Goal: Communication & Community: Answer question/provide support

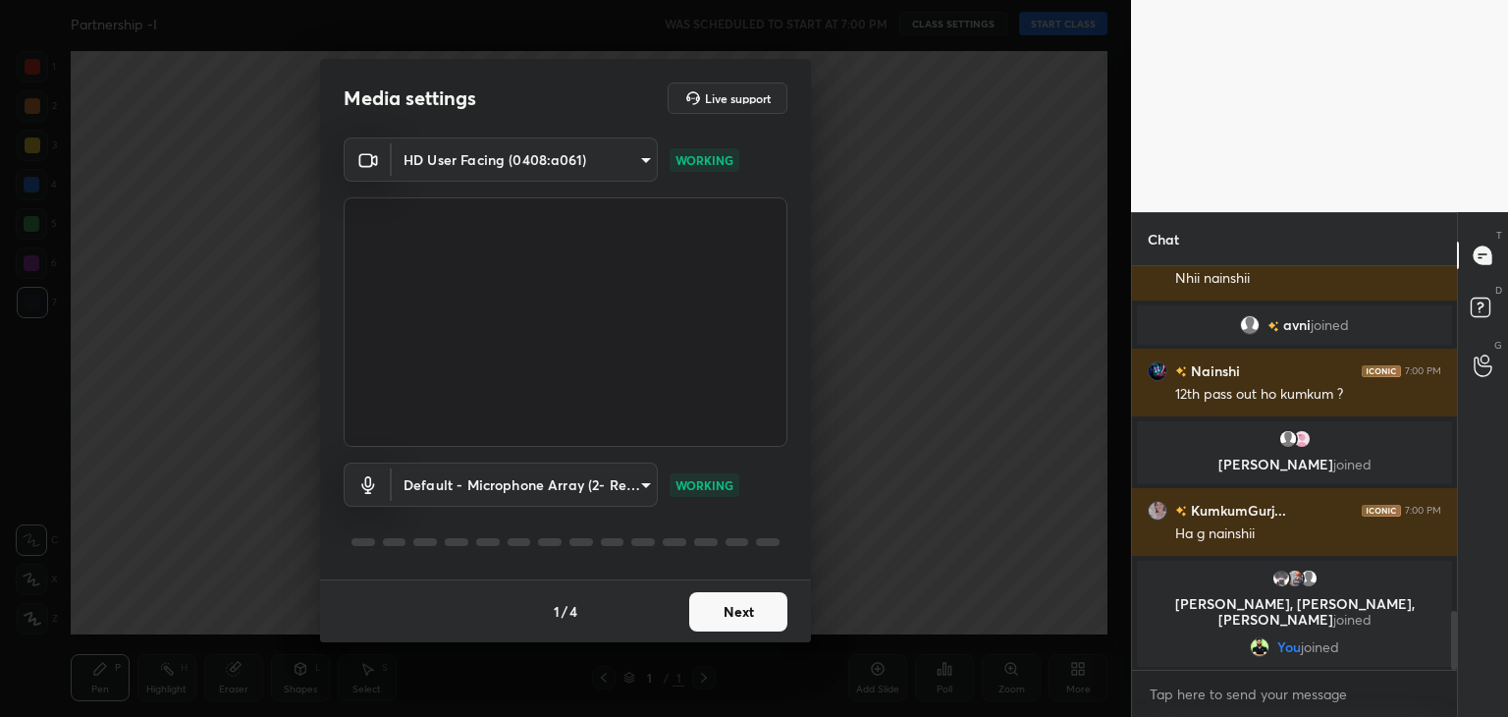
click at [742, 612] on button "Next" at bounding box center [738, 611] width 98 height 39
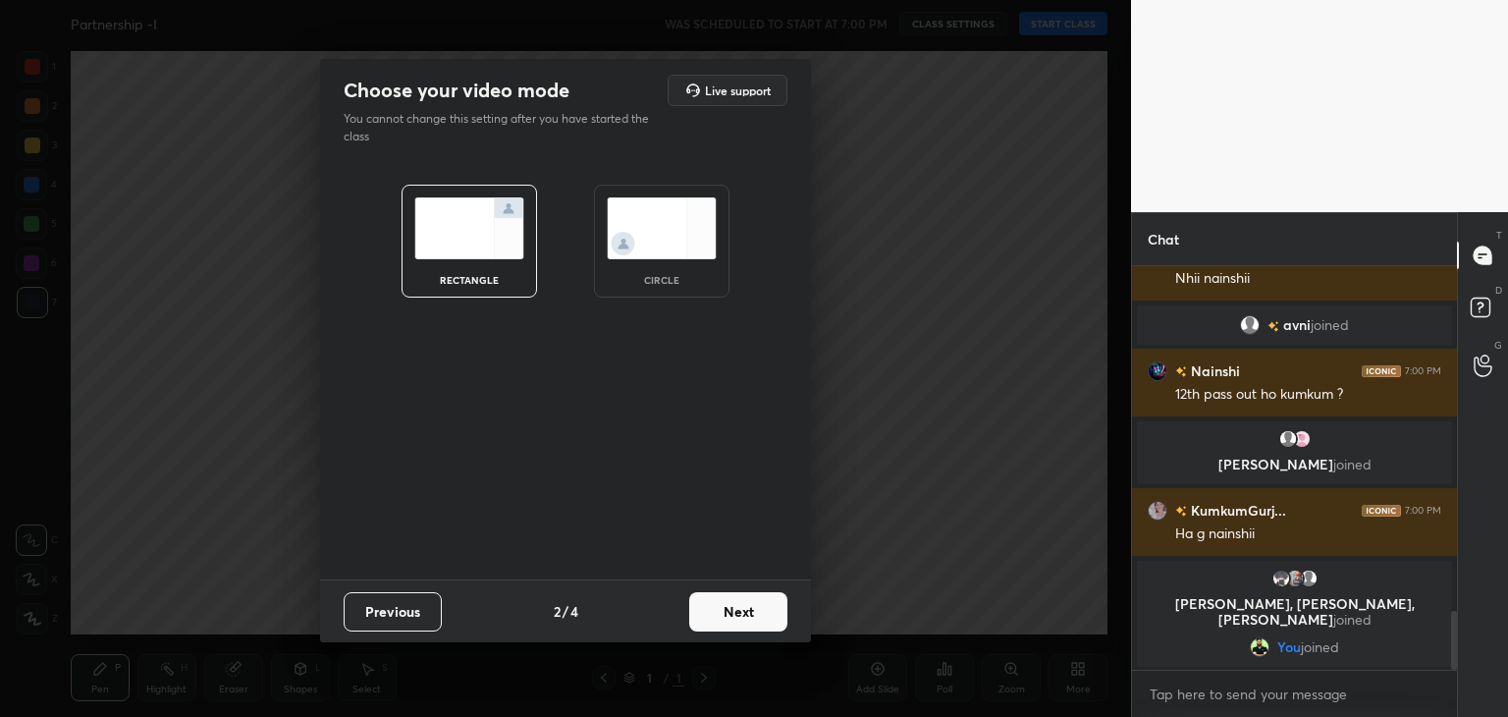
click at [676, 249] on img at bounding box center [662, 228] width 110 height 62
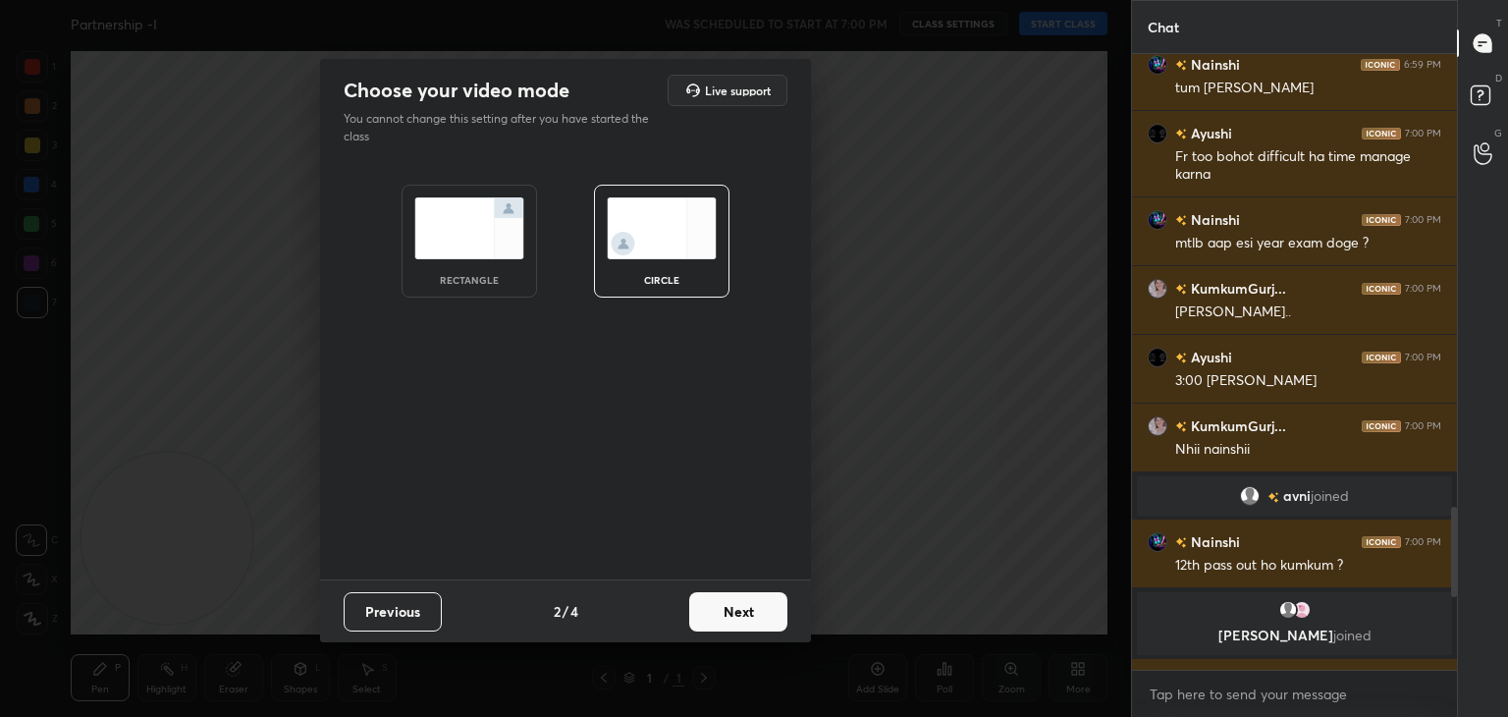
scroll to position [1974, 0]
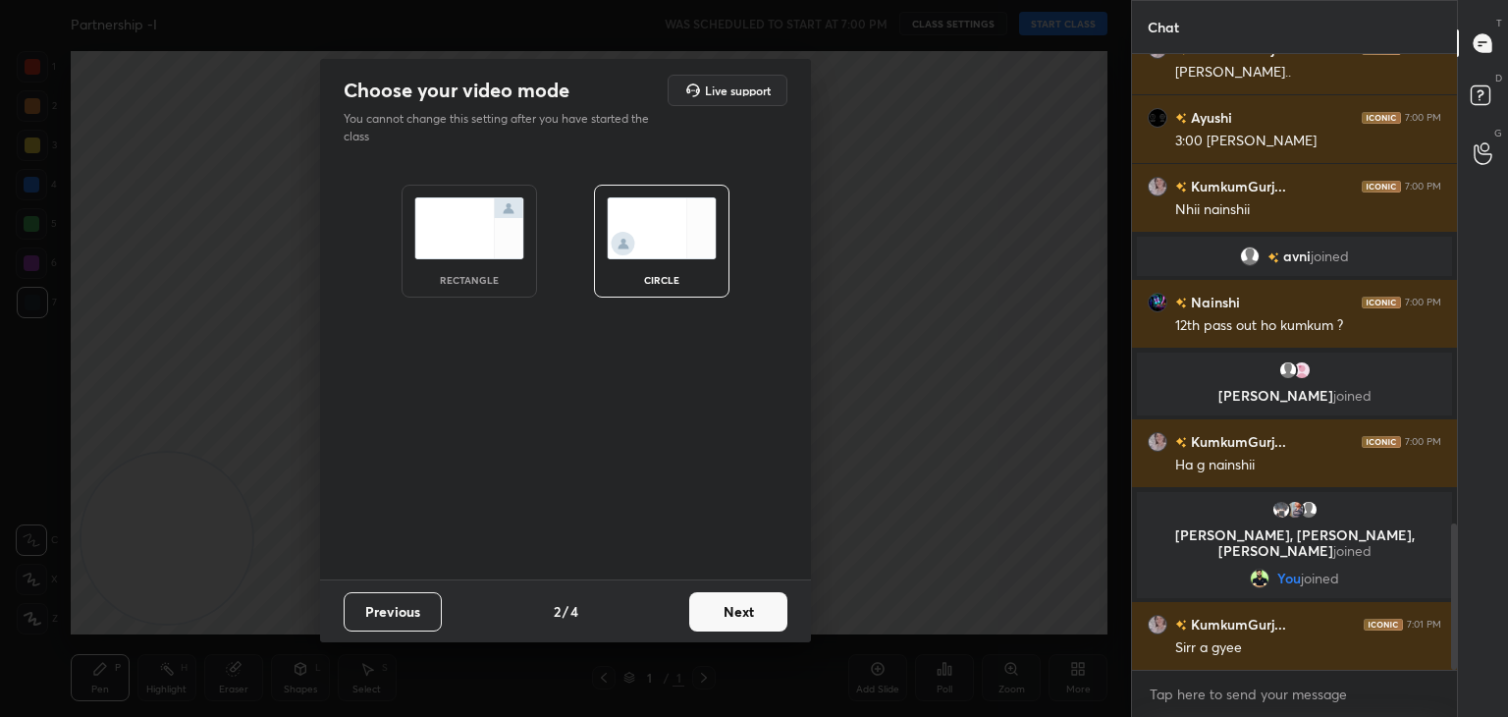
click at [732, 603] on button "Next" at bounding box center [738, 611] width 98 height 39
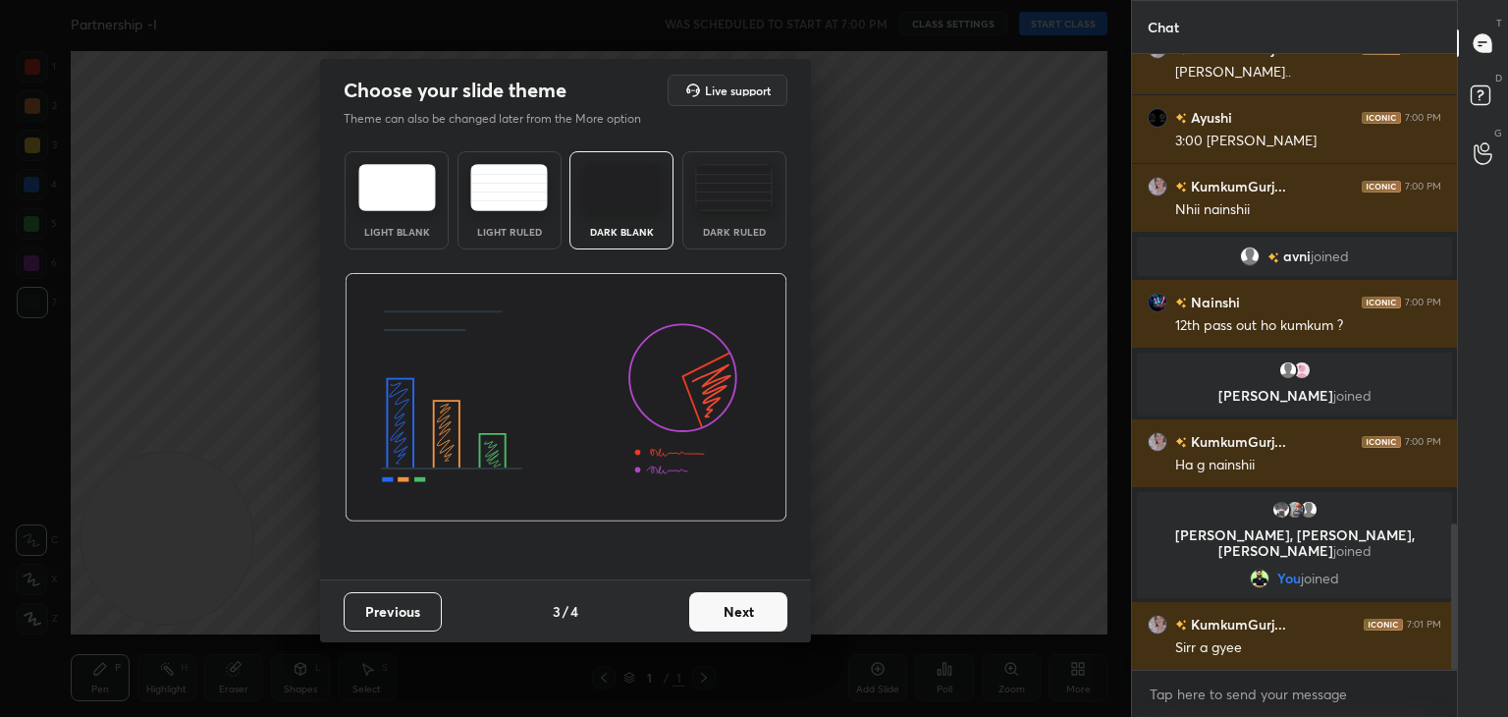
click at [737, 606] on button "Next" at bounding box center [738, 611] width 98 height 39
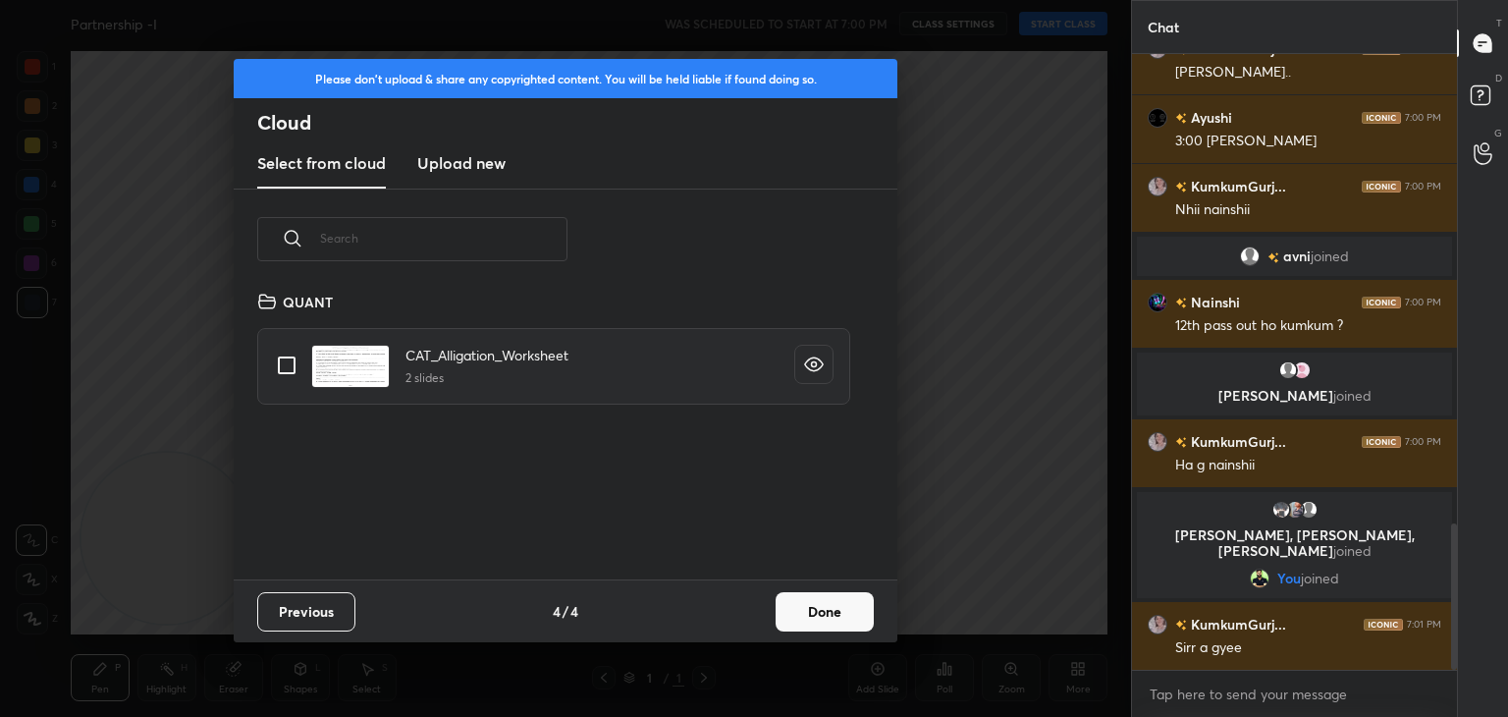
scroll to position [291, 630]
click at [824, 607] on button "Done" at bounding box center [825, 611] width 98 height 39
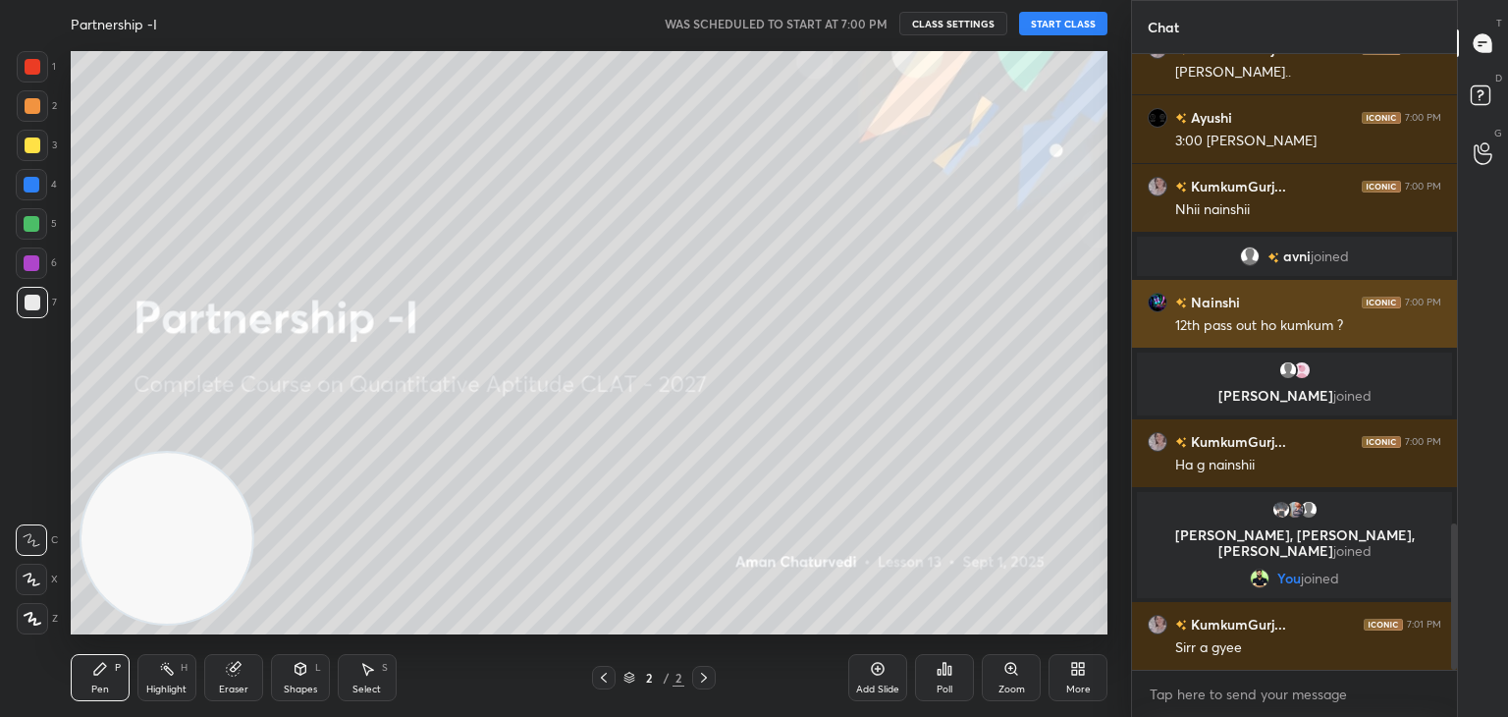
scroll to position [2042, 0]
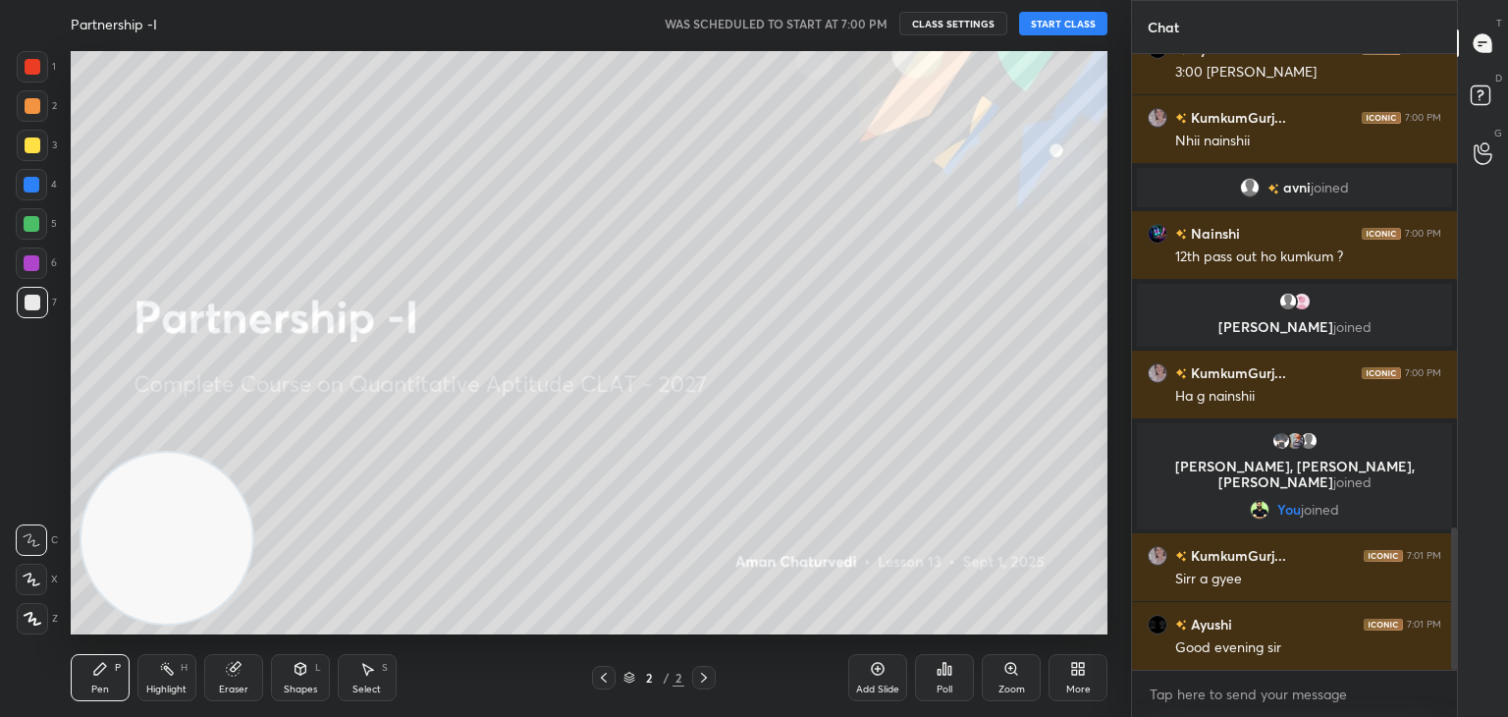
click at [1074, 26] on button "START CLASS" at bounding box center [1063, 24] width 88 height 24
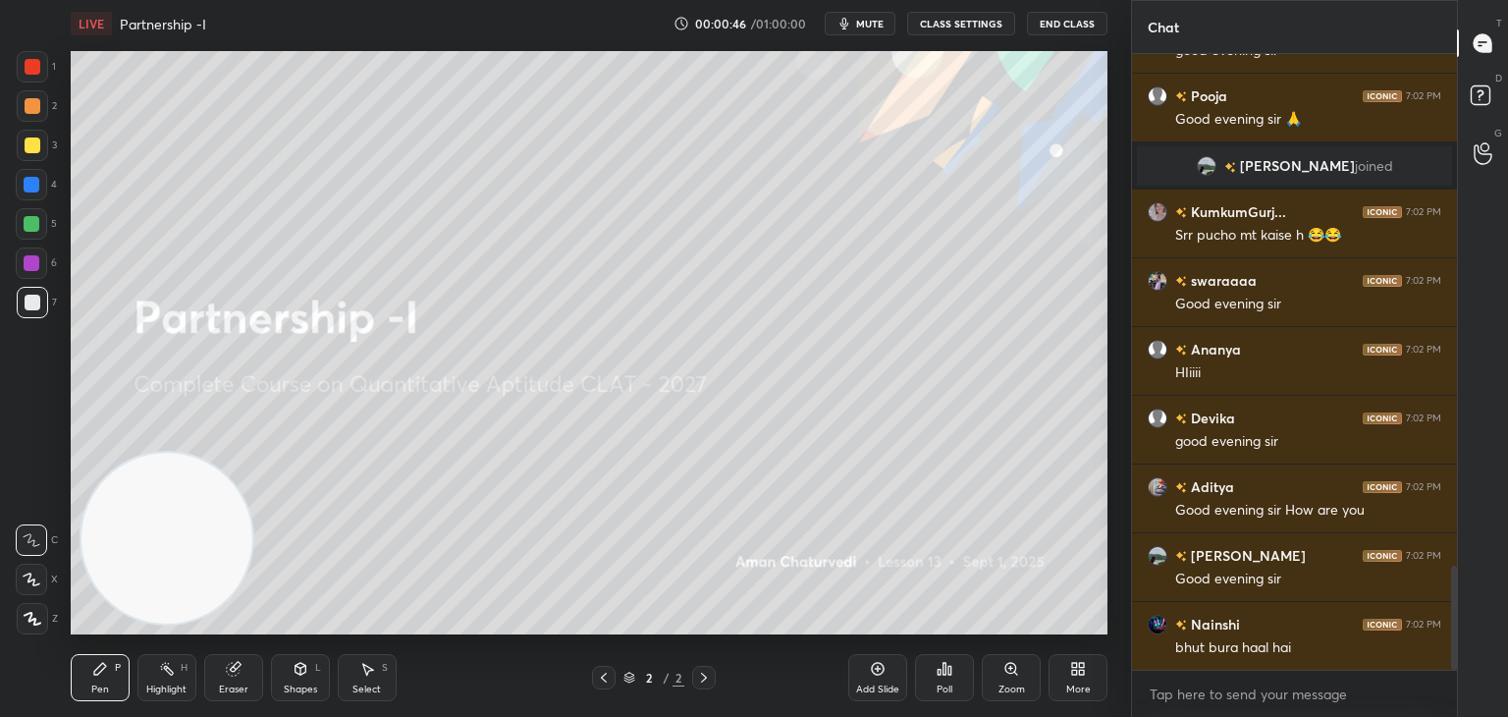
scroll to position [3109, 0]
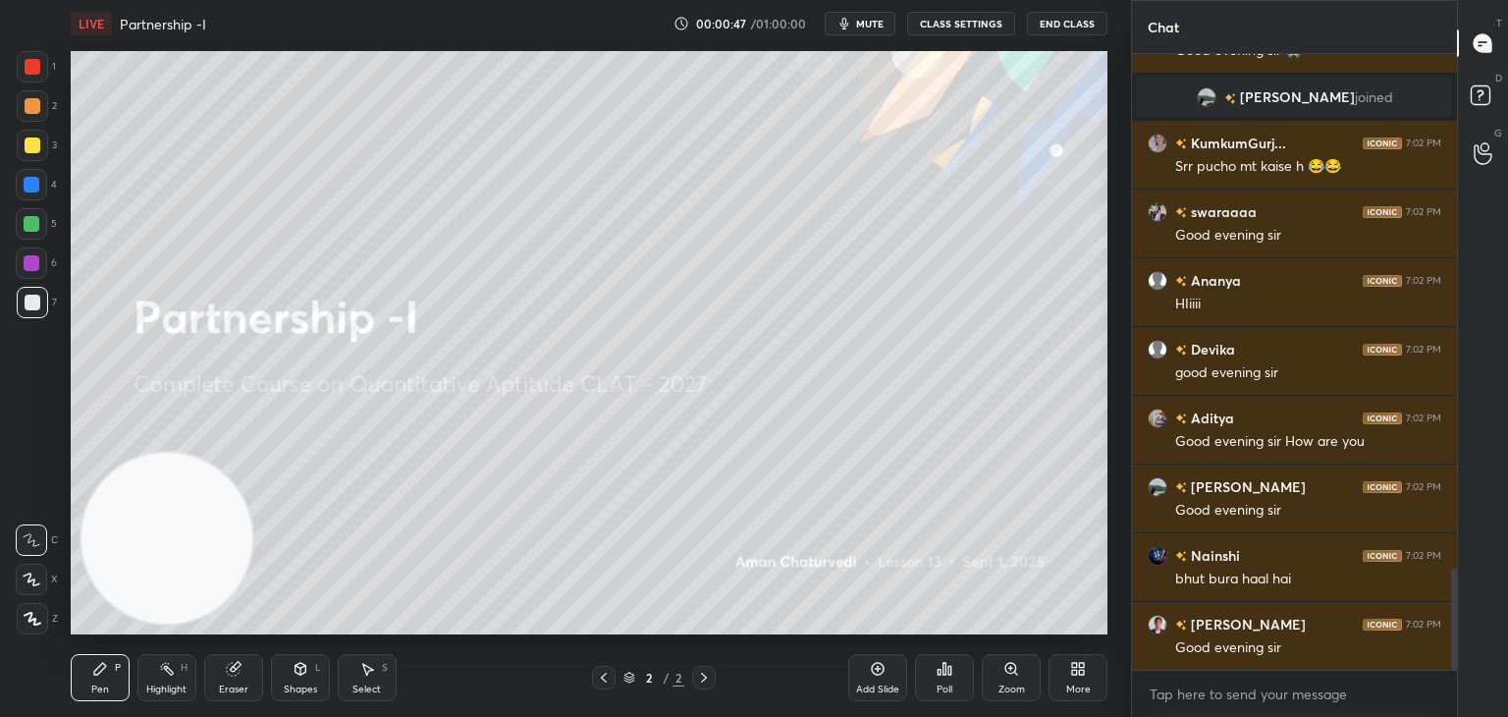
click at [43, 229] on div at bounding box center [31, 223] width 31 height 31
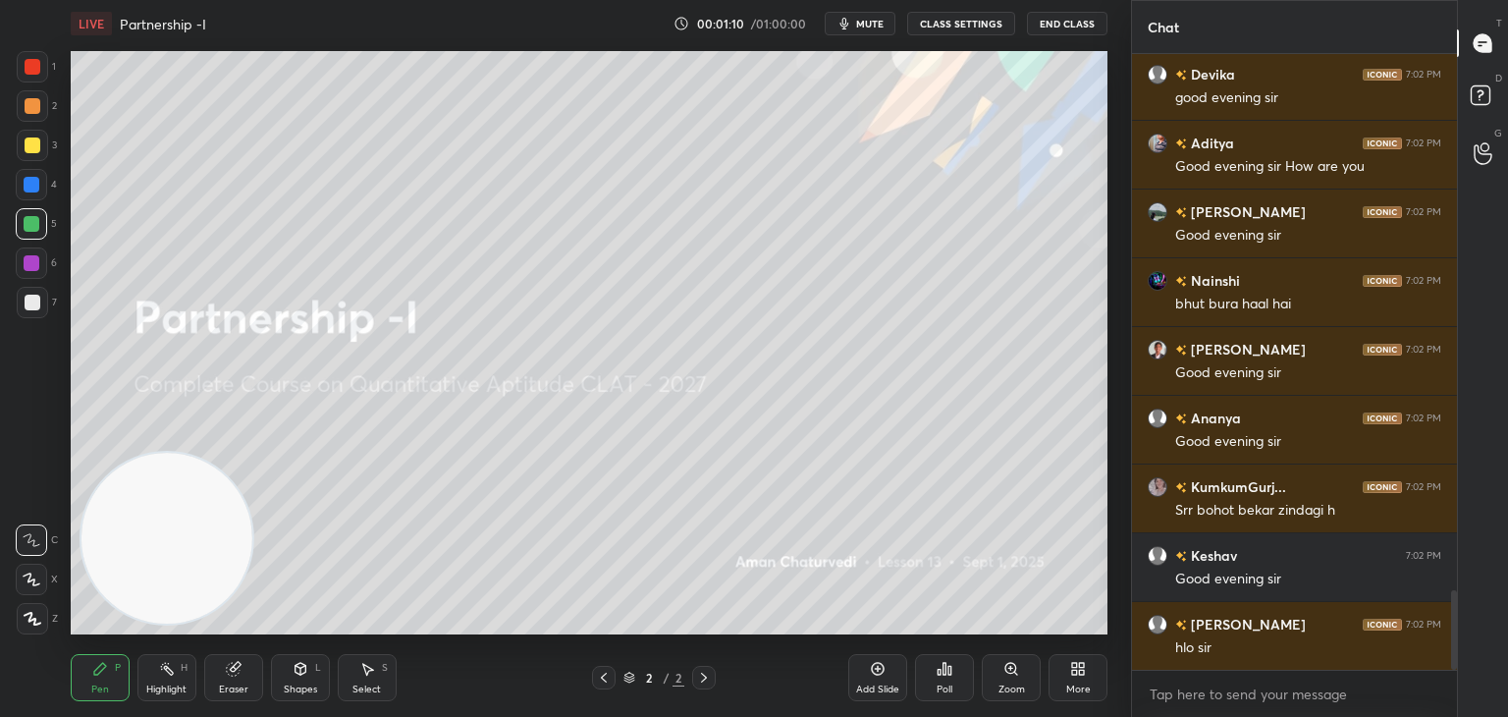
scroll to position [4207, 0]
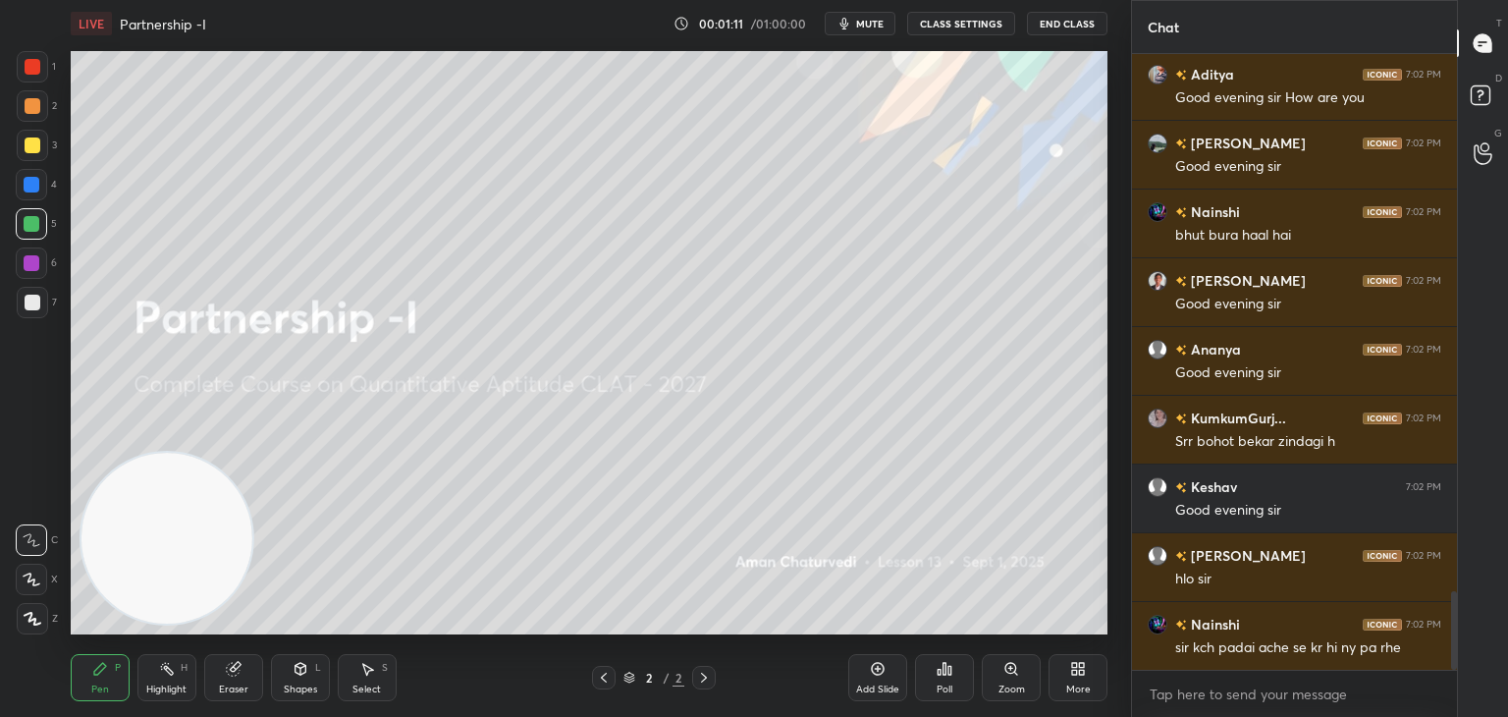
click at [118, 645] on div "Pen P Highlight H Eraser Shapes L Select S 2 / 2 Add Slide Poll Zoom More" at bounding box center [589, 677] width 1037 height 79
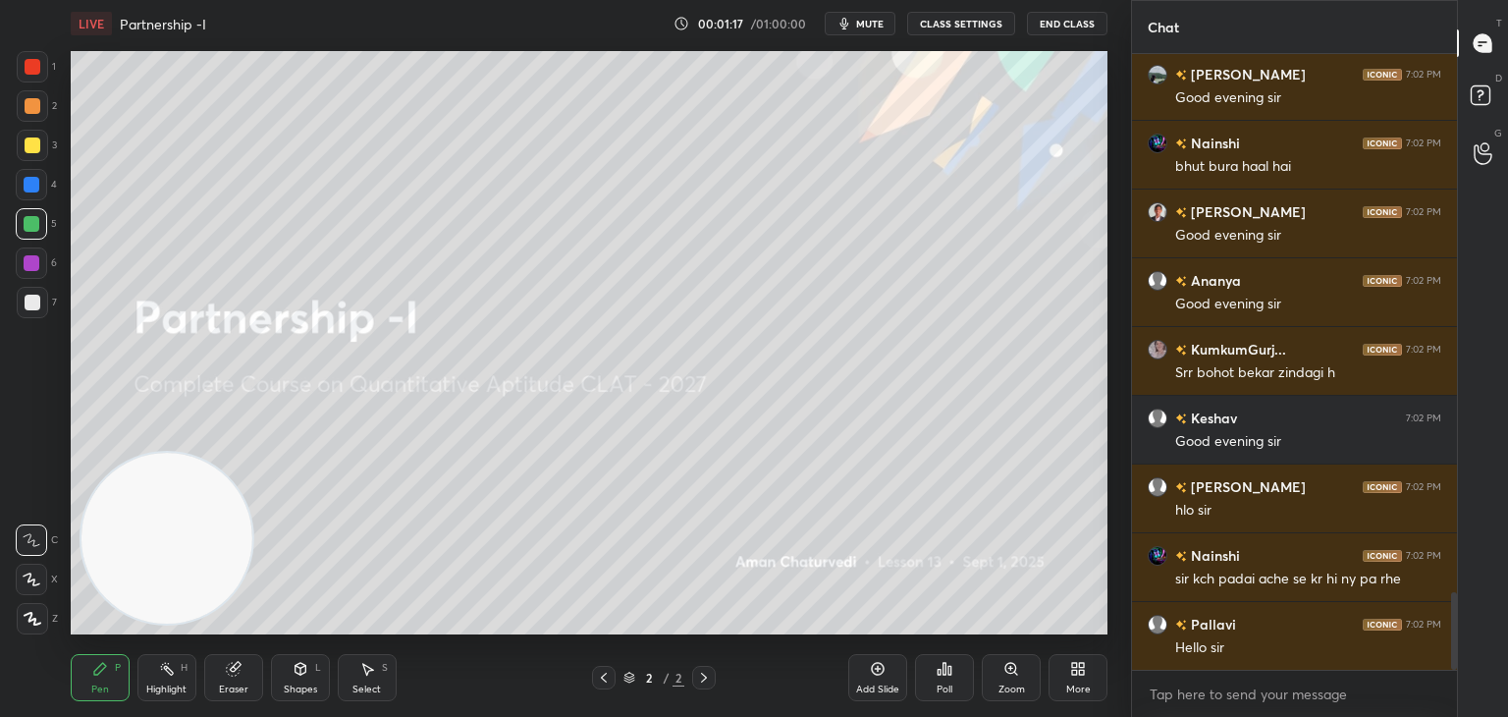
click at [222, 661] on div "Eraser" at bounding box center [233, 677] width 59 height 47
click at [36, 627] on div "Erase all" at bounding box center [31, 618] width 31 height 31
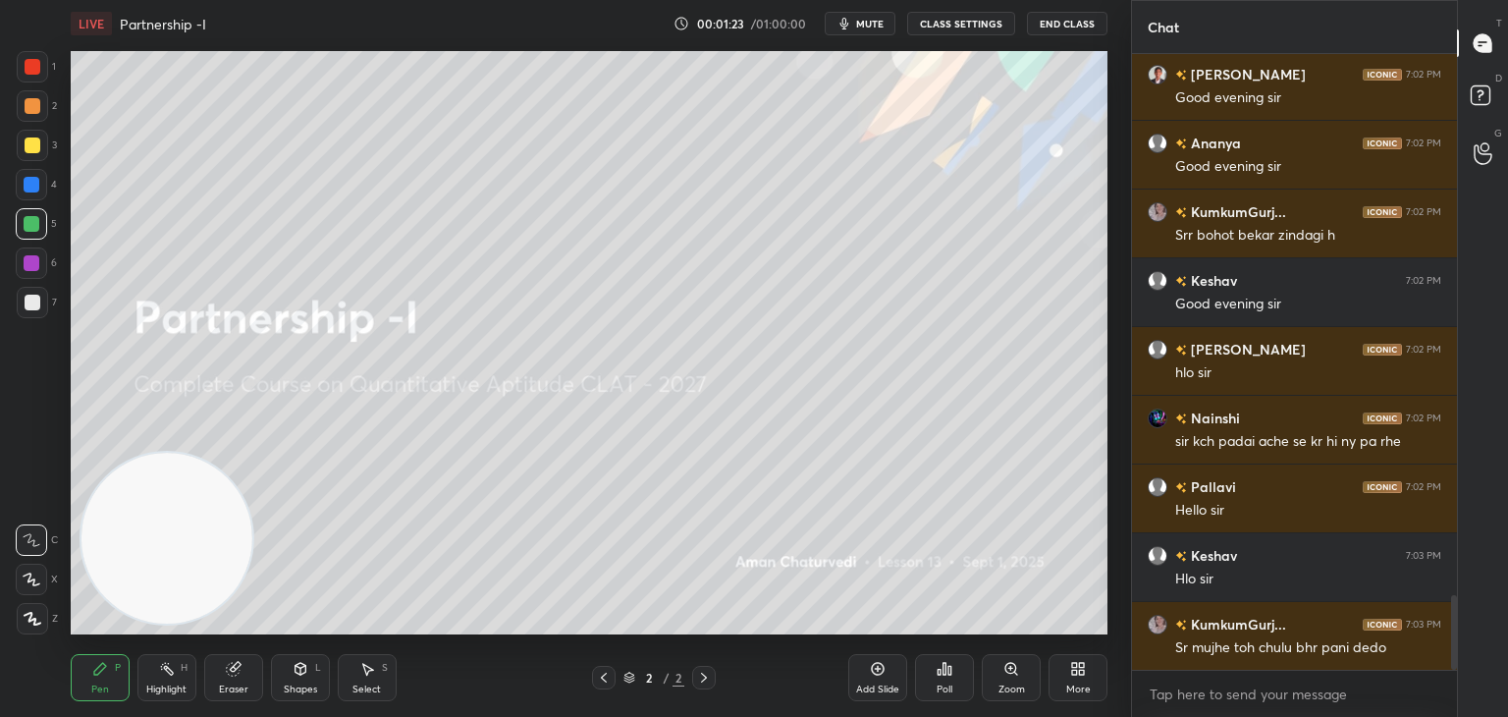
scroll to position [4482, 0]
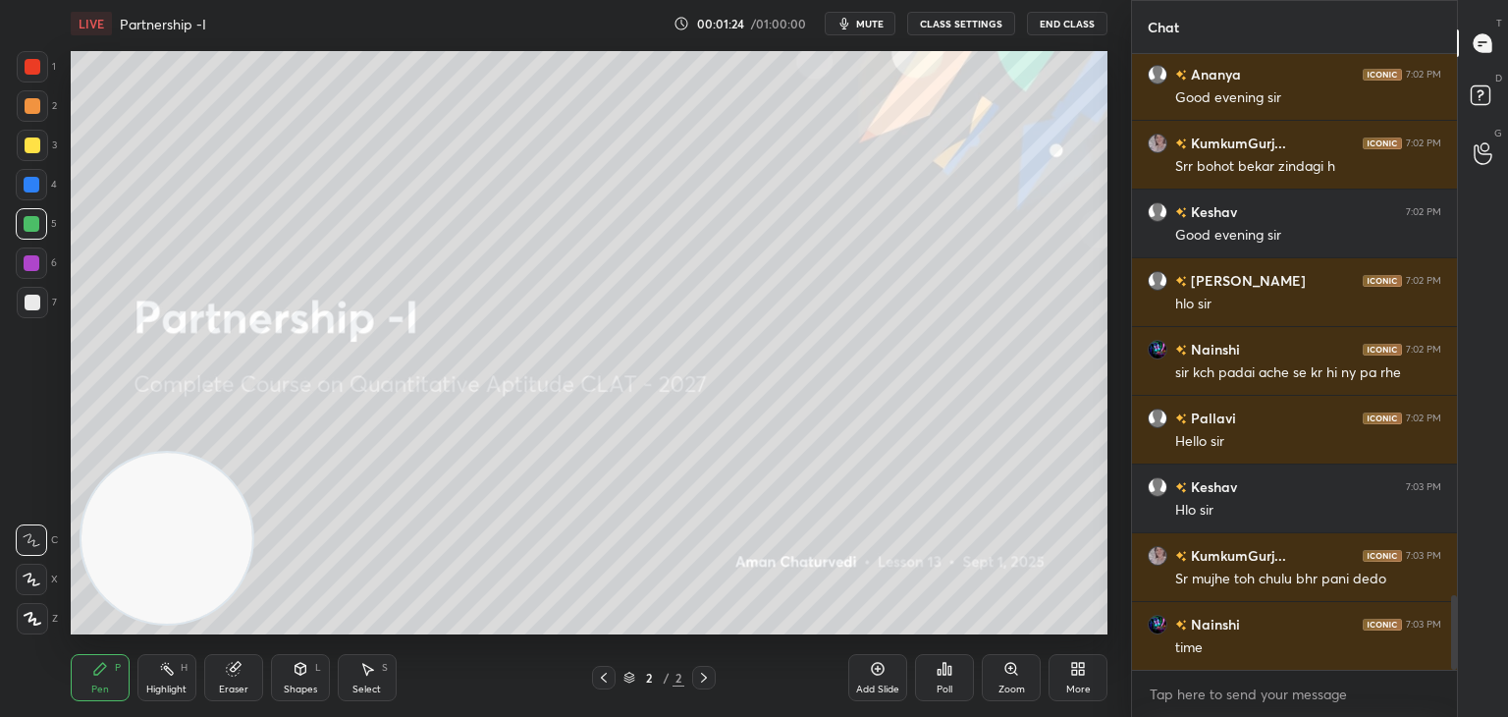
click at [35, 296] on div at bounding box center [33, 303] width 16 height 16
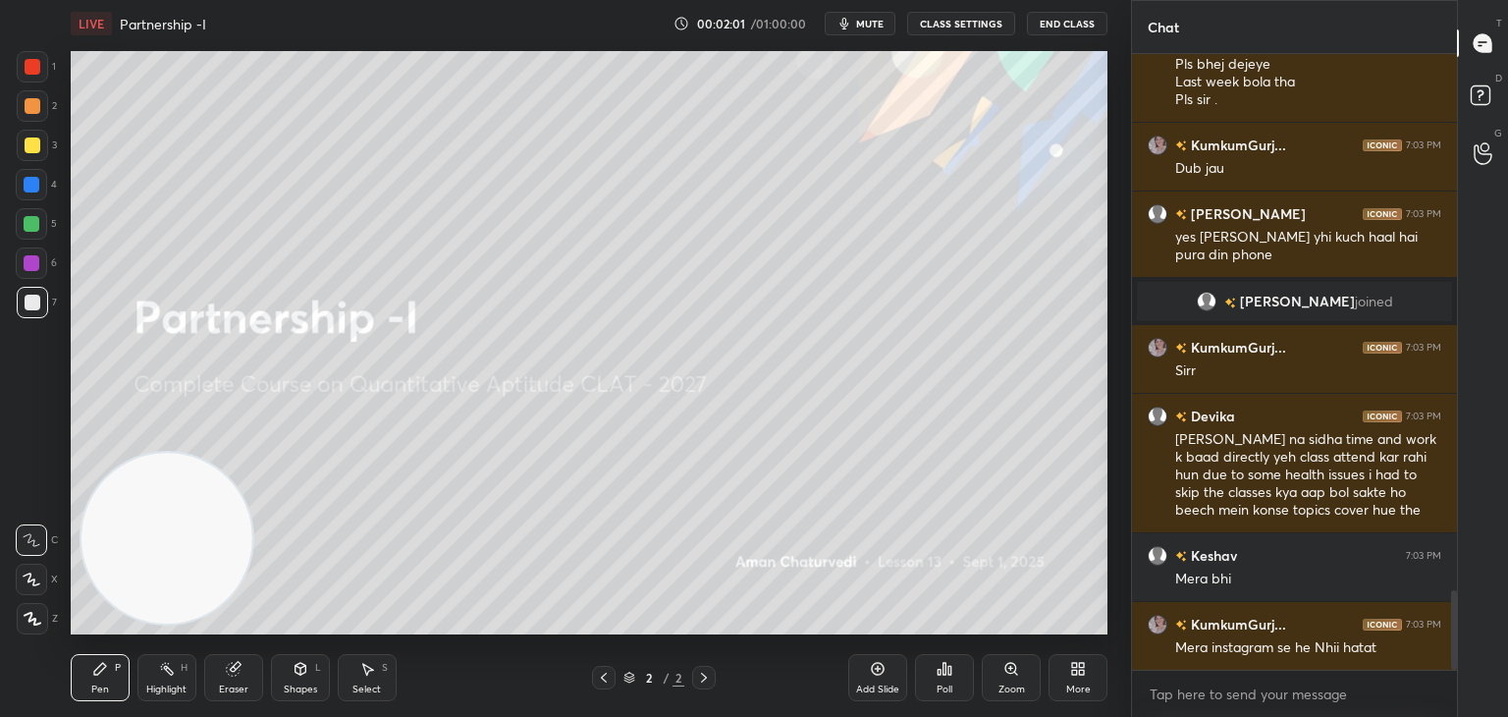
scroll to position [4156, 0]
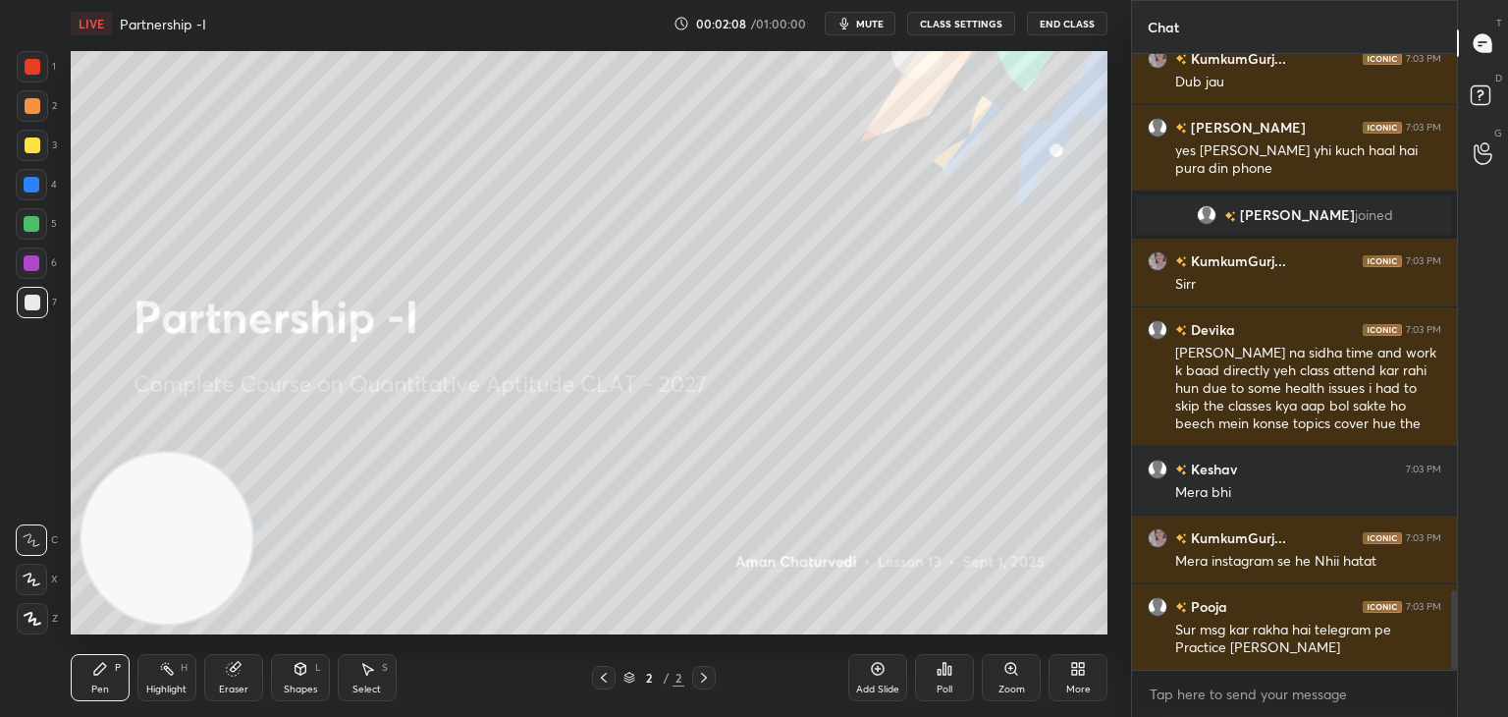
click at [232, 679] on div "Eraser" at bounding box center [233, 677] width 59 height 47
click at [35, 616] on span "Erase all" at bounding box center [31, 619] width 29 height 14
click at [42, 77] on div at bounding box center [32, 66] width 31 height 31
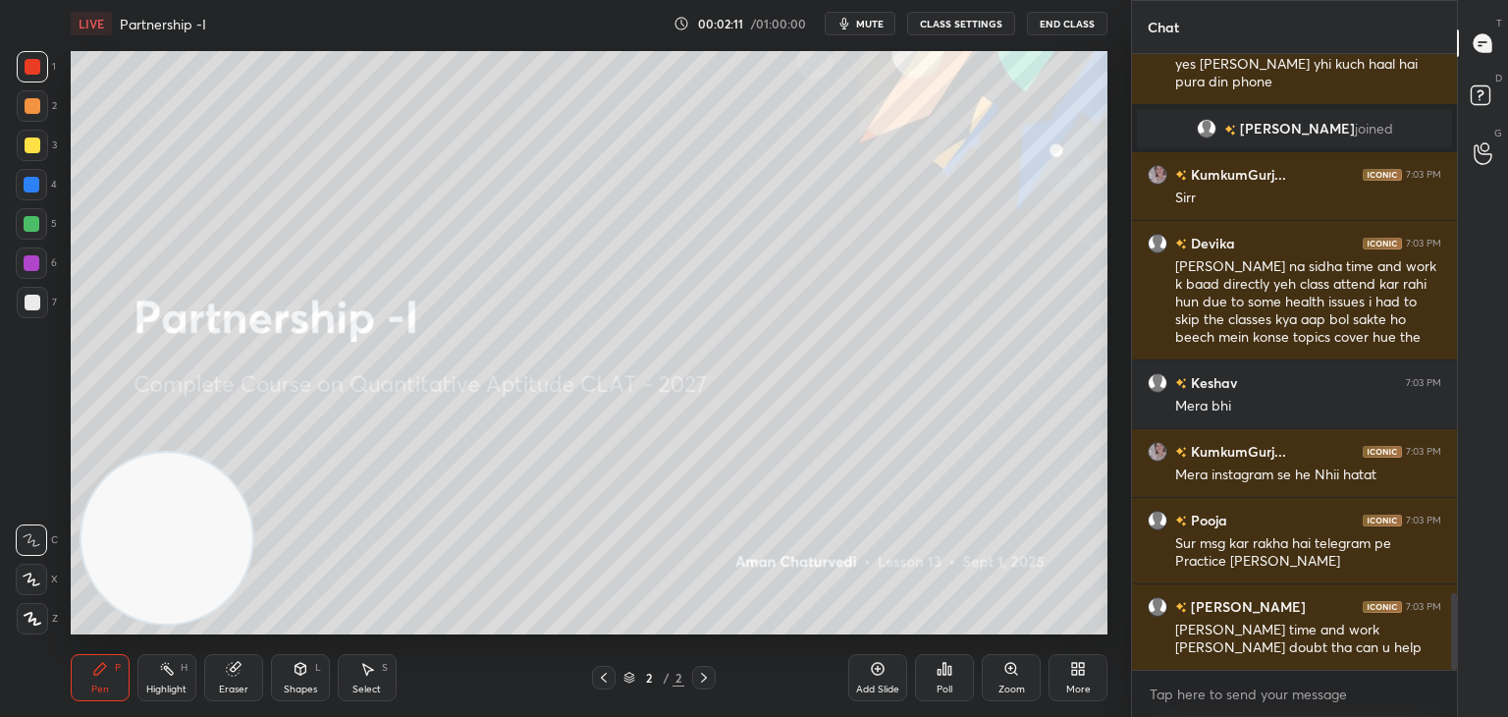
scroll to position [4311, 0]
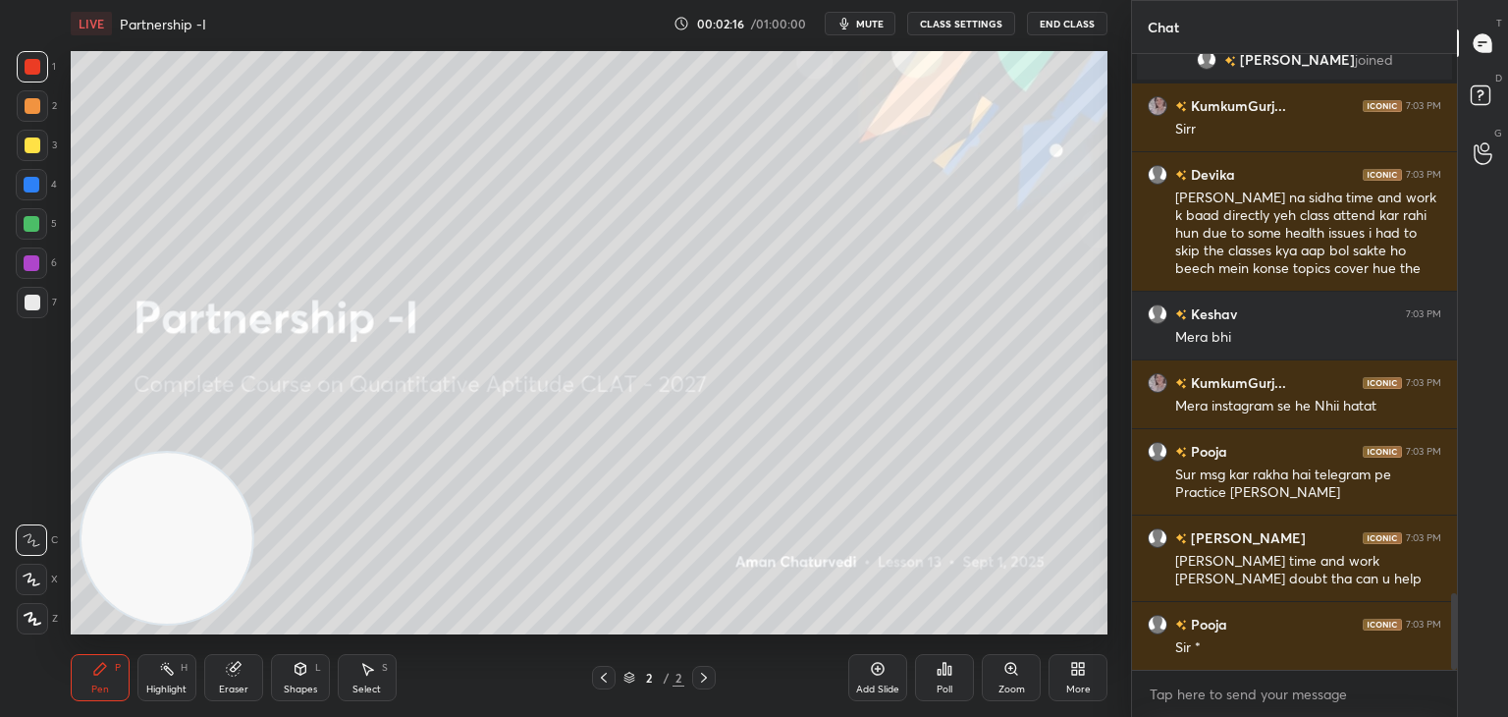
click at [218, 670] on div "Eraser" at bounding box center [233, 677] width 59 height 47
click at [27, 618] on span "Erase all" at bounding box center [31, 619] width 29 height 14
click at [228, 684] on div "Eraser" at bounding box center [233, 689] width 29 height 10
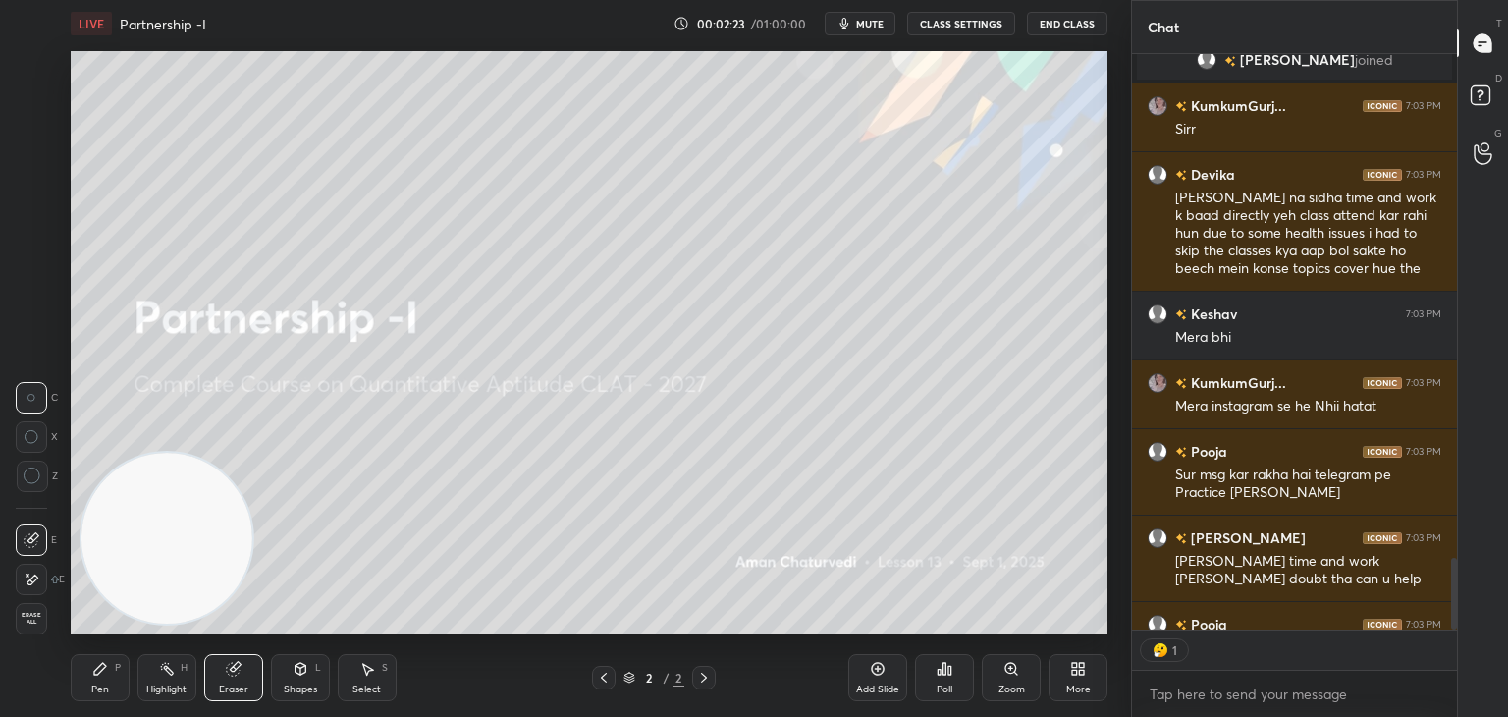
click at [36, 622] on span "Erase all" at bounding box center [31, 619] width 29 height 14
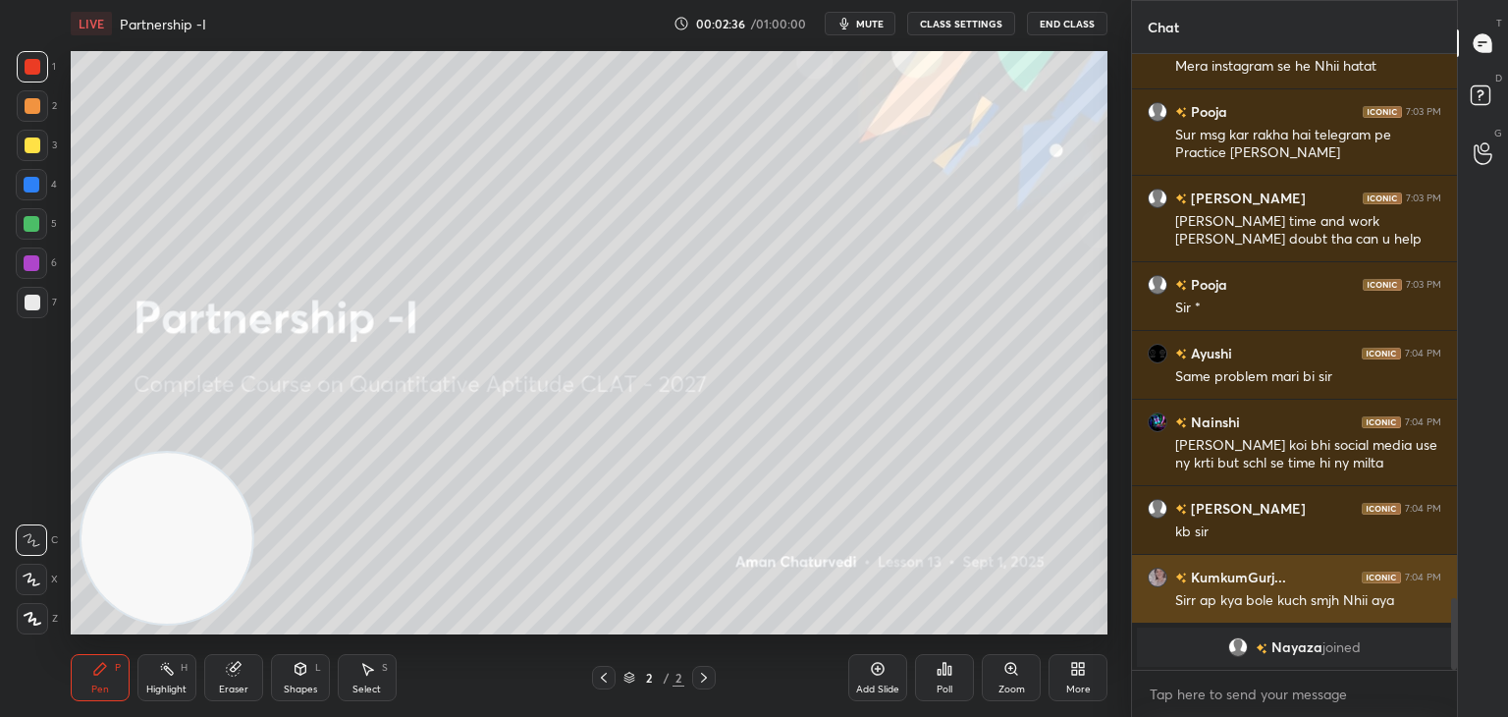
scroll to position [4464, 0]
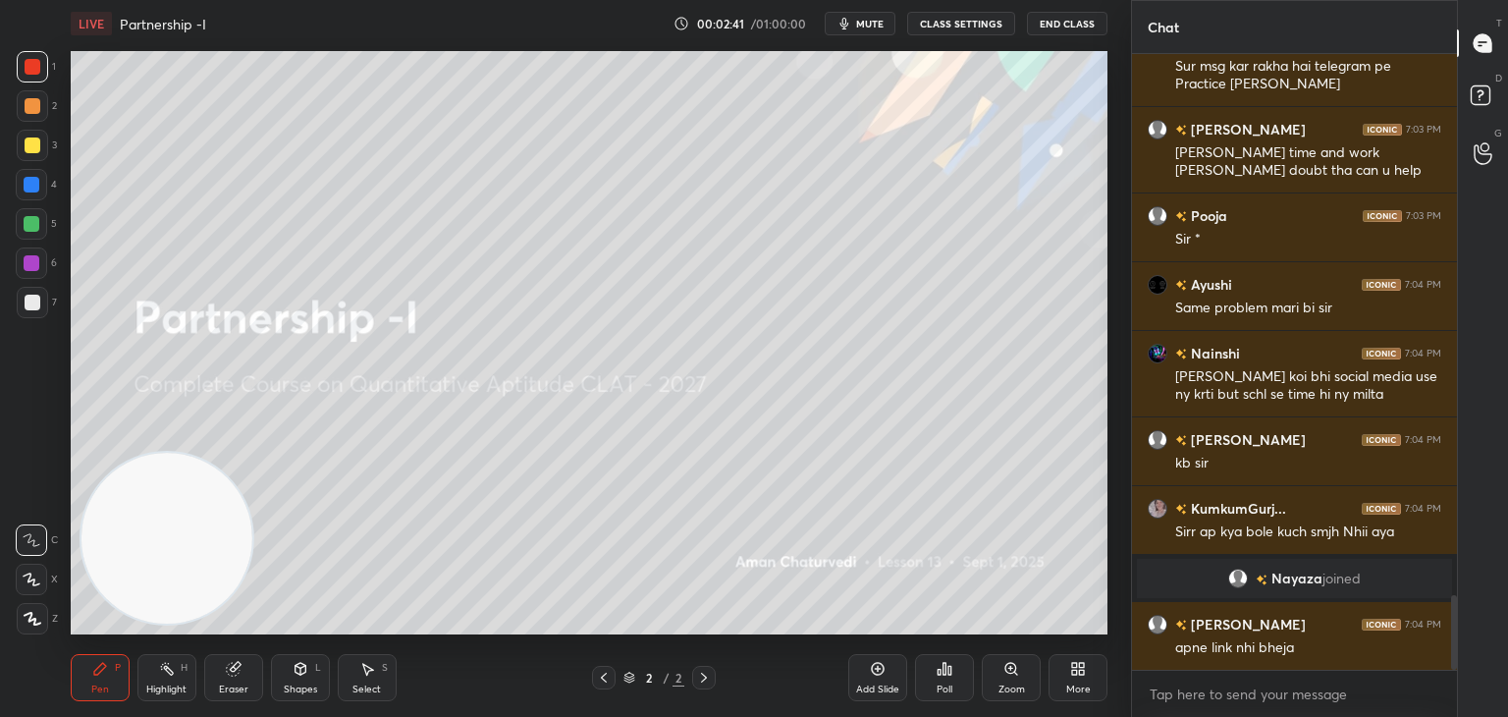
click at [236, 673] on icon at bounding box center [232, 669] width 13 height 13
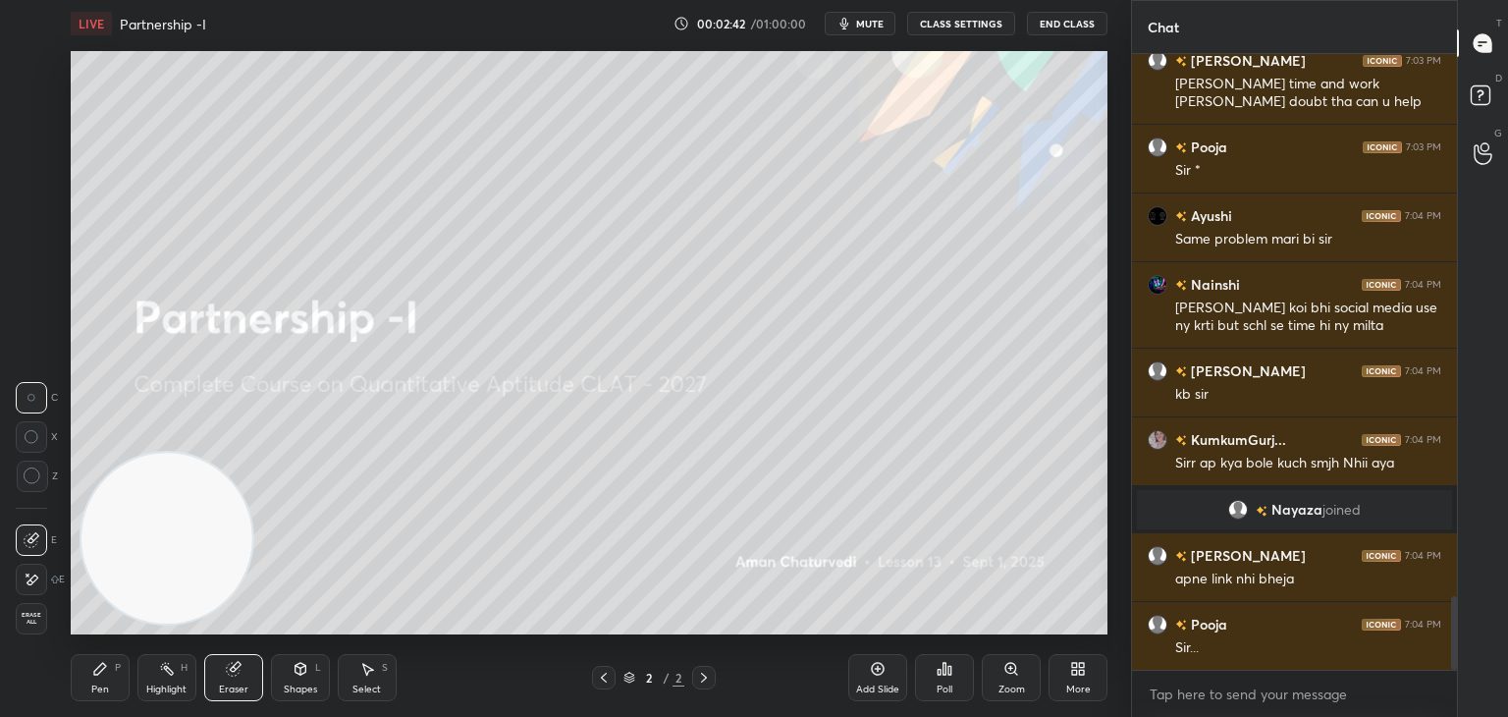
click at [43, 618] on span "Erase all" at bounding box center [31, 619] width 29 height 14
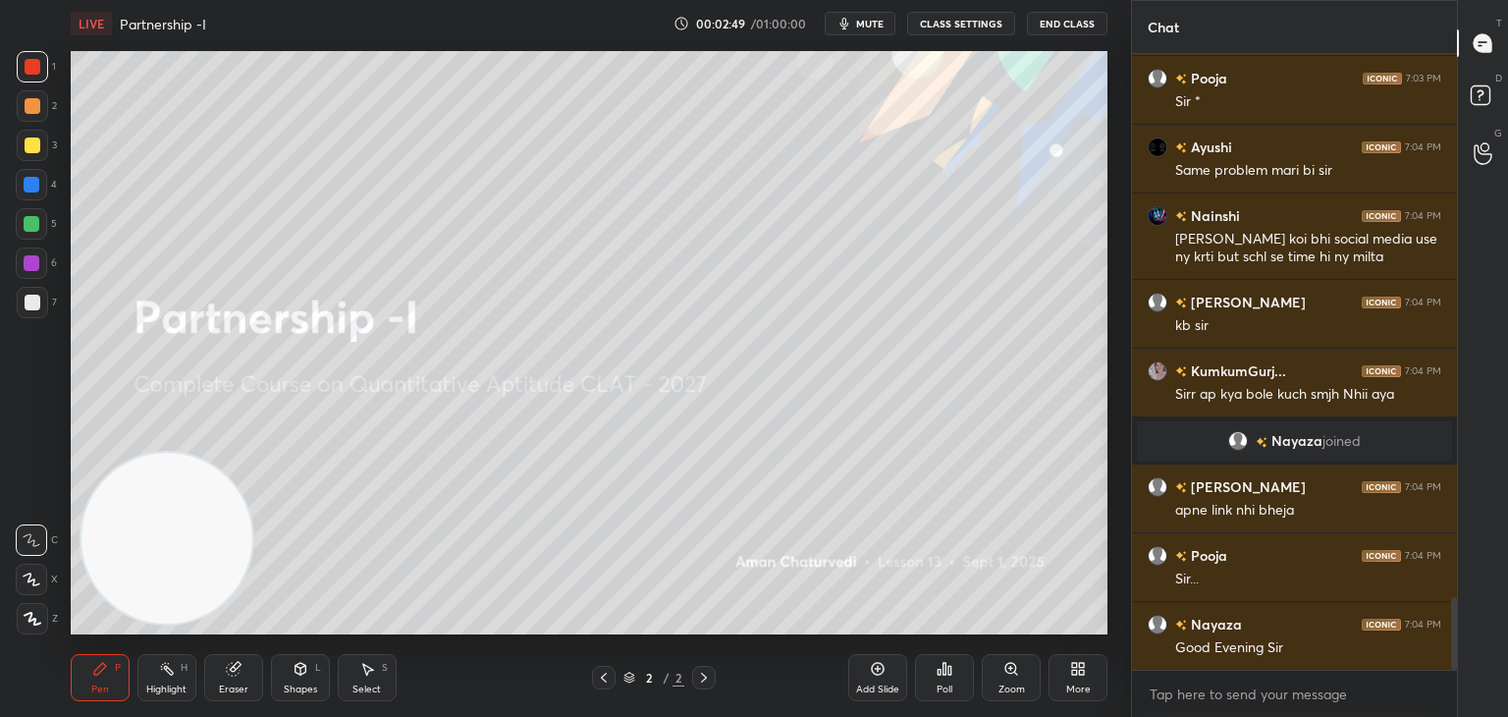
click at [51, 225] on div "5" at bounding box center [36, 223] width 41 height 31
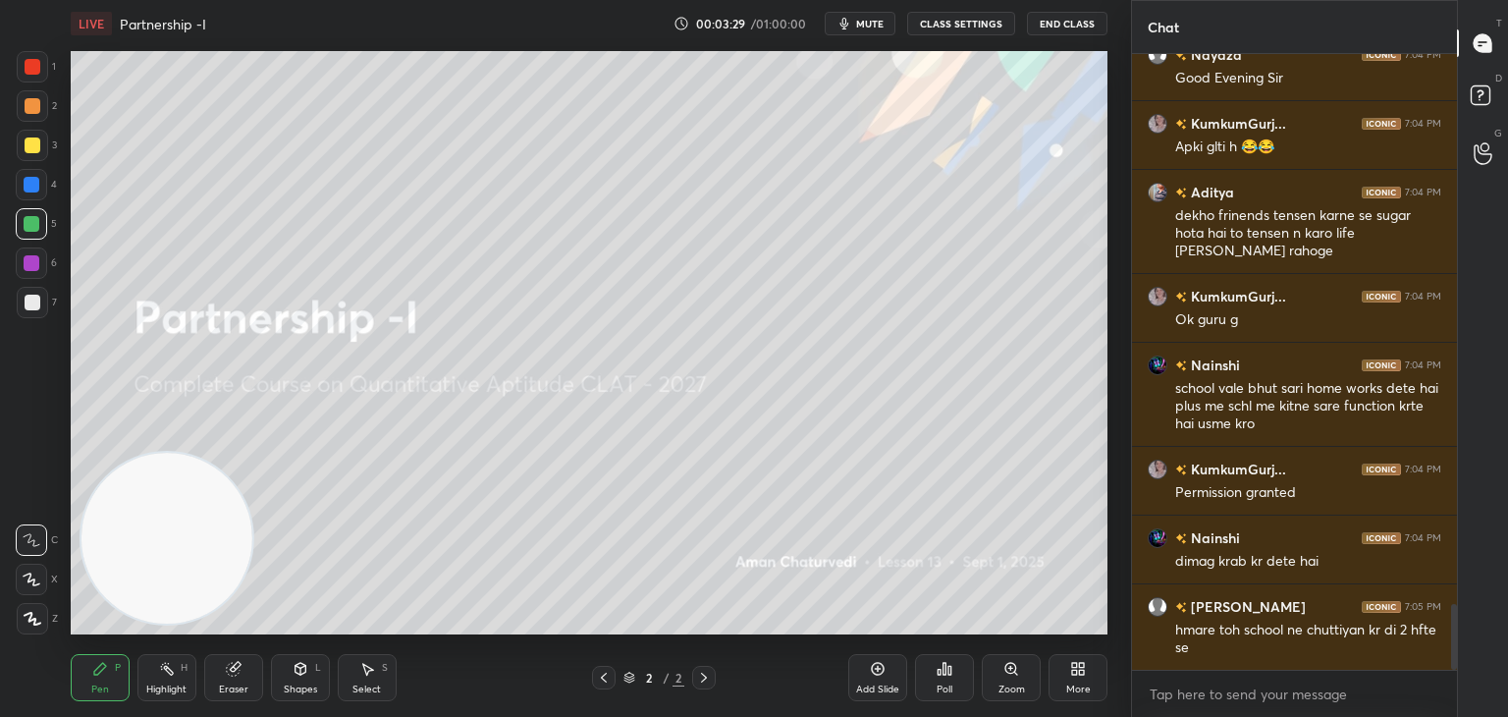
scroll to position [5240, 0]
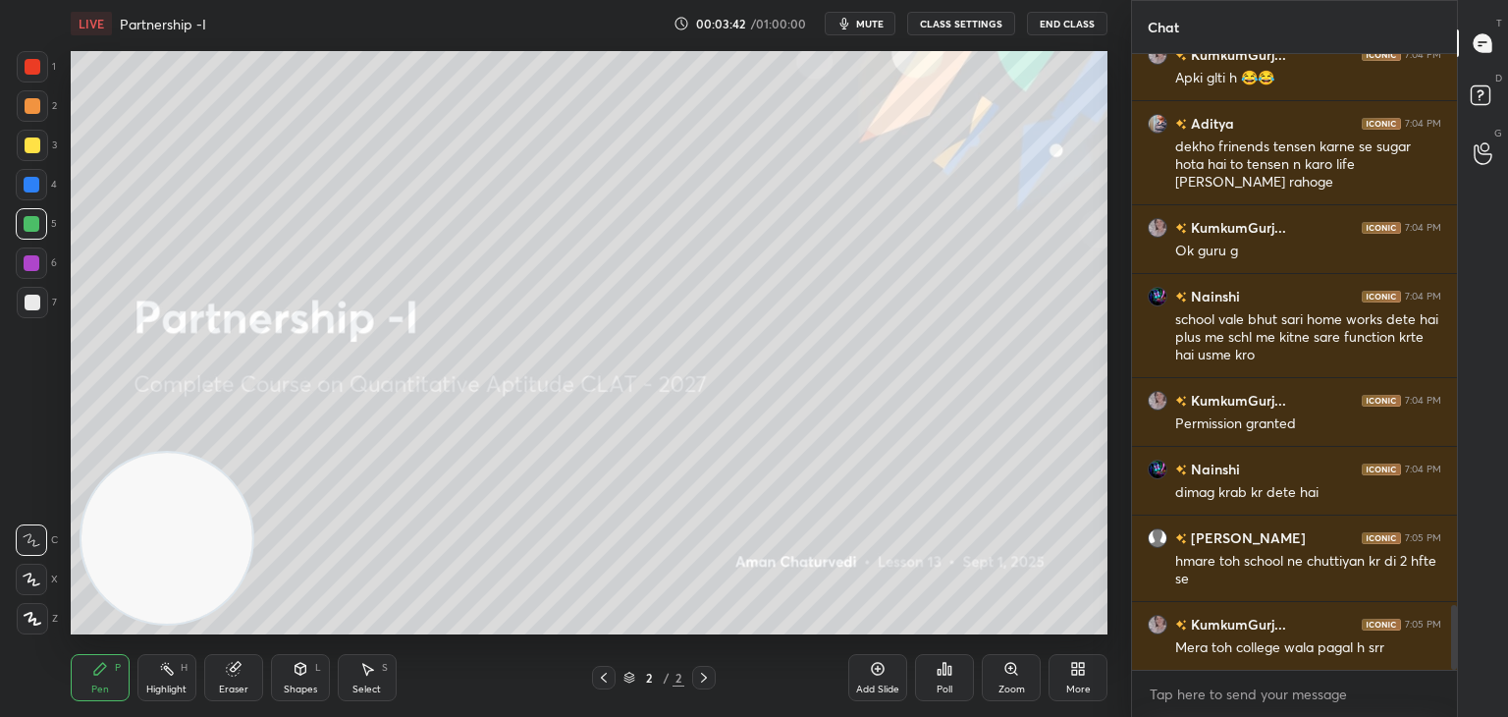
click at [228, 673] on icon at bounding box center [232, 669] width 13 height 13
click at [33, 625] on div "Erase all" at bounding box center [31, 618] width 31 height 31
click at [33, 305] on div at bounding box center [33, 303] width 16 height 16
click at [233, 687] on div "Eraser" at bounding box center [233, 689] width 29 height 10
click at [42, 630] on div "Erase all" at bounding box center [31, 618] width 31 height 31
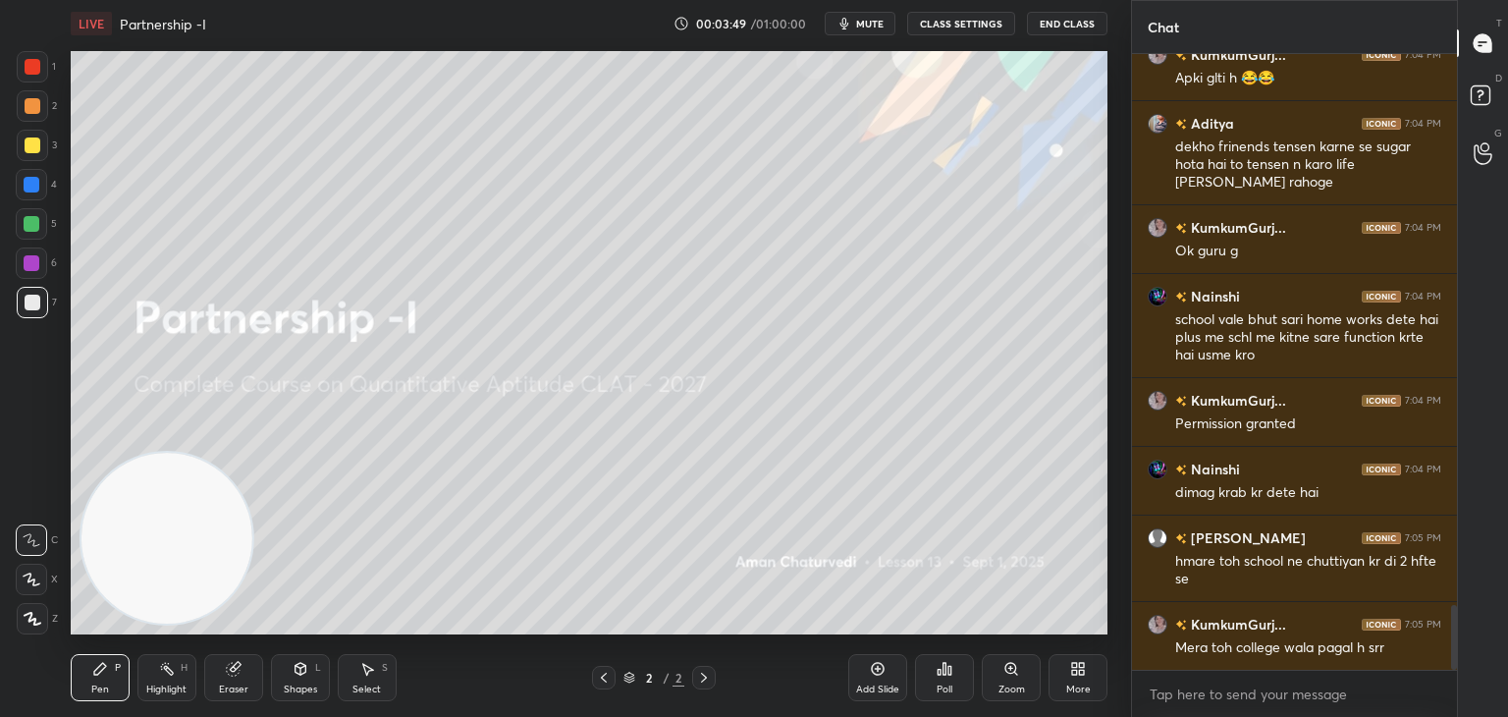
click at [27, 82] on div at bounding box center [32, 66] width 31 height 31
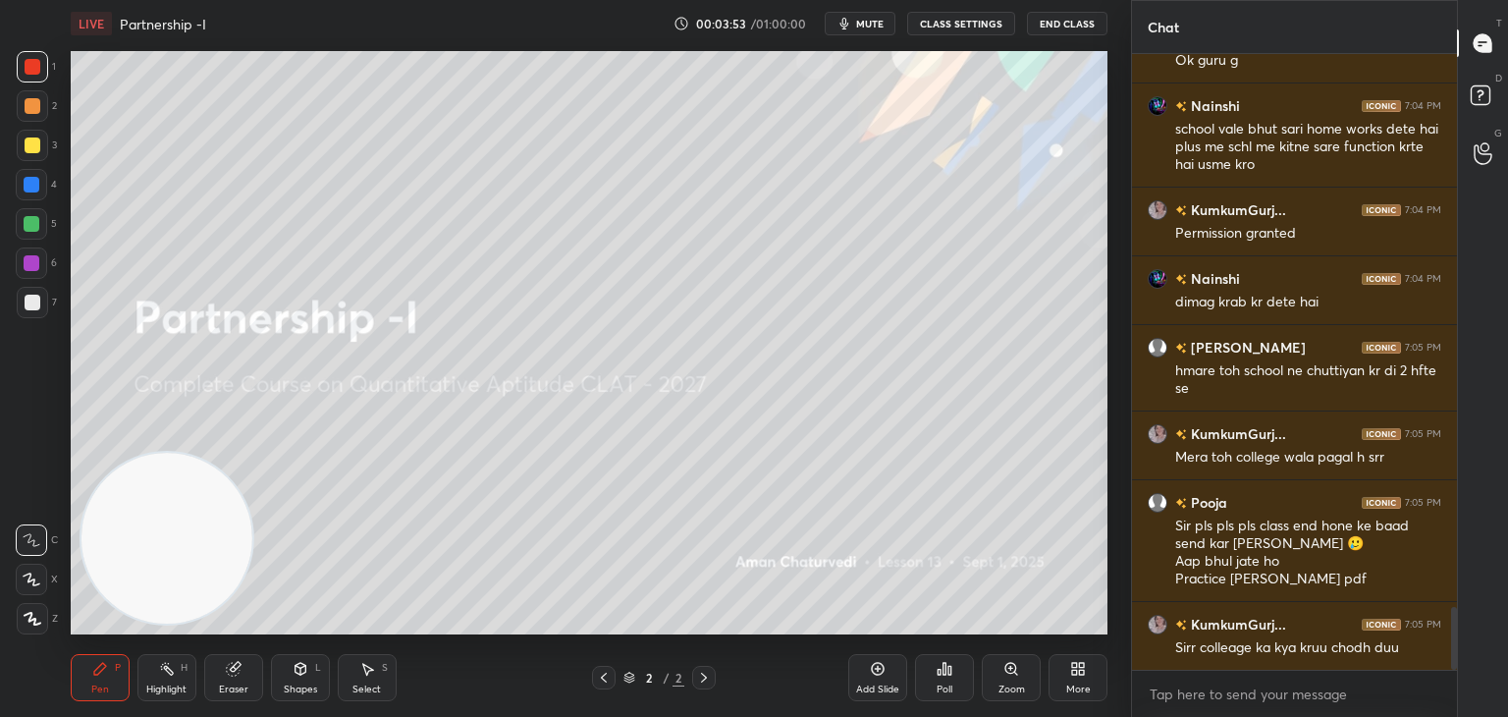
scroll to position [5546, 0]
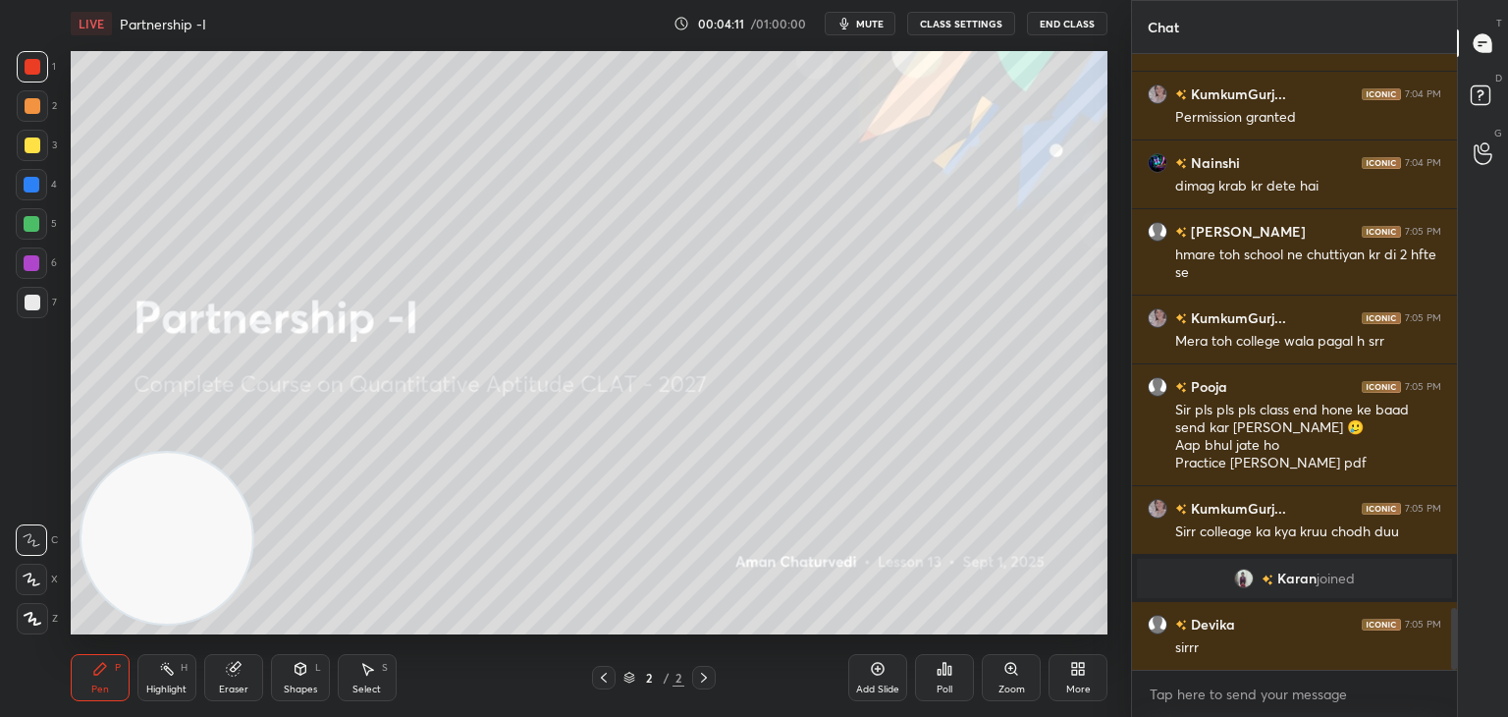
click at [62, 416] on div "1 2 3 4 5 6 7 C X Z C X Z E E Erase all H H" at bounding box center [31, 342] width 63 height 583
click at [236, 684] on div "Eraser" at bounding box center [233, 689] width 29 height 10
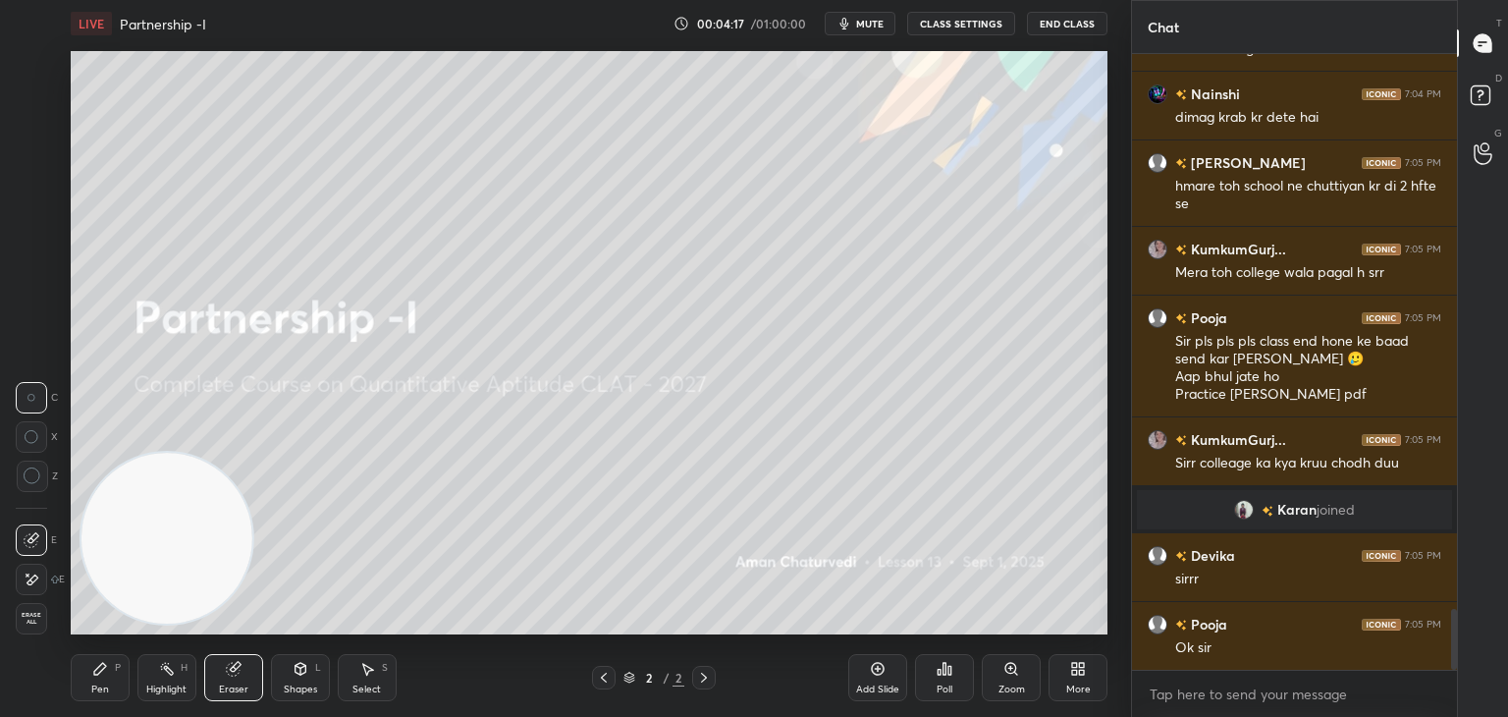
click at [42, 623] on span "Erase all" at bounding box center [31, 619] width 29 height 14
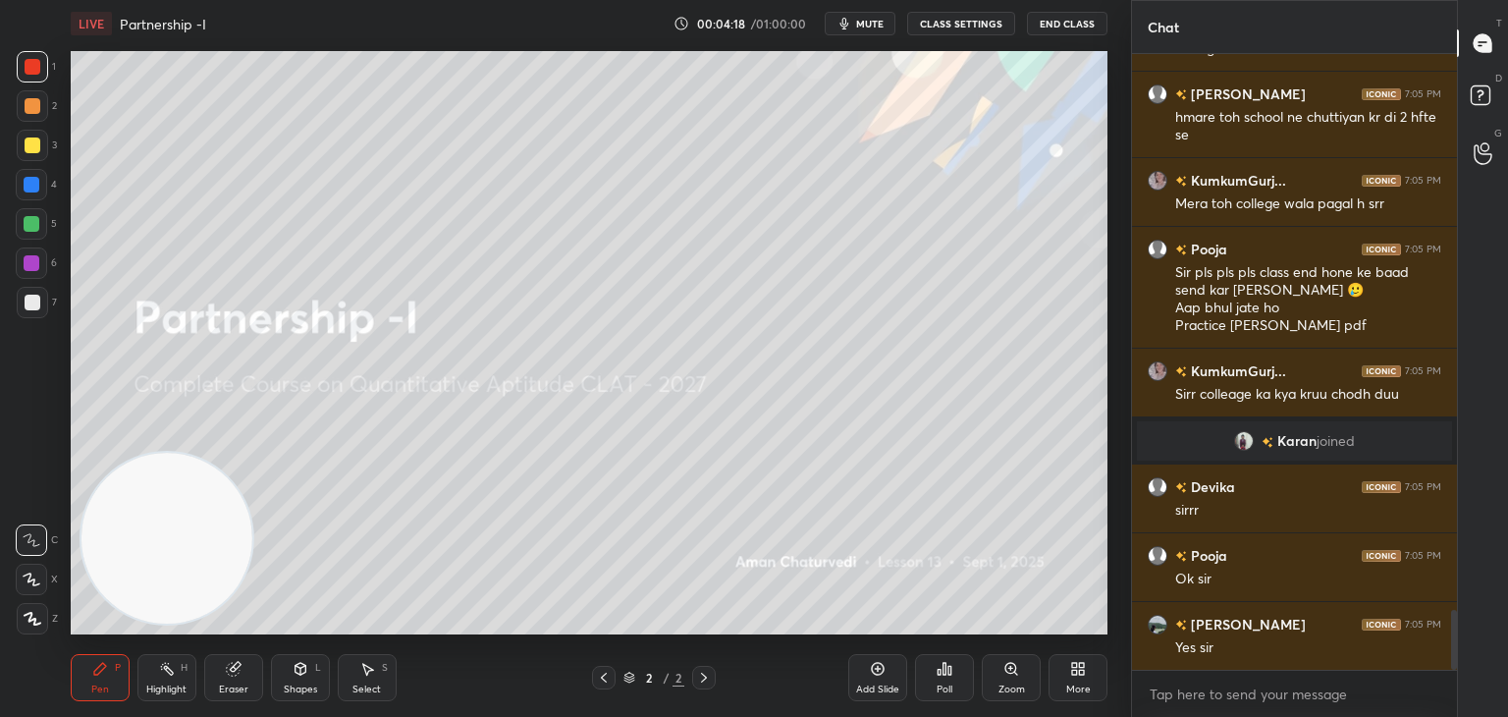
click at [41, 151] on div at bounding box center [32, 145] width 31 height 31
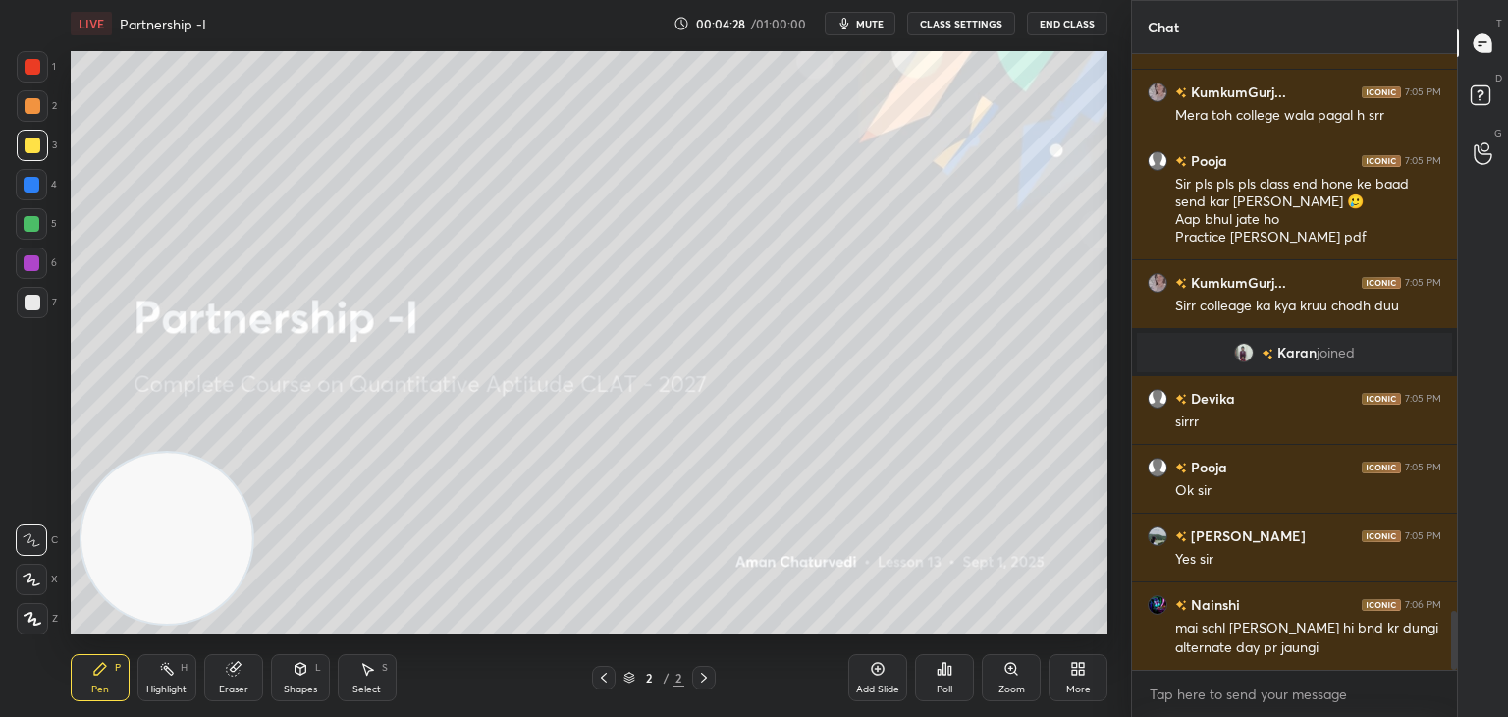
scroll to position [5894, 0]
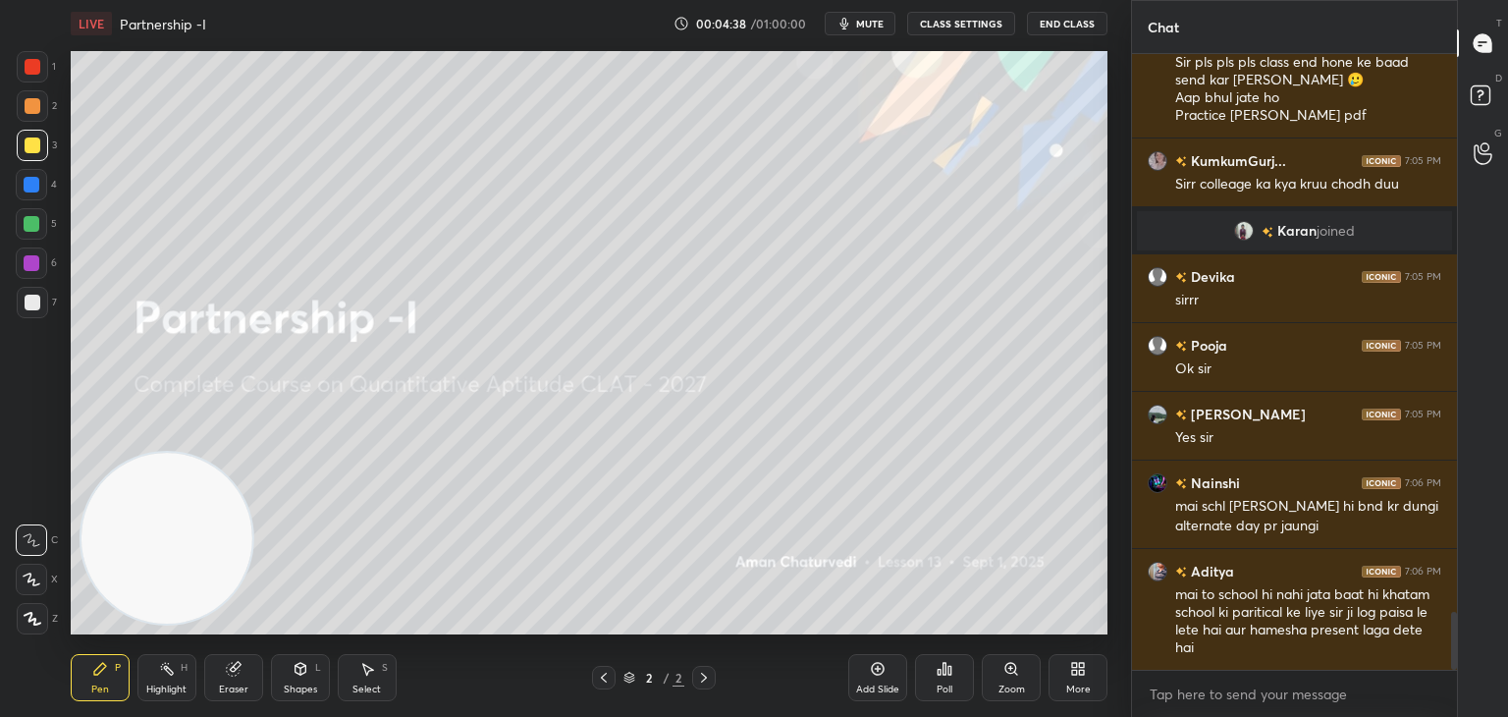
click at [1078, 670] on icon at bounding box center [1078, 669] width 16 height 16
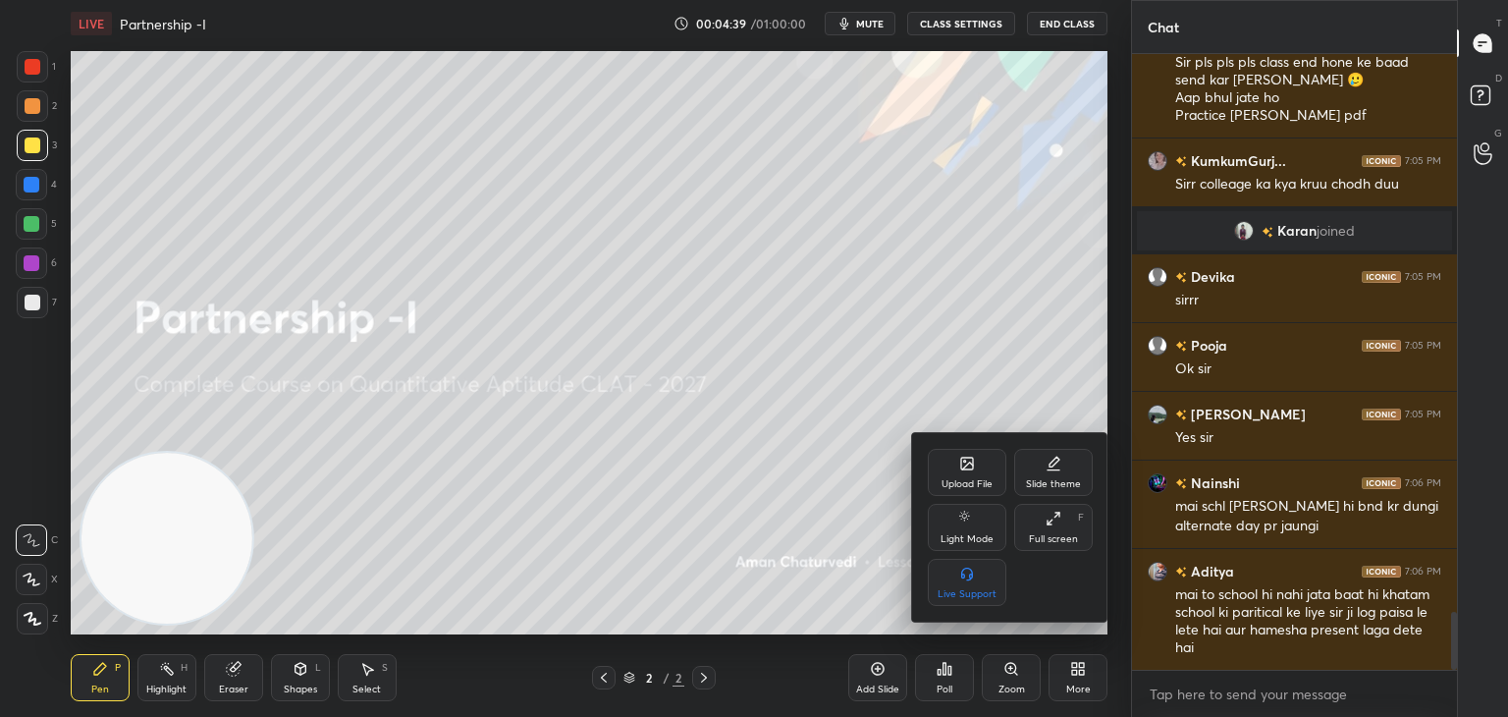
click at [965, 469] on icon at bounding box center [967, 464] width 12 height 12
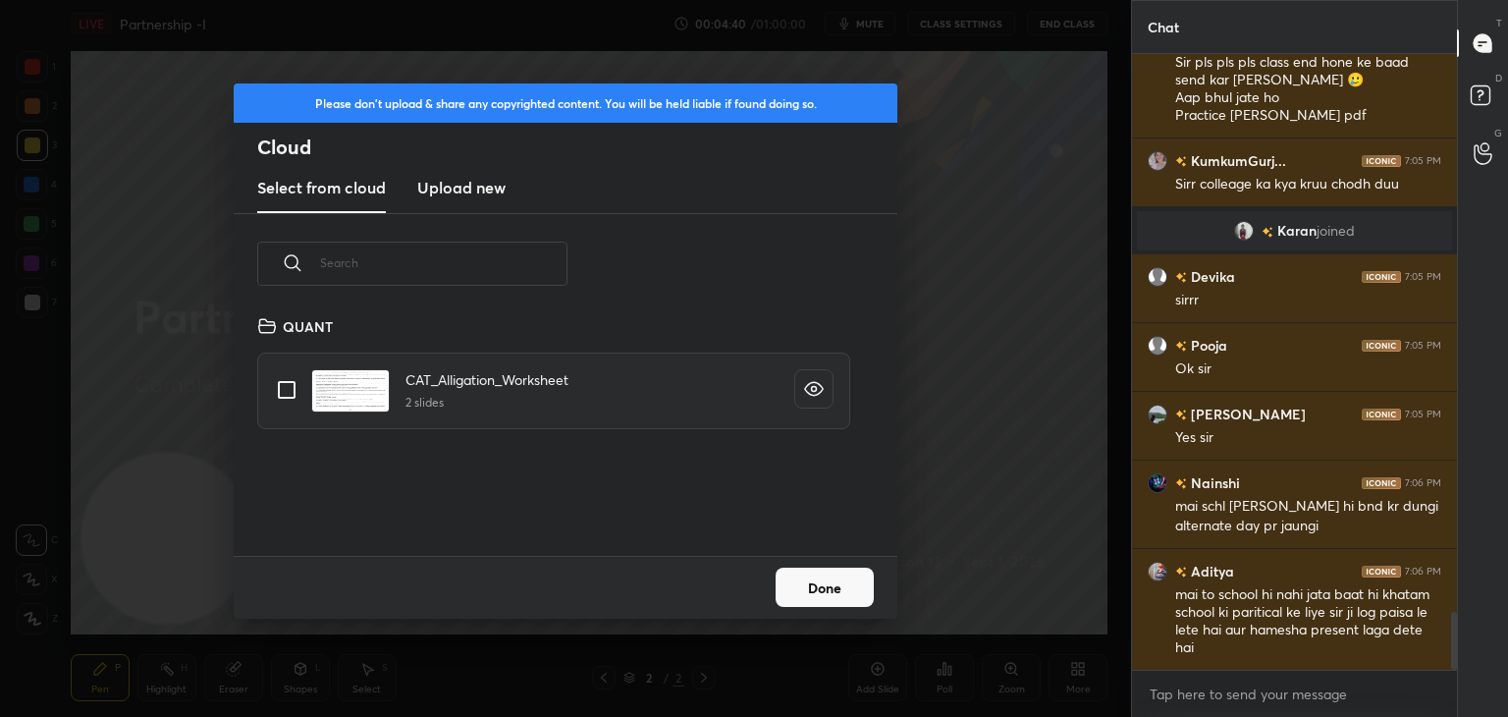
scroll to position [242, 630]
click at [467, 191] on h3 "Upload new" at bounding box center [461, 188] width 88 height 24
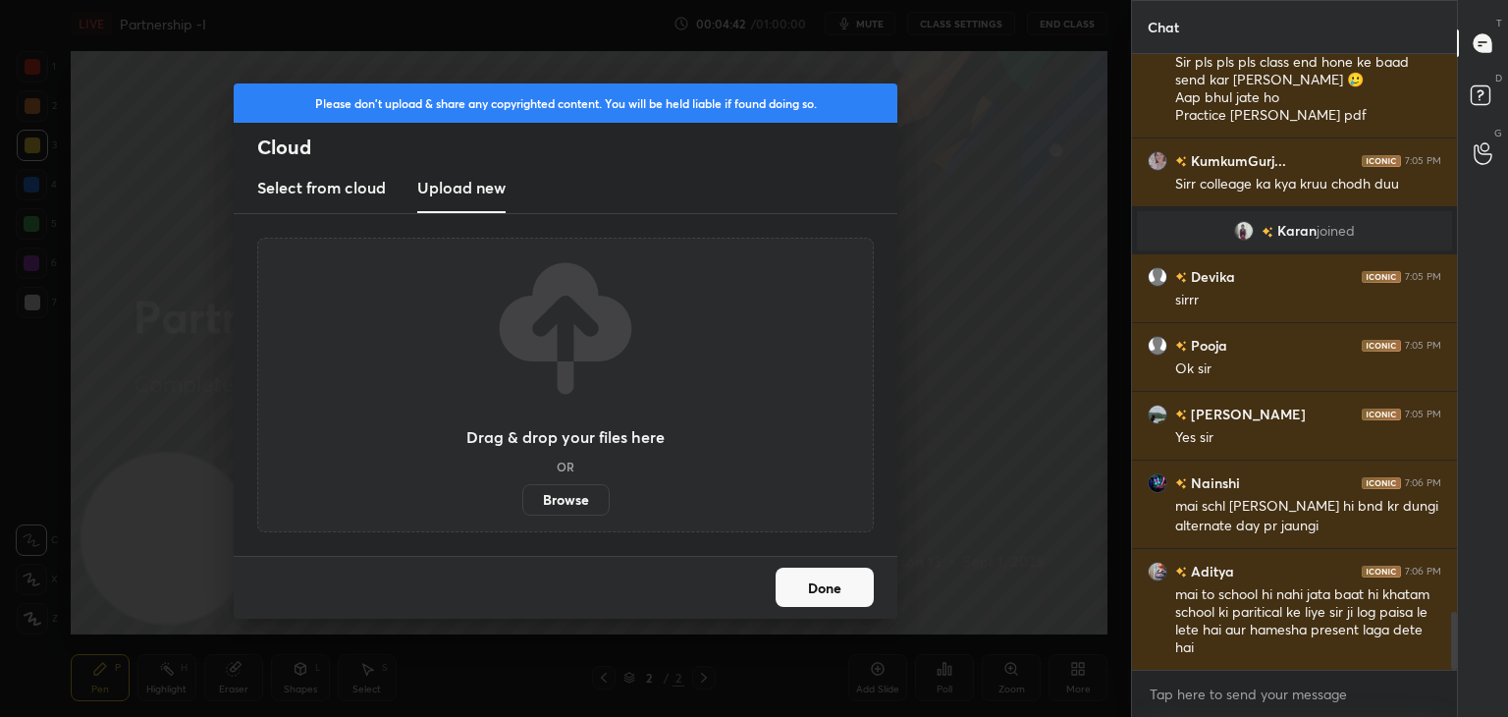
click at [566, 502] on label "Browse" at bounding box center [565, 499] width 87 height 31
click at [522, 502] on input "Browse" at bounding box center [522, 499] width 0 height 31
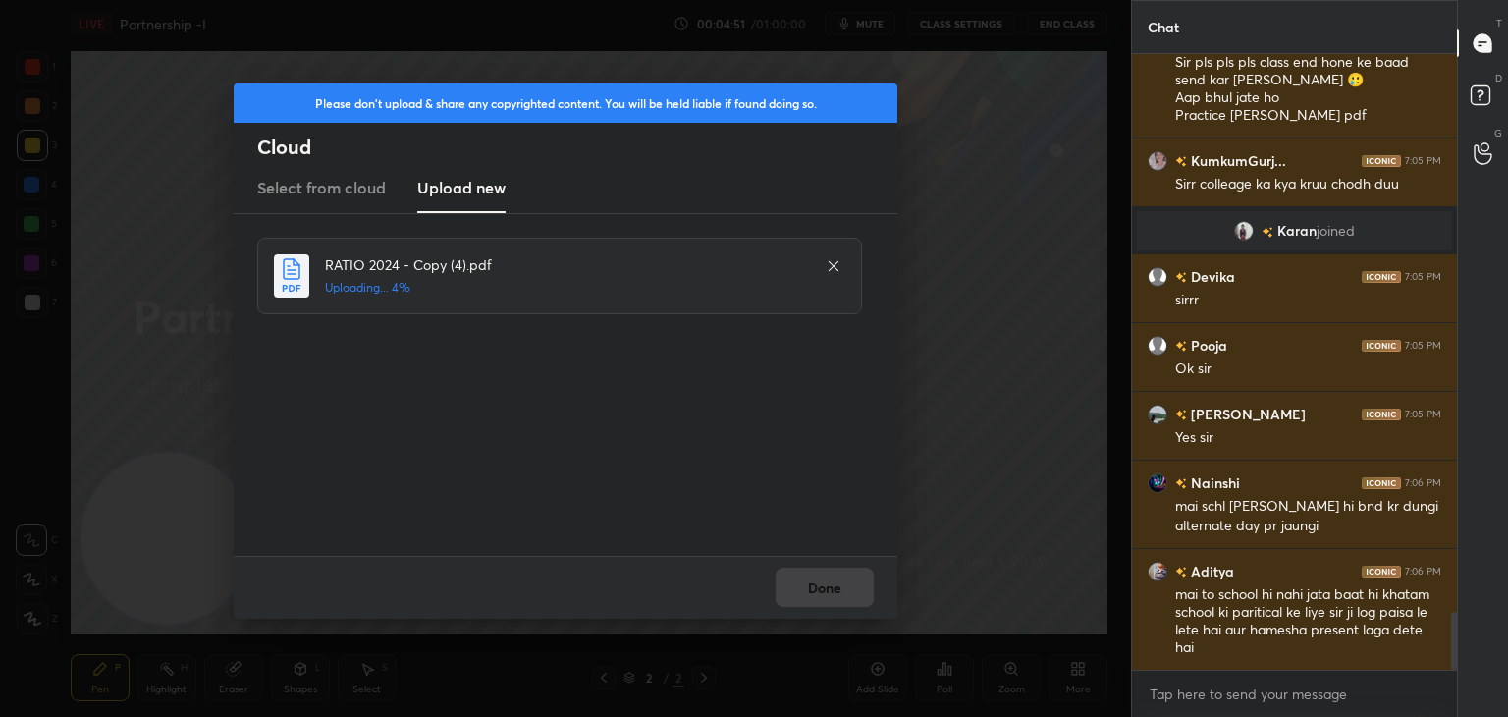
scroll to position [5962, 0]
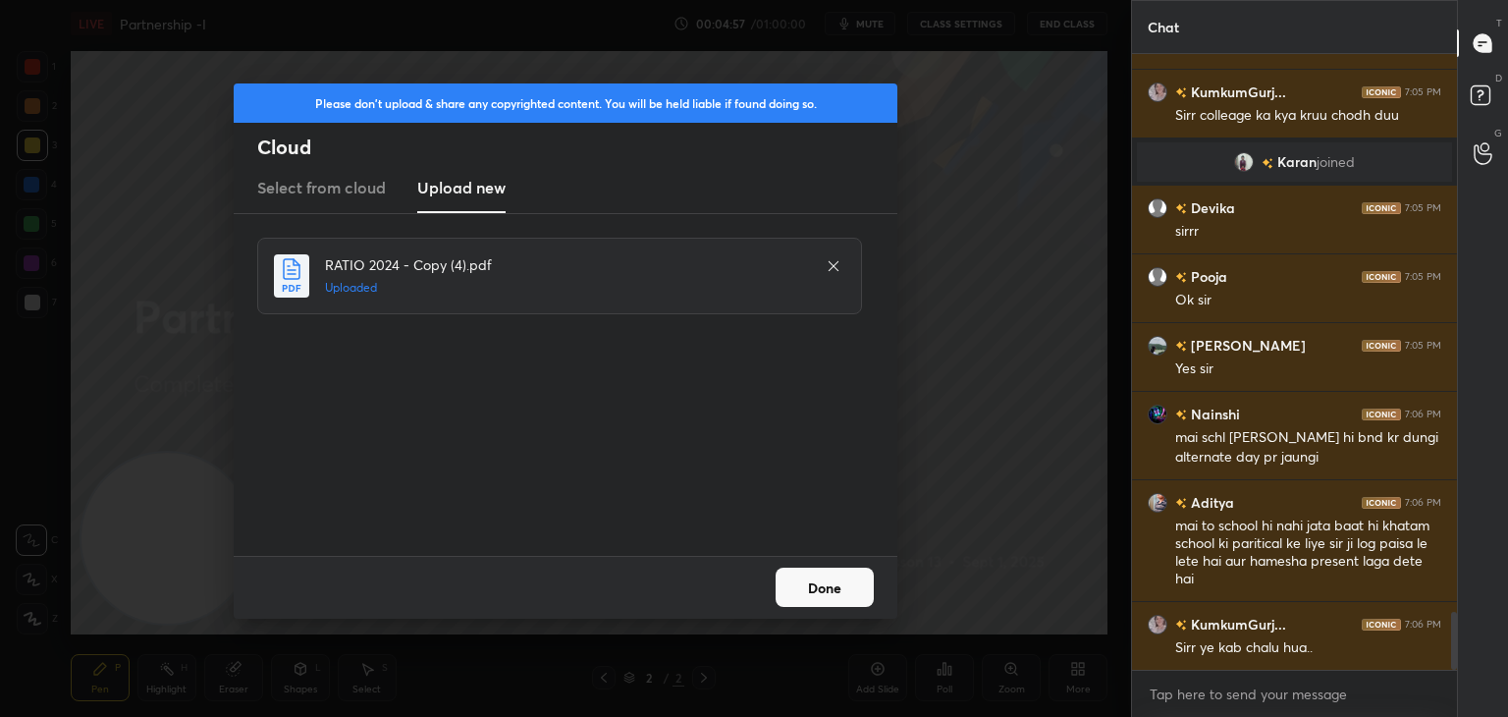
click at [822, 588] on button "Done" at bounding box center [825, 587] width 98 height 39
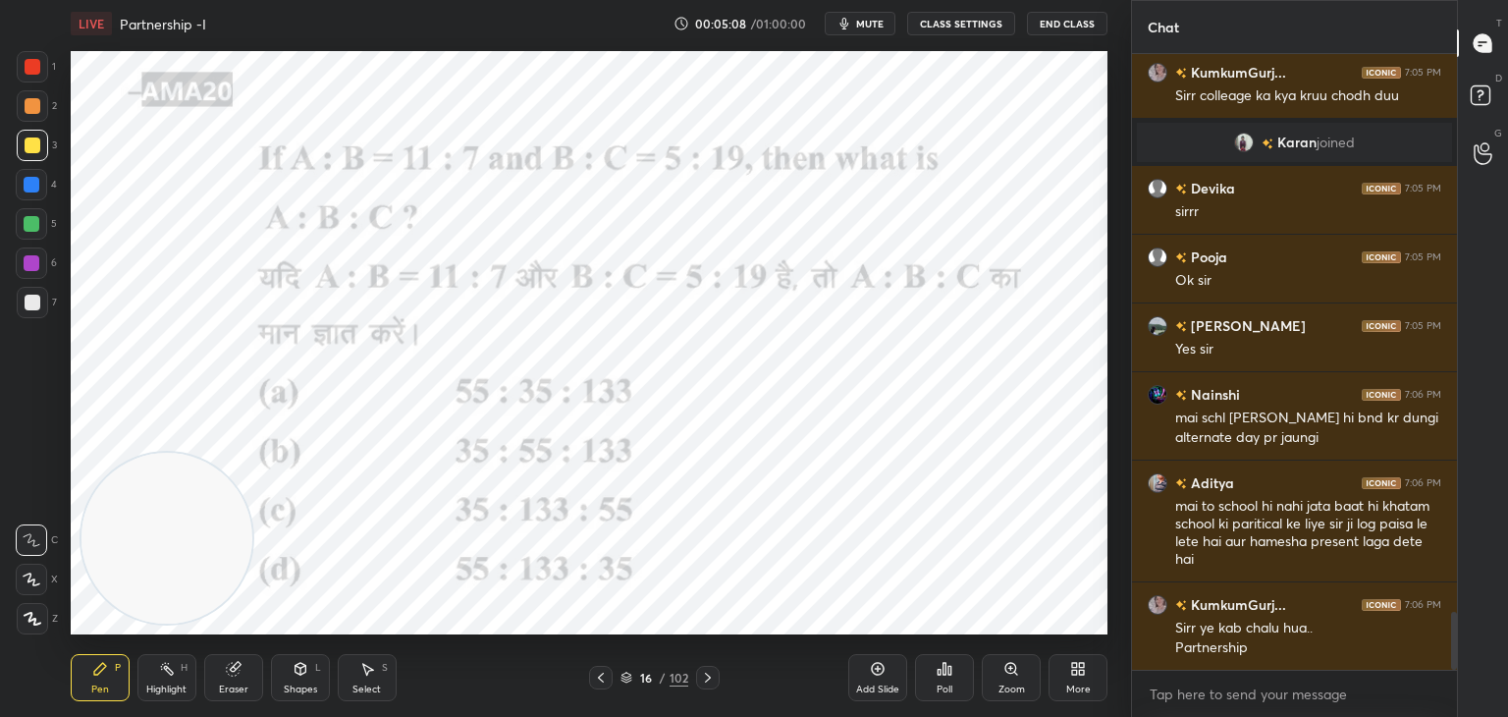
scroll to position [6051, 0]
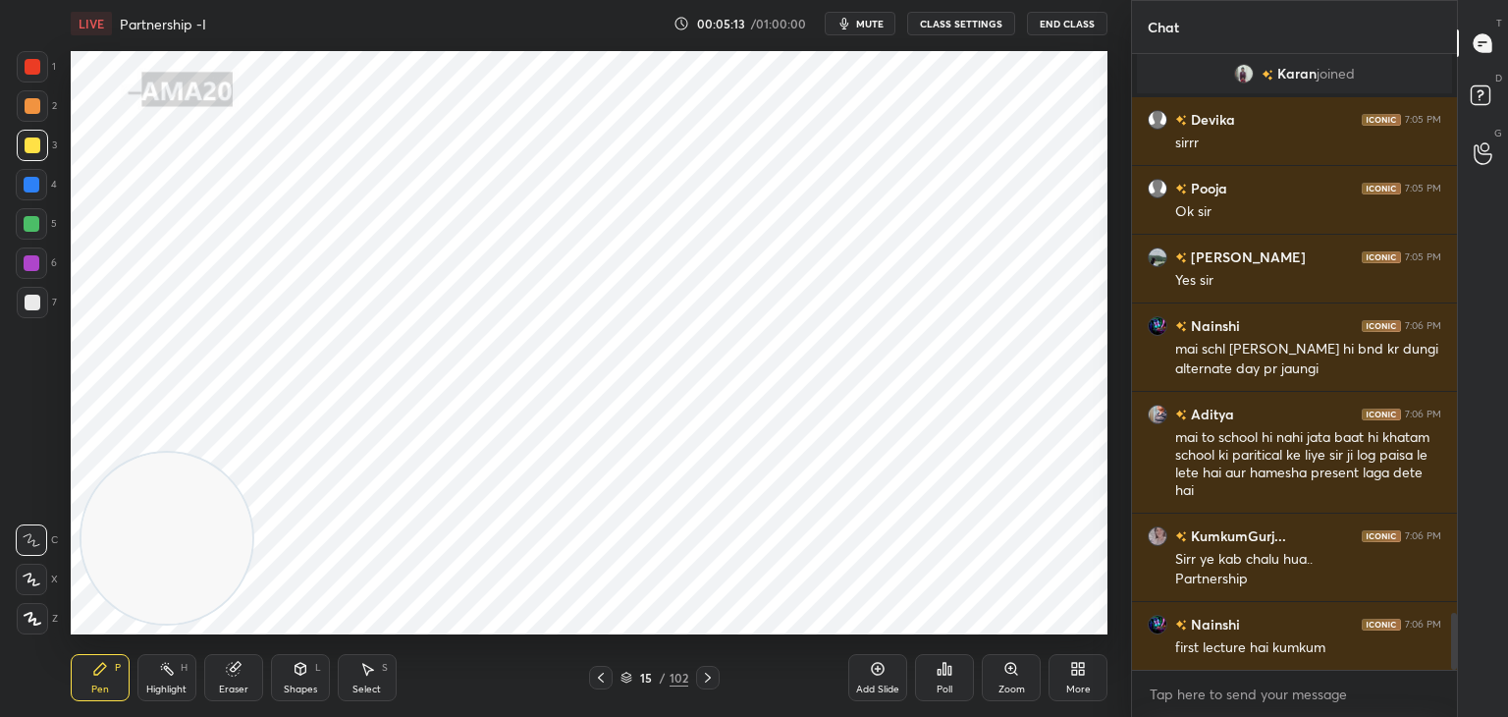
click at [888, 694] on div "Add Slide" at bounding box center [877, 689] width 43 height 10
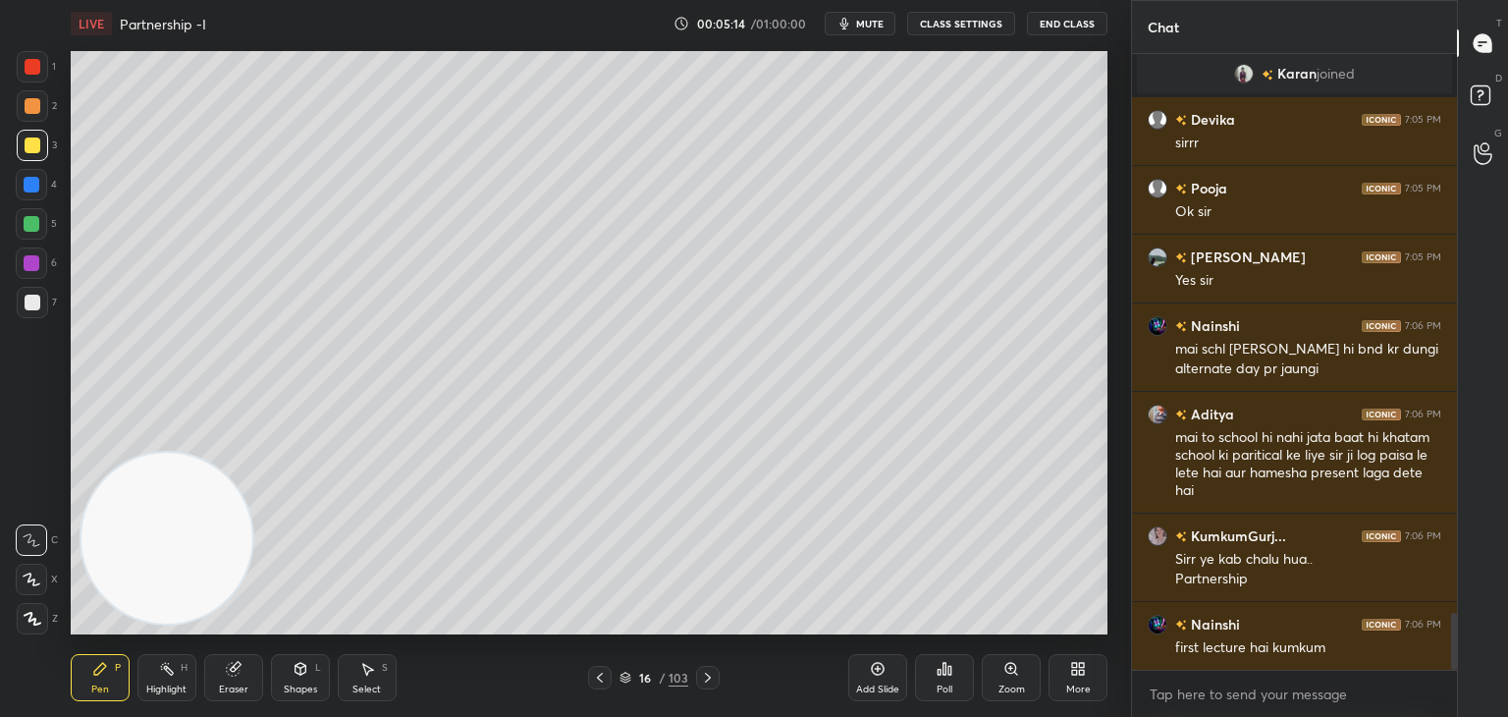
click at [32, 223] on div at bounding box center [32, 224] width 16 height 16
click at [294, 669] on icon at bounding box center [301, 669] width 16 height 16
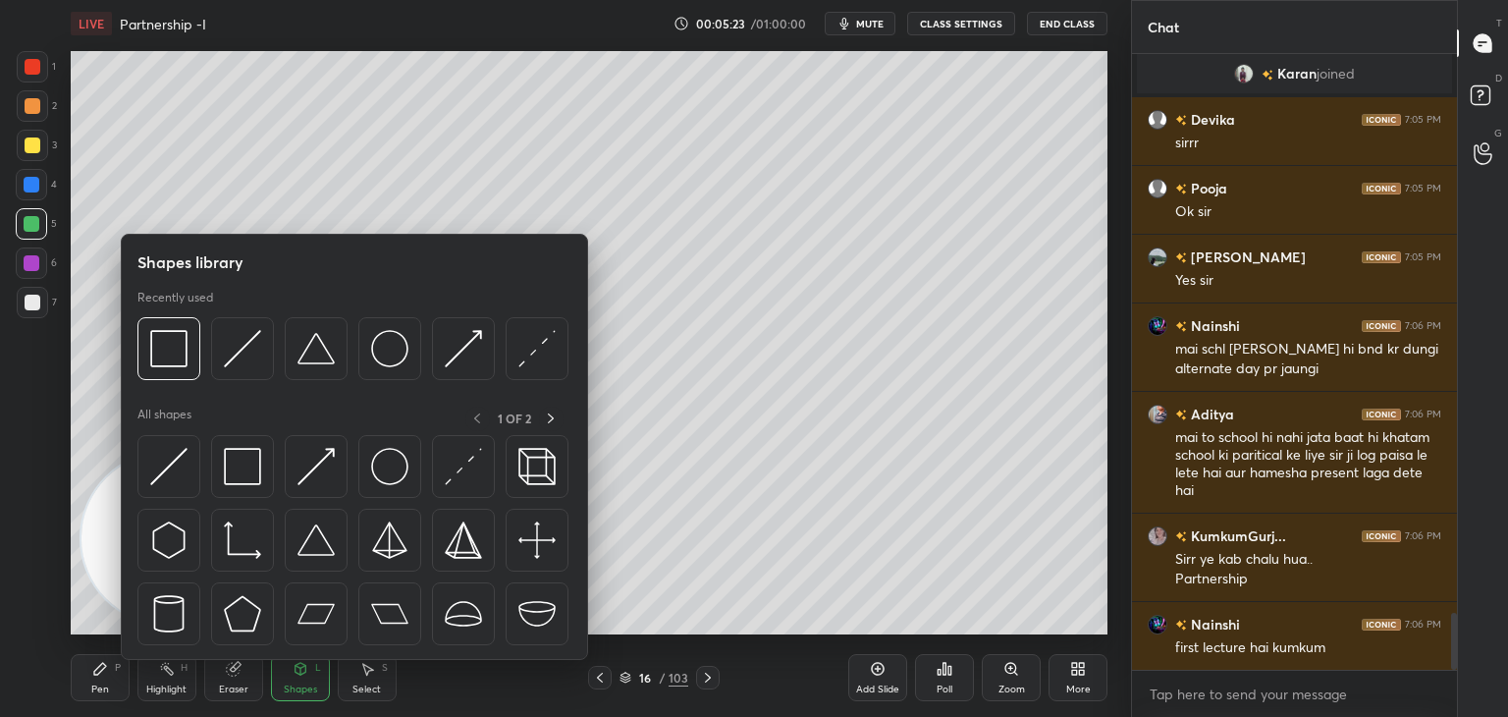
click at [186, 465] on img at bounding box center [168, 466] width 37 height 37
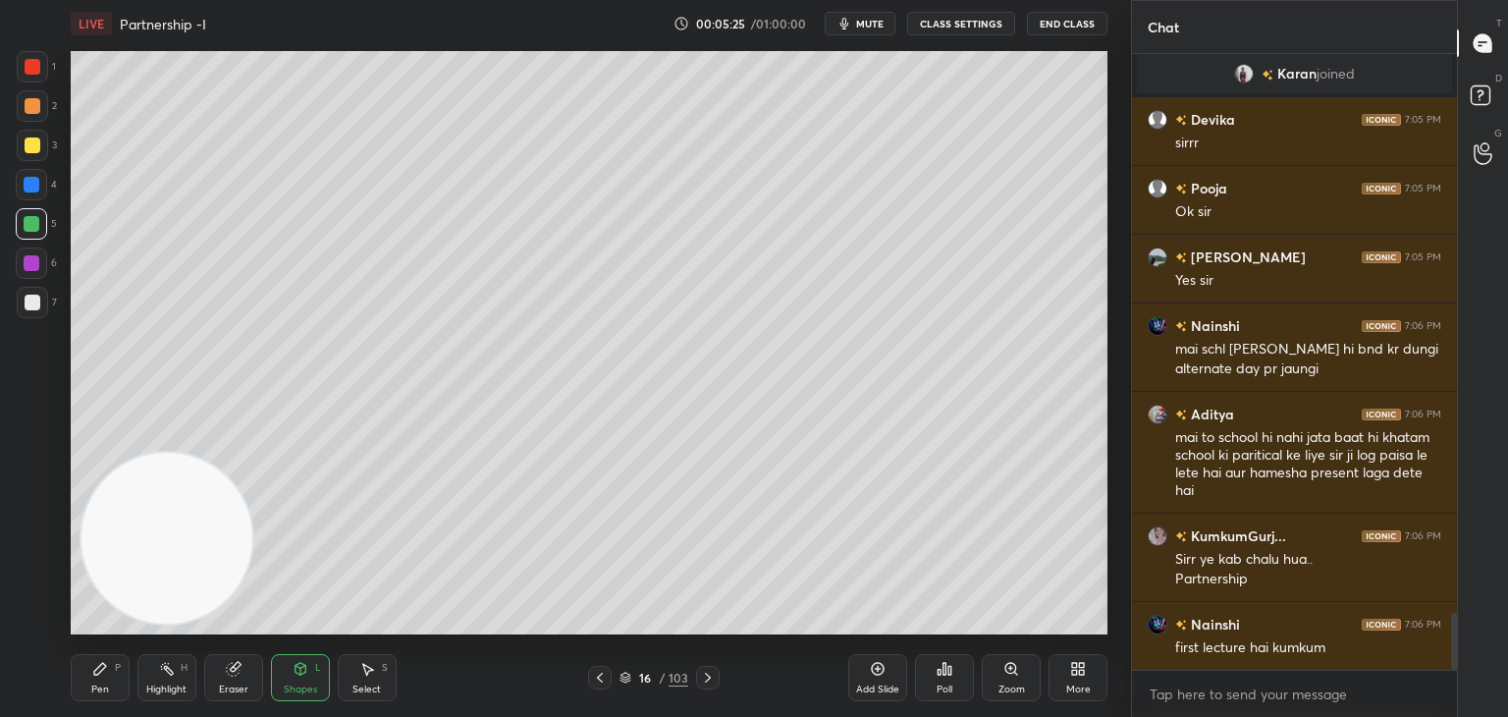
click at [122, 677] on div "Pen P" at bounding box center [100, 677] width 59 height 47
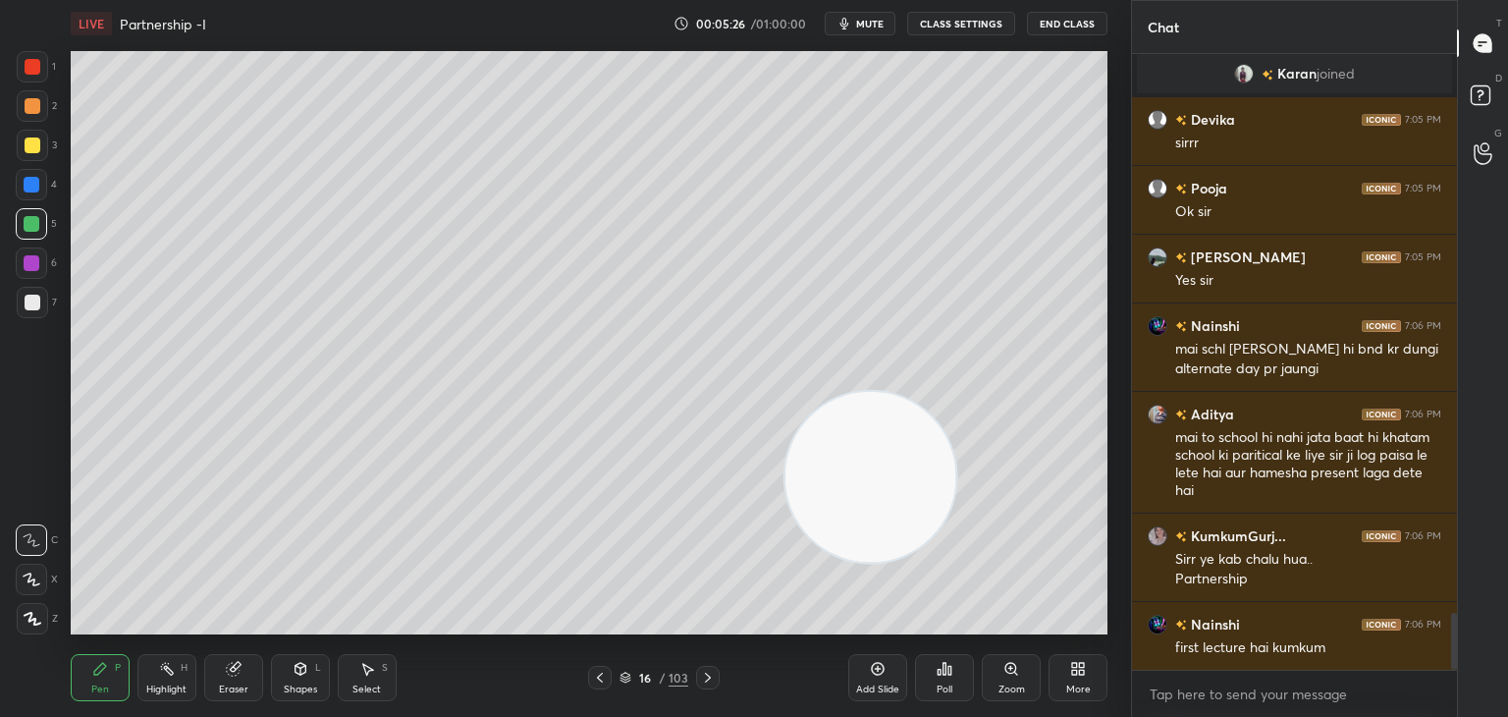
scroll to position [6119, 0]
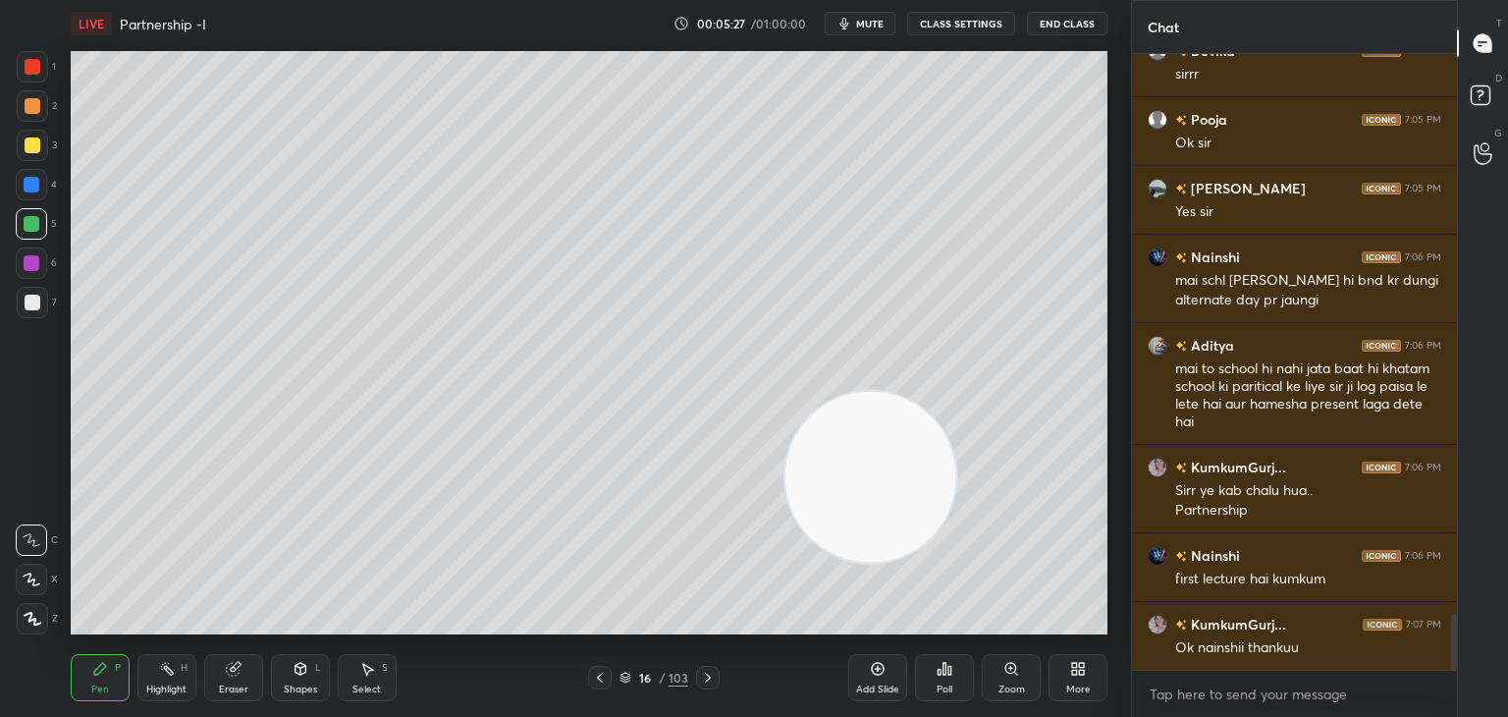
click at [43, 142] on div at bounding box center [32, 145] width 31 height 31
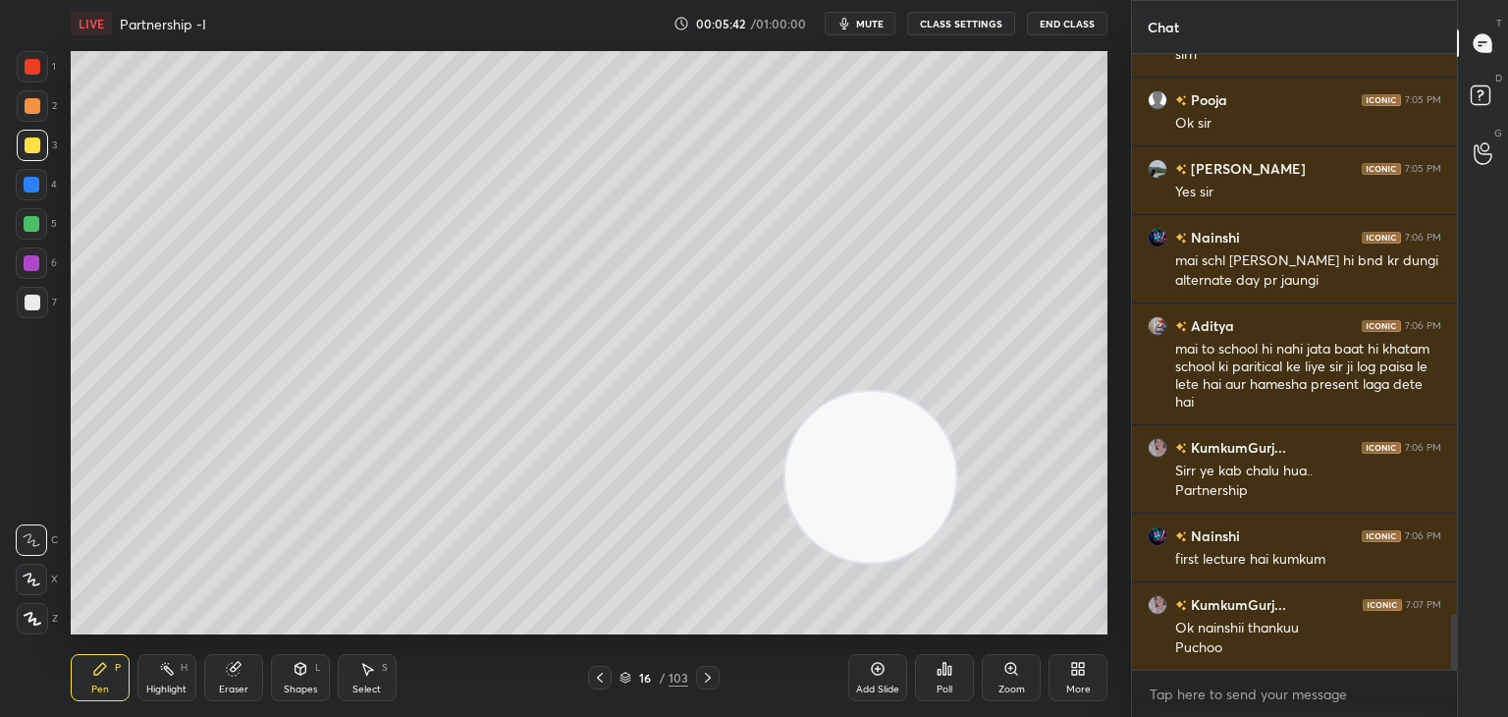
click at [317, 678] on div "Shapes L" at bounding box center [300, 677] width 59 height 47
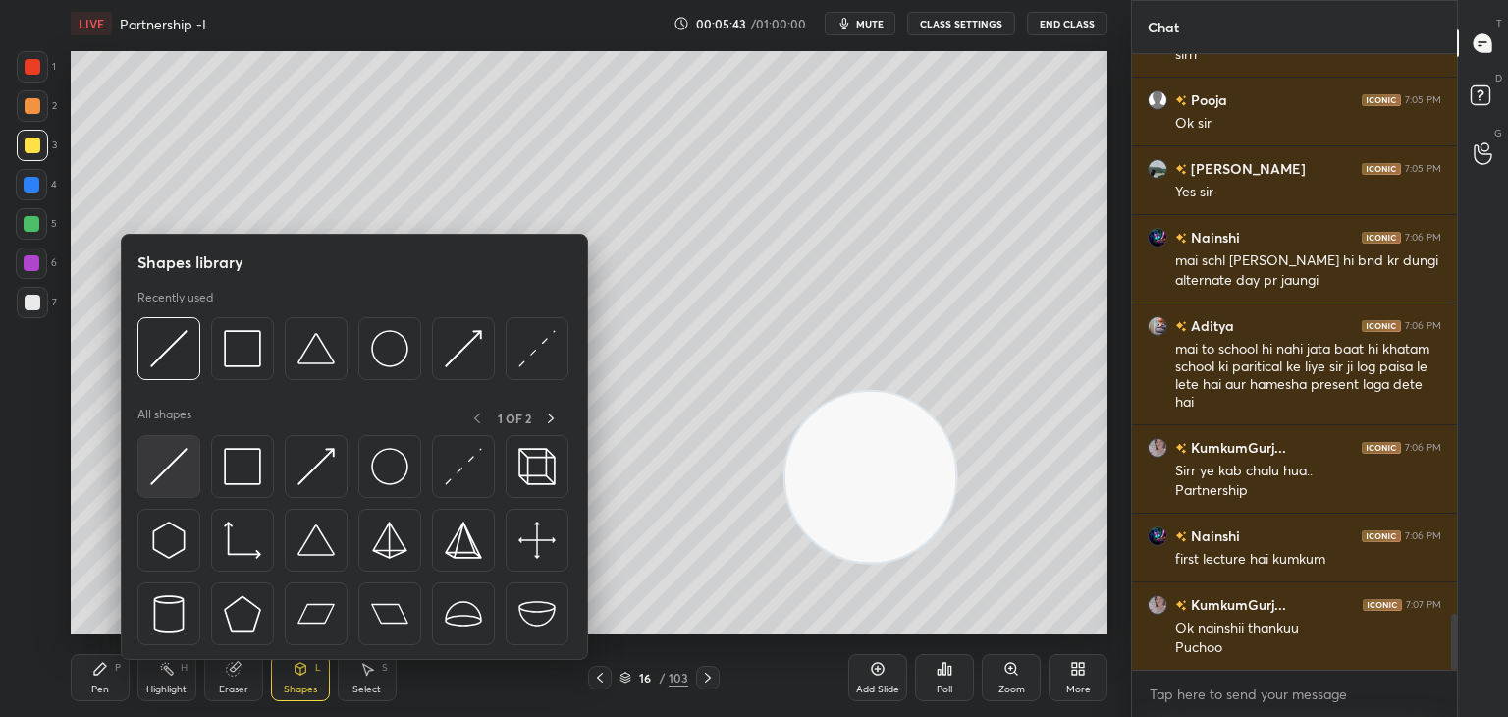
click at [176, 461] on img at bounding box center [168, 466] width 37 height 37
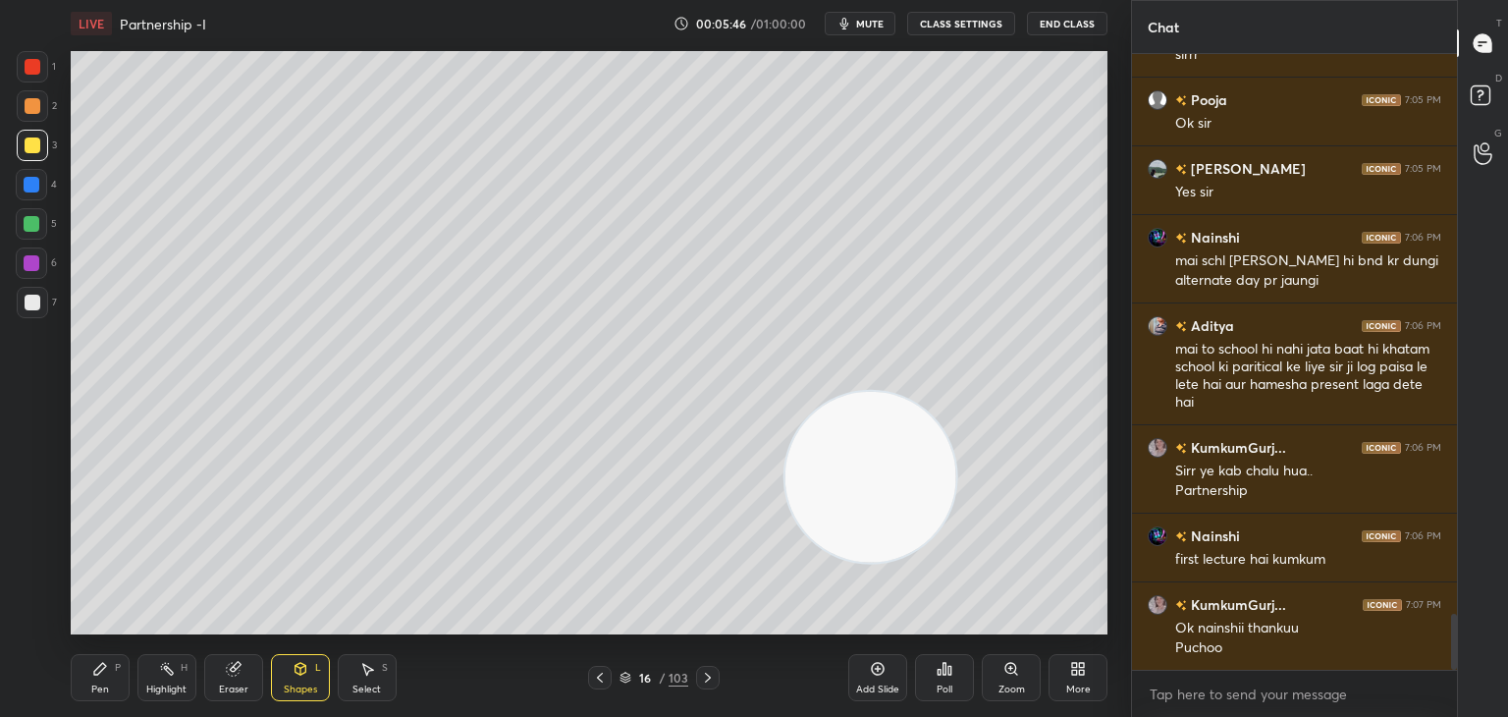
click at [97, 672] on icon at bounding box center [100, 669] width 12 height 12
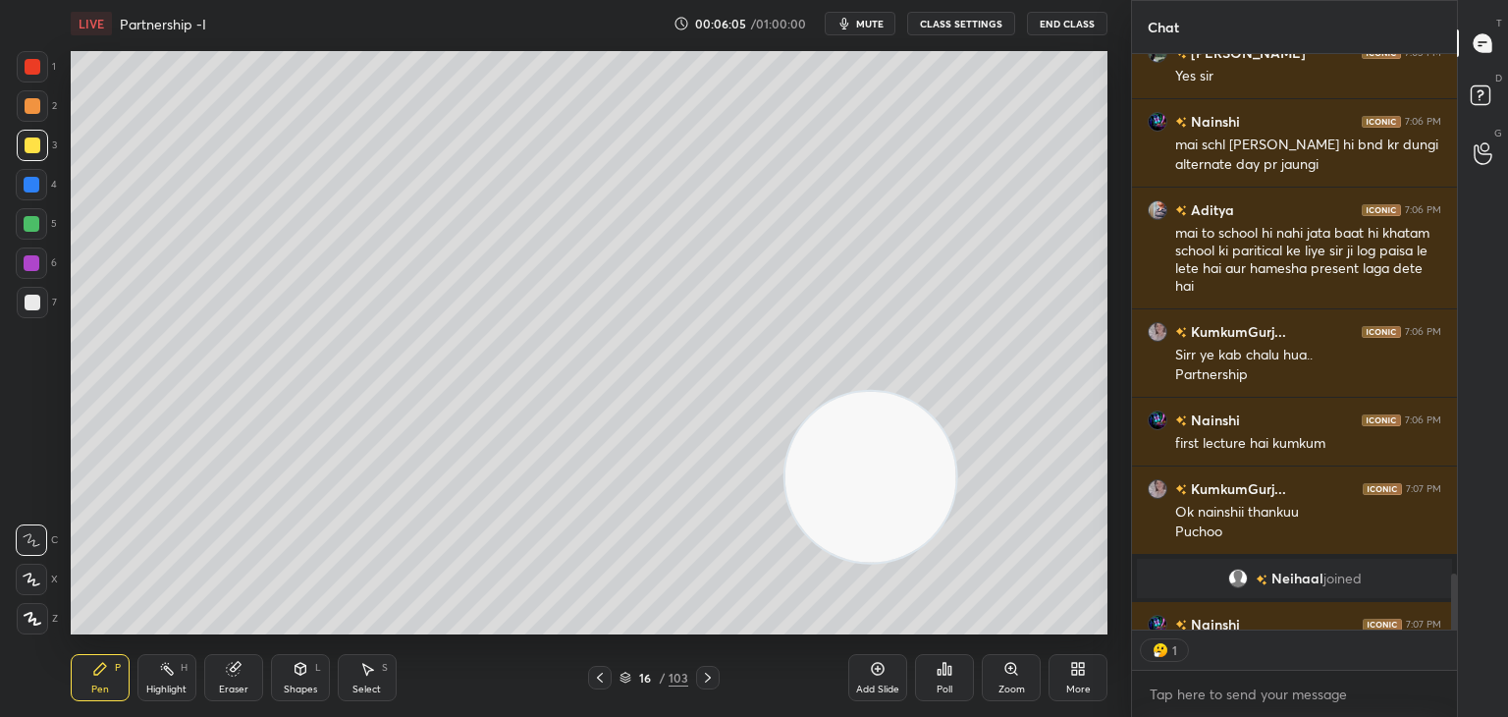
scroll to position [7, 6]
click at [296, 679] on div "Shapes L" at bounding box center [300, 677] width 59 height 47
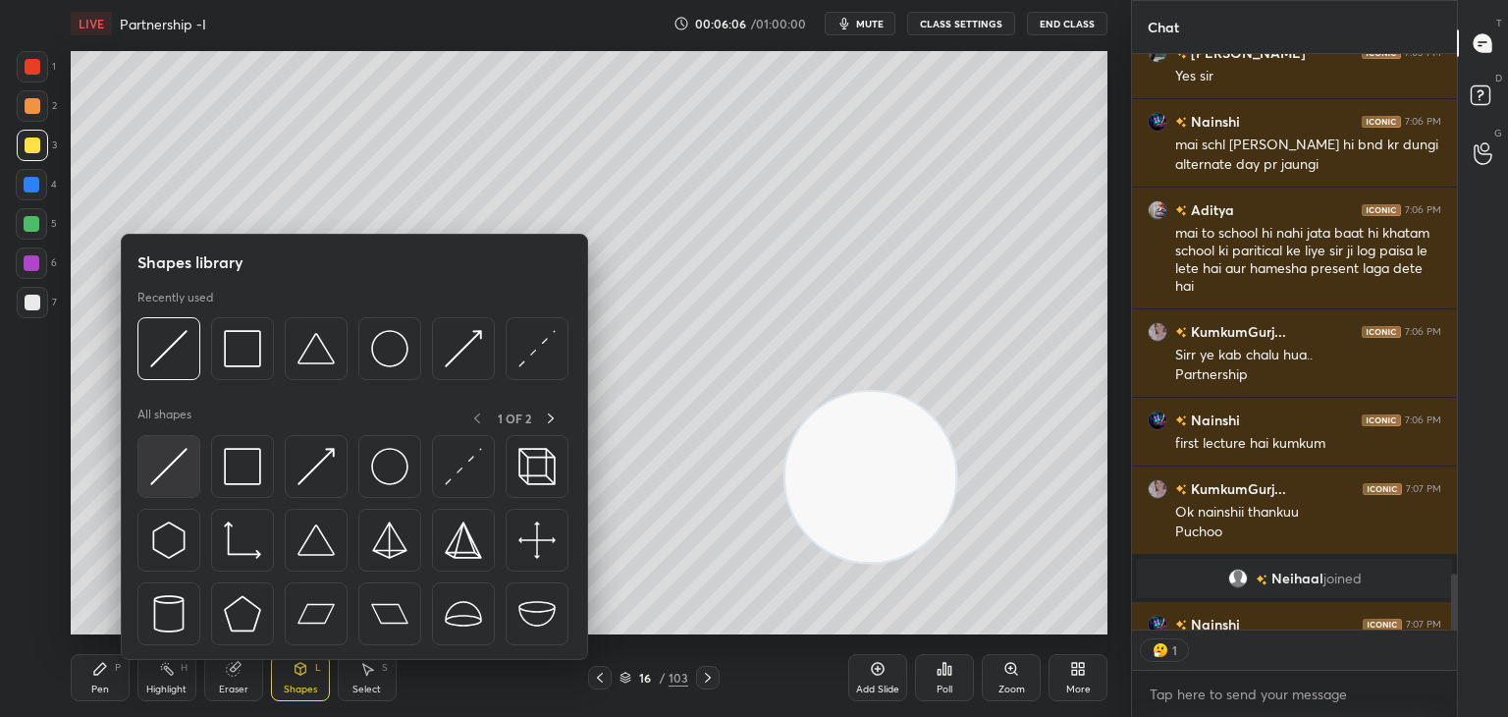
click at [174, 483] on img at bounding box center [168, 466] width 37 height 37
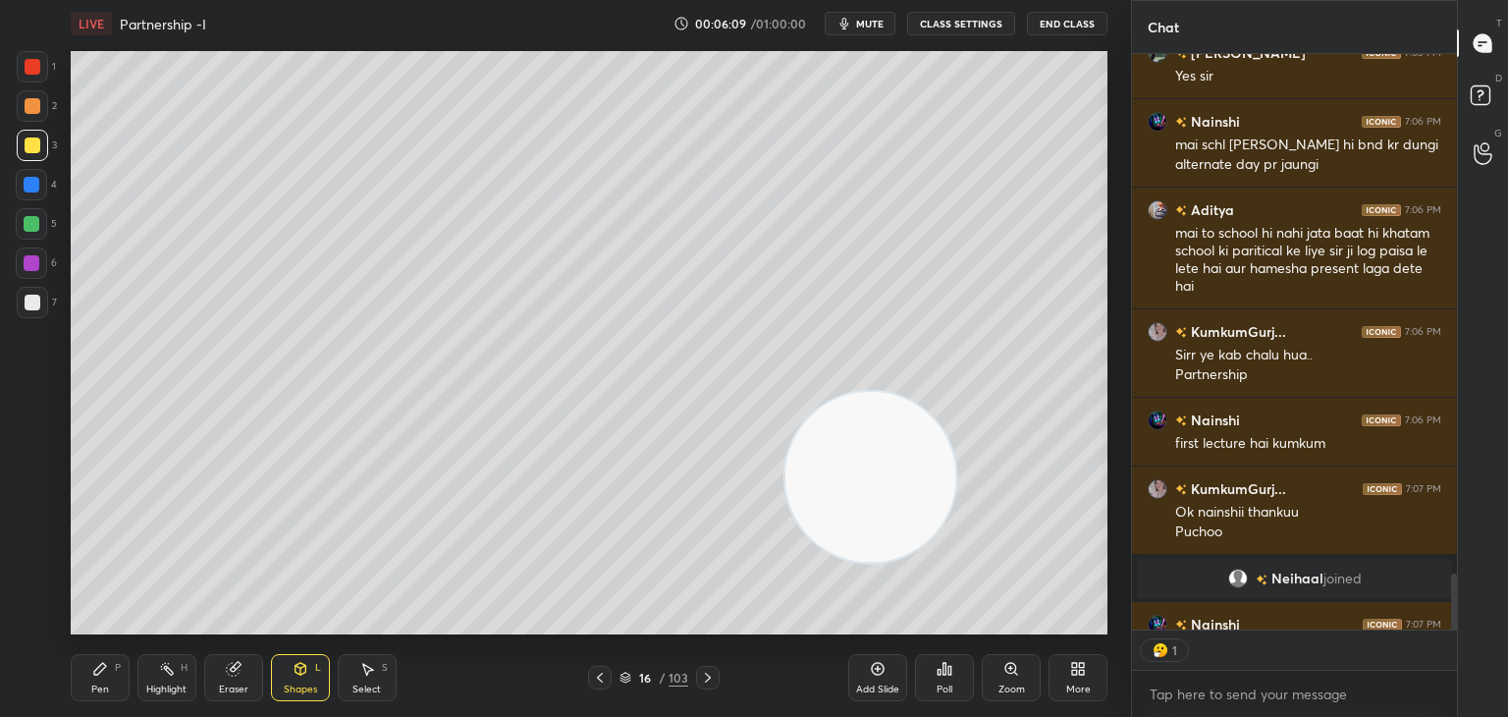
click at [103, 658] on div "Pen P" at bounding box center [100, 677] width 59 height 47
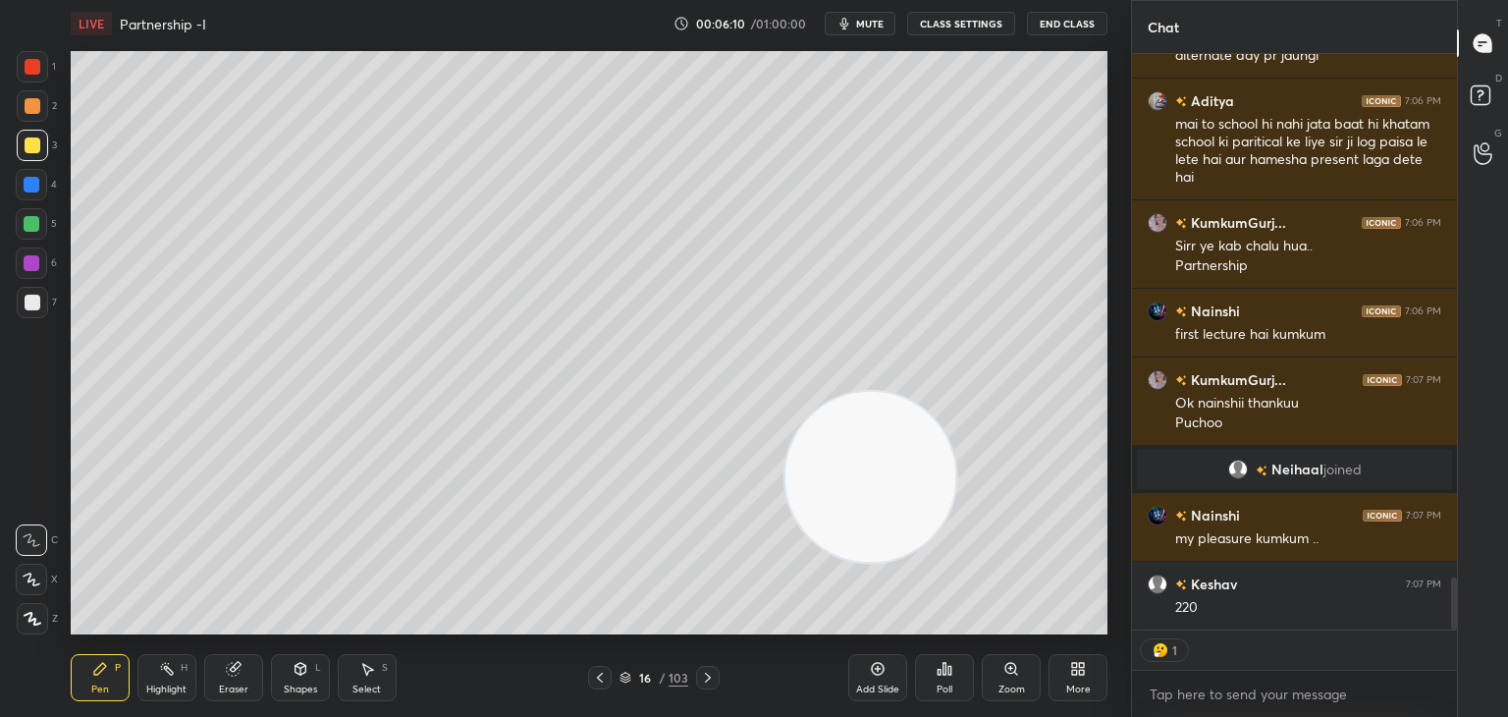
click at [47, 304] on div at bounding box center [32, 302] width 31 height 31
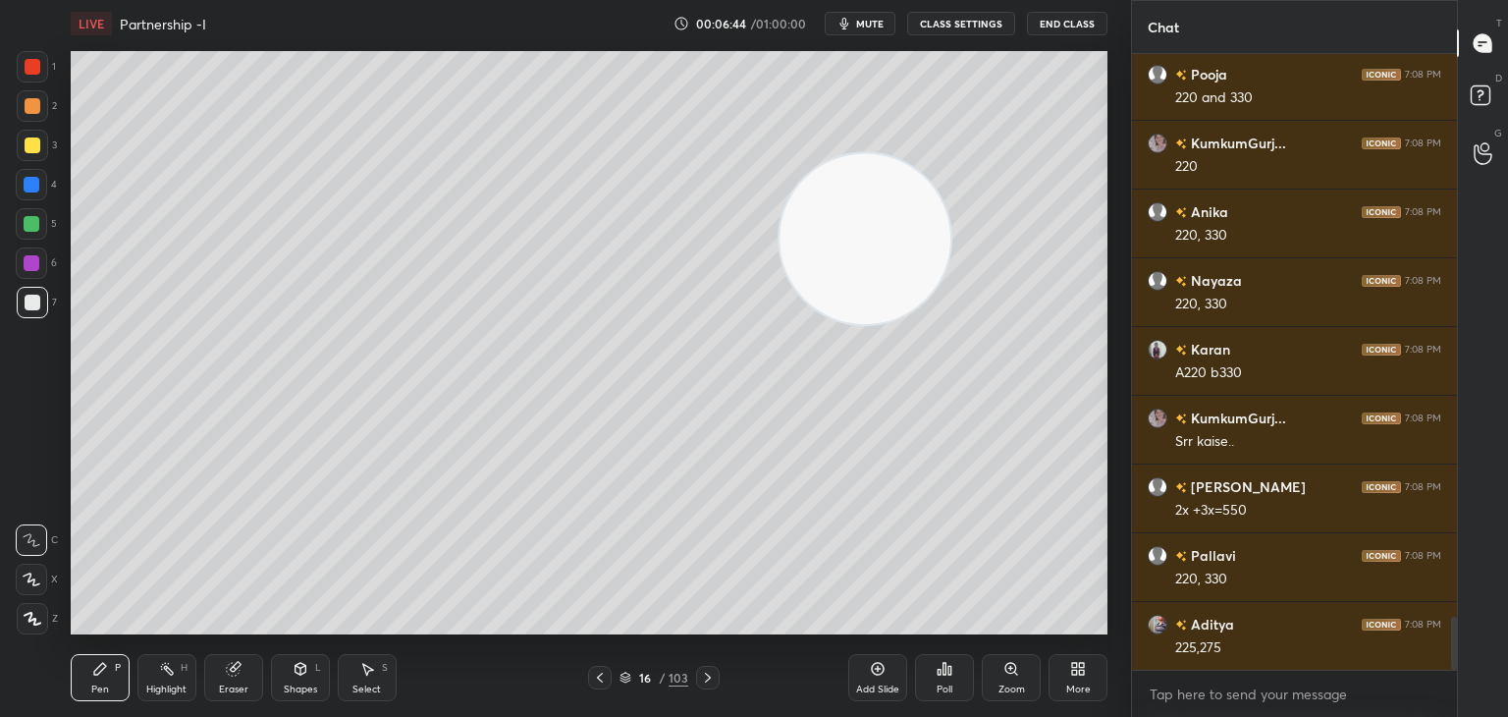
scroll to position [6585, 0]
click at [35, 229] on div at bounding box center [32, 224] width 16 height 16
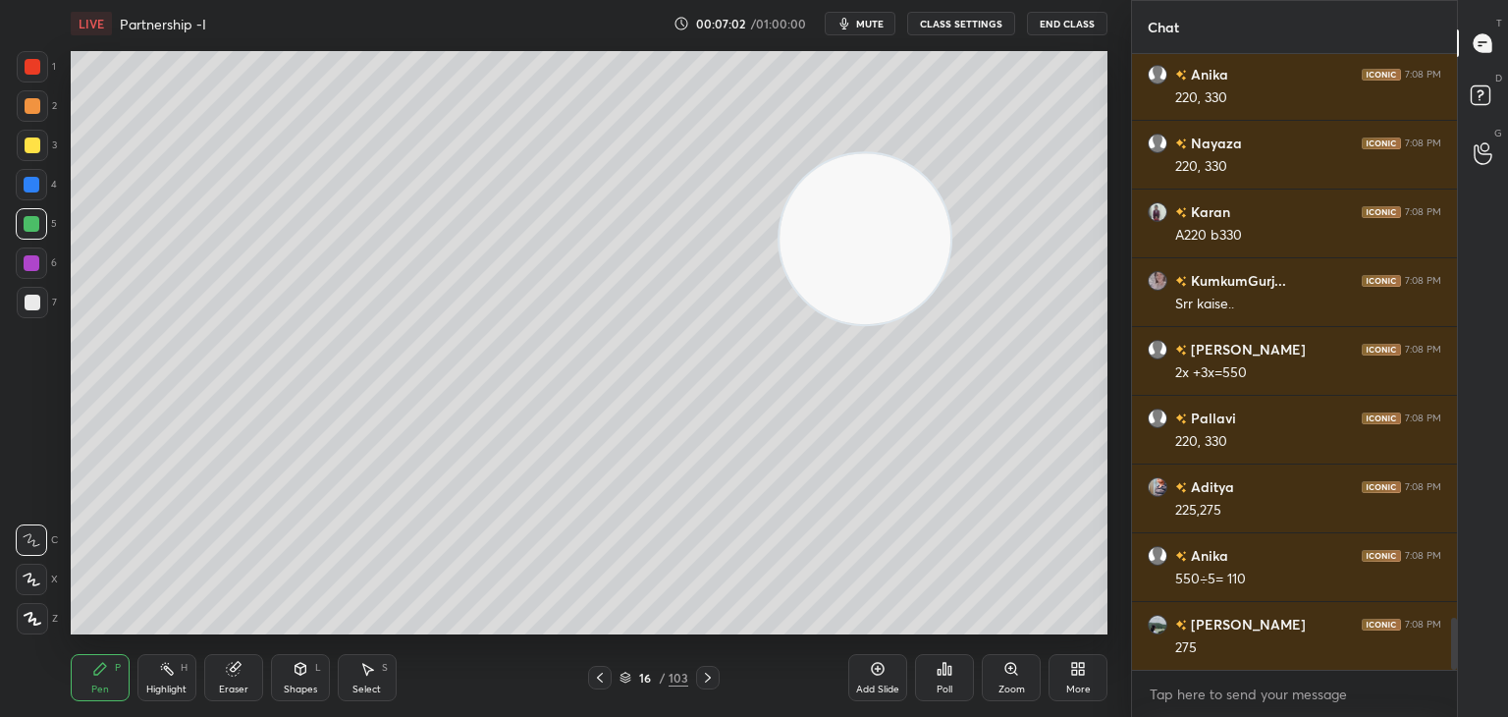
scroll to position [6722, 0]
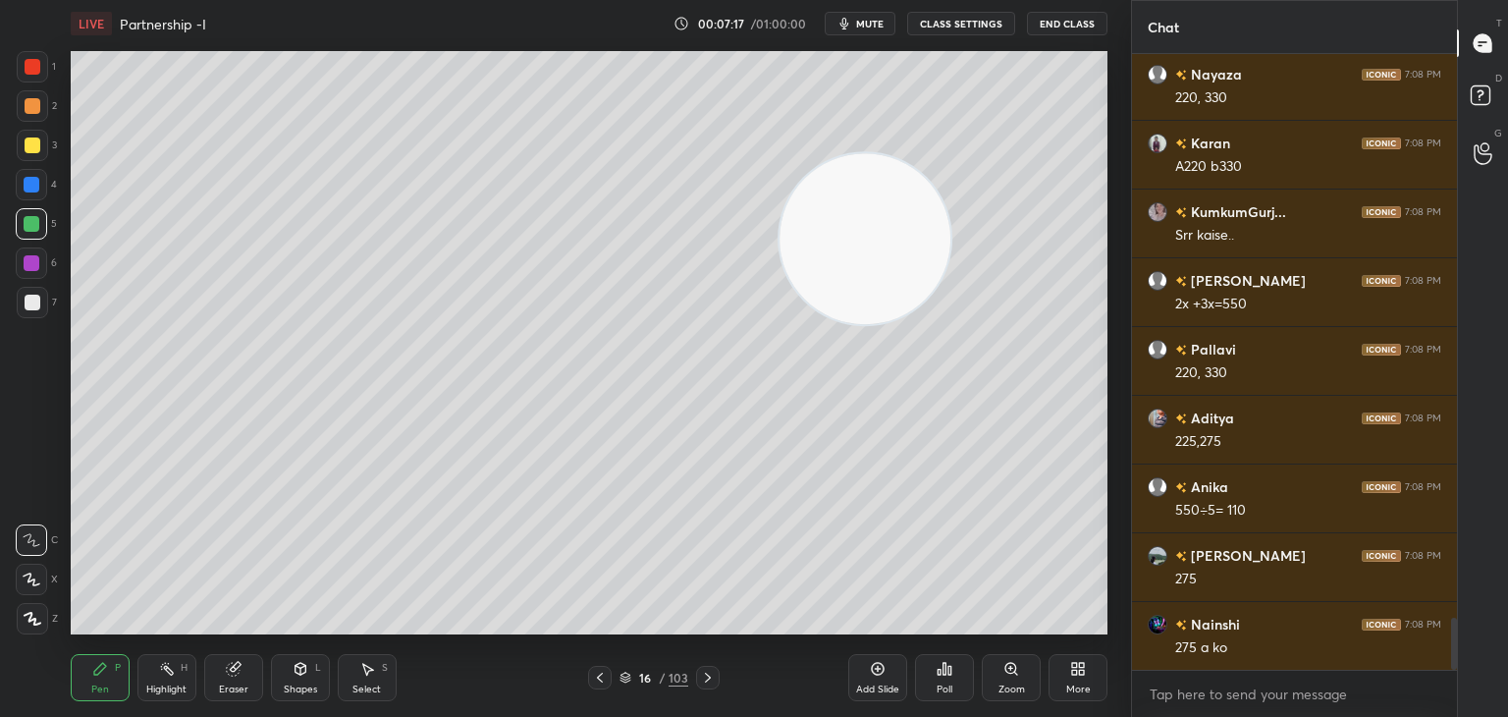
click at [37, 303] on div at bounding box center [33, 303] width 16 height 16
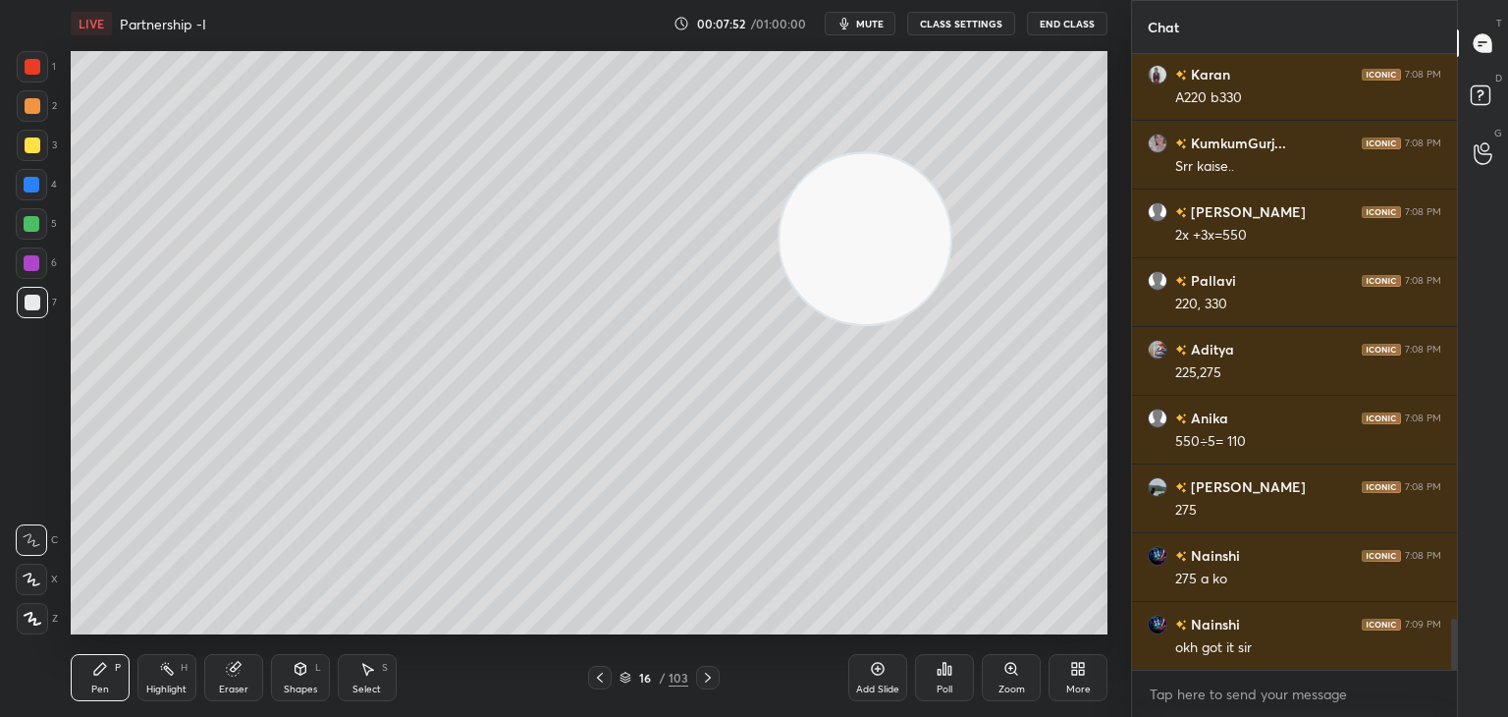
click at [37, 225] on div at bounding box center [32, 224] width 16 height 16
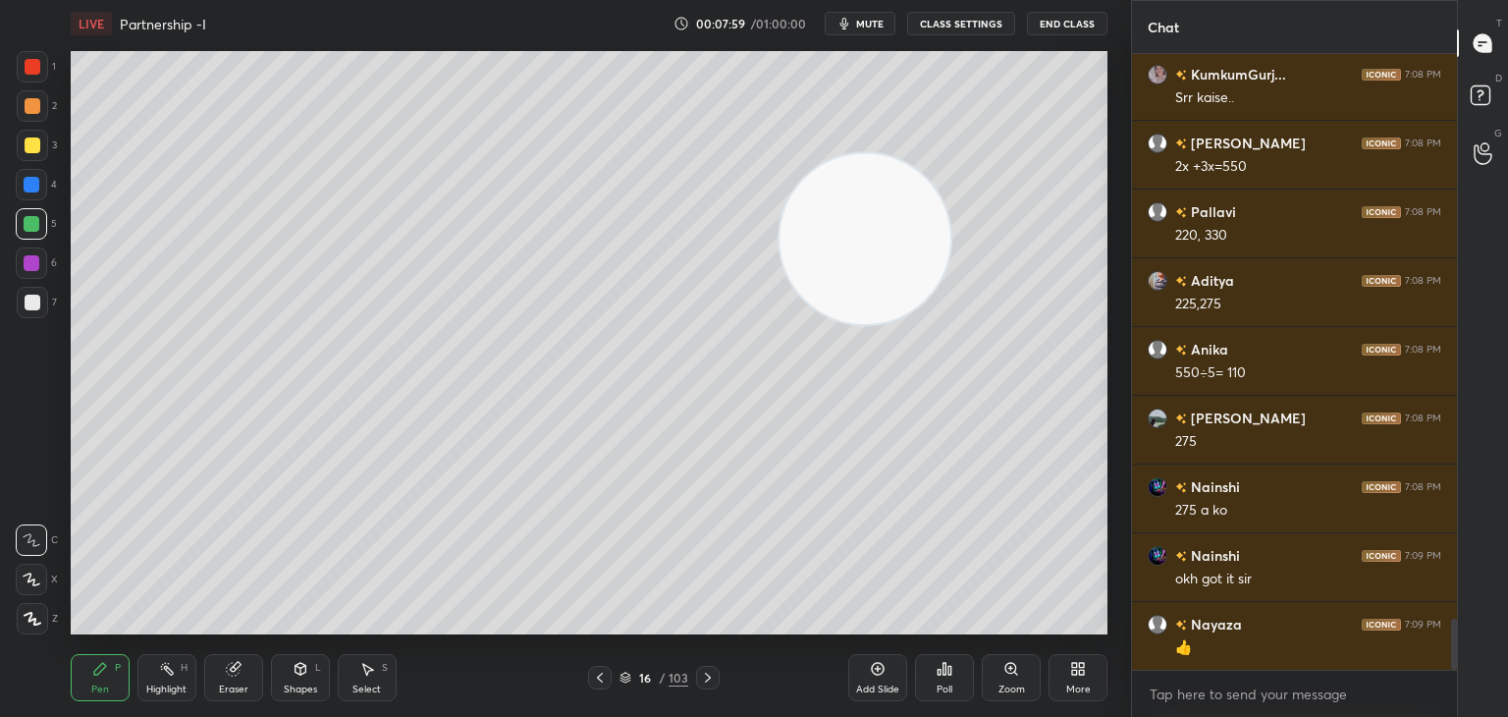
click at [290, 669] on div "Shapes L" at bounding box center [300, 677] width 59 height 47
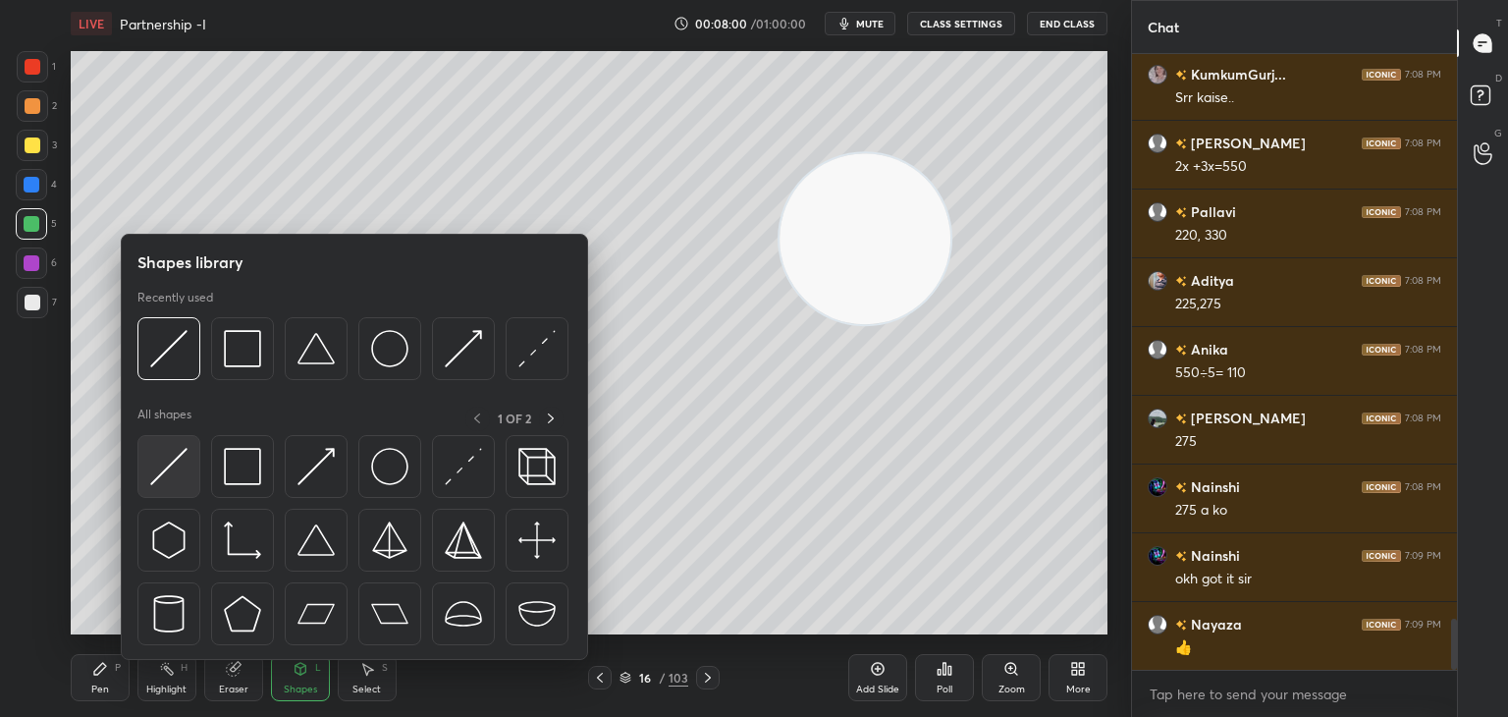
click at [201, 472] on div at bounding box center [354, 545] width 434 height 221
click at [157, 478] on img at bounding box center [168, 466] width 37 height 37
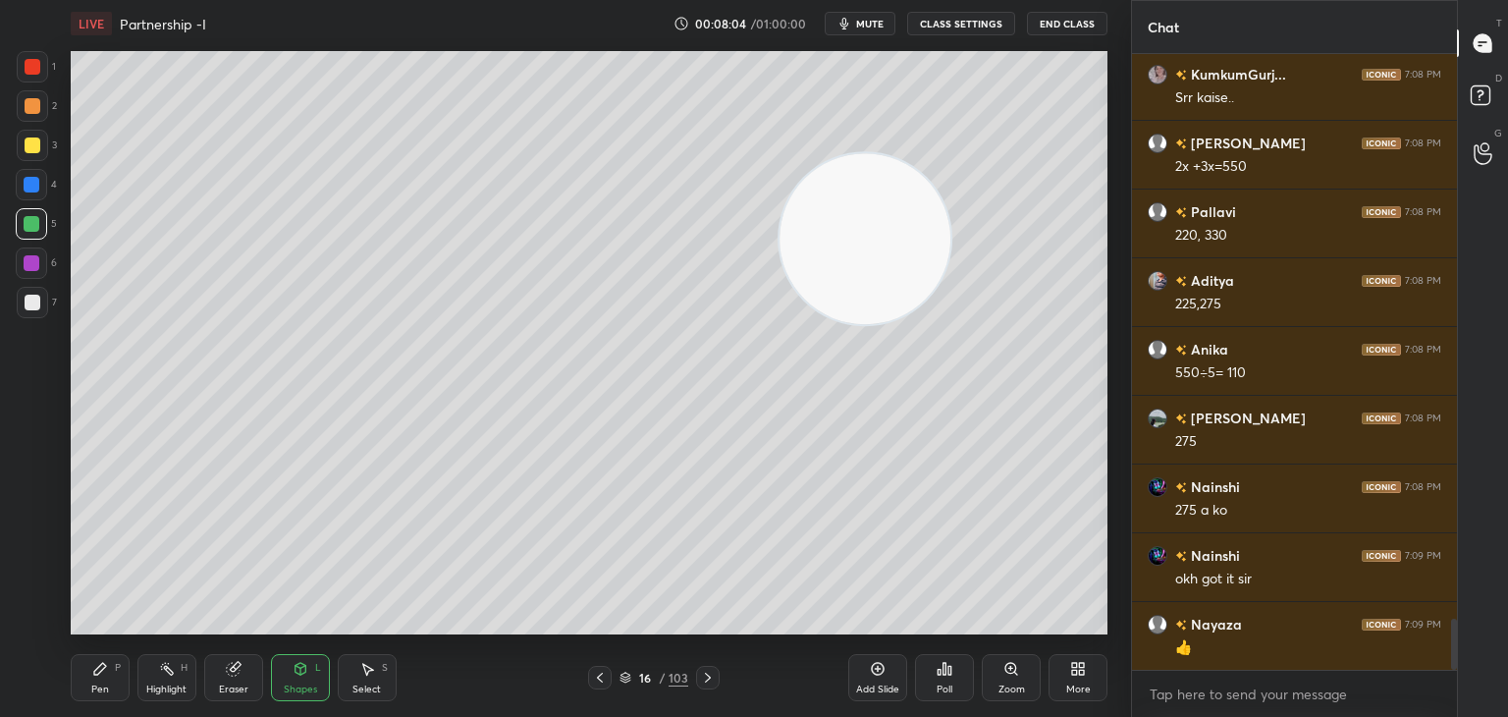
click at [110, 670] on div "Pen P" at bounding box center [100, 677] width 59 height 47
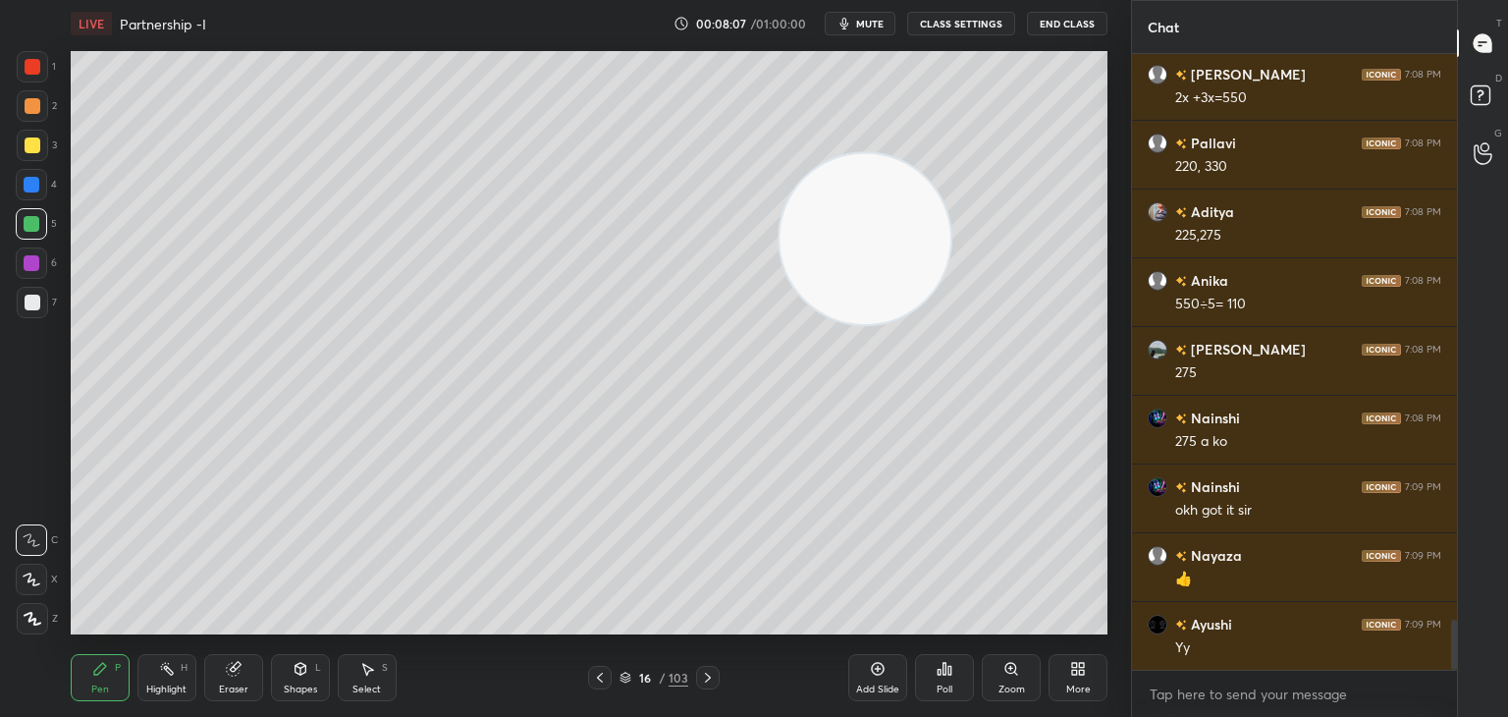
scroll to position [6997, 0]
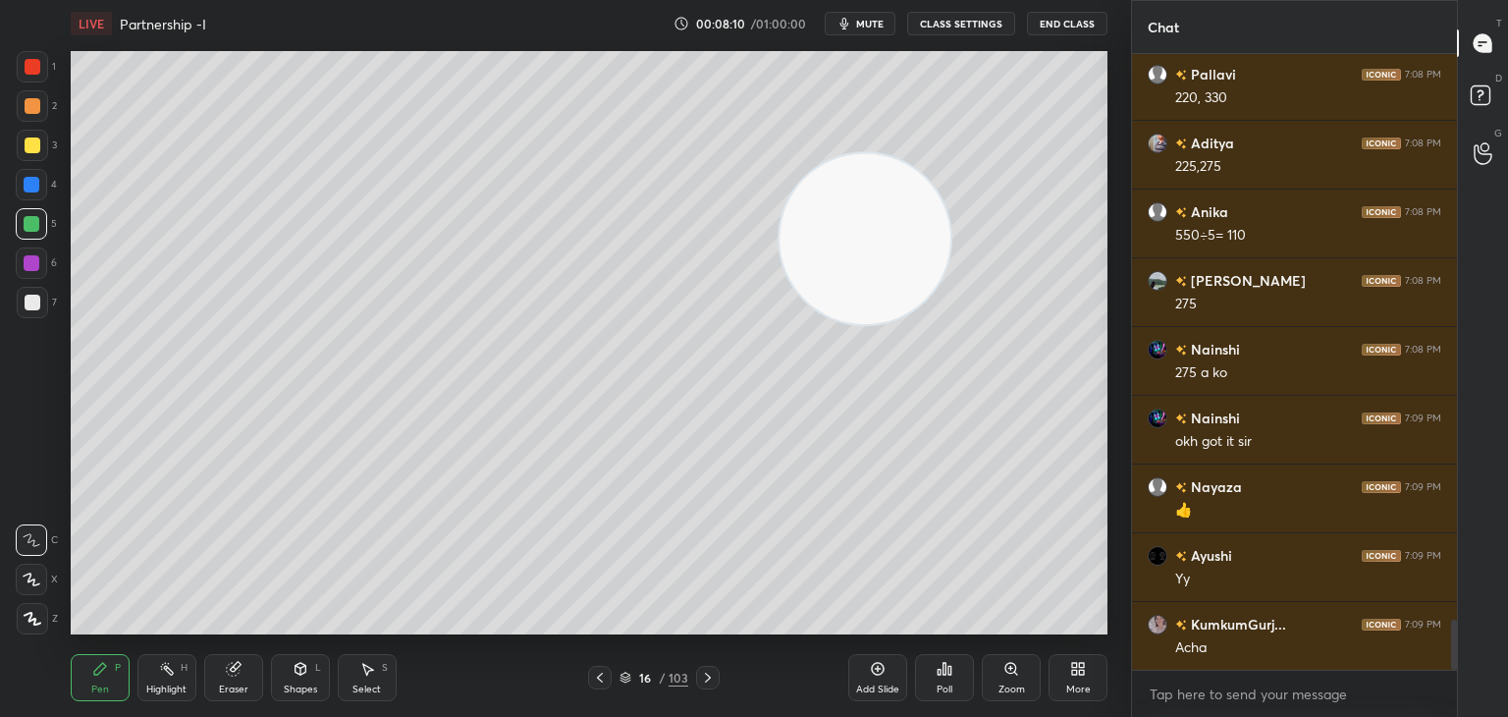
click at [44, 285] on div "6" at bounding box center [36, 266] width 41 height 39
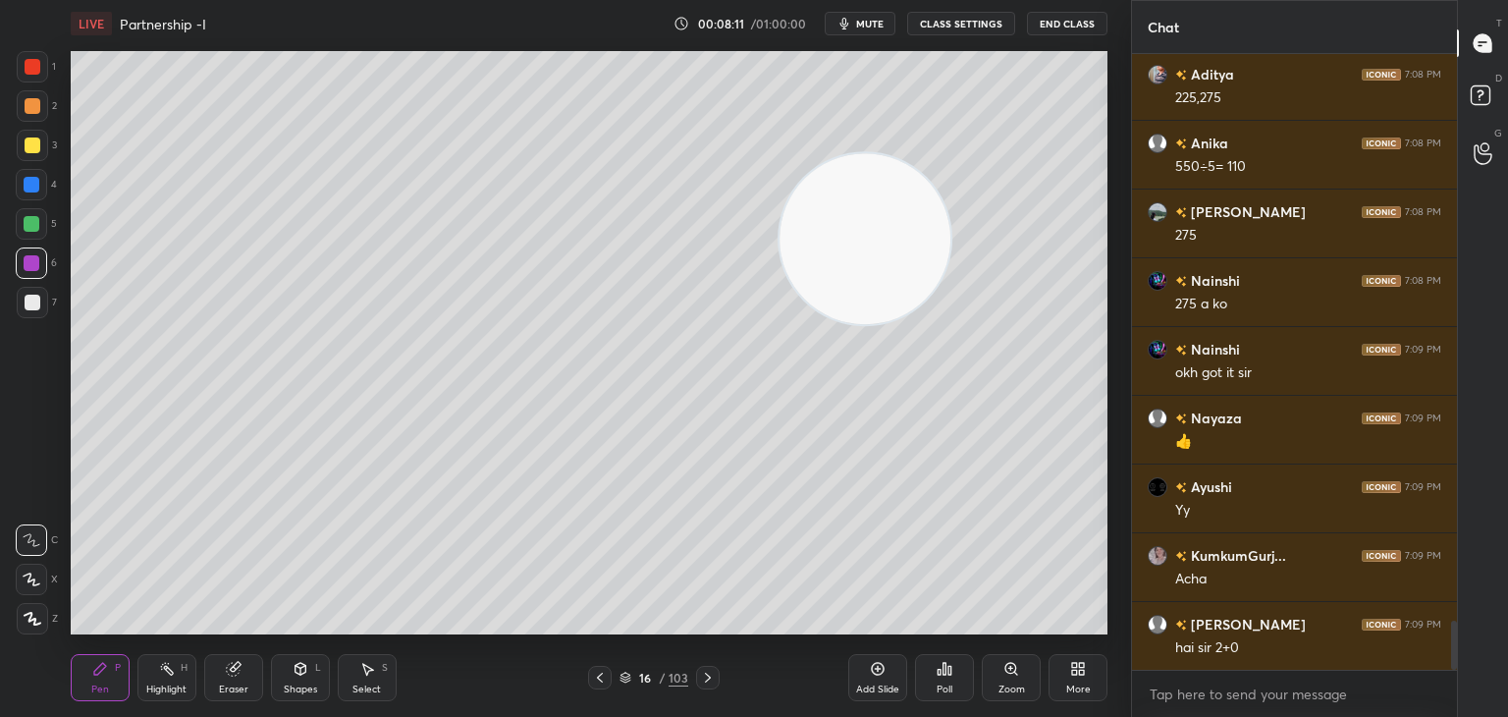
click at [25, 306] on div at bounding box center [33, 303] width 16 height 16
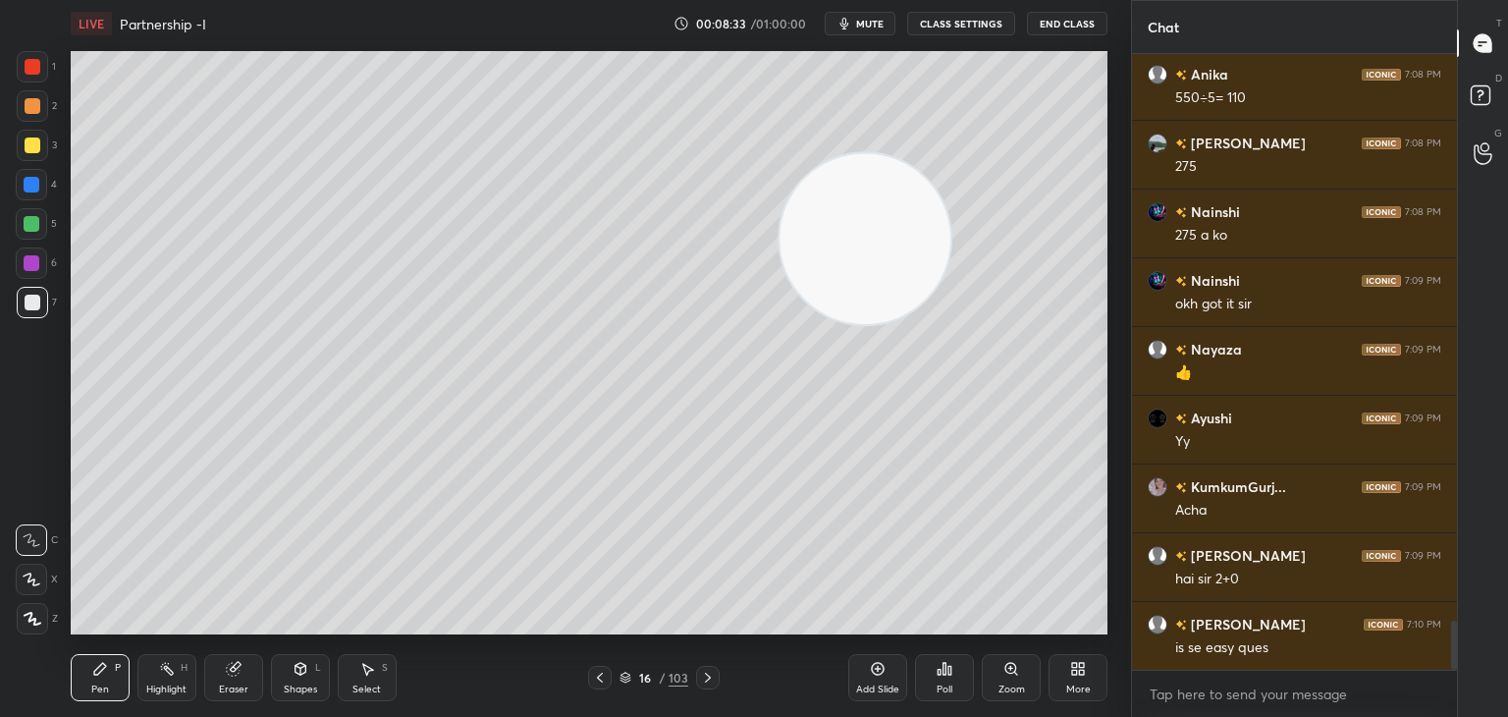
scroll to position [7204, 0]
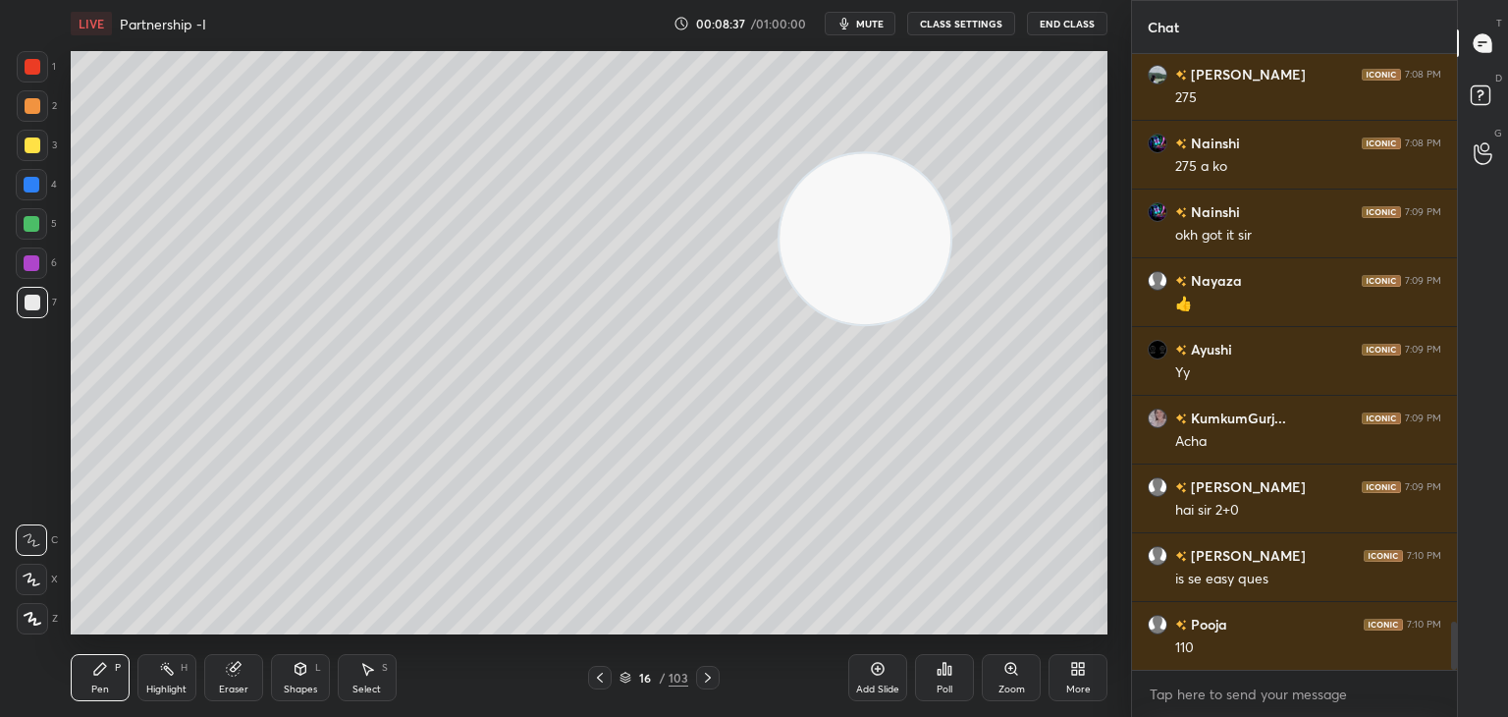
click at [32, 234] on div at bounding box center [31, 223] width 31 height 31
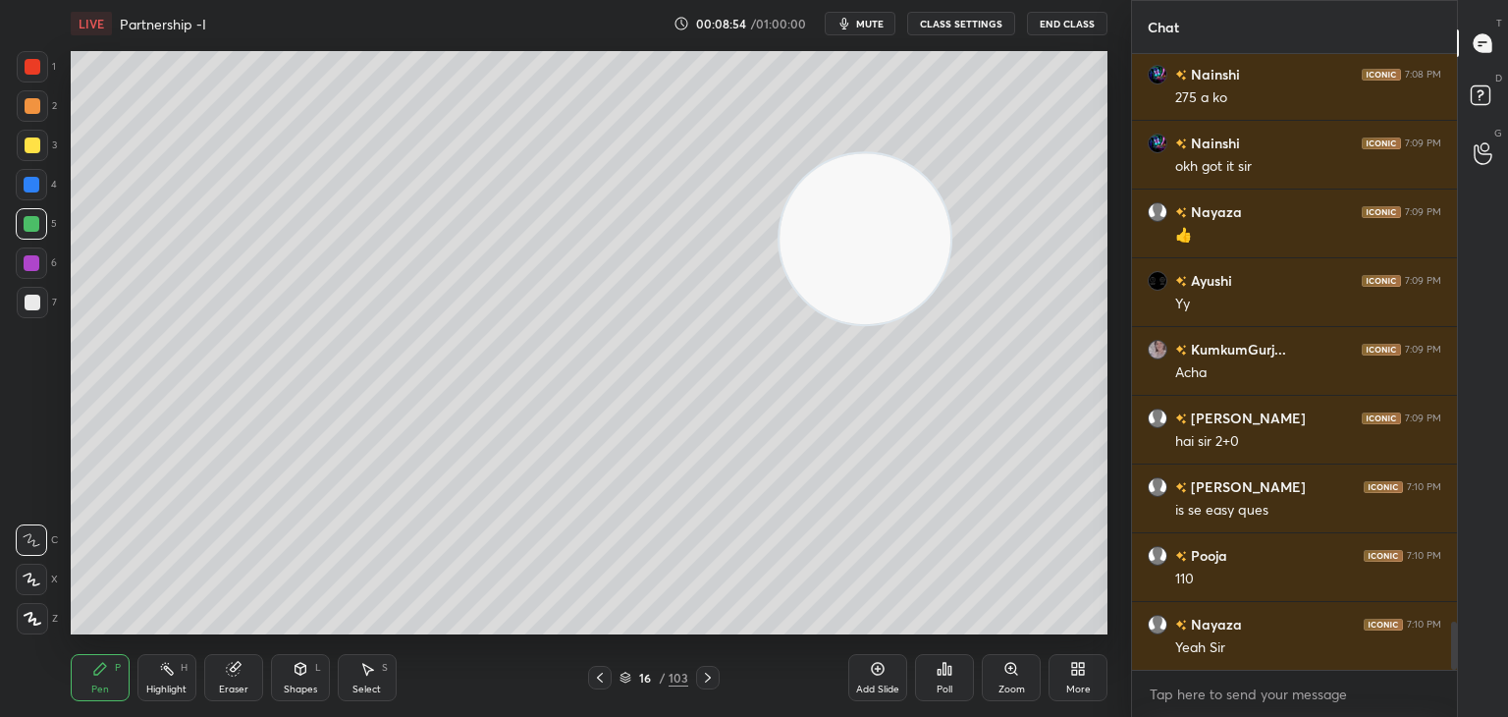
scroll to position [7359, 0]
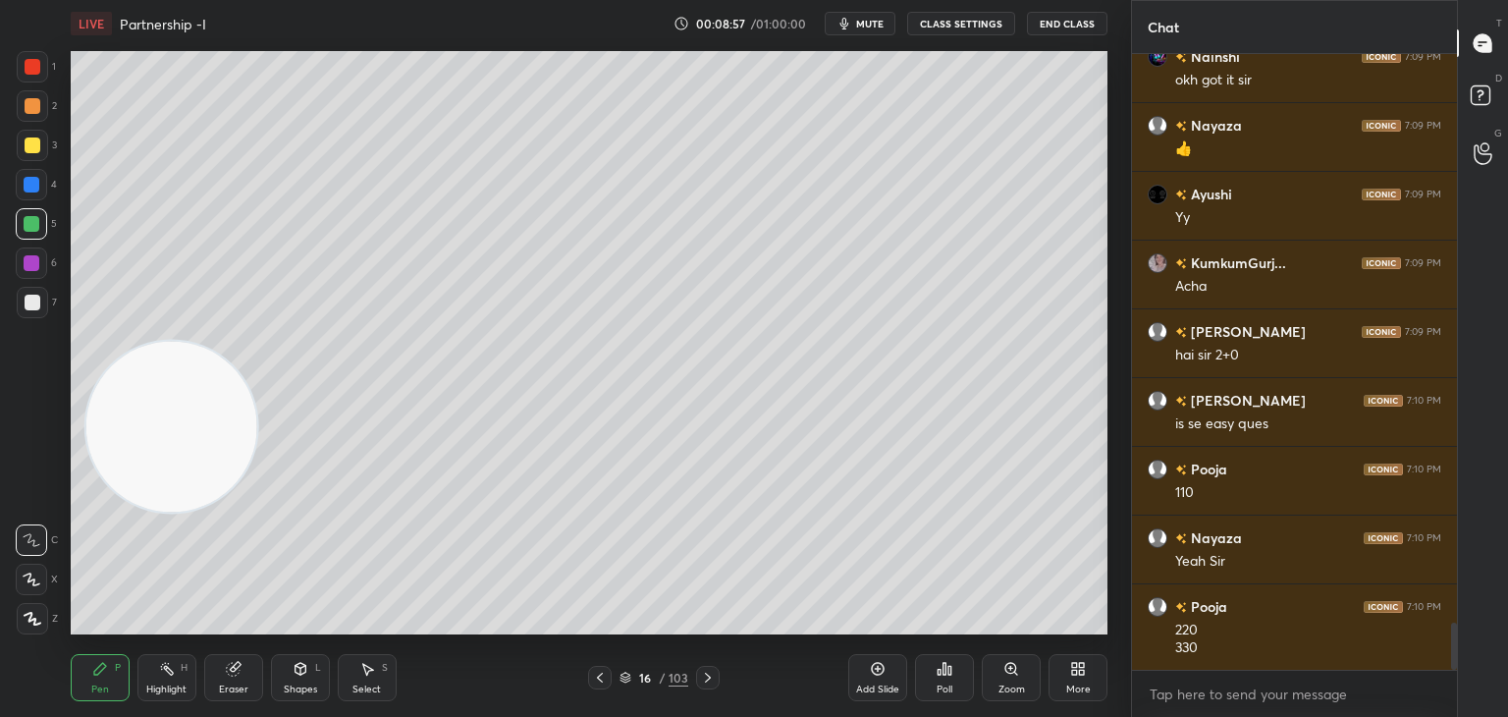
click at [327, 665] on div "Shapes L" at bounding box center [300, 677] width 59 height 47
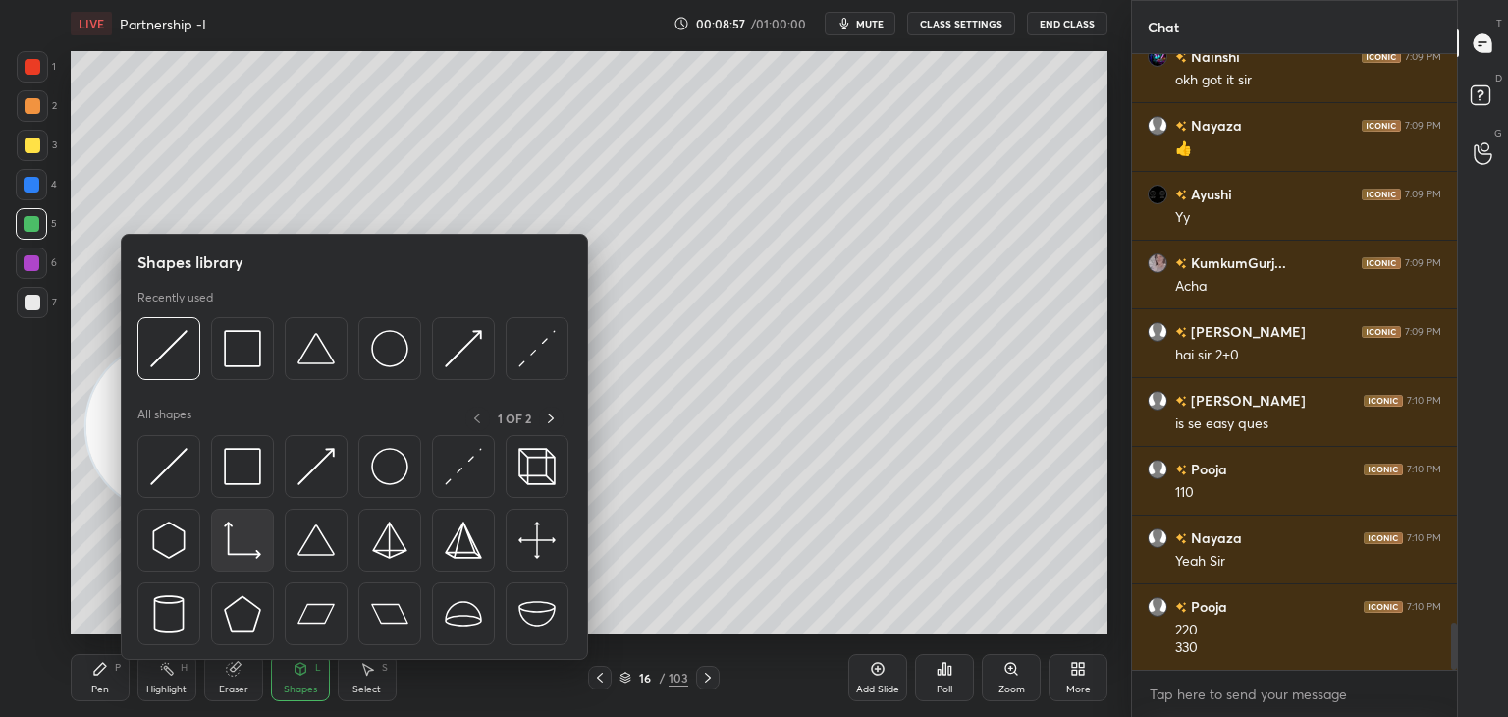
scroll to position [7427, 0]
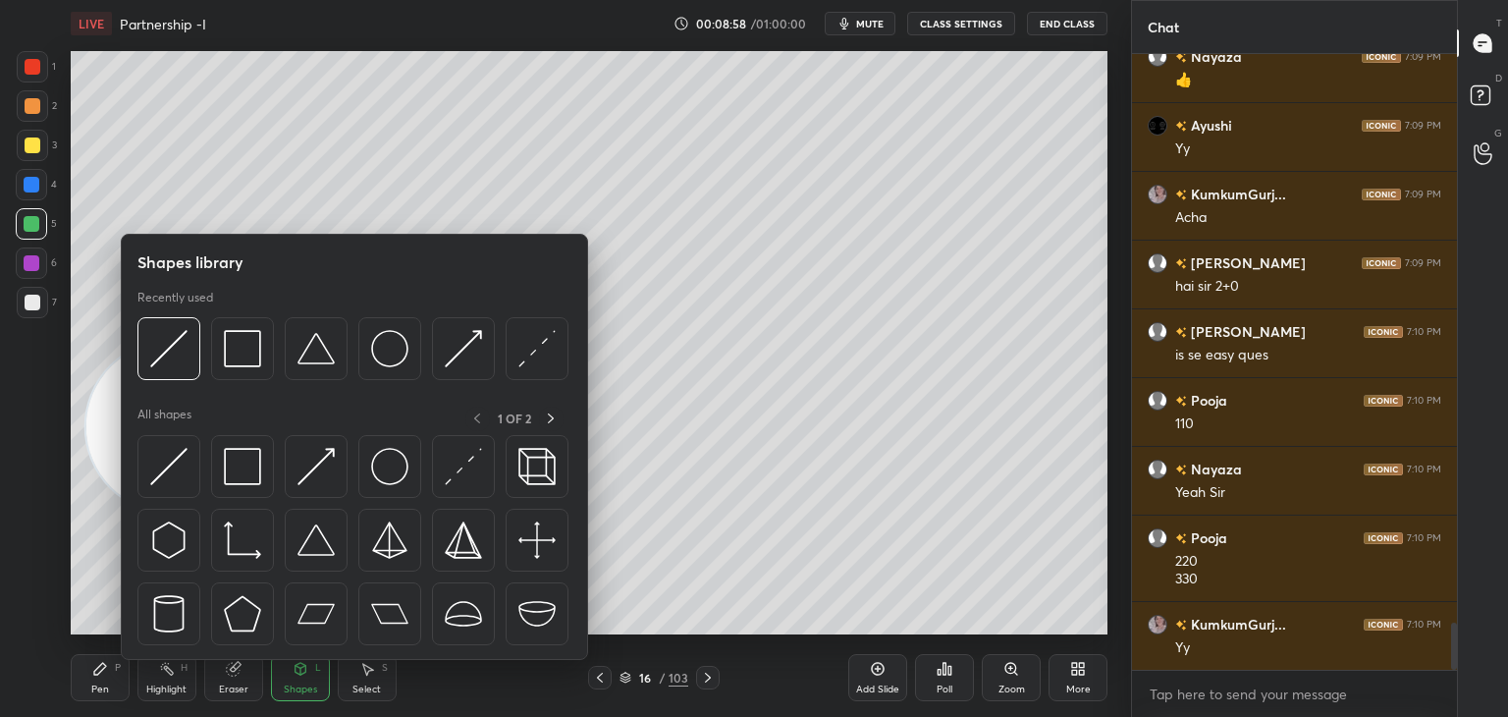
click at [193, 466] on div at bounding box center [168, 466] width 63 height 63
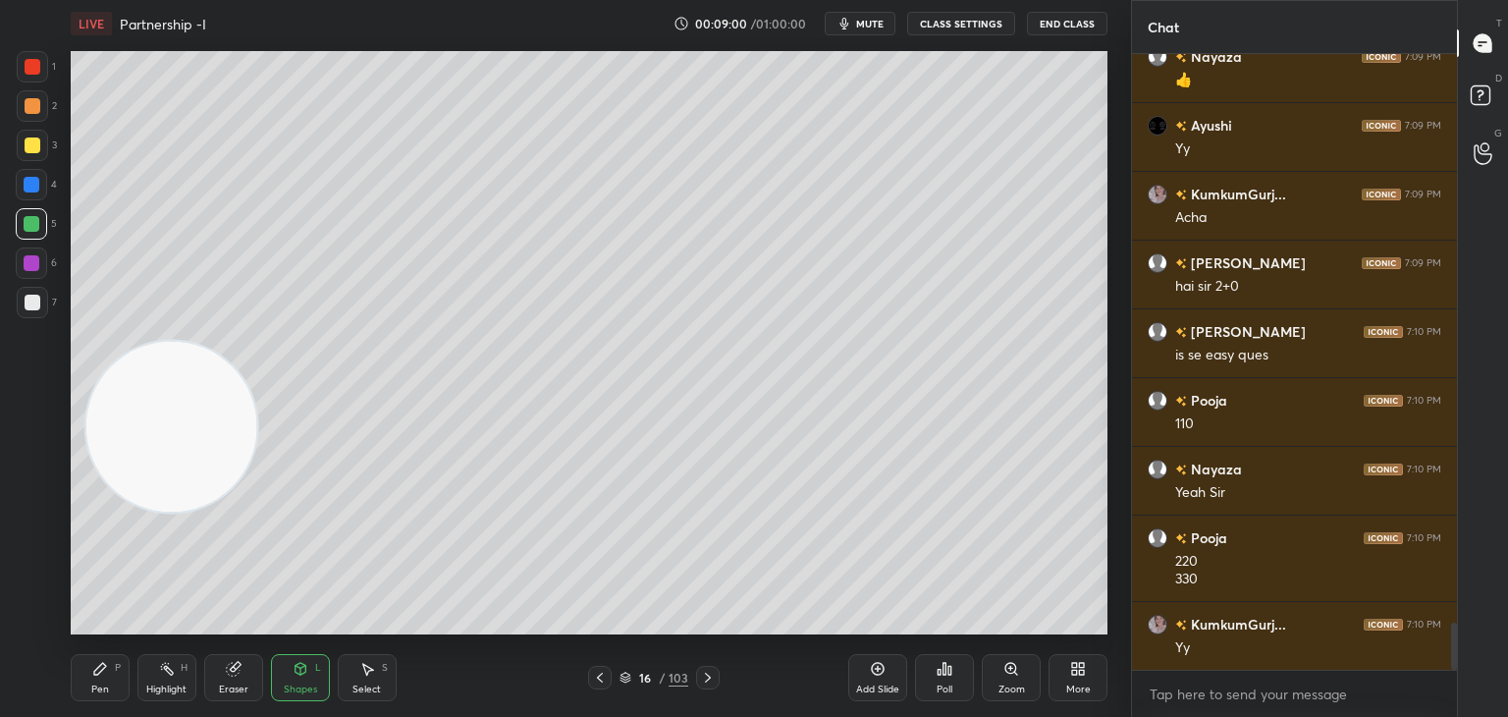
click at [106, 678] on div "Pen P" at bounding box center [100, 677] width 59 height 47
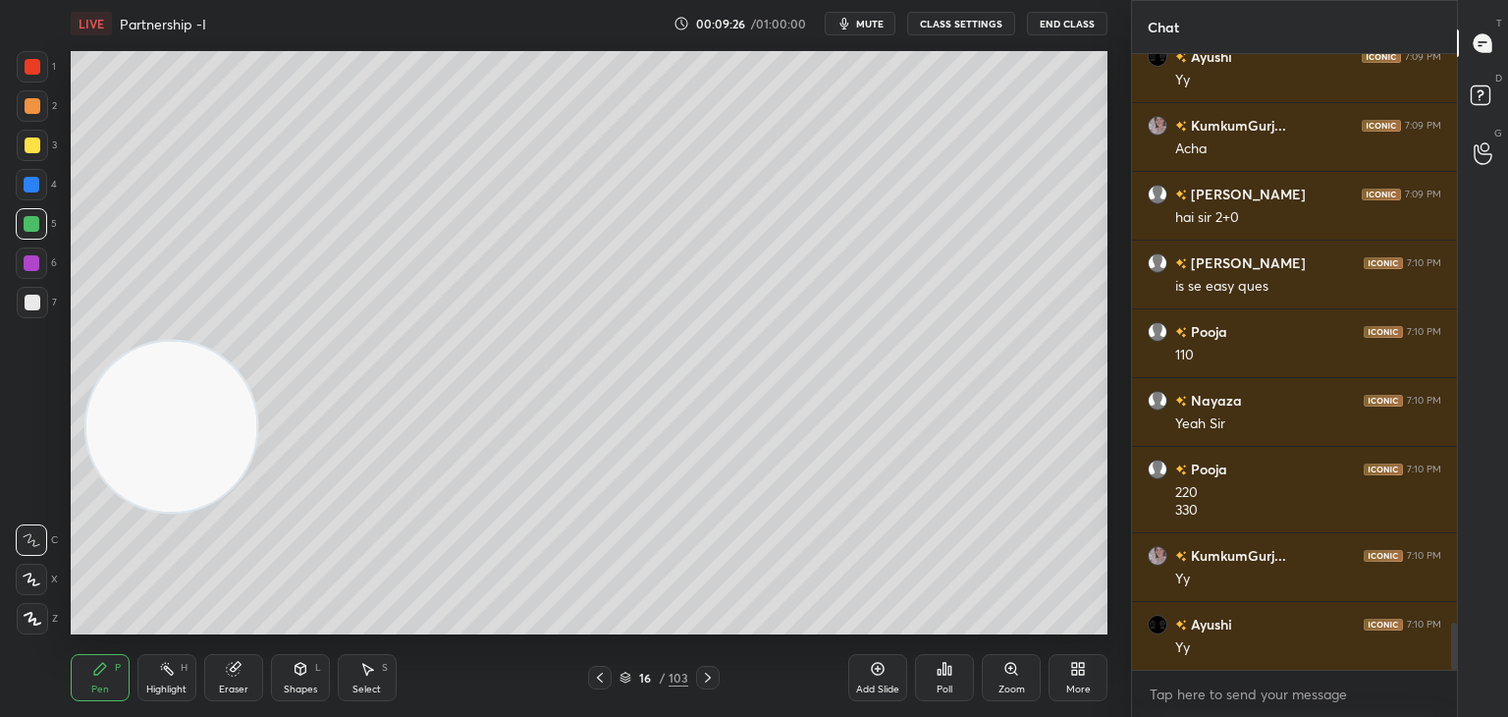
click at [47, 306] on div "7" at bounding box center [37, 302] width 40 height 31
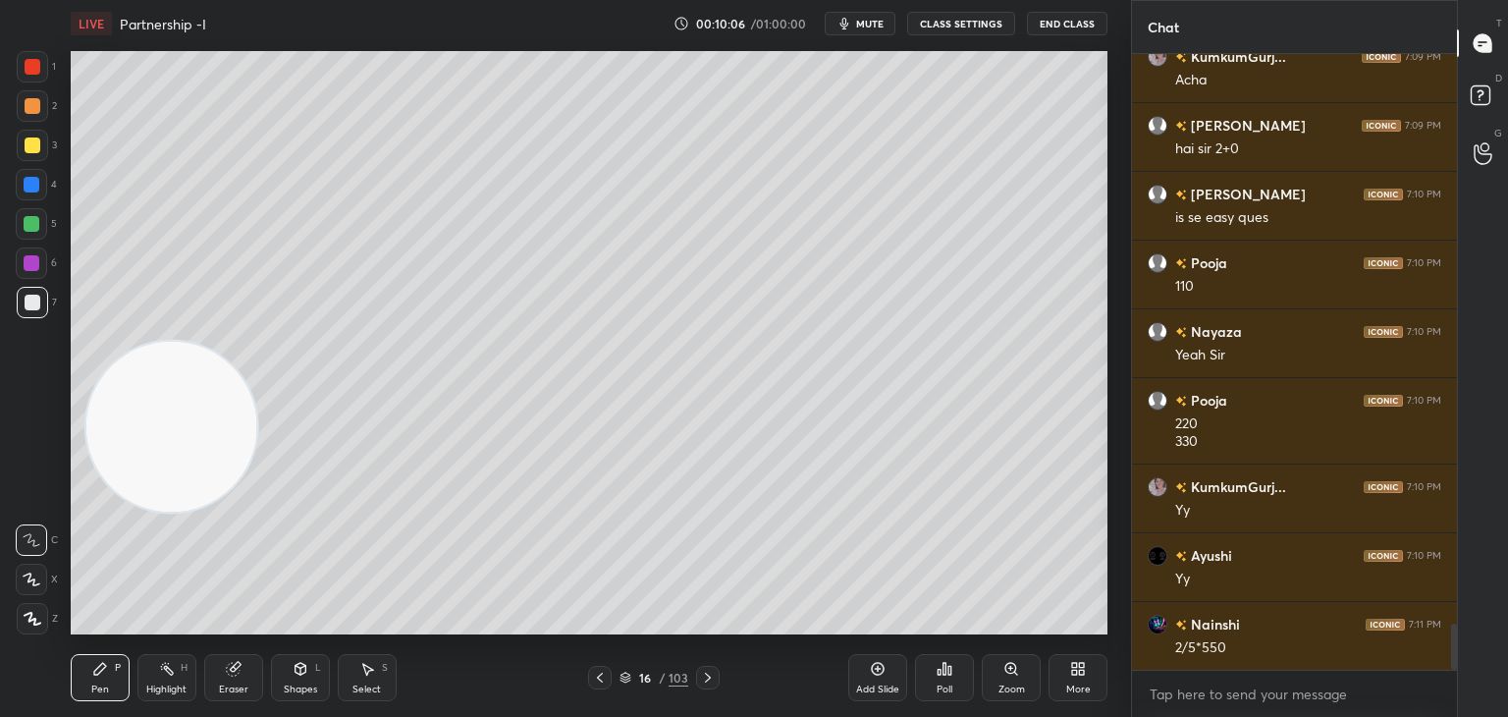
click at [26, 209] on div at bounding box center [31, 223] width 31 height 31
click at [34, 272] on div at bounding box center [31, 262] width 31 height 31
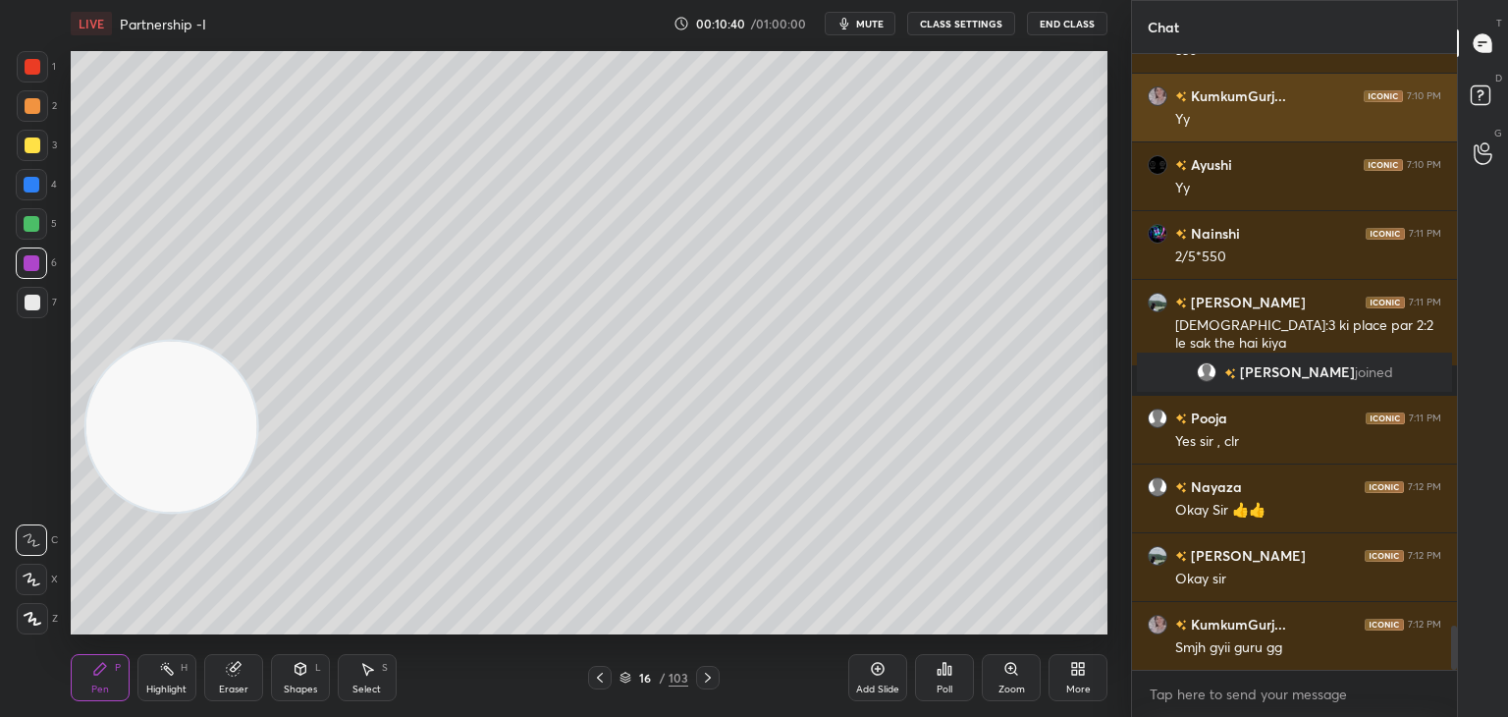
scroll to position [8024, 0]
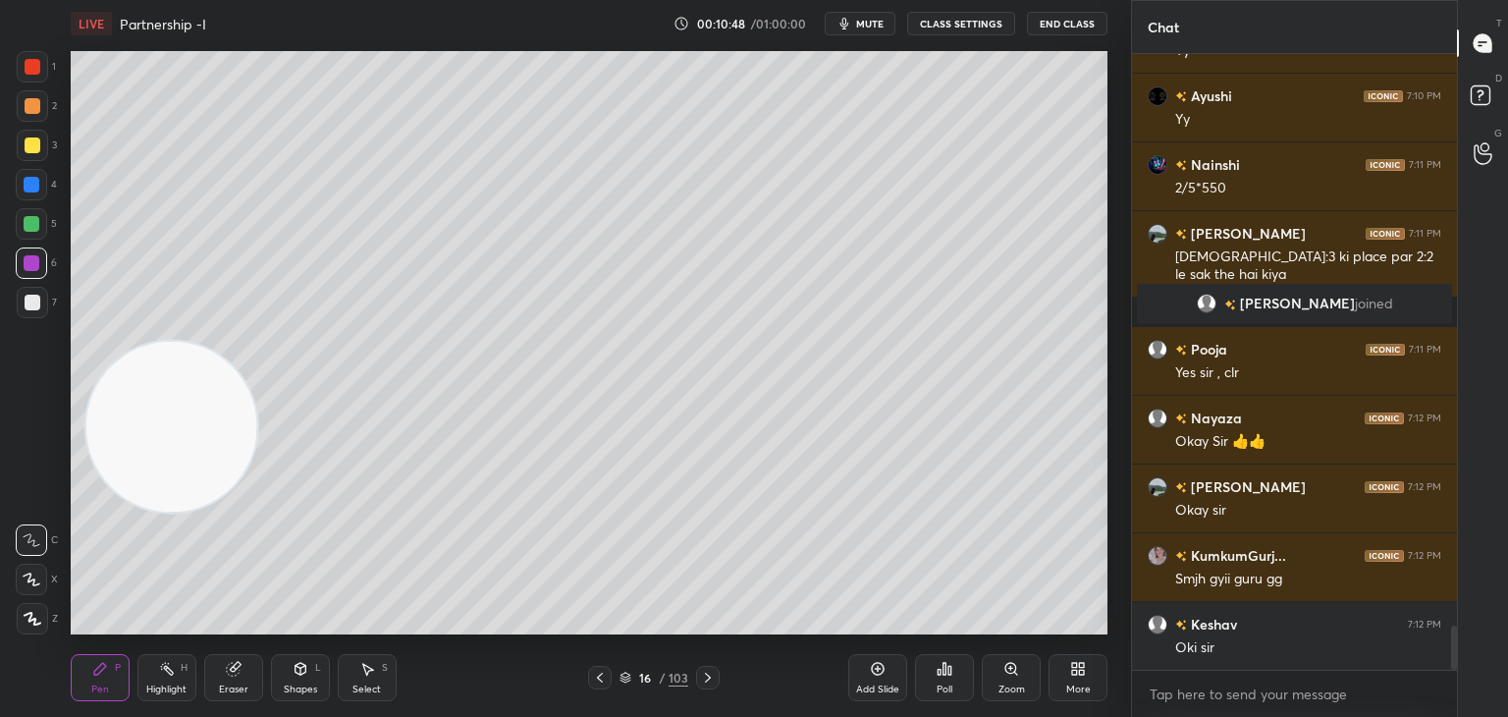
click at [873, 674] on icon at bounding box center [878, 669] width 16 height 16
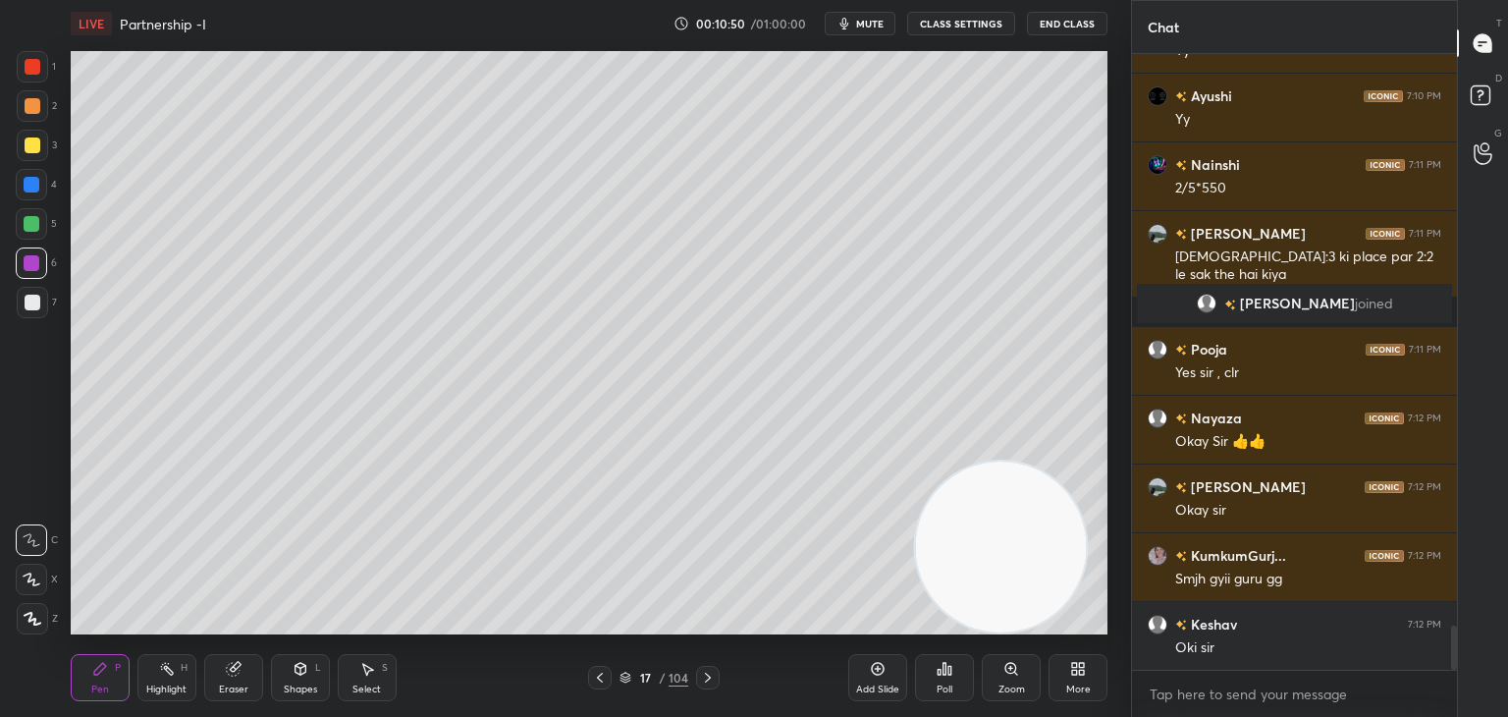
click at [32, 148] on div at bounding box center [33, 145] width 16 height 16
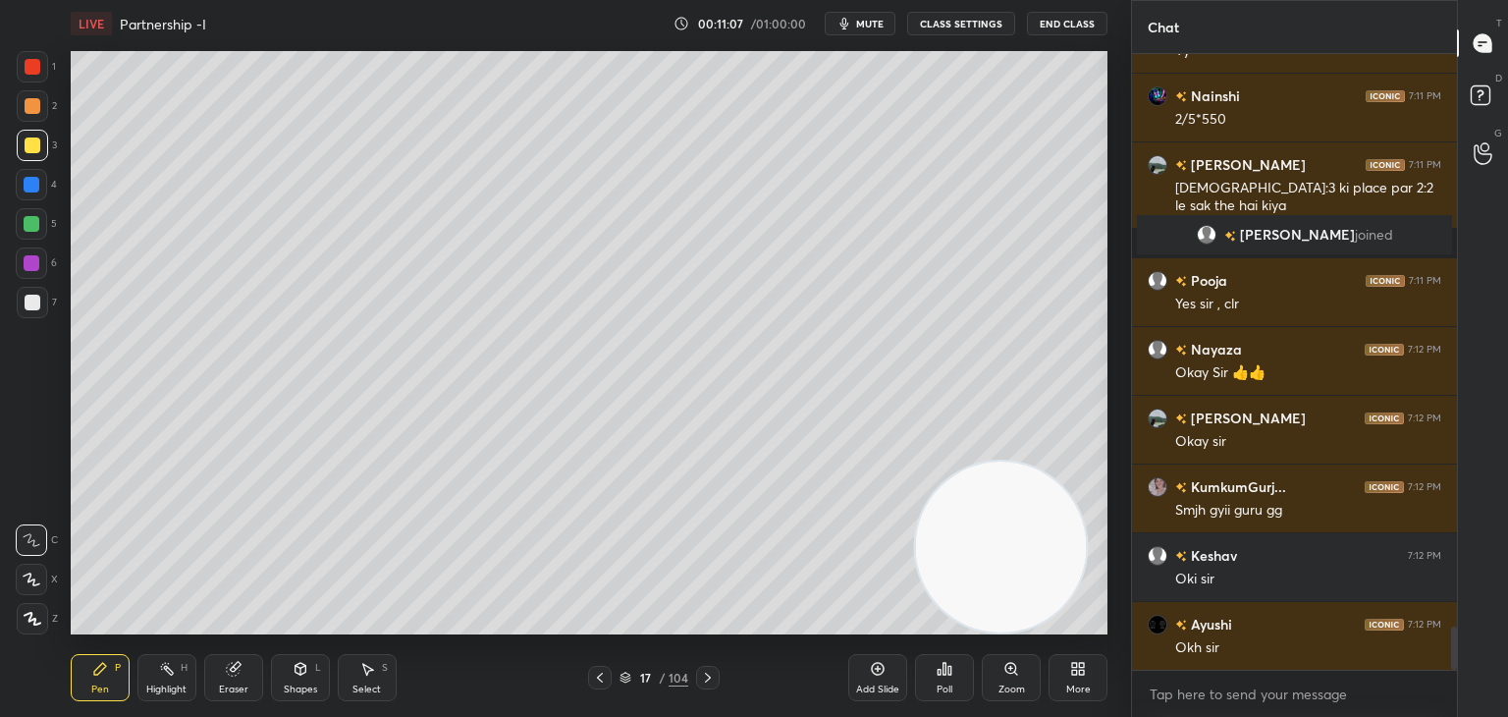
click at [310, 679] on div "Shapes L" at bounding box center [300, 677] width 59 height 47
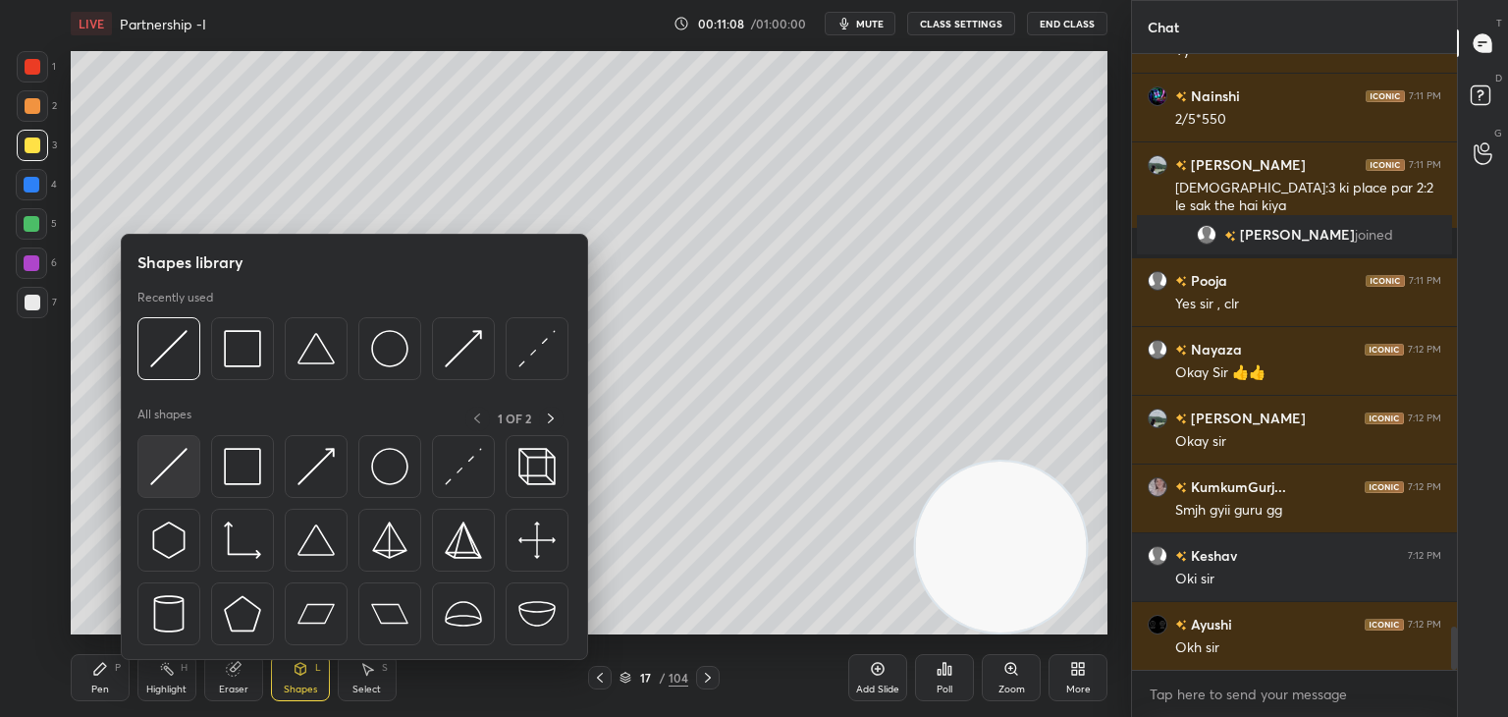
click at [166, 463] on img at bounding box center [168, 466] width 37 height 37
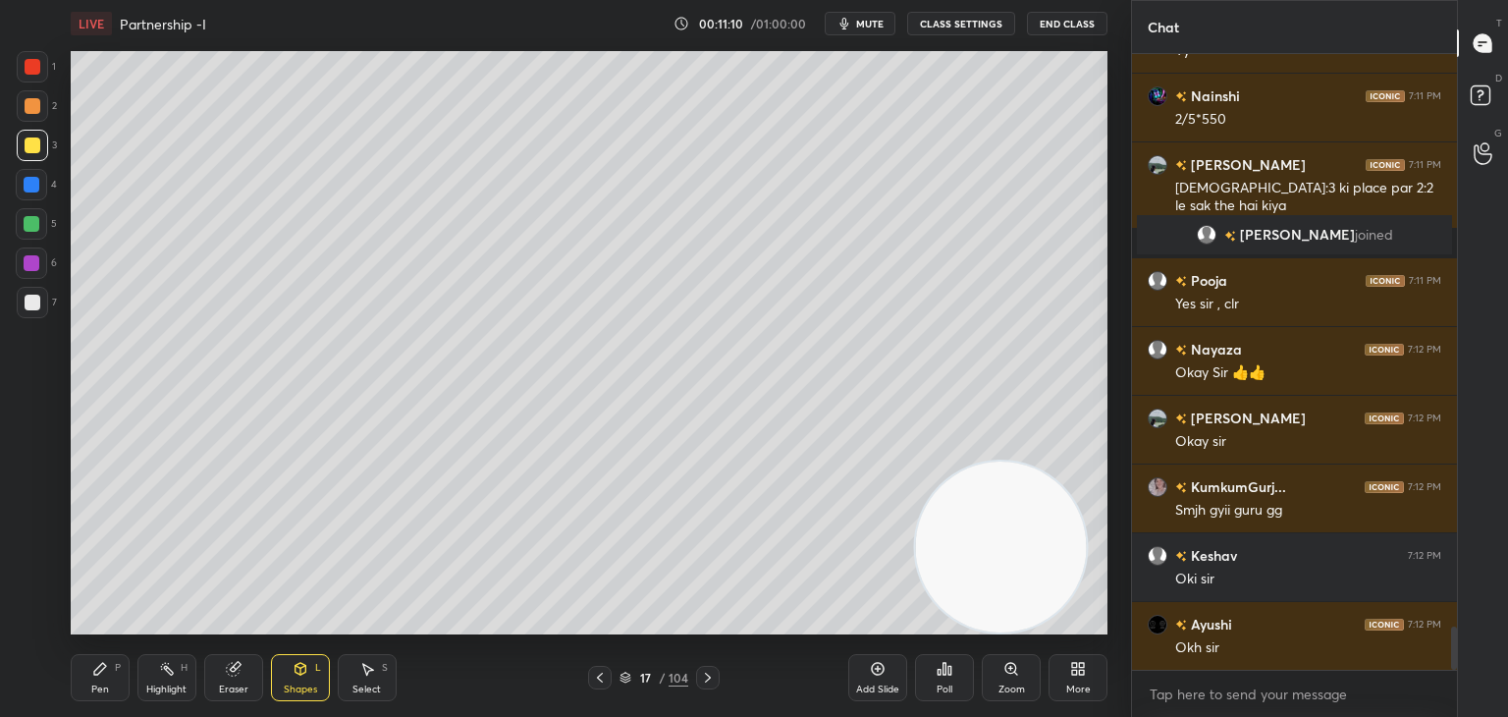
click at [102, 661] on icon at bounding box center [100, 669] width 16 height 16
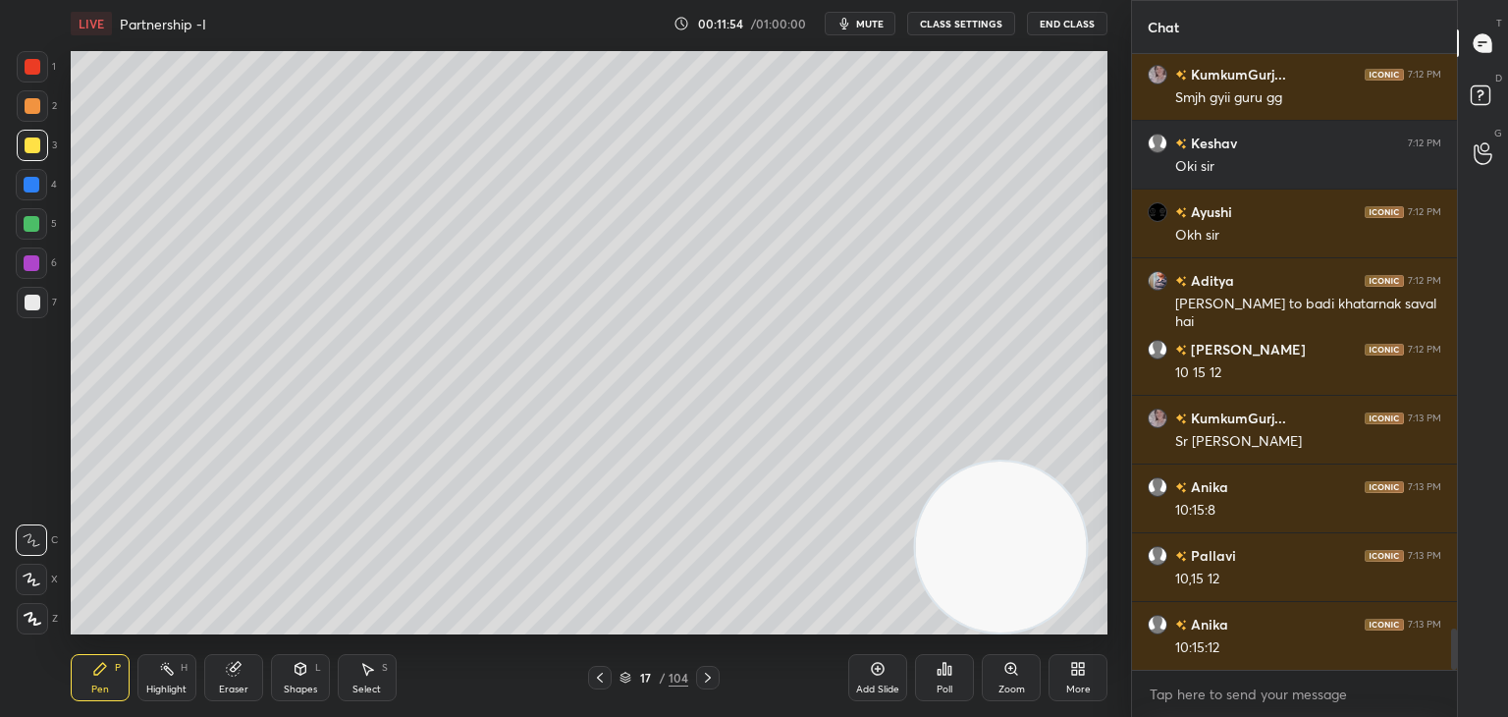
scroll to position [8574, 0]
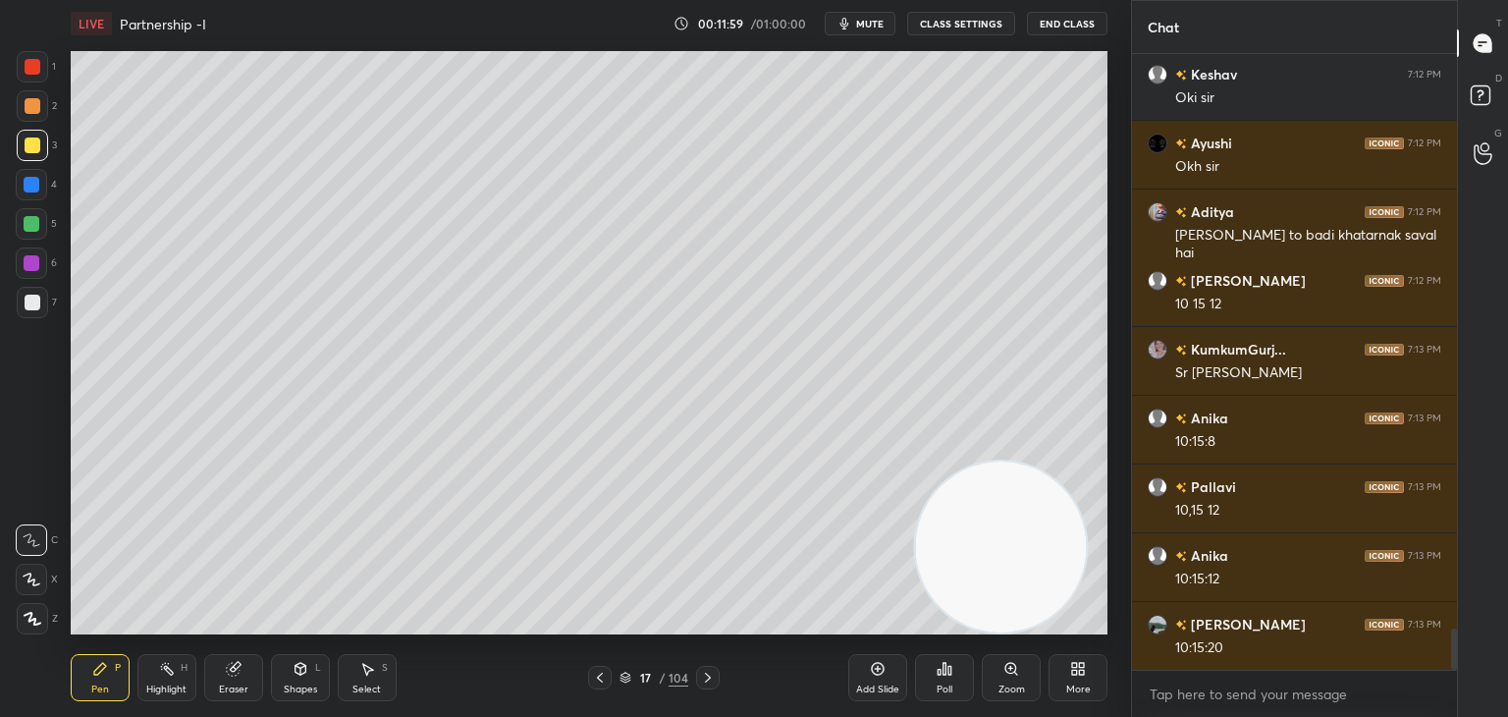
click at [295, 677] on div "Shapes L" at bounding box center [300, 677] width 59 height 47
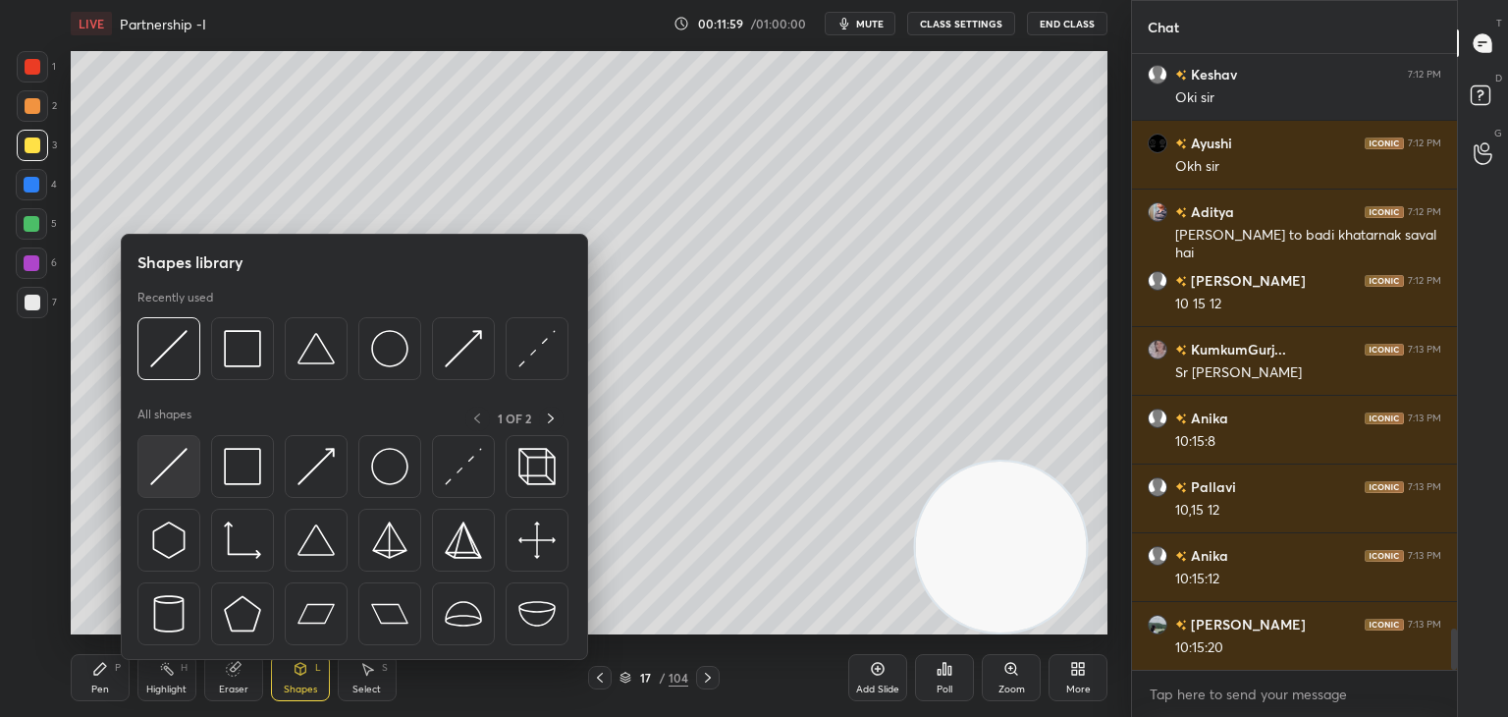
click at [171, 461] on img at bounding box center [168, 466] width 37 height 37
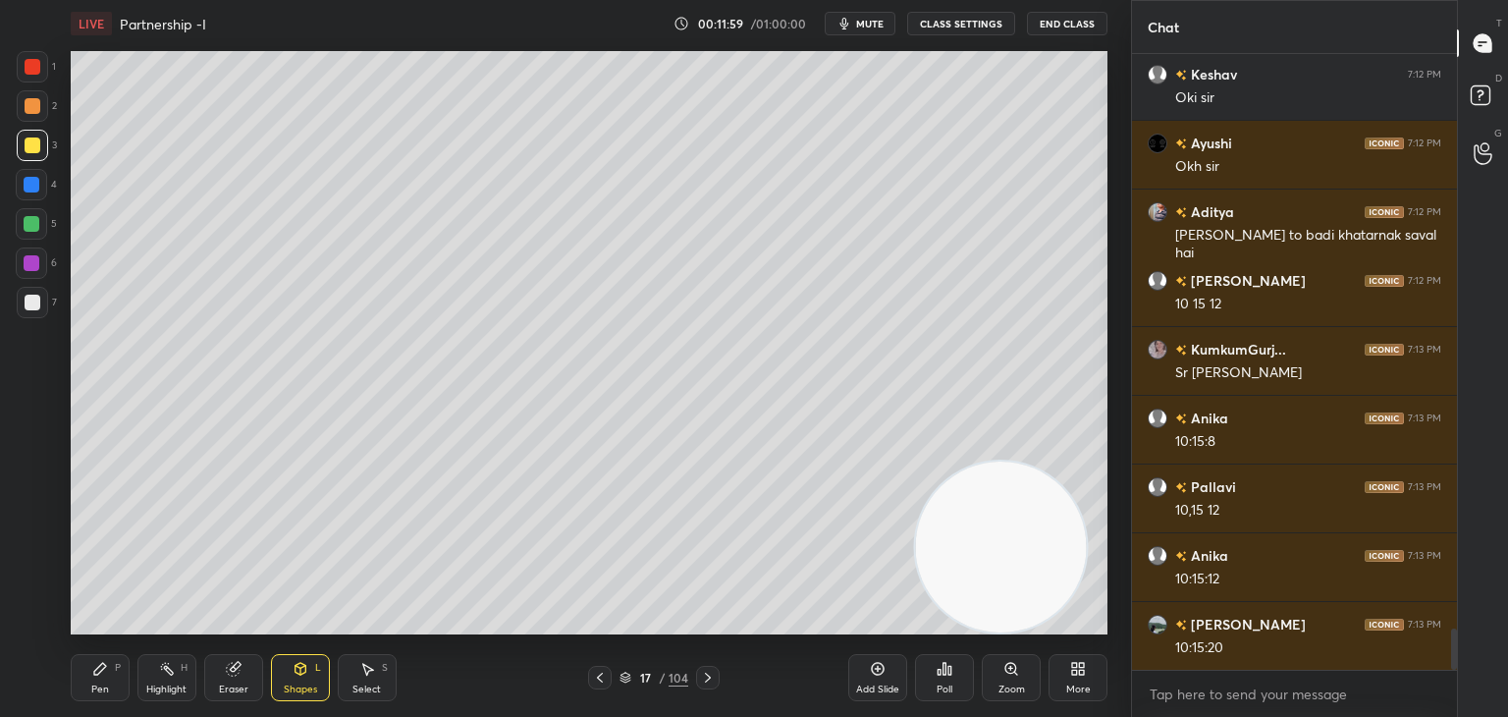
scroll to position [8643, 0]
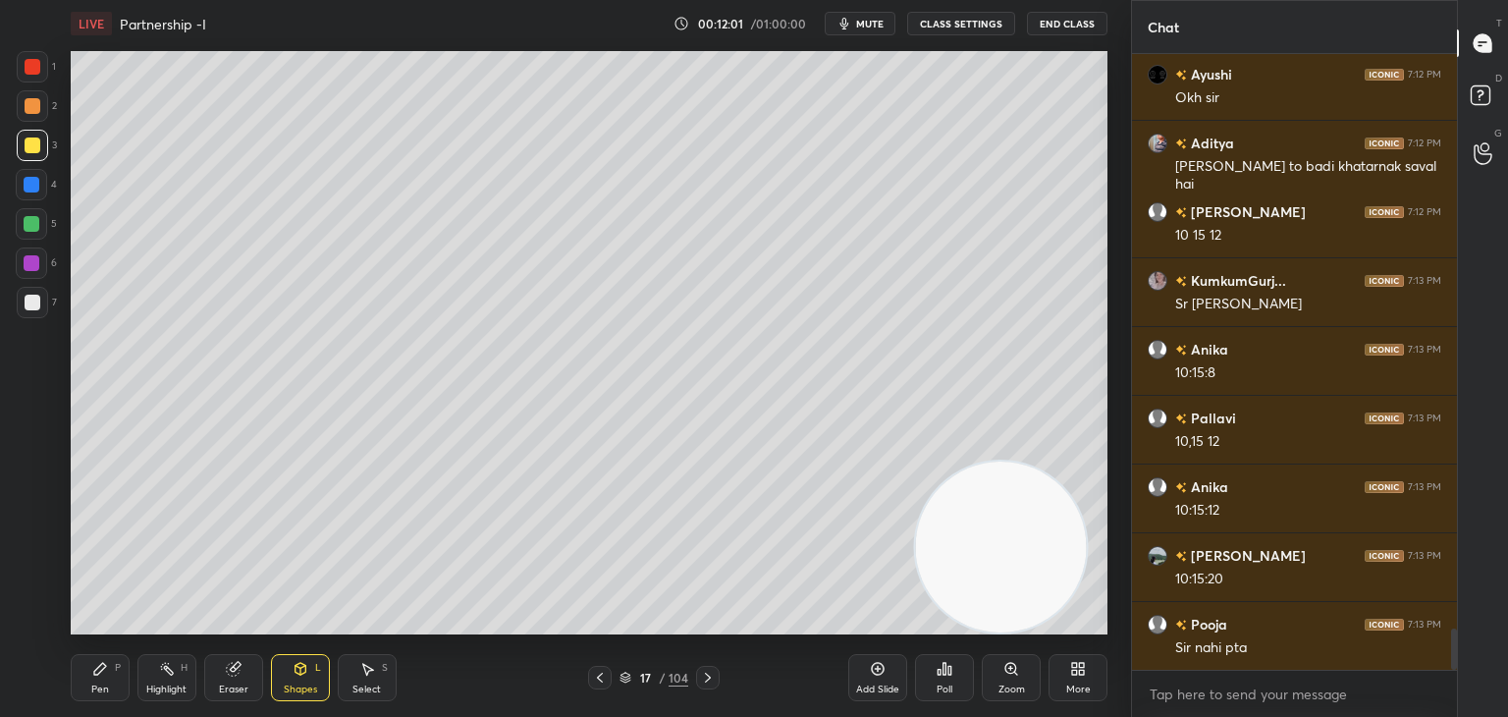
click at [119, 677] on div "Pen P" at bounding box center [100, 677] width 59 height 47
click at [25, 76] on div at bounding box center [32, 66] width 31 height 31
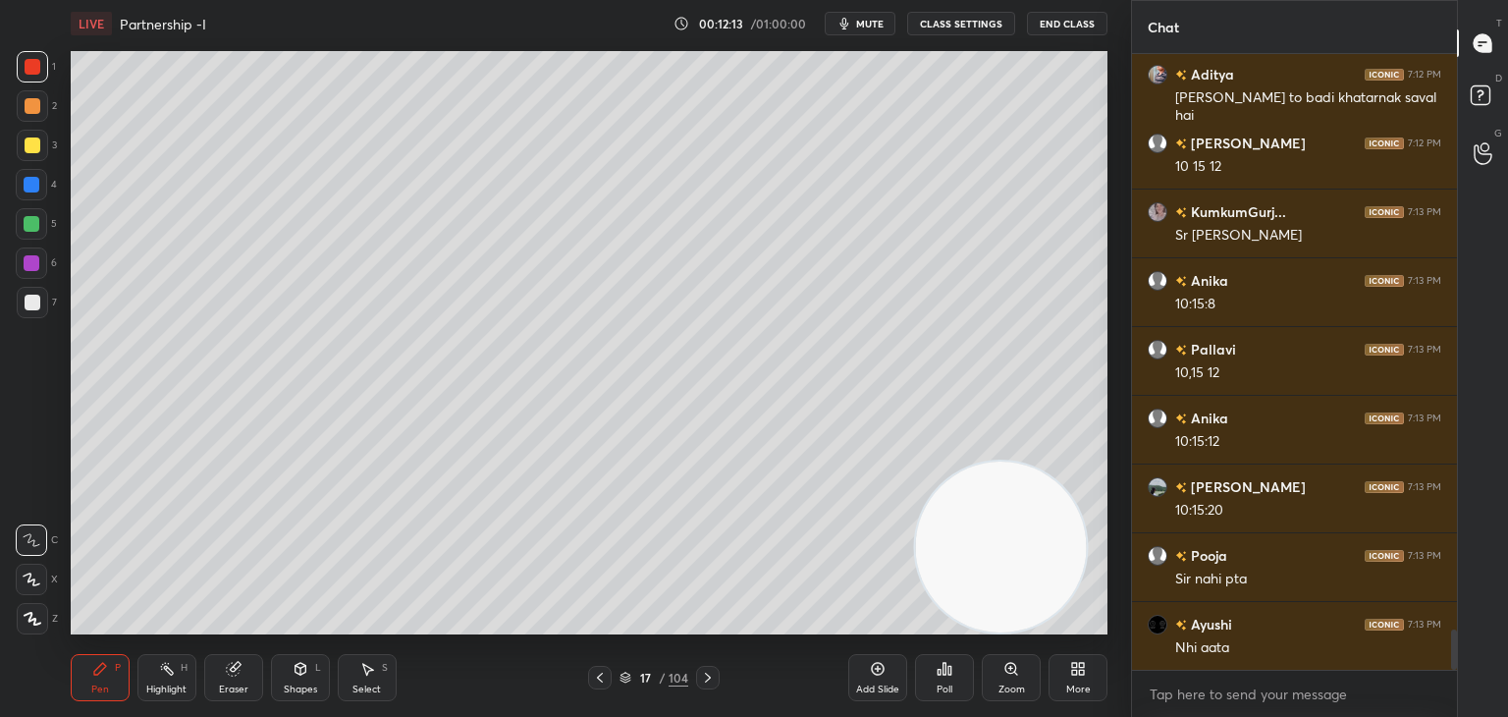
scroll to position [8759, 0]
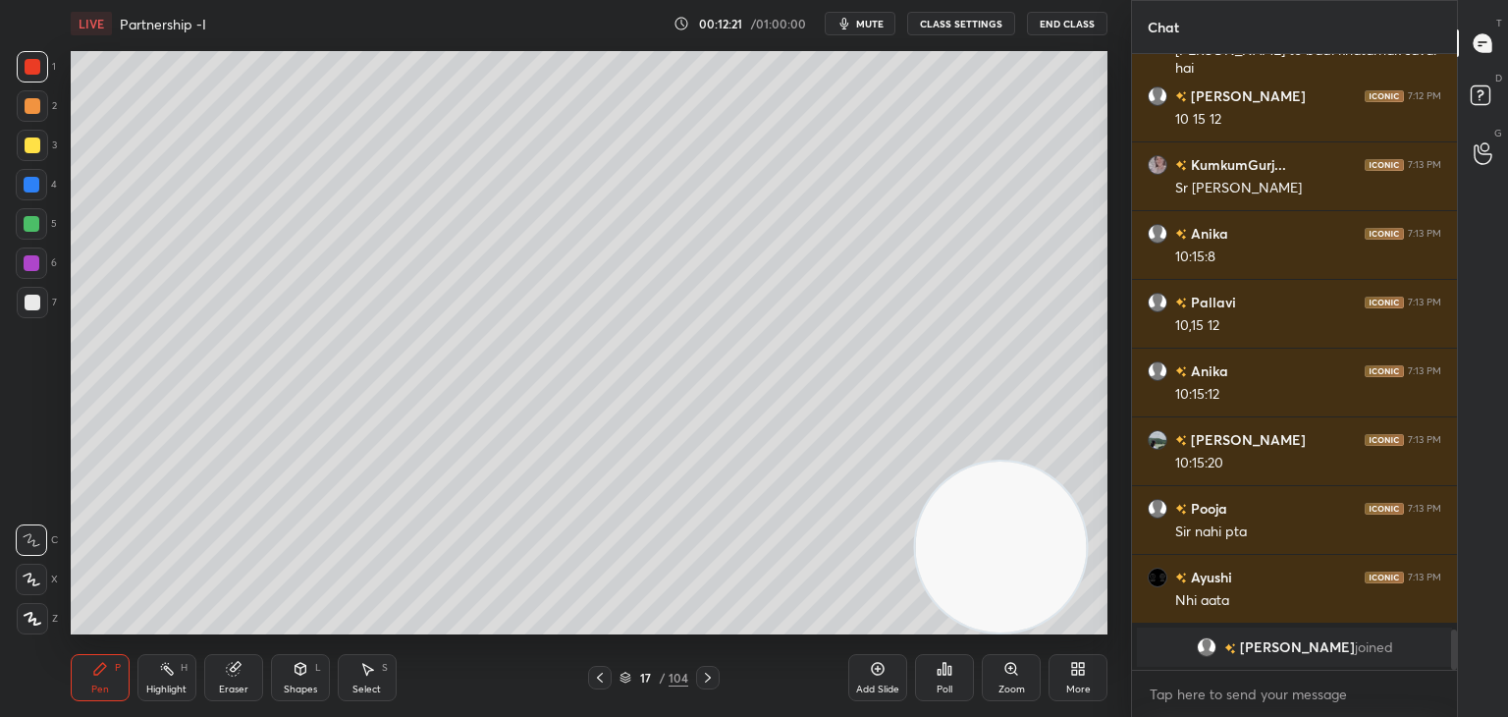
click at [38, 311] on div at bounding box center [32, 302] width 31 height 31
click at [31, 237] on div at bounding box center [31, 223] width 31 height 31
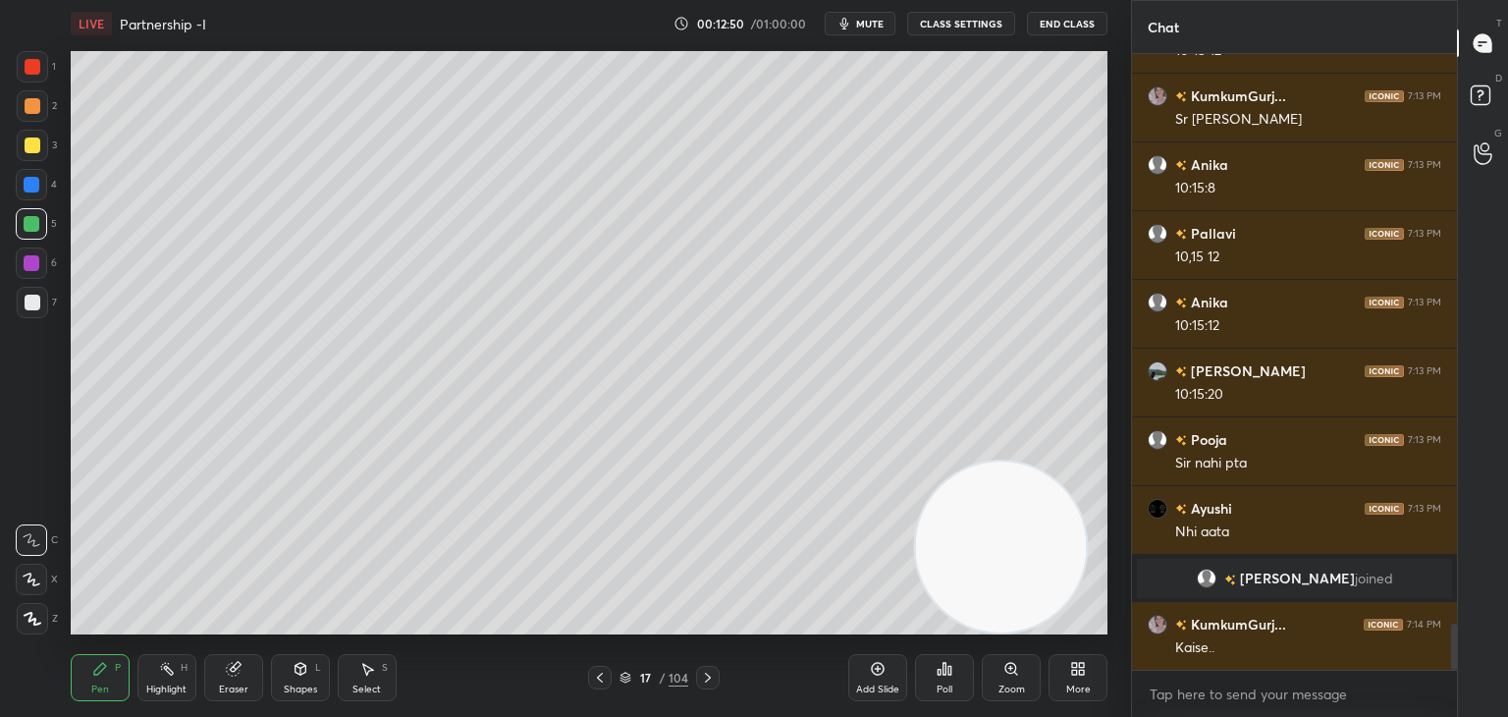
scroll to position [7746, 0]
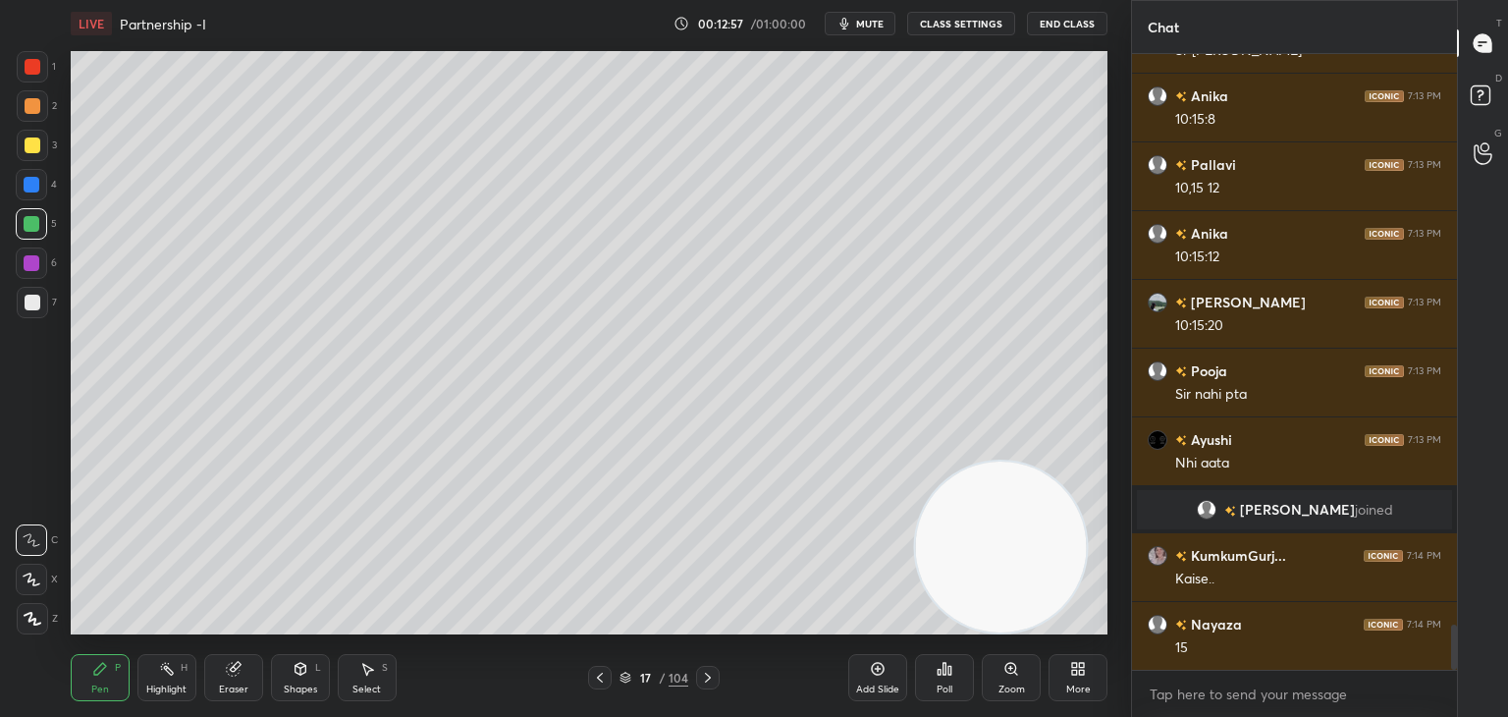
click at [251, 656] on div "Eraser" at bounding box center [233, 677] width 59 height 47
click at [52, 473] on div "Z" at bounding box center [37, 476] width 42 height 31
click at [120, 670] on div "P" at bounding box center [118, 668] width 6 height 10
click at [110, 669] on div "Pen P" at bounding box center [100, 677] width 59 height 47
click at [114, 661] on div "Pen P" at bounding box center [100, 677] width 59 height 47
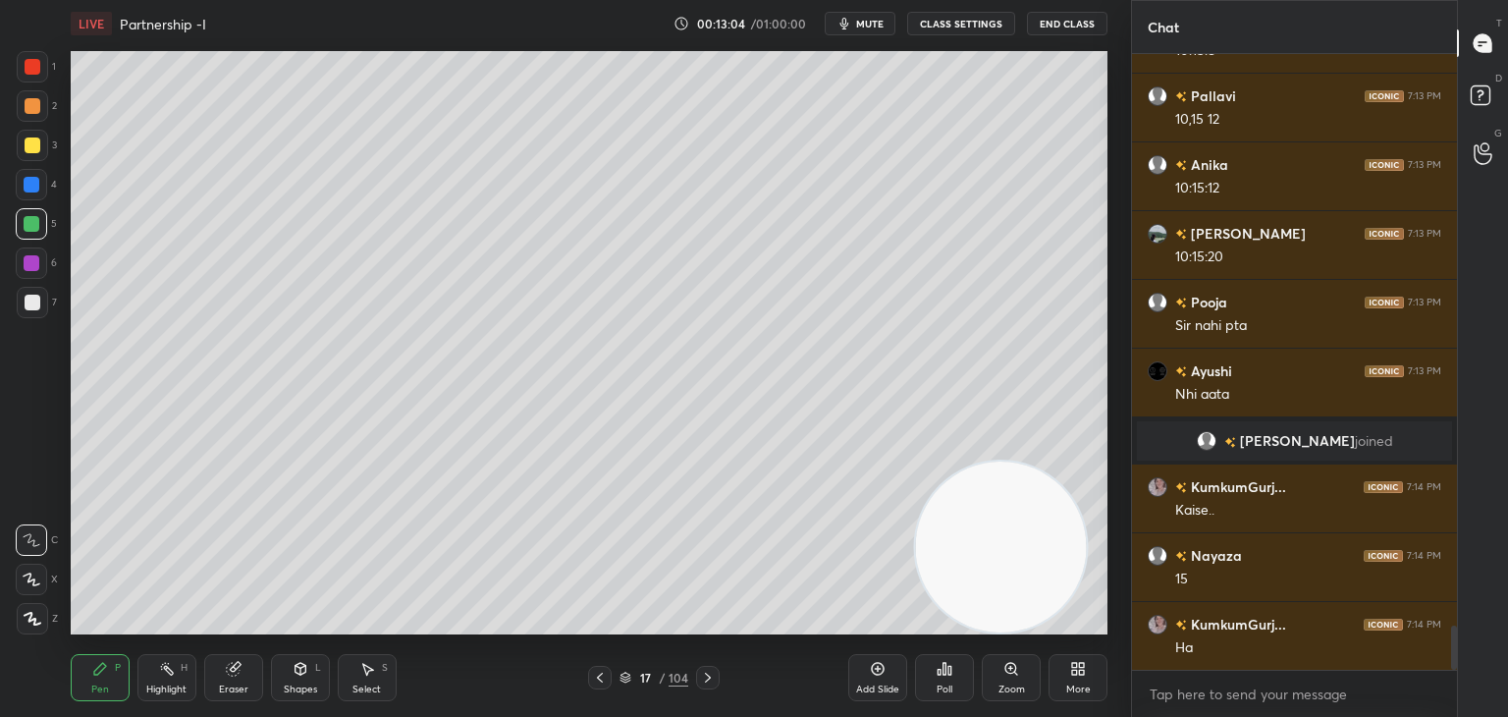
scroll to position [7883, 0]
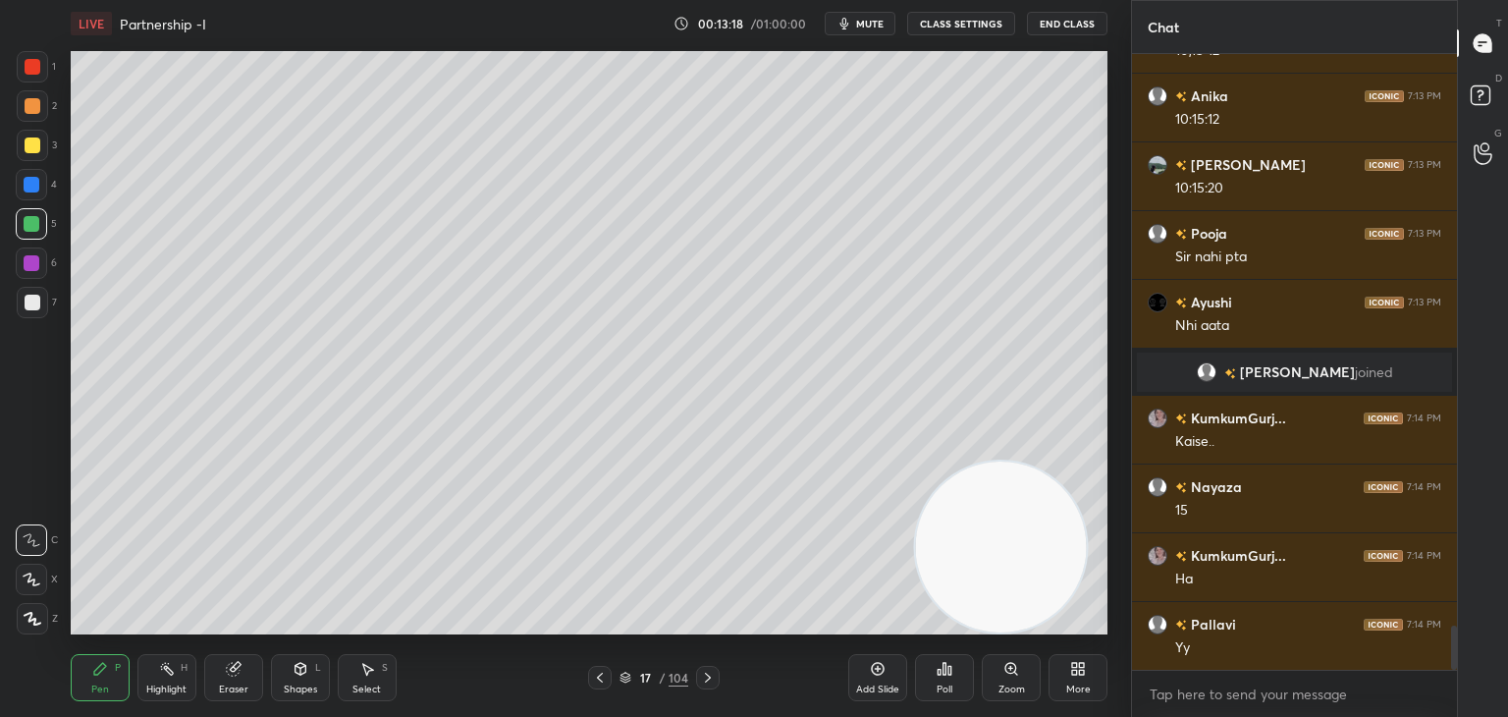
click at [41, 172] on div at bounding box center [31, 184] width 31 height 31
click at [30, 579] on icon at bounding box center [32, 579] width 18 height 14
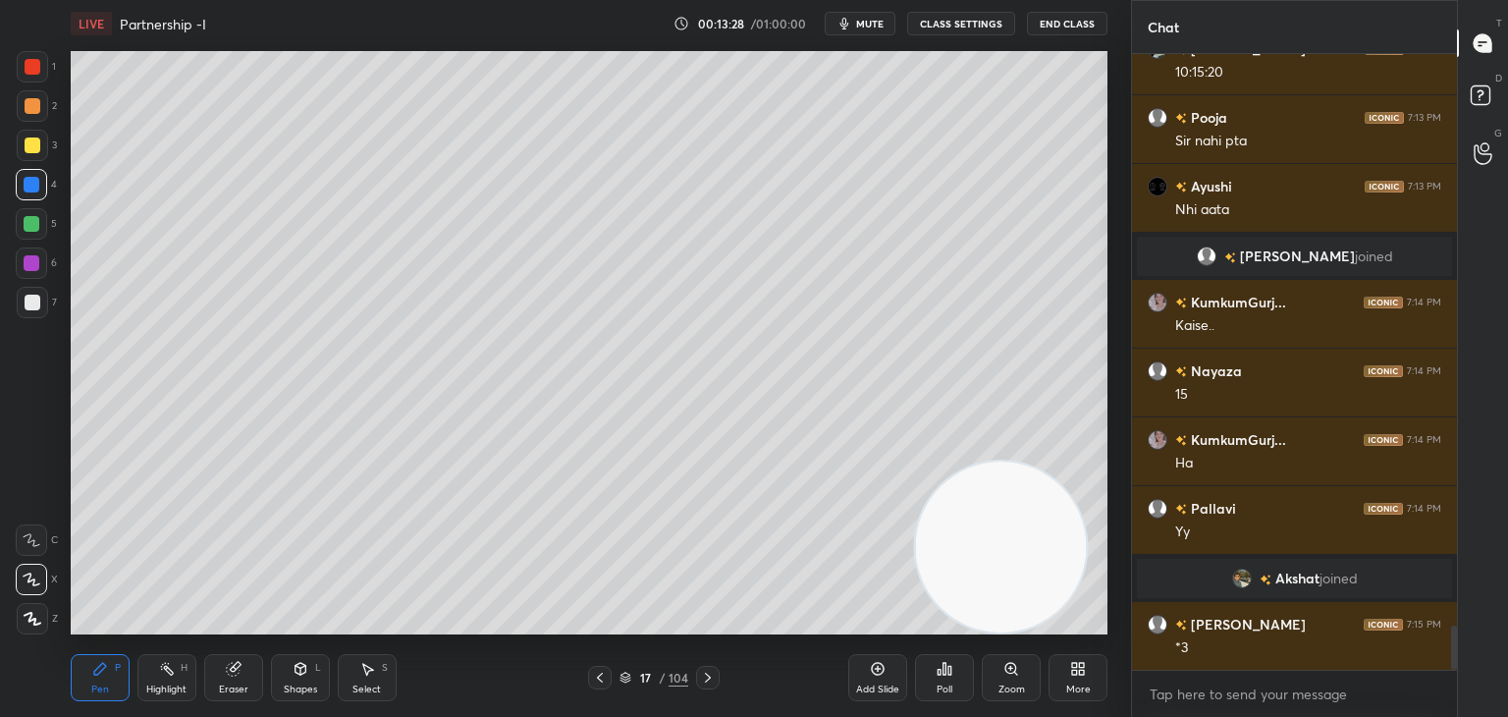
scroll to position [7989, 0]
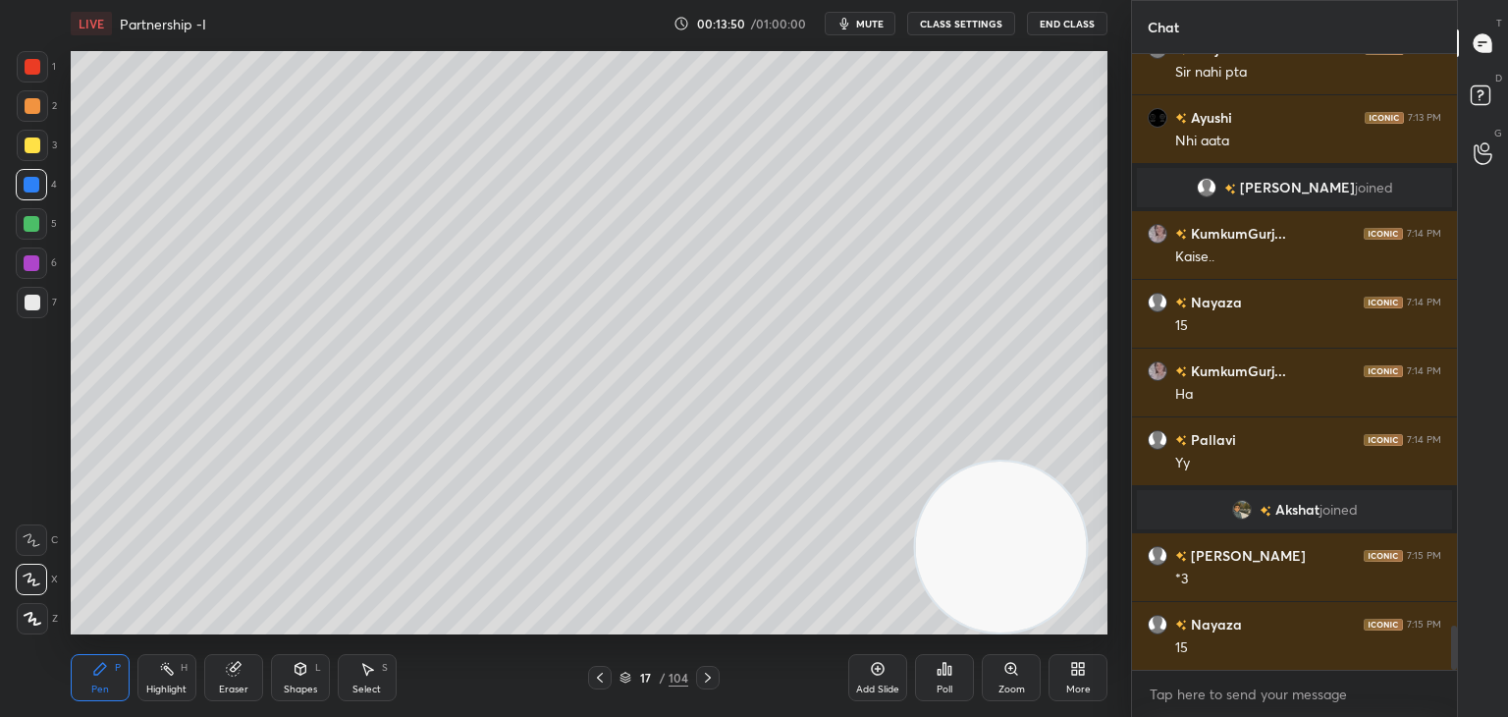
click at [31, 292] on div at bounding box center [32, 302] width 31 height 31
click at [36, 526] on div at bounding box center [31, 539] width 31 height 31
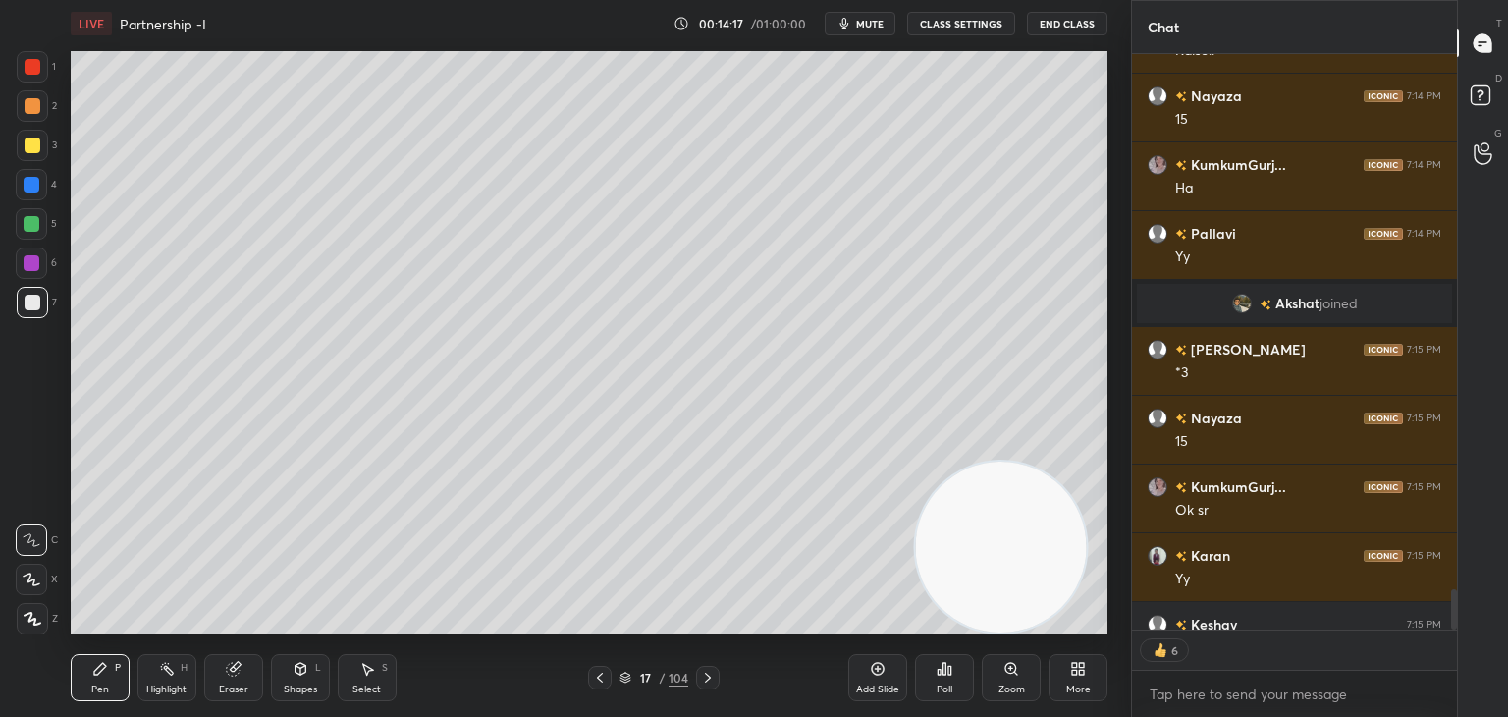
scroll to position [8303, 0]
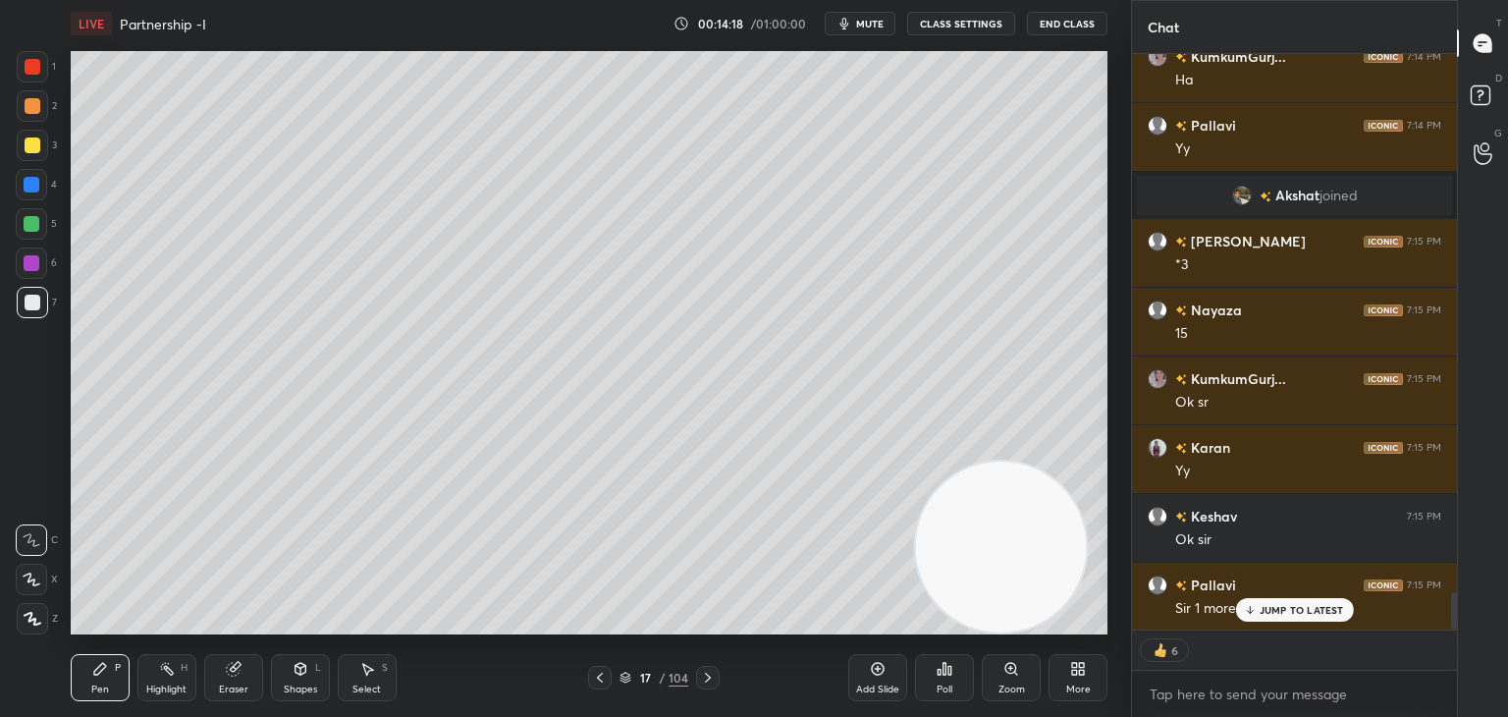
click at [1264, 609] on p "JUMP TO LATEST" at bounding box center [1302, 610] width 84 height 12
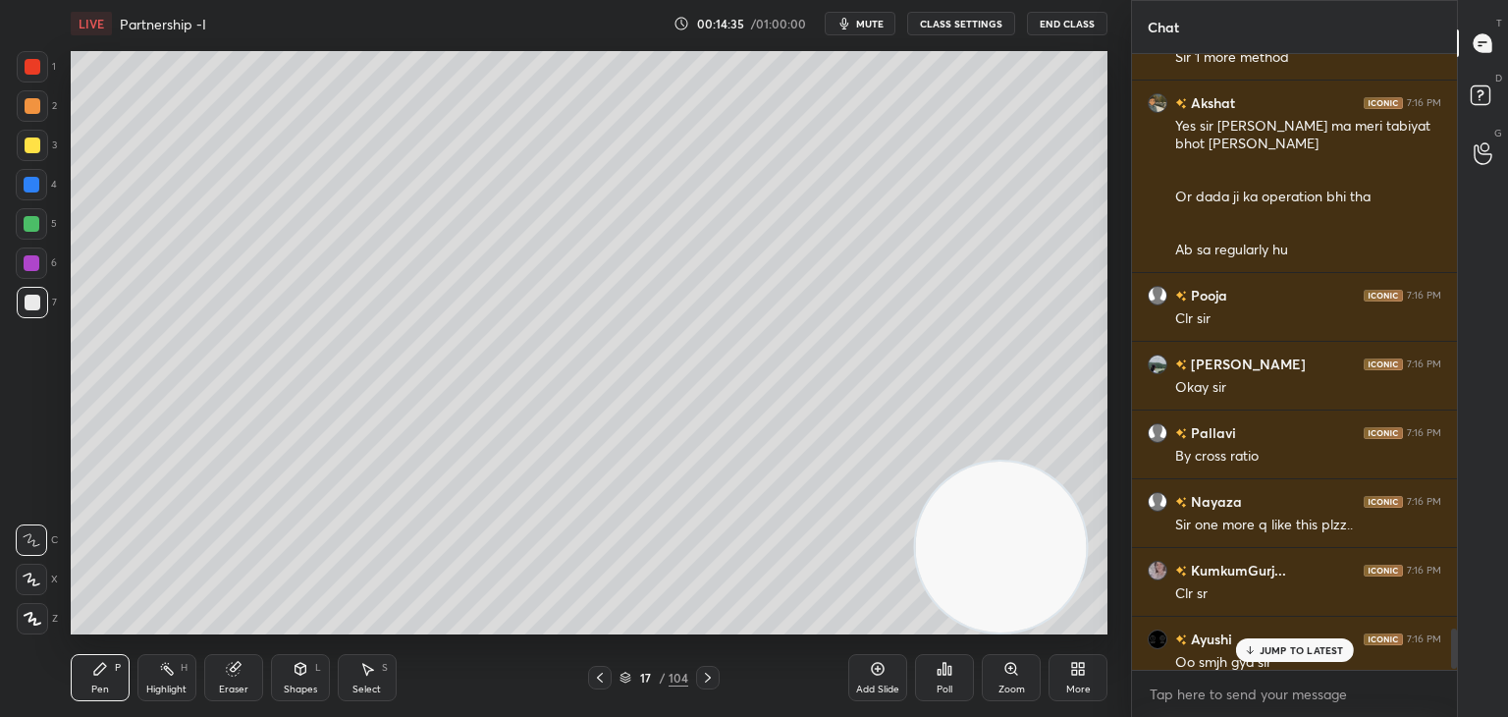
scroll to position [8869, 0]
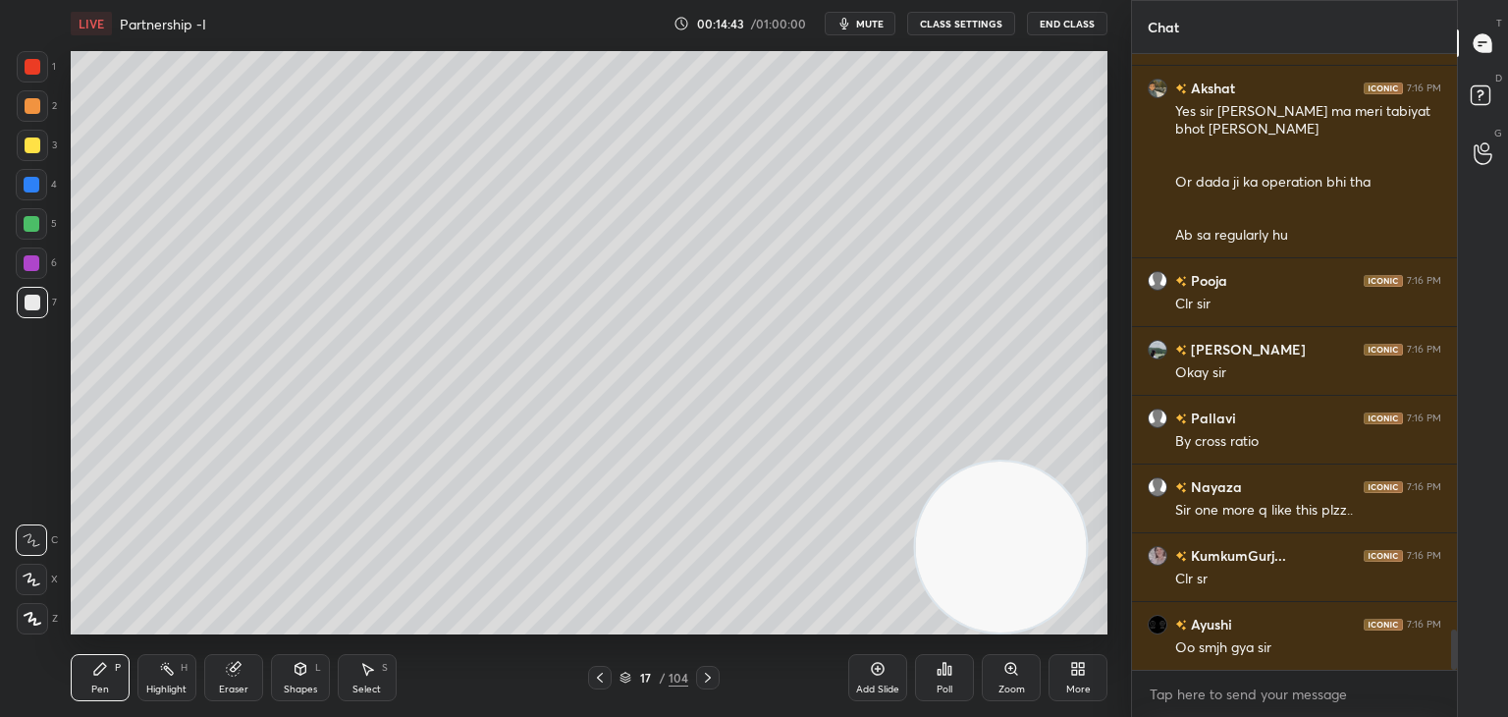
click at [47, 228] on div at bounding box center [31, 223] width 31 height 31
click at [297, 684] on div "Shapes" at bounding box center [300, 689] width 33 height 10
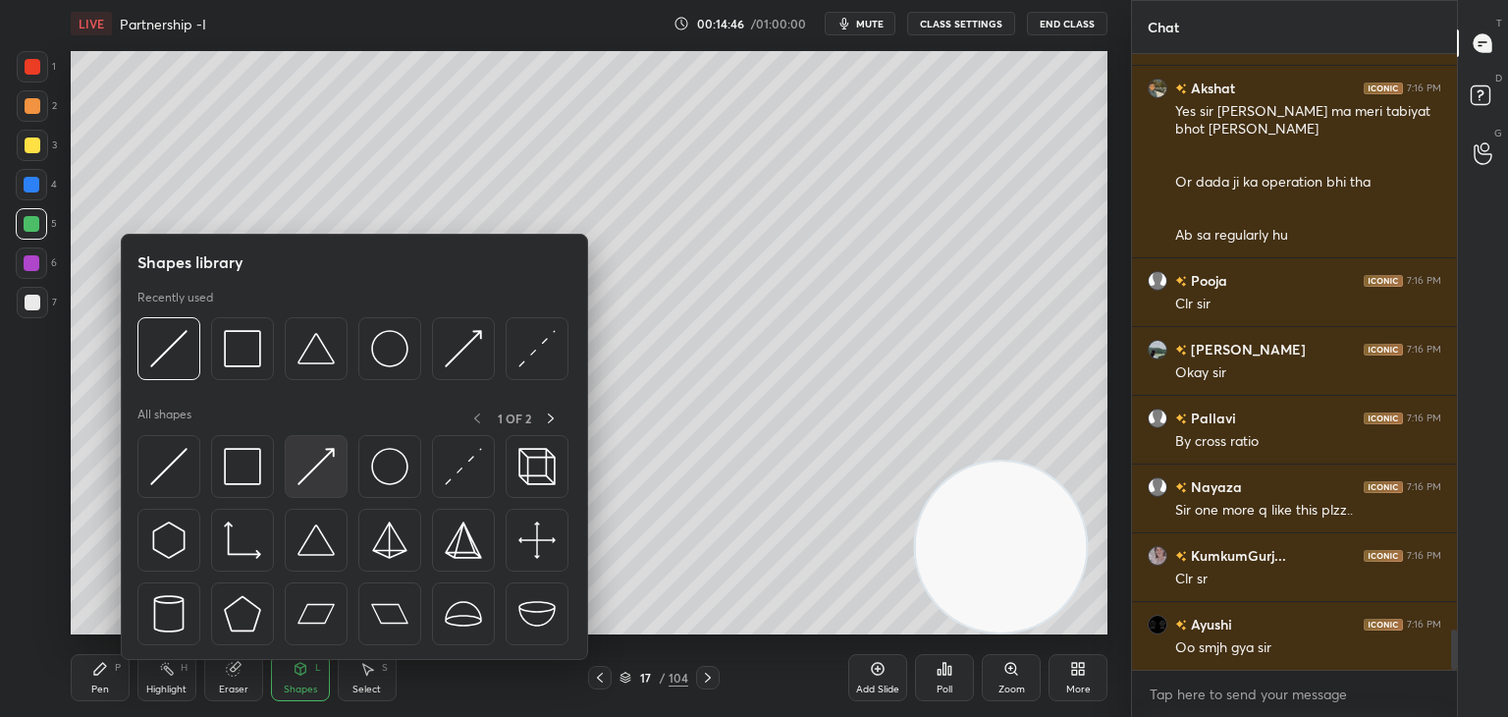
click at [292, 450] on div at bounding box center [316, 466] width 63 height 63
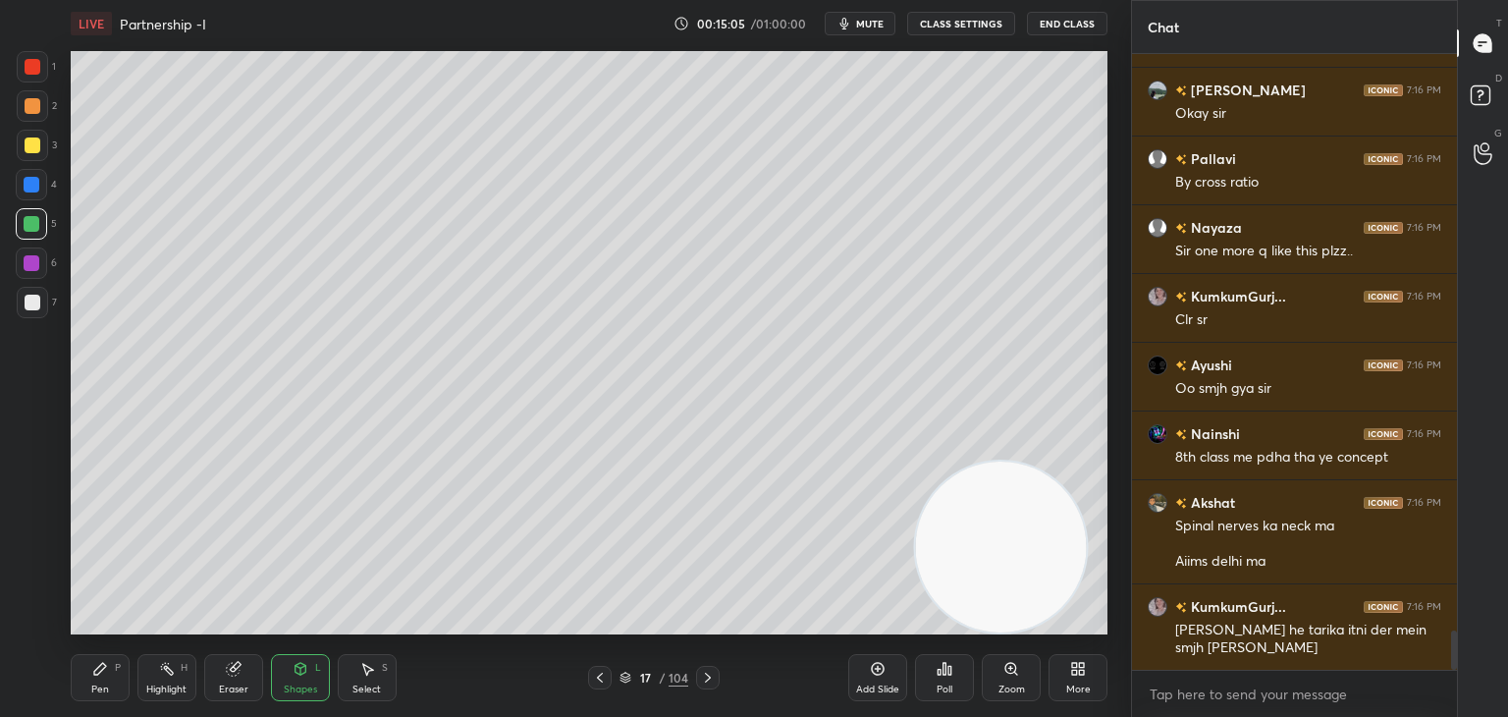
scroll to position [9197, 0]
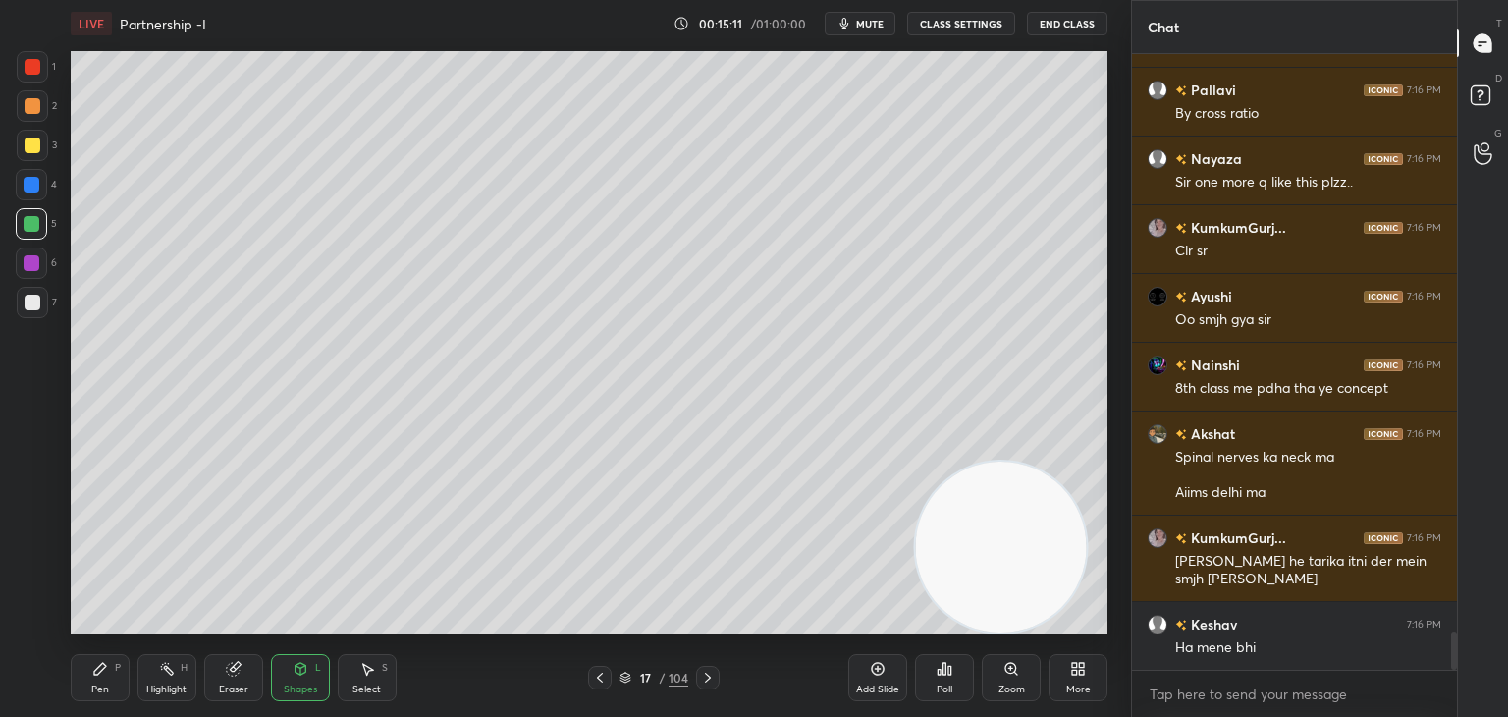
click at [102, 651] on div "Pen P Highlight H Eraser Shapes L Select S 17 / 104 Add Slide Poll Zoom More" at bounding box center [589, 677] width 1037 height 79
click at [102, 660] on div "Pen P" at bounding box center [100, 677] width 59 height 47
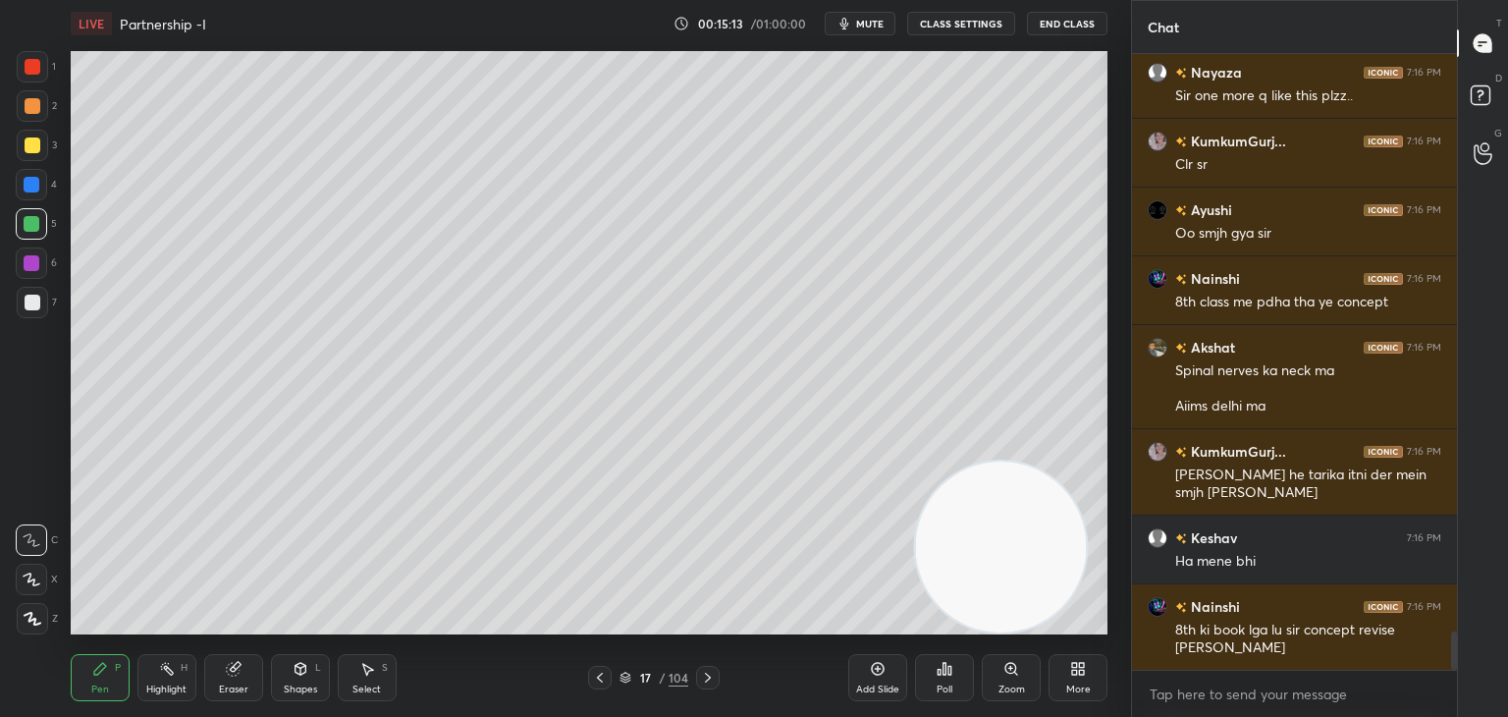
click at [27, 310] on div at bounding box center [33, 303] width 16 height 16
click at [38, 578] on icon at bounding box center [32, 579] width 18 height 14
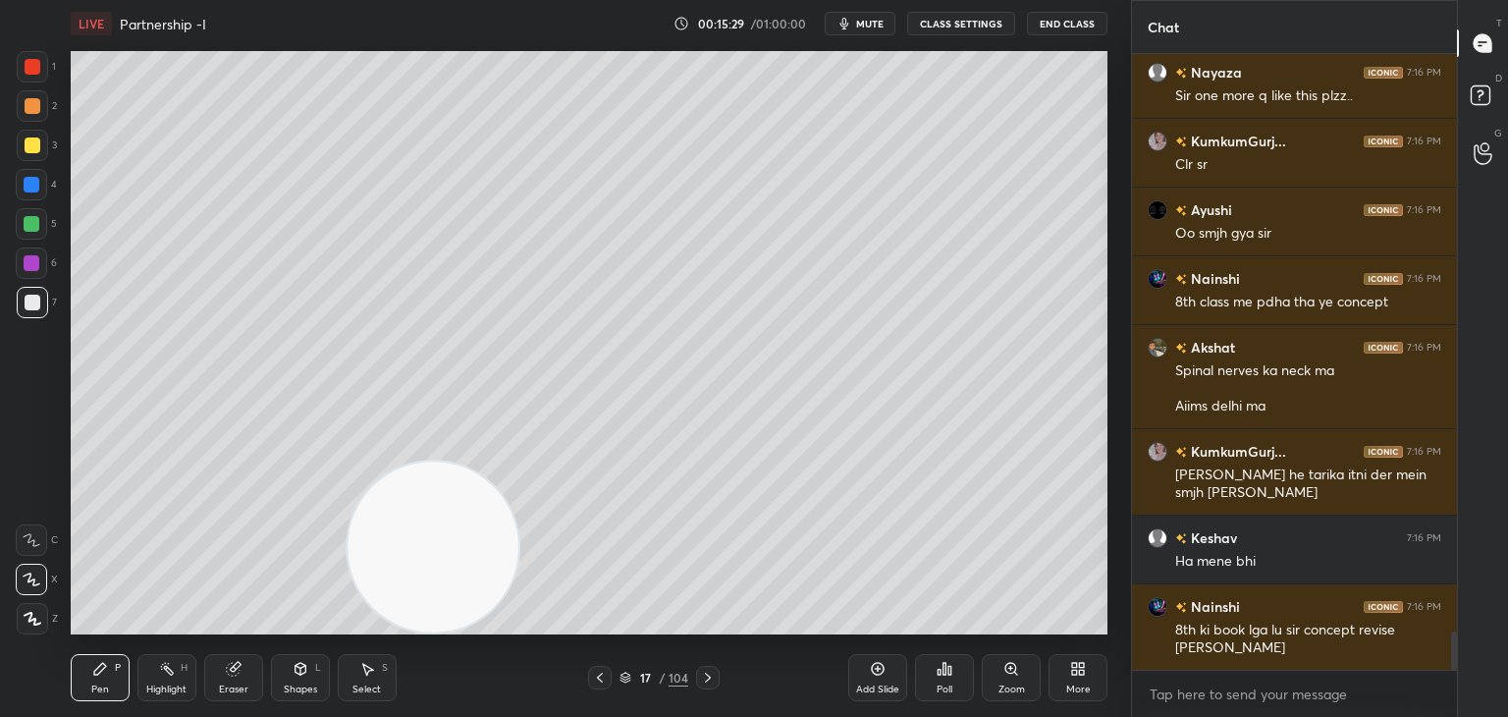
click at [307, 677] on icon at bounding box center [301, 669] width 16 height 16
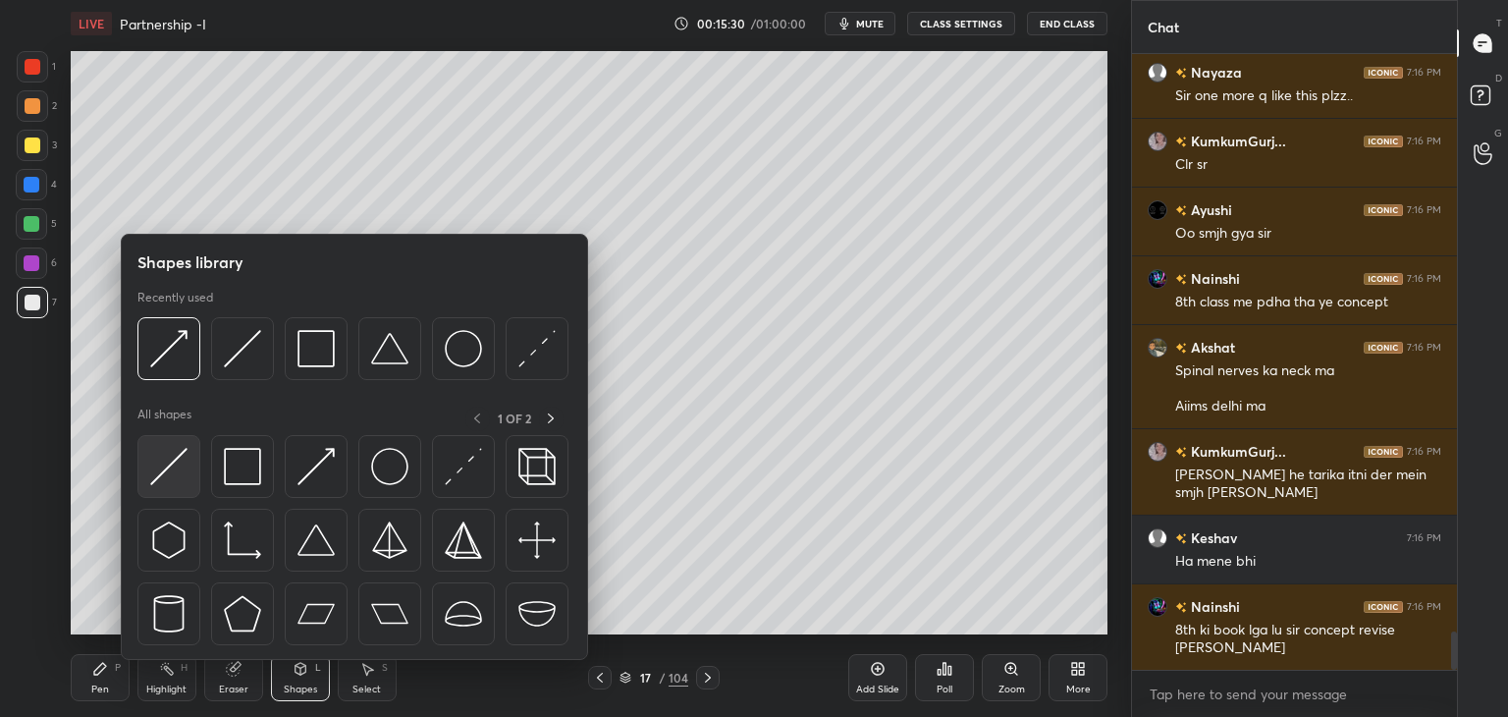
click at [170, 466] on img at bounding box center [168, 466] width 37 height 37
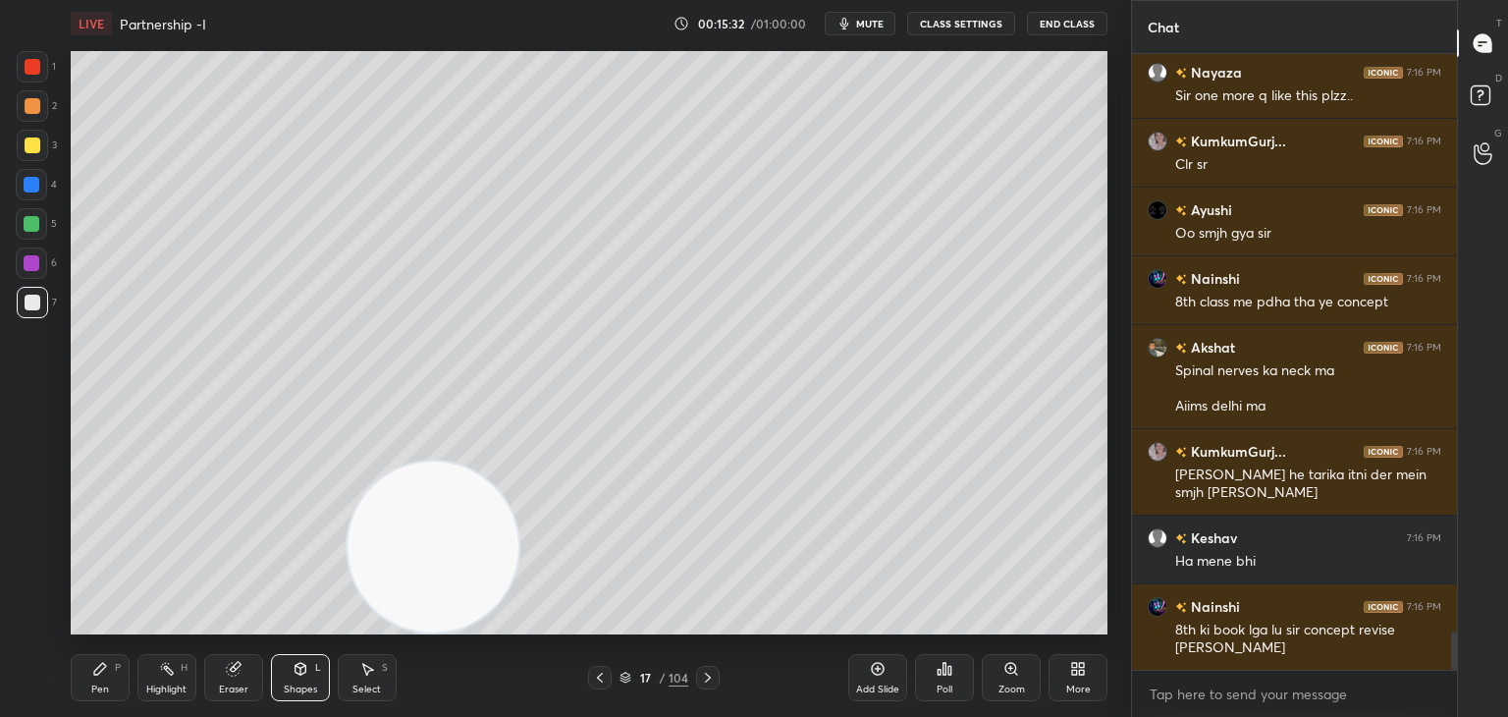
click at [117, 667] on div "P" at bounding box center [118, 668] width 6 height 10
click at [868, 673] on div "Add Slide" at bounding box center [877, 677] width 59 height 47
click at [35, 194] on div at bounding box center [31, 184] width 31 height 31
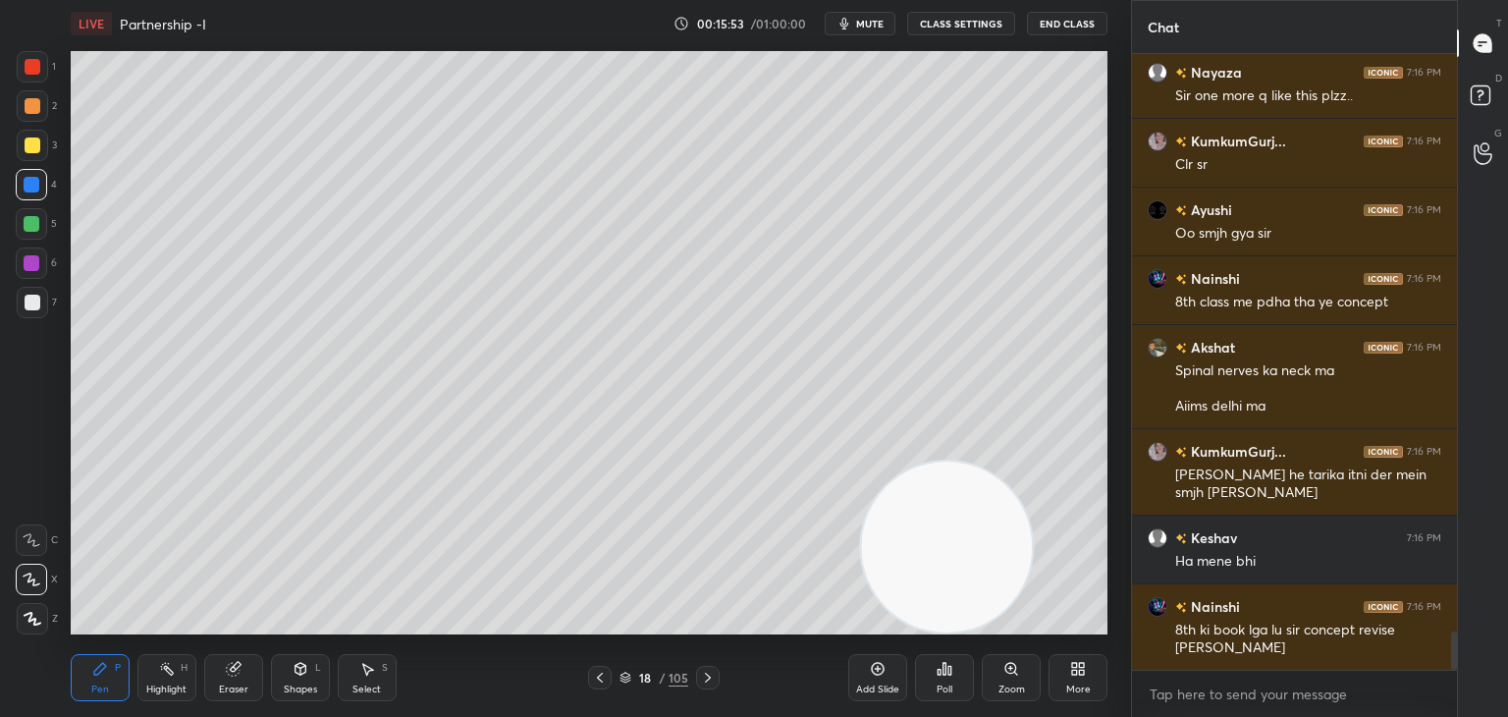
click at [340, 672] on div "Select S" at bounding box center [367, 677] width 59 height 47
click at [293, 670] on icon at bounding box center [301, 669] width 16 height 16
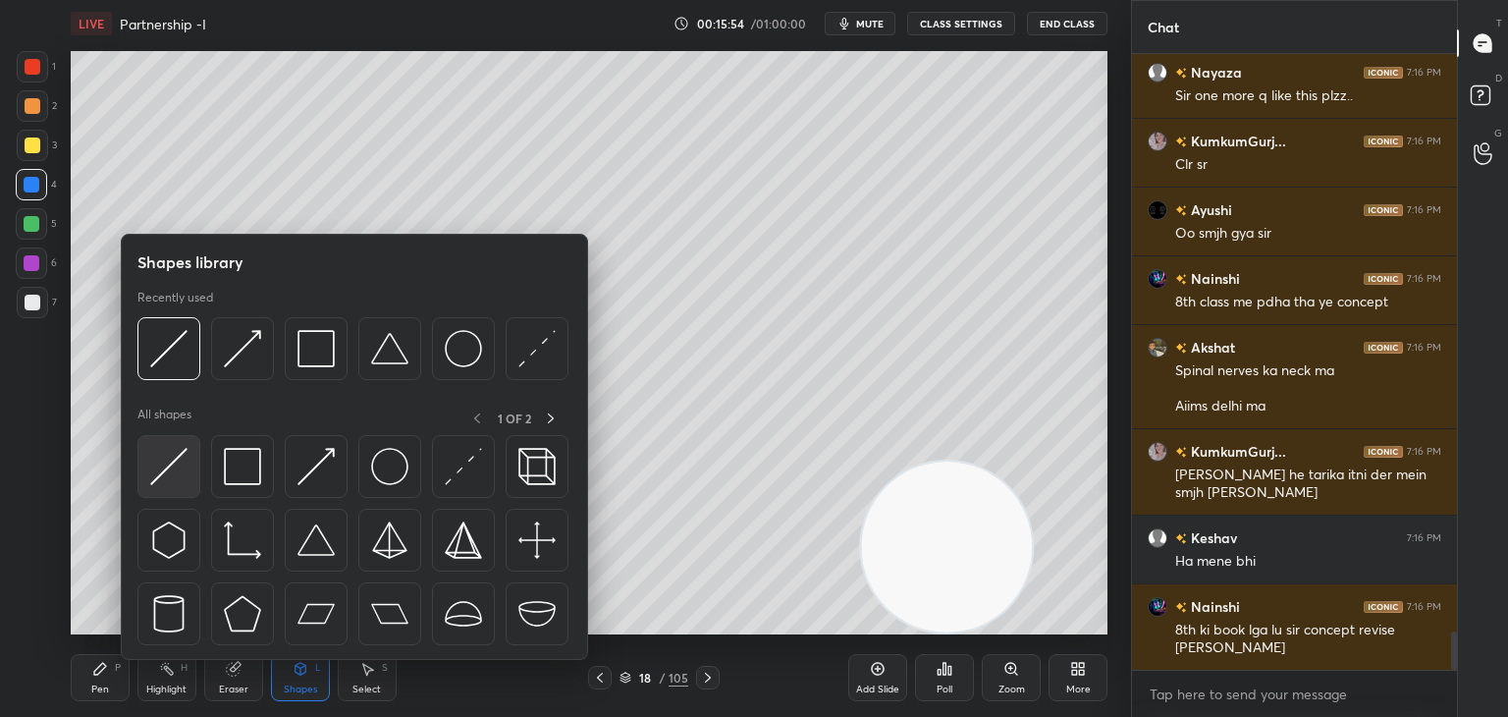
click at [177, 462] on img at bounding box center [168, 466] width 37 height 37
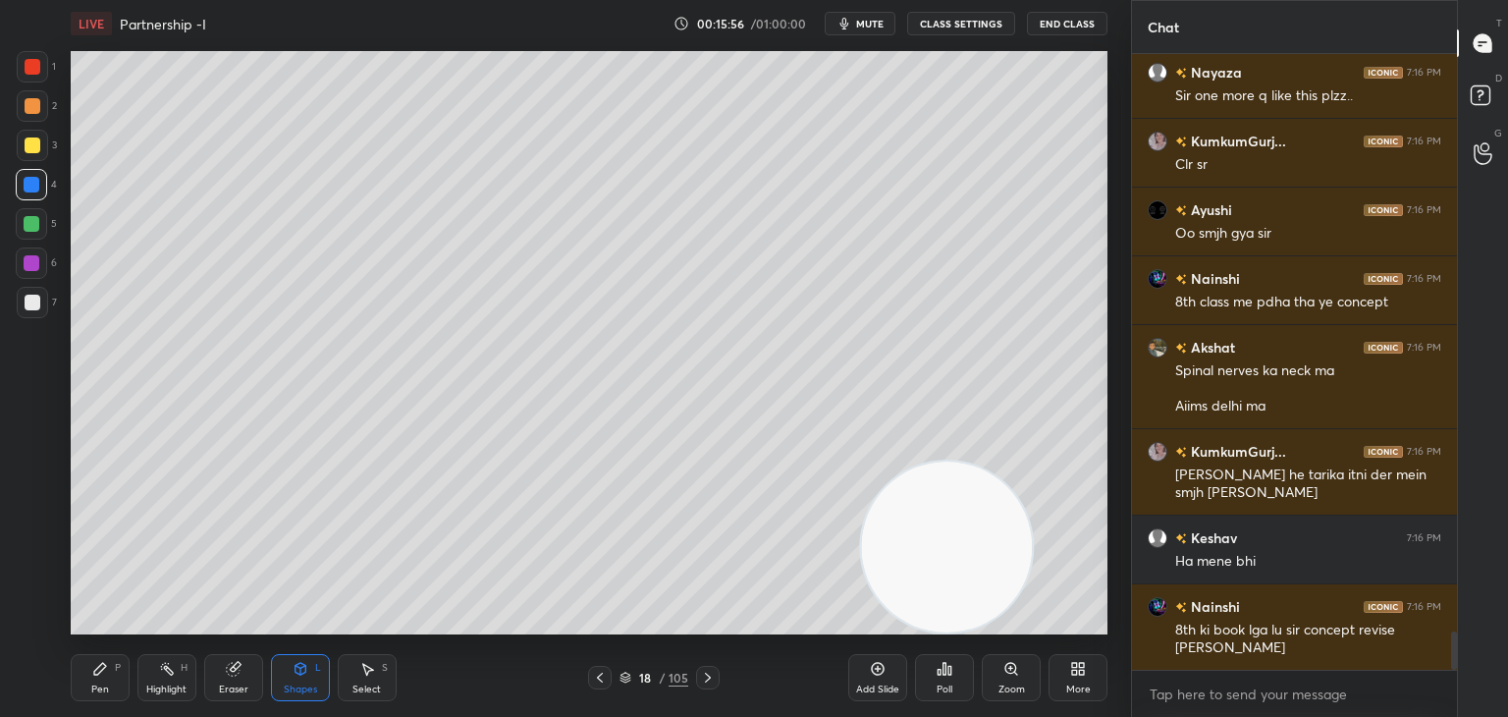
click at [115, 677] on div "Pen P" at bounding box center [100, 677] width 59 height 47
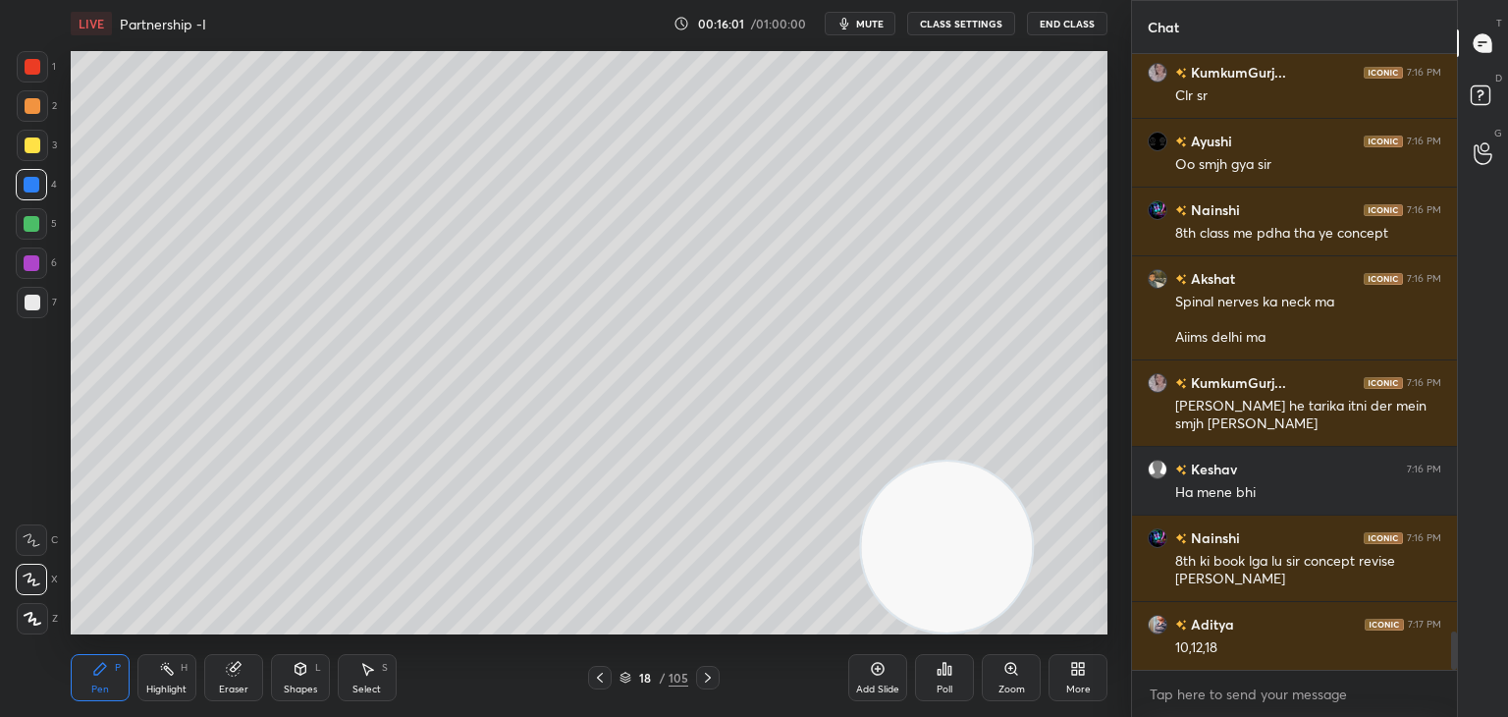
click at [39, 307] on div at bounding box center [32, 302] width 31 height 31
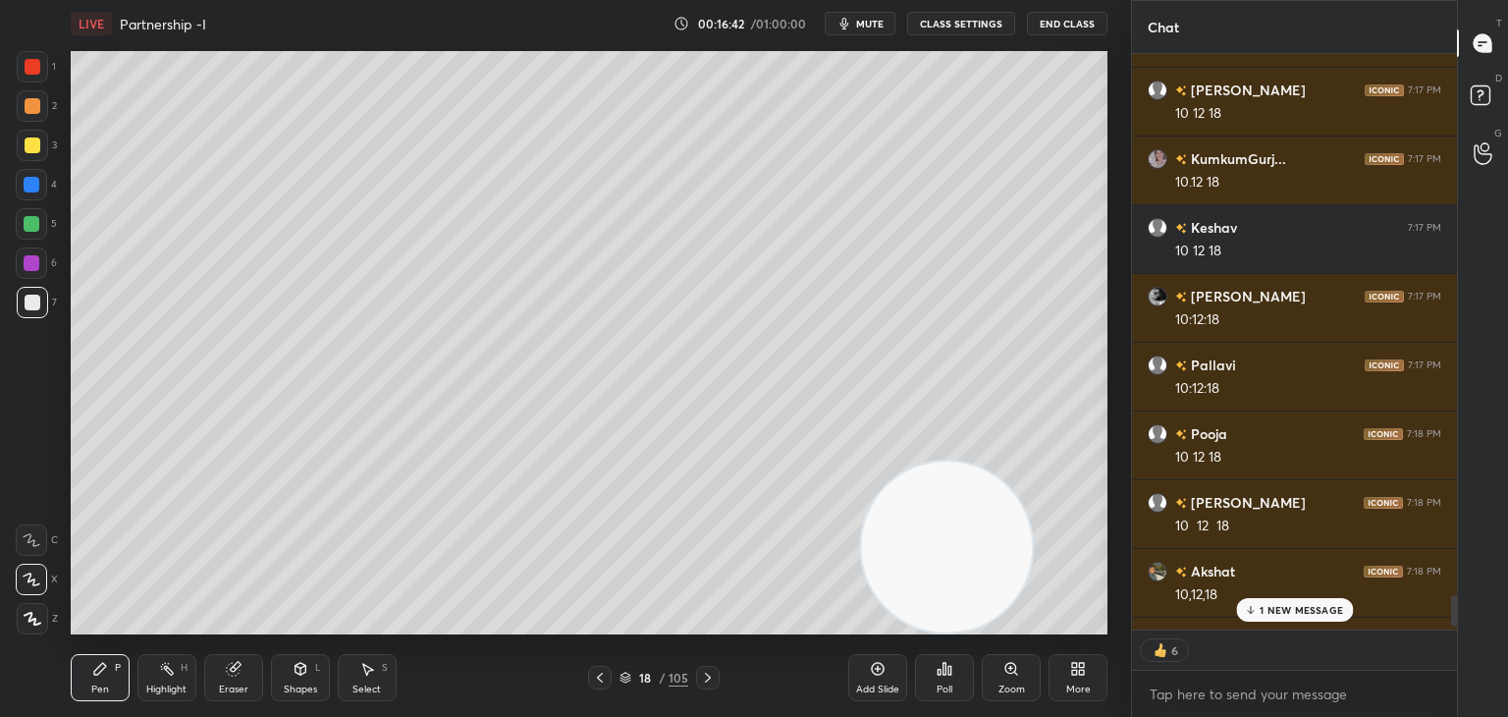
scroll to position [10148, 0]
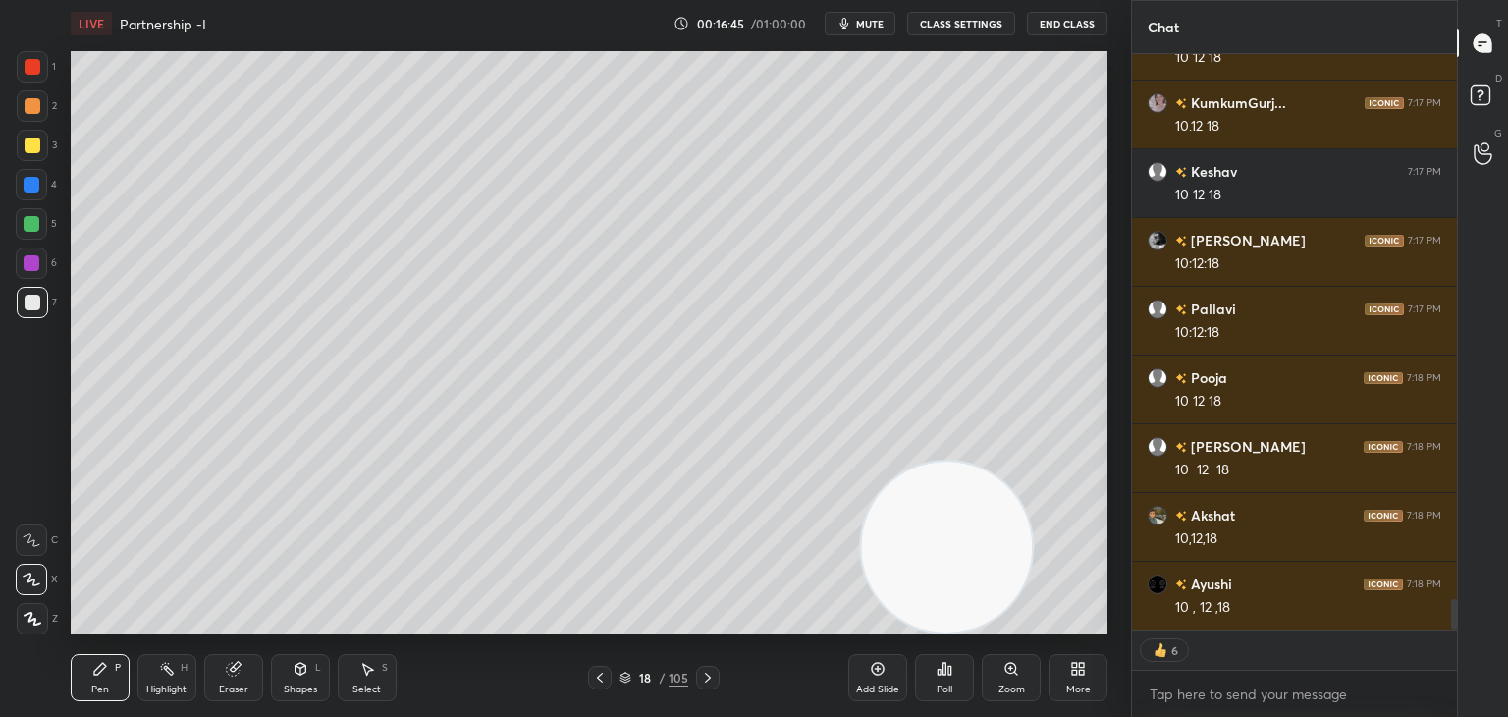
click at [43, 221] on div at bounding box center [31, 223] width 31 height 31
click at [303, 684] on div "Shapes" at bounding box center [300, 689] width 33 height 10
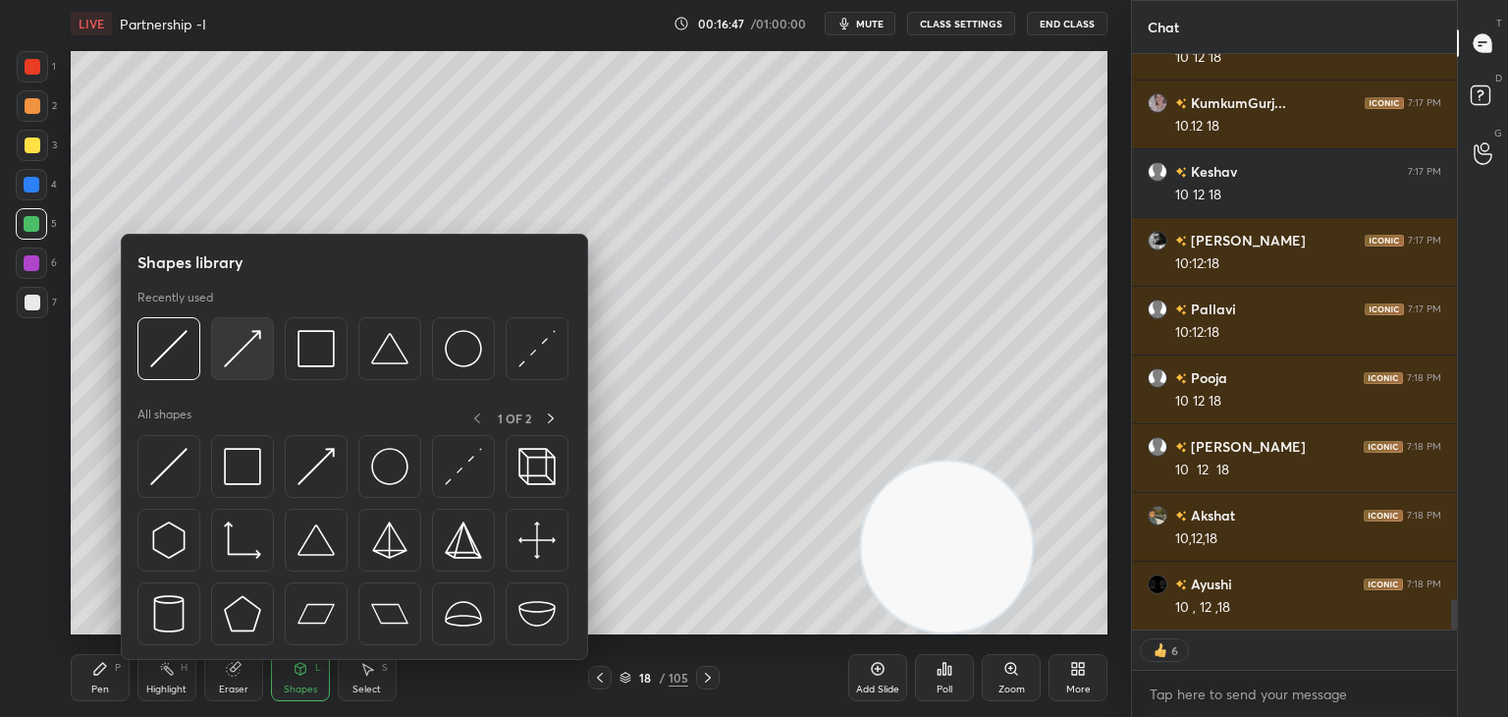
click at [247, 361] on img at bounding box center [242, 348] width 37 height 37
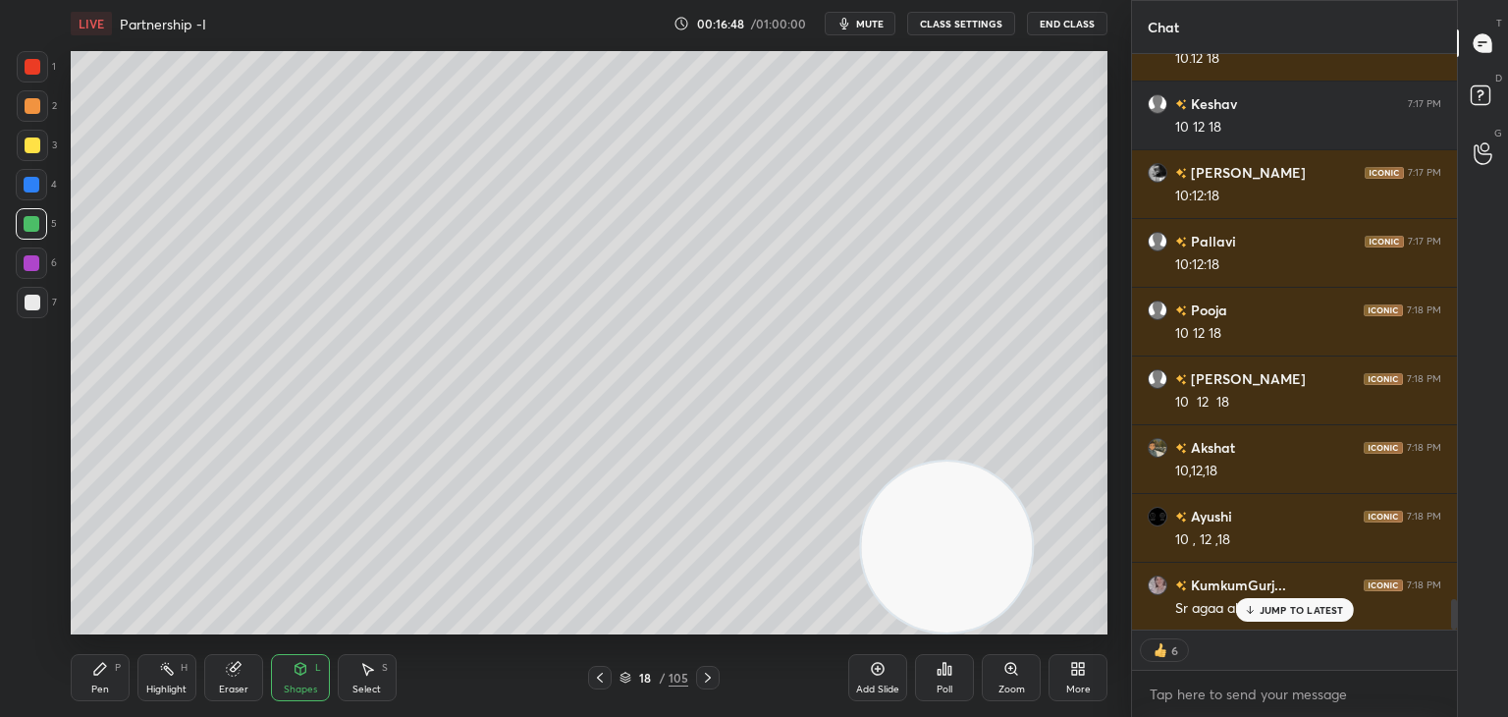
scroll to position [610, 319]
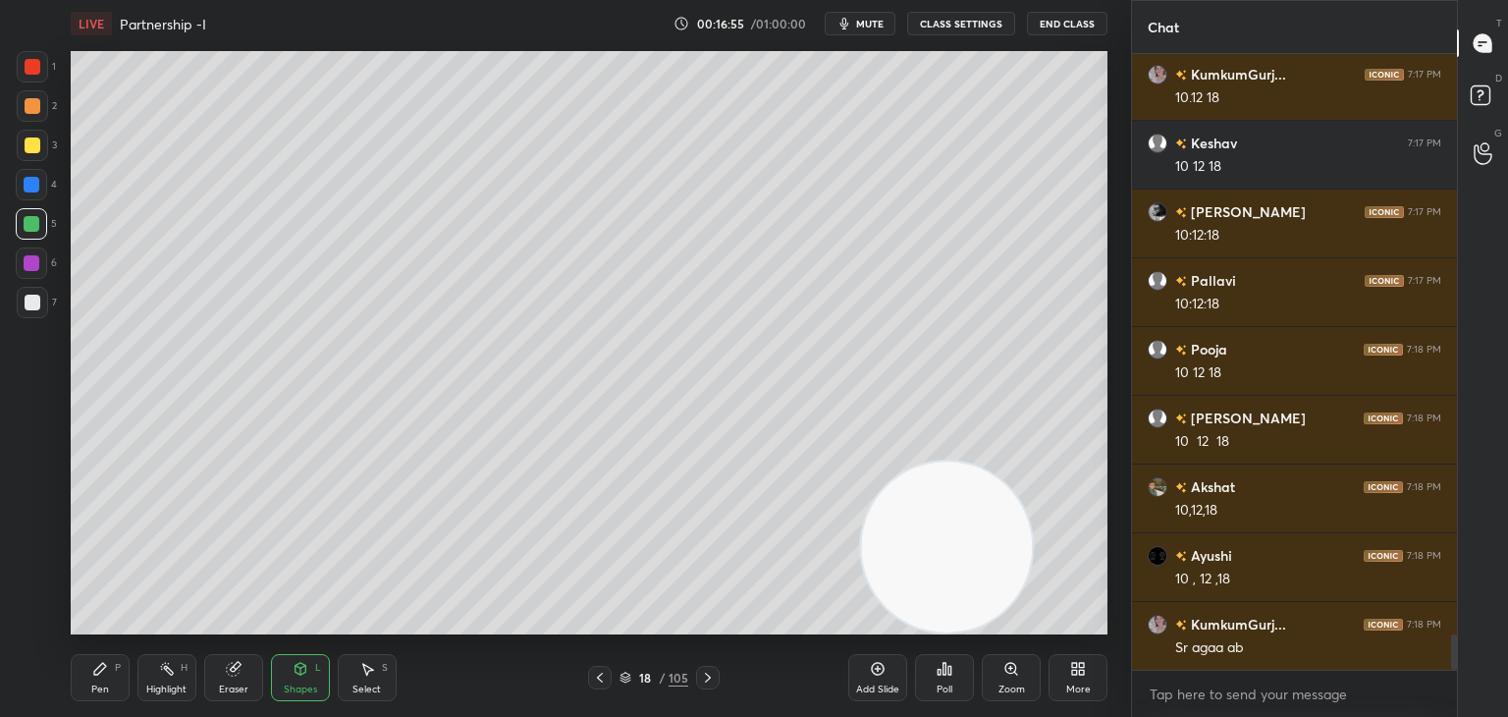
click at [93, 667] on icon at bounding box center [100, 669] width 16 height 16
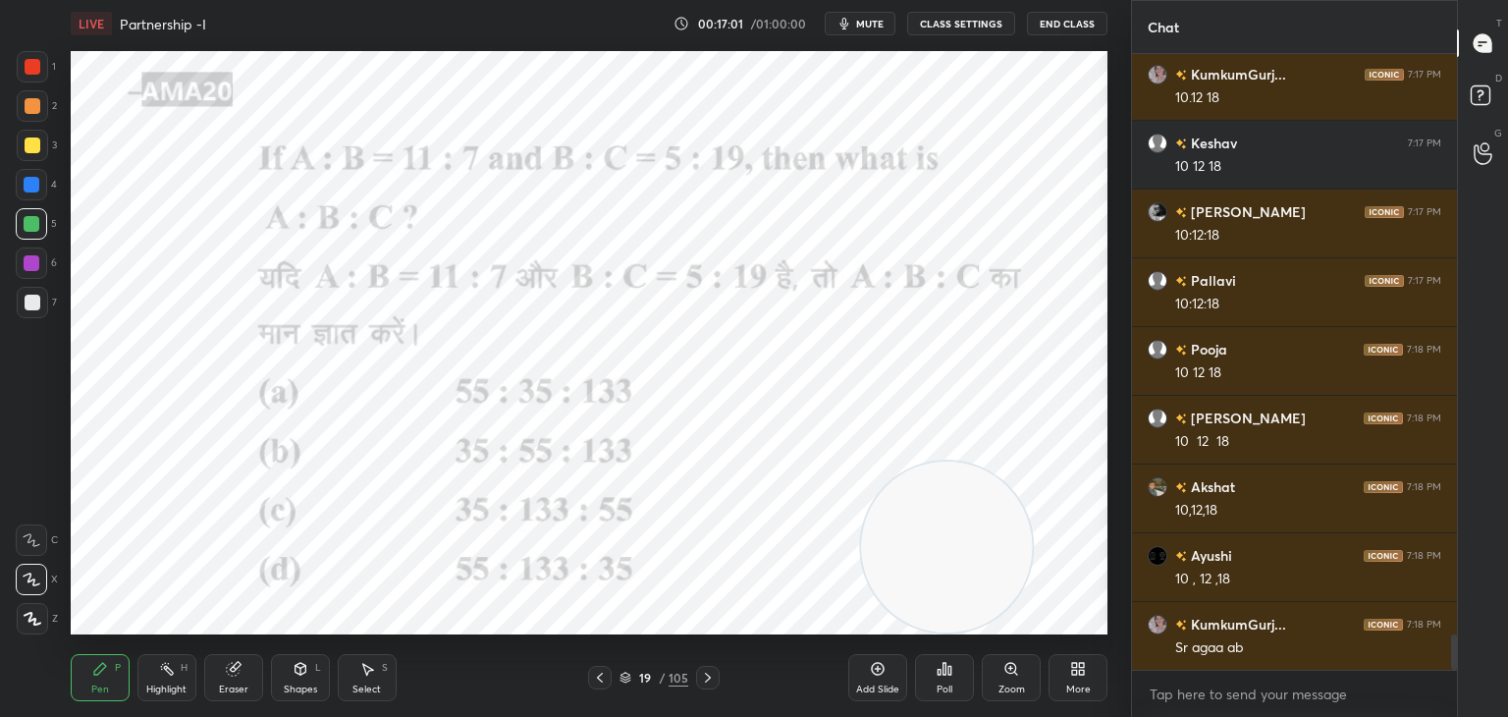
click at [40, 60] on div at bounding box center [32, 66] width 31 height 31
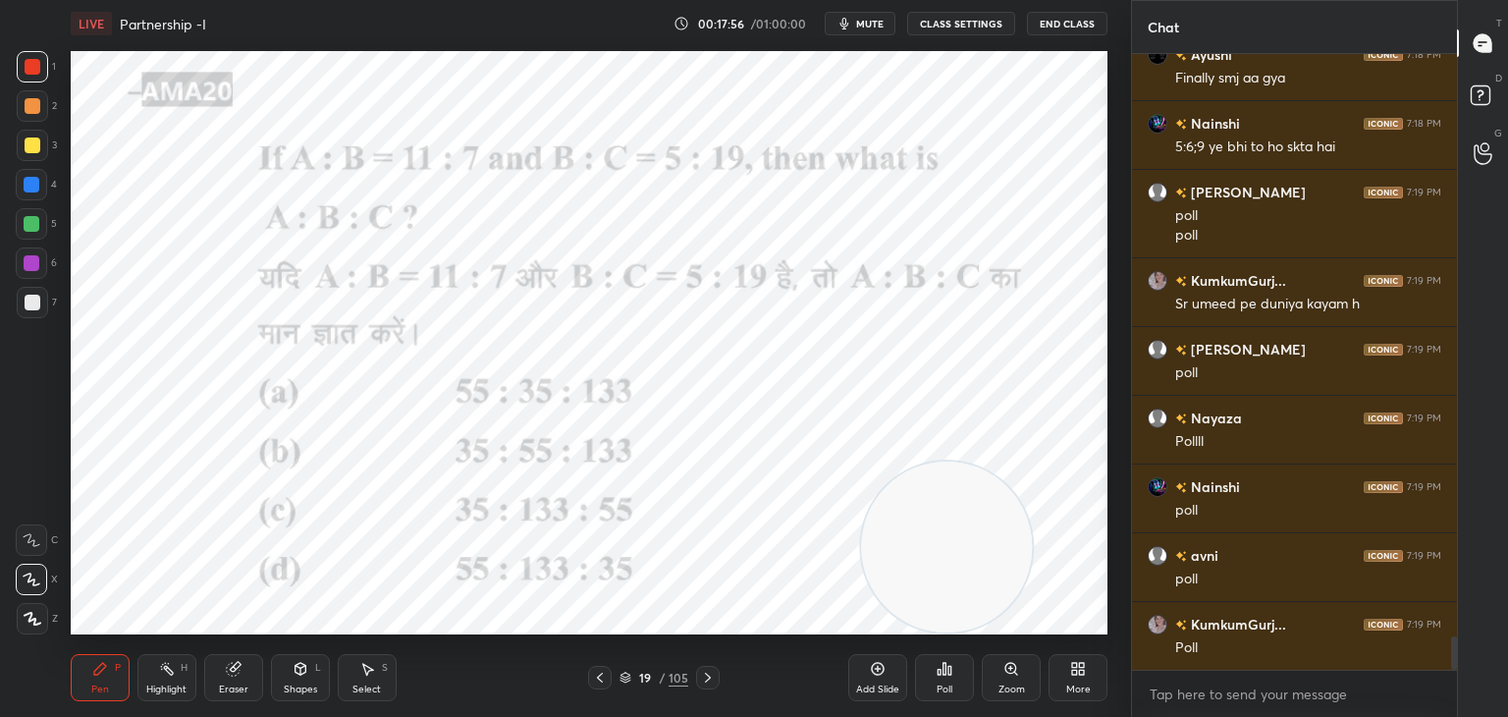
scroll to position [10884, 0]
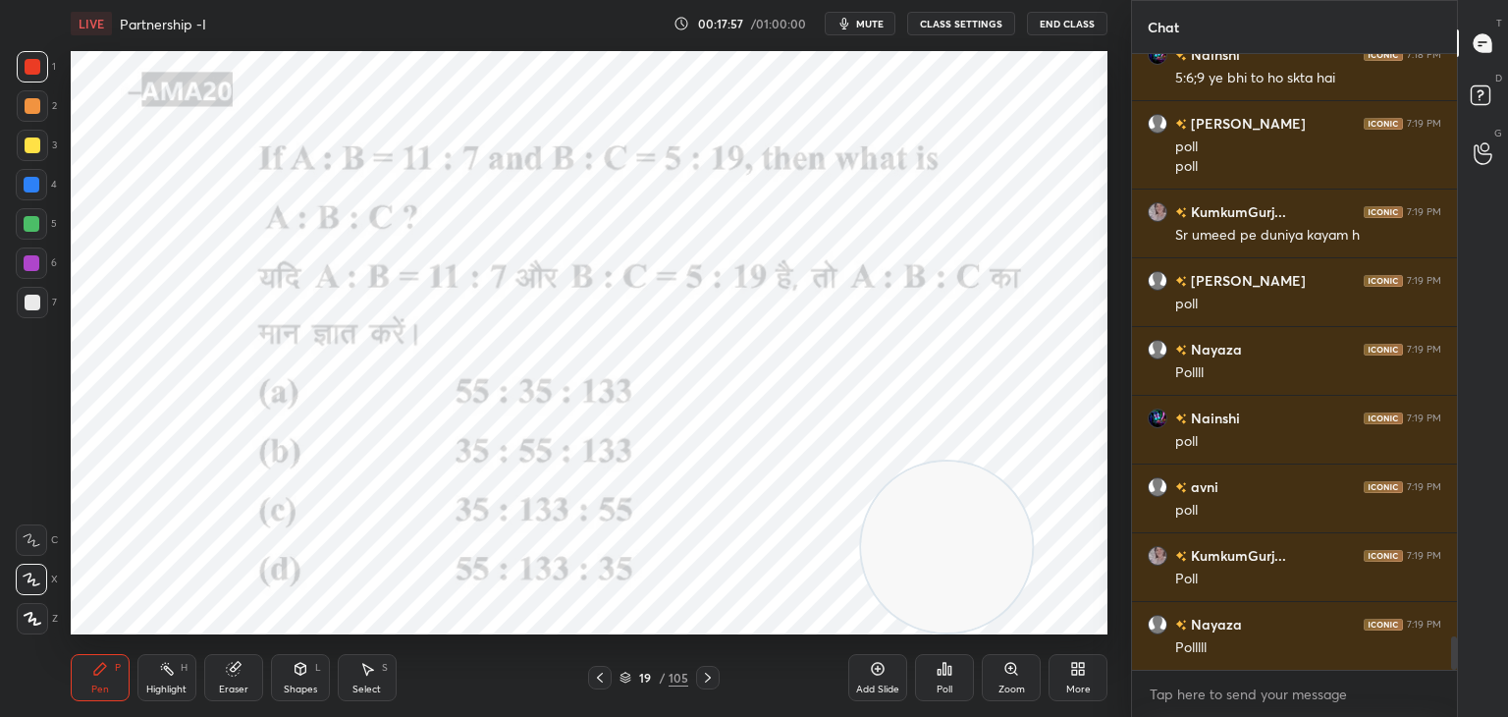
click at [931, 688] on div "Poll" at bounding box center [944, 677] width 59 height 47
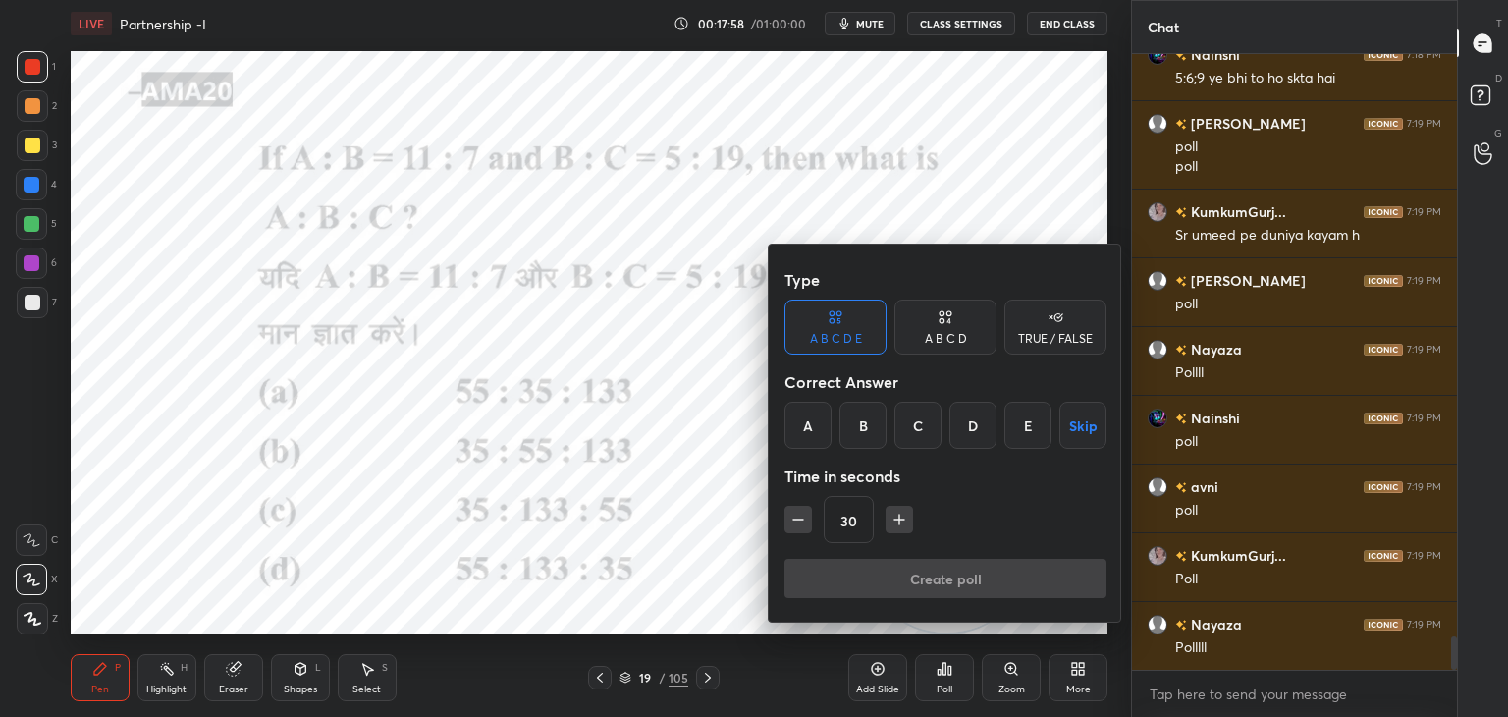
click at [797, 414] on div "A" at bounding box center [808, 425] width 47 height 47
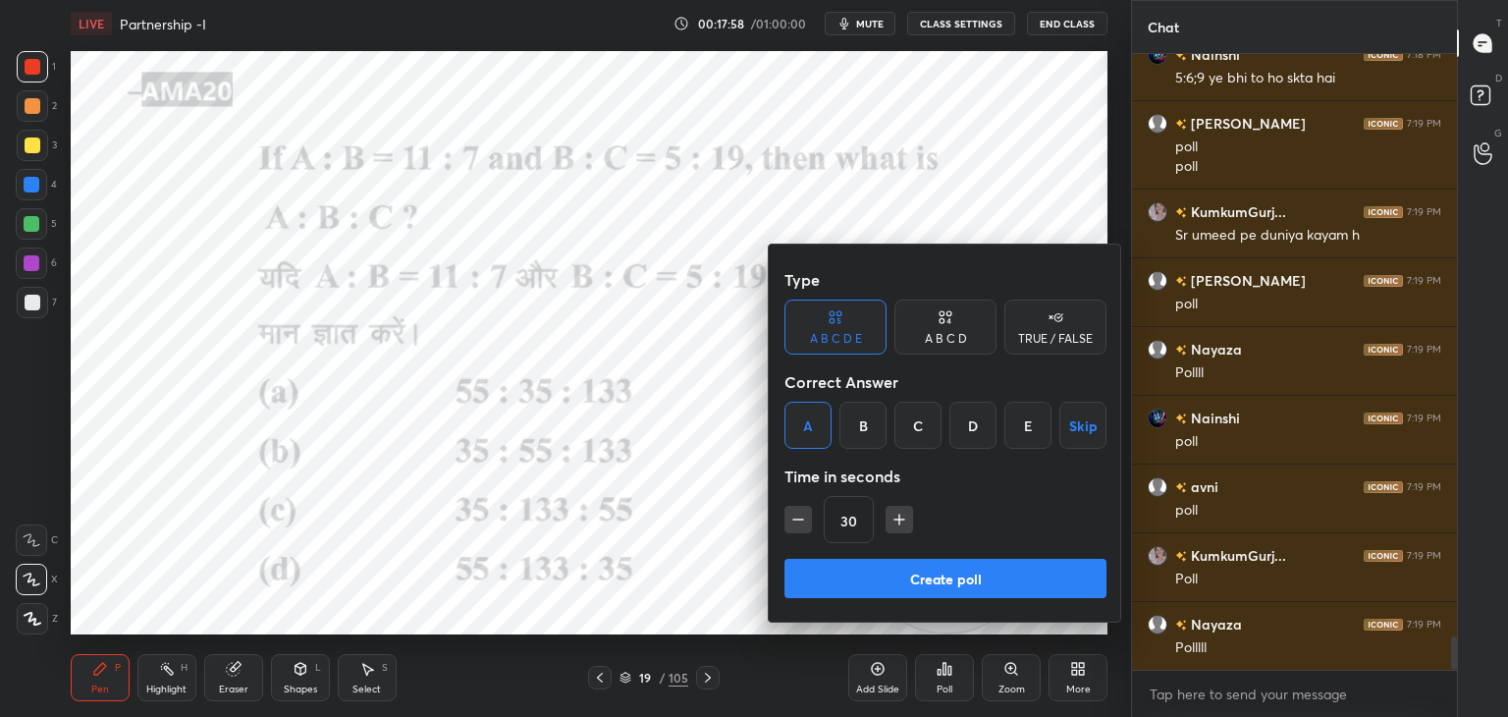
click at [928, 330] on div "A B C D" at bounding box center [946, 326] width 102 height 55
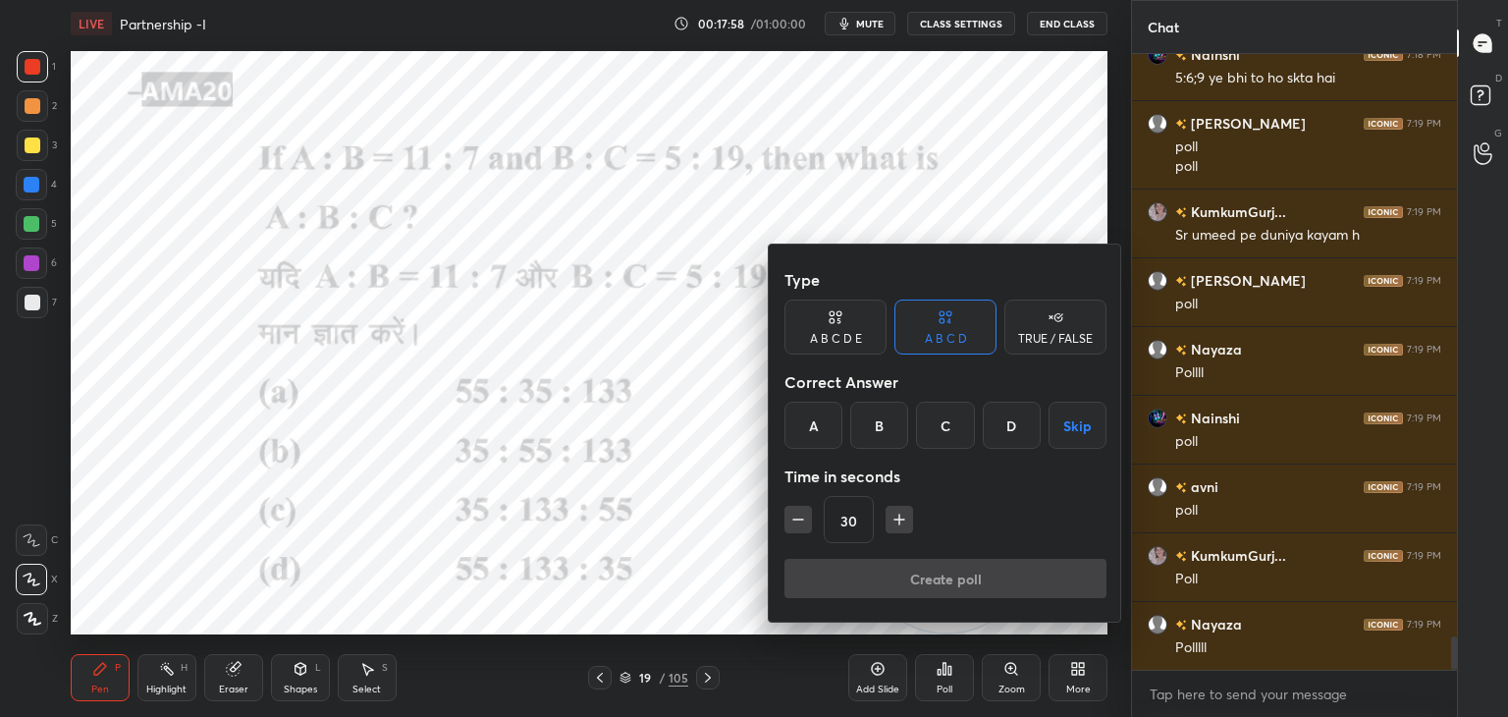
click at [809, 409] on div "A" at bounding box center [814, 425] width 58 height 47
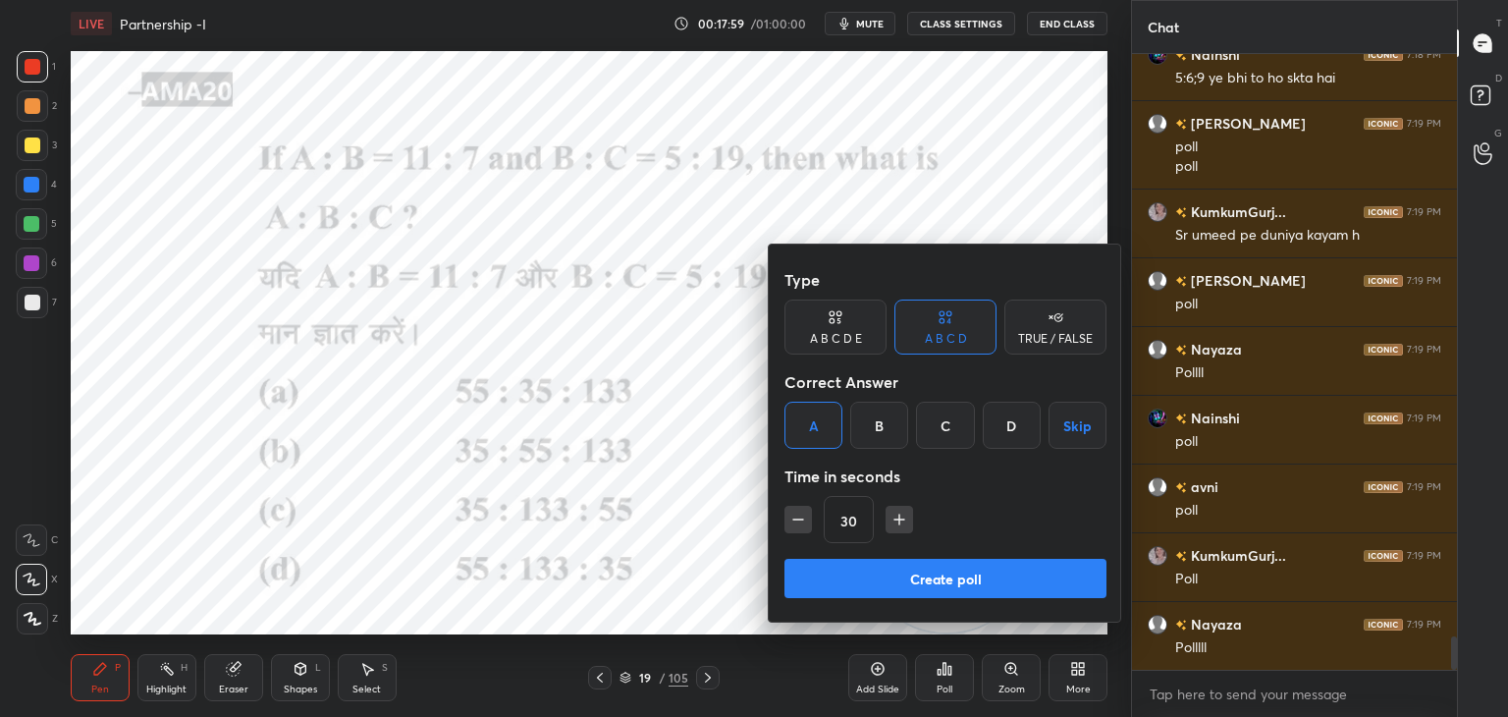
click at [844, 581] on button "Create poll" at bounding box center [946, 578] width 322 height 39
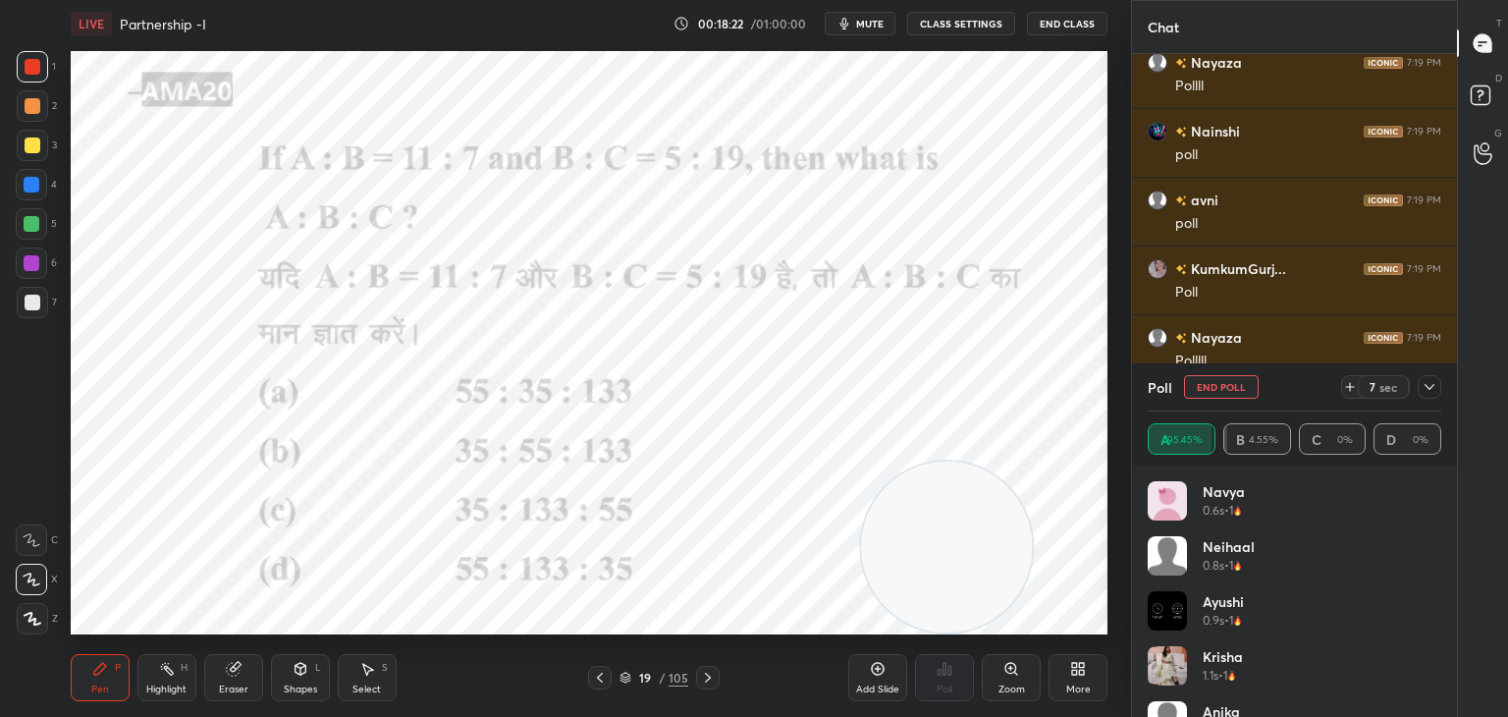
scroll to position [10226, 0]
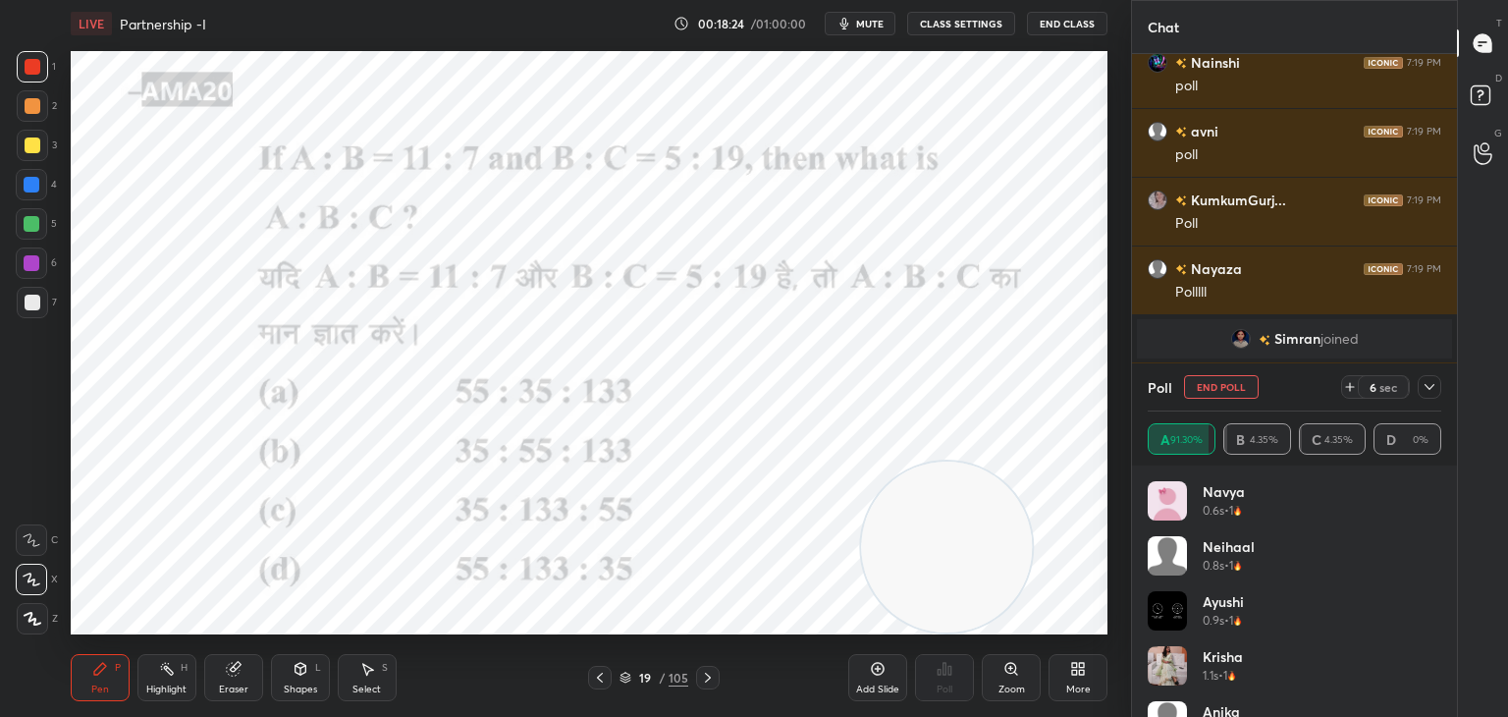
click at [841, 36] on div "LIVE Partnership -I 00:18:24 / 01:00:00 mute CLASS SETTINGS End Class" at bounding box center [589, 23] width 1037 height 47
click at [860, 22] on button "mute" at bounding box center [860, 24] width 71 height 24
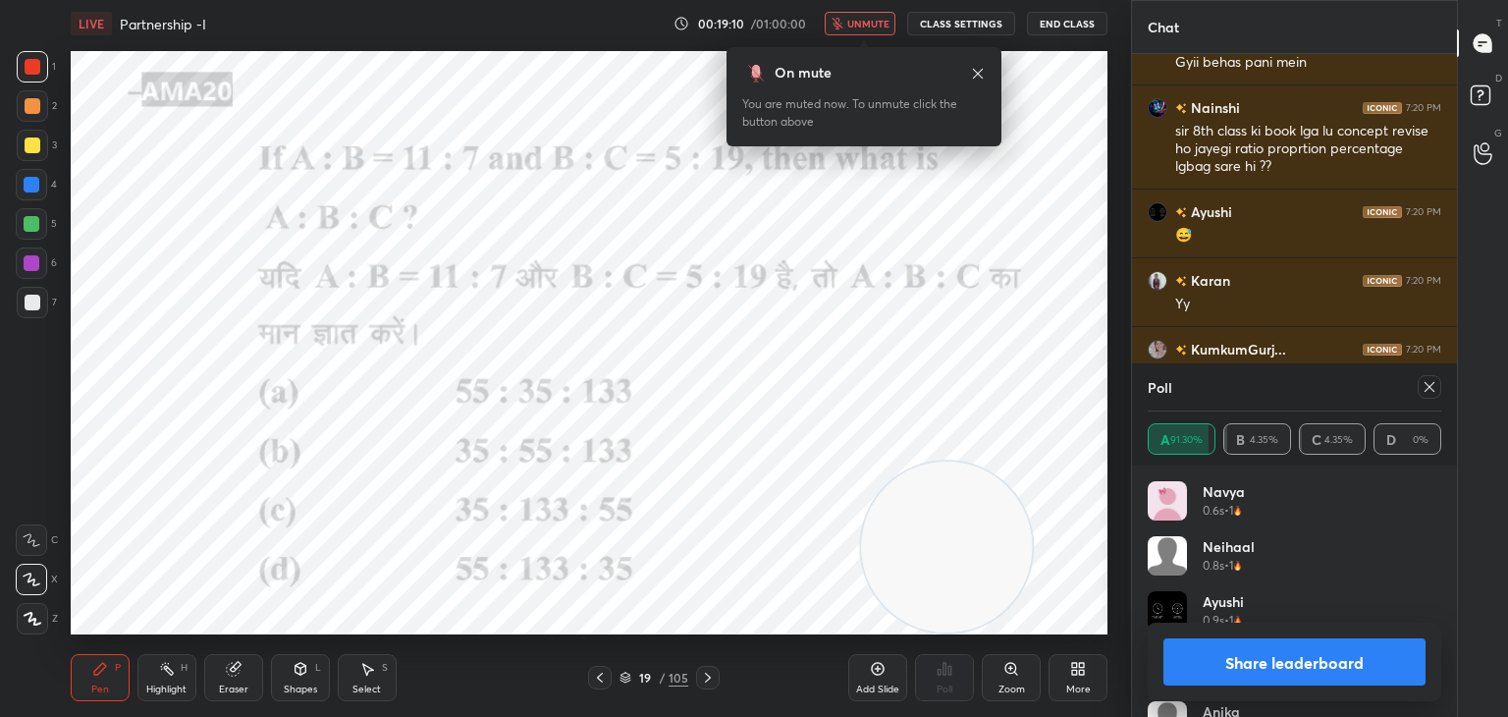
scroll to position [10849, 0]
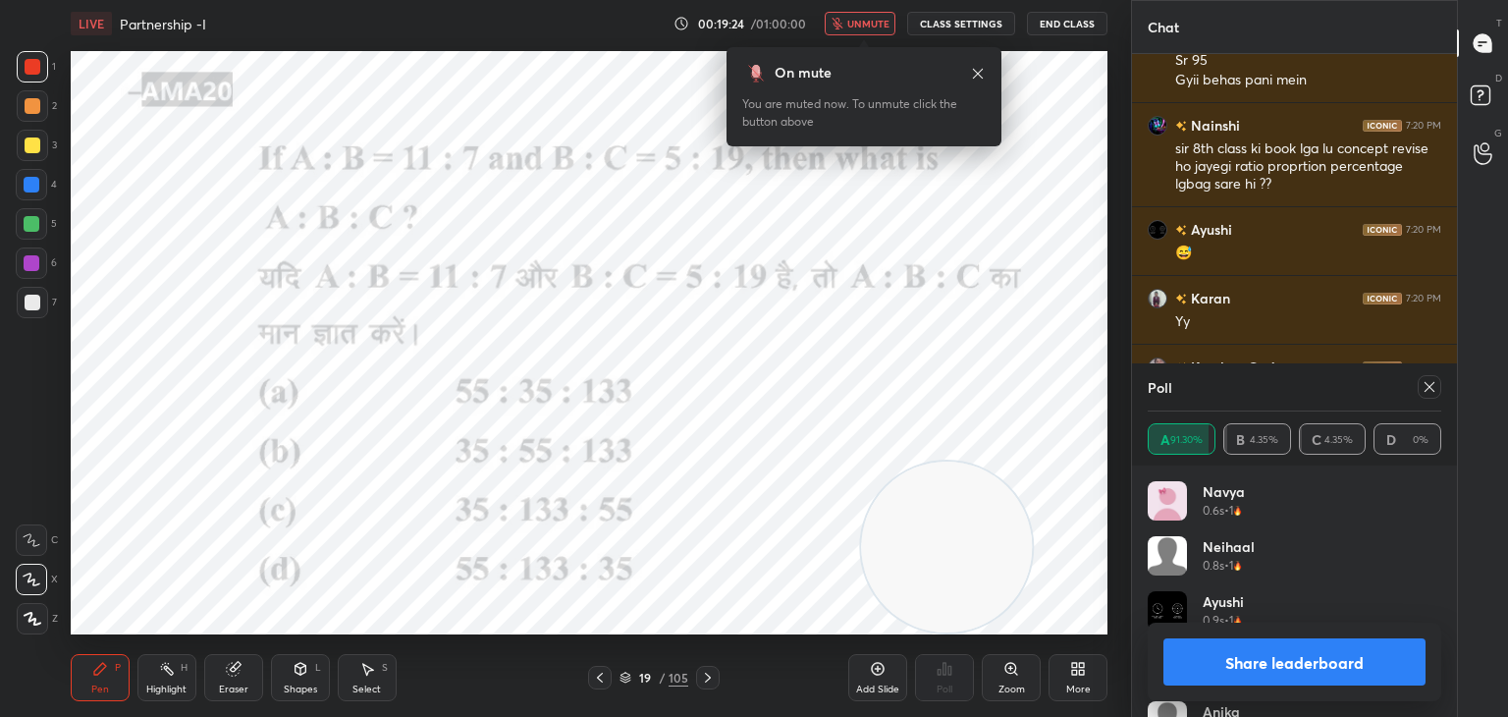
click at [860, 21] on span "unmute" at bounding box center [868, 24] width 42 height 14
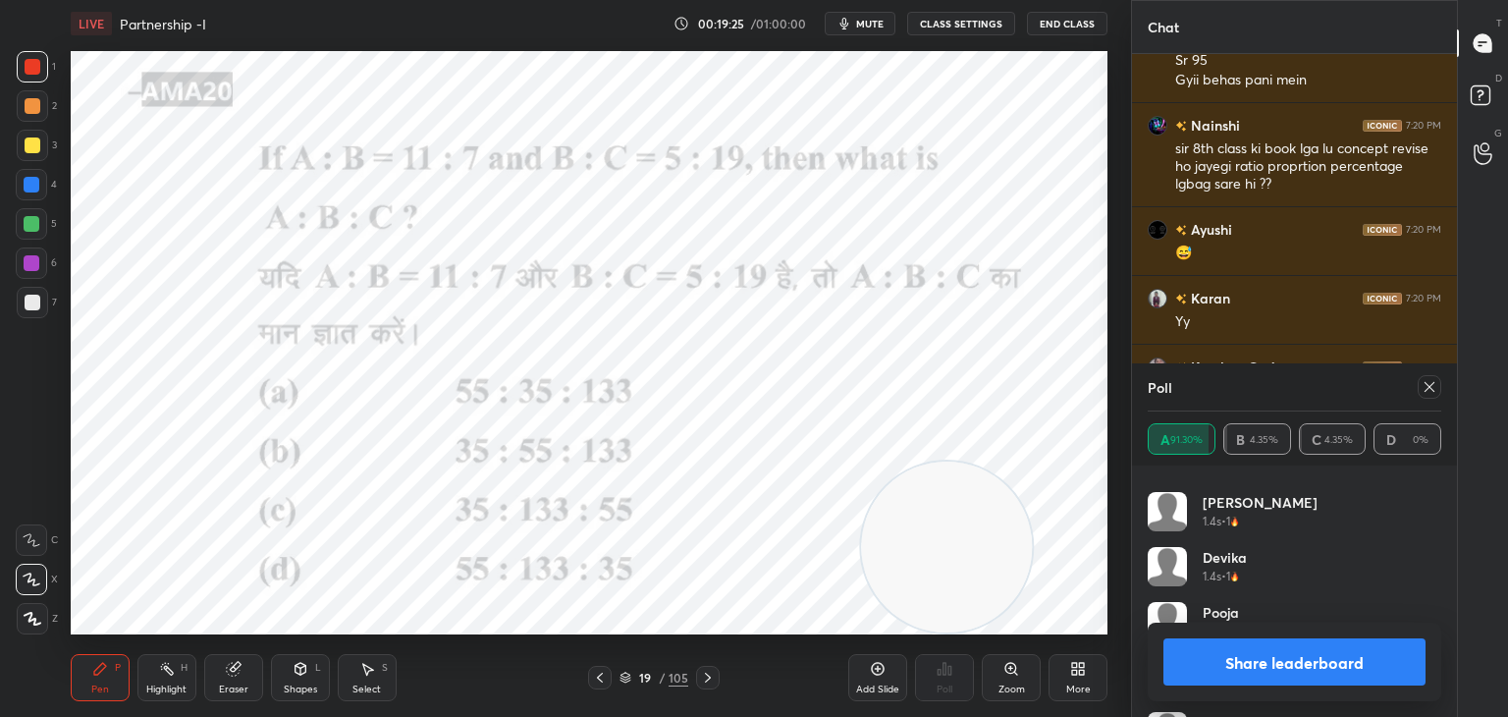
scroll to position [919, 0]
click at [1233, 654] on button "Share leaderboard" at bounding box center [1295, 661] width 262 height 47
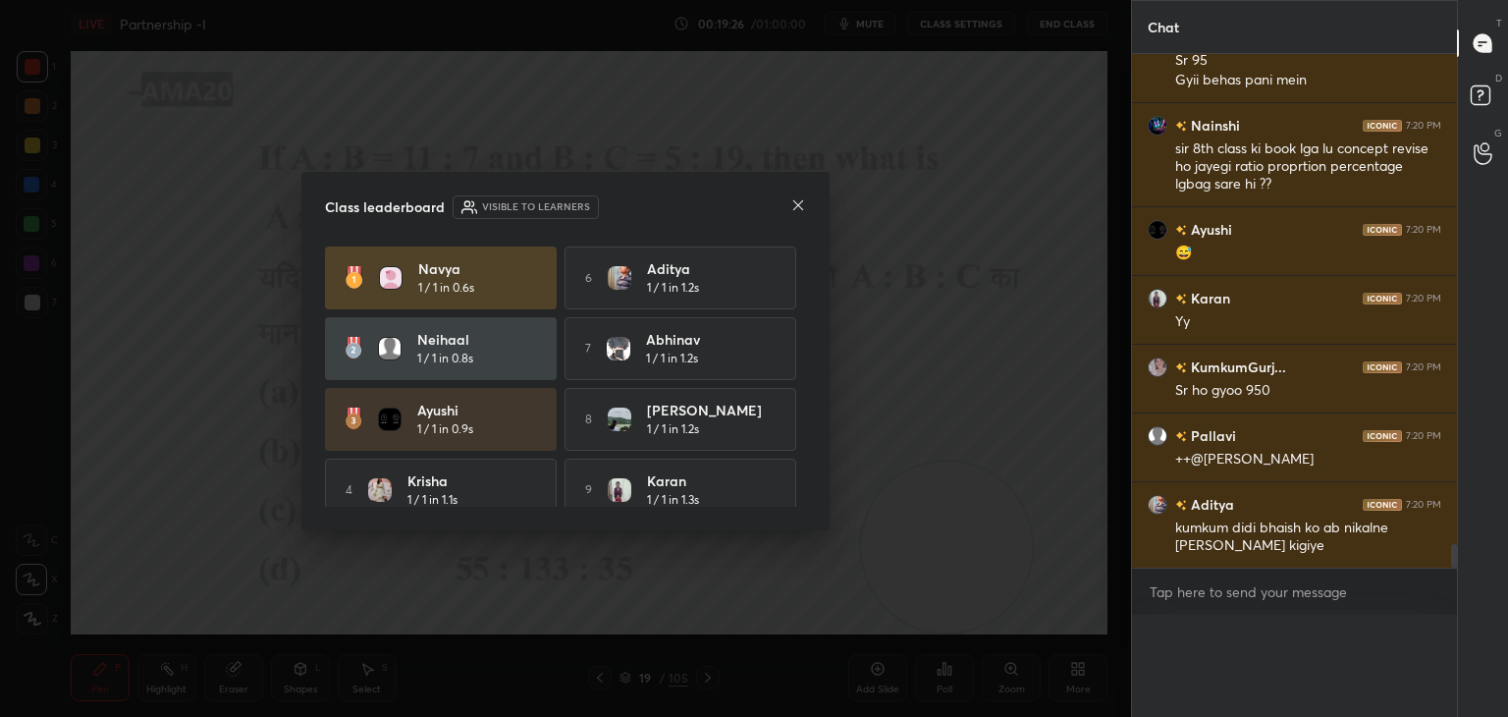
scroll to position [561, 319]
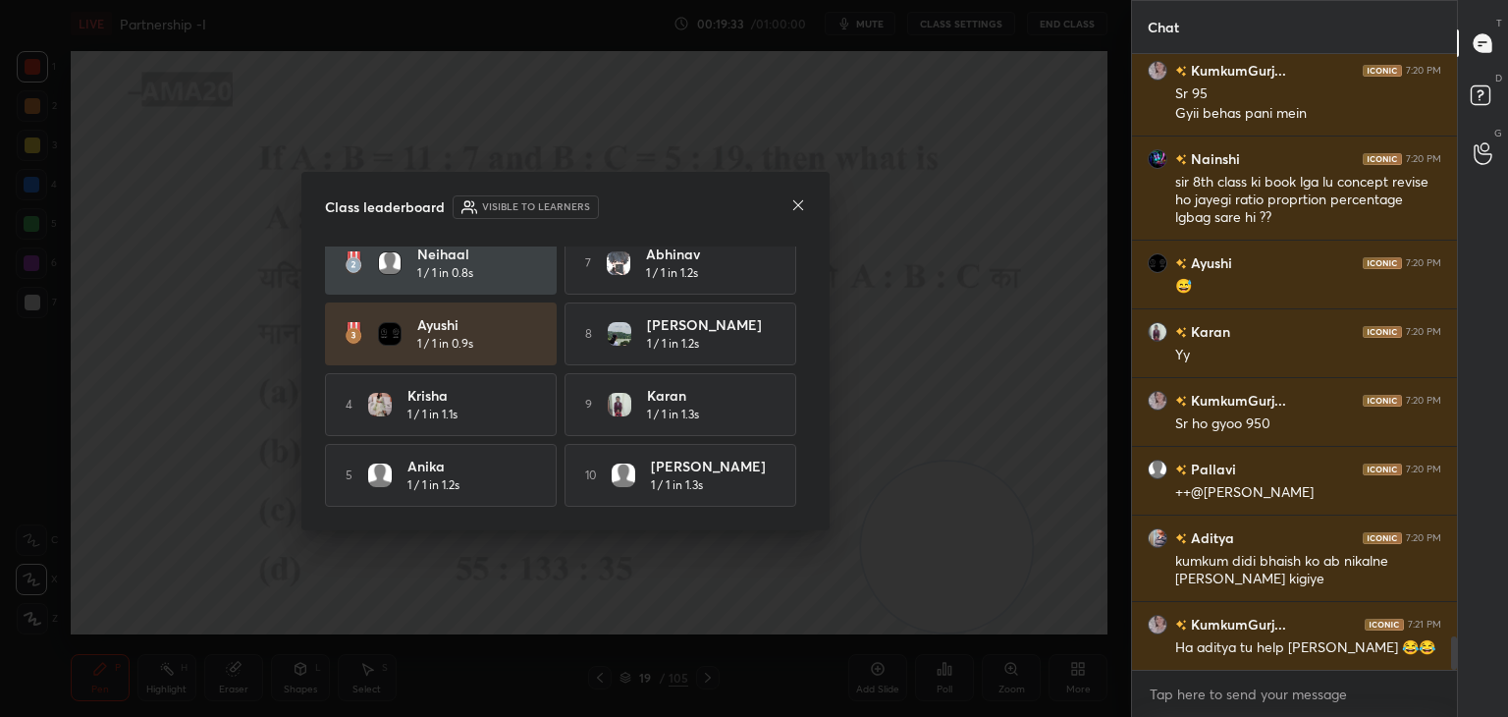
click at [792, 205] on icon at bounding box center [798, 205] width 16 height 16
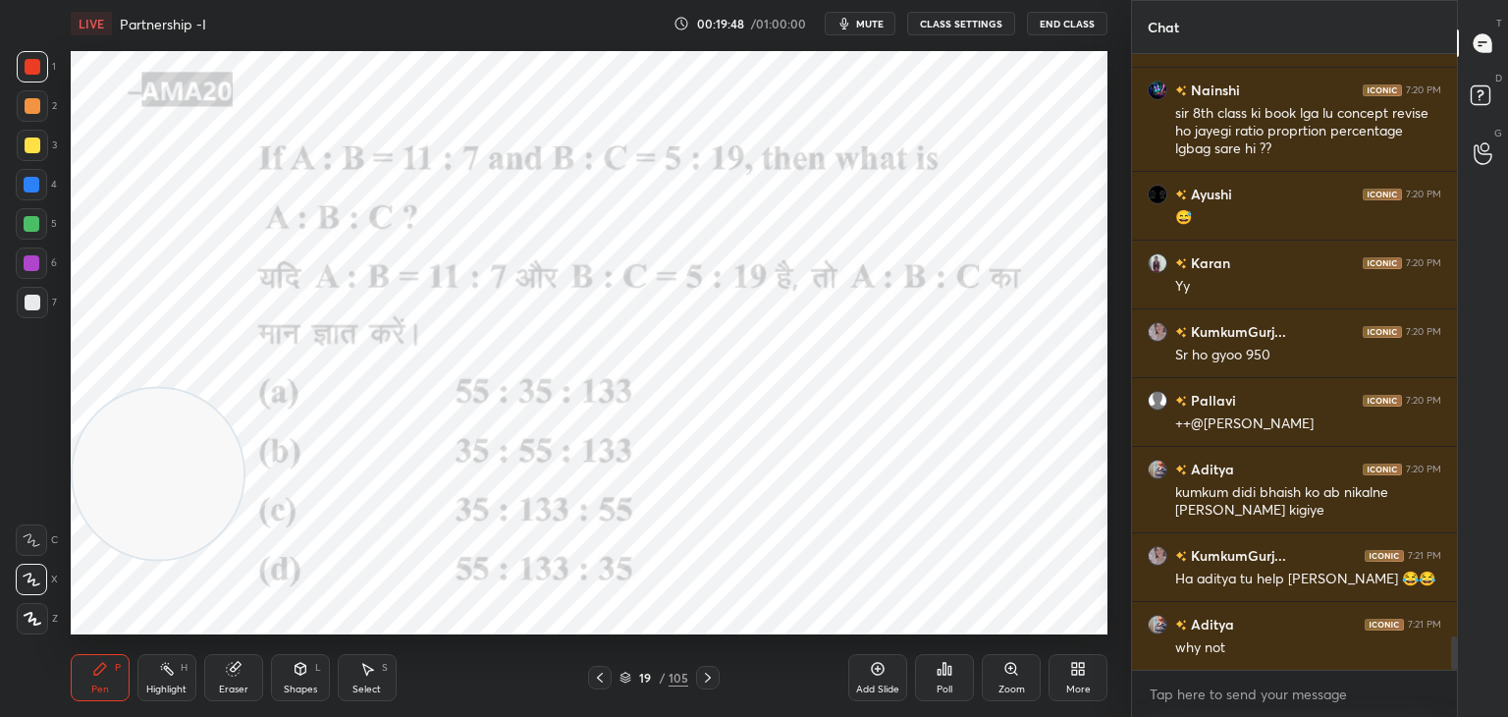
click at [358, 680] on div "Select S" at bounding box center [367, 677] width 59 height 47
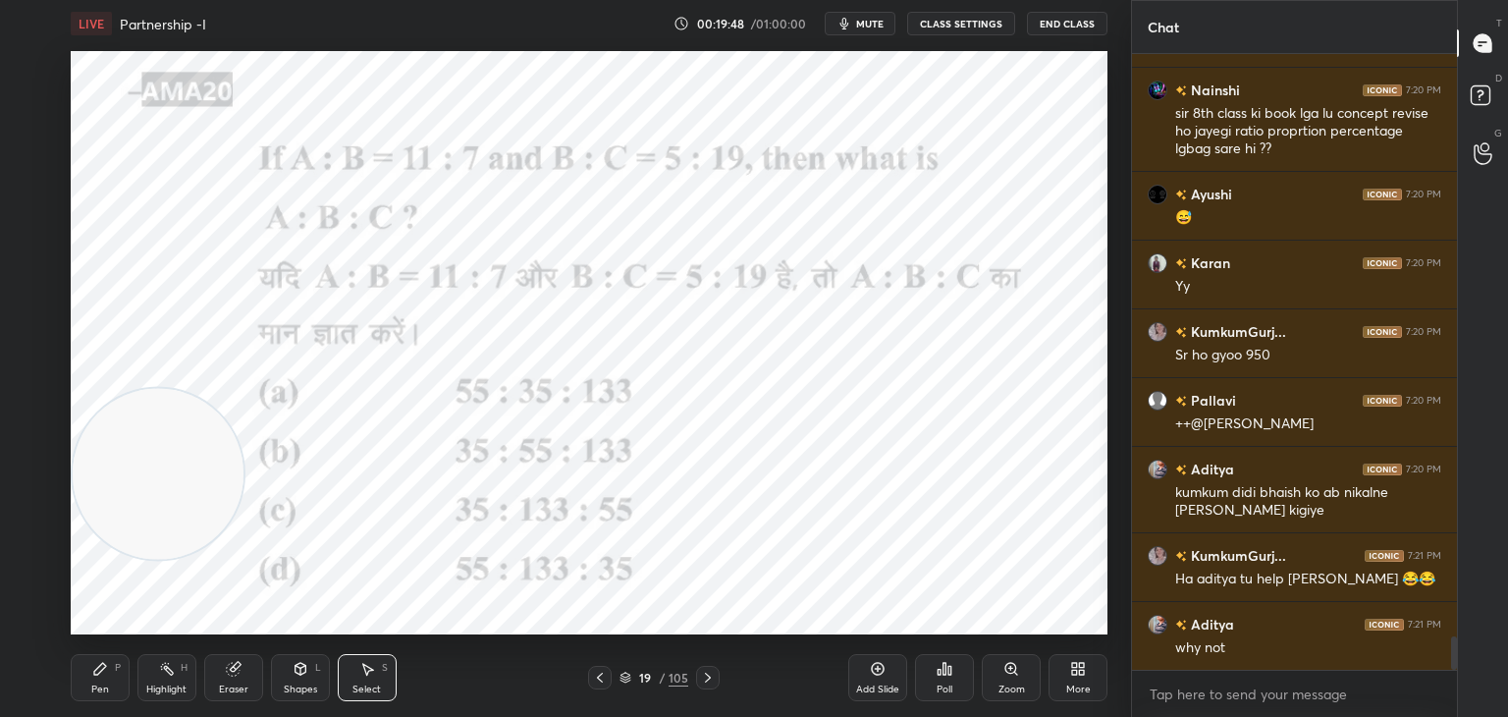
click at [317, 678] on div "Shapes L" at bounding box center [300, 677] width 59 height 47
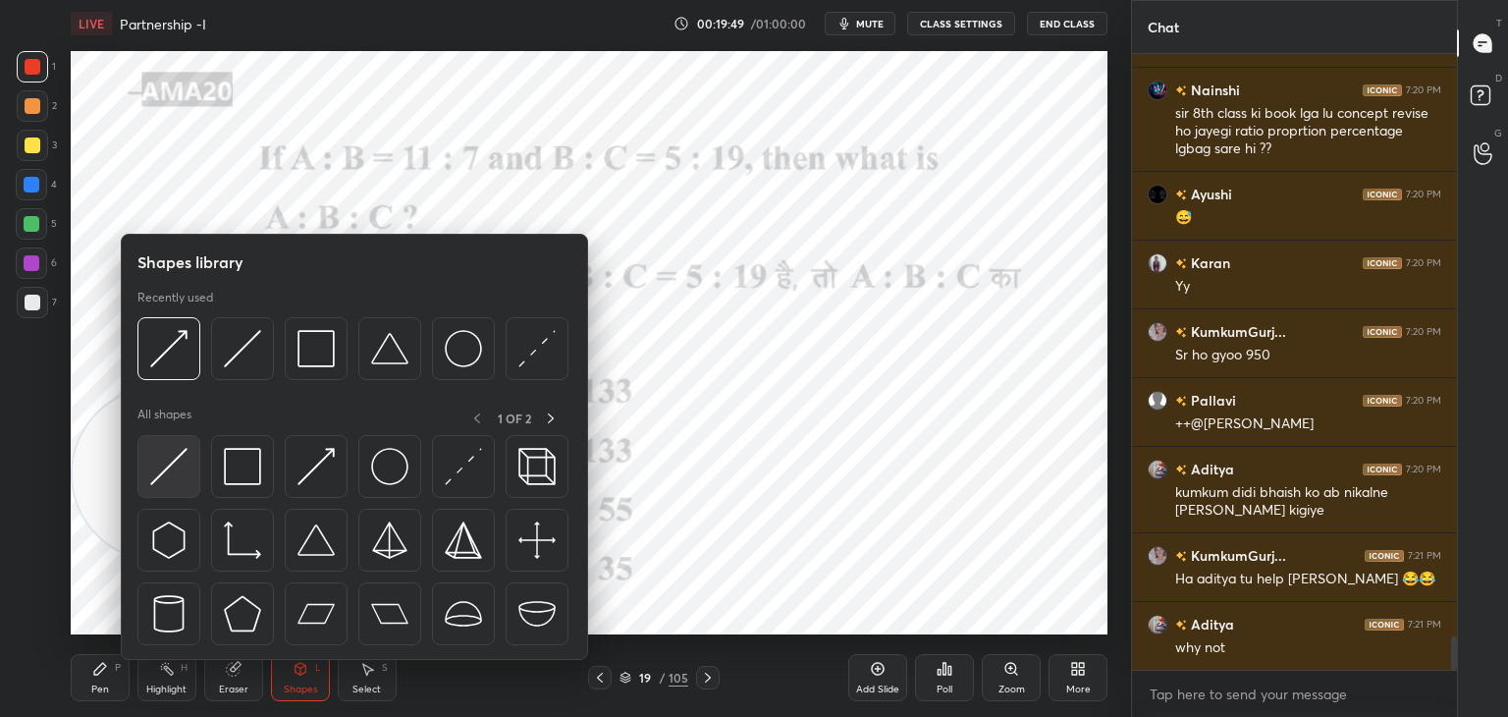
click at [199, 488] on div at bounding box center [168, 466] width 63 height 63
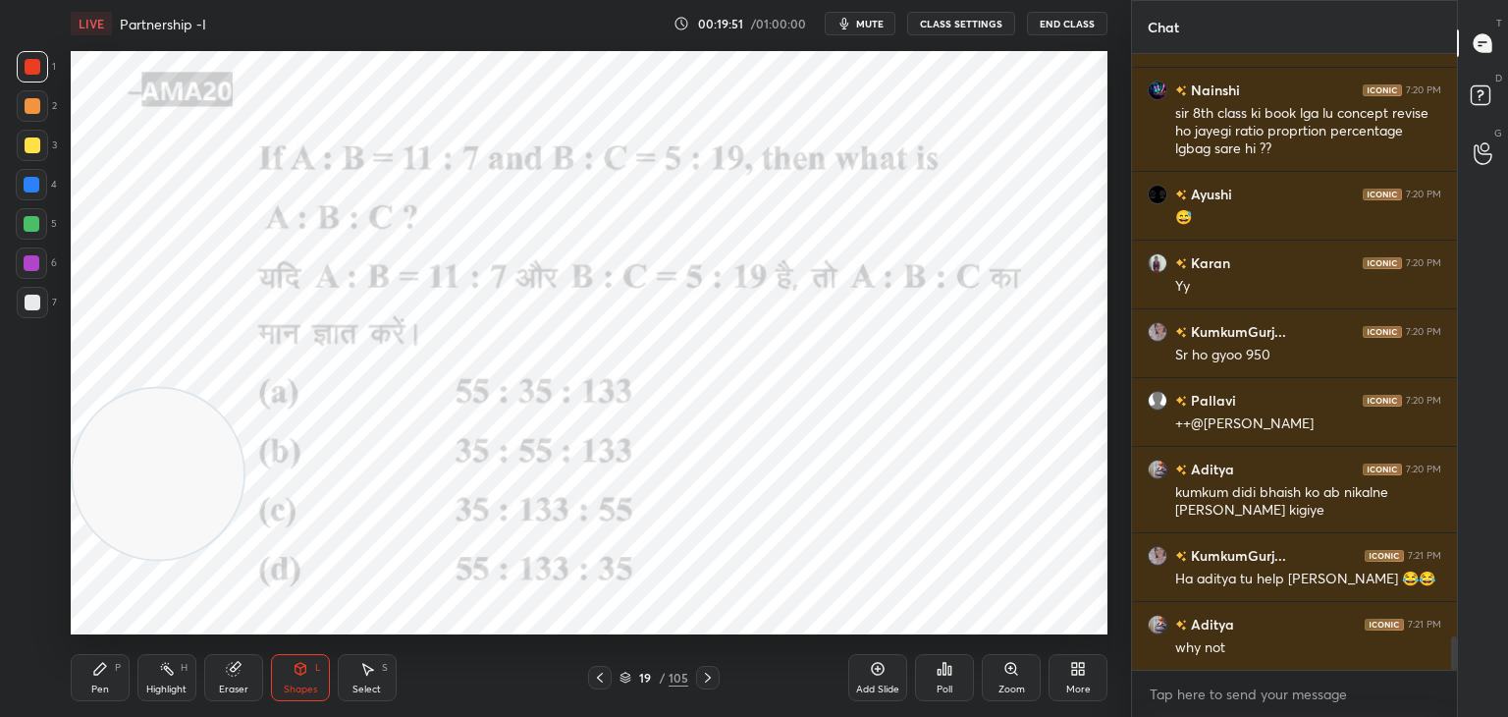
click at [121, 680] on div "Pen P" at bounding box center [100, 677] width 59 height 47
click at [38, 301] on div at bounding box center [33, 303] width 16 height 16
click at [27, 272] on div at bounding box center [31, 262] width 31 height 31
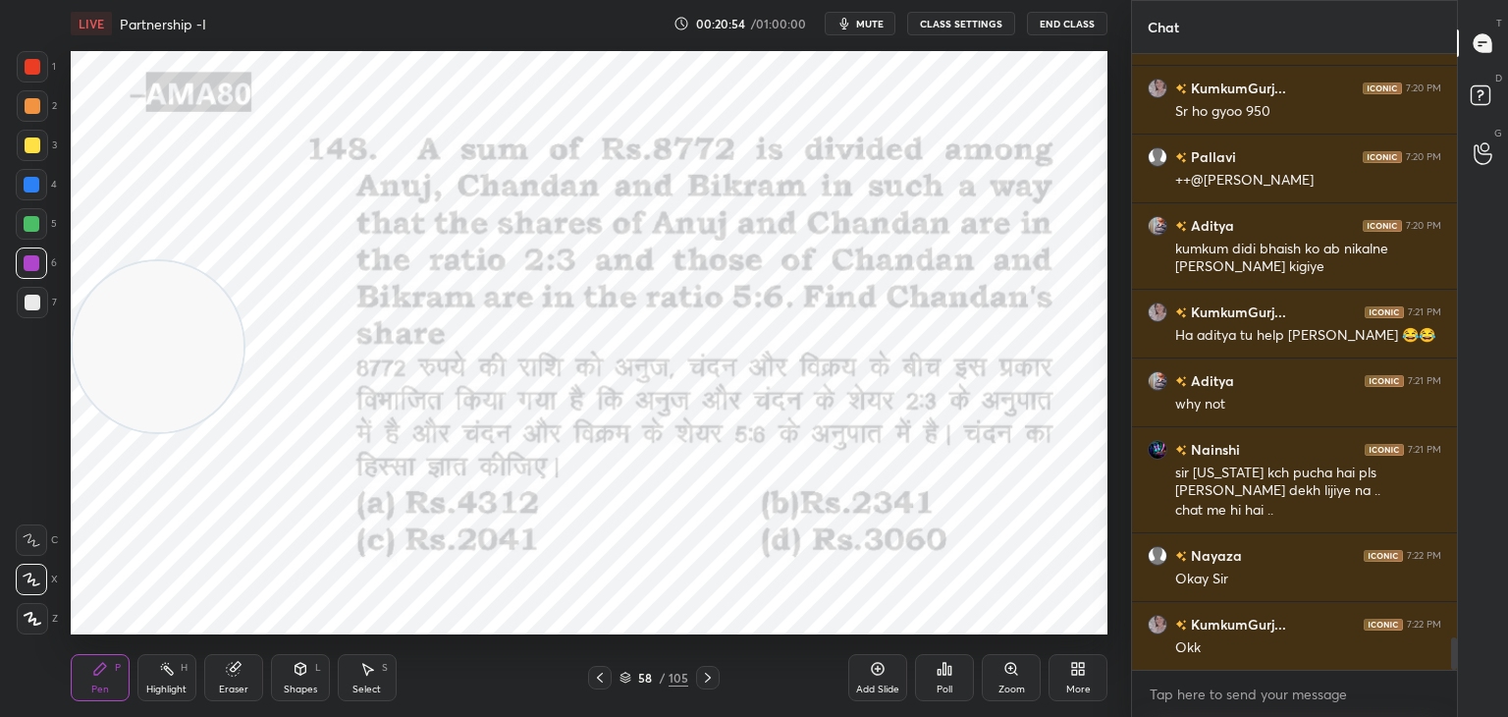
scroll to position [11147, 0]
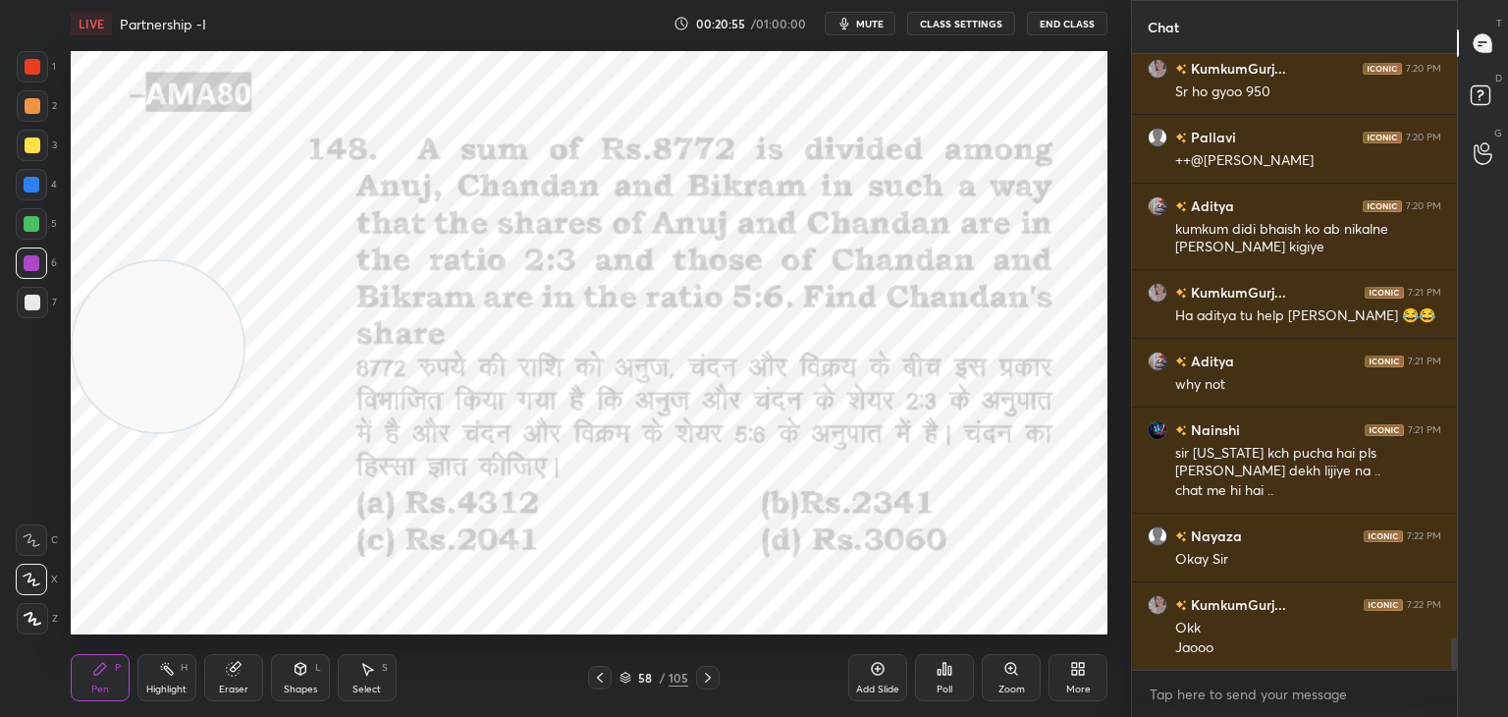
click at [883, 19] on span "mute" at bounding box center [869, 24] width 27 height 14
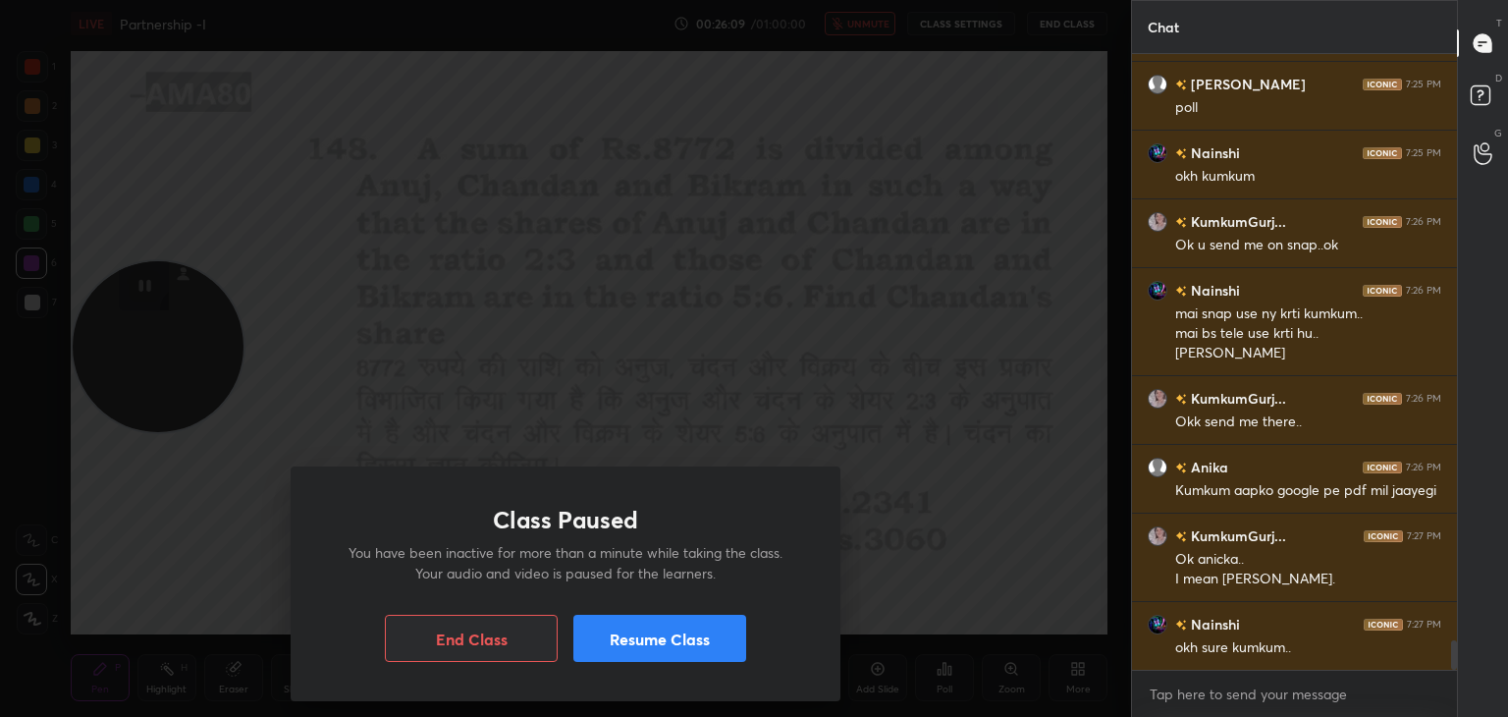
scroll to position [12272, 0]
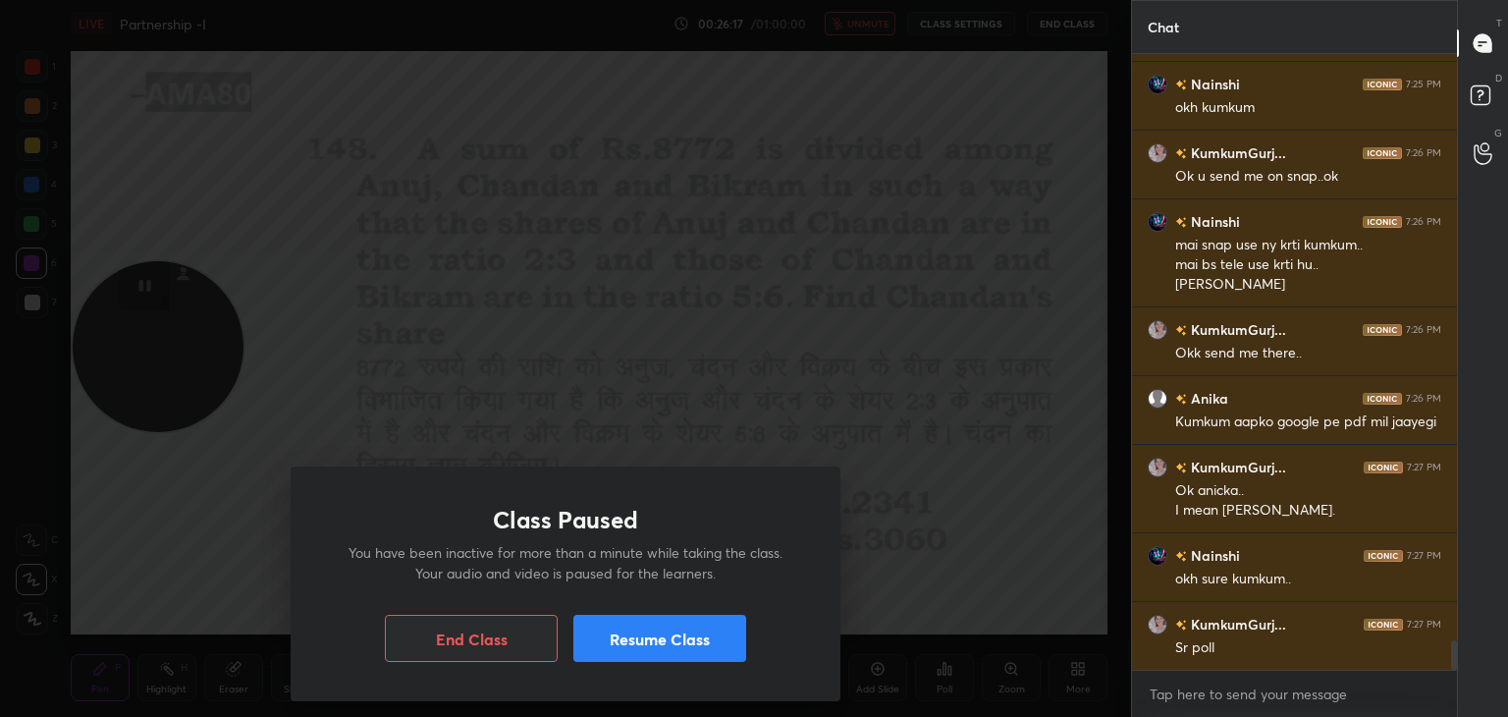
click at [681, 616] on button "Resume Class" at bounding box center [659, 638] width 173 height 47
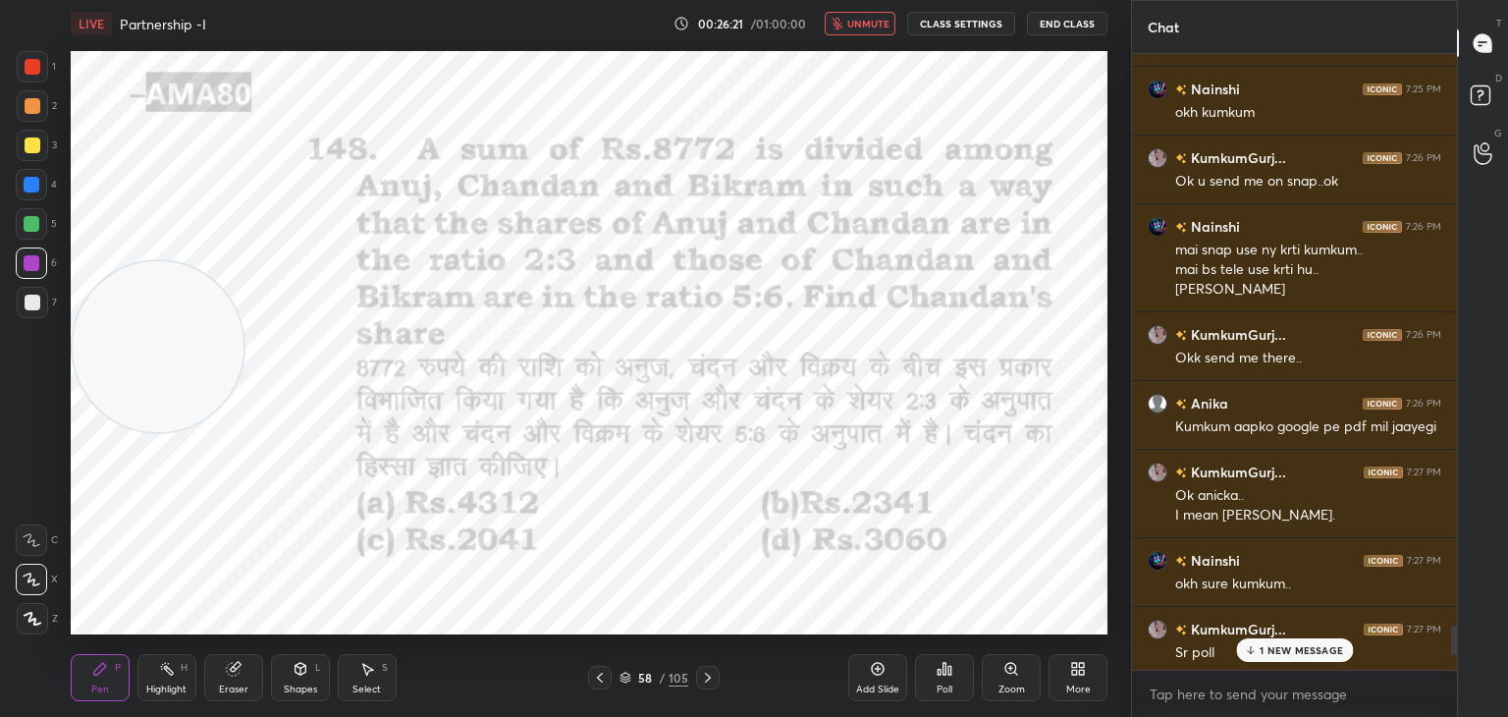
scroll to position [12341, 0]
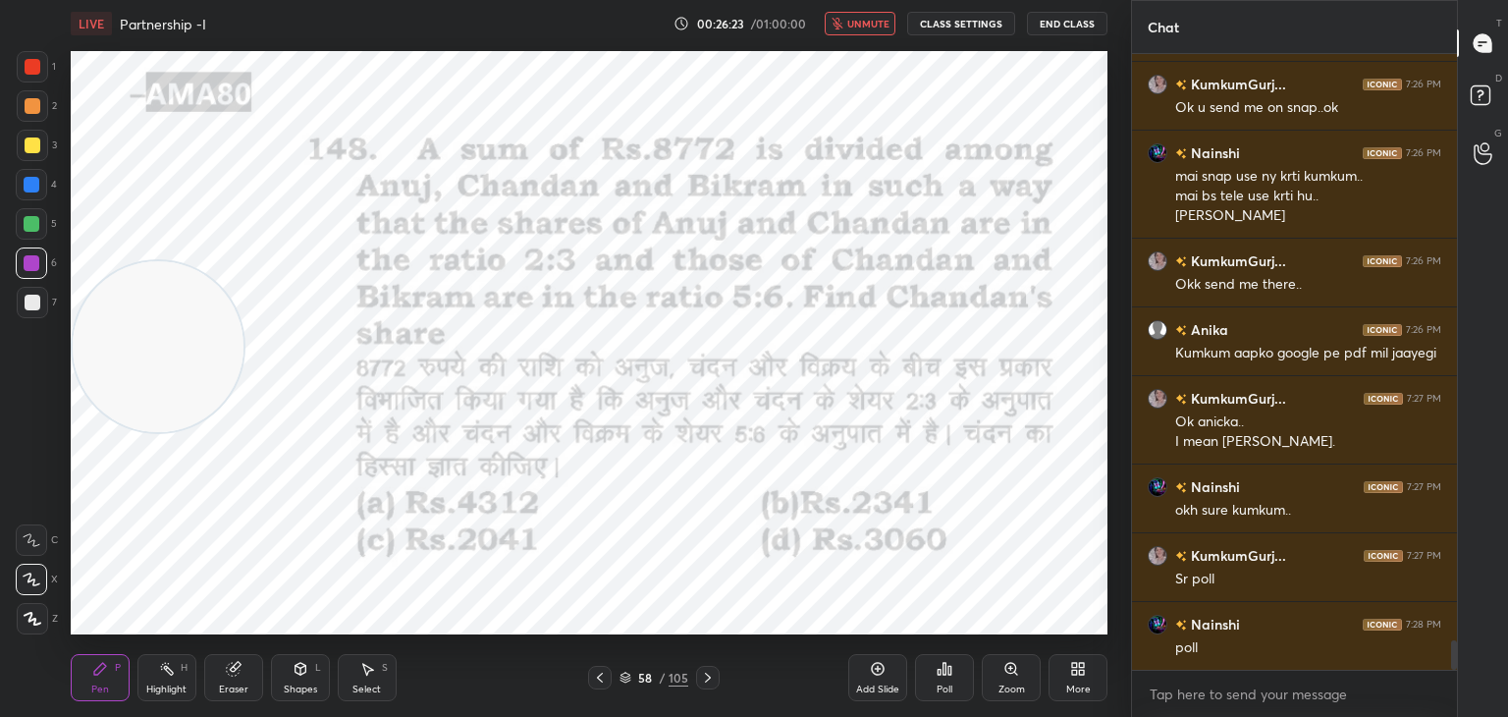
click at [227, 680] on div "Eraser" at bounding box center [233, 677] width 59 height 47
click at [39, 613] on span "Erase all" at bounding box center [31, 619] width 29 height 14
click at [107, 665] on icon at bounding box center [100, 669] width 16 height 16
click at [937, 677] on icon at bounding box center [945, 669] width 16 height 16
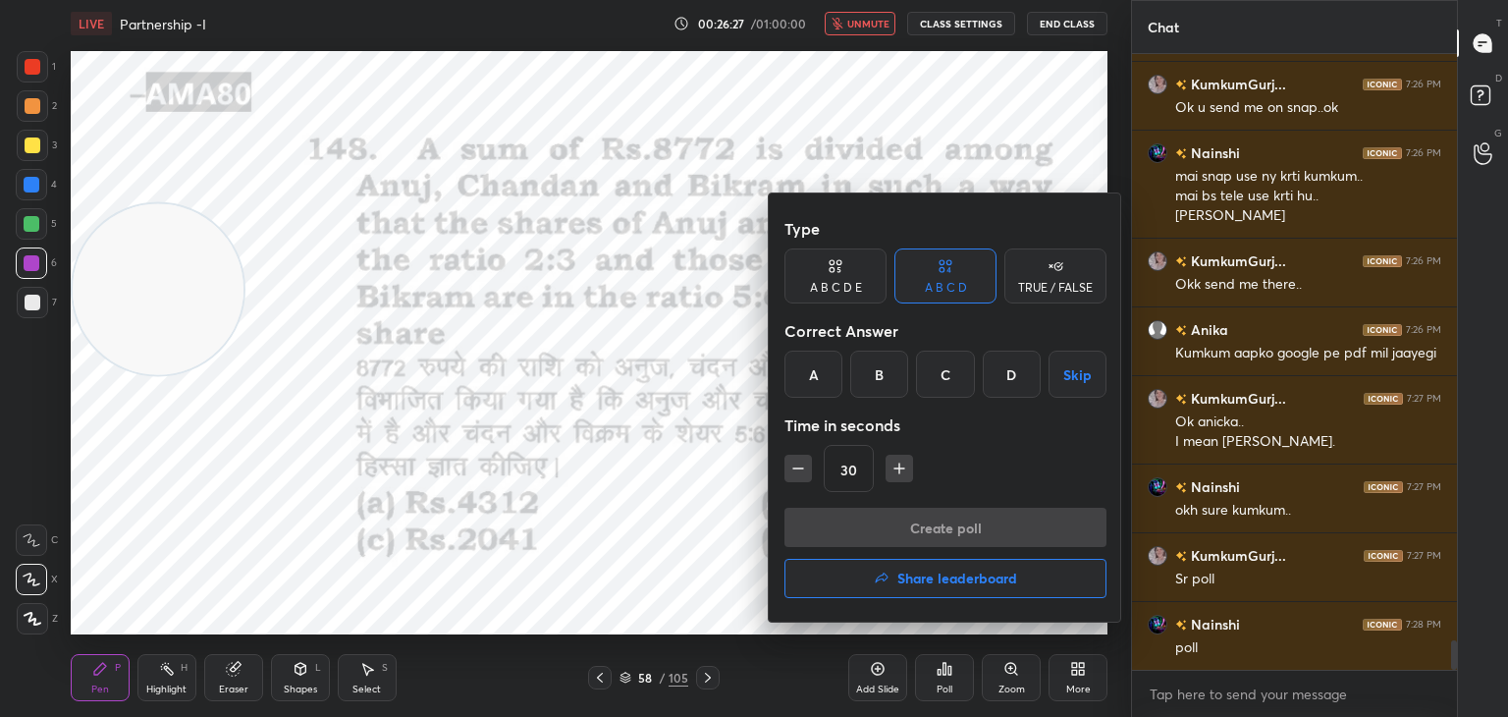
click at [999, 374] on div "D" at bounding box center [1012, 374] width 58 height 47
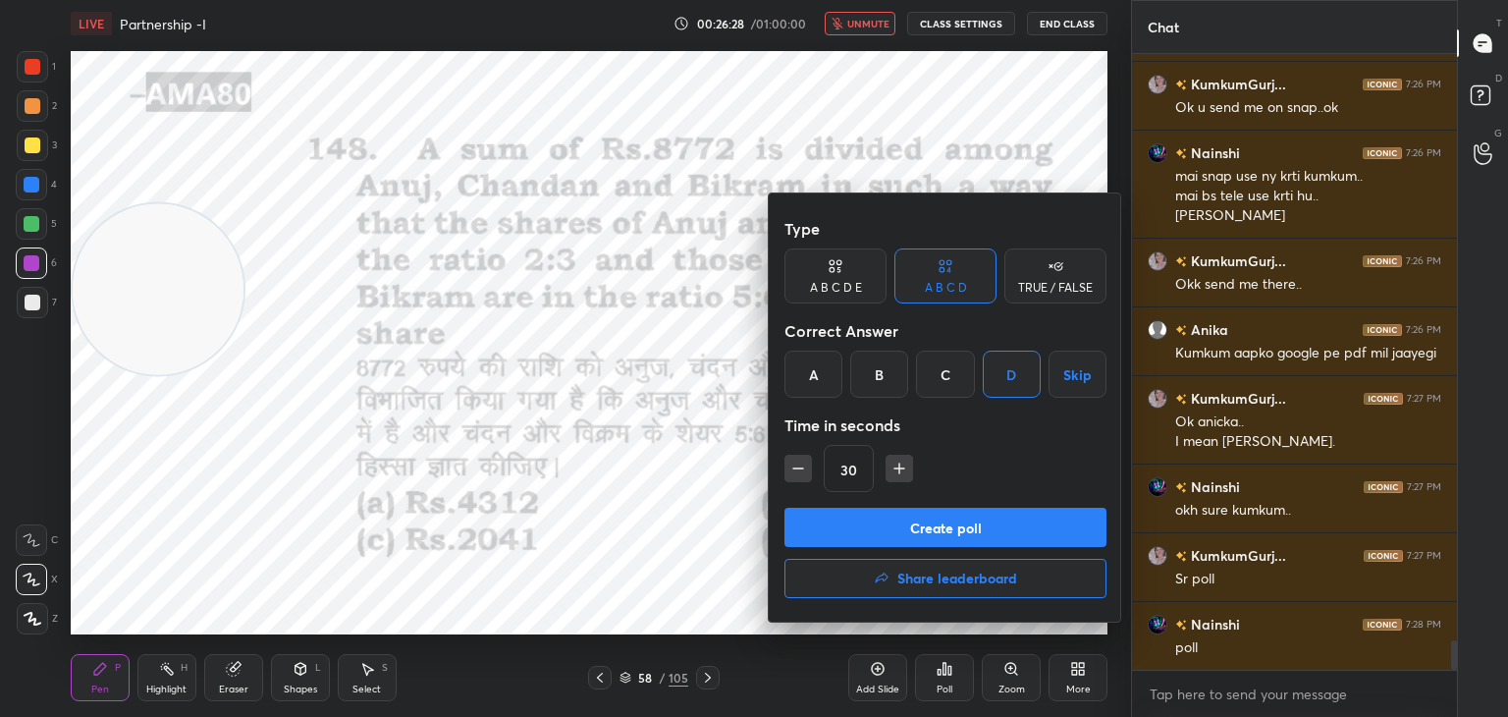
scroll to position [12361, 0]
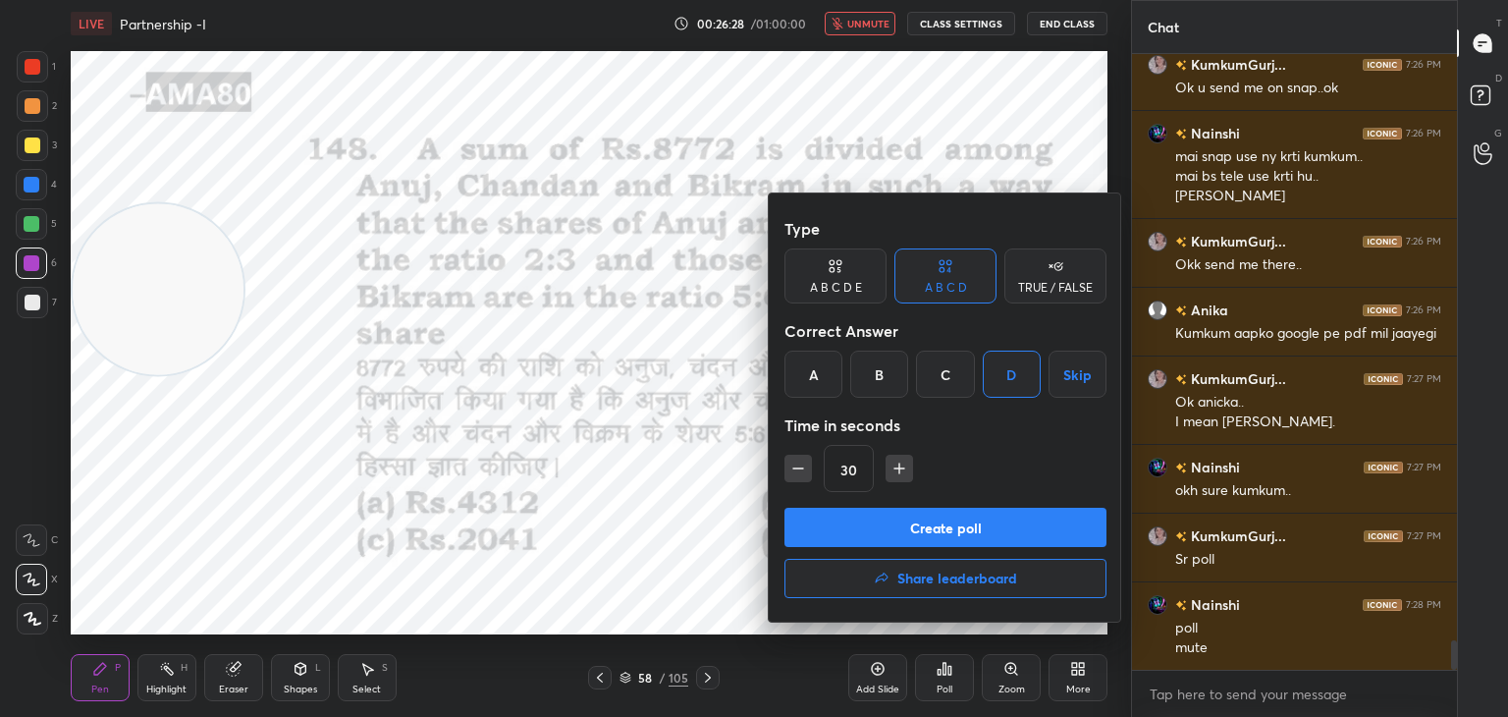
click at [966, 533] on button "Create poll" at bounding box center [946, 527] width 322 height 39
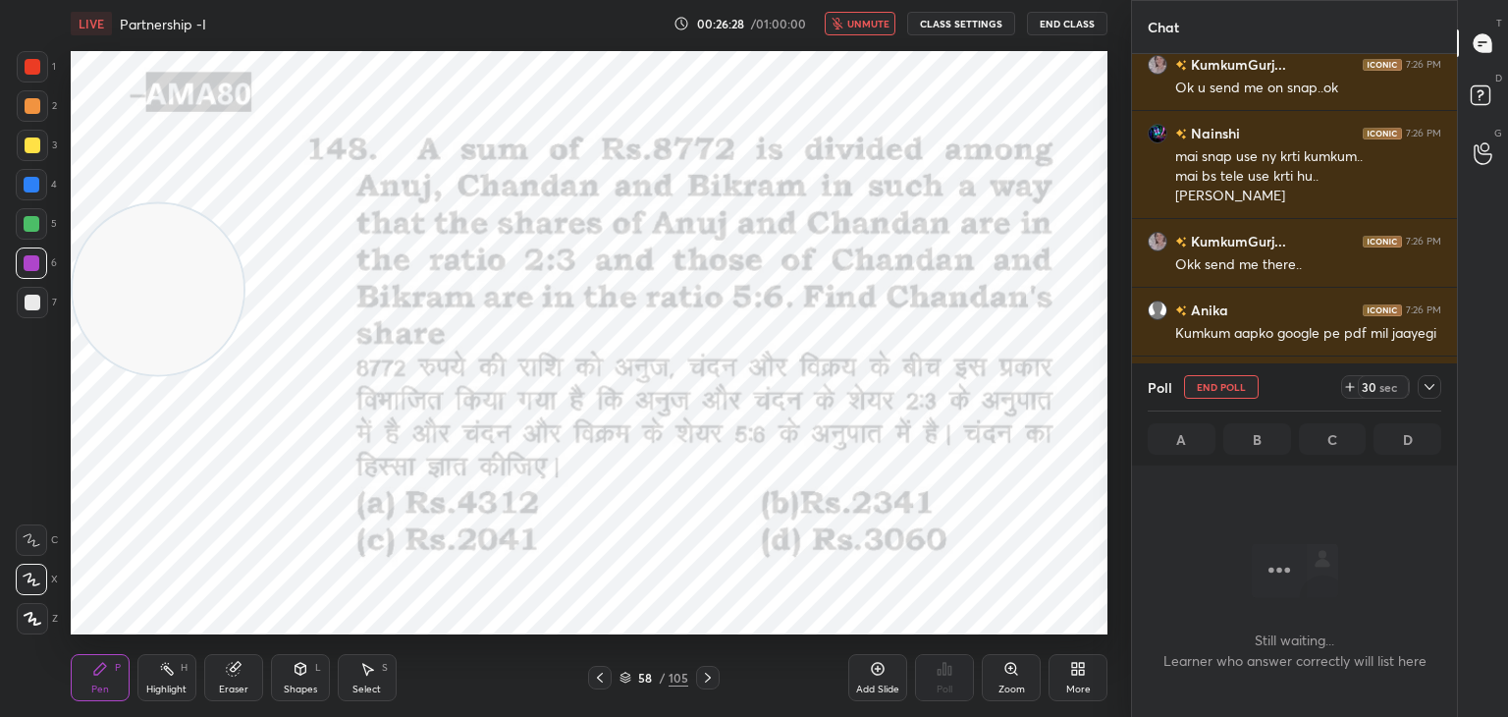
scroll to position [6, 6]
click at [871, 25] on span "unmute" at bounding box center [868, 24] width 42 height 14
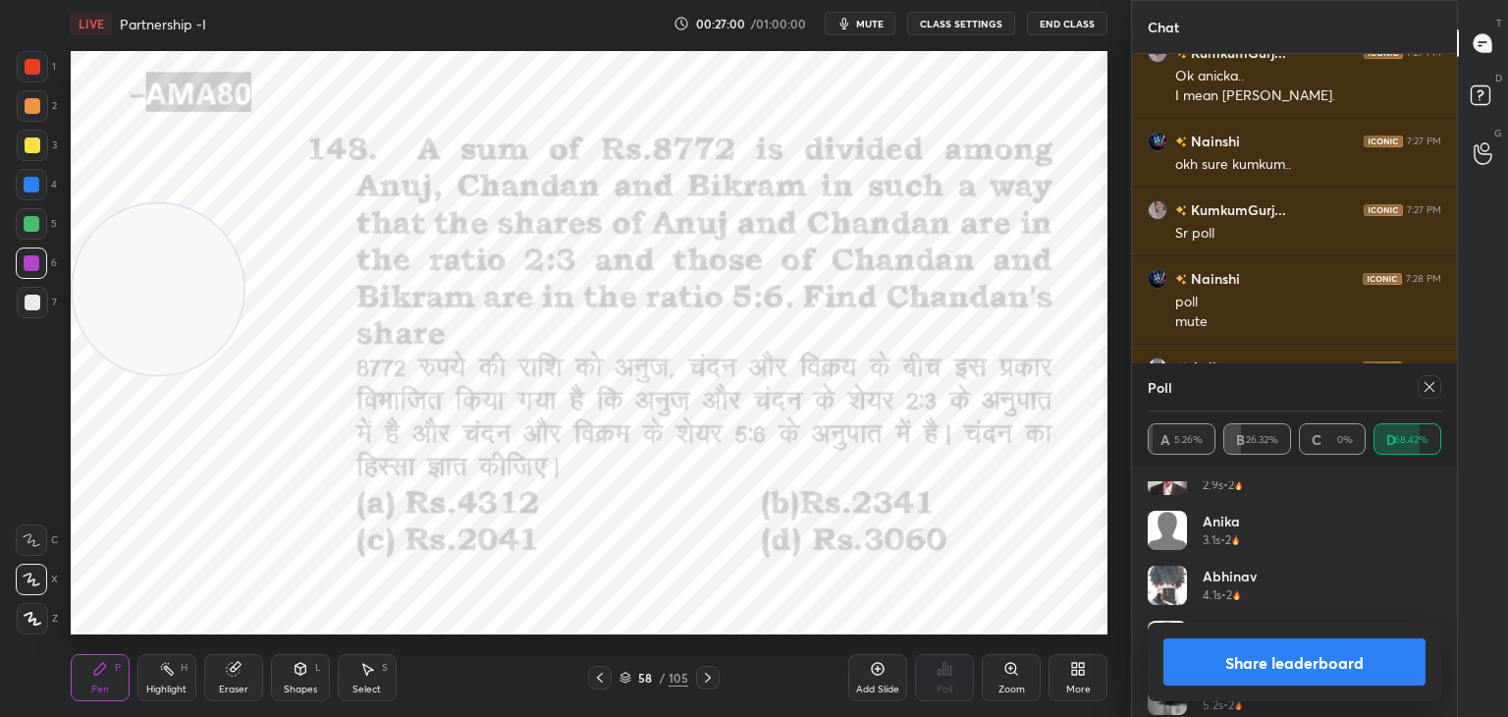
scroll to position [412, 0]
click at [1257, 672] on button "Share leaderboard" at bounding box center [1295, 661] width 262 height 47
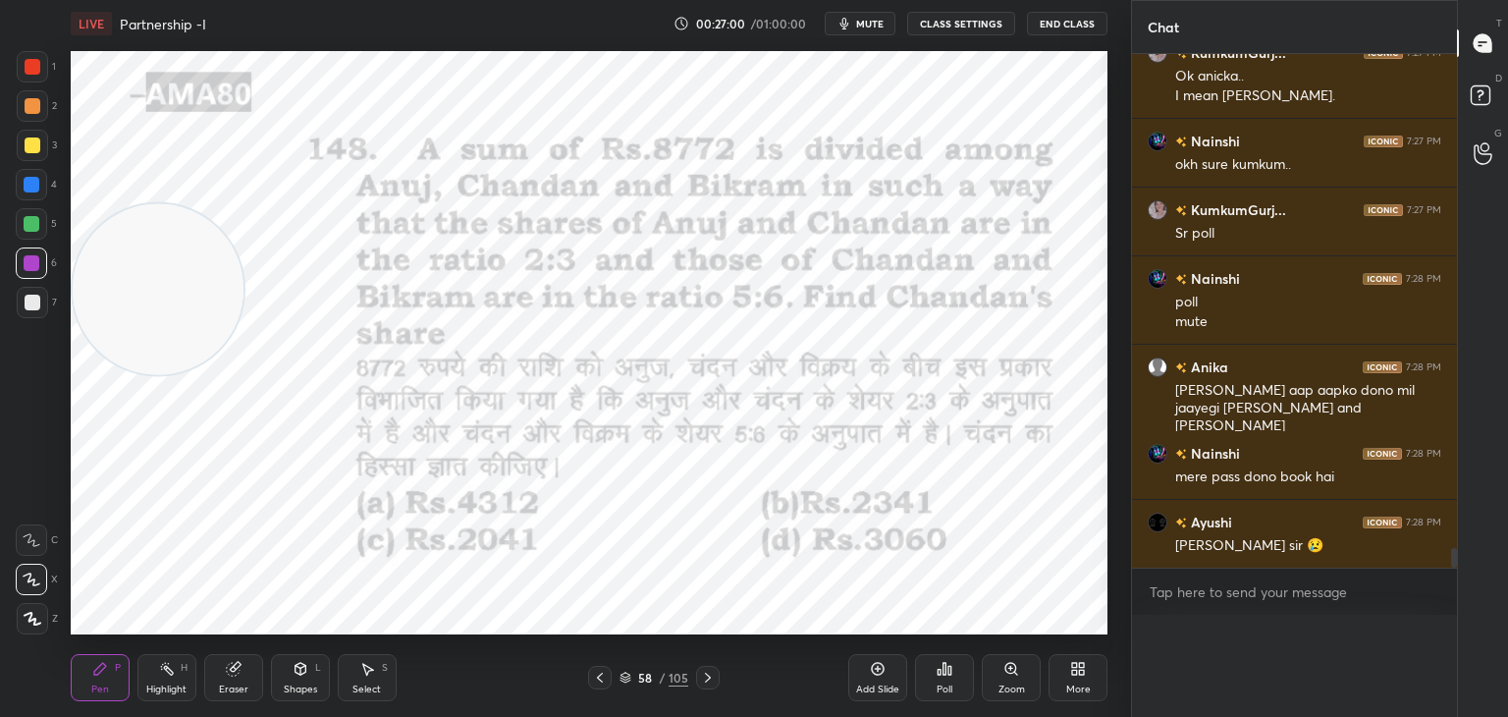
scroll to position [0, 0]
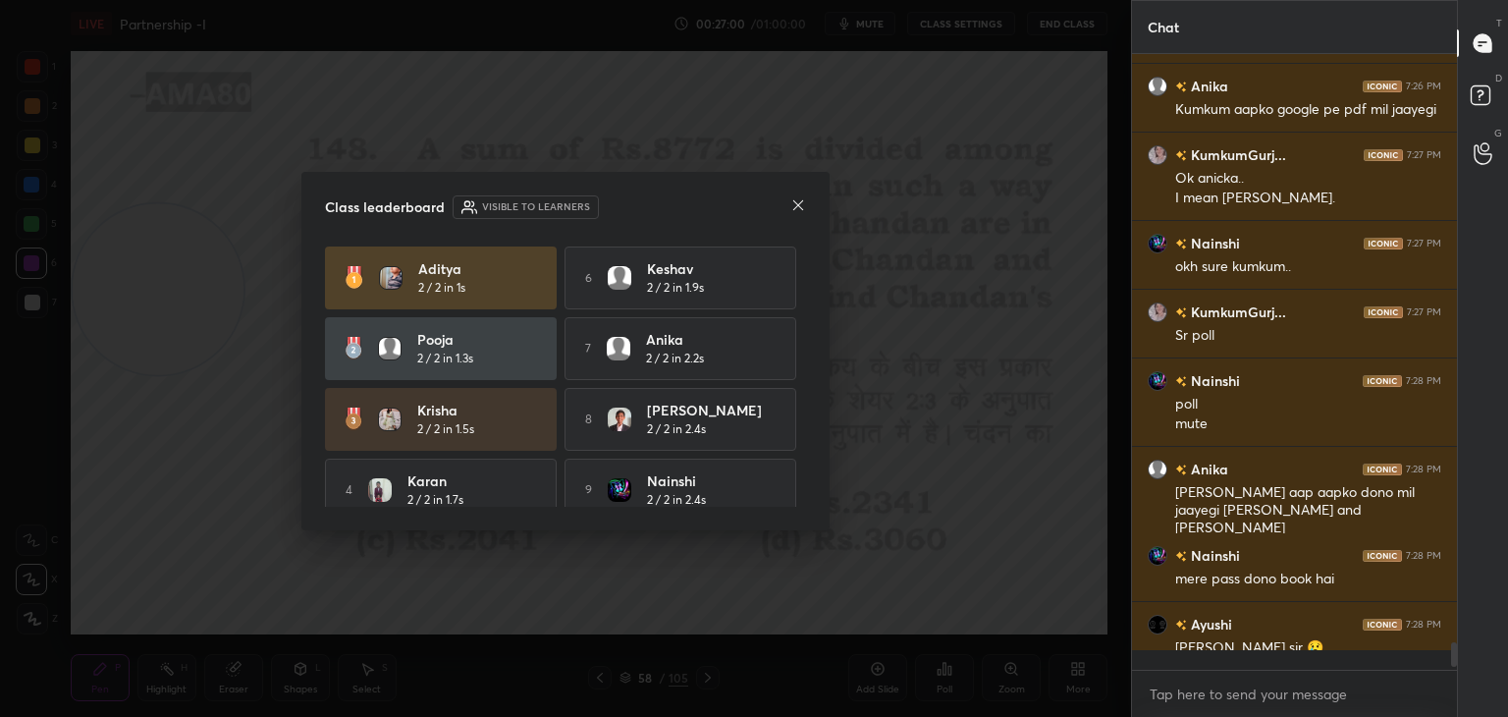
click at [507, 428] on div "[PERSON_NAME] 2 / 2 in 1.5s" at bounding box center [477, 419] width 120 height 38
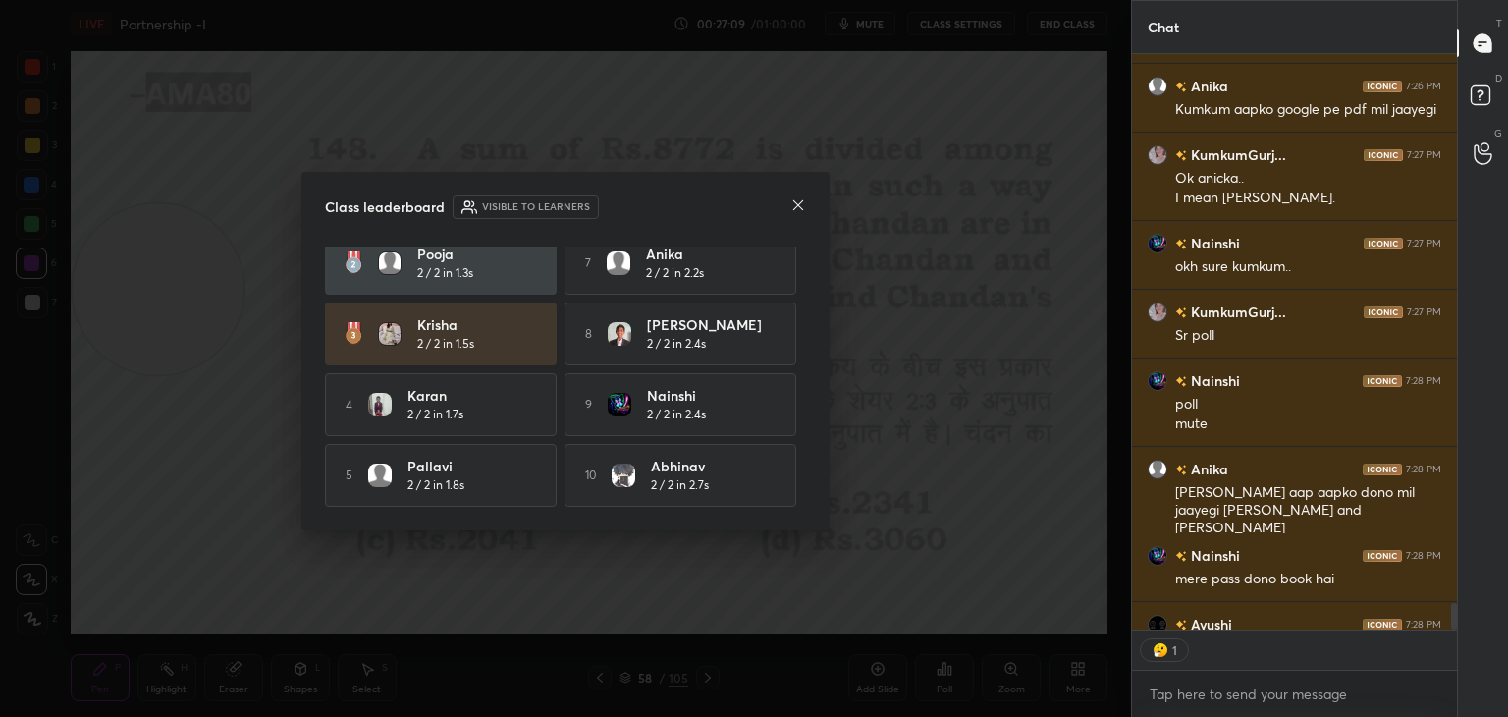
click at [795, 210] on icon at bounding box center [798, 205] width 16 height 16
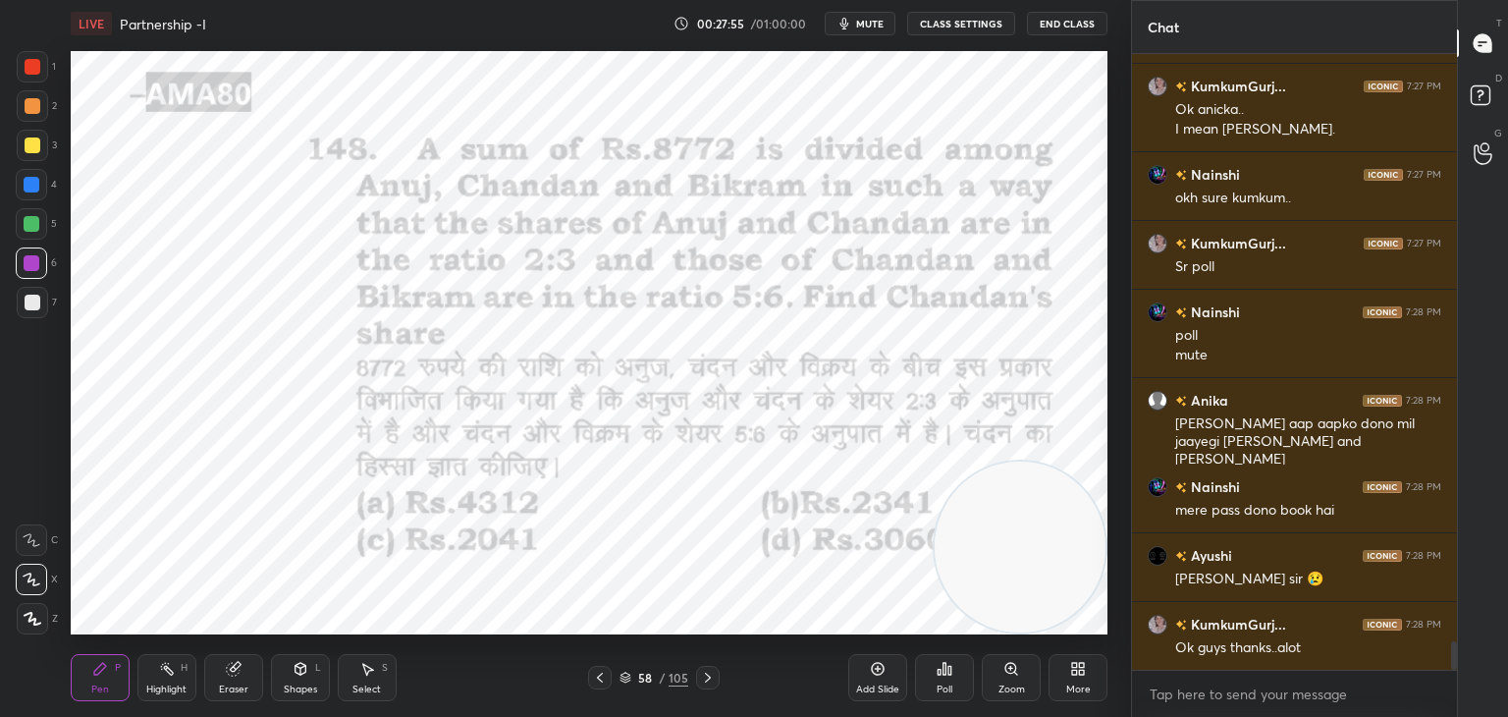
click at [295, 669] on icon at bounding box center [300, 669] width 11 height 12
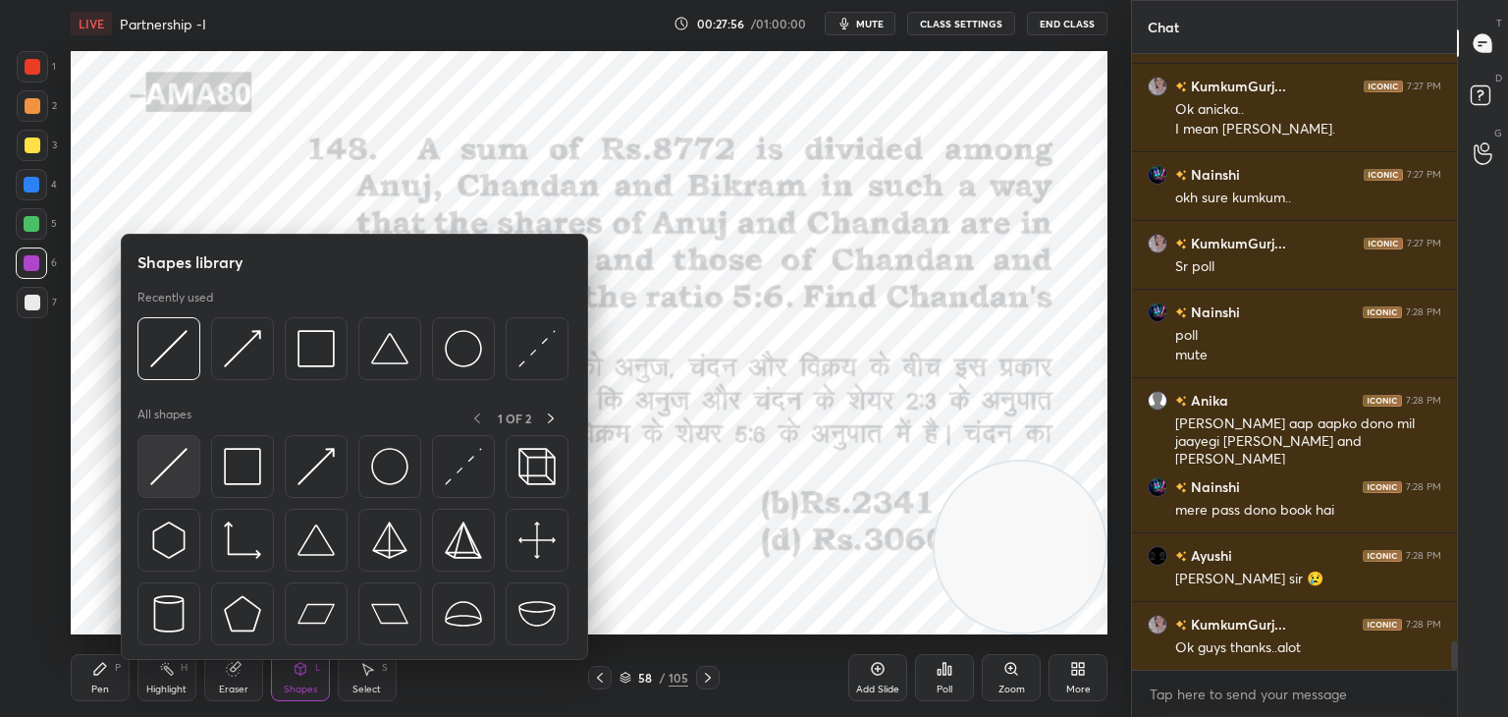
click at [176, 484] on img at bounding box center [168, 466] width 37 height 37
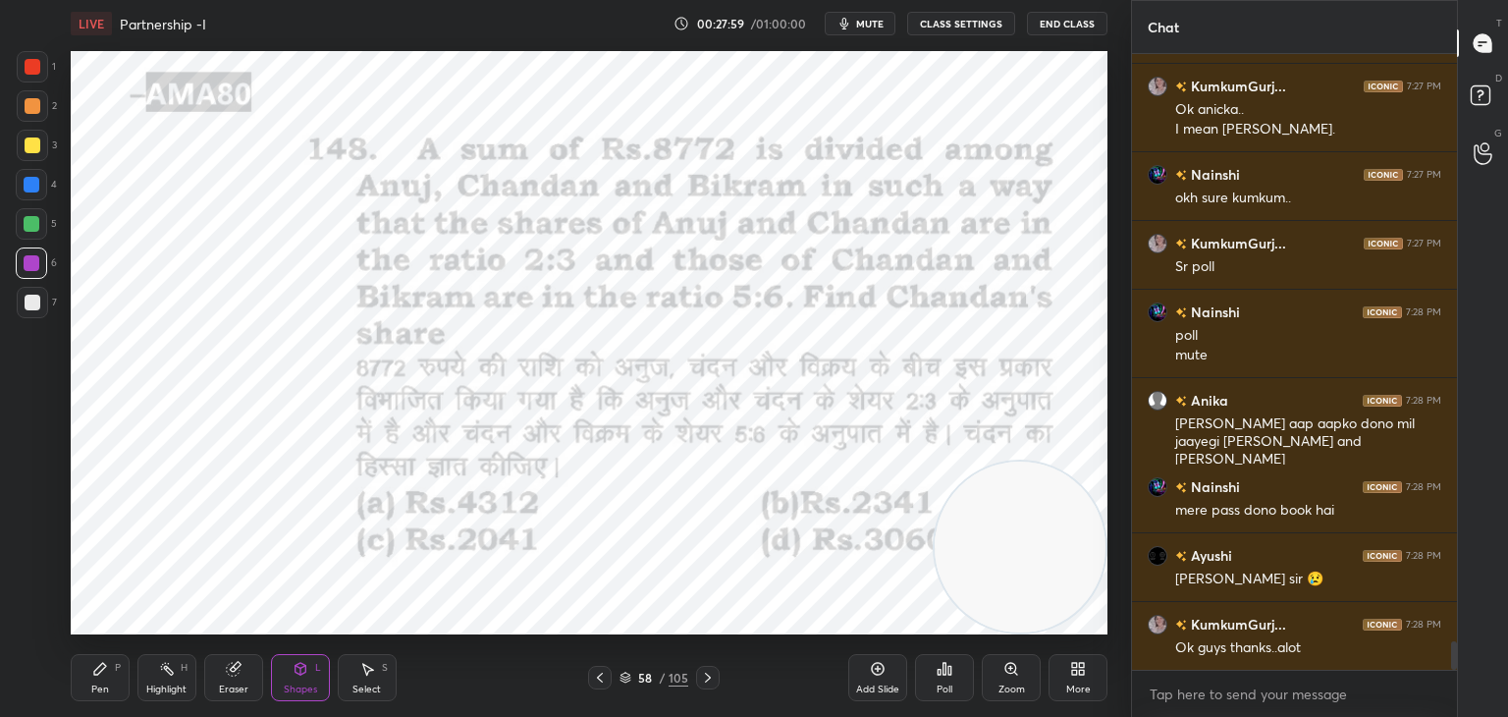
click at [111, 658] on div "Pen P" at bounding box center [100, 677] width 59 height 47
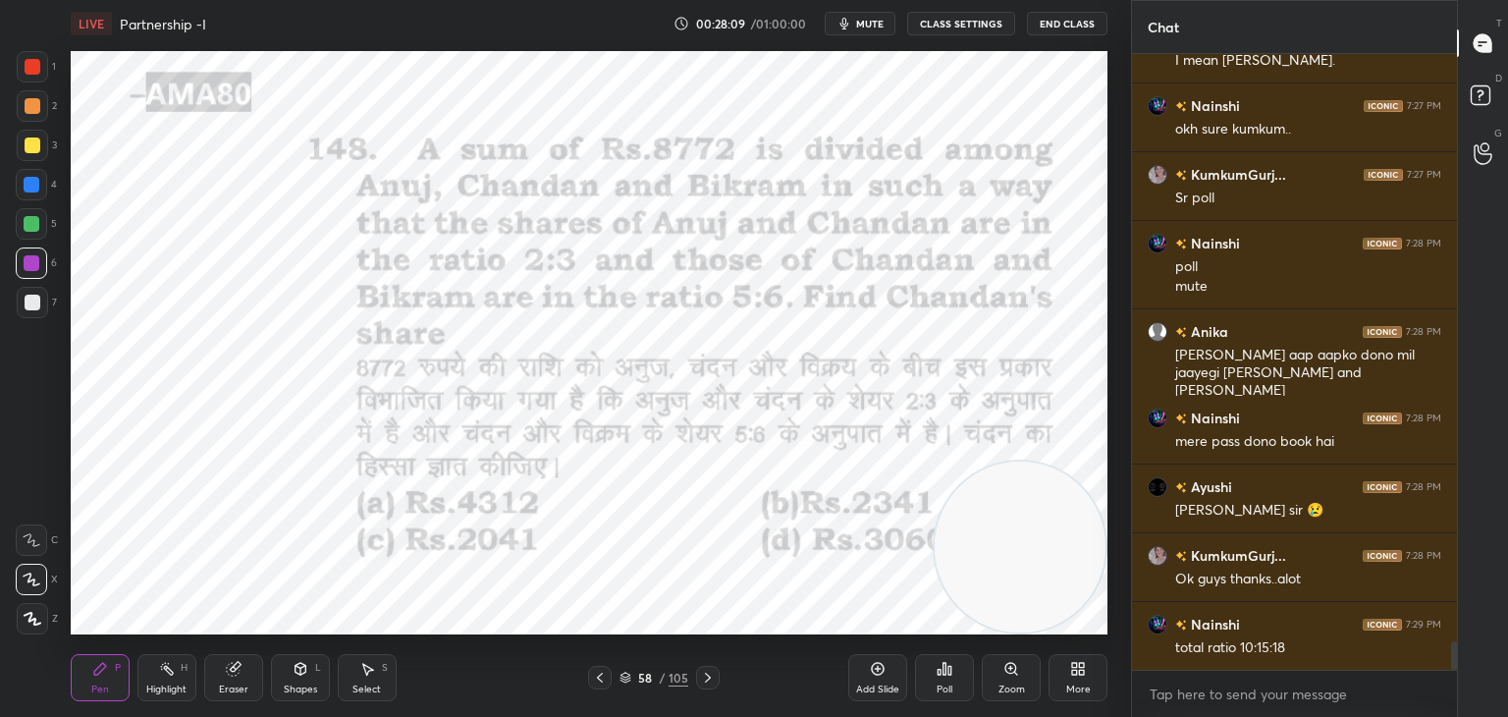
click at [41, 220] on div at bounding box center [31, 223] width 31 height 31
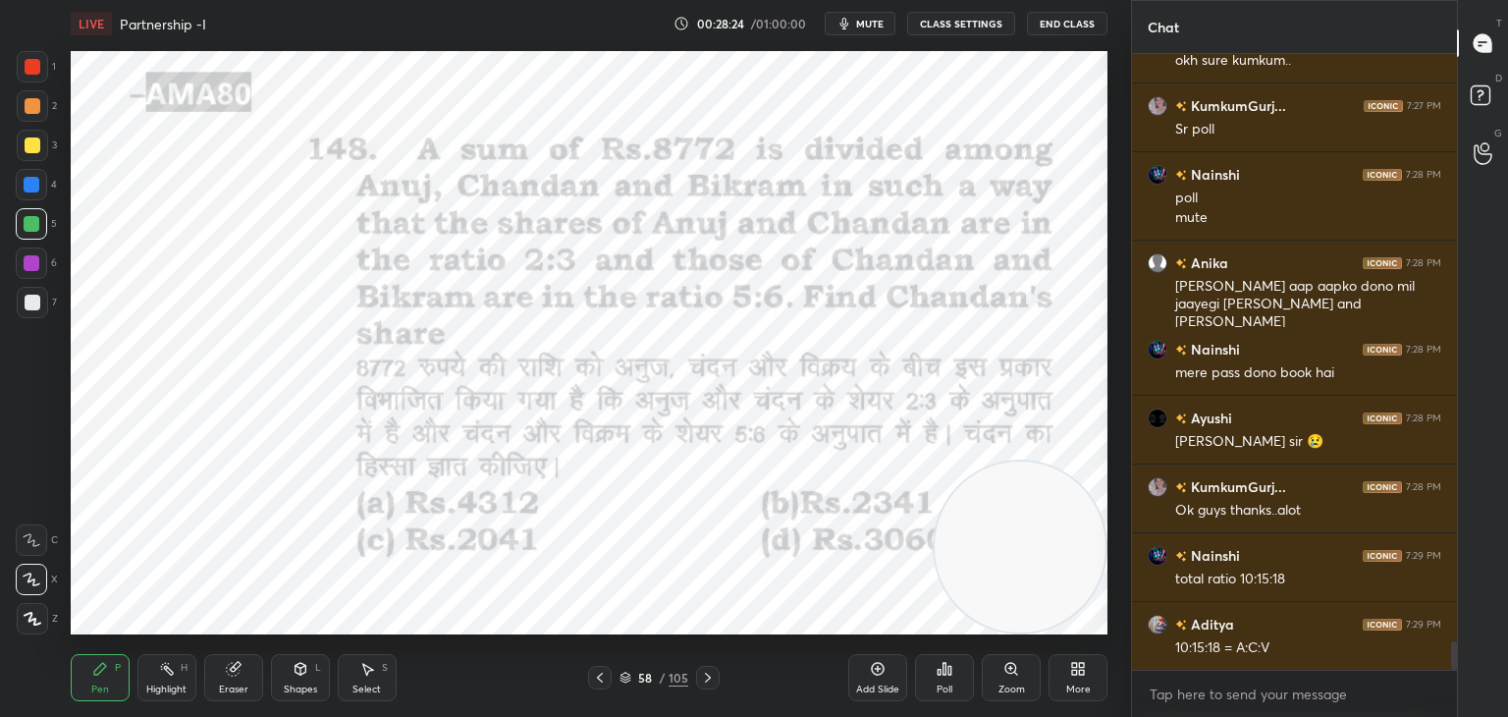
click at [51, 190] on div "4" at bounding box center [36, 184] width 41 height 31
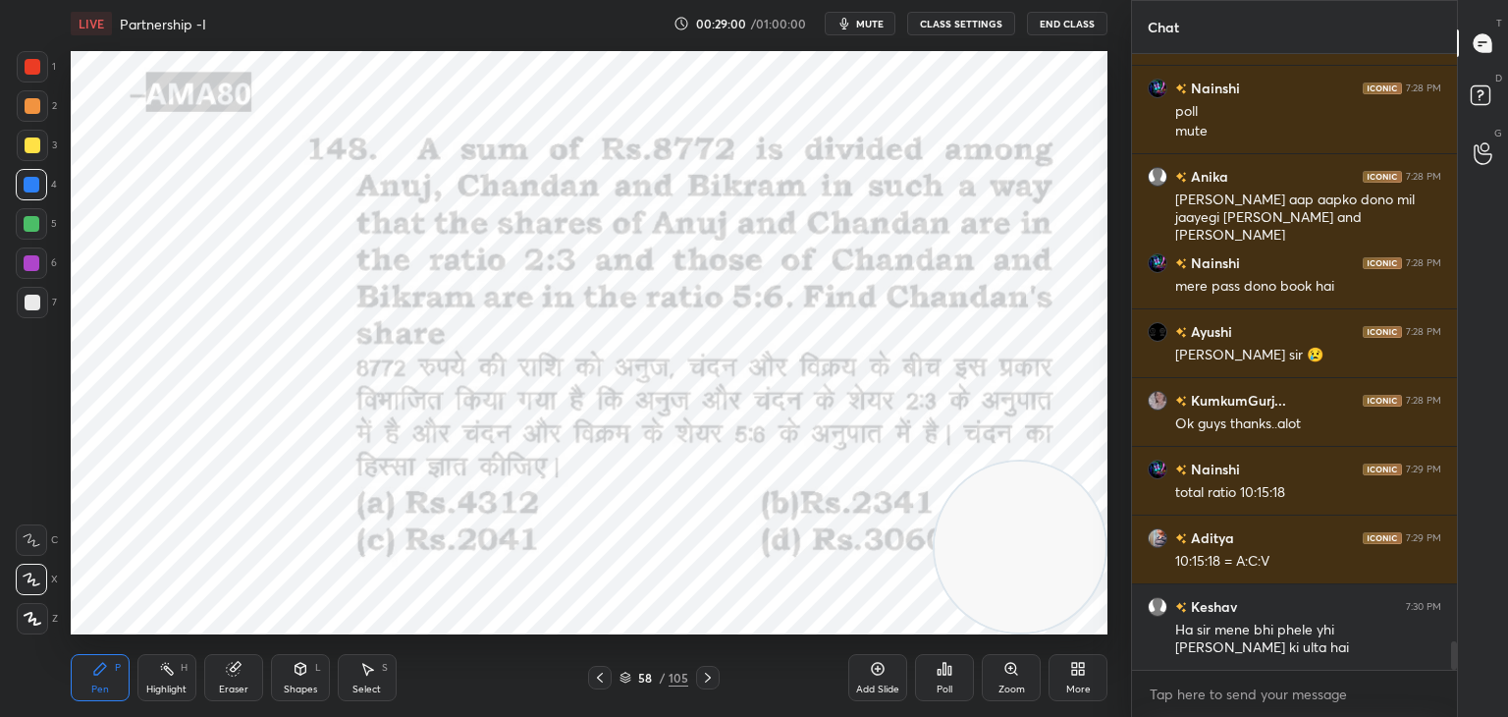
click at [286, 678] on div "Shapes L" at bounding box center [300, 677] width 59 height 47
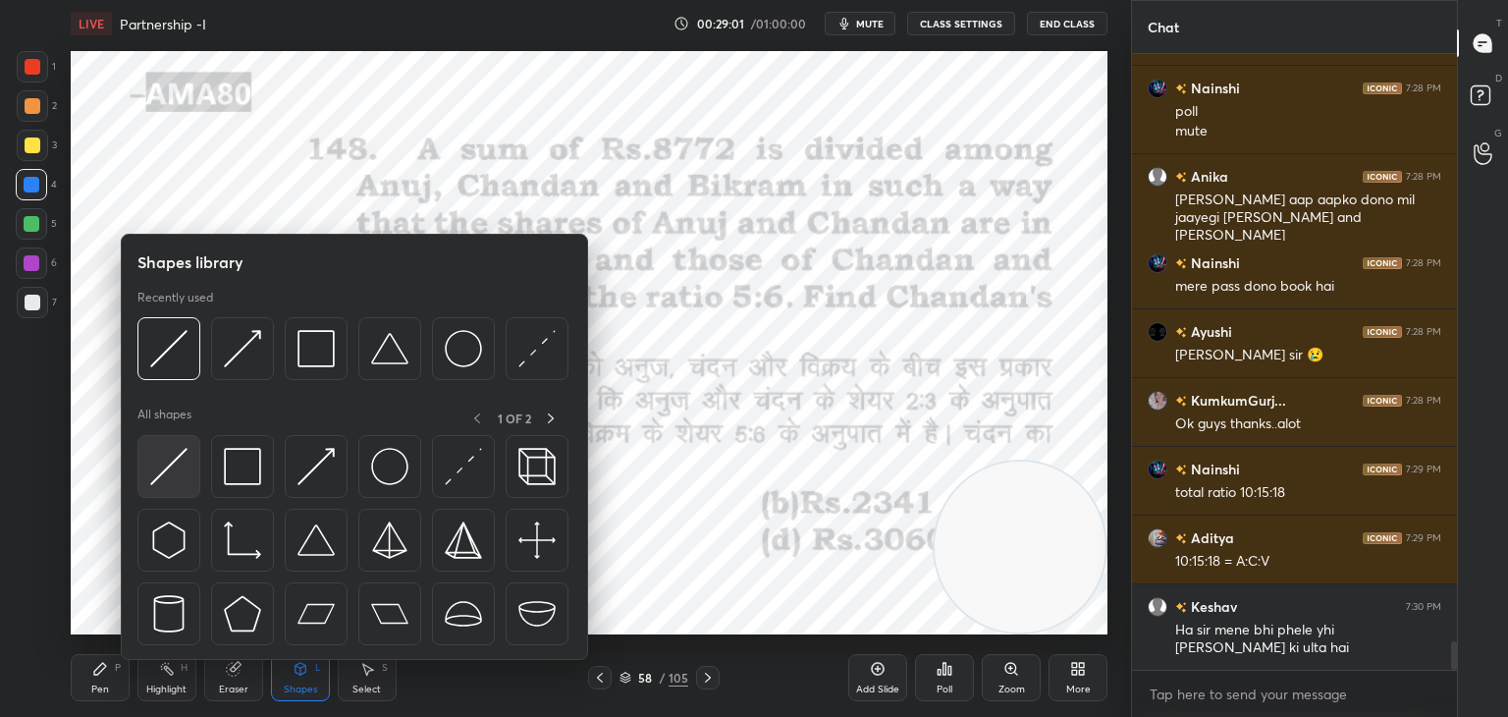
click at [166, 489] on div at bounding box center [168, 466] width 63 height 63
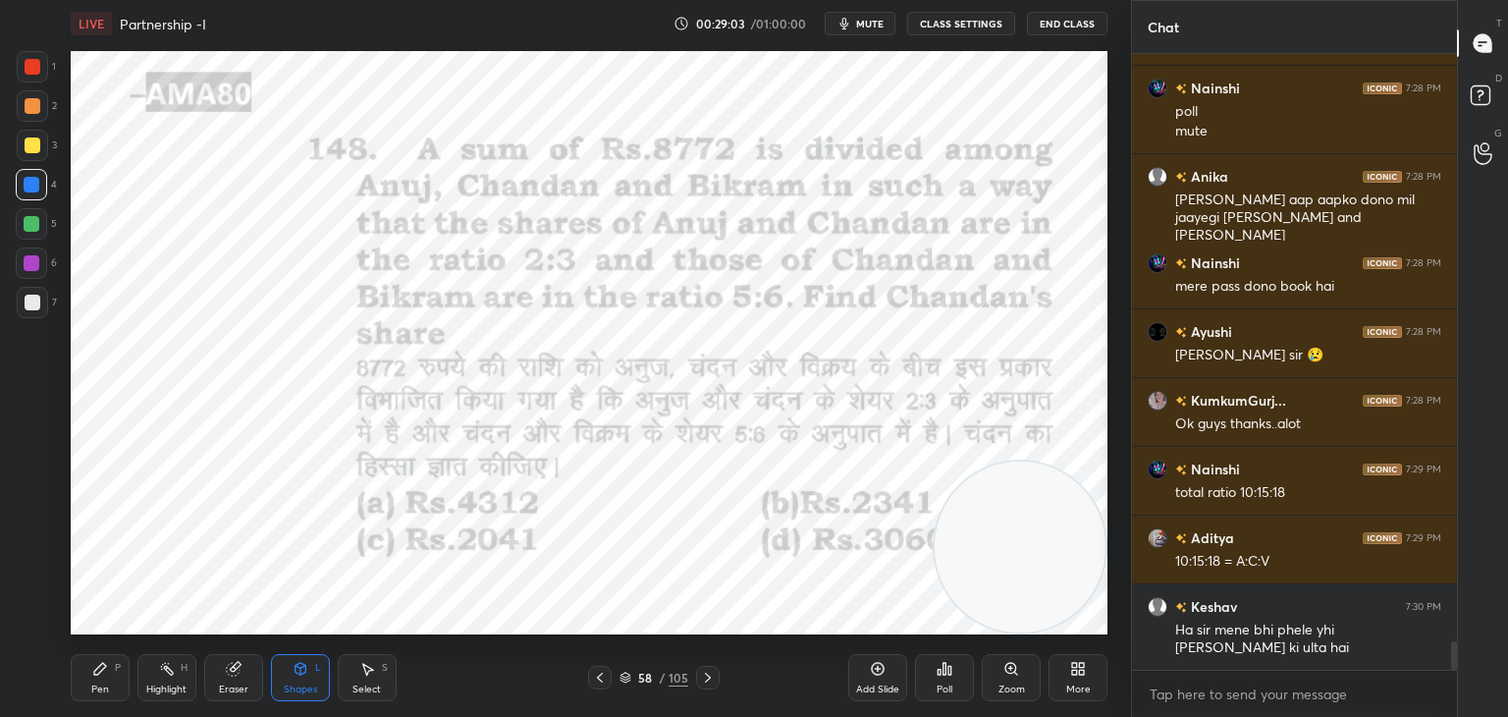
click at [107, 665] on icon at bounding box center [100, 669] width 16 height 16
click at [27, 78] on div at bounding box center [32, 66] width 31 height 31
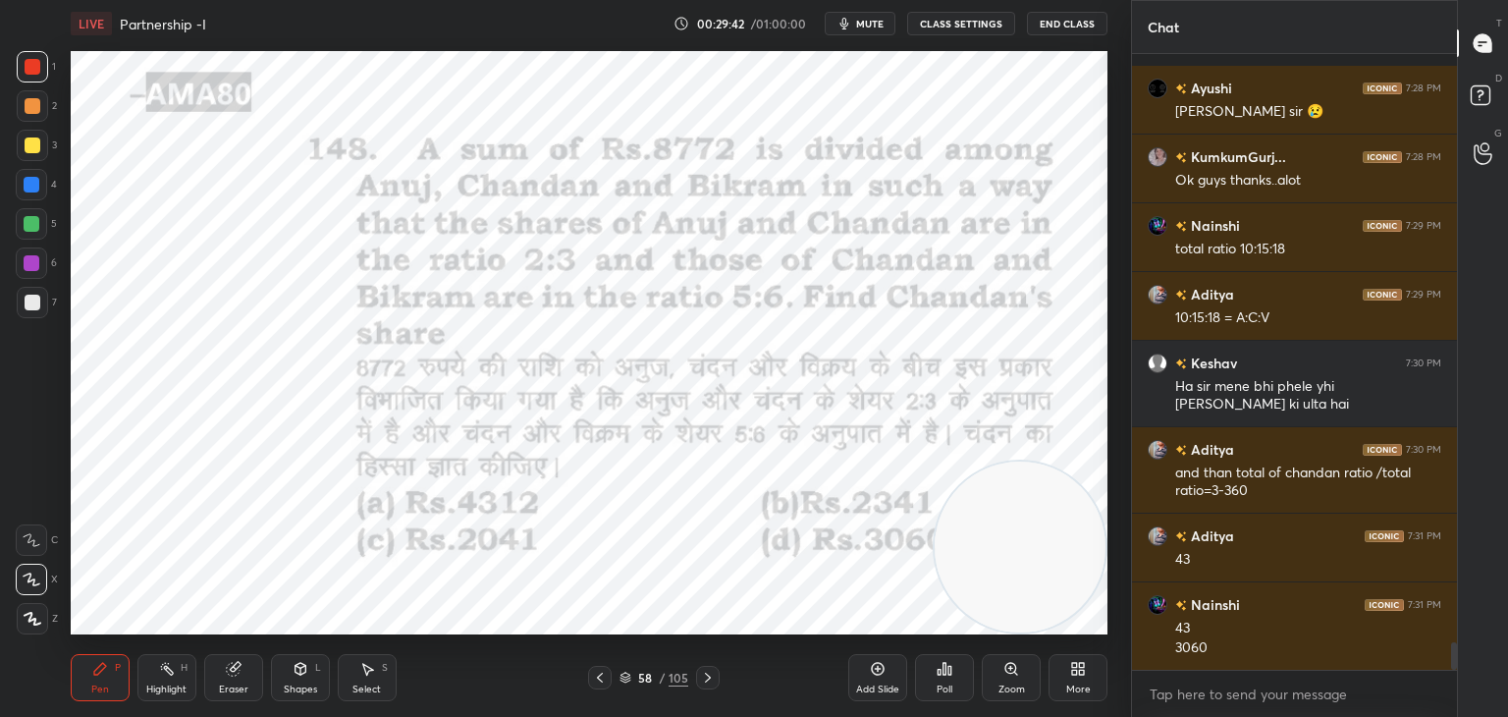
scroll to position [13258, 0]
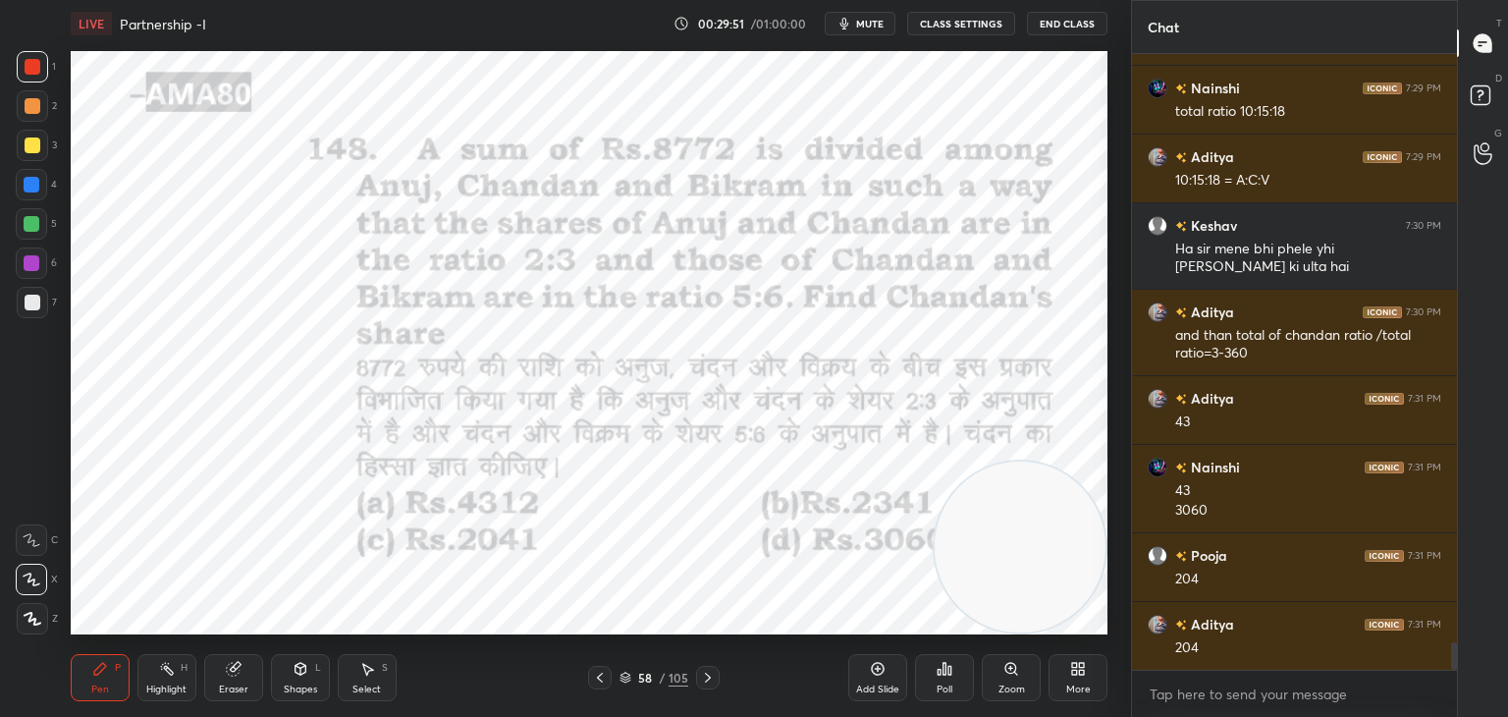
click at [247, 656] on div "Eraser" at bounding box center [233, 677] width 59 height 47
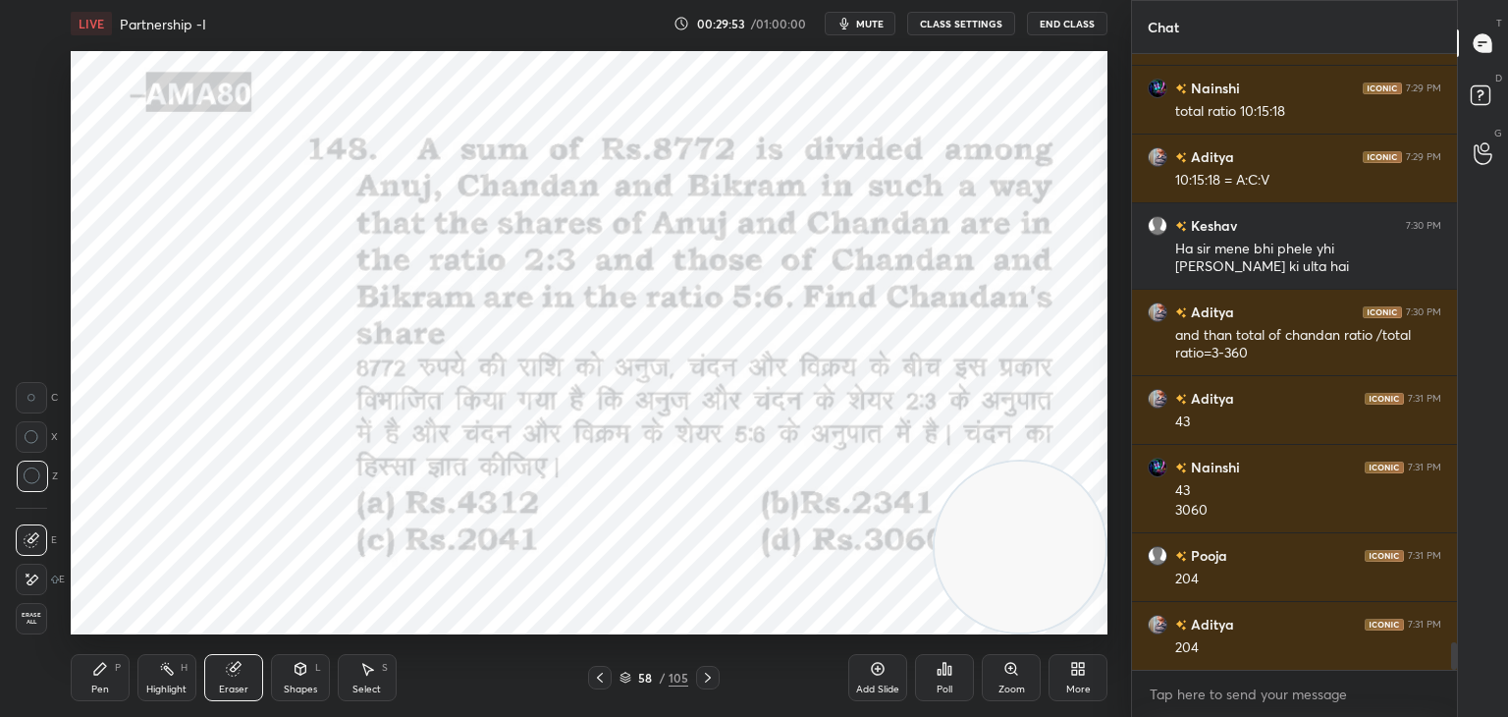
click at [114, 657] on div "Pen P" at bounding box center [100, 677] width 59 height 47
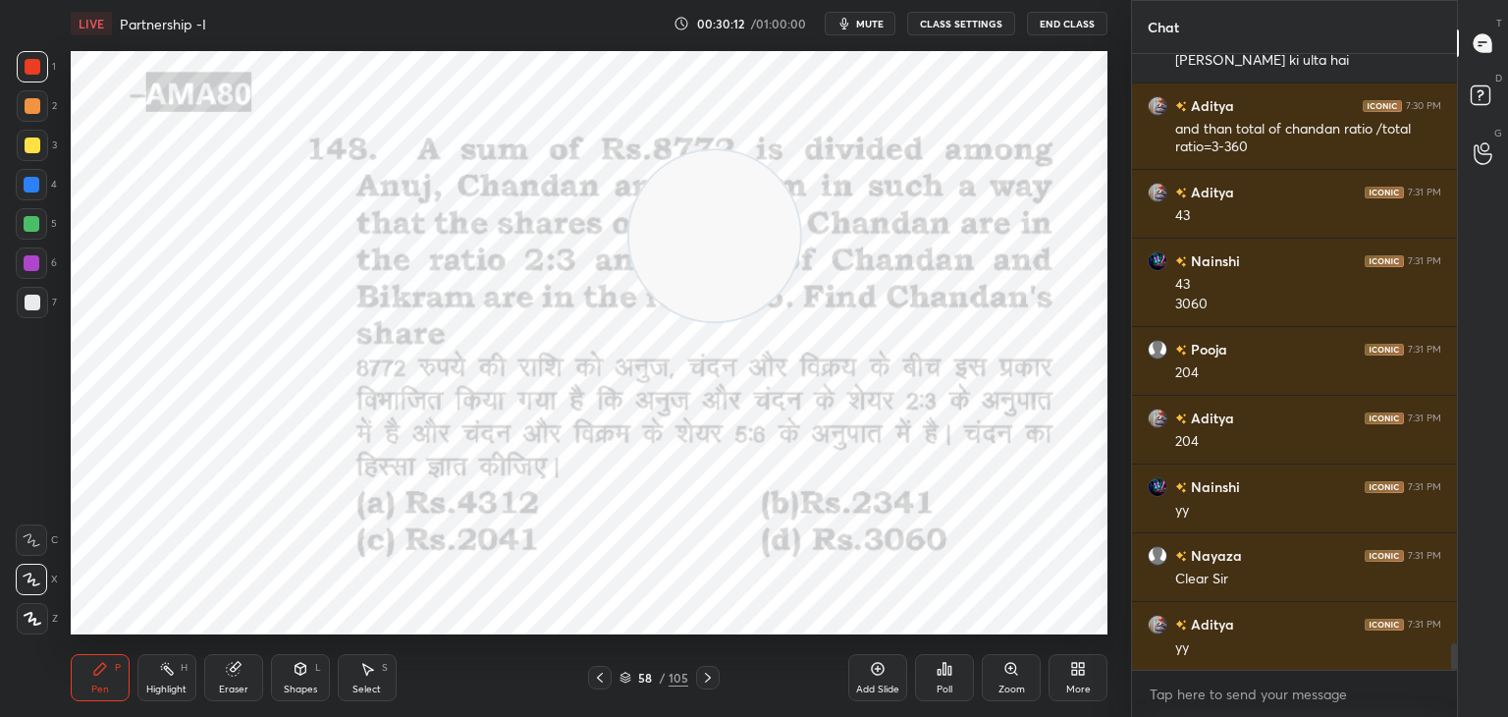
scroll to position [13533, 0]
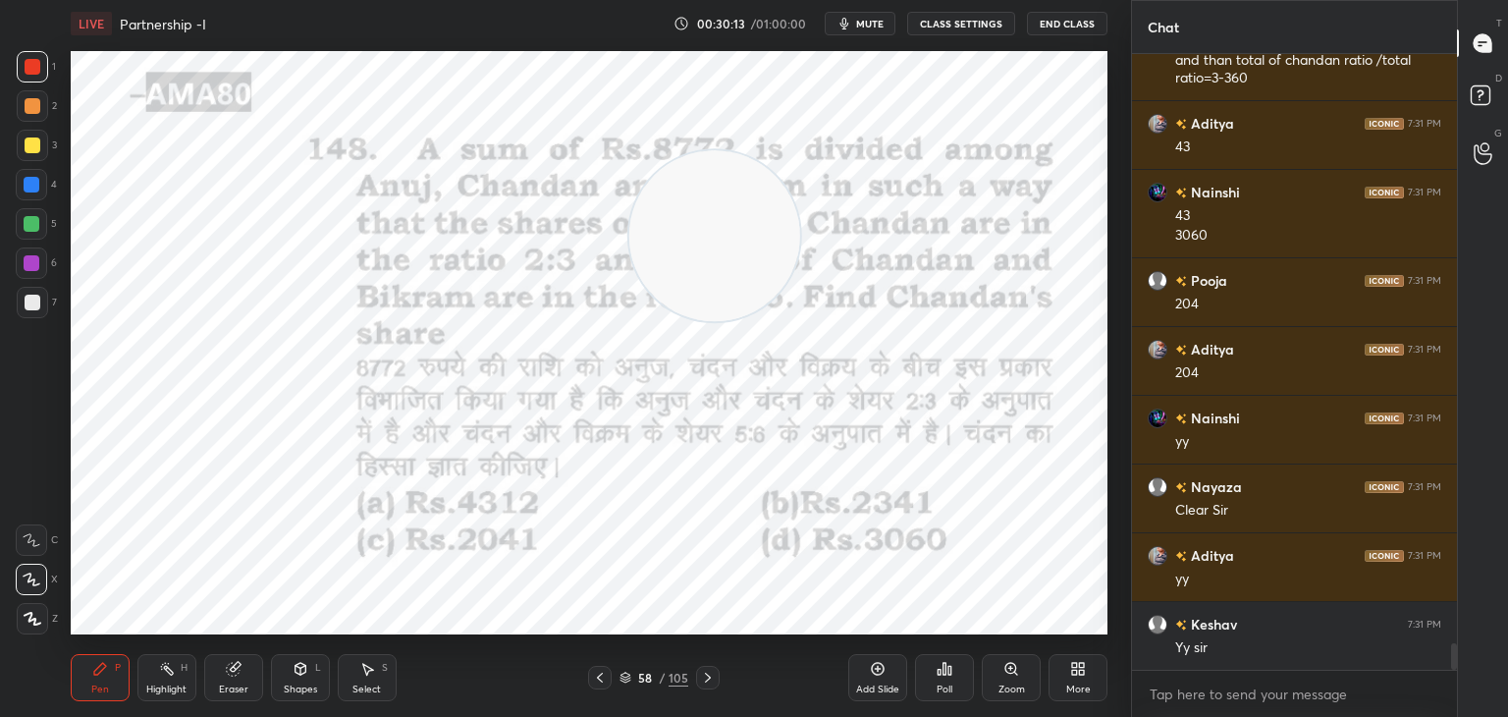
click at [889, 675] on div "Add Slide" at bounding box center [877, 677] width 59 height 47
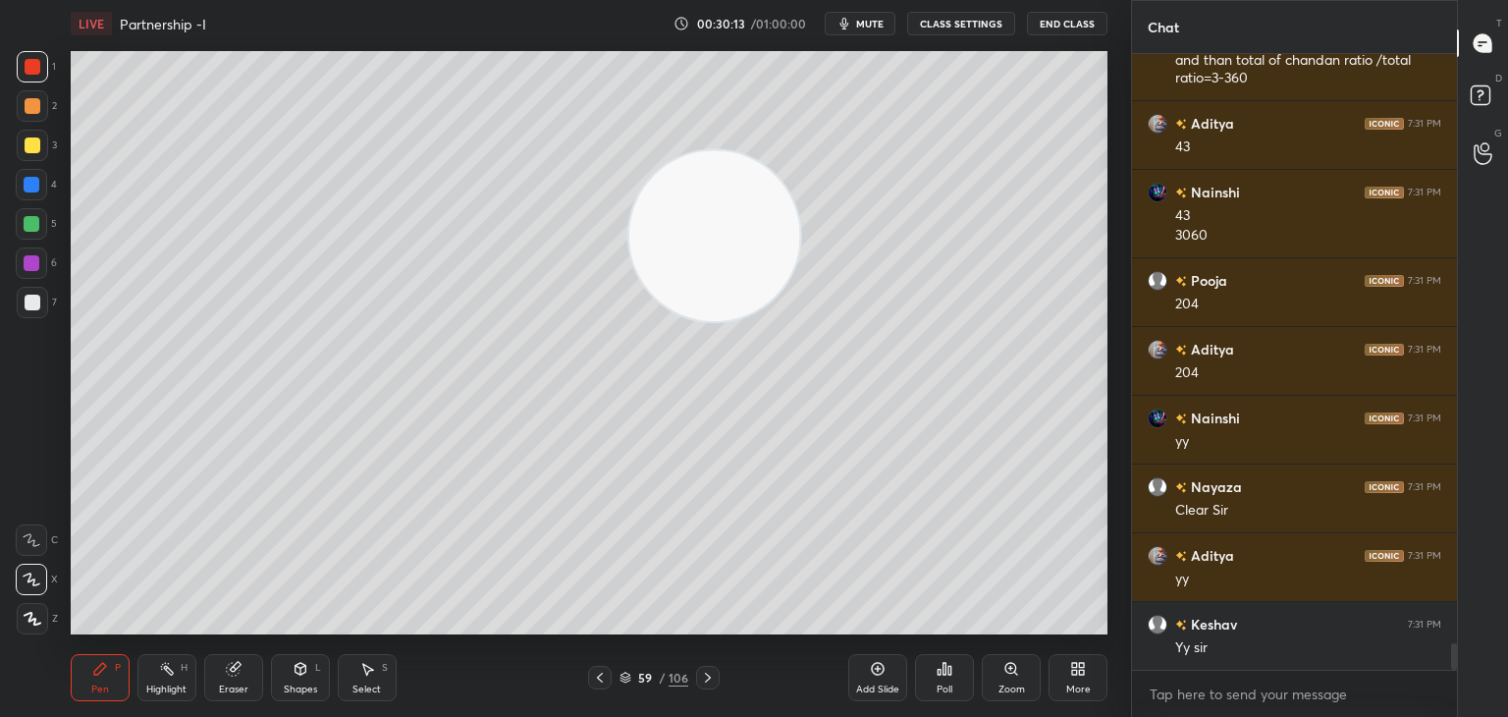
scroll to position [13602, 0]
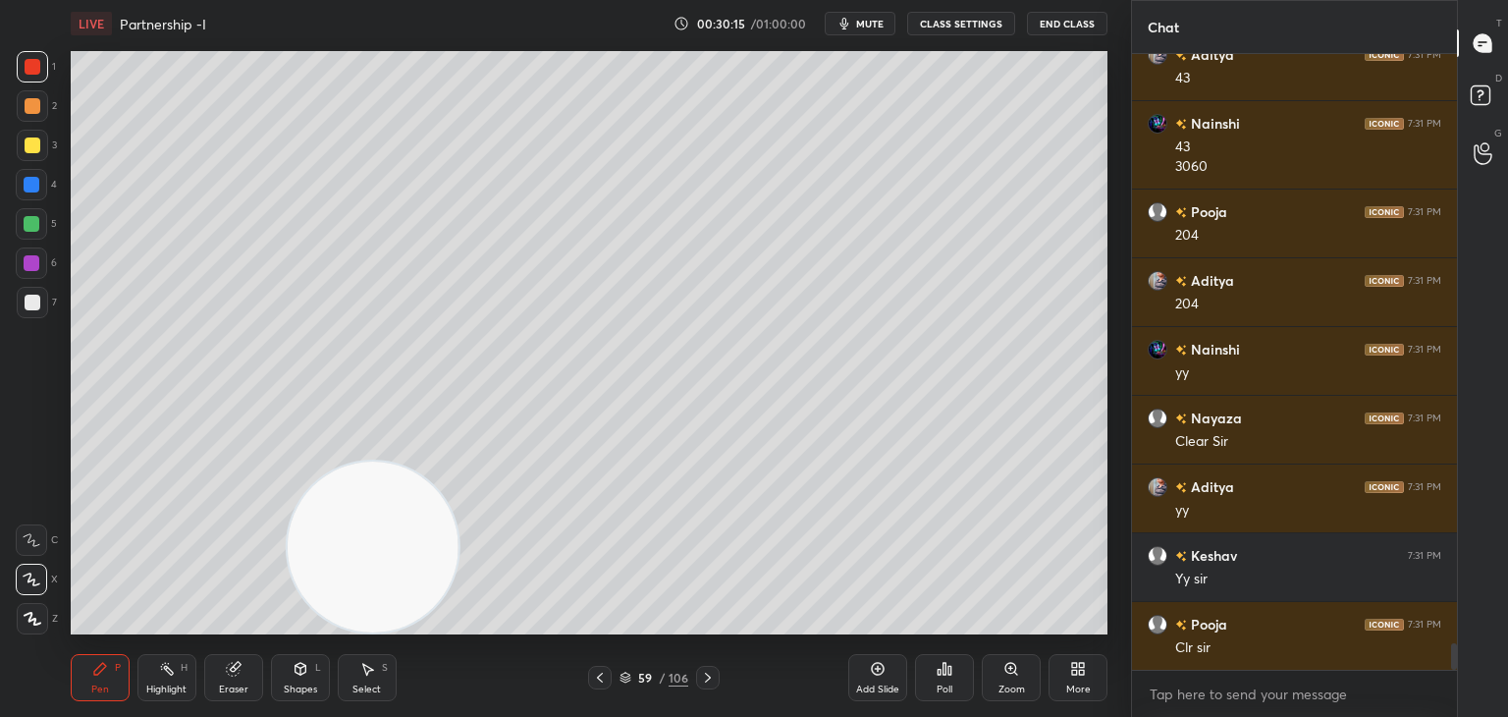
click at [33, 140] on div at bounding box center [33, 145] width 16 height 16
click at [31, 305] on div at bounding box center [33, 303] width 16 height 16
click at [35, 256] on div at bounding box center [32, 263] width 16 height 16
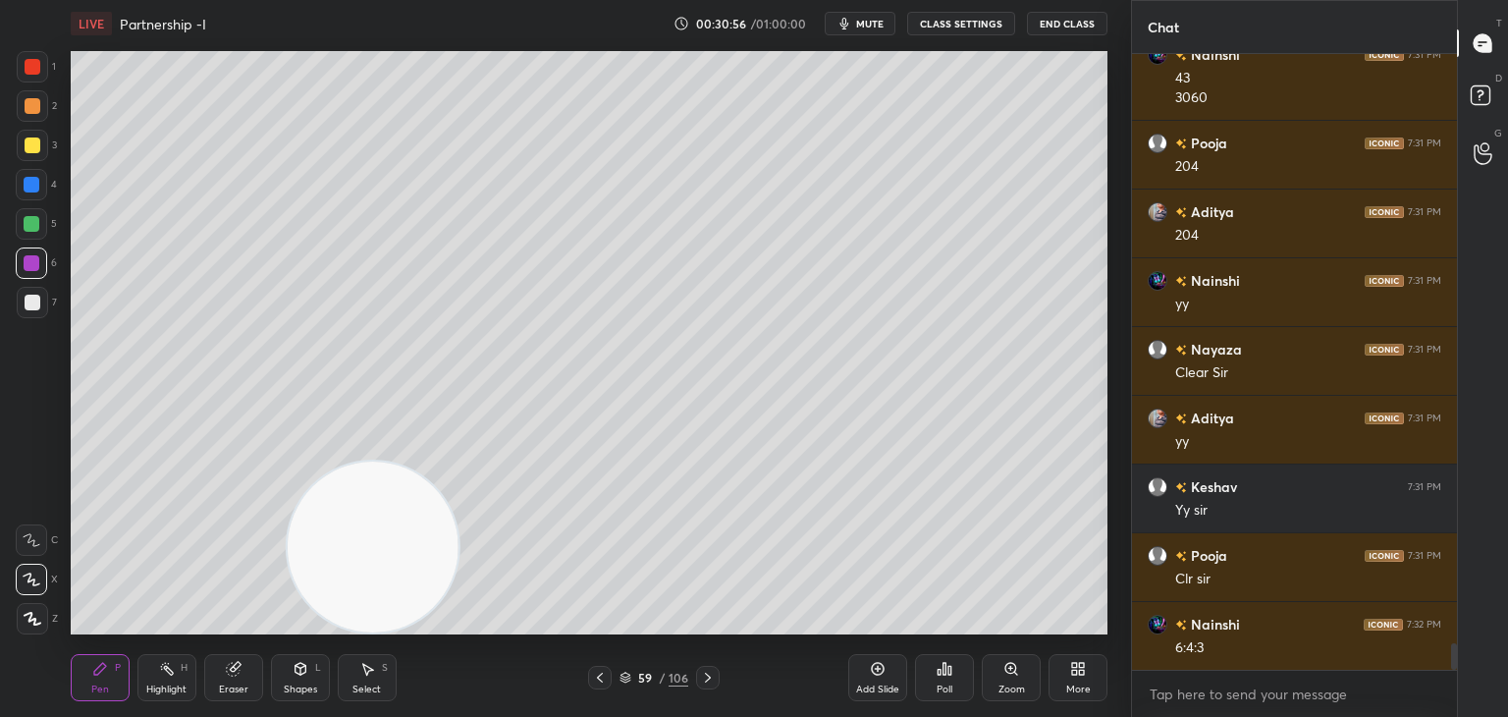
click at [627, 672] on icon at bounding box center [626, 678] width 12 height 12
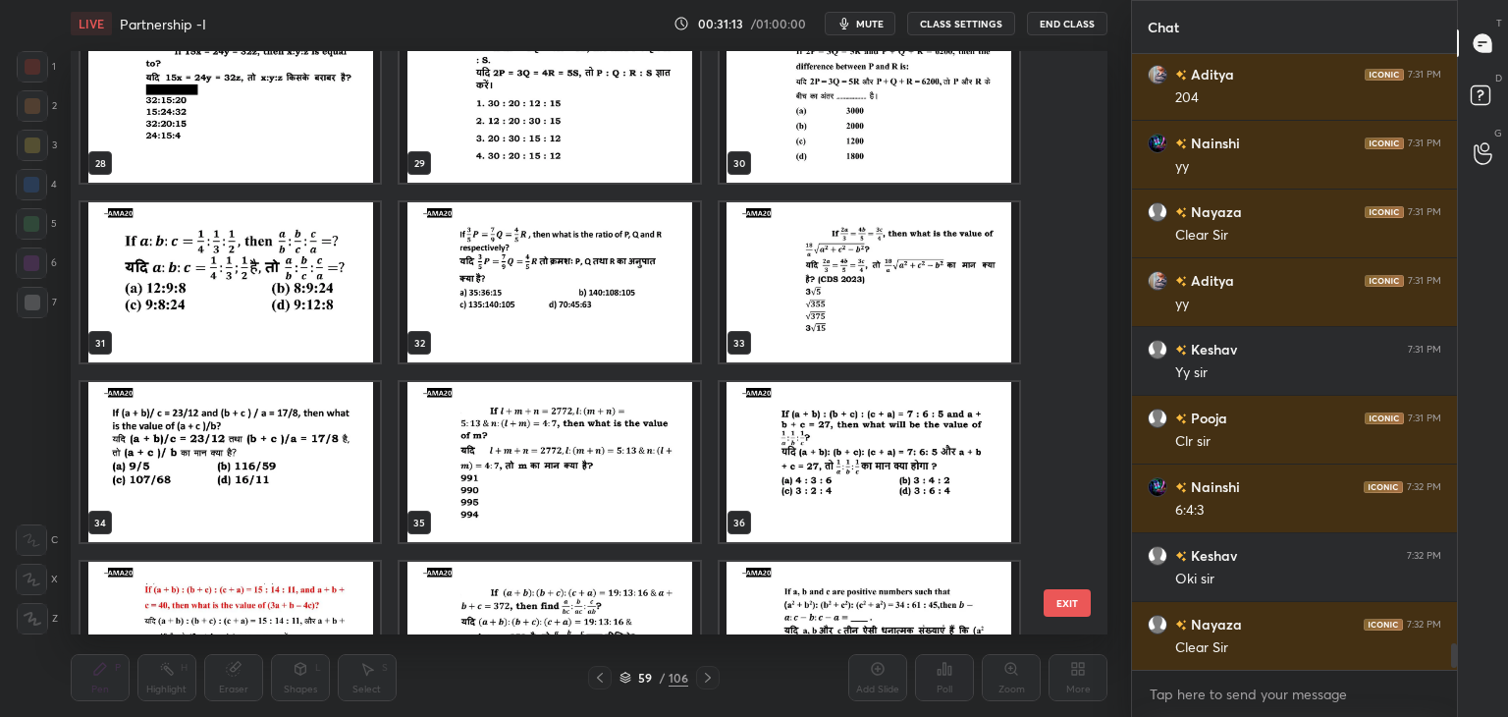
scroll to position [13877, 0]
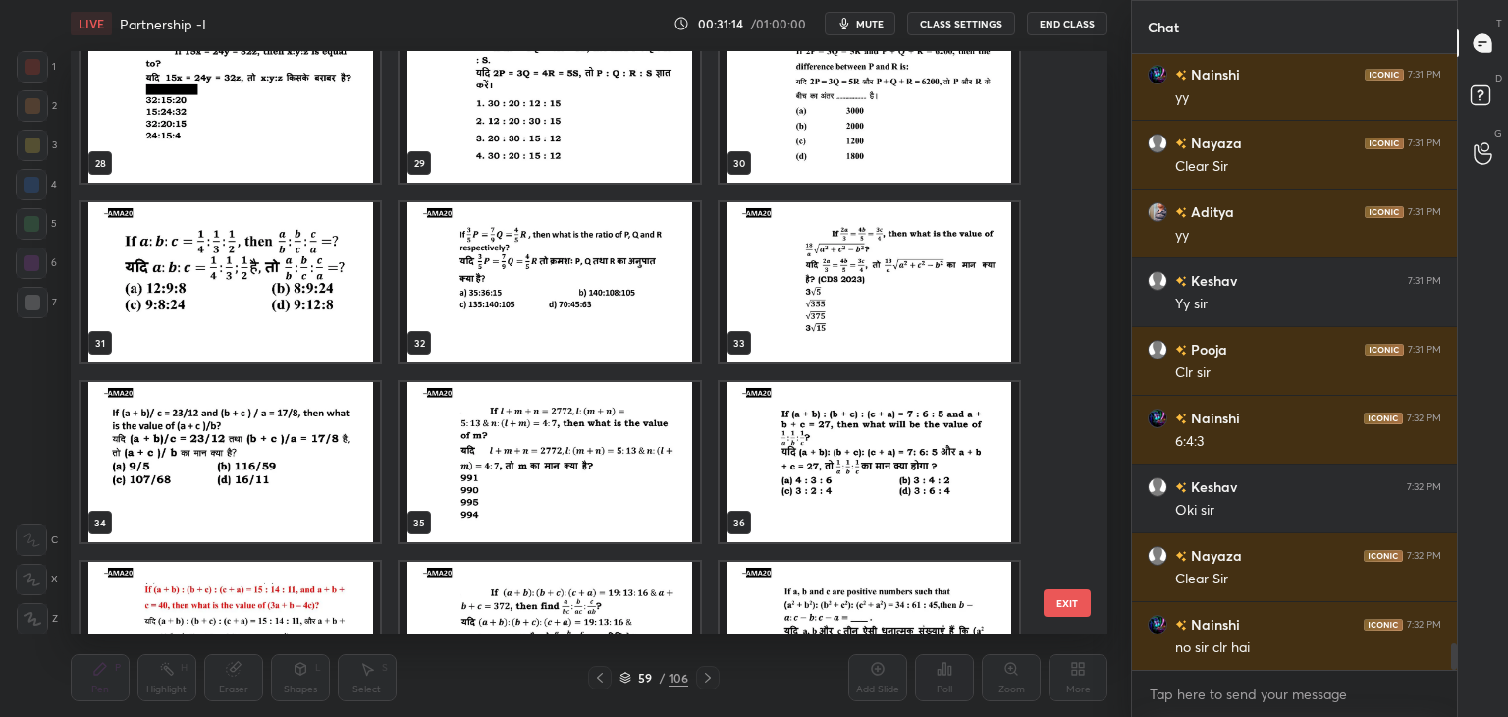
click at [295, 309] on img "grid" at bounding box center [230, 282] width 299 height 160
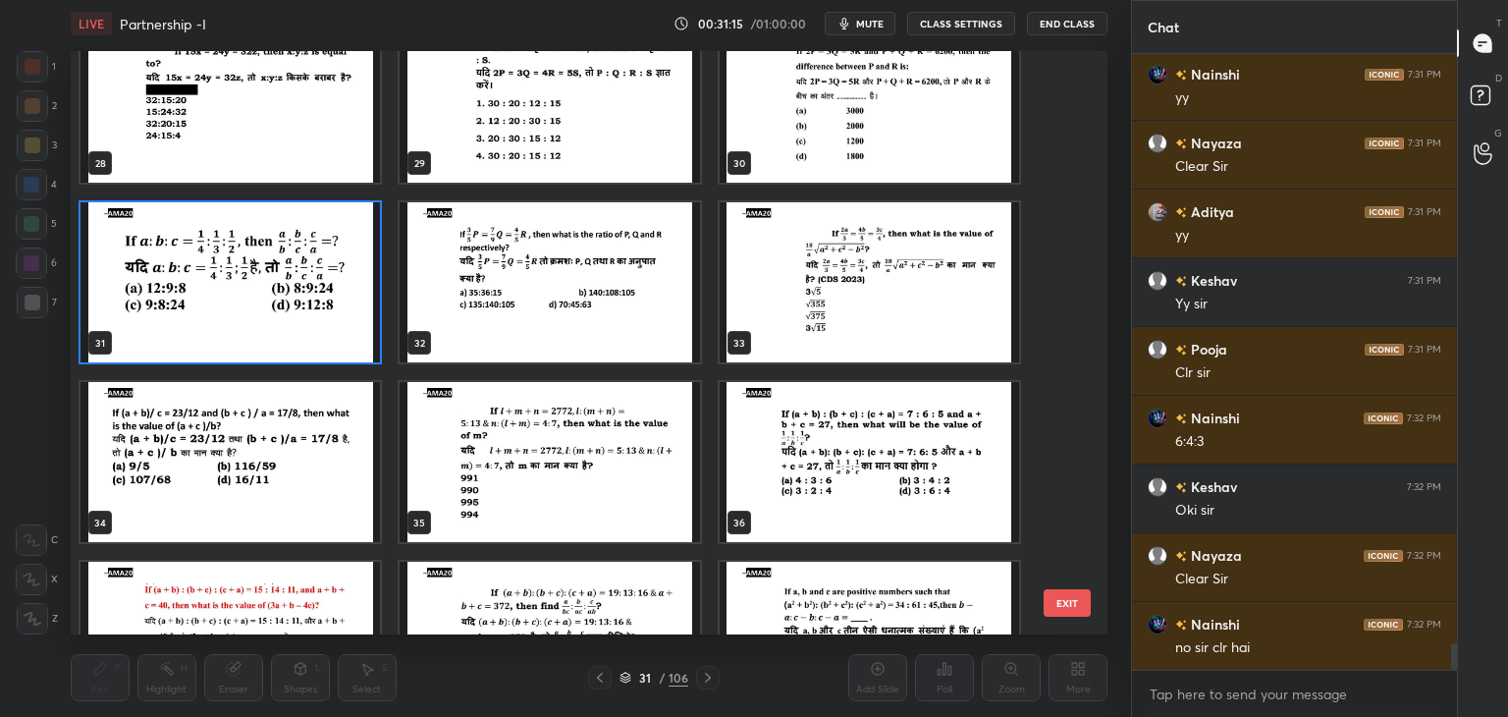
click at [295, 312] on img "grid" at bounding box center [230, 282] width 299 height 160
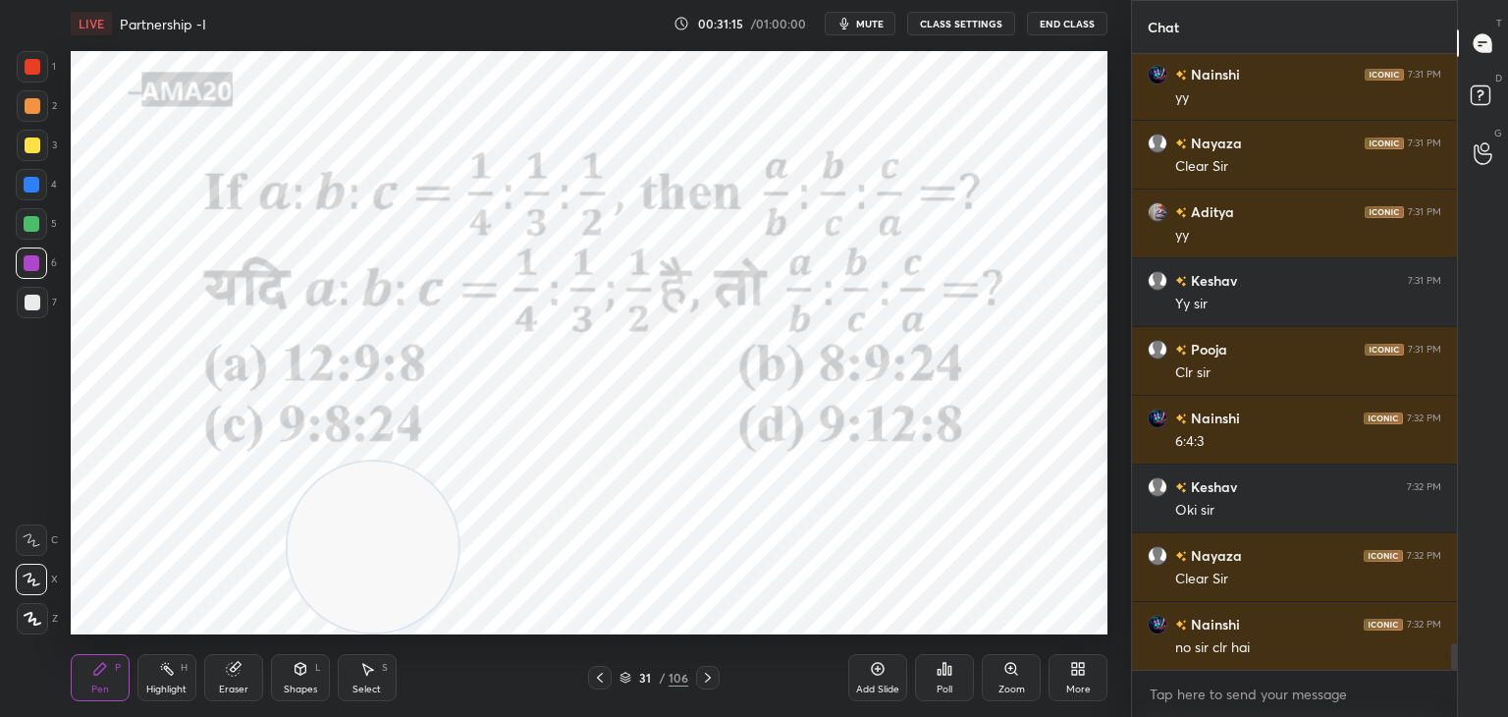
click at [296, 317] on img "grid" at bounding box center [230, 282] width 299 height 160
click at [38, 60] on div at bounding box center [33, 67] width 16 height 16
click at [228, 673] on icon at bounding box center [232, 669] width 13 height 13
click at [37, 623] on span "Erase all" at bounding box center [31, 619] width 29 height 14
click at [96, 675] on icon at bounding box center [100, 669] width 12 height 12
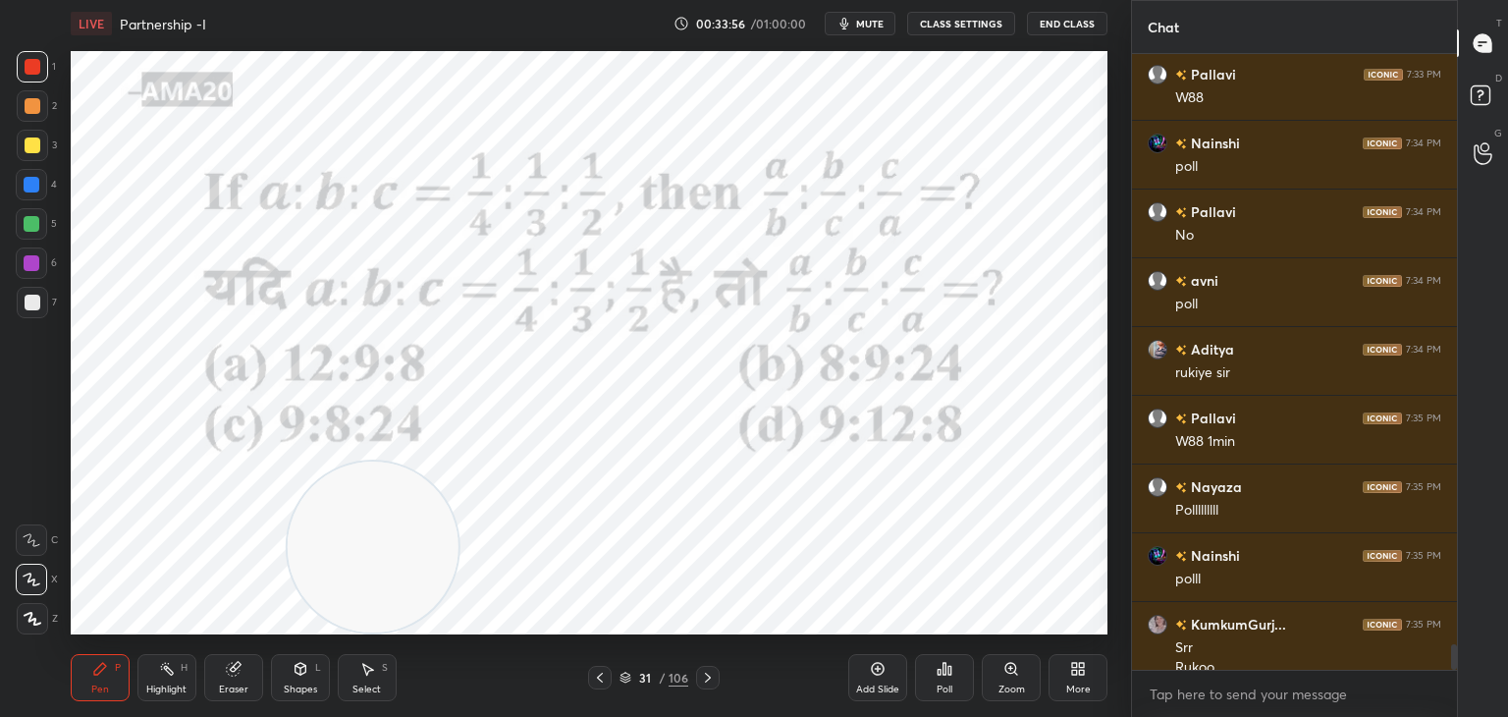
scroll to position [14515, 0]
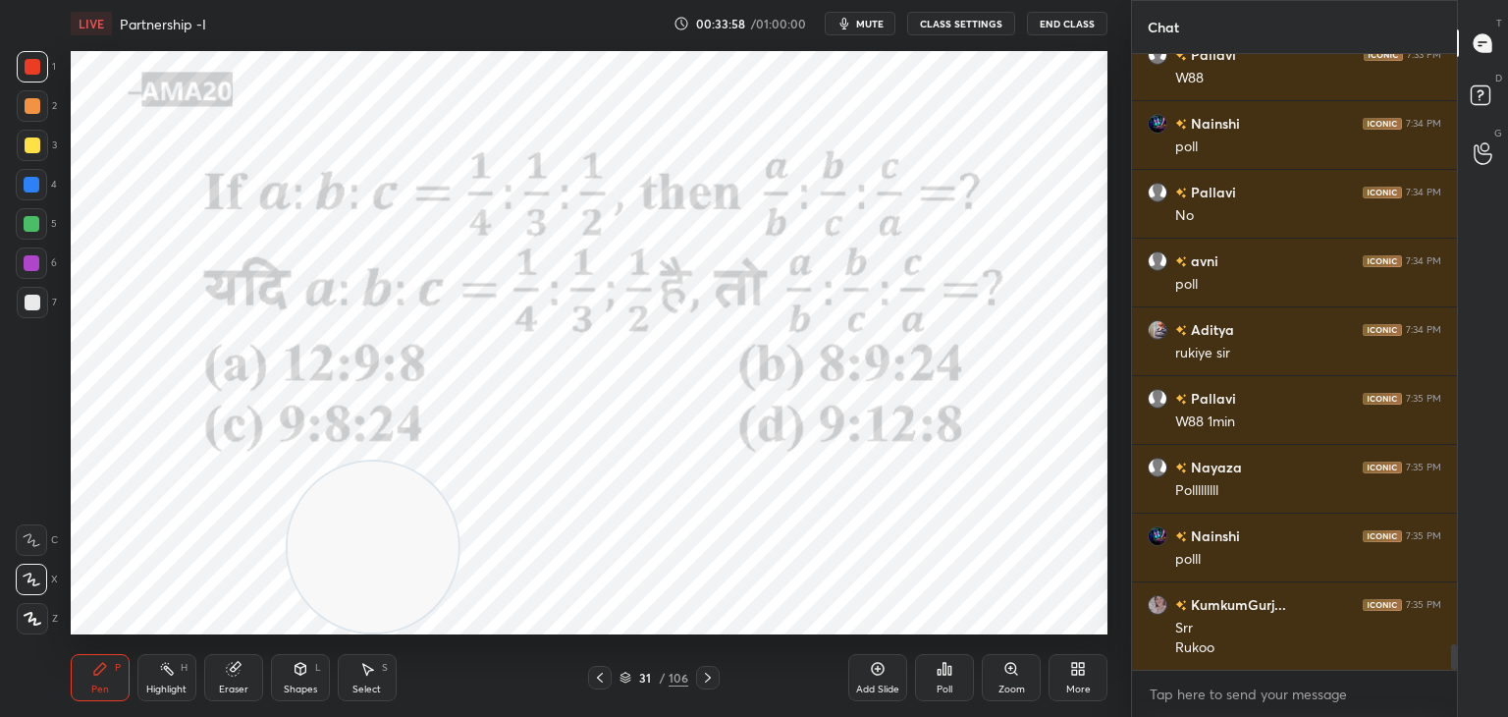
click at [944, 663] on icon at bounding box center [945, 669] width 3 height 12
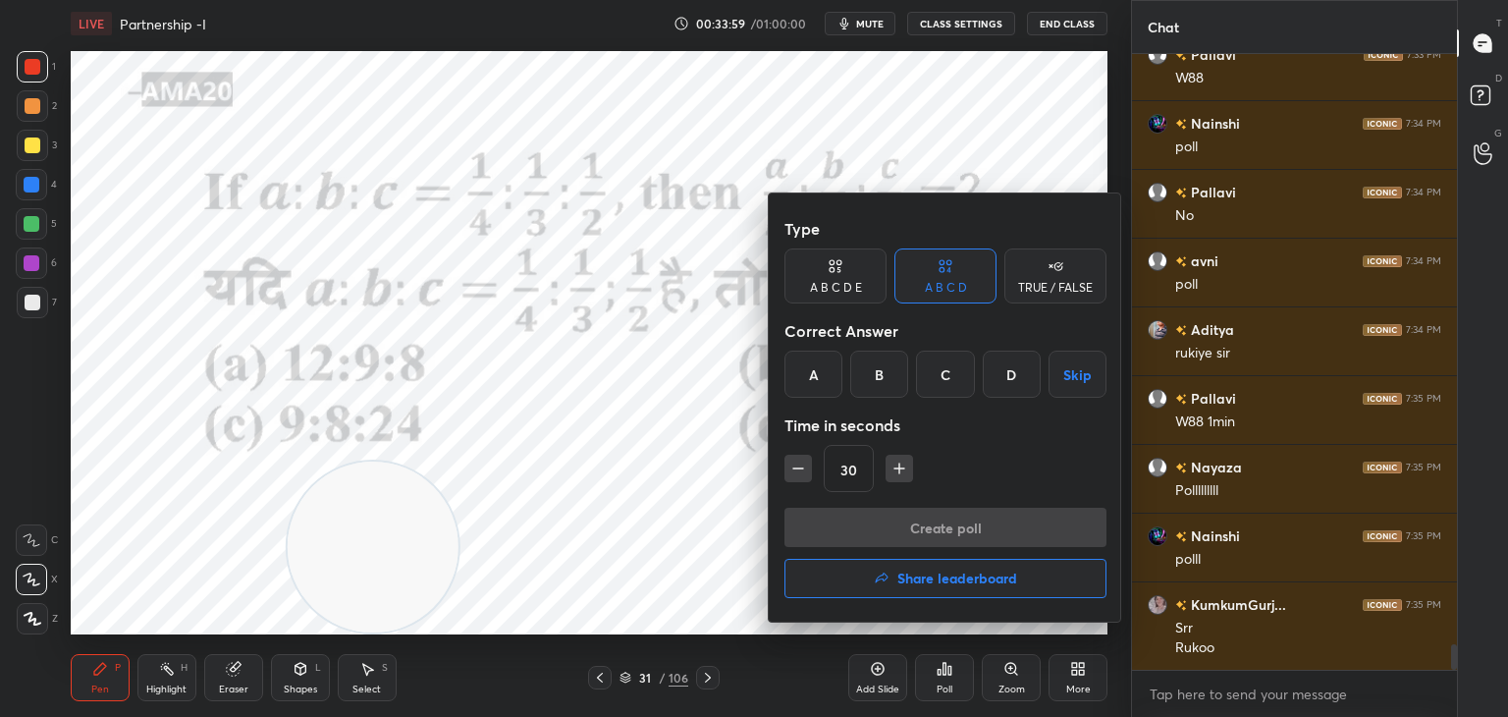
click at [935, 369] on div "C" at bounding box center [945, 374] width 58 height 47
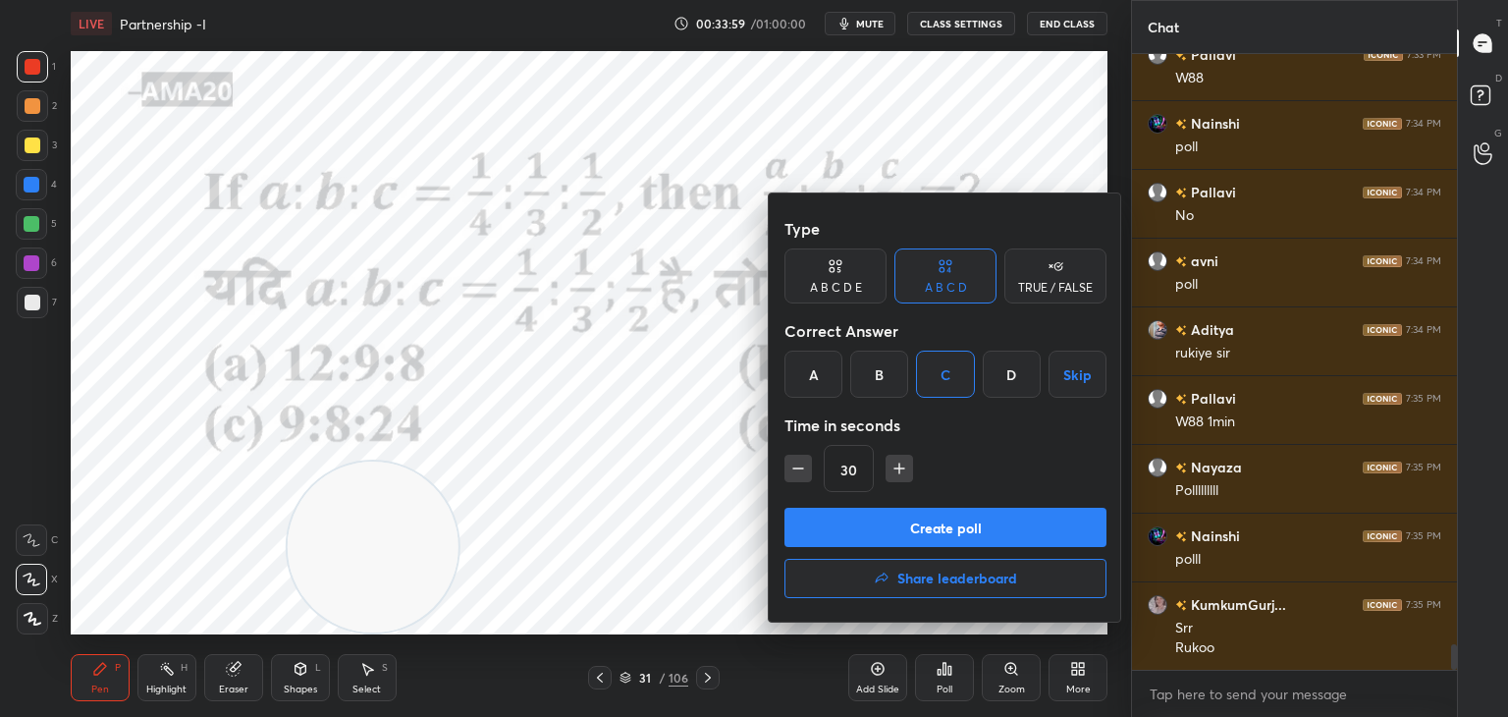
click at [904, 534] on button "Create poll" at bounding box center [946, 527] width 322 height 39
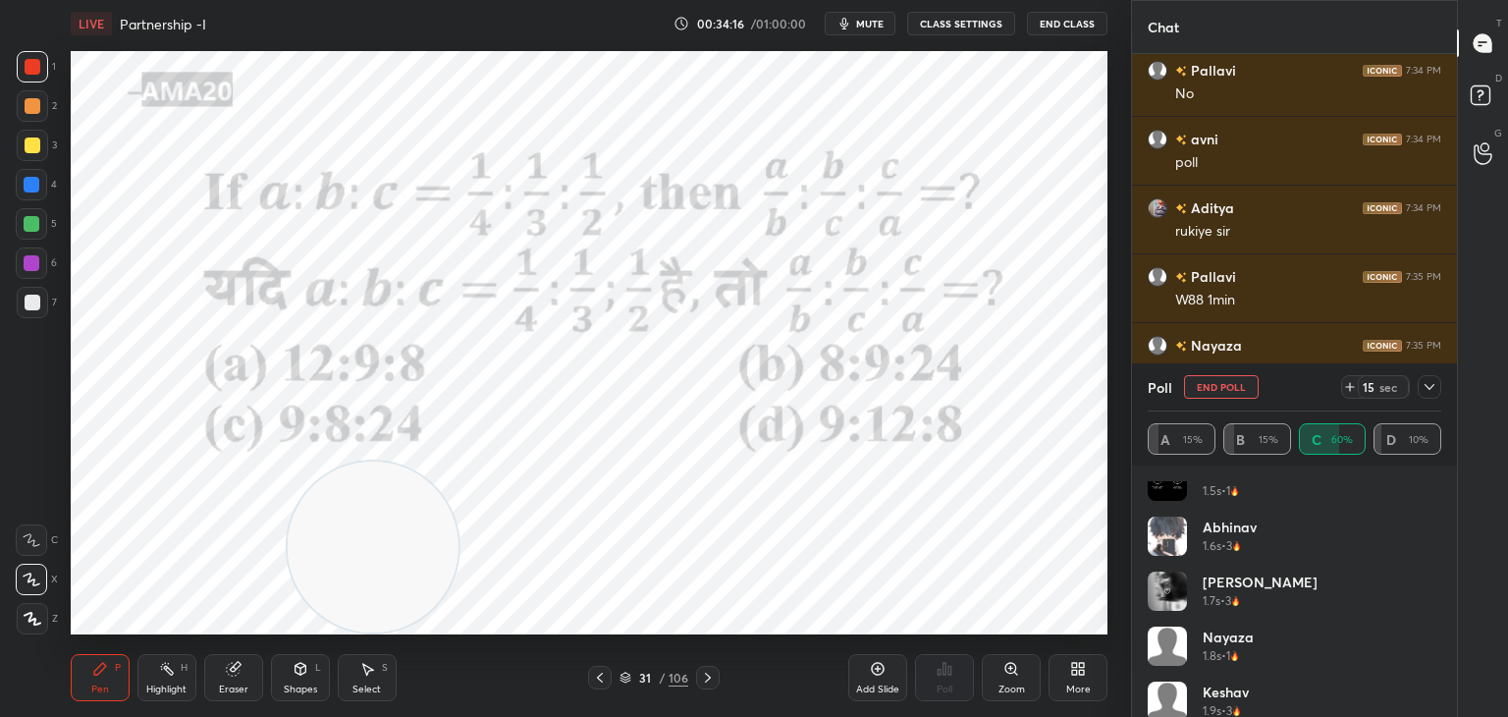
scroll to position [0, 0]
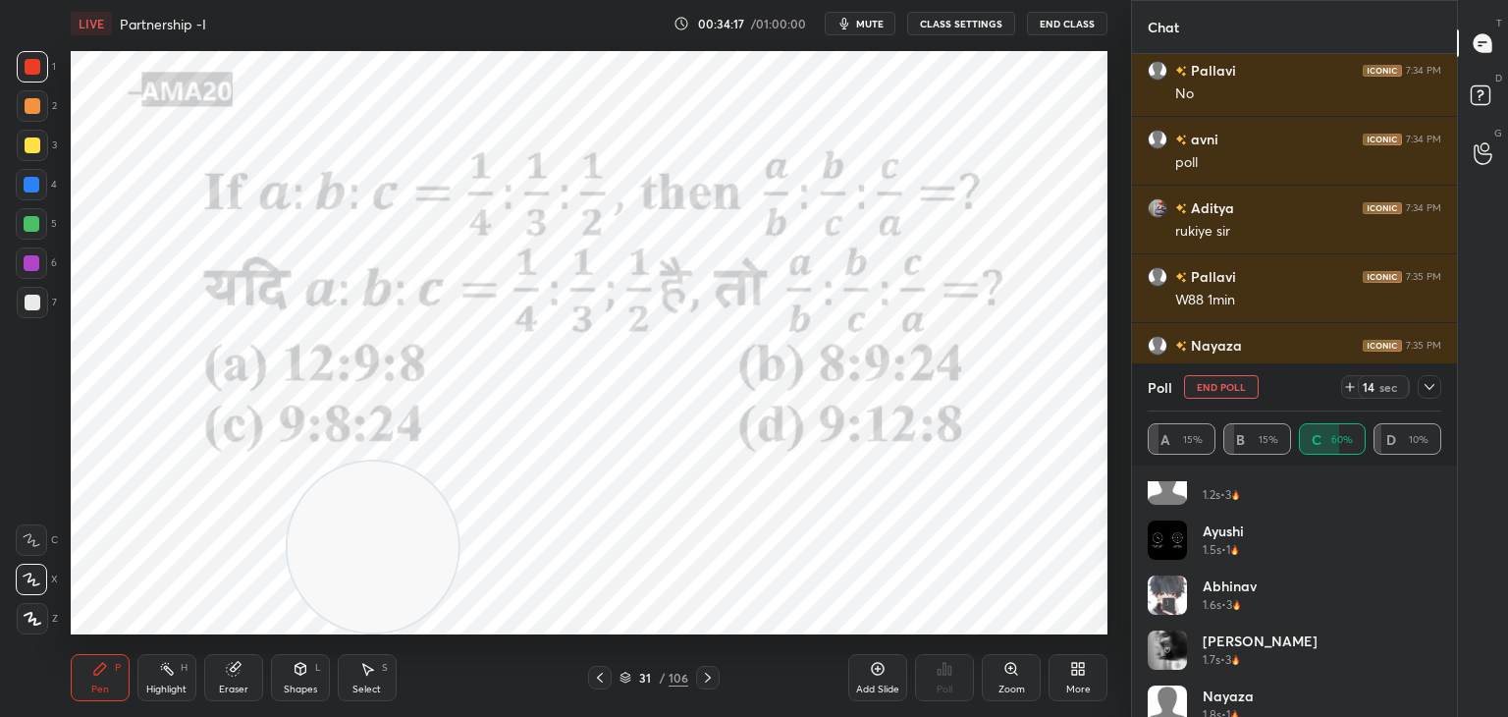
click at [1307, 597] on div "Aditya 0.9s • 3 [PERSON_NAME] 1.1s • 3 Anika 1.2s • 3 [PERSON_NAME] 1.5s • 1 [P…" at bounding box center [1295, 599] width 294 height 236
click at [1302, 594] on div "[PERSON_NAME] 1.6s • 3" at bounding box center [1295, 598] width 294 height 55
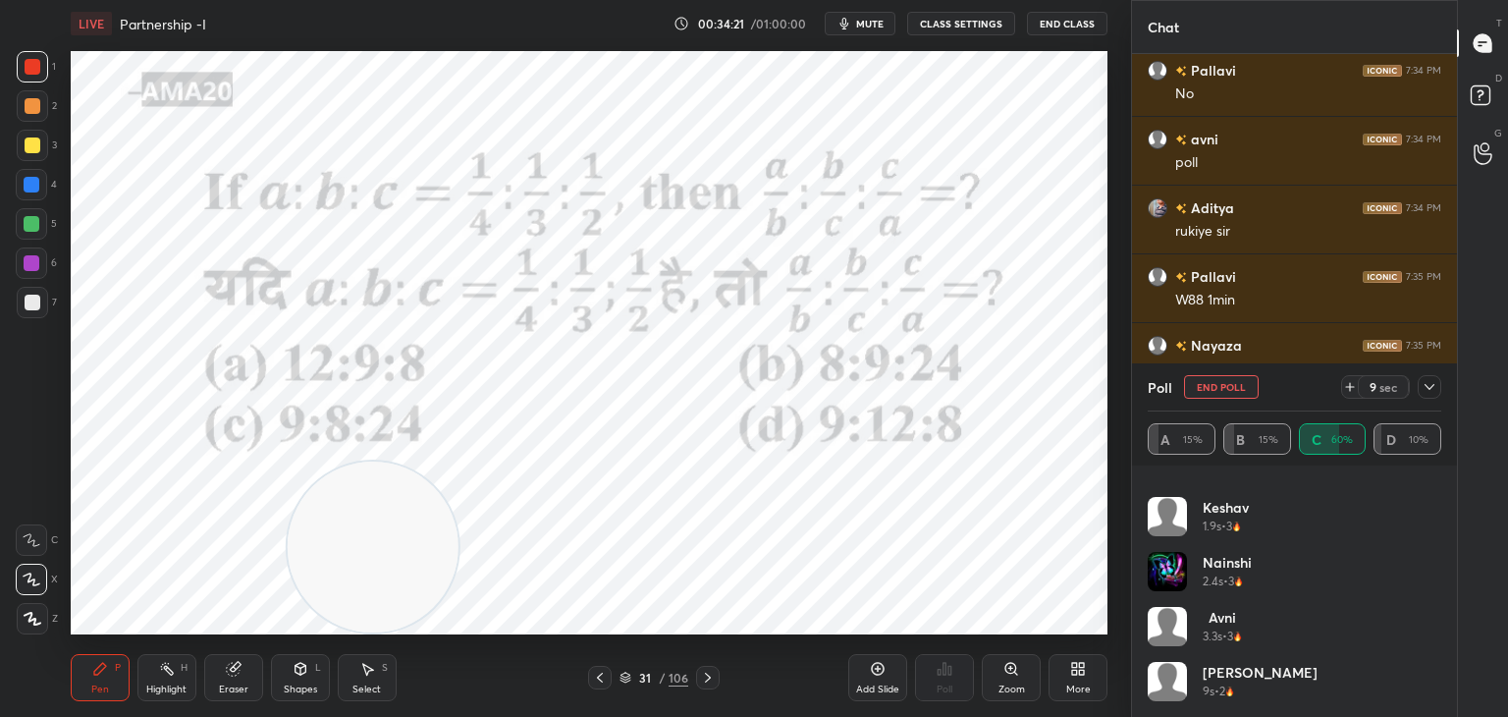
click at [232, 676] on icon at bounding box center [232, 669] width 13 height 13
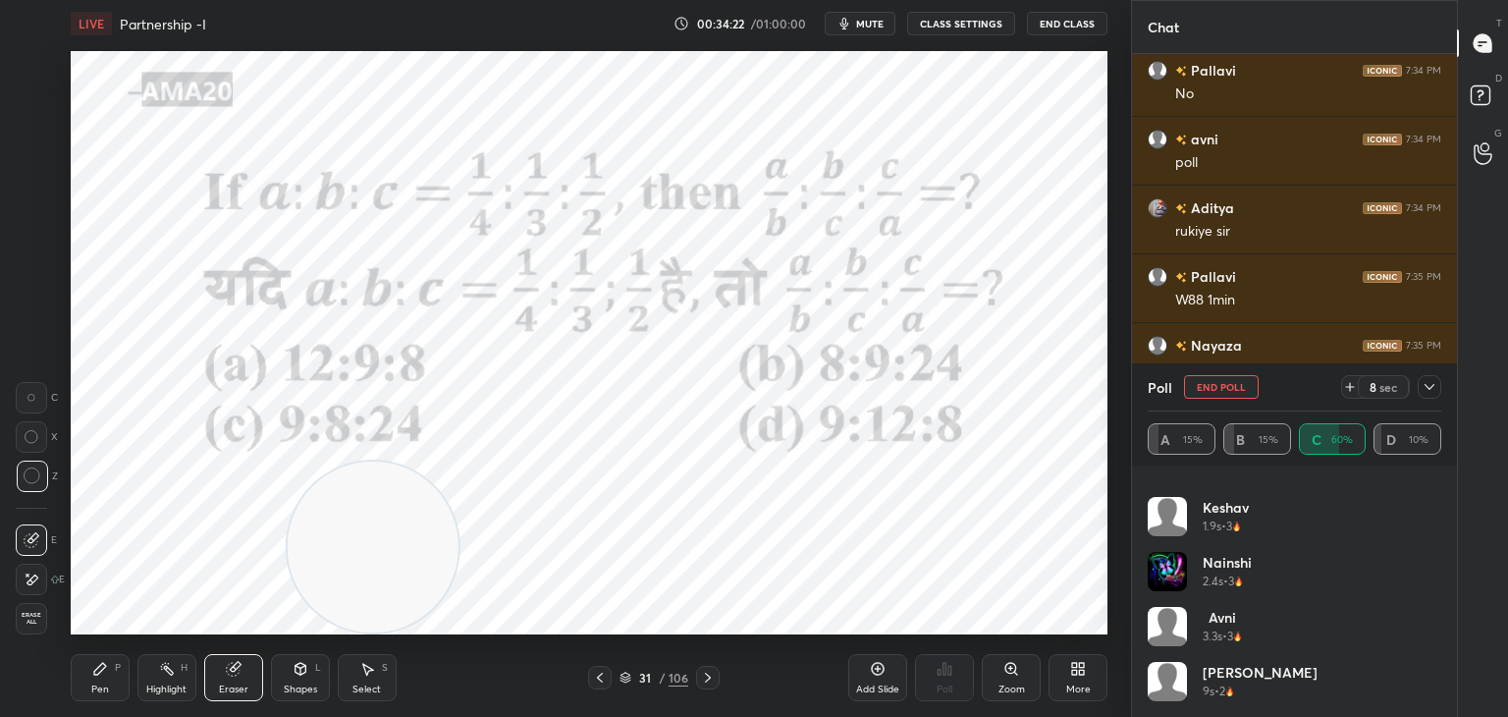
click at [33, 622] on span "Erase all" at bounding box center [31, 619] width 29 height 14
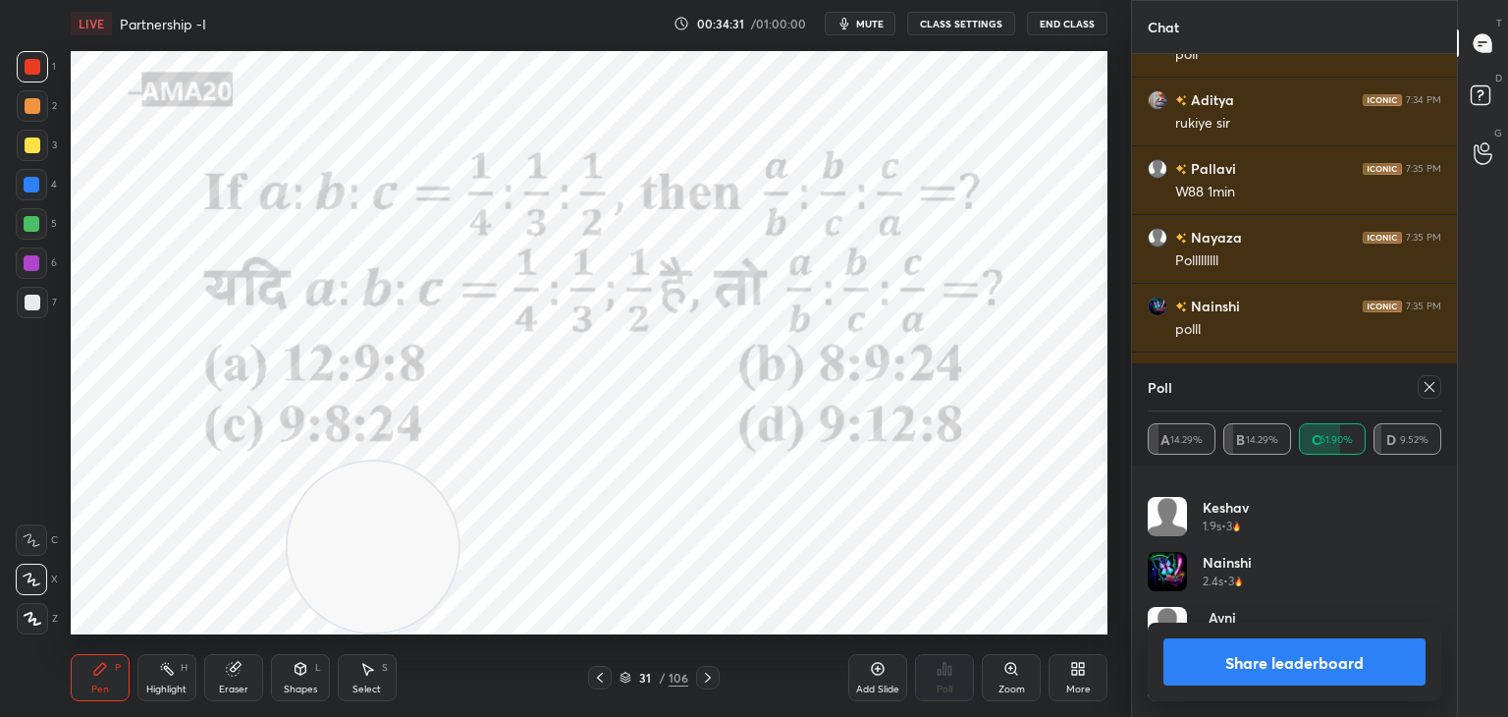
click at [1183, 655] on button "Share leaderboard" at bounding box center [1295, 661] width 262 height 47
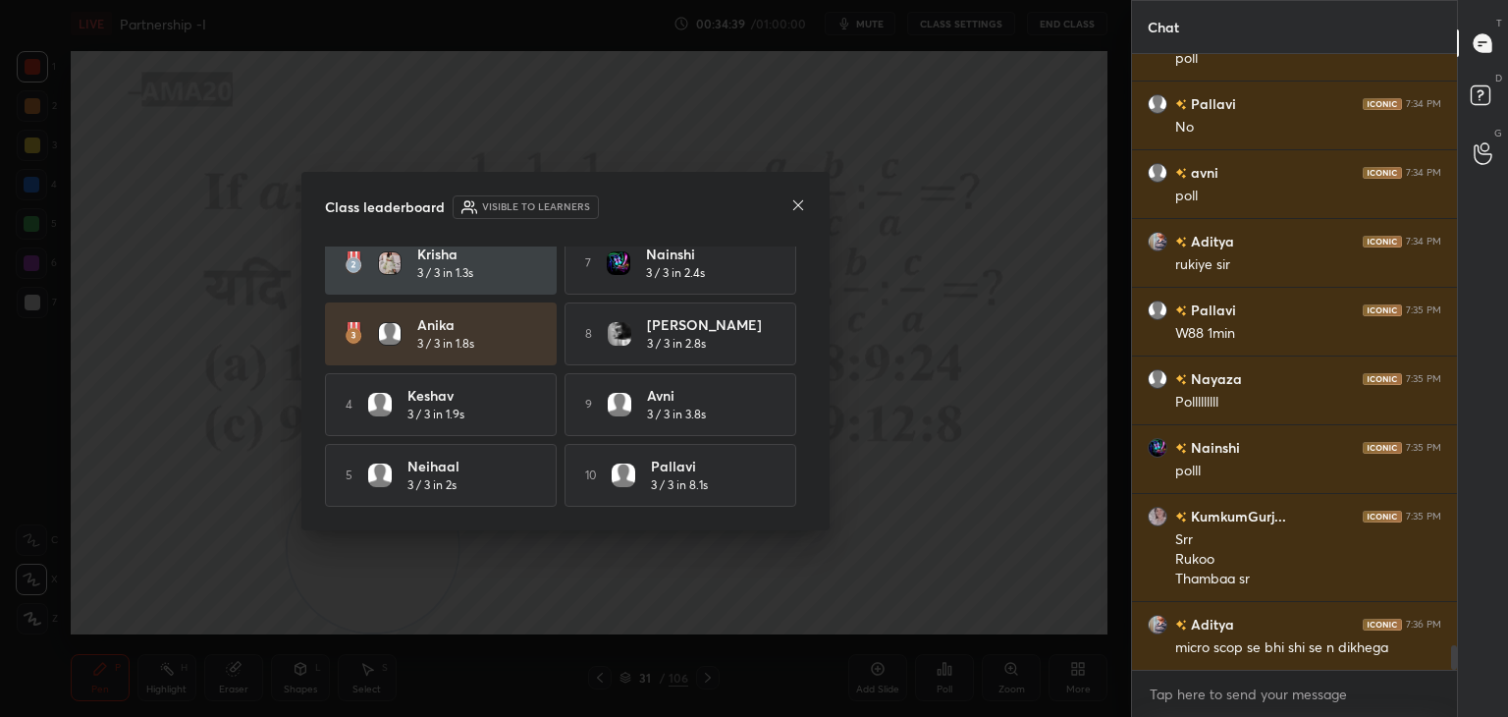
click at [796, 206] on icon at bounding box center [798, 205] width 10 height 10
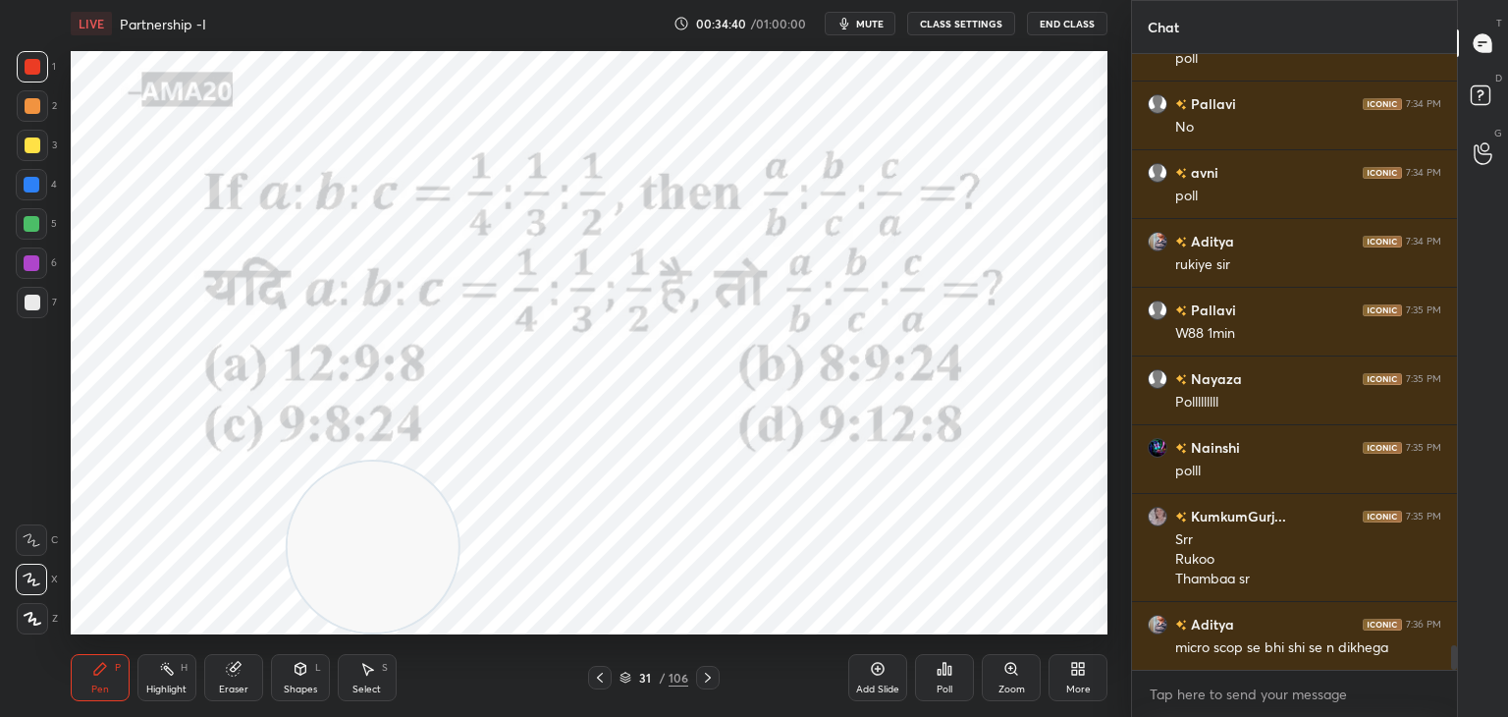
click at [250, 681] on div "Eraser" at bounding box center [233, 677] width 59 height 47
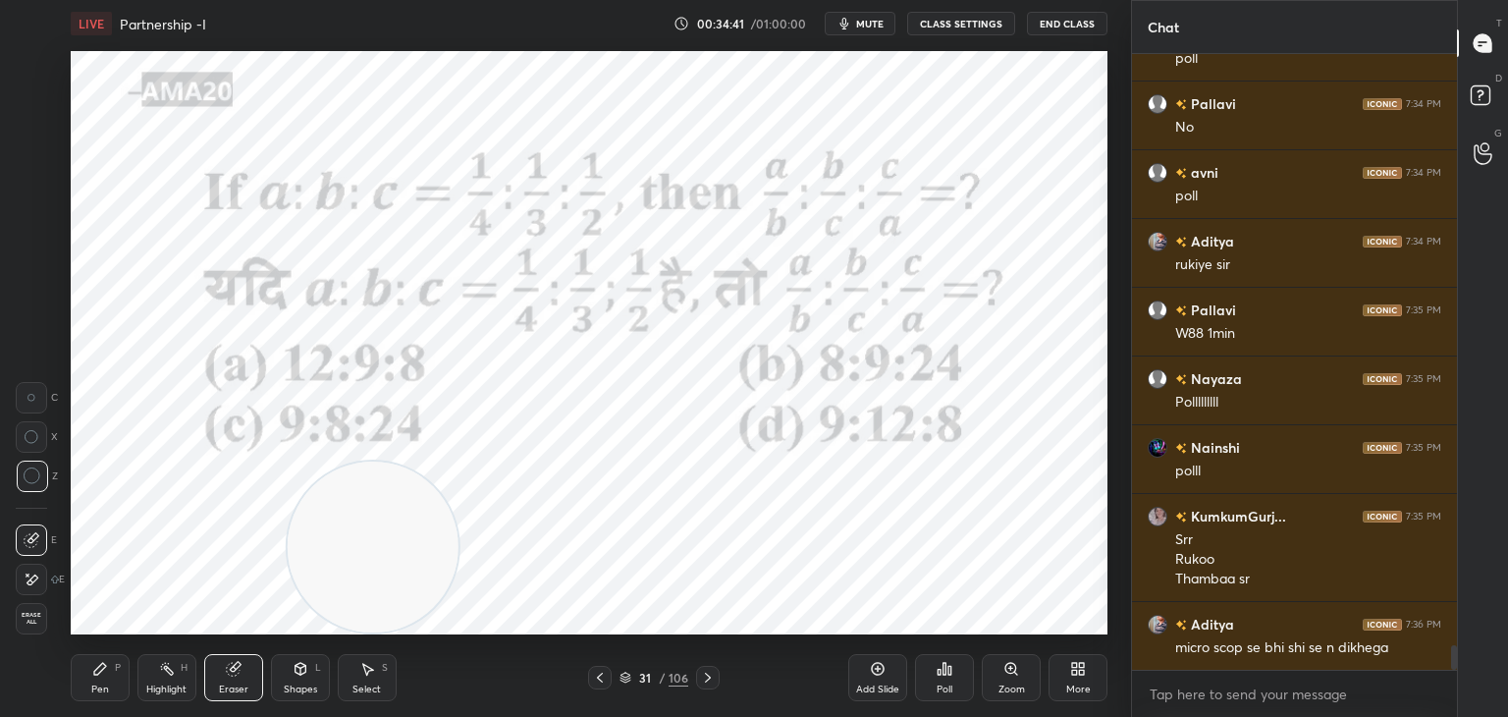
click at [42, 610] on div "Erase all" at bounding box center [31, 618] width 31 height 31
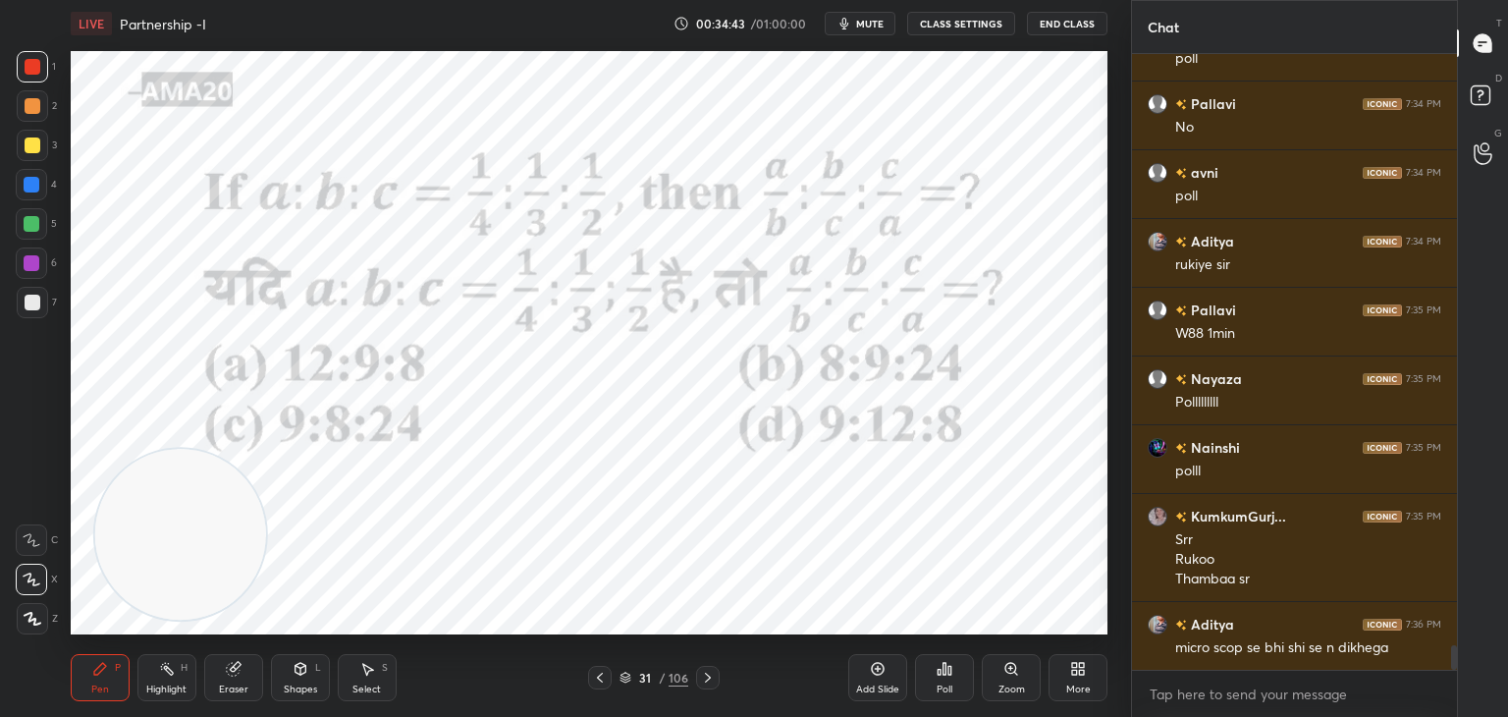
click at [27, 230] on div at bounding box center [32, 224] width 16 height 16
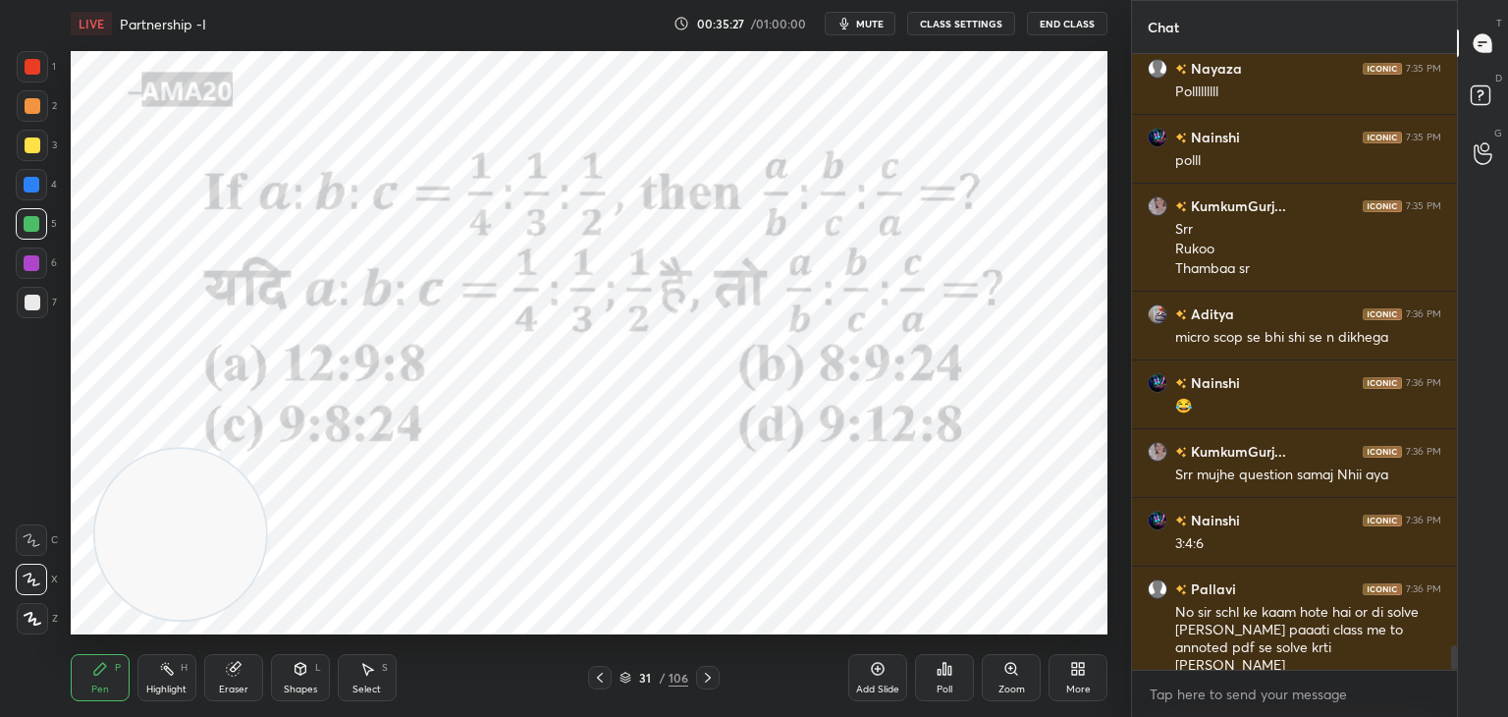
click at [30, 79] on div at bounding box center [32, 66] width 31 height 31
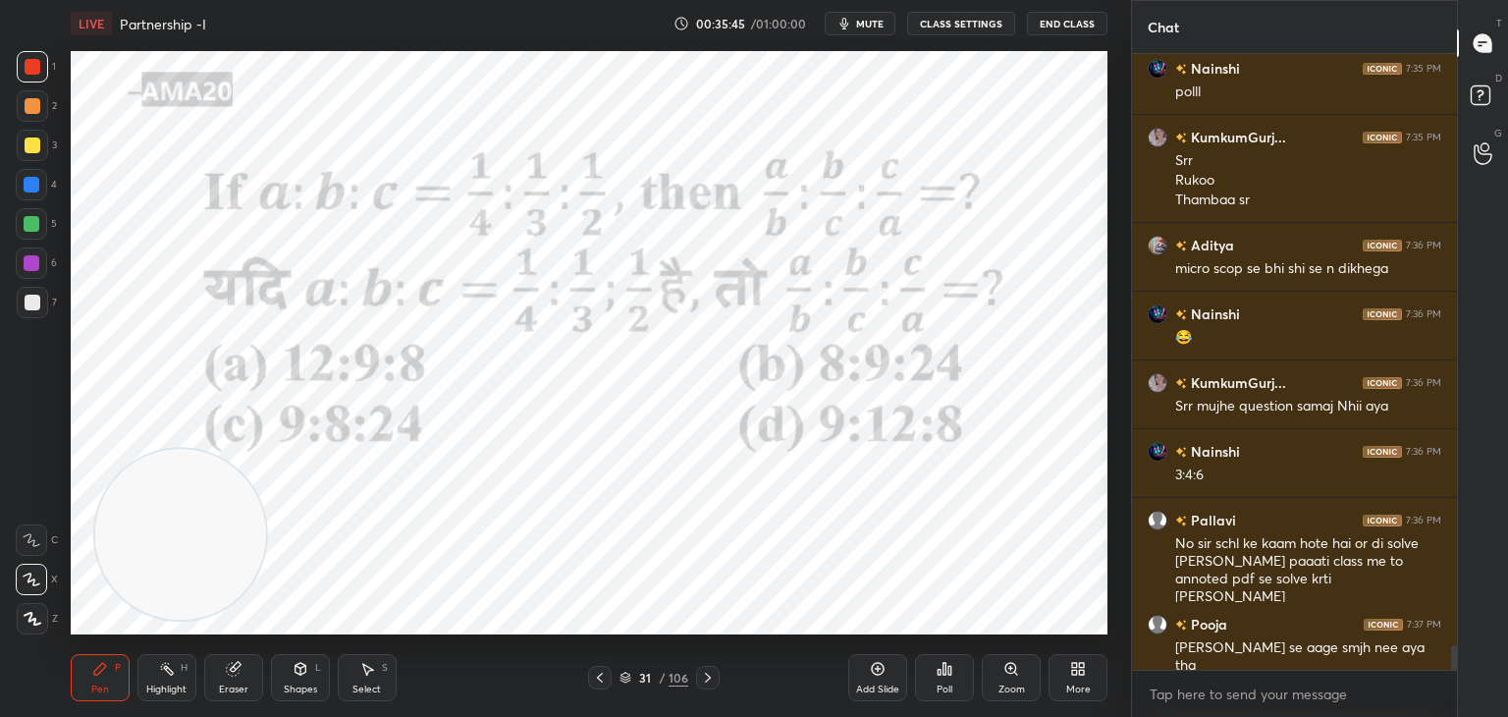
click at [47, 196] on div "4" at bounding box center [36, 184] width 41 height 31
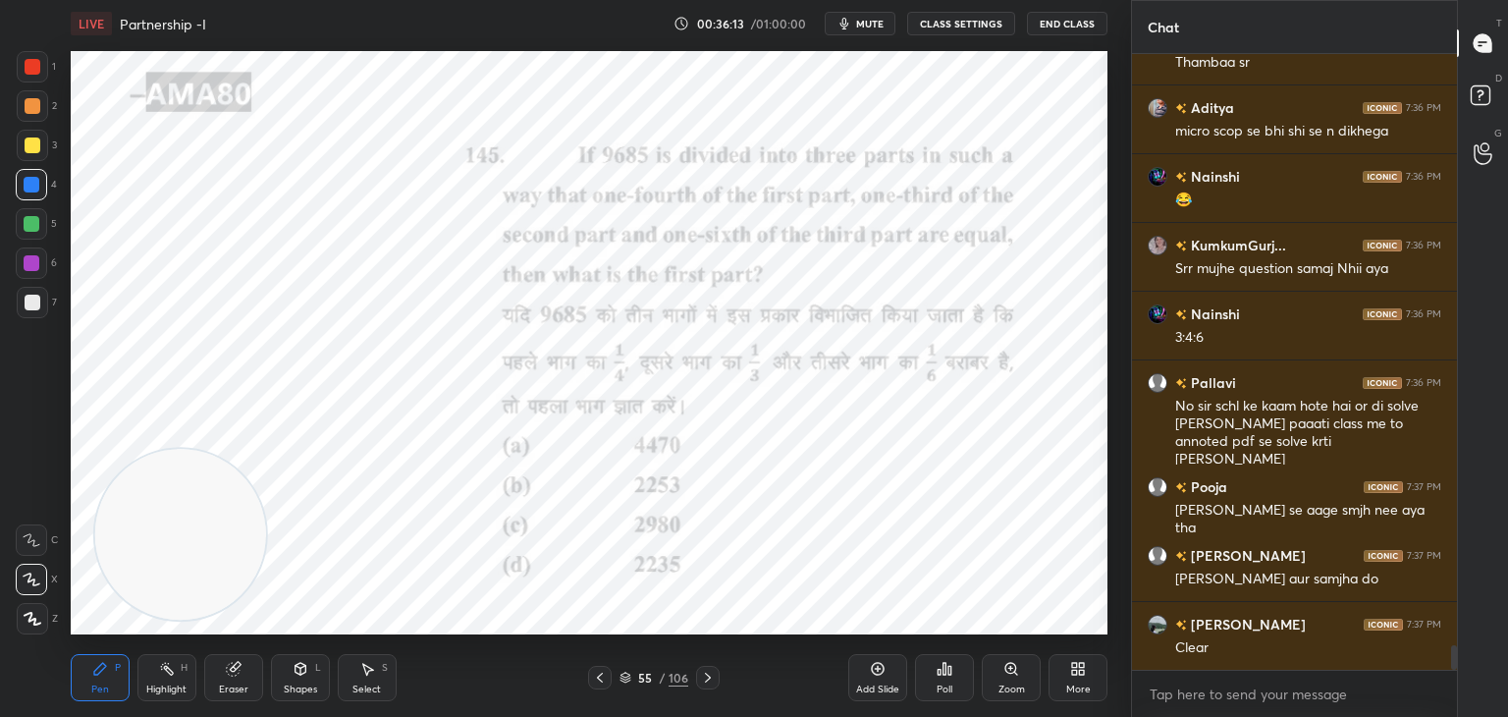
scroll to position [15189, 0]
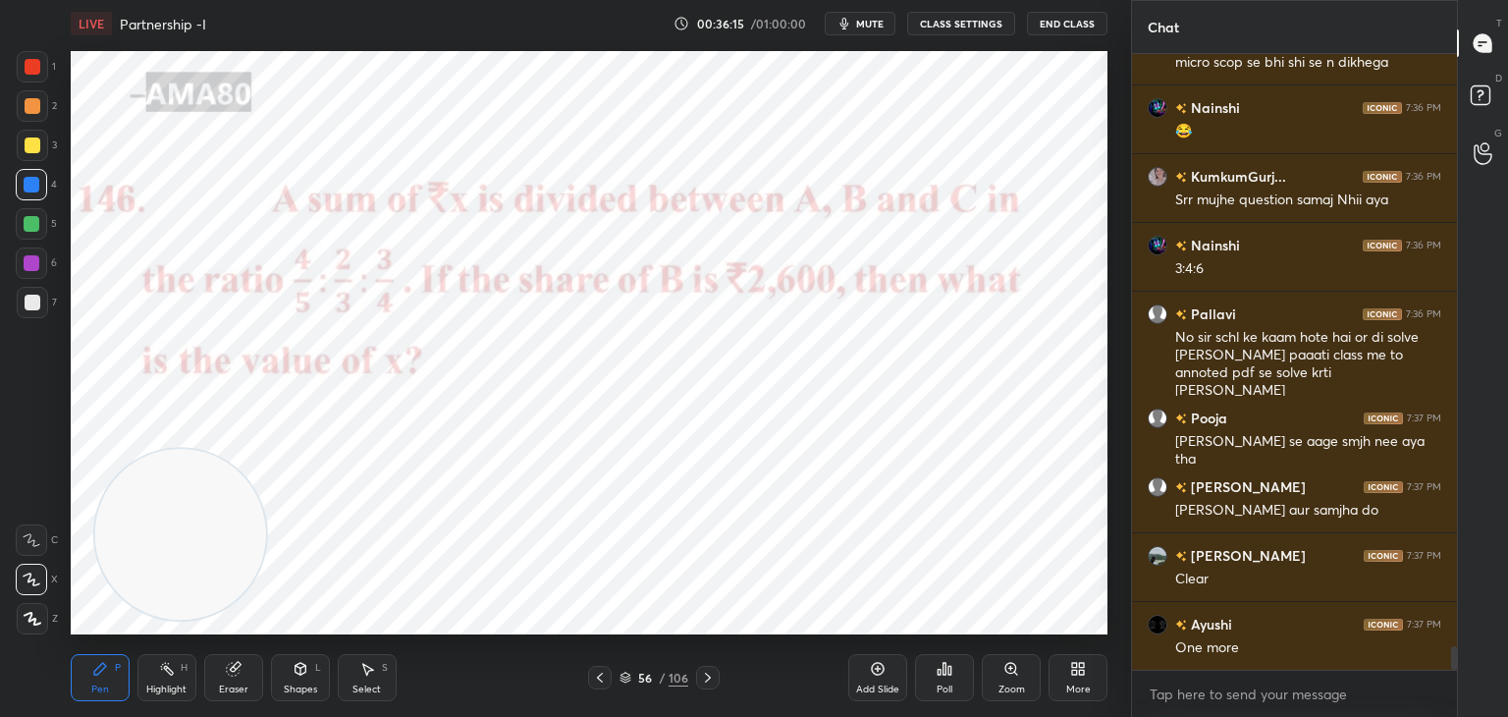
click at [38, 75] on div at bounding box center [32, 66] width 31 height 31
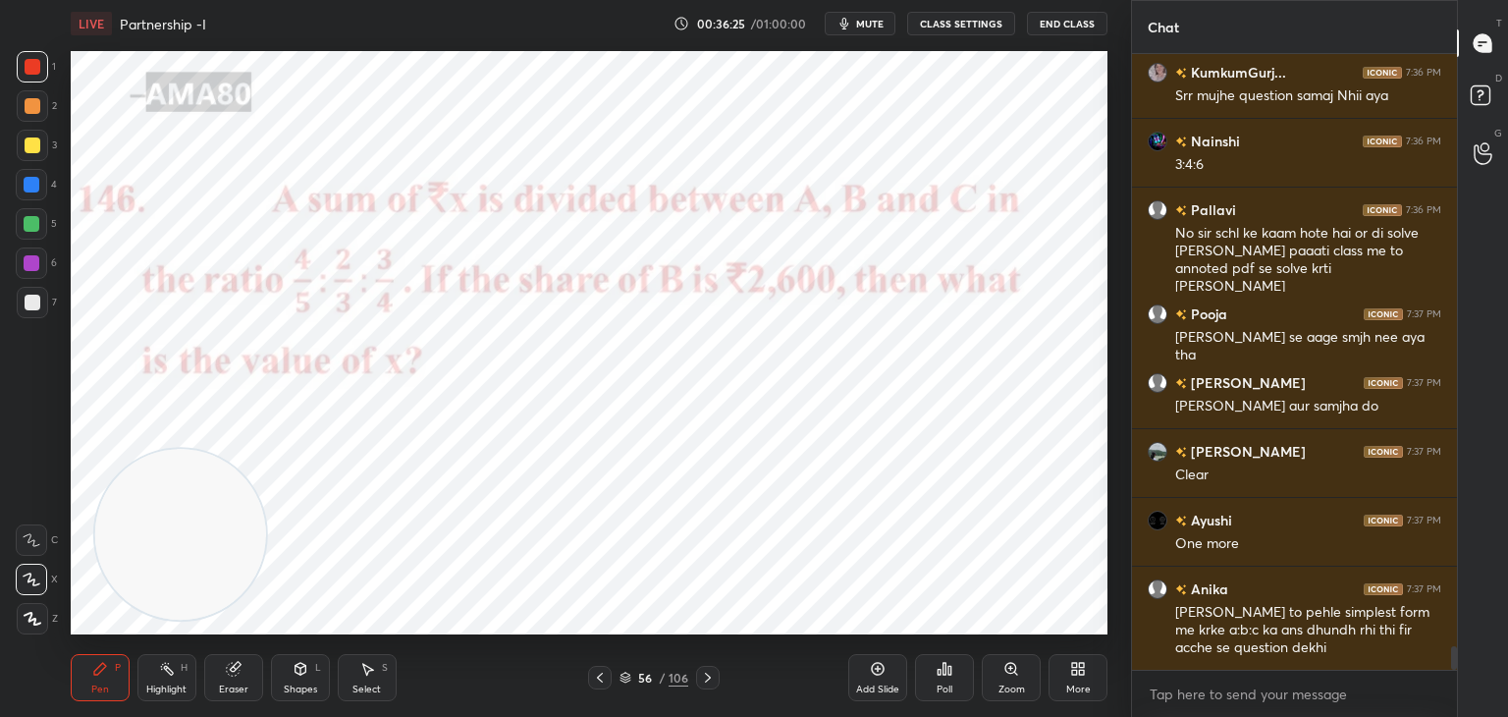
click at [234, 687] on div "Eraser" at bounding box center [233, 689] width 29 height 10
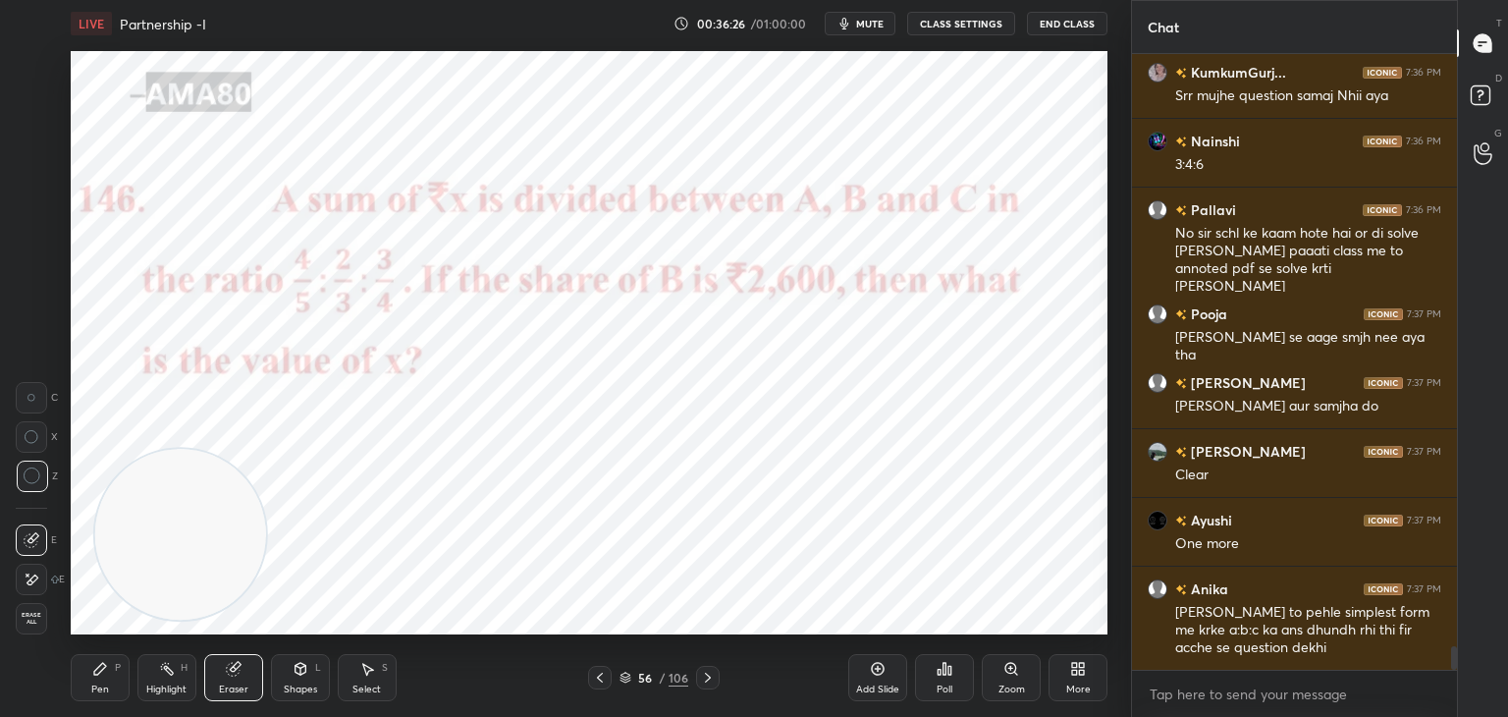
click at [48, 620] on div "Erase all" at bounding box center [33, 618] width 35 height 31
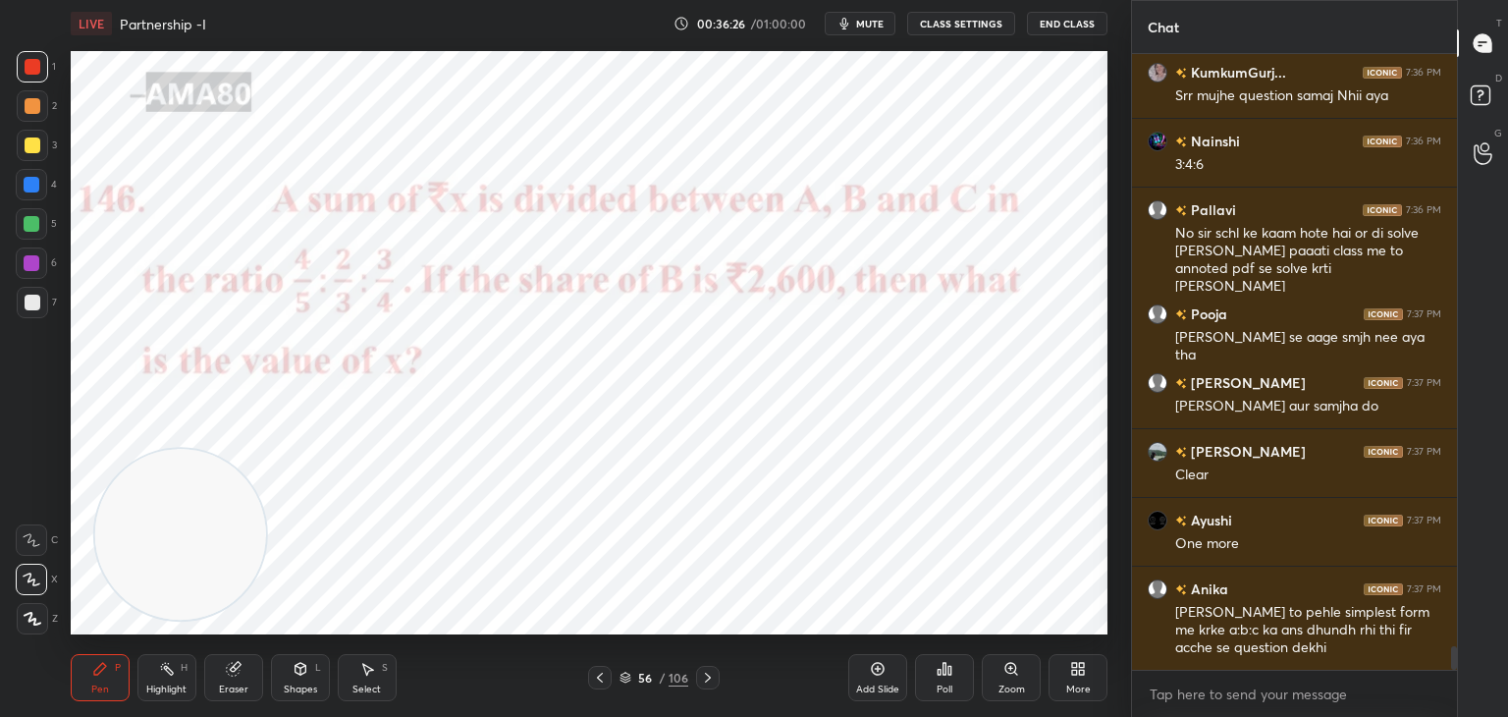
click at [109, 686] on div "Pen P" at bounding box center [100, 677] width 59 height 47
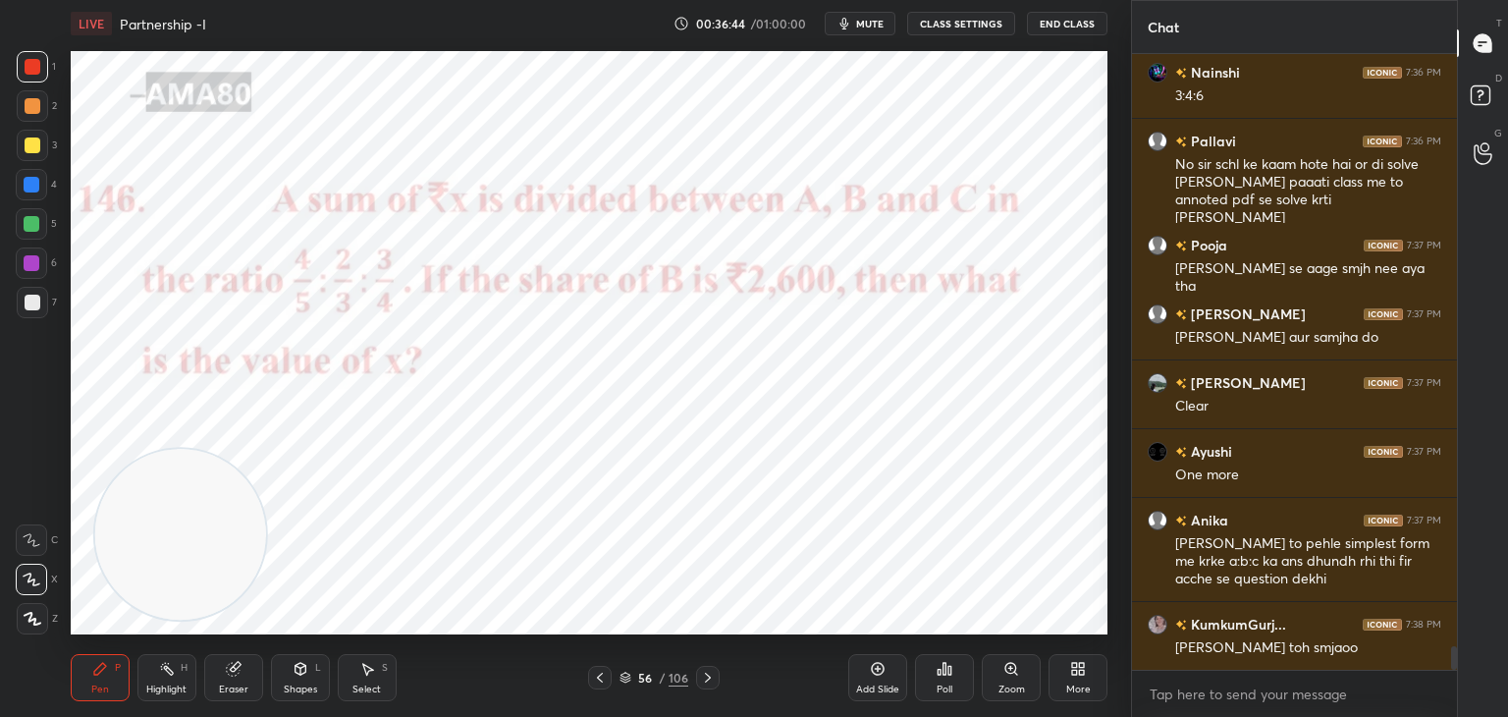
click at [866, 30] on button "mute" at bounding box center [860, 24] width 71 height 24
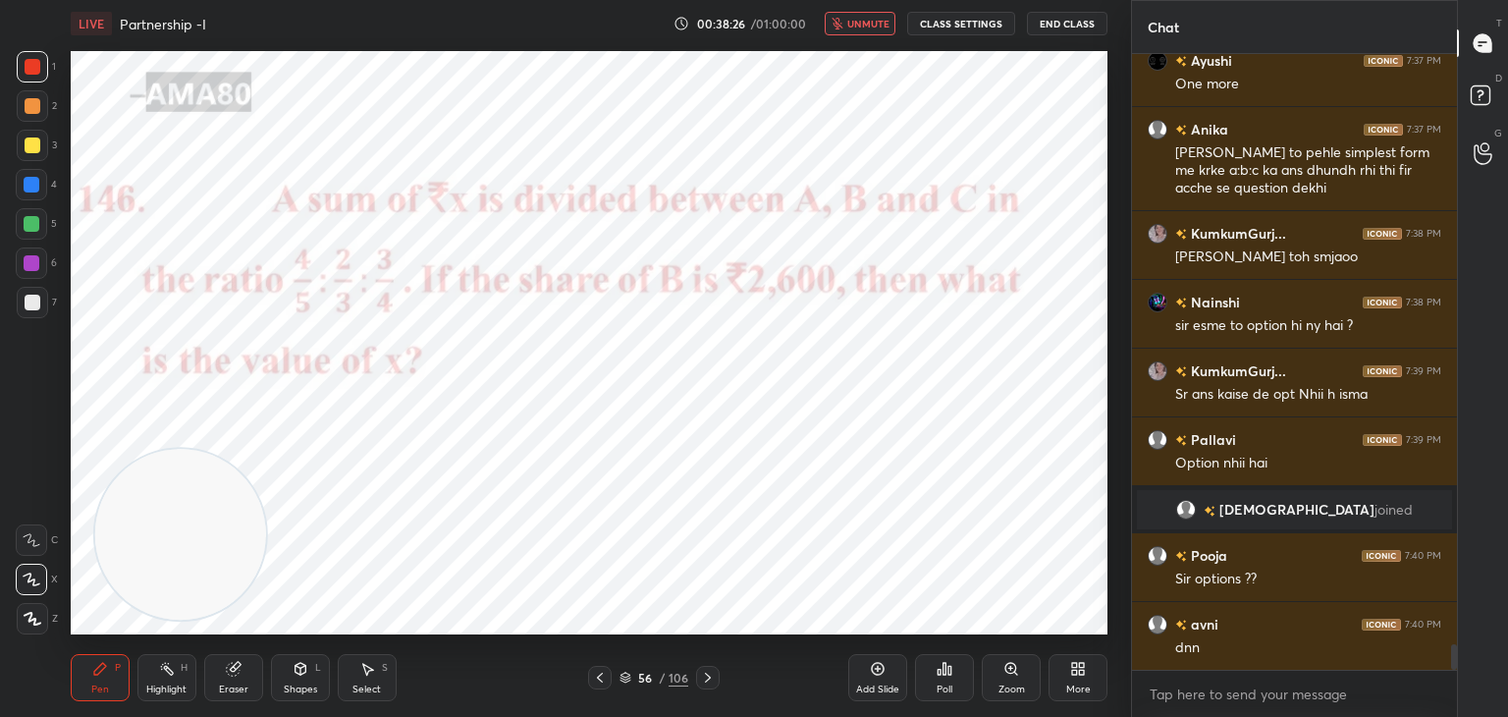
scroll to position [14034, 0]
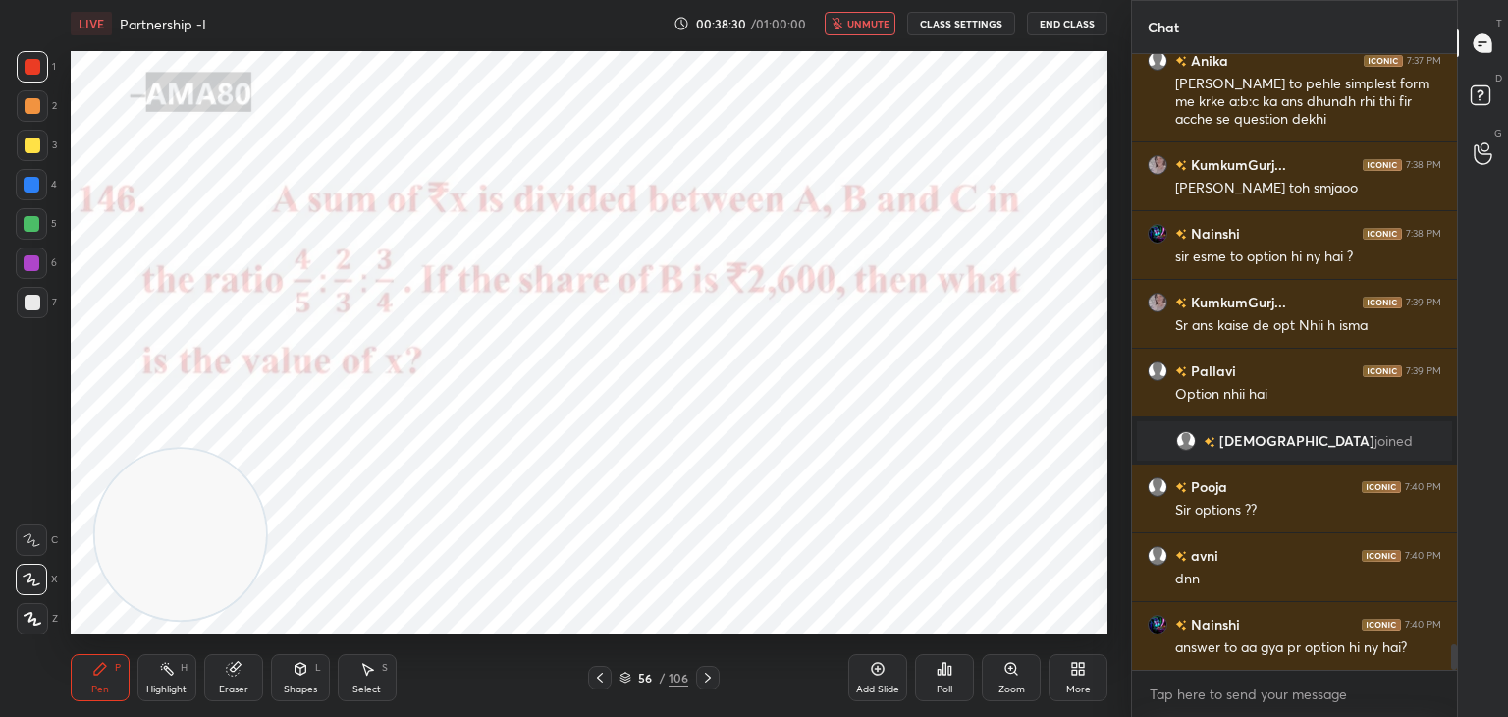
click at [874, 28] on span "unmute" at bounding box center [868, 24] width 42 height 14
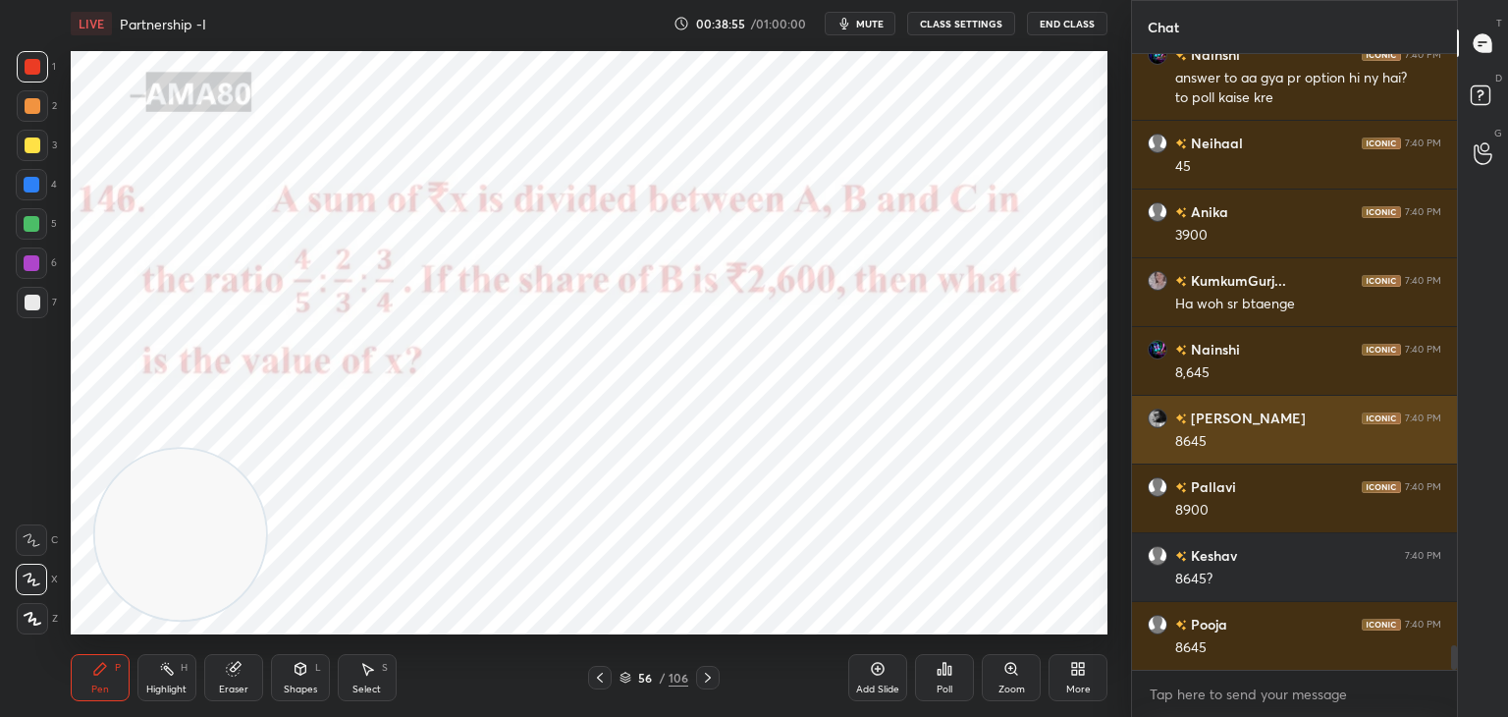
scroll to position [14672, 0]
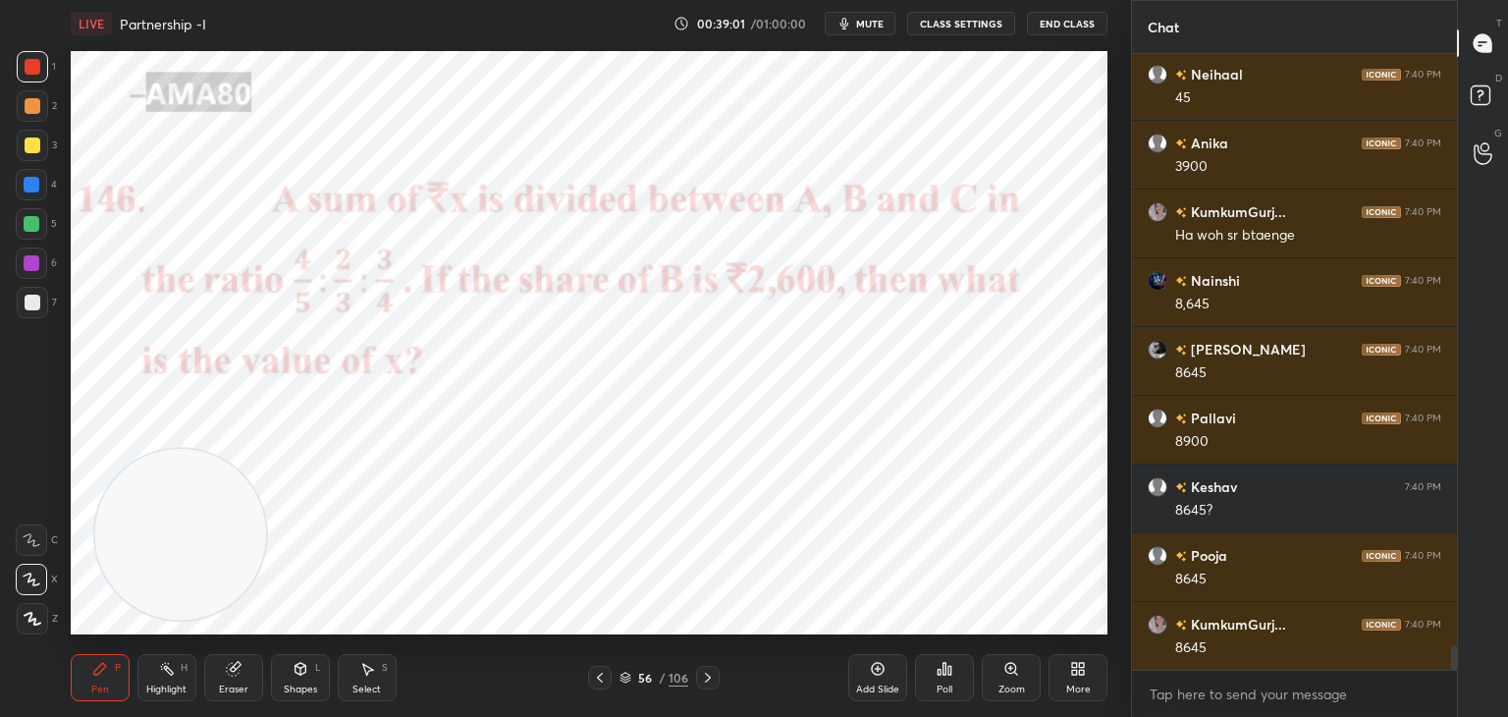
click at [193, 677] on div "Highlight H" at bounding box center [166, 677] width 59 height 47
click at [224, 677] on div "Eraser" at bounding box center [233, 677] width 59 height 47
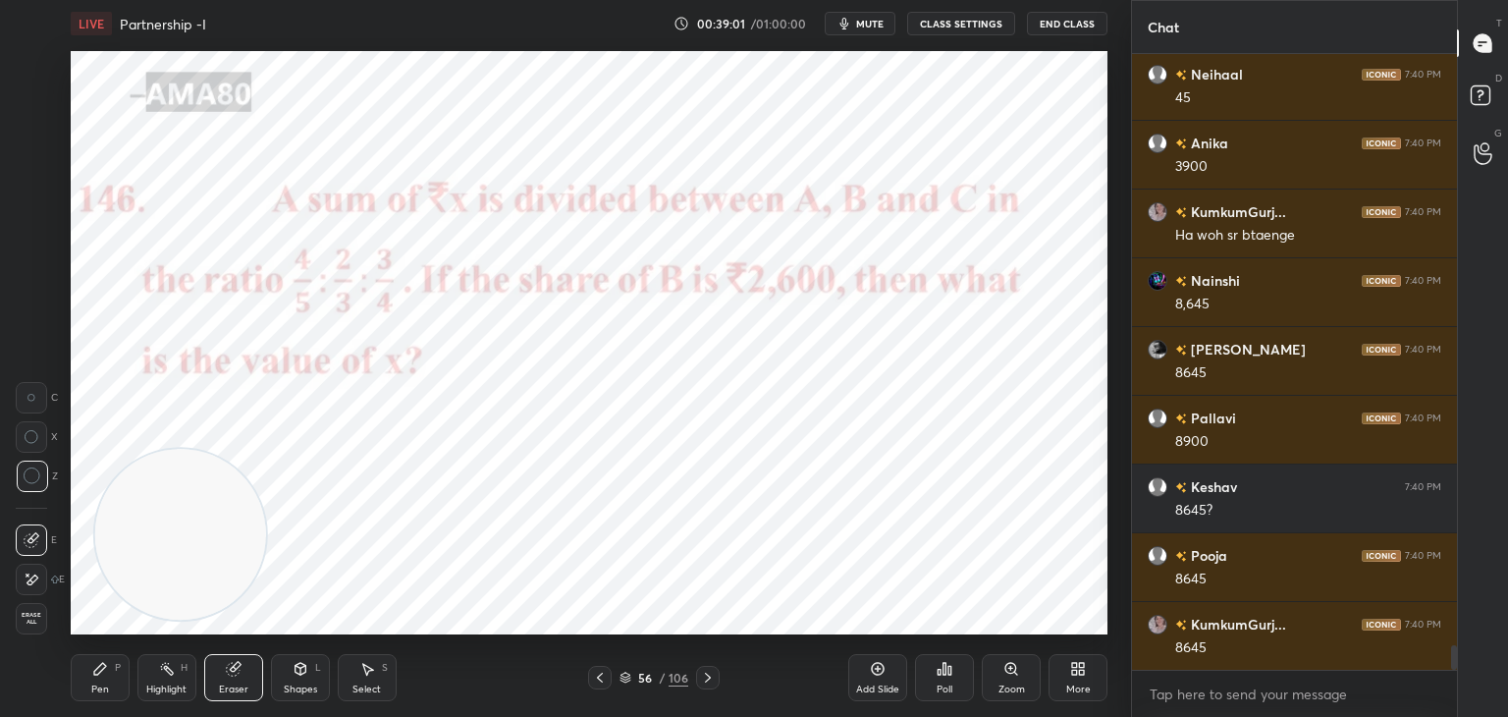
click at [219, 673] on div "Eraser" at bounding box center [233, 677] width 59 height 47
click at [42, 617] on span "Erase all" at bounding box center [31, 619] width 29 height 14
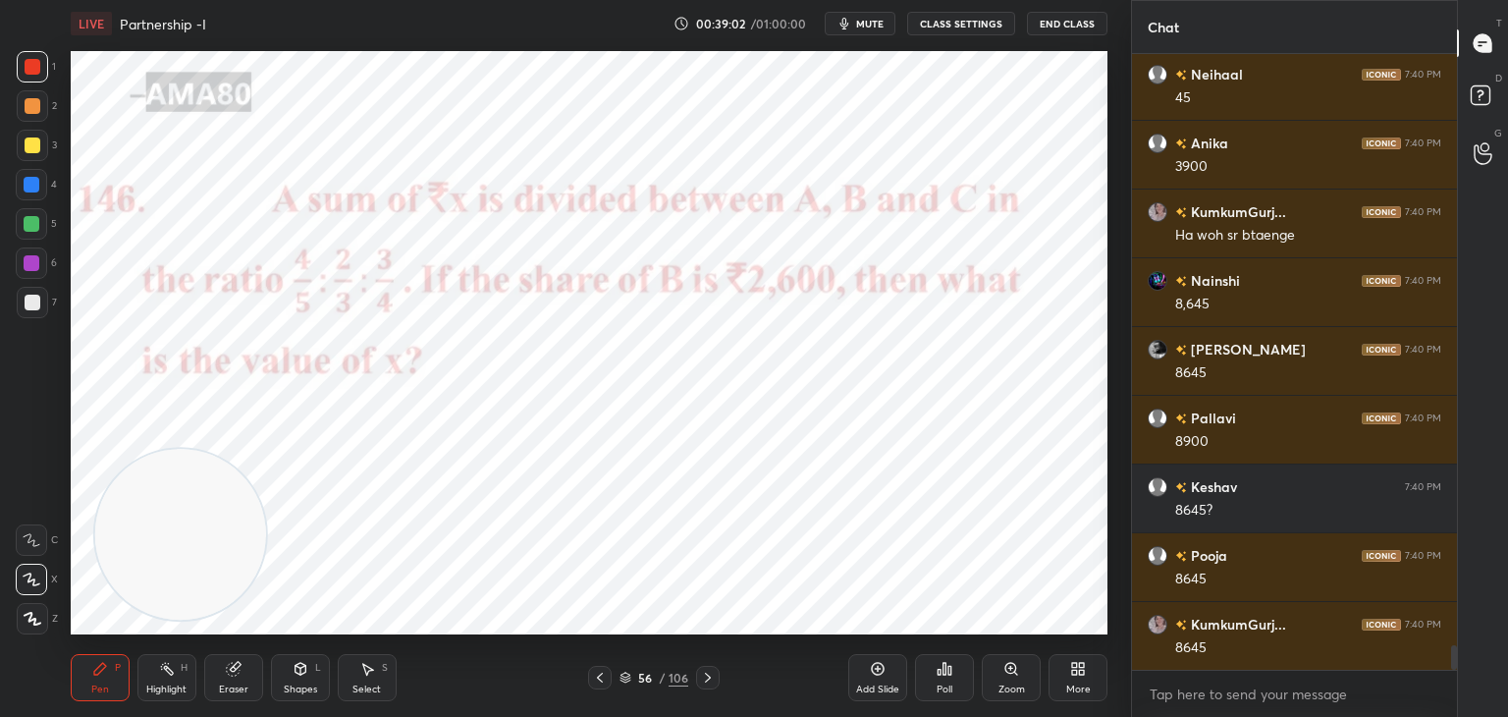
click at [72, 669] on div "Pen P" at bounding box center [100, 677] width 59 height 47
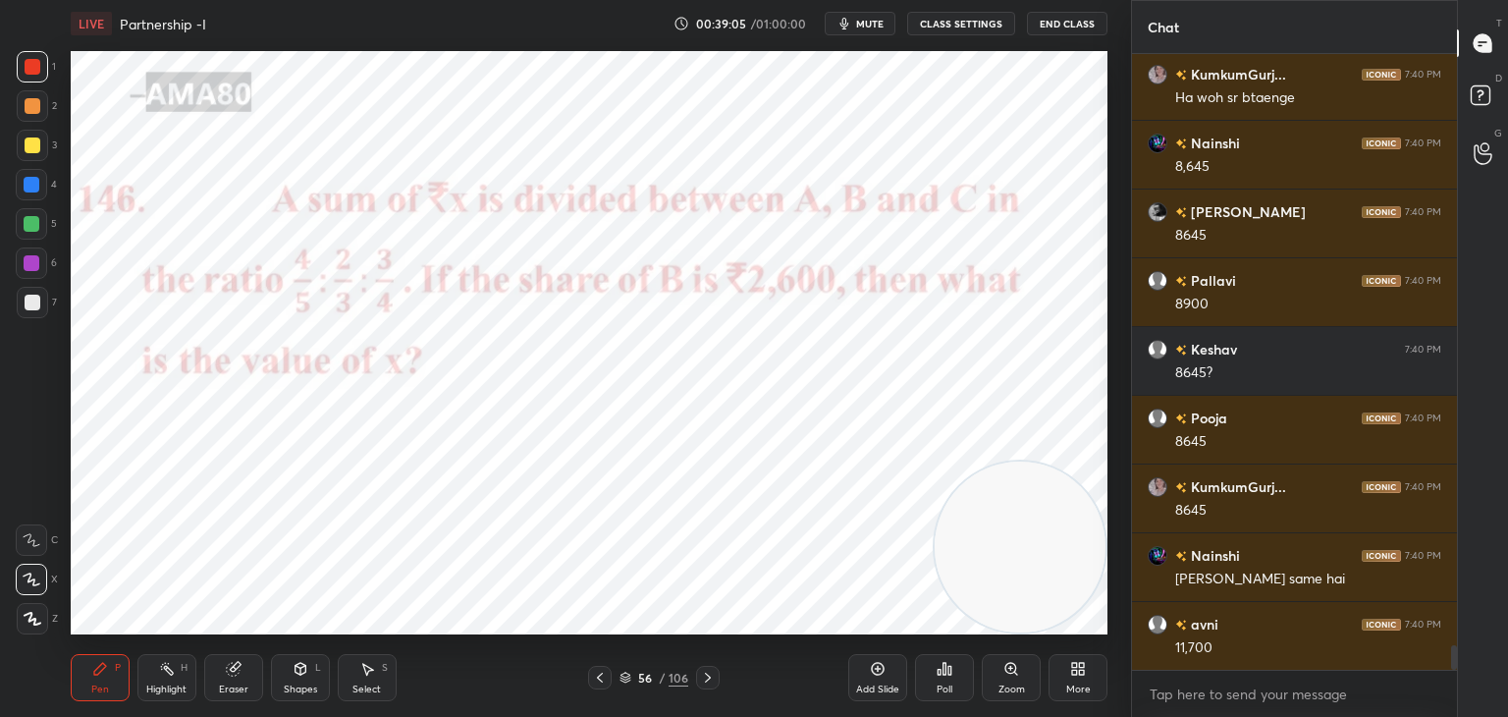
scroll to position [14878, 0]
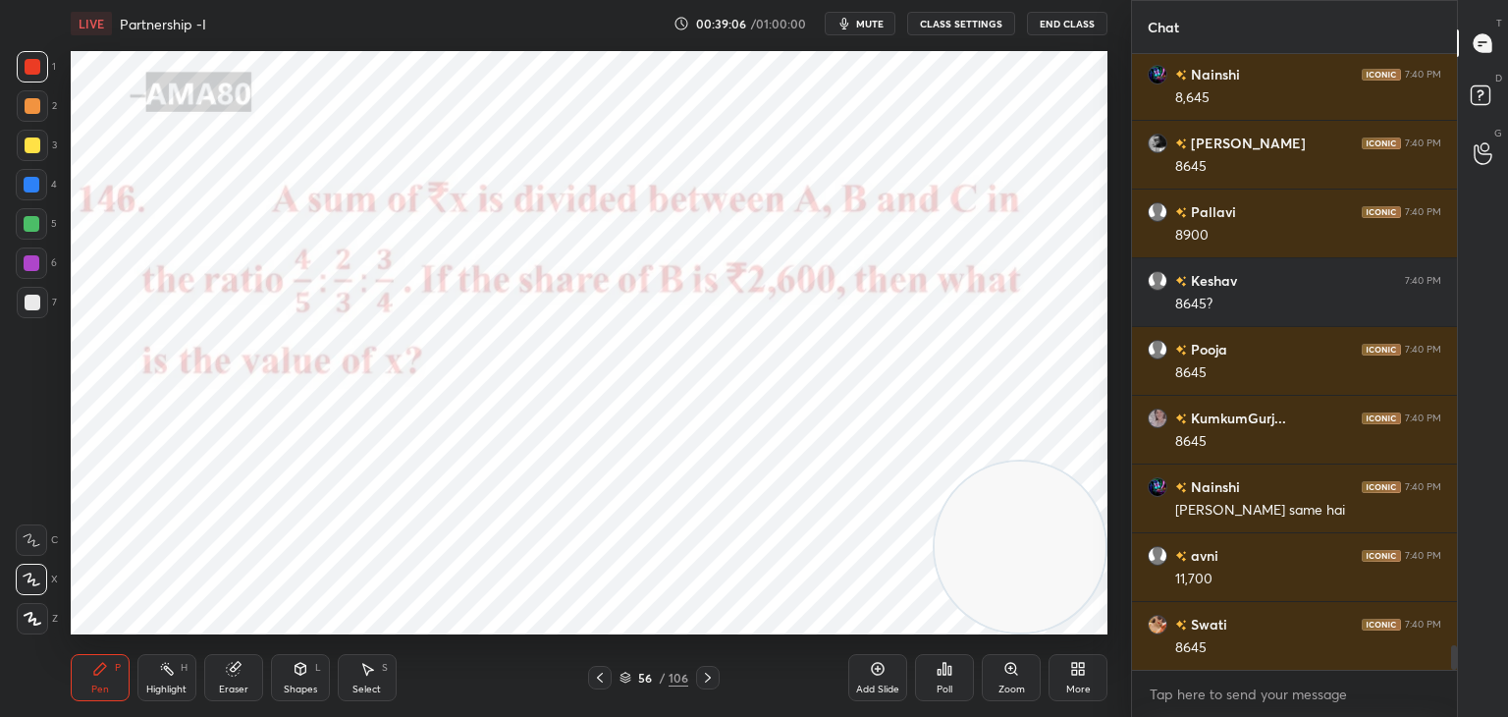
click at [40, 192] on div at bounding box center [31, 184] width 31 height 31
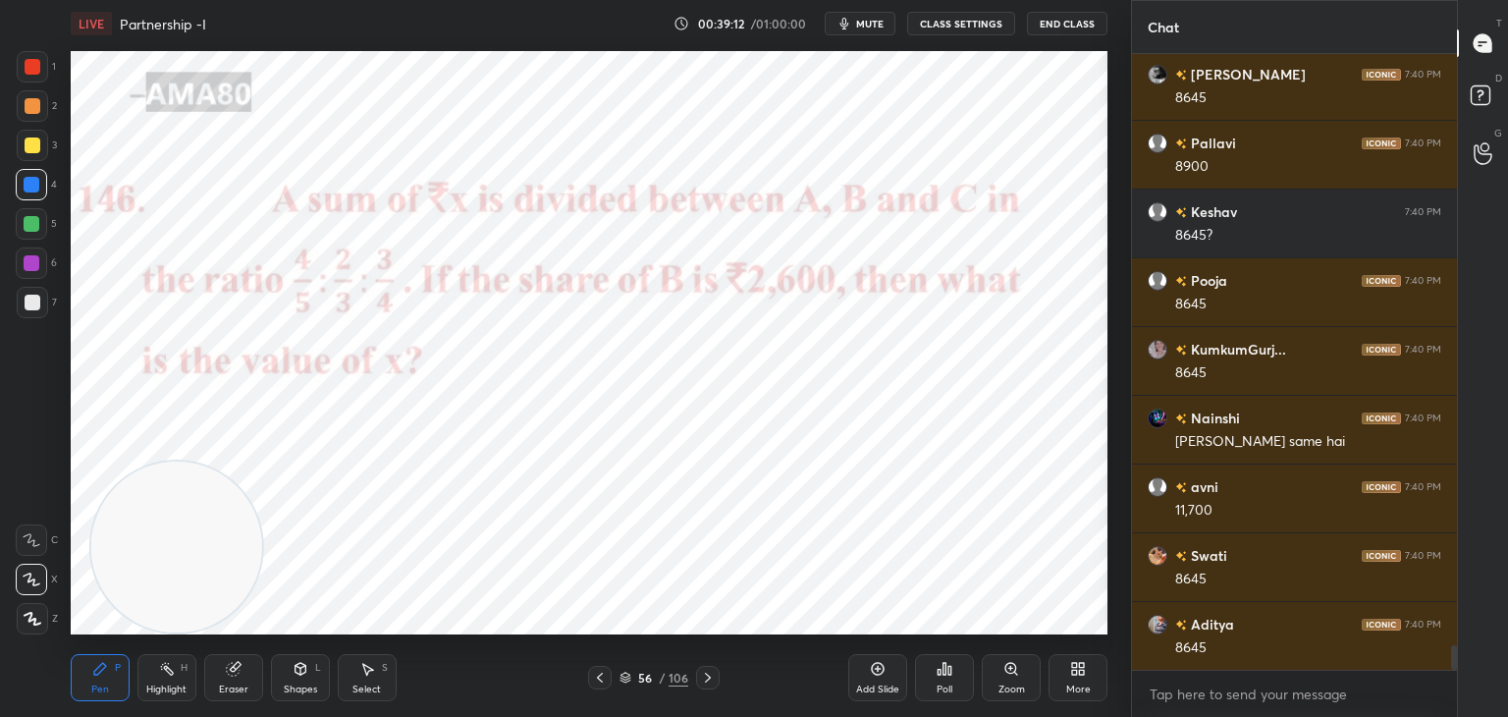
scroll to position [15016, 0]
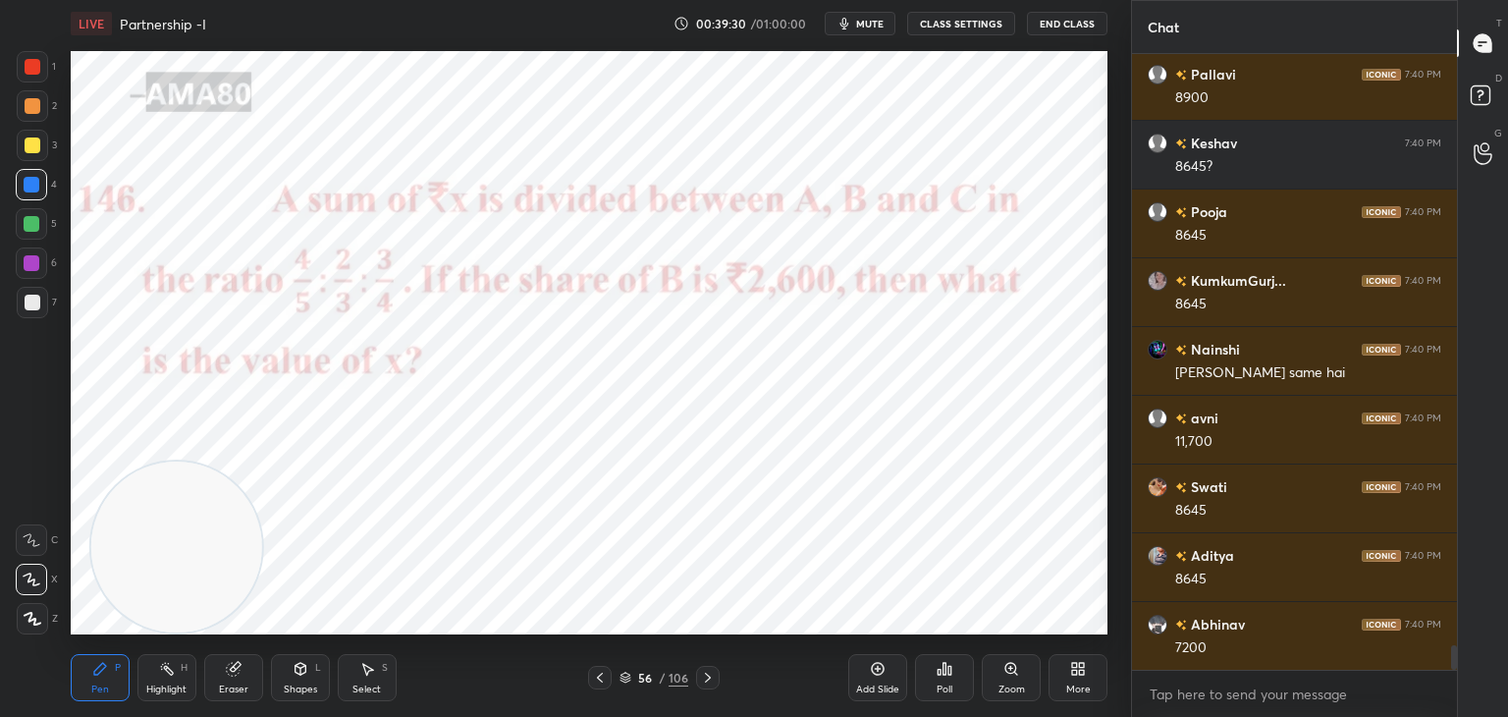
click at [38, 262] on div at bounding box center [32, 263] width 16 height 16
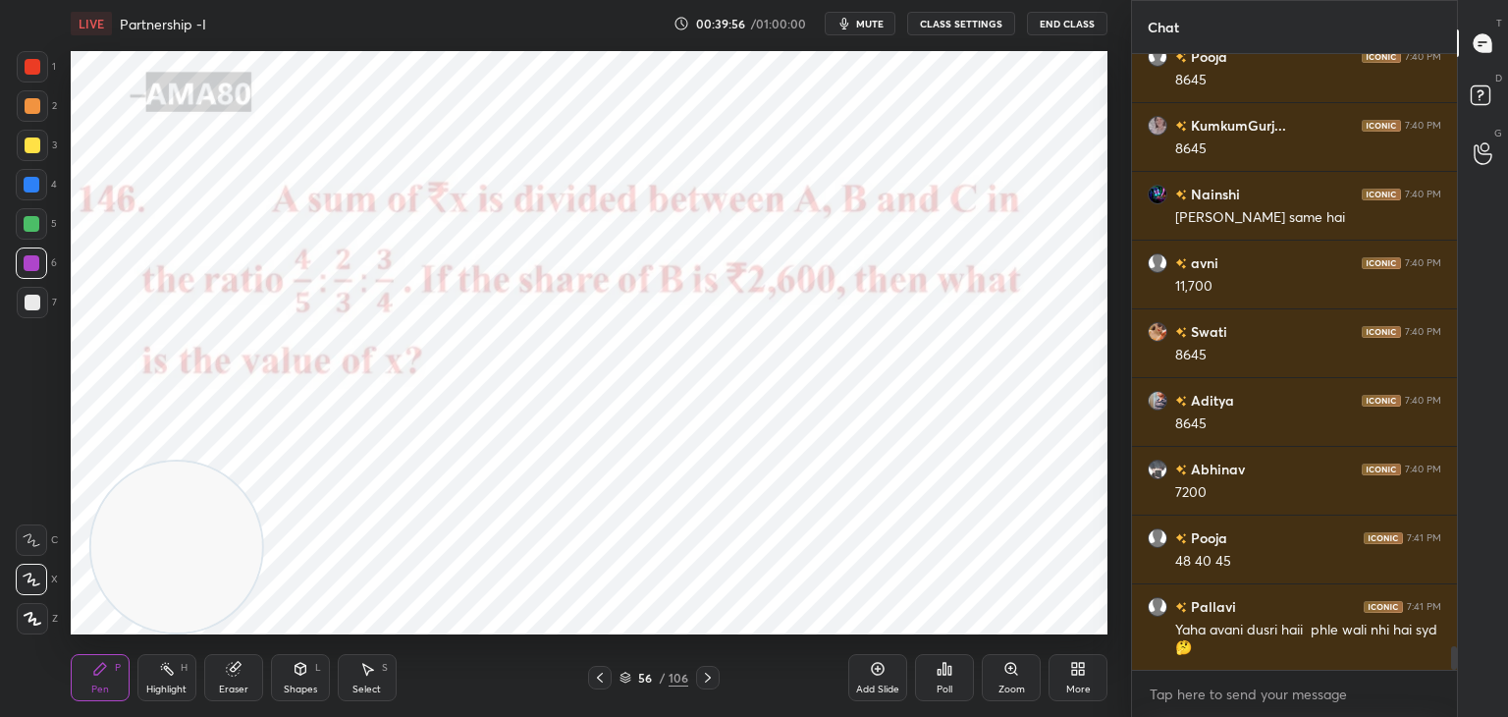
scroll to position [15240, 0]
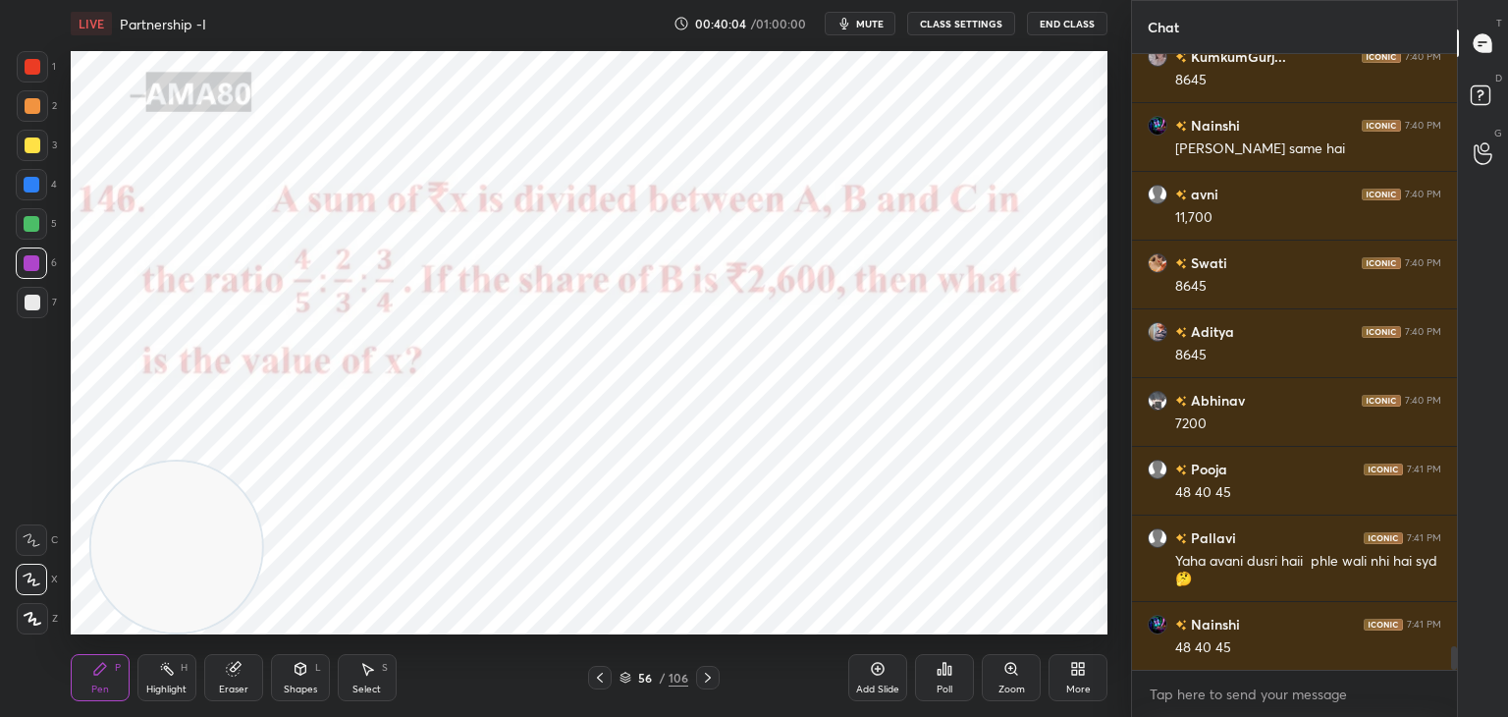
click at [42, 177] on div at bounding box center [31, 184] width 31 height 31
click at [39, 265] on div at bounding box center [31, 262] width 31 height 31
click at [30, 231] on div at bounding box center [32, 224] width 16 height 16
click at [33, 617] on icon at bounding box center [33, 619] width 18 height 14
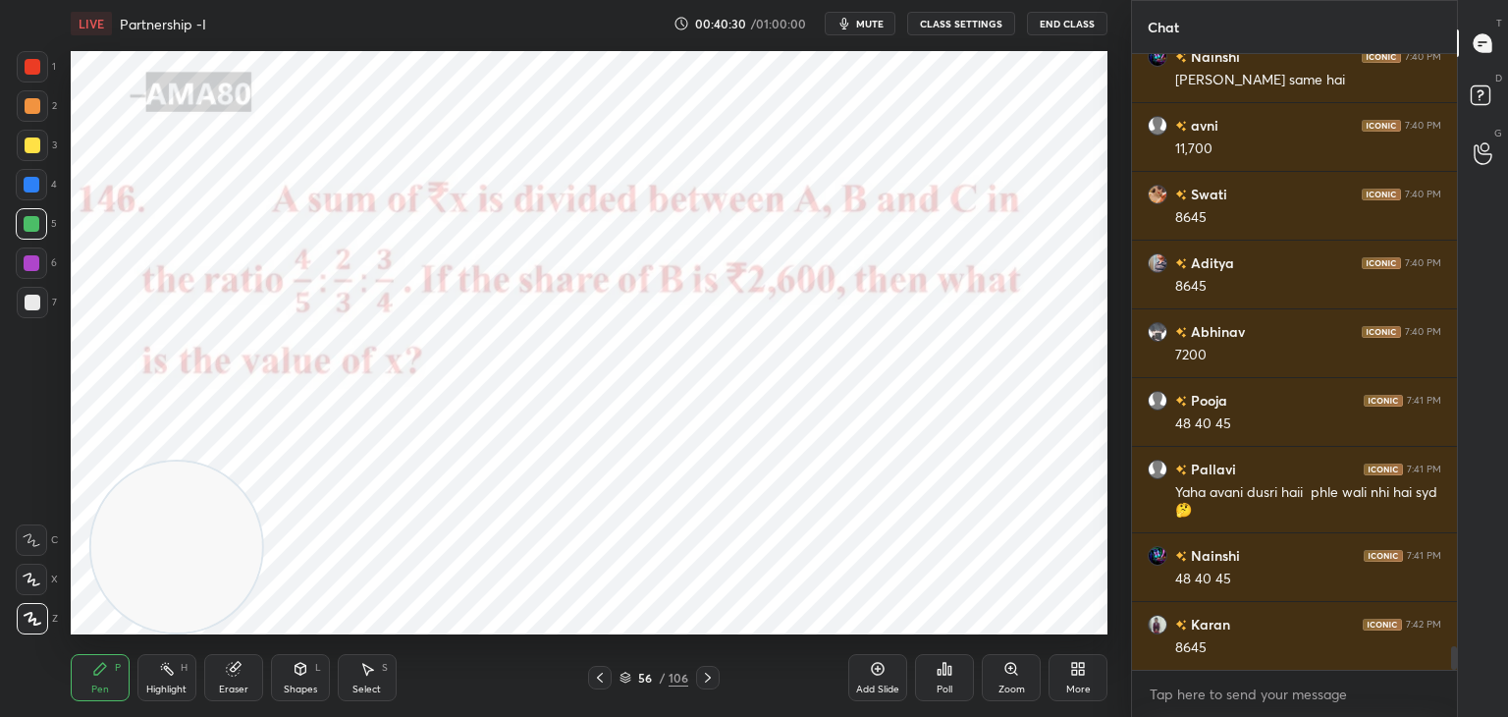
scroll to position [15377, 0]
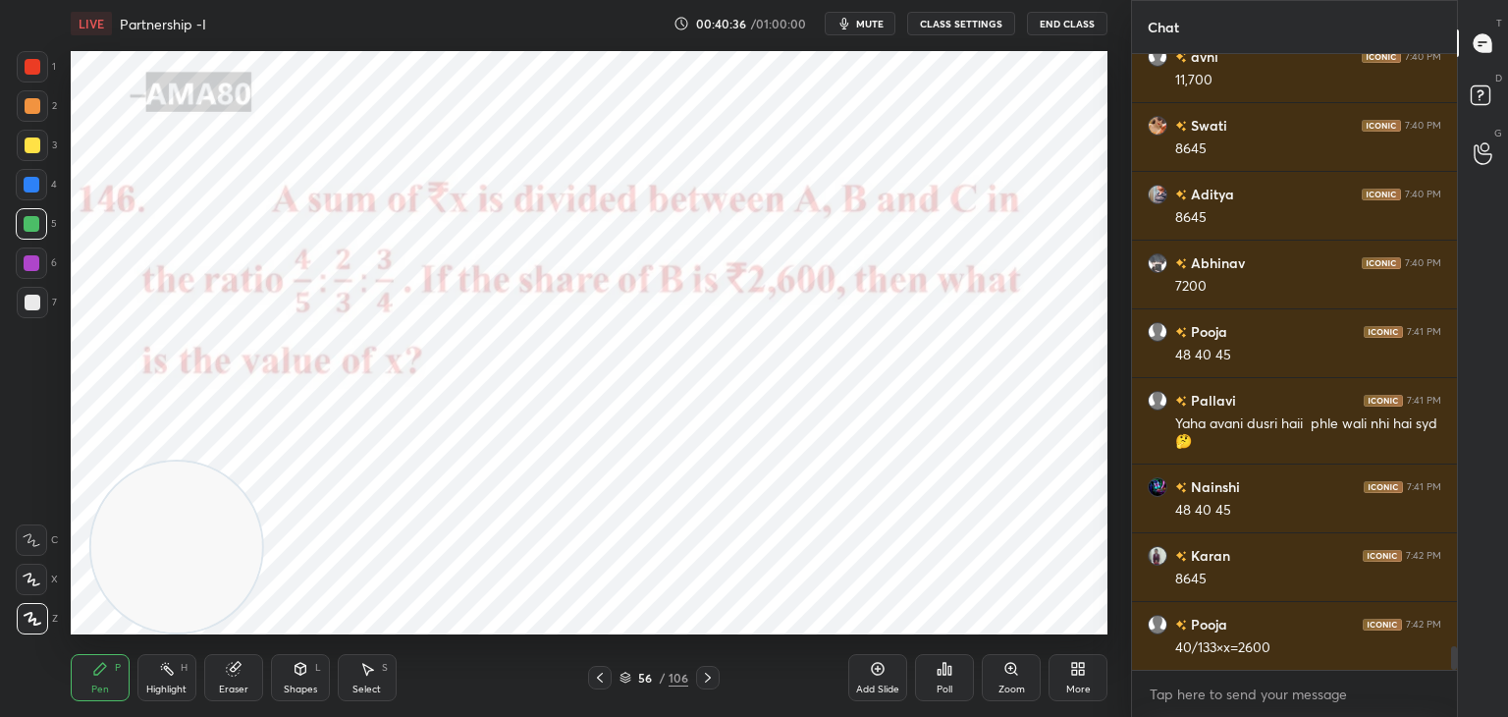
click at [29, 265] on div at bounding box center [32, 263] width 16 height 16
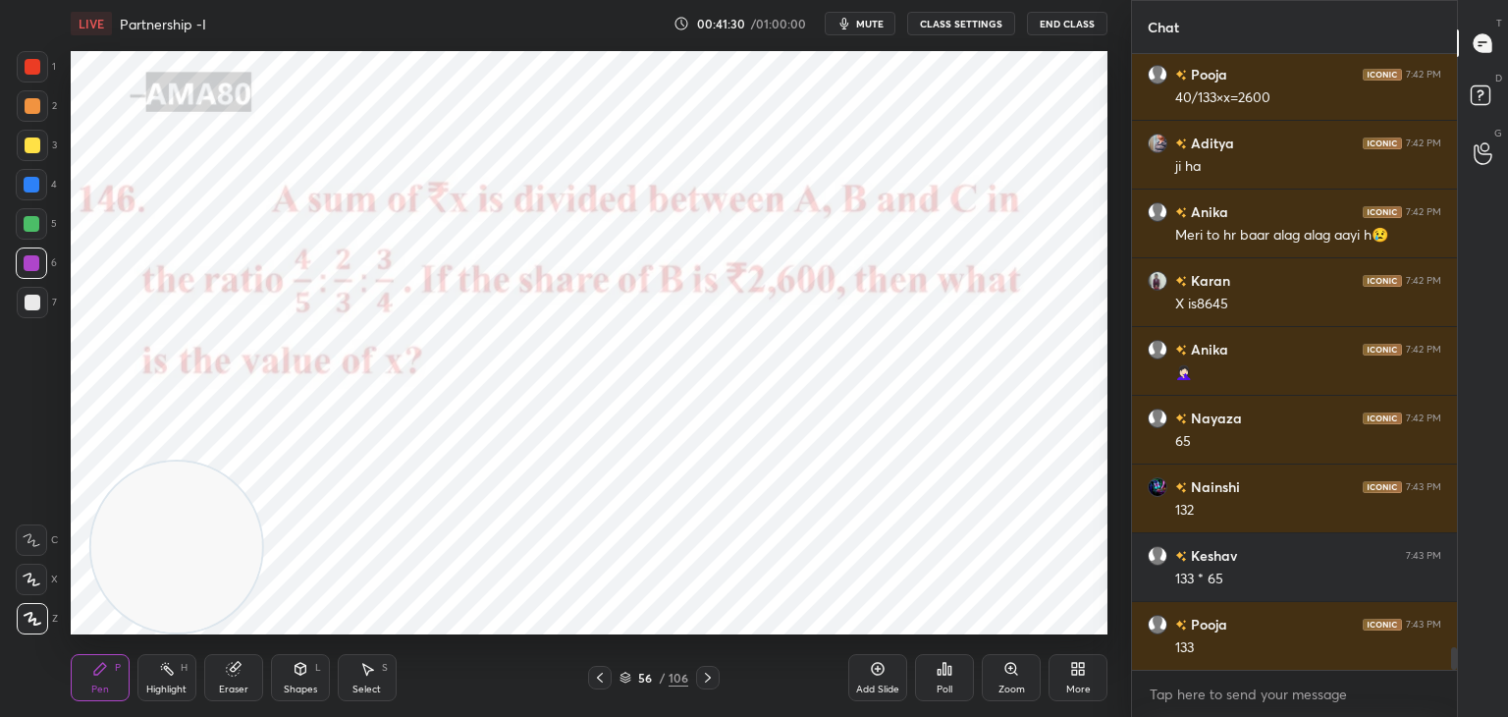
scroll to position [15996, 0]
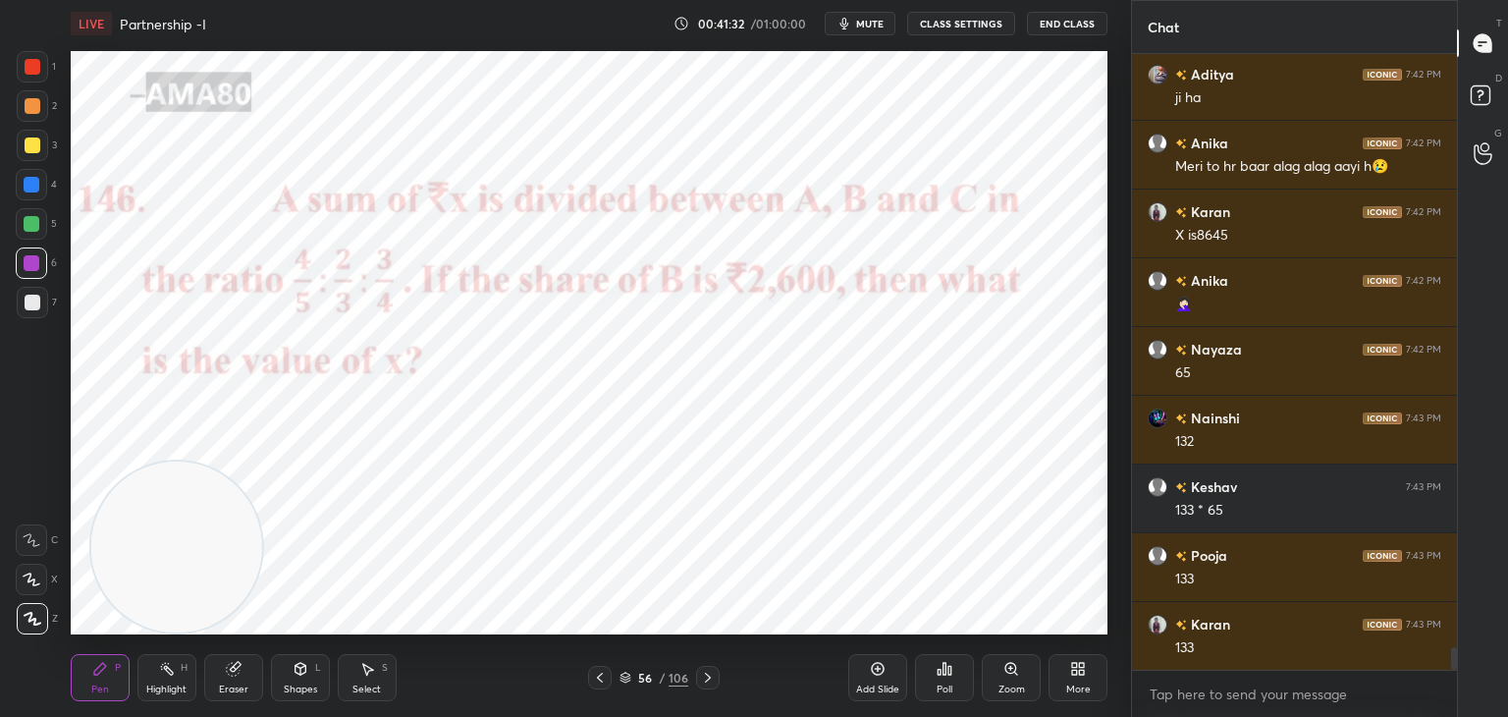
click at [51, 225] on div "5" at bounding box center [36, 223] width 41 height 31
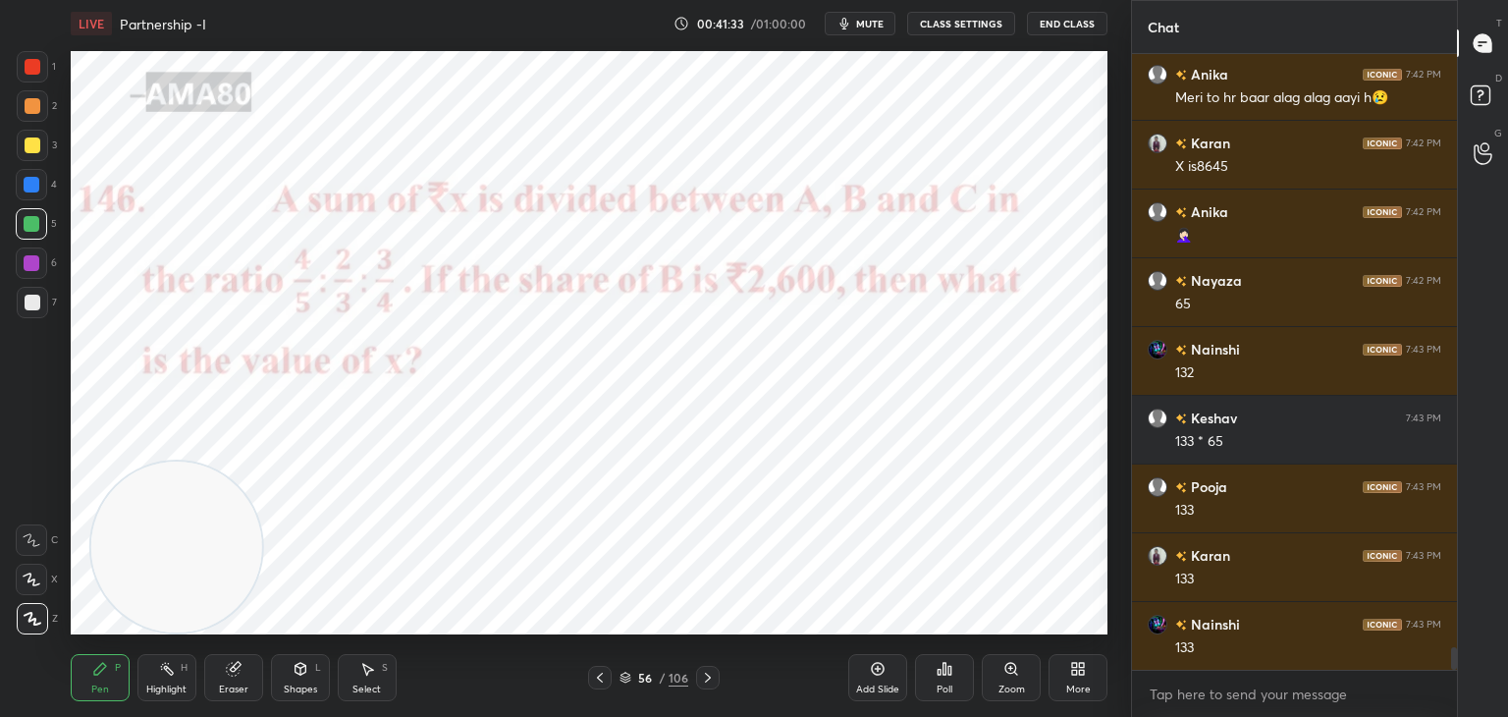
click at [42, 71] on div at bounding box center [32, 66] width 31 height 31
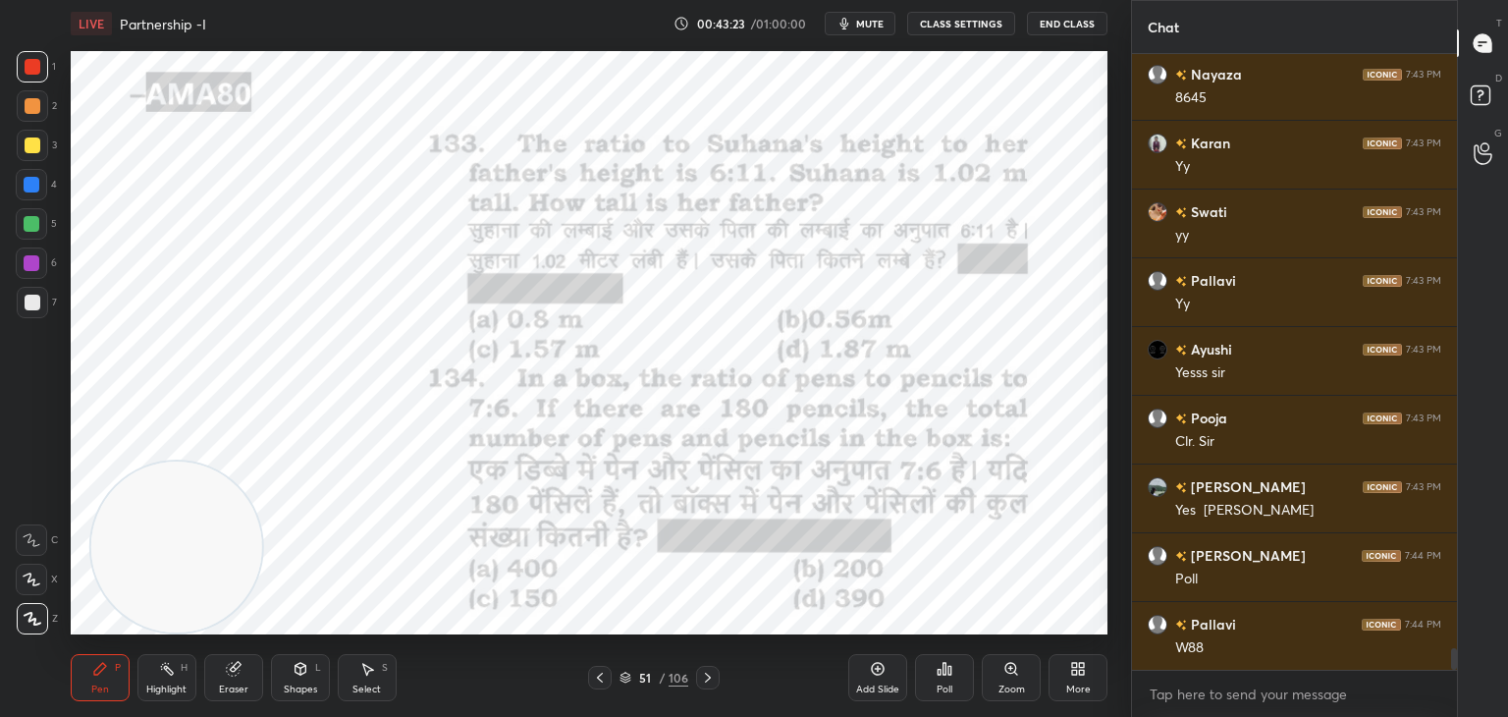
scroll to position [16978, 0]
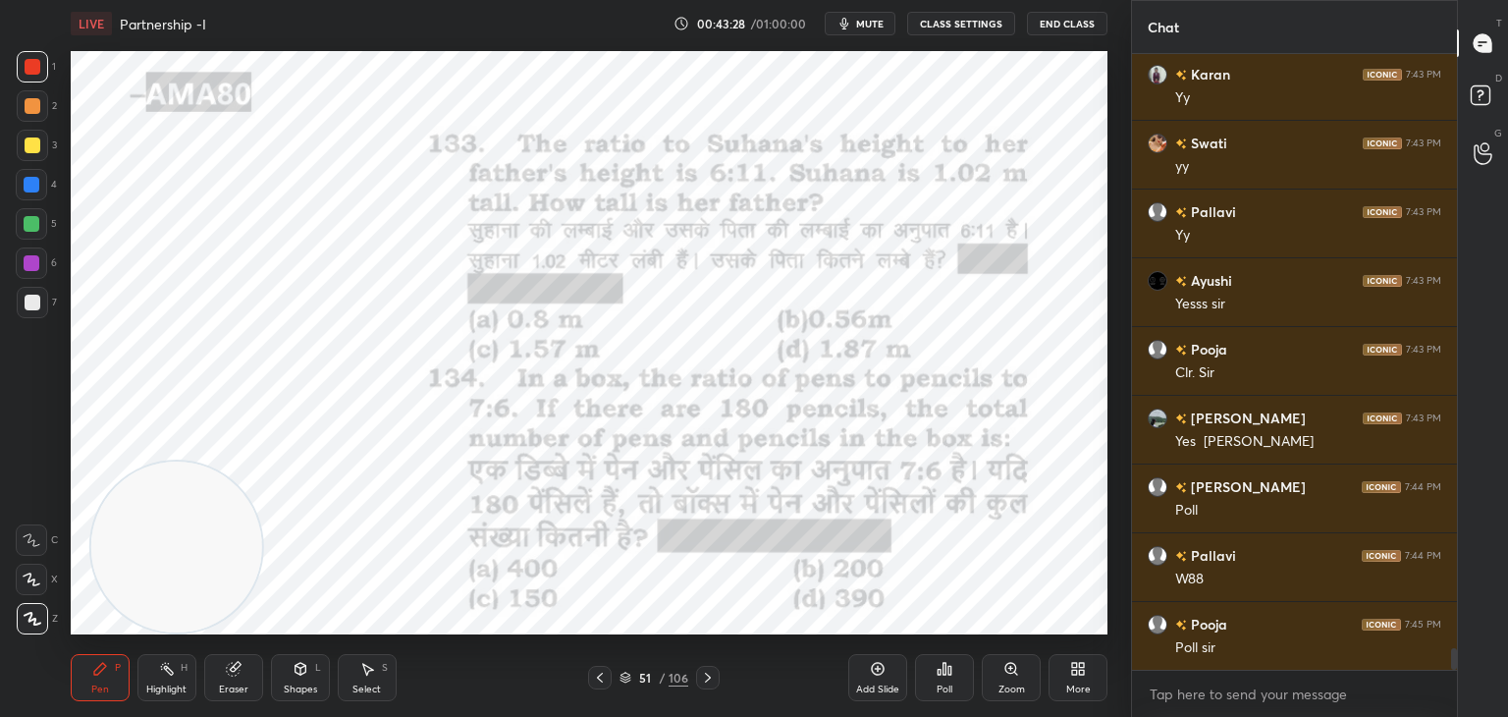
click at [952, 696] on div "Poll" at bounding box center [944, 677] width 59 height 47
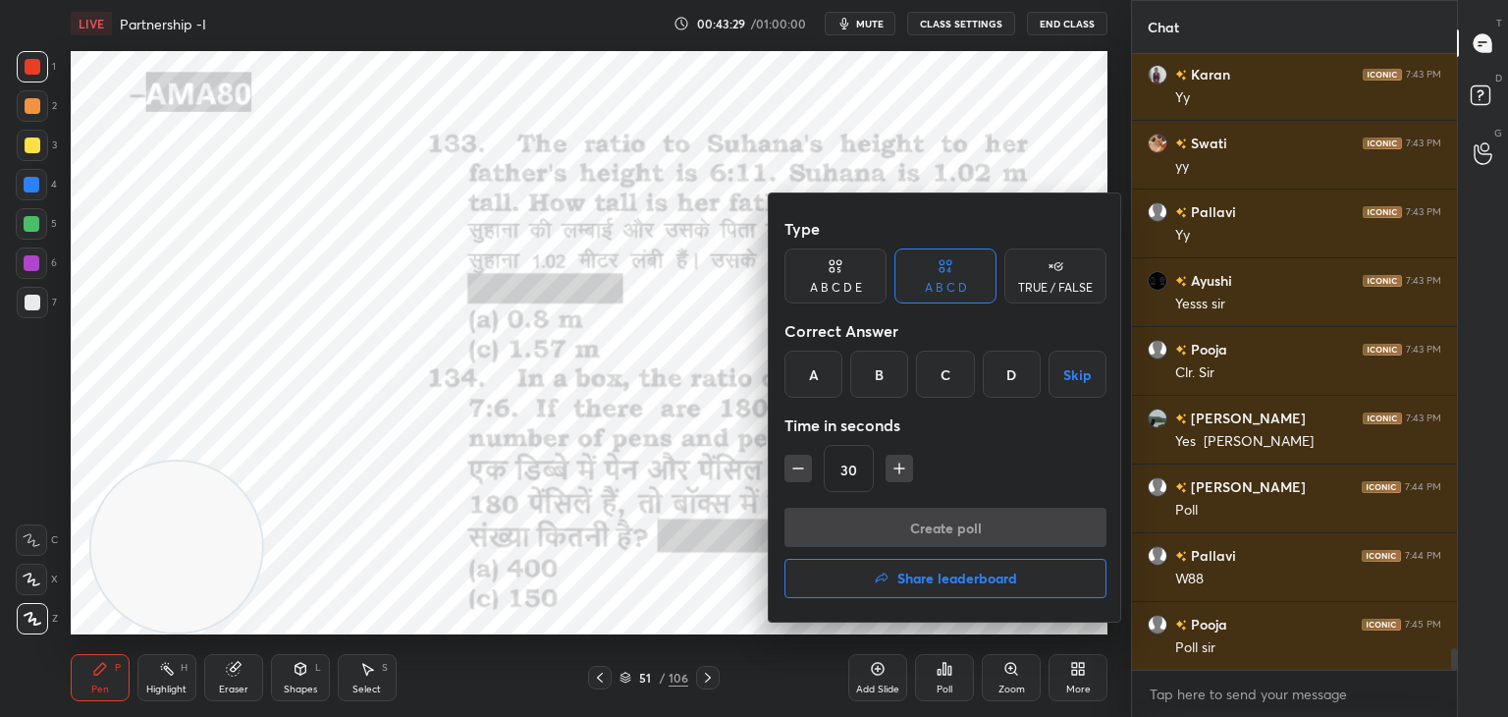
click at [1006, 386] on div "D" at bounding box center [1012, 374] width 58 height 47
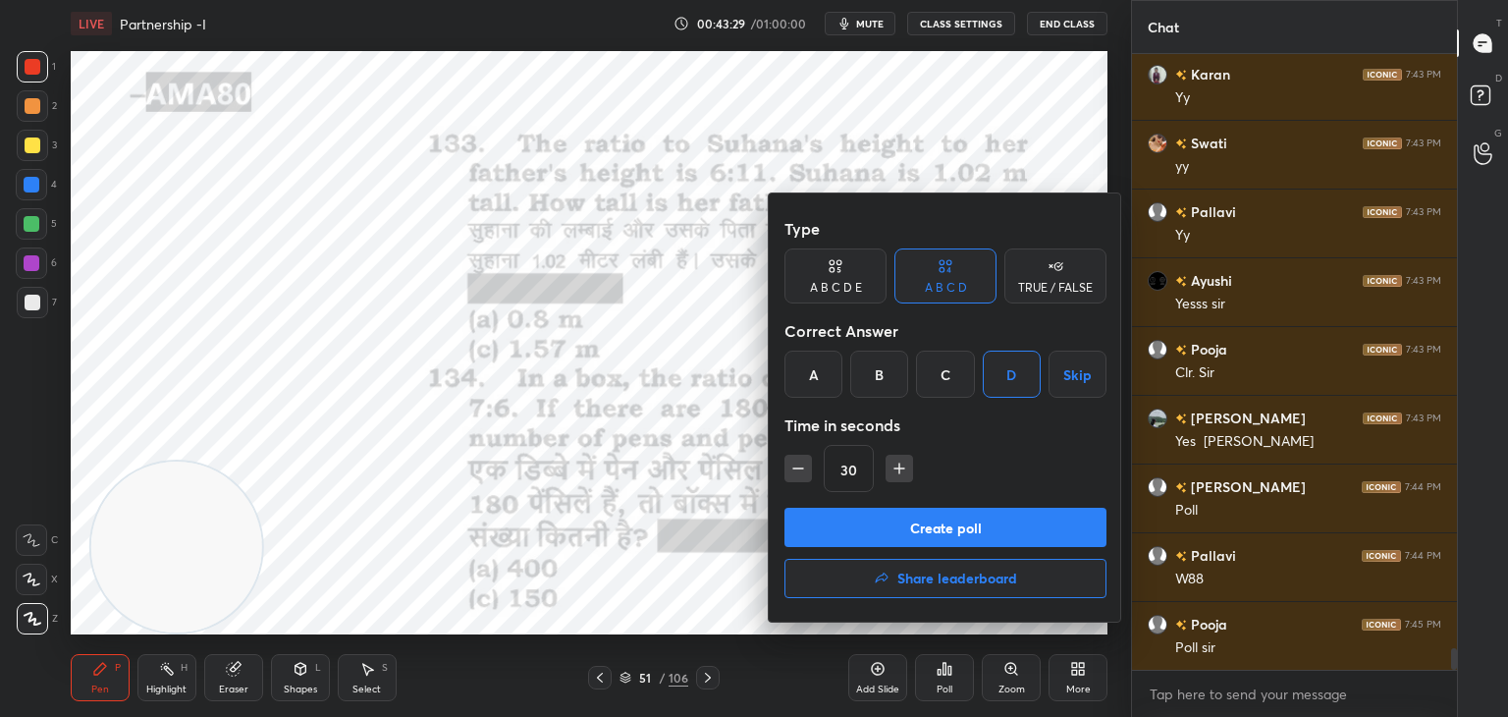
click at [969, 530] on button "Create poll" at bounding box center [946, 527] width 322 height 39
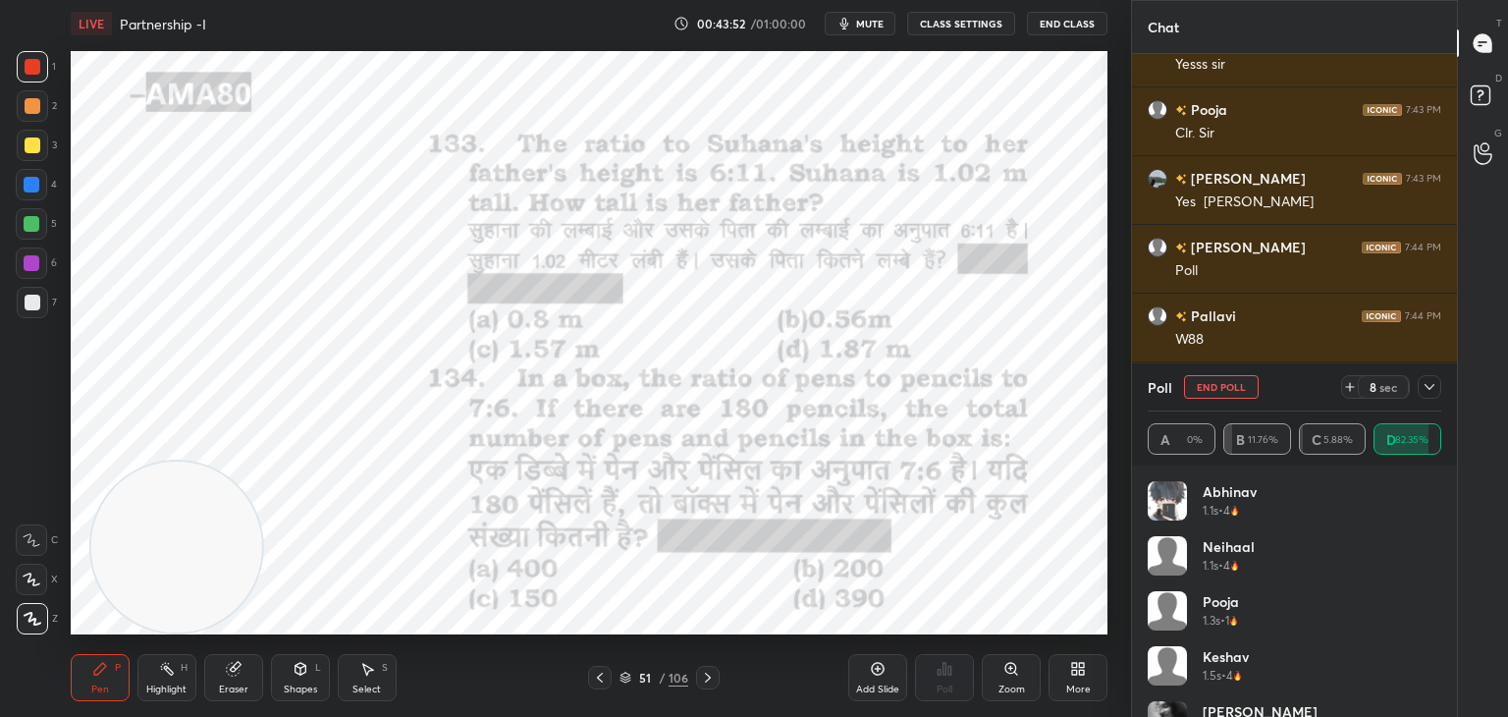
scroll to position [17286, 0]
click at [1441, 386] on div at bounding box center [1430, 387] width 24 height 24
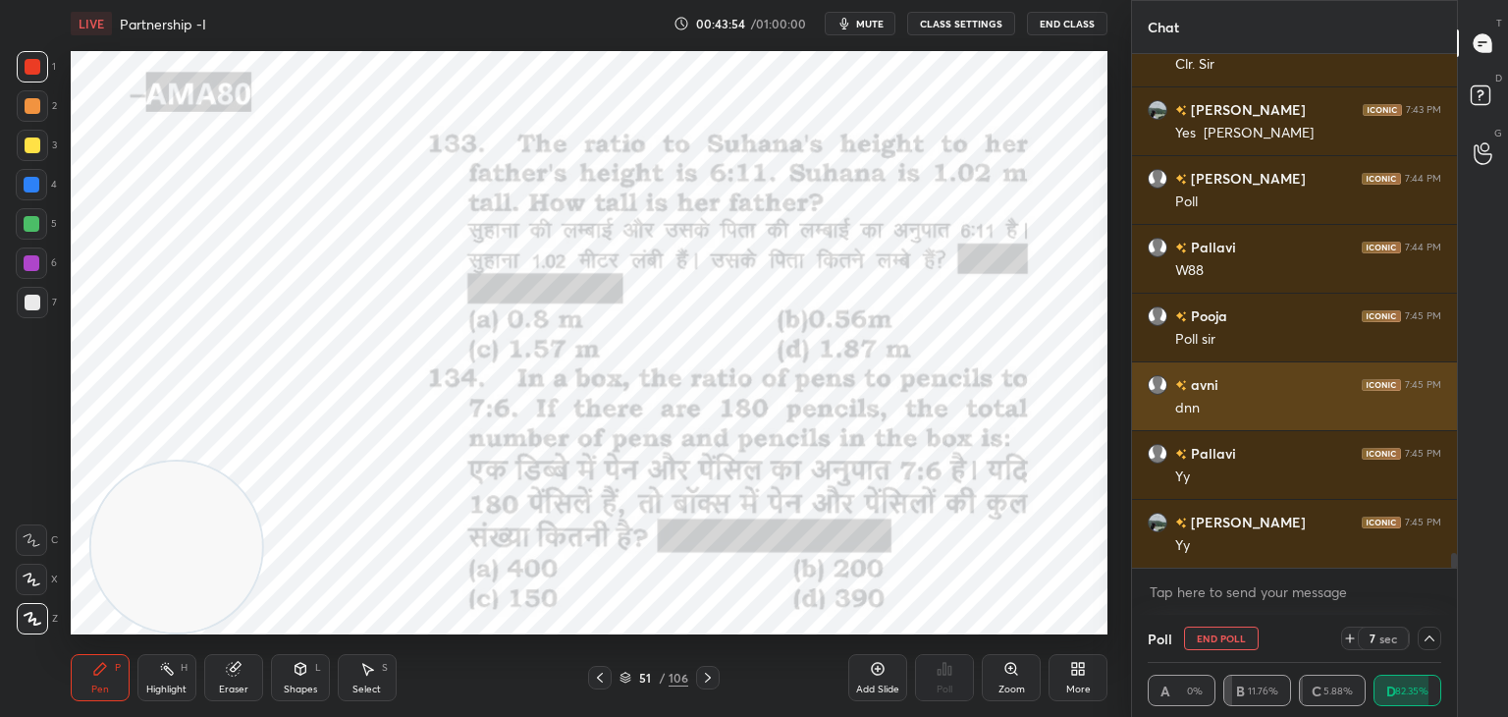
scroll to position [6, 6]
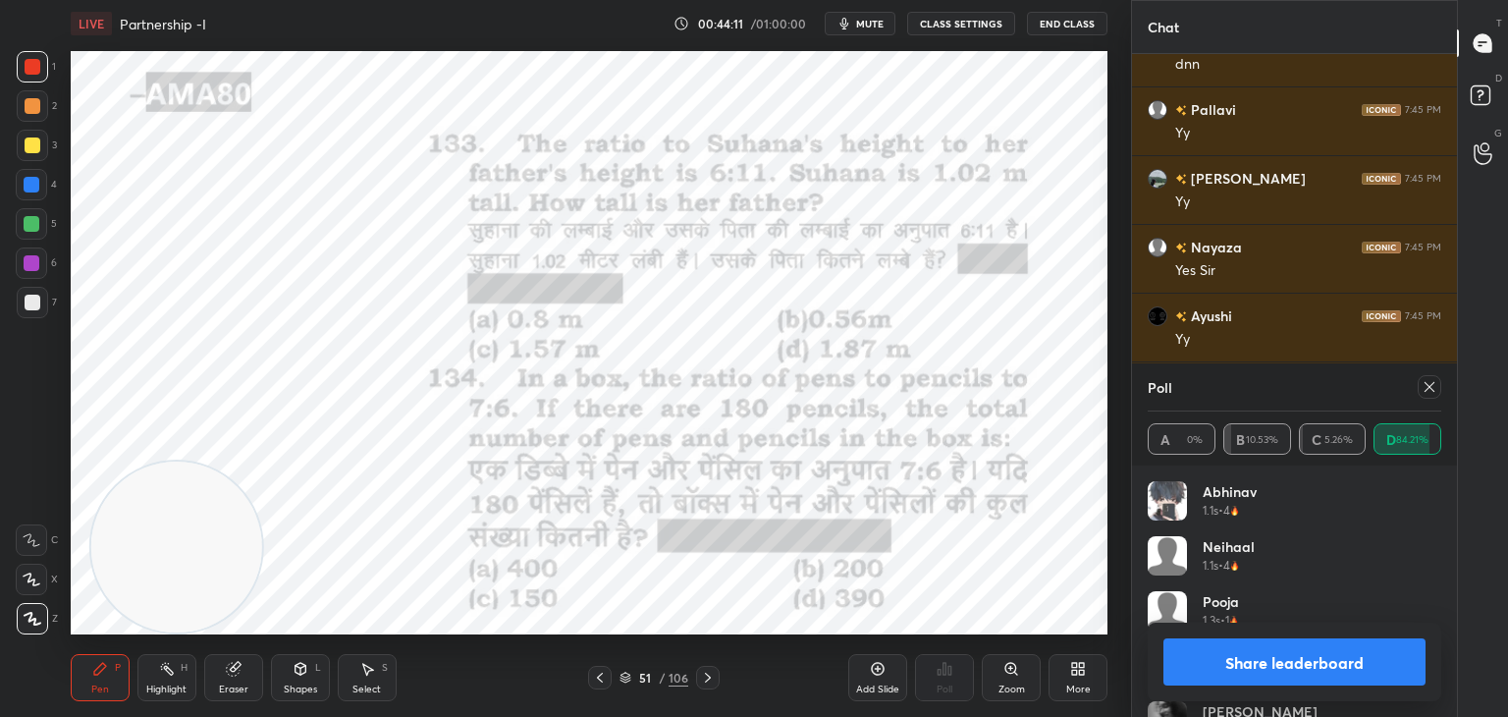
click at [1278, 649] on button "Share leaderboard" at bounding box center [1295, 661] width 262 height 47
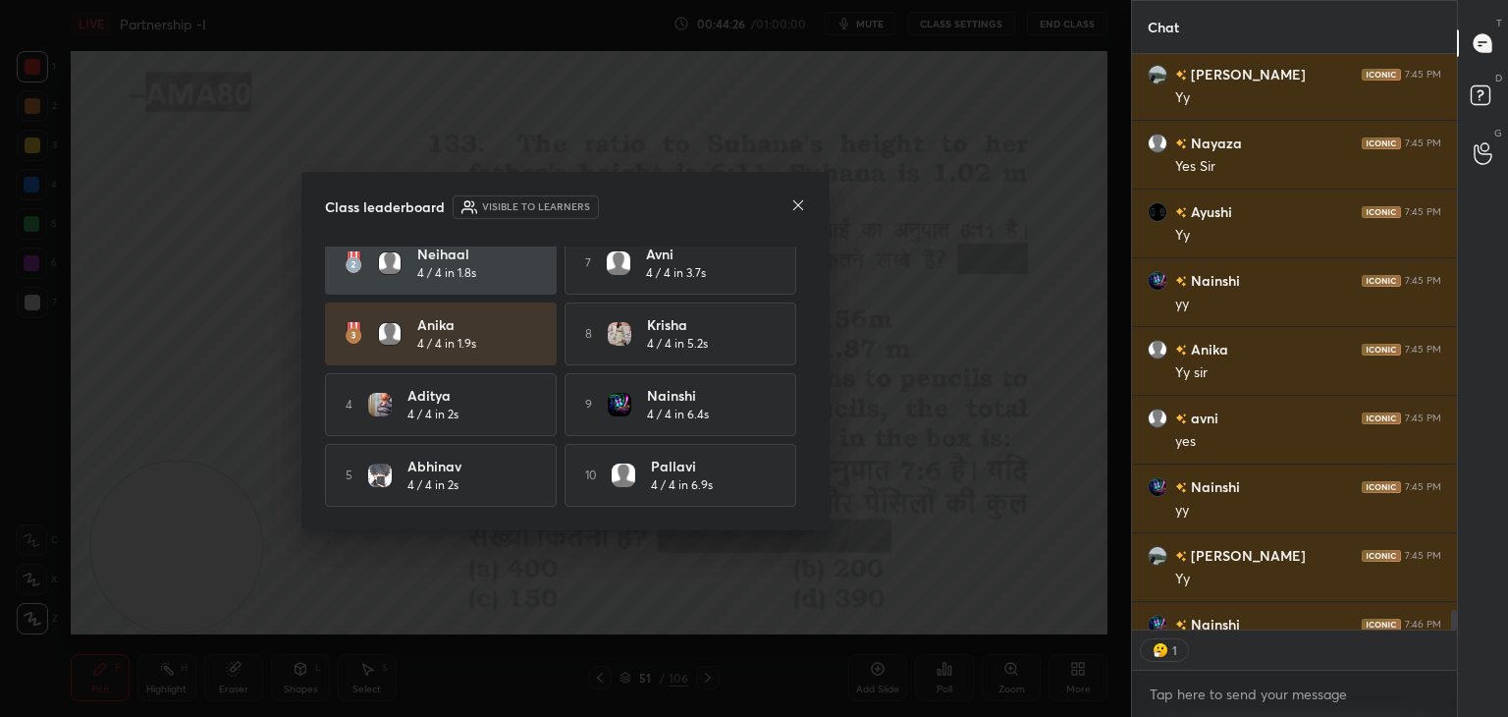
click at [797, 201] on icon at bounding box center [798, 205] width 16 height 16
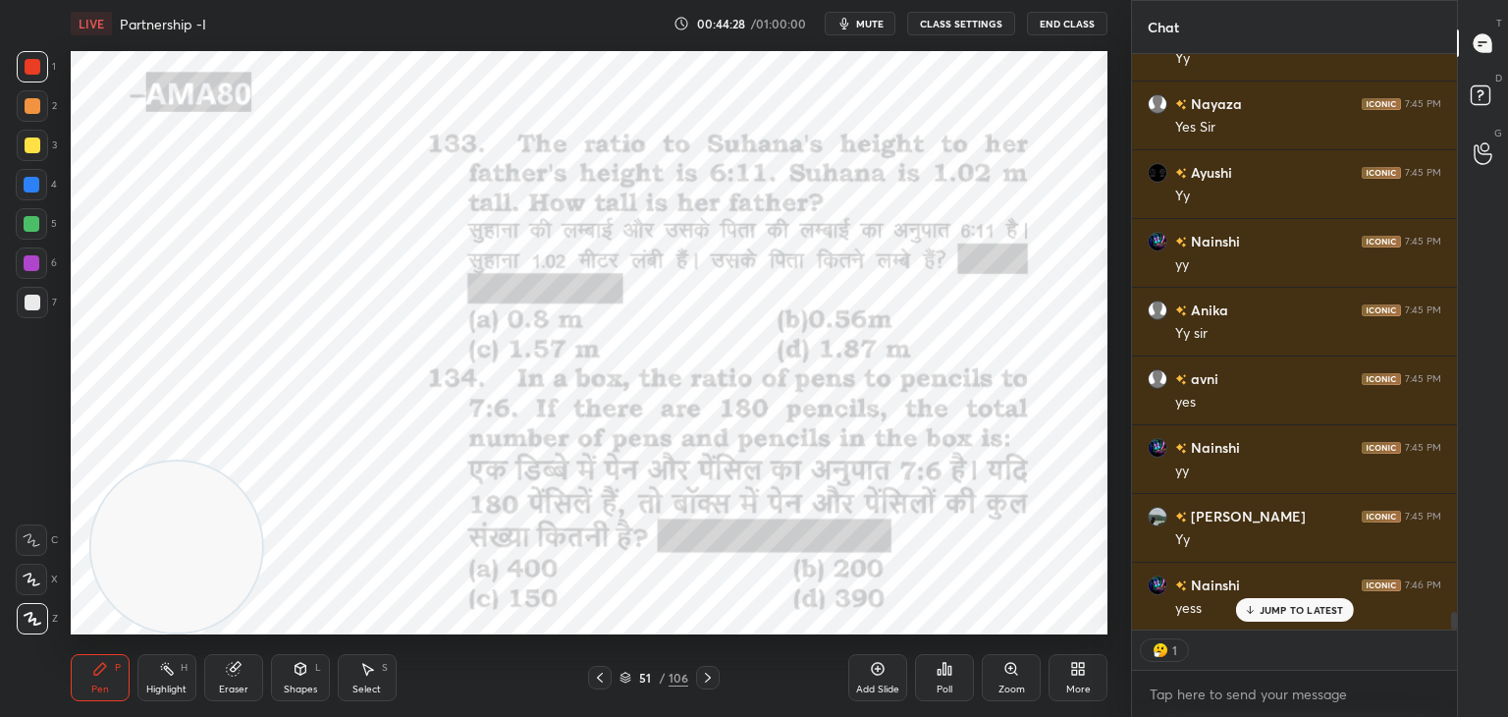
click at [229, 685] on div "Eraser" at bounding box center [233, 689] width 29 height 10
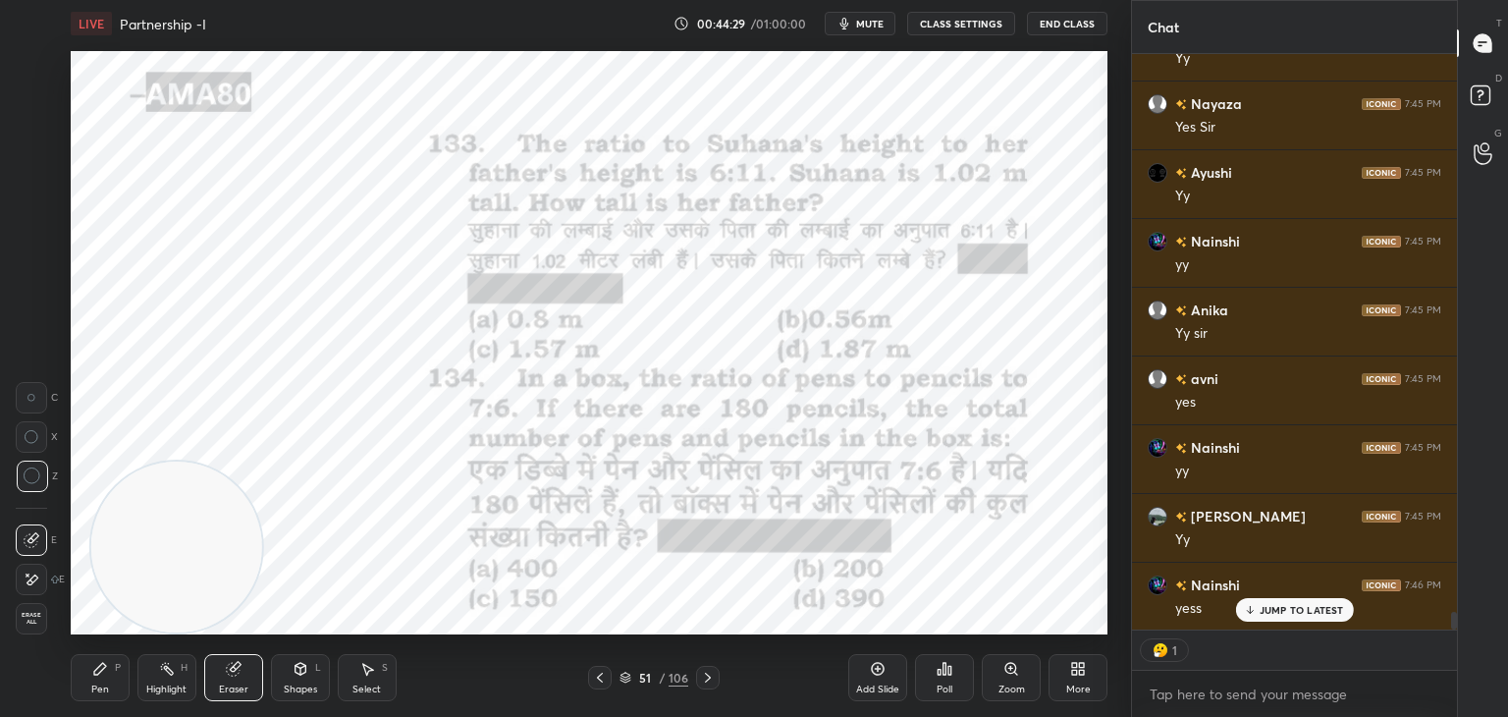
click at [27, 624] on span "Erase all" at bounding box center [31, 619] width 29 height 14
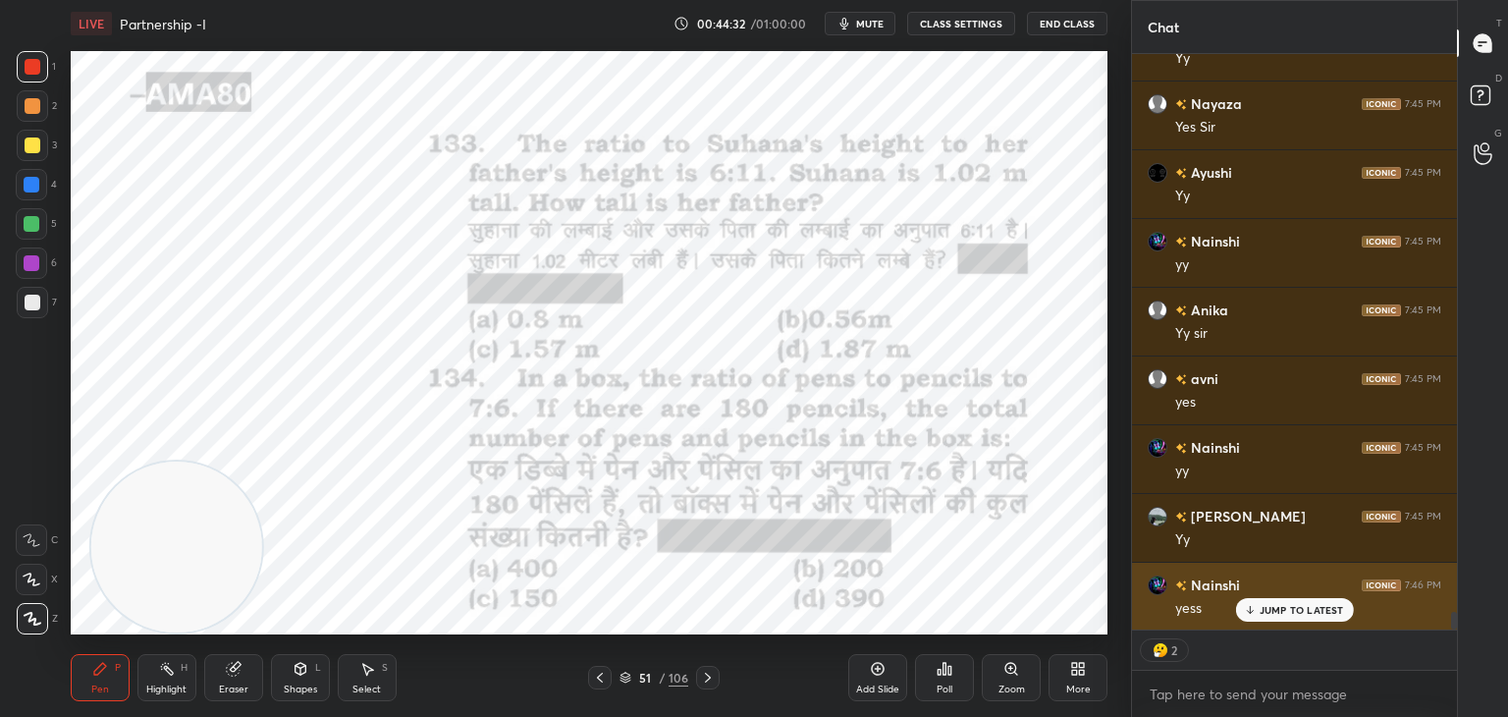
click at [1288, 602] on div "JUMP TO LATEST" at bounding box center [1294, 610] width 118 height 24
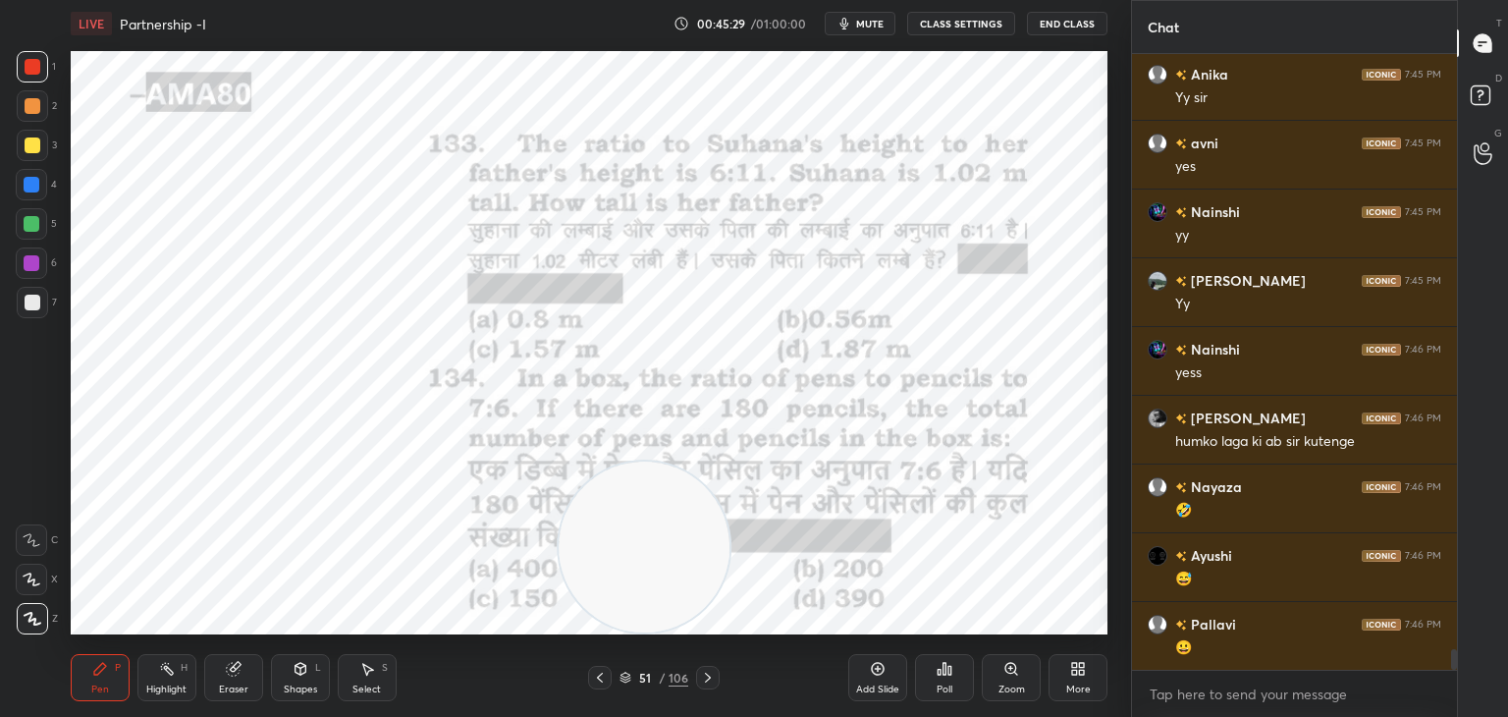
click at [240, 657] on div "Eraser" at bounding box center [233, 677] width 59 height 47
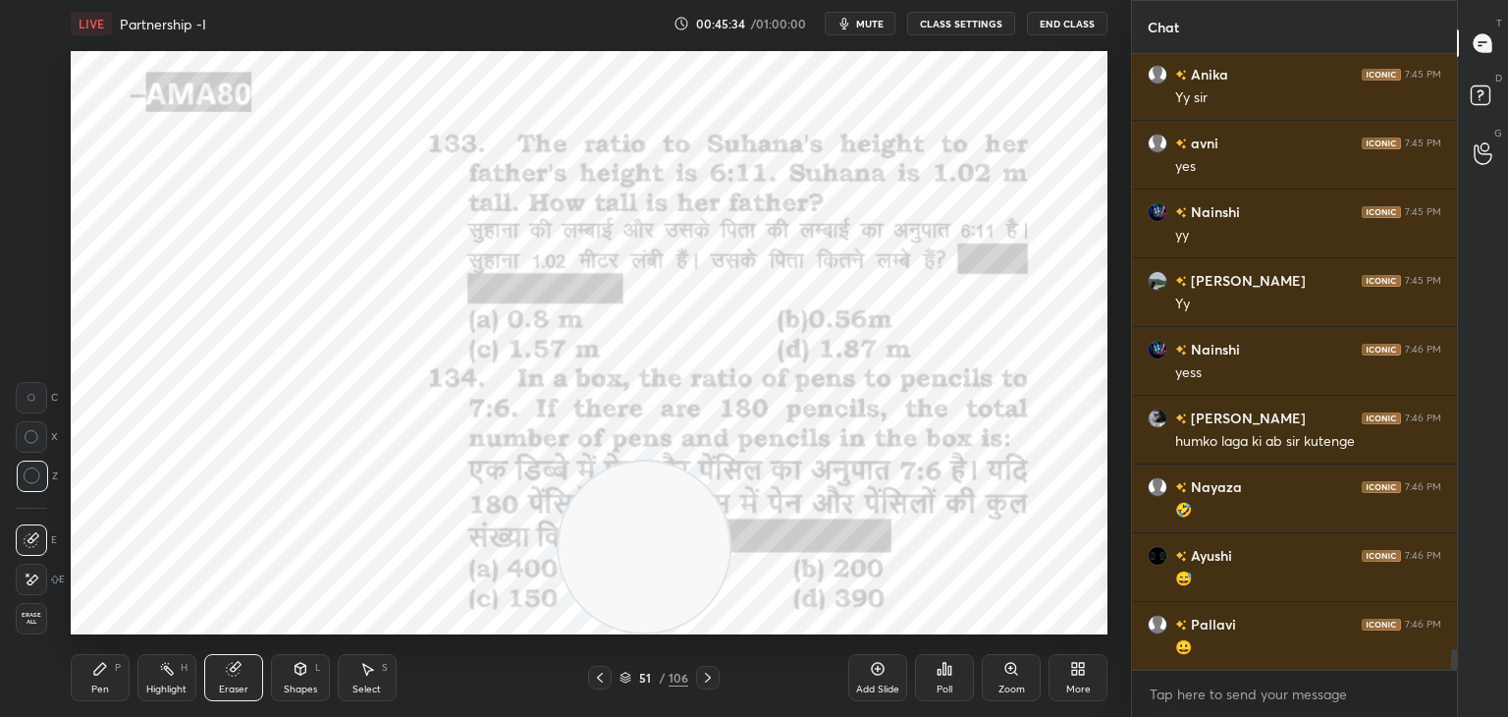
click at [112, 667] on div "Pen P" at bounding box center [100, 677] width 59 height 47
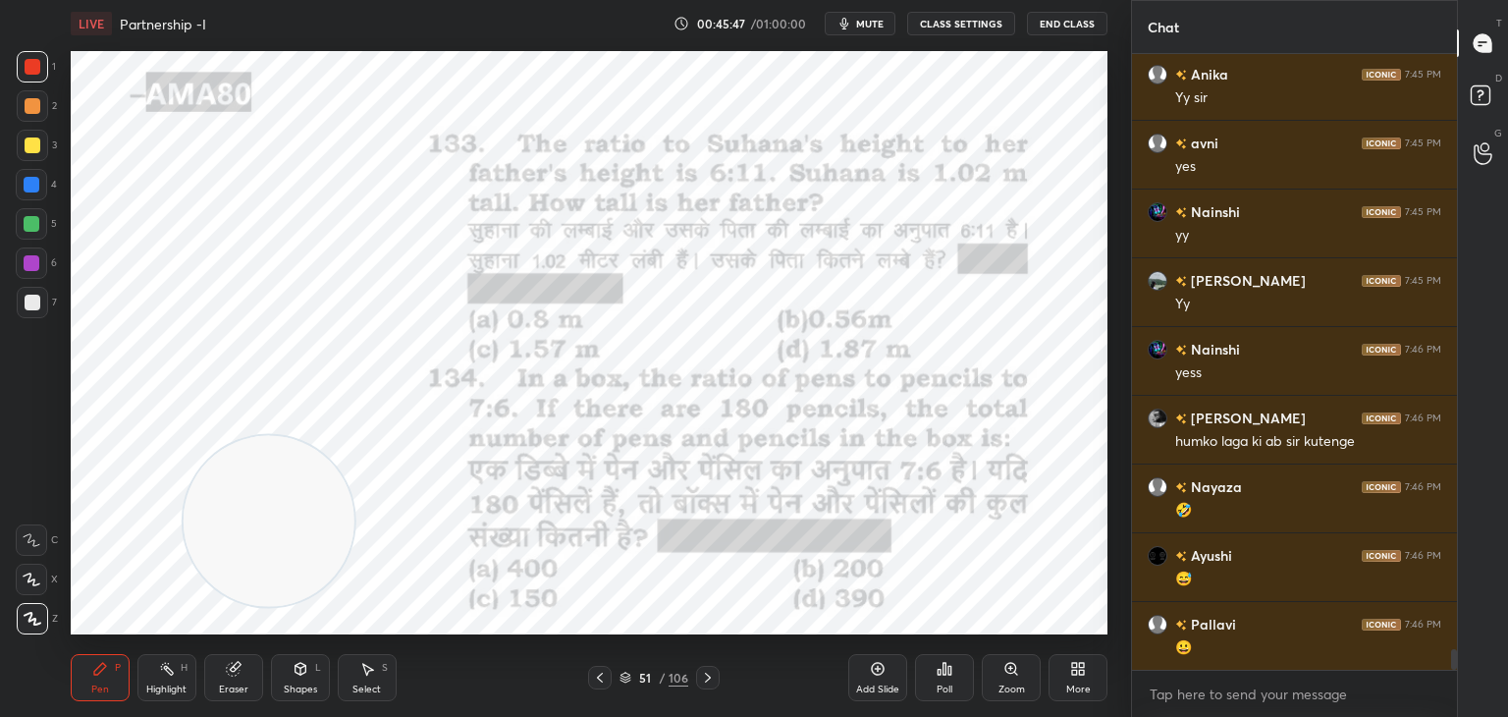
scroll to position [18078, 0]
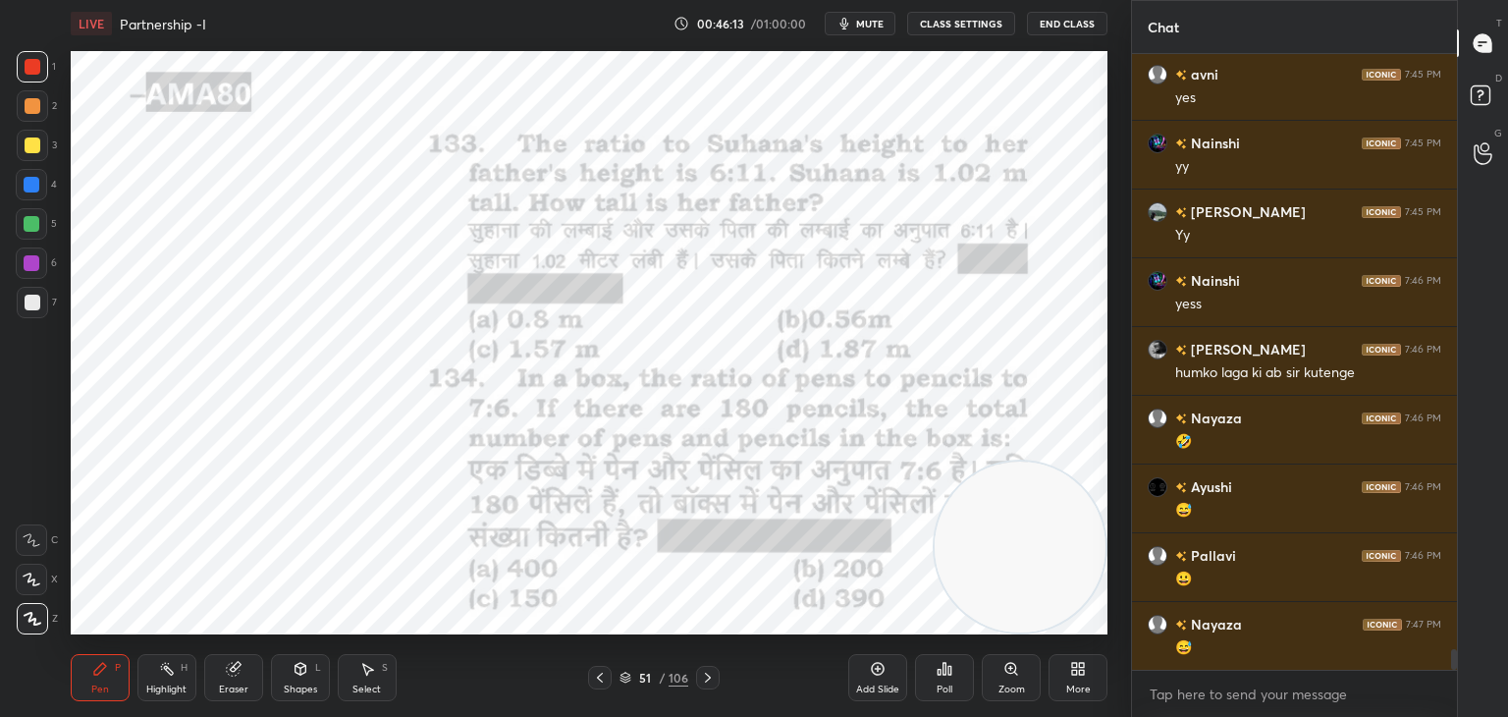
click at [244, 672] on div "Eraser" at bounding box center [233, 677] width 59 height 47
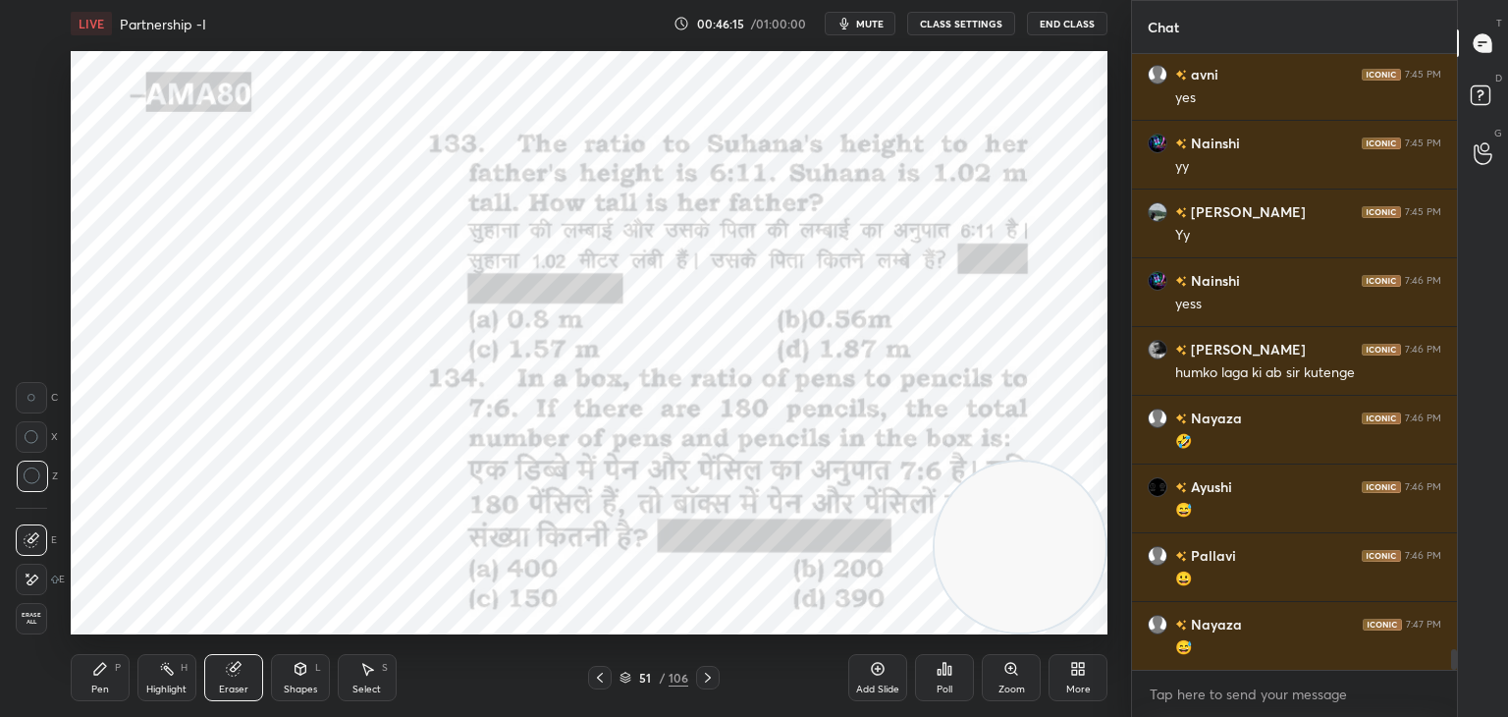
click at [114, 681] on div "Pen P" at bounding box center [100, 677] width 59 height 47
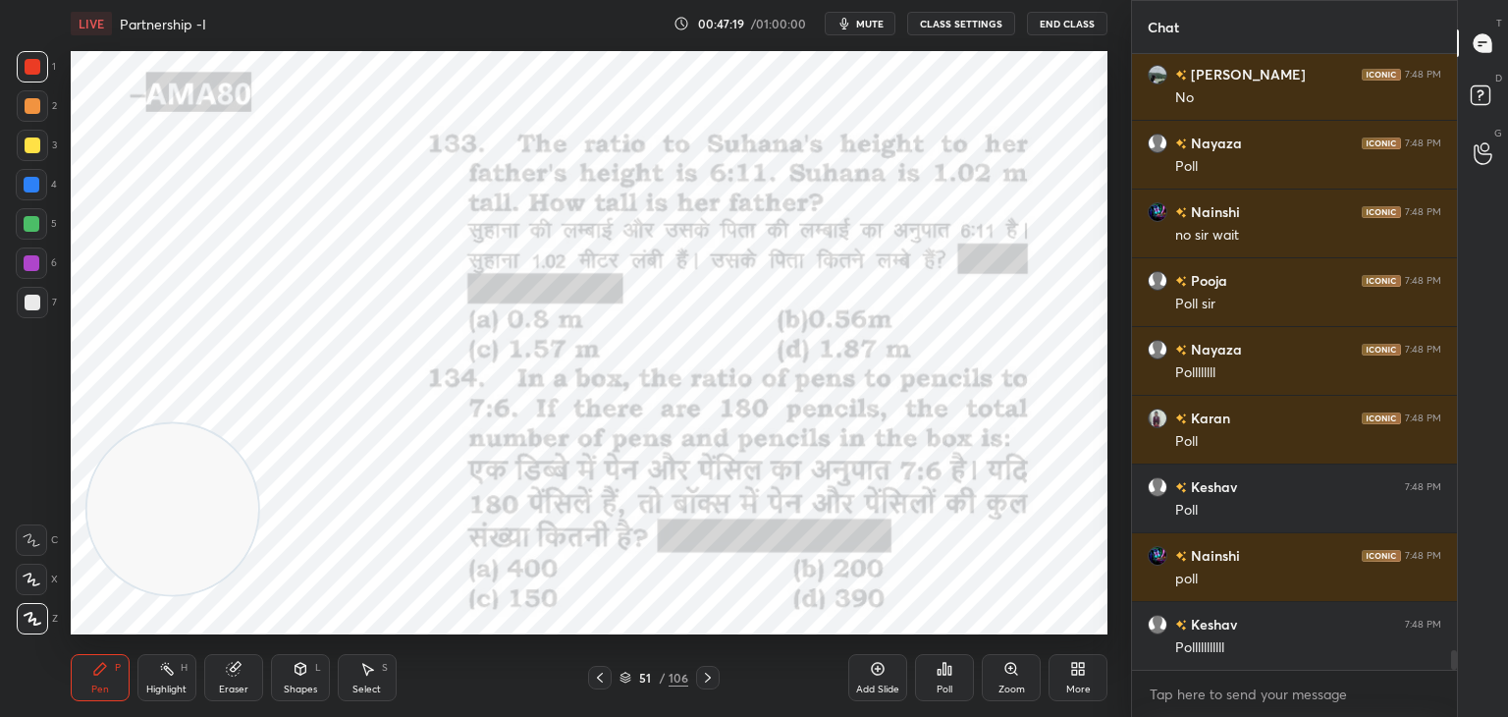
scroll to position [19177, 0]
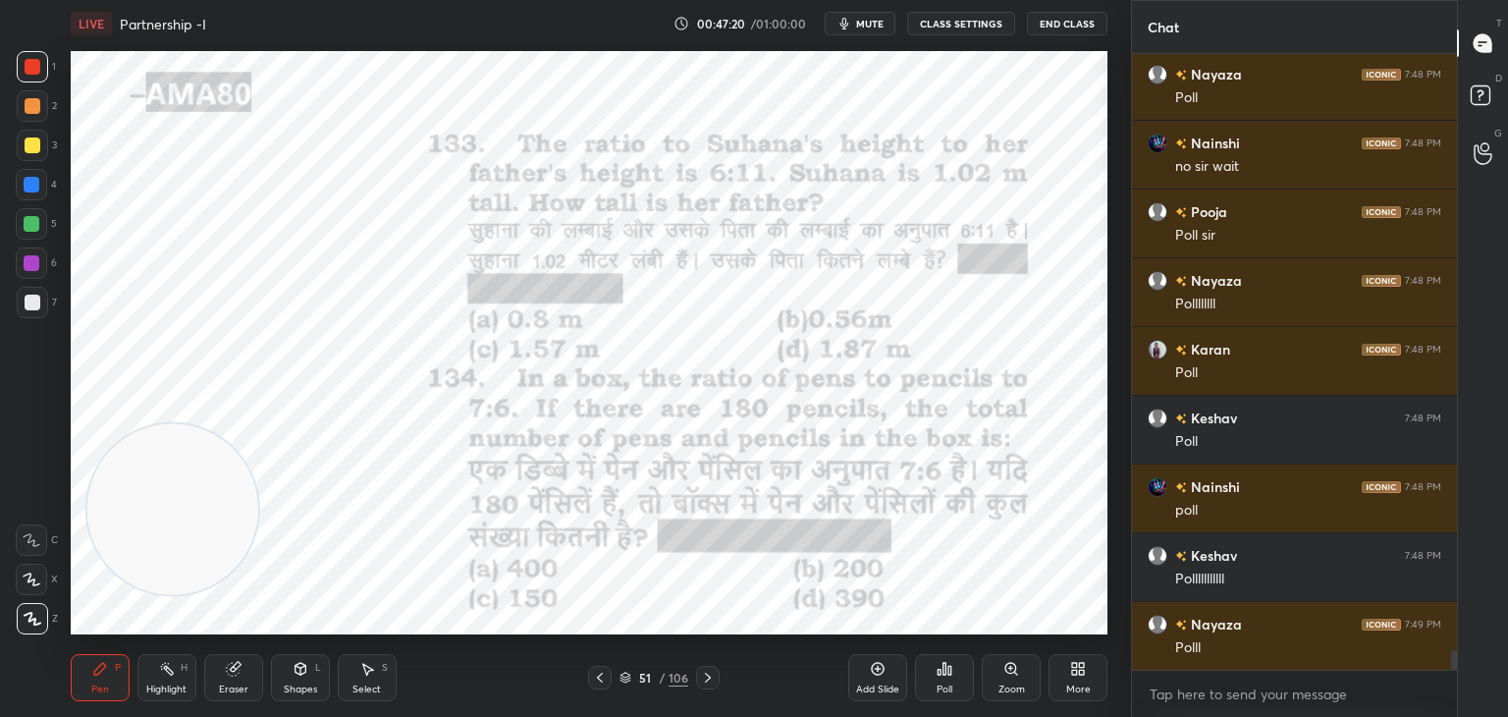
click at [944, 672] on icon at bounding box center [945, 669] width 3 height 12
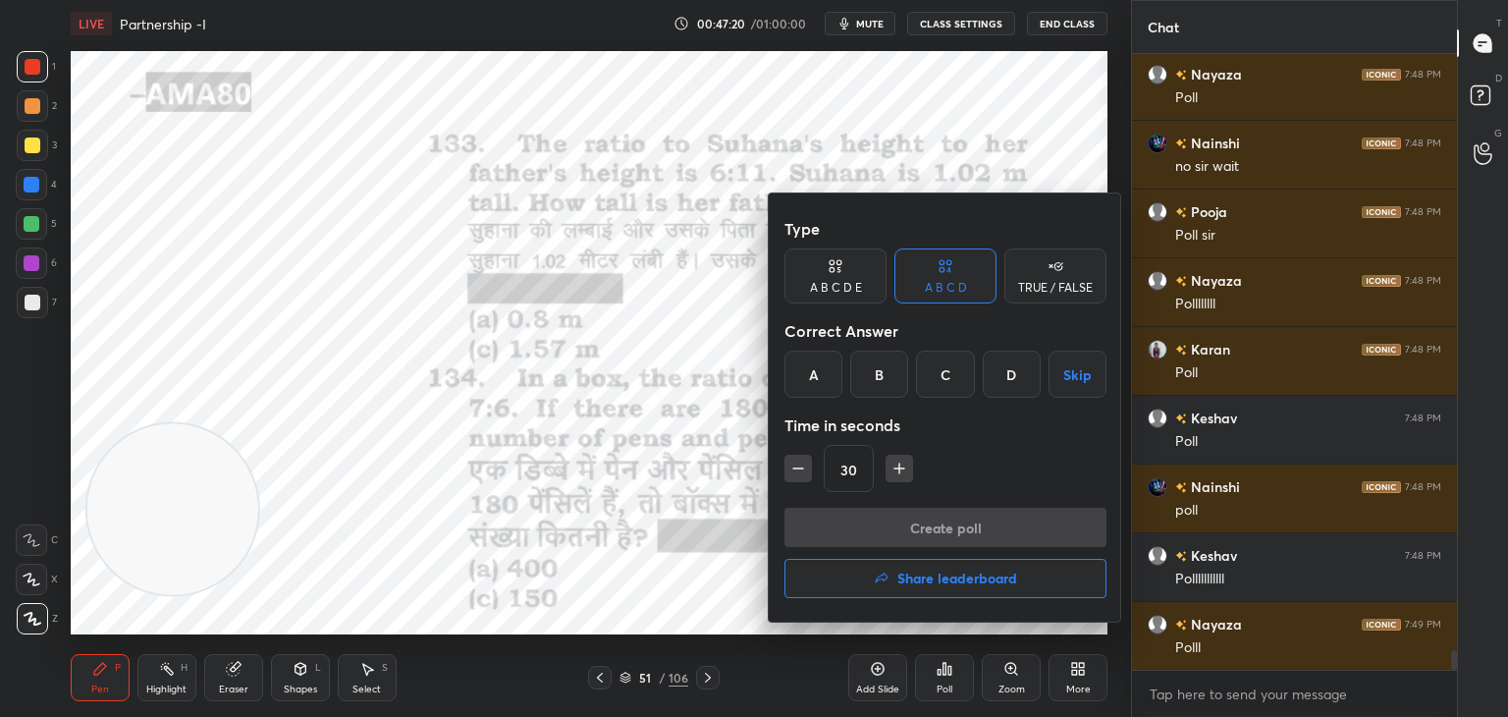
click at [1007, 386] on div "D" at bounding box center [1012, 374] width 58 height 47
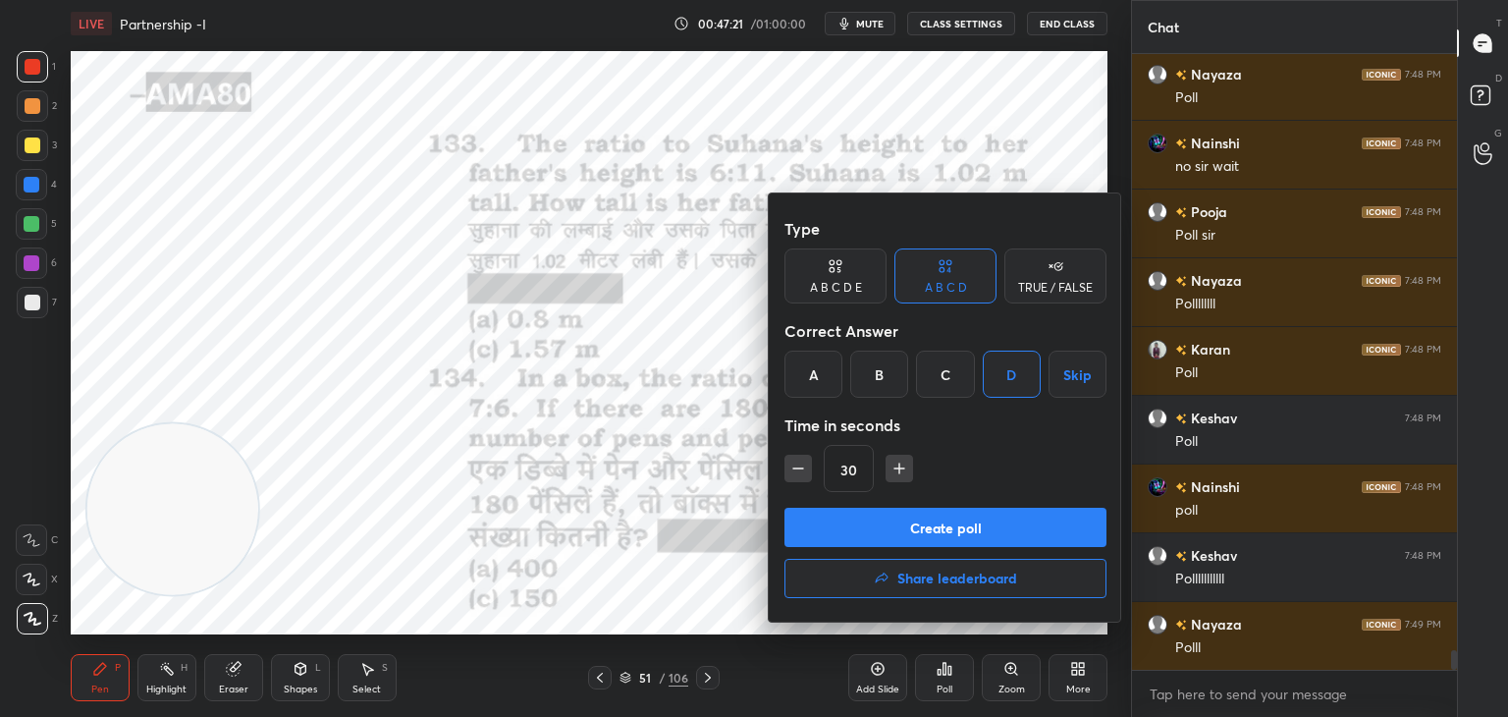
click at [969, 530] on button "Create poll" at bounding box center [946, 527] width 322 height 39
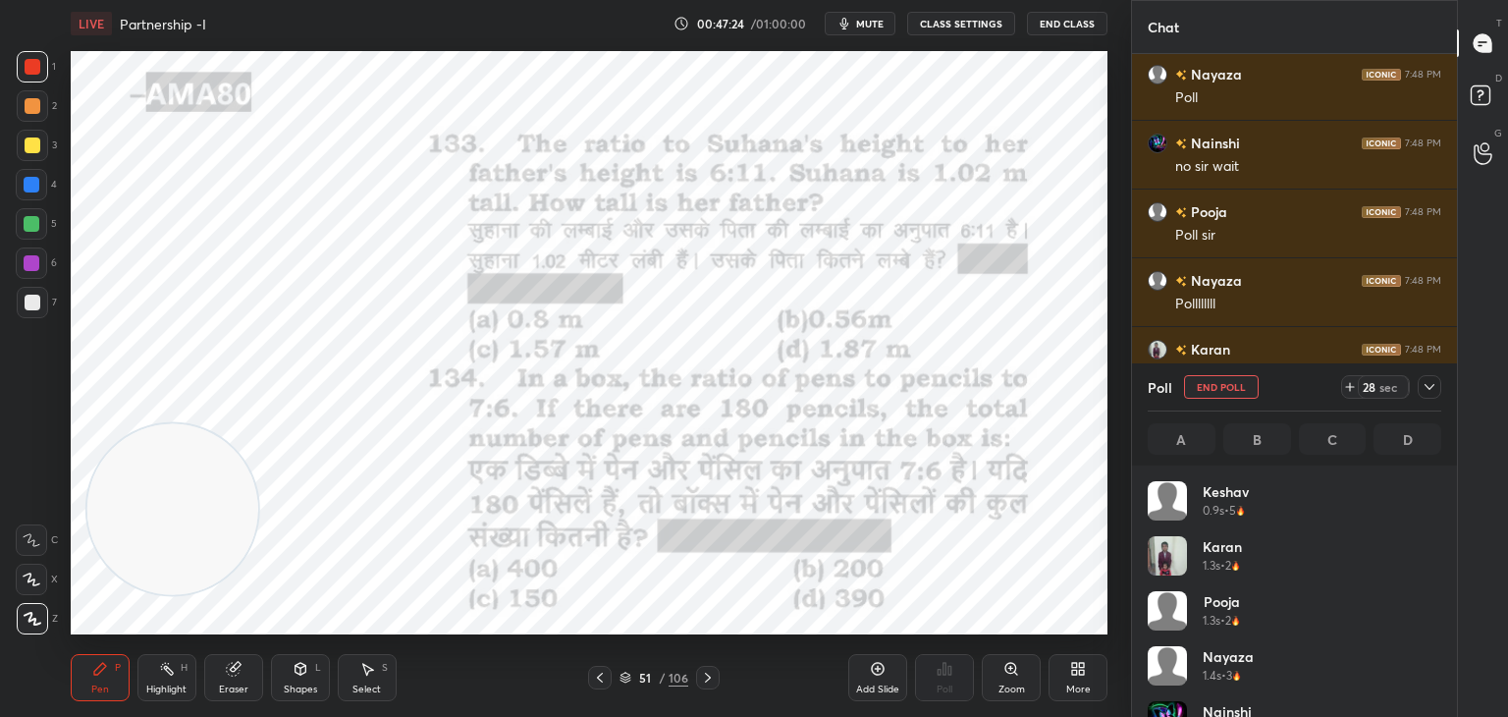
scroll to position [6, 6]
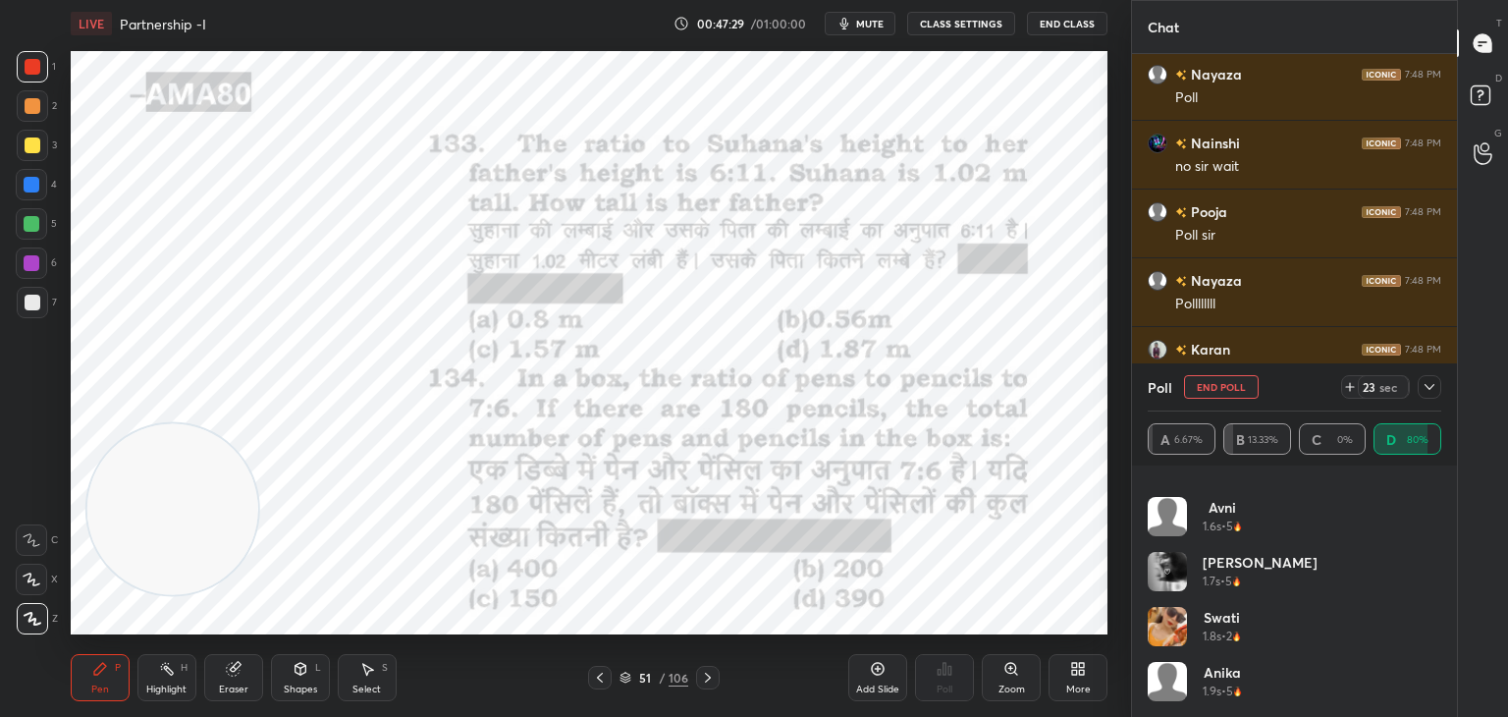
click at [240, 669] on icon at bounding box center [234, 669] width 16 height 16
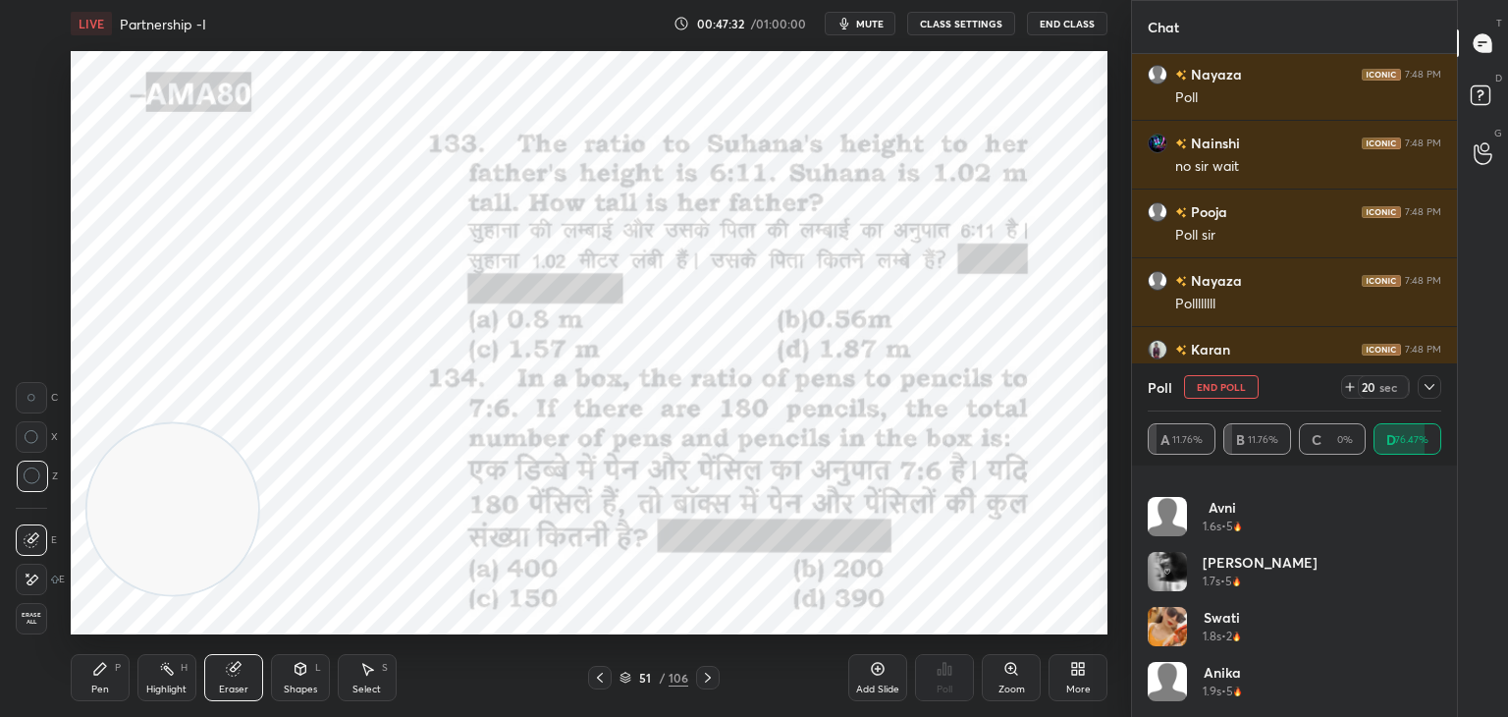
click at [100, 674] on icon at bounding box center [100, 669] width 16 height 16
click at [105, 670] on icon at bounding box center [100, 669] width 16 height 16
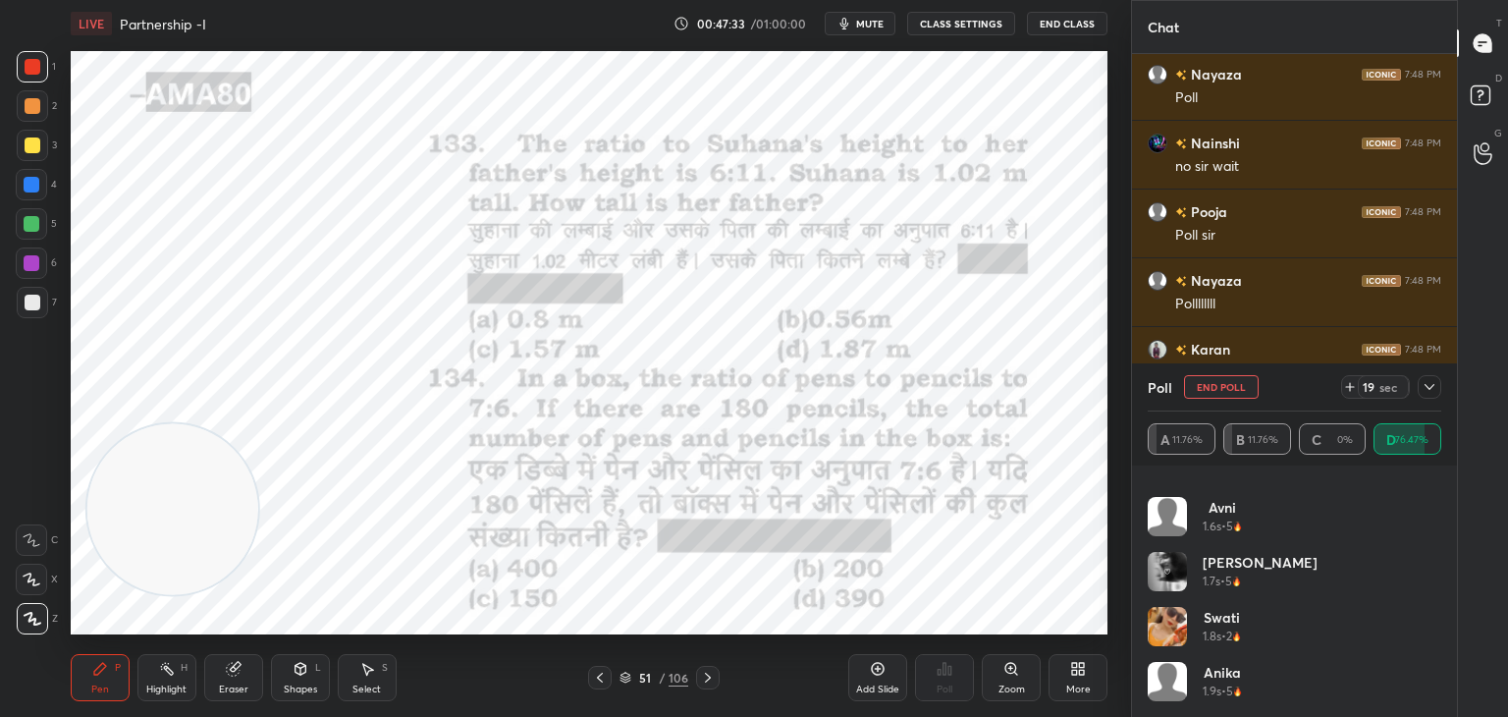
click at [38, 217] on div at bounding box center [32, 224] width 16 height 16
click at [35, 195] on div at bounding box center [31, 184] width 31 height 31
click at [287, 667] on div "Shapes L" at bounding box center [300, 677] width 59 height 47
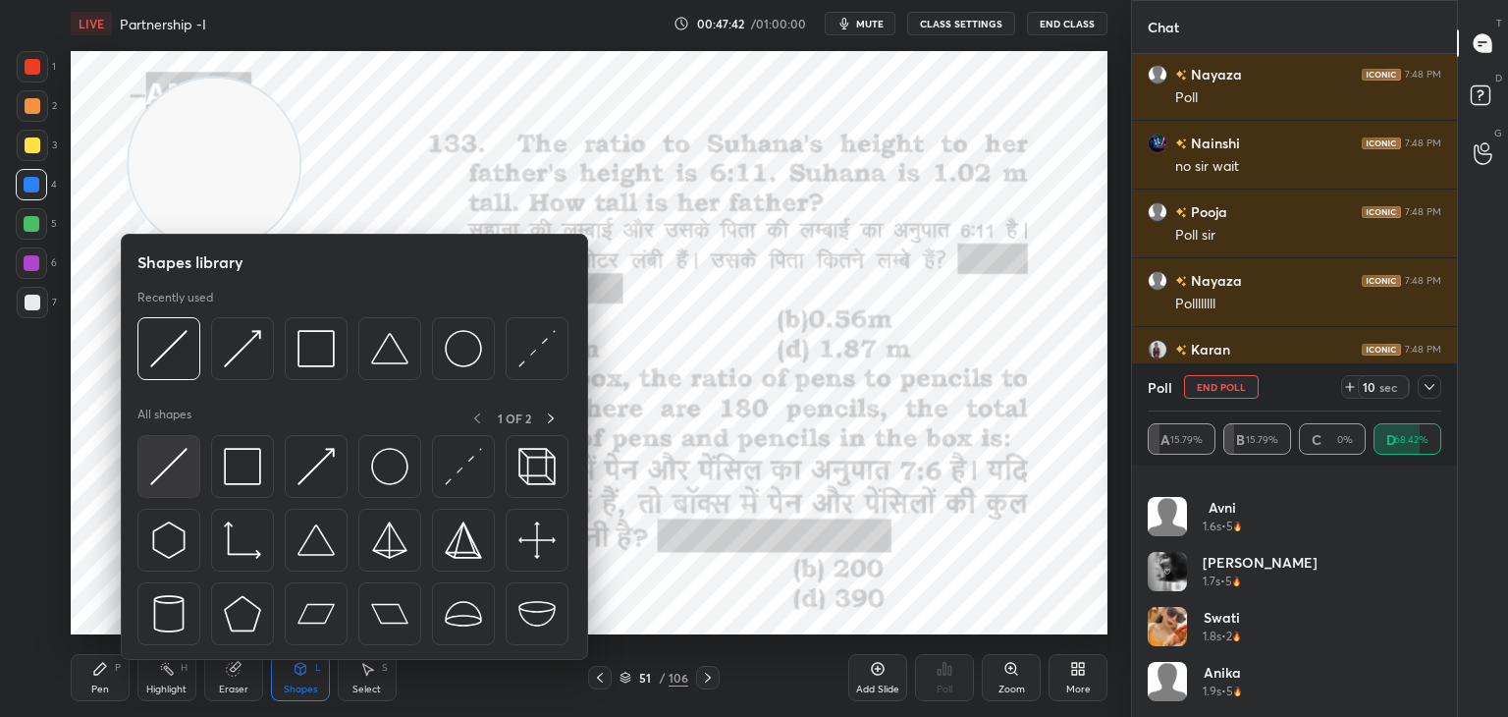
click at [181, 460] on img at bounding box center [168, 466] width 37 height 37
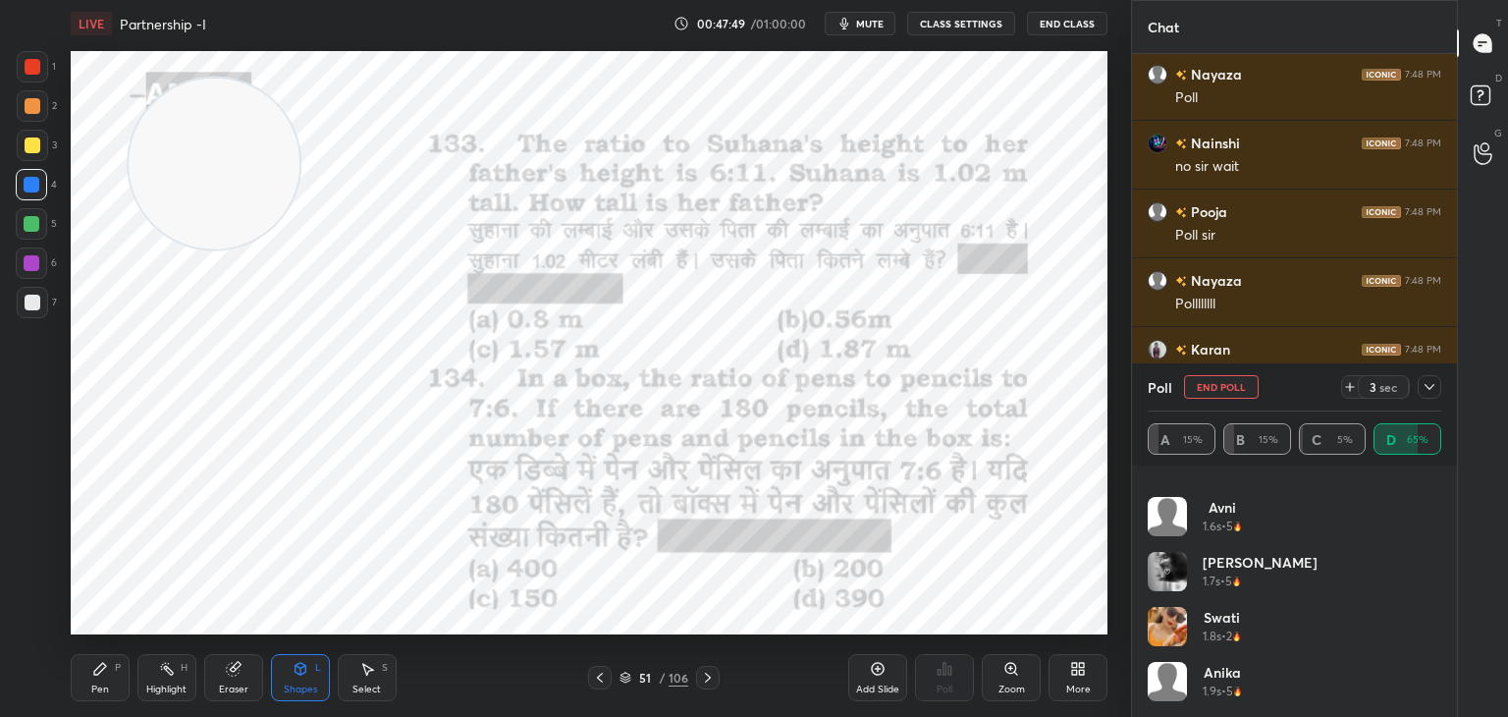
click at [103, 688] on div "Pen" at bounding box center [100, 689] width 18 height 10
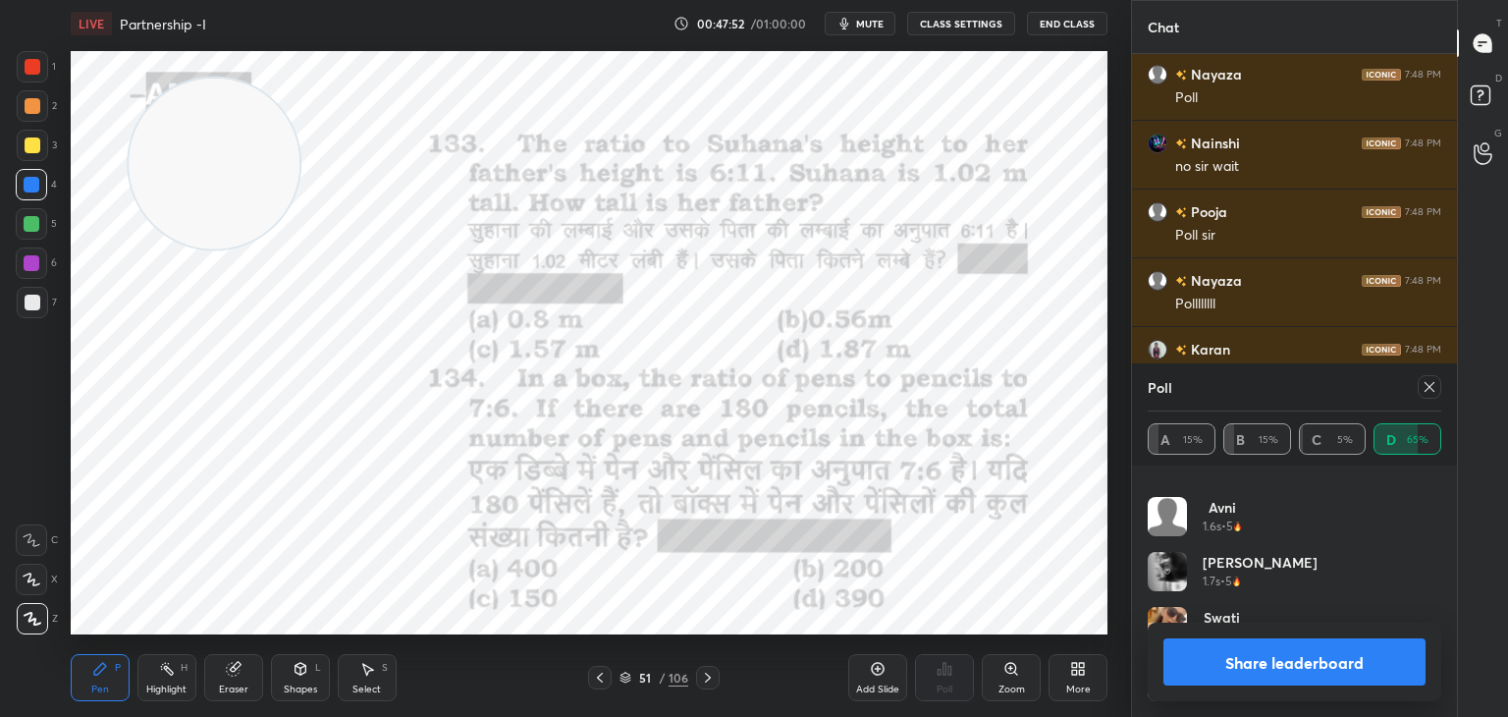
click at [29, 571] on div at bounding box center [31, 579] width 31 height 31
click at [1251, 673] on button "Share leaderboard" at bounding box center [1295, 661] width 262 height 47
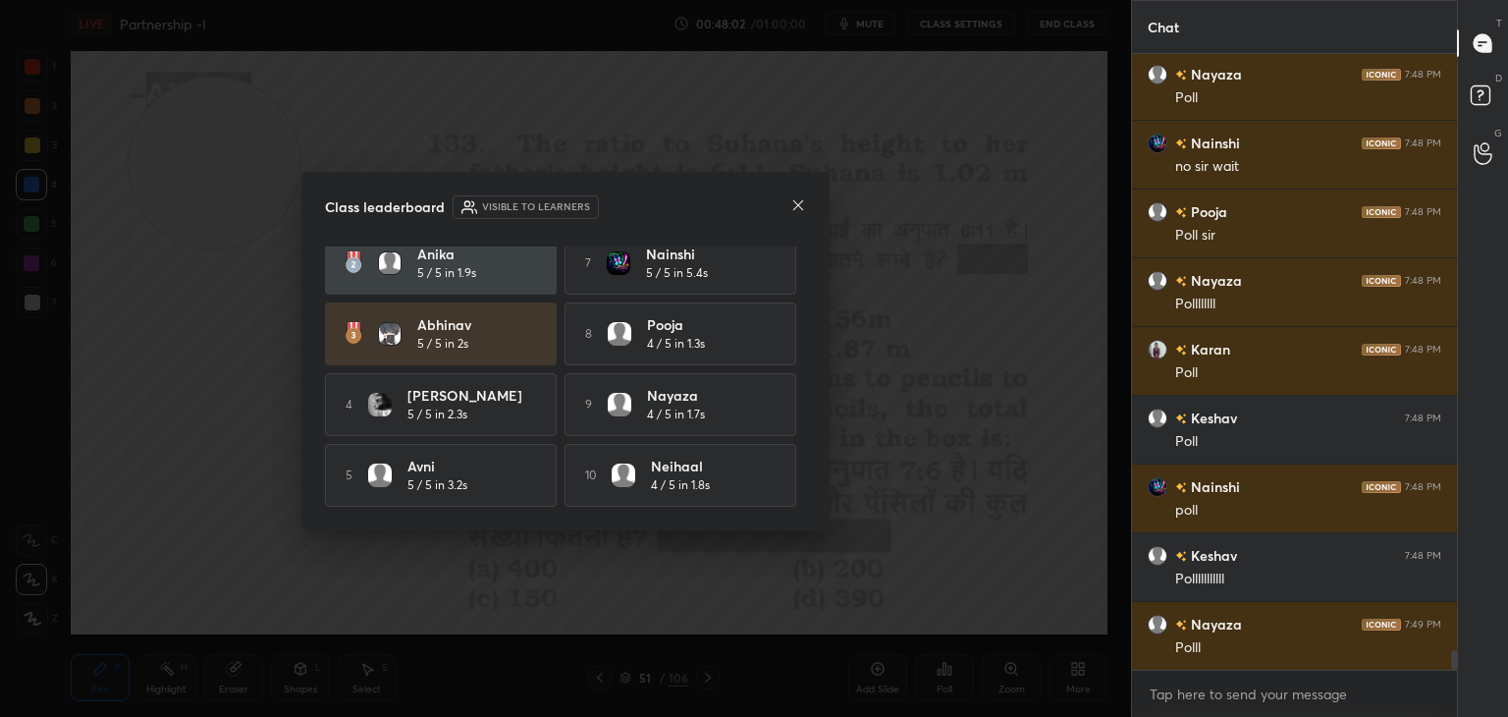
click at [796, 204] on icon at bounding box center [798, 205] width 16 height 16
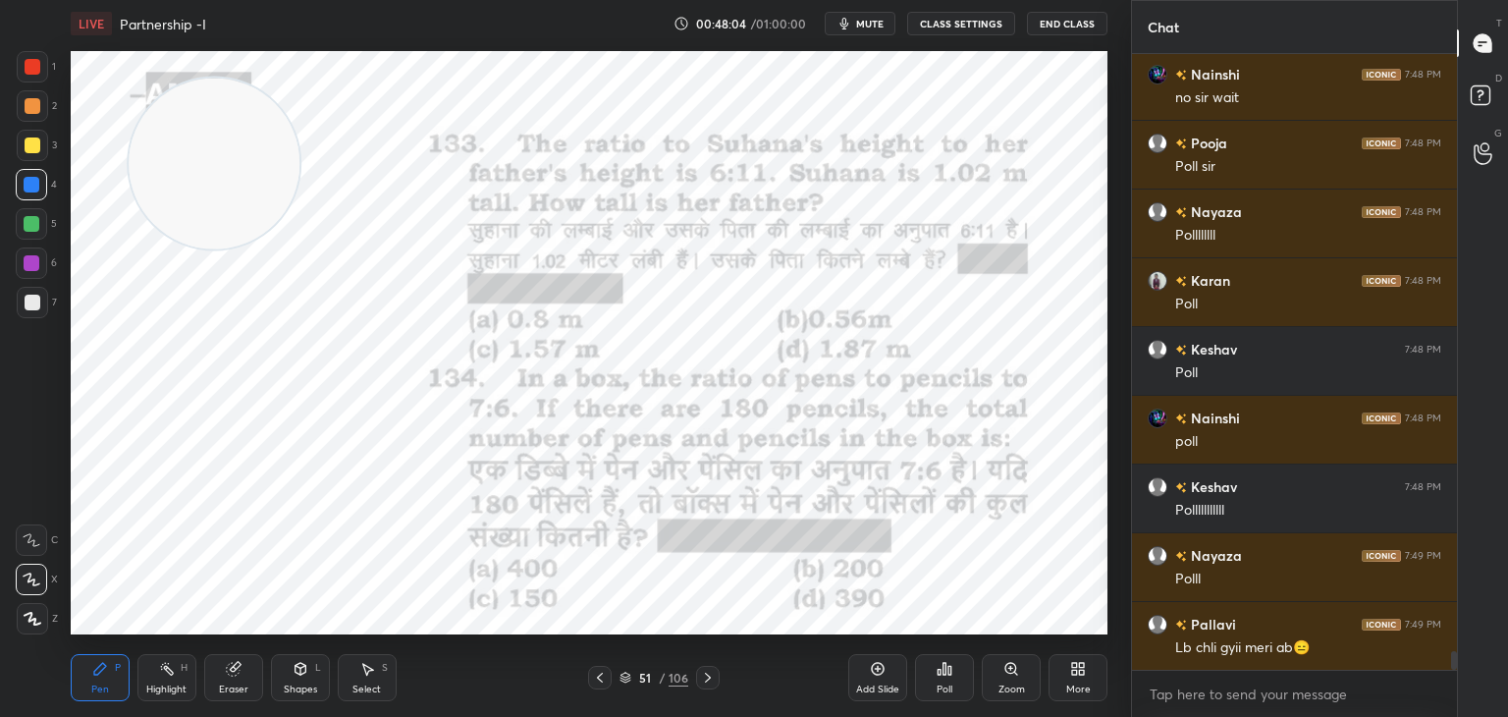
click at [34, 67] on div at bounding box center [33, 67] width 16 height 16
click at [231, 684] on div "Eraser" at bounding box center [233, 689] width 29 height 10
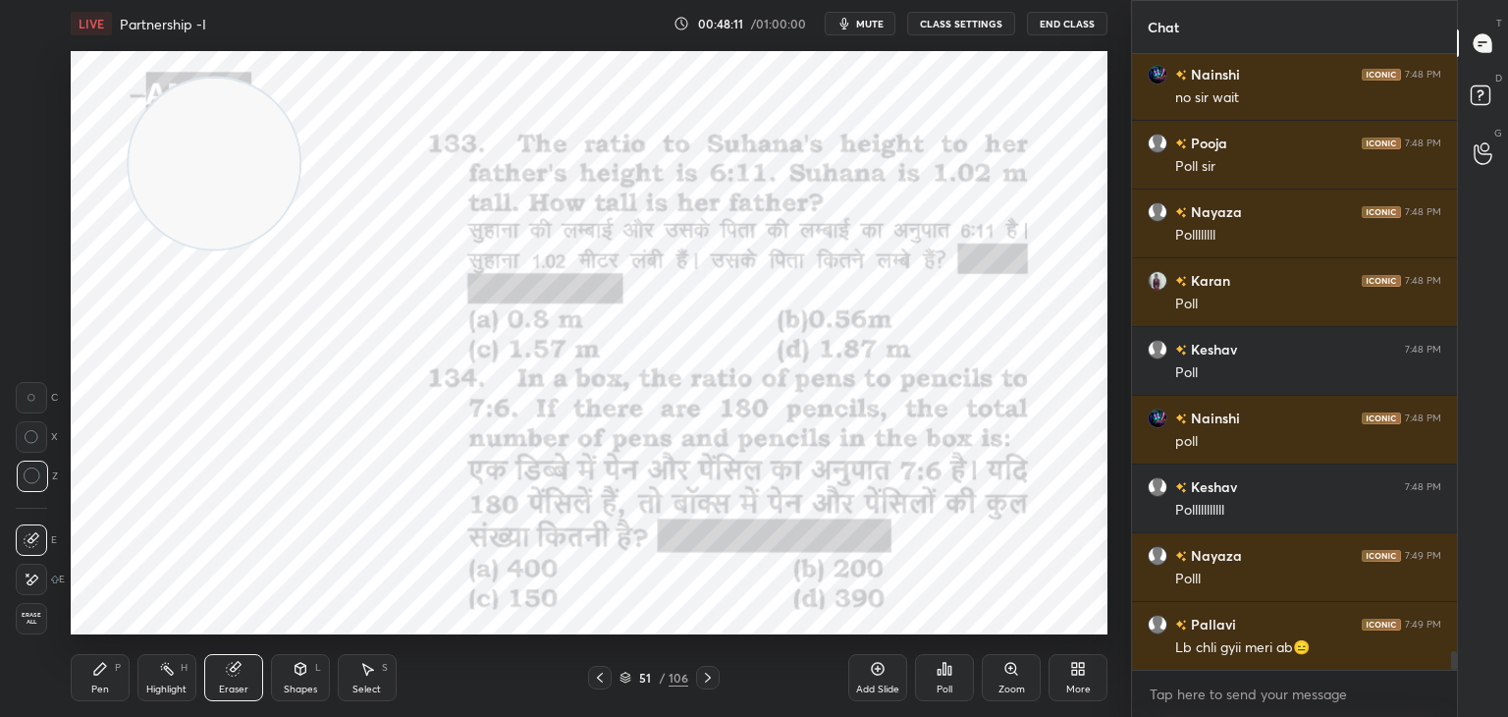
click at [98, 665] on icon at bounding box center [100, 669] width 16 height 16
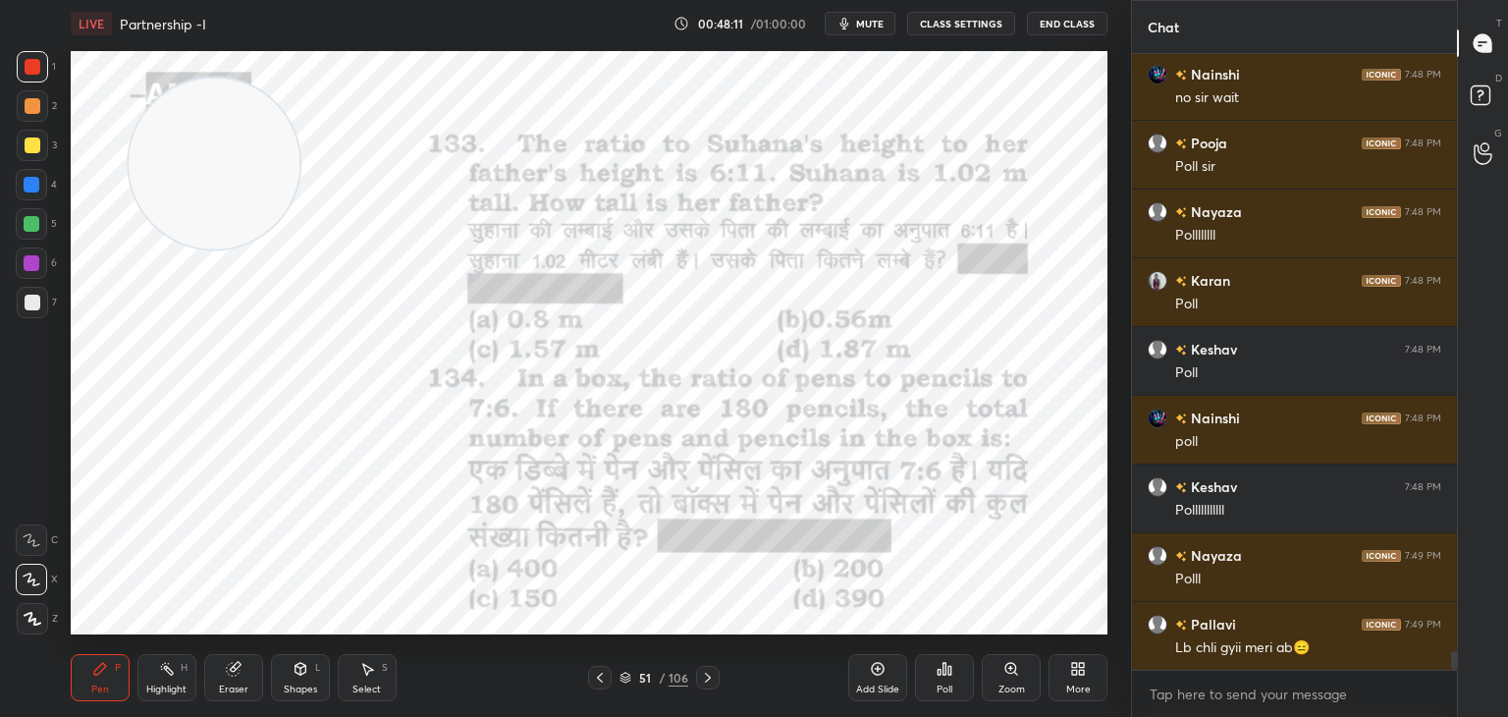
click at [108, 673] on div "Pen P" at bounding box center [100, 677] width 59 height 47
click at [895, 671] on div "Add Slide" at bounding box center [877, 677] width 59 height 47
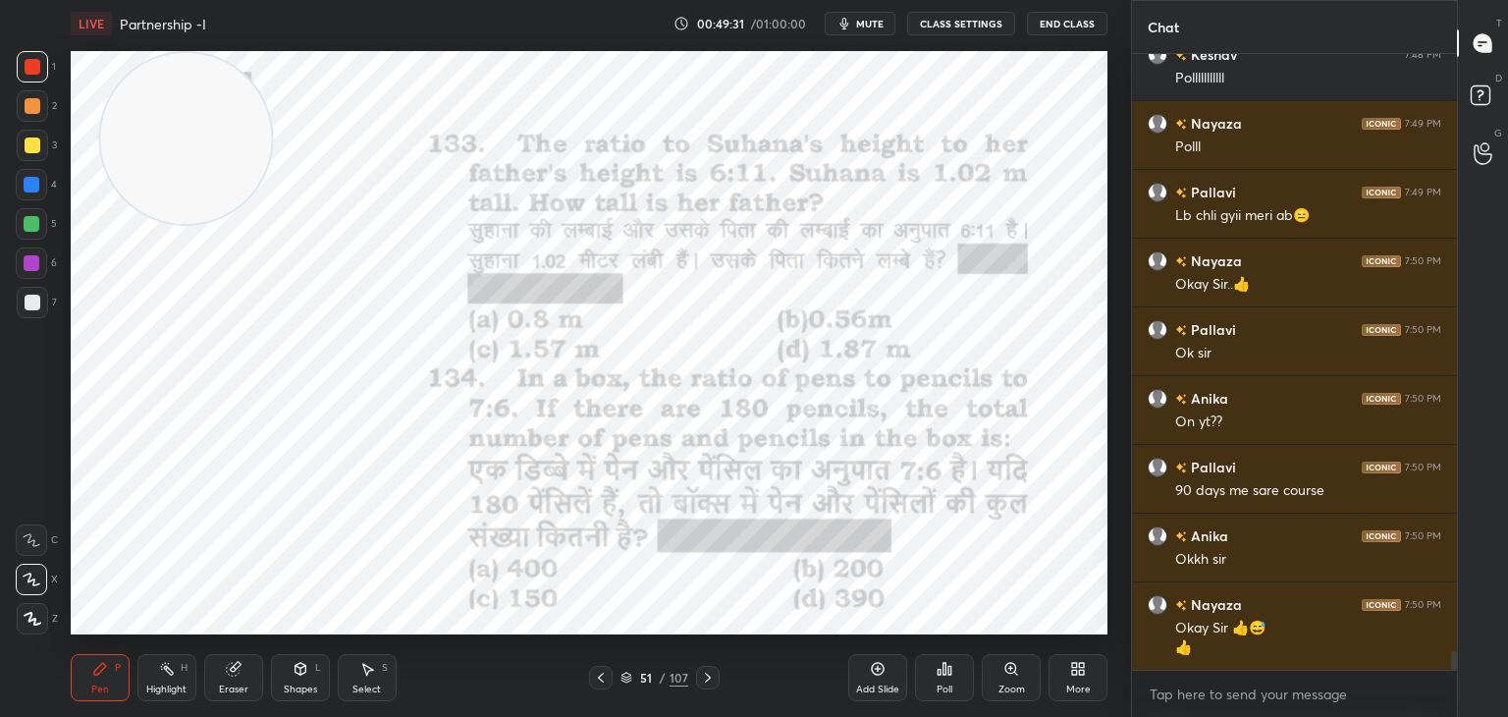
scroll to position [19747, 0]
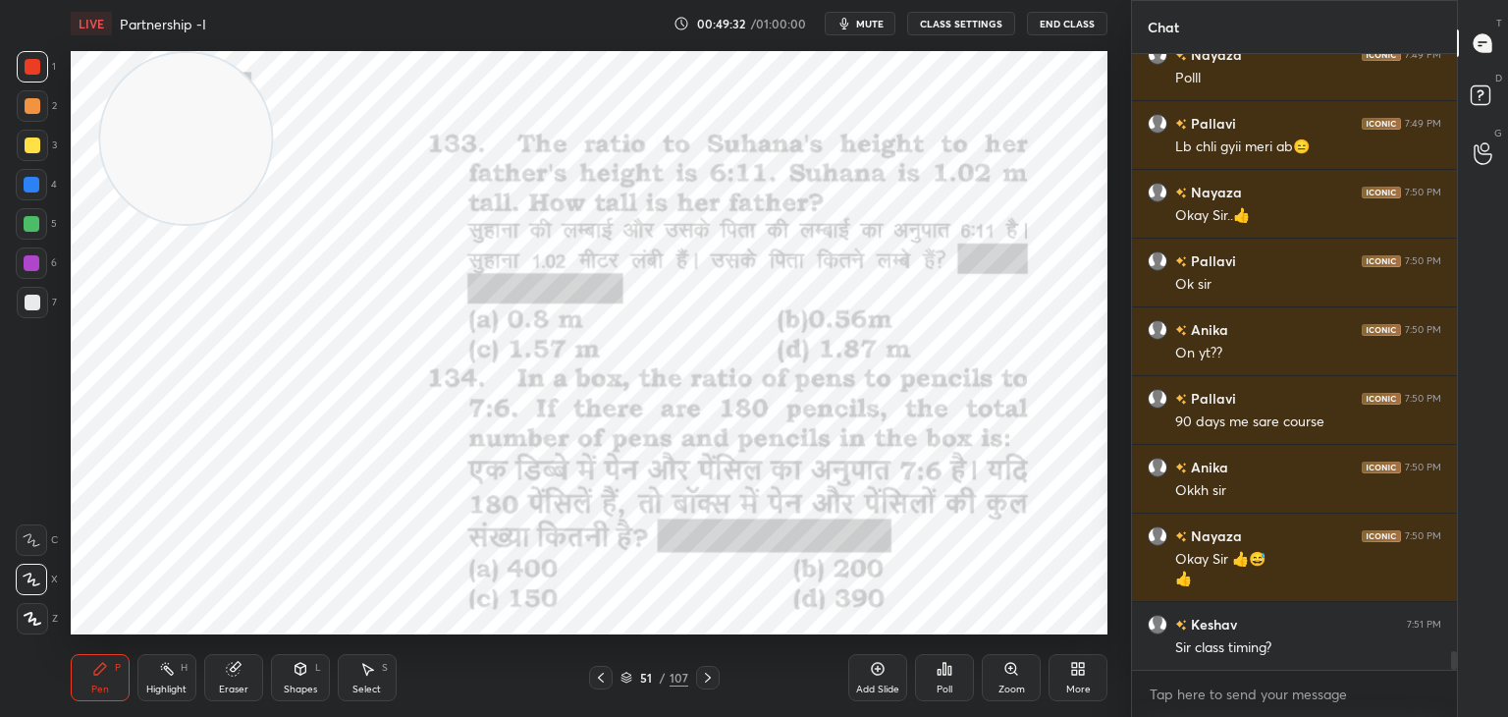
click at [37, 272] on div at bounding box center [31, 262] width 31 height 31
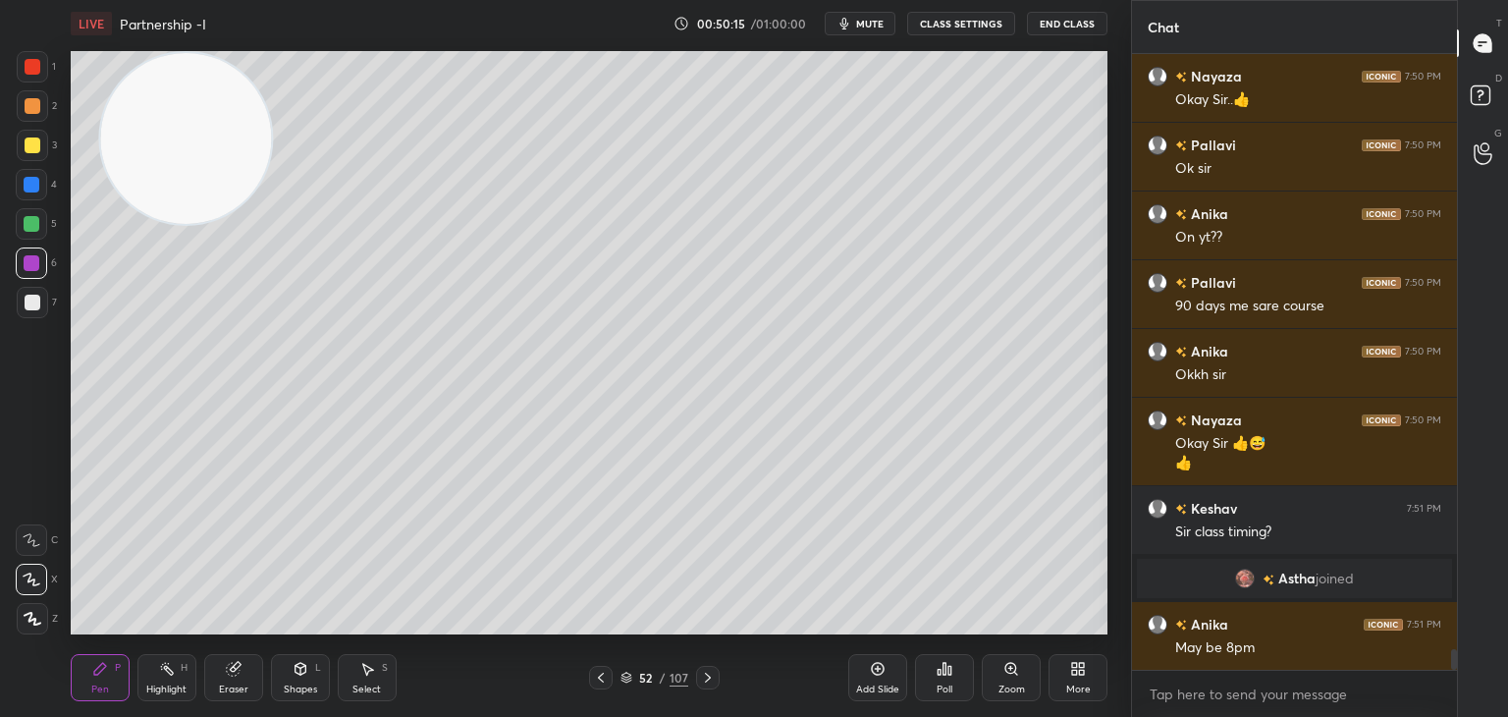
scroll to position [18078, 0]
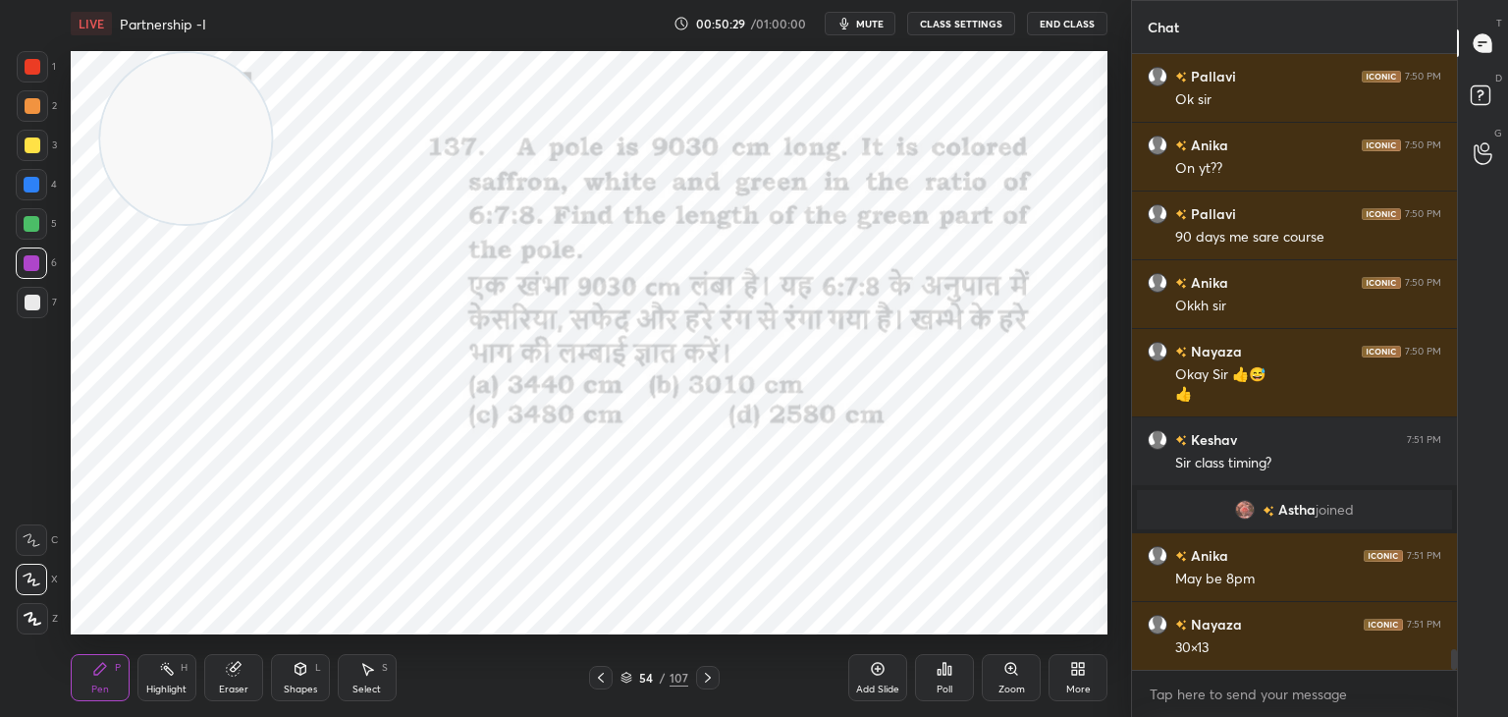
click at [37, 66] on div at bounding box center [33, 67] width 16 height 16
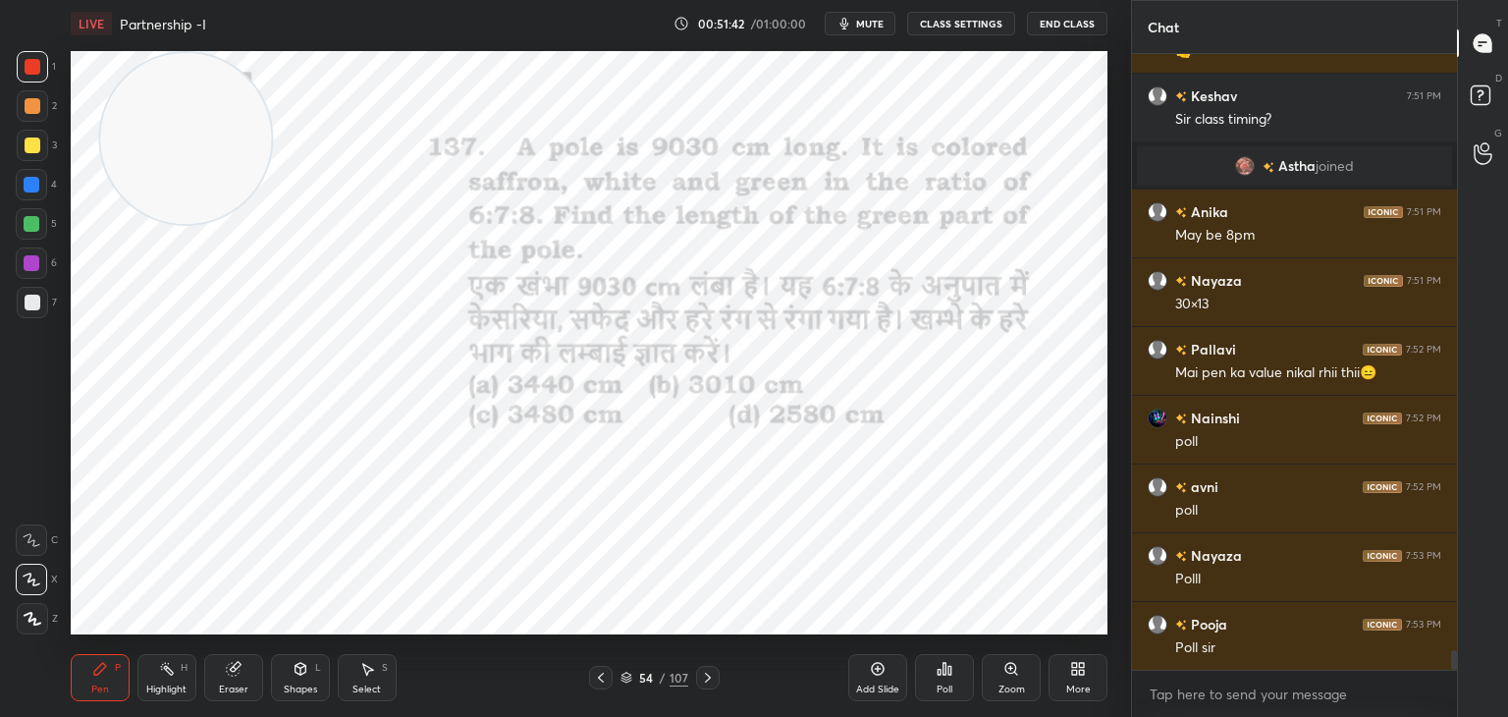
scroll to position [18490, 0]
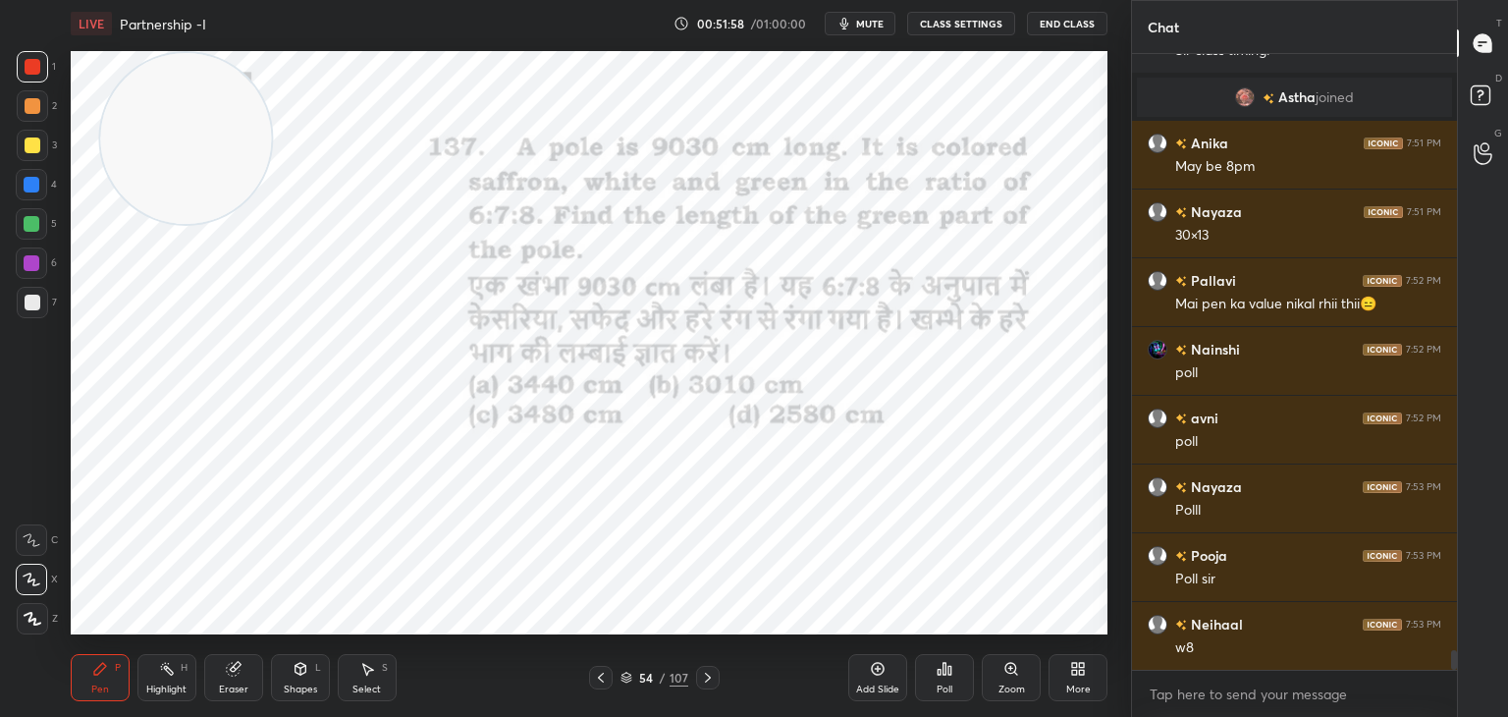
click at [956, 669] on div "Poll" at bounding box center [944, 677] width 59 height 47
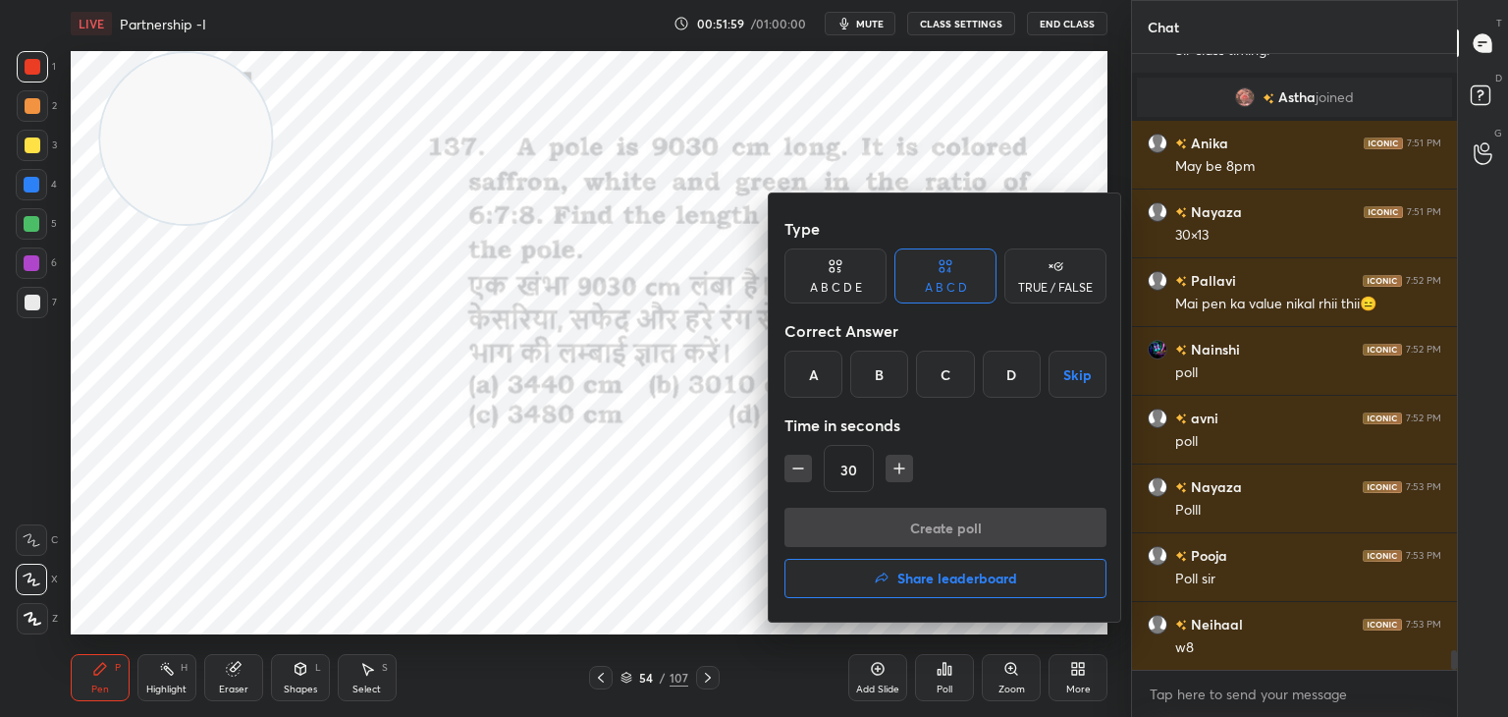
click at [801, 385] on div "A" at bounding box center [814, 374] width 58 height 47
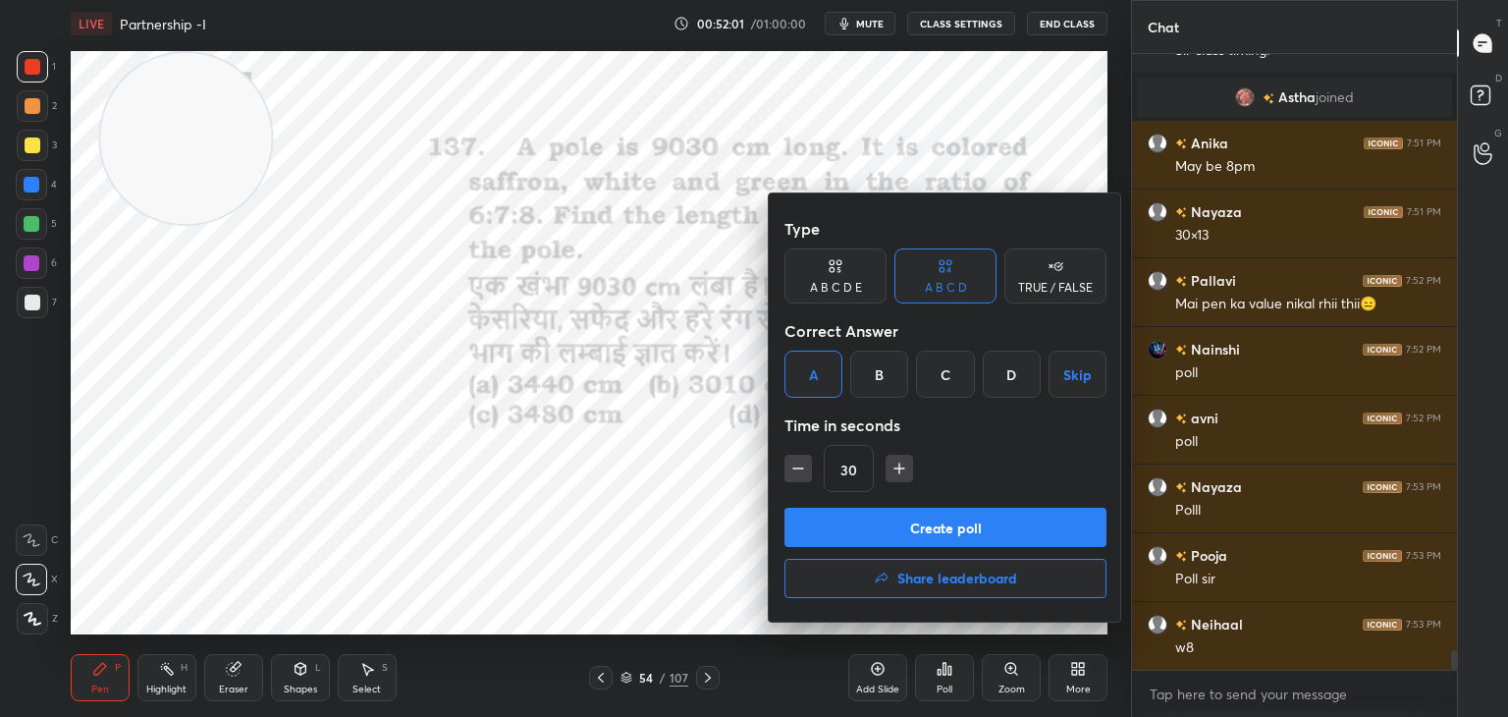
click at [875, 529] on button "Create poll" at bounding box center [946, 527] width 322 height 39
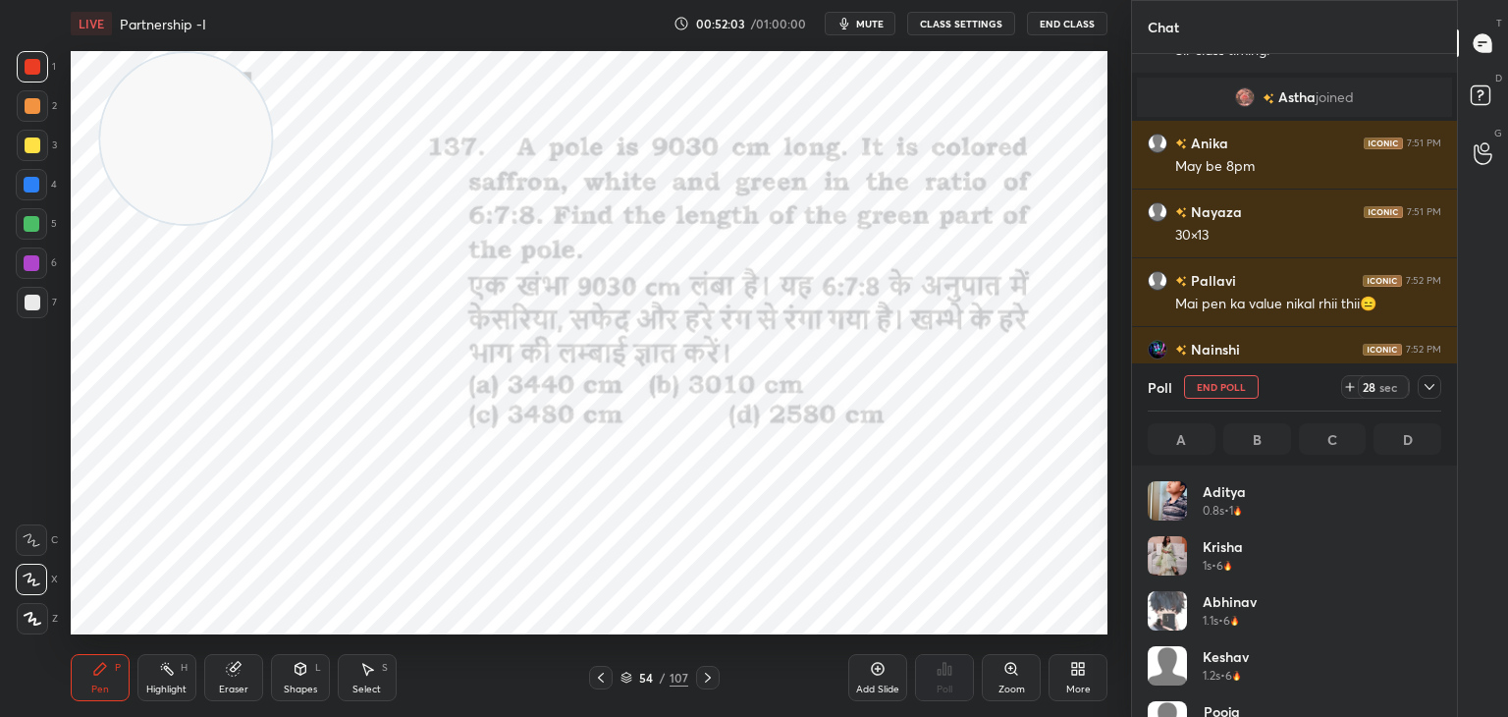
scroll to position [230, 288]
click at [223, 666] on div "Eraser" at bounding box center [233, 677] width 59 height 47
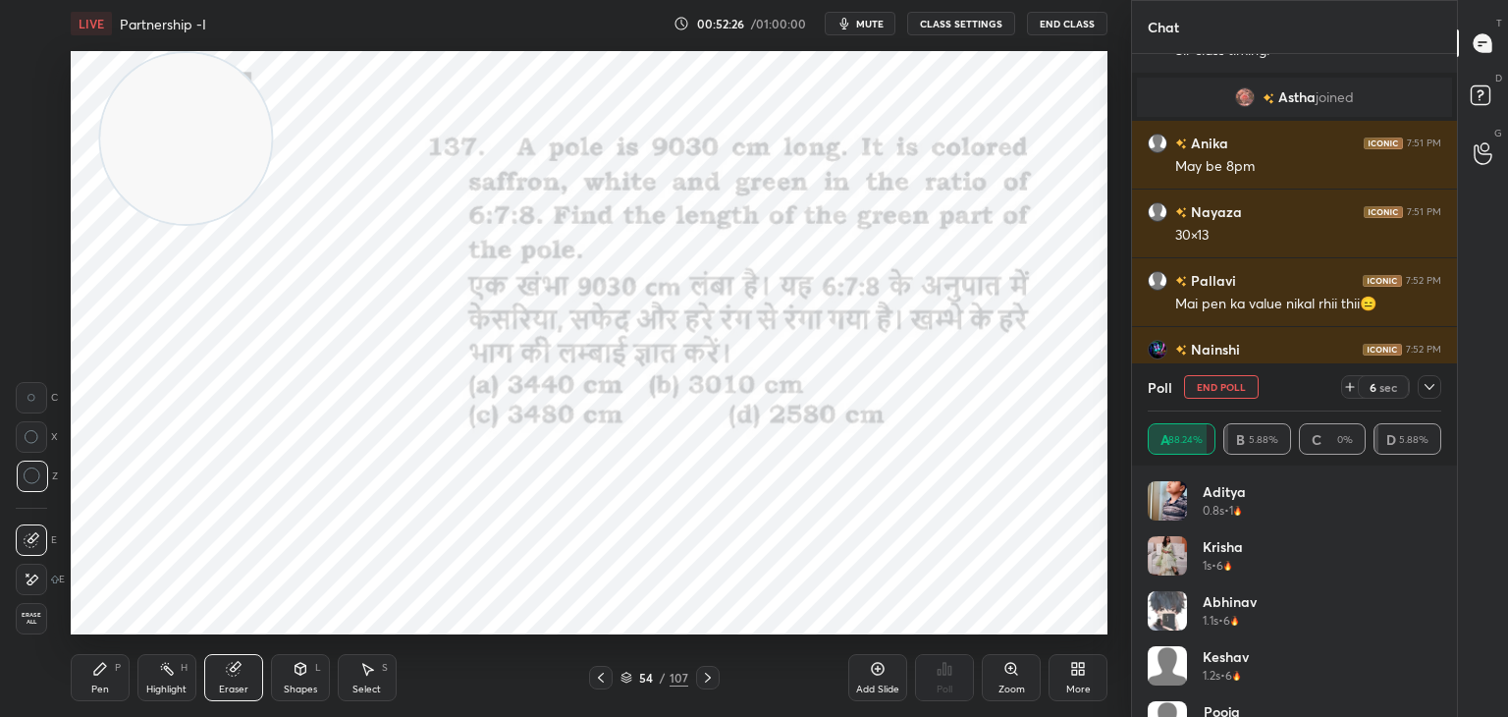
click at [38, 606] on div "Erase all" at bounding box center [31, 618] width 31 height 31
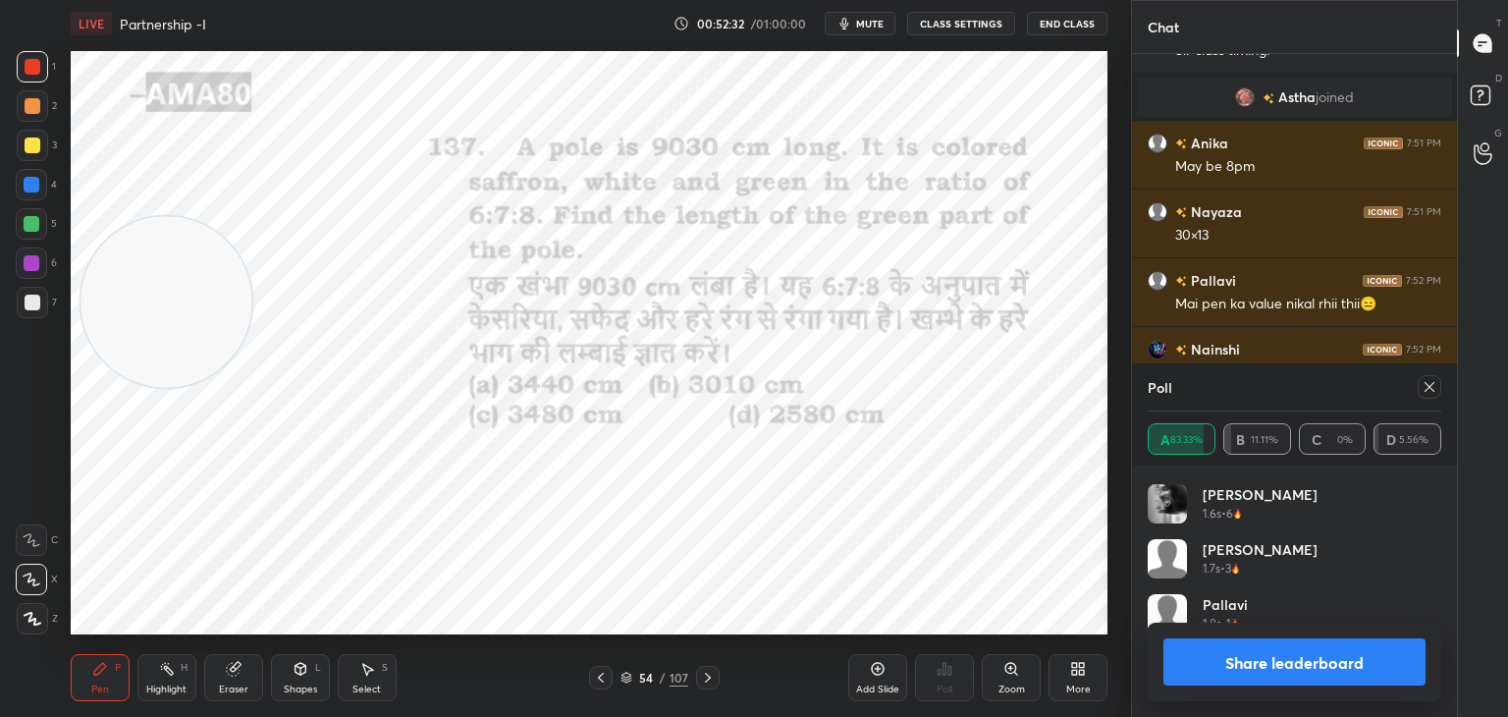
scroll to position [494, 0]
click at [1288, 655] on button "Share leaderboard" at bounding box center [1295, 661] width 262 height 47
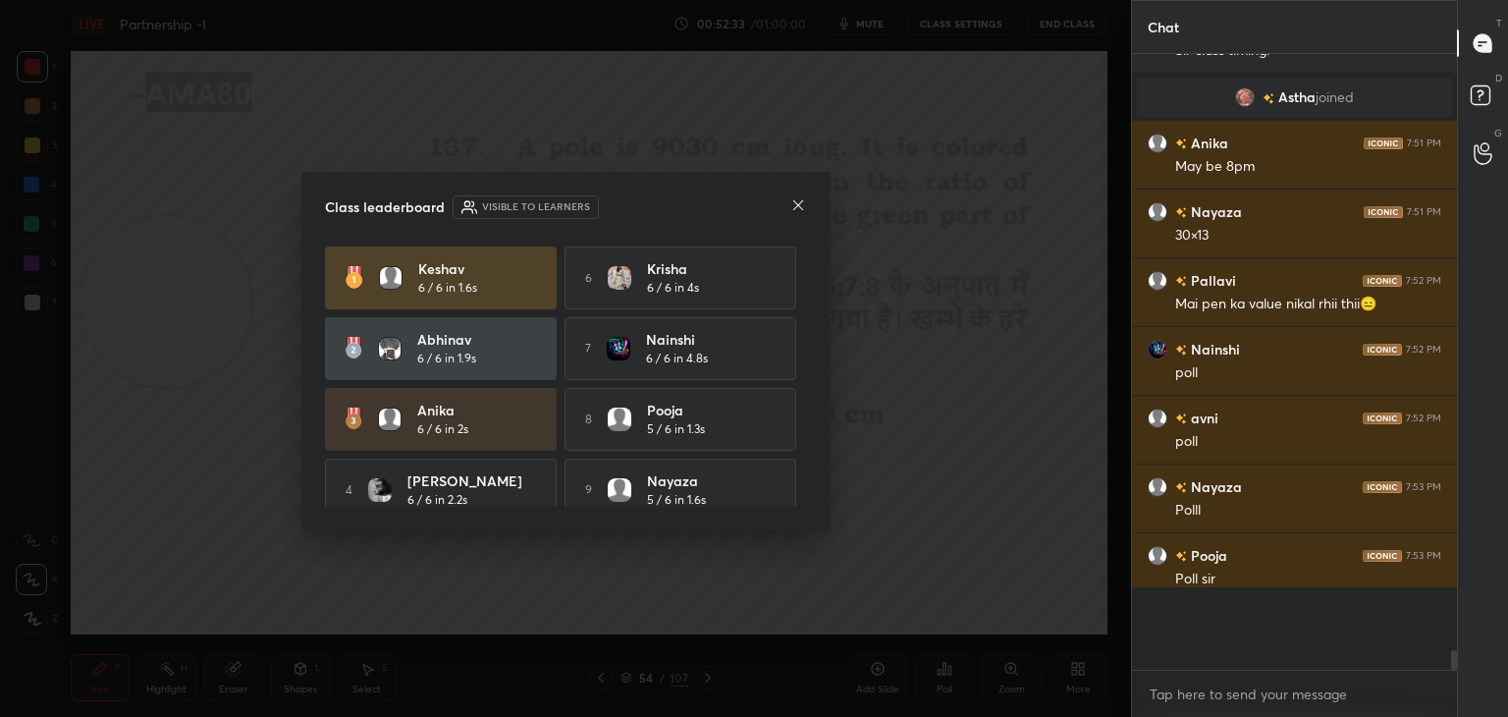
scroll to position [6, 6]
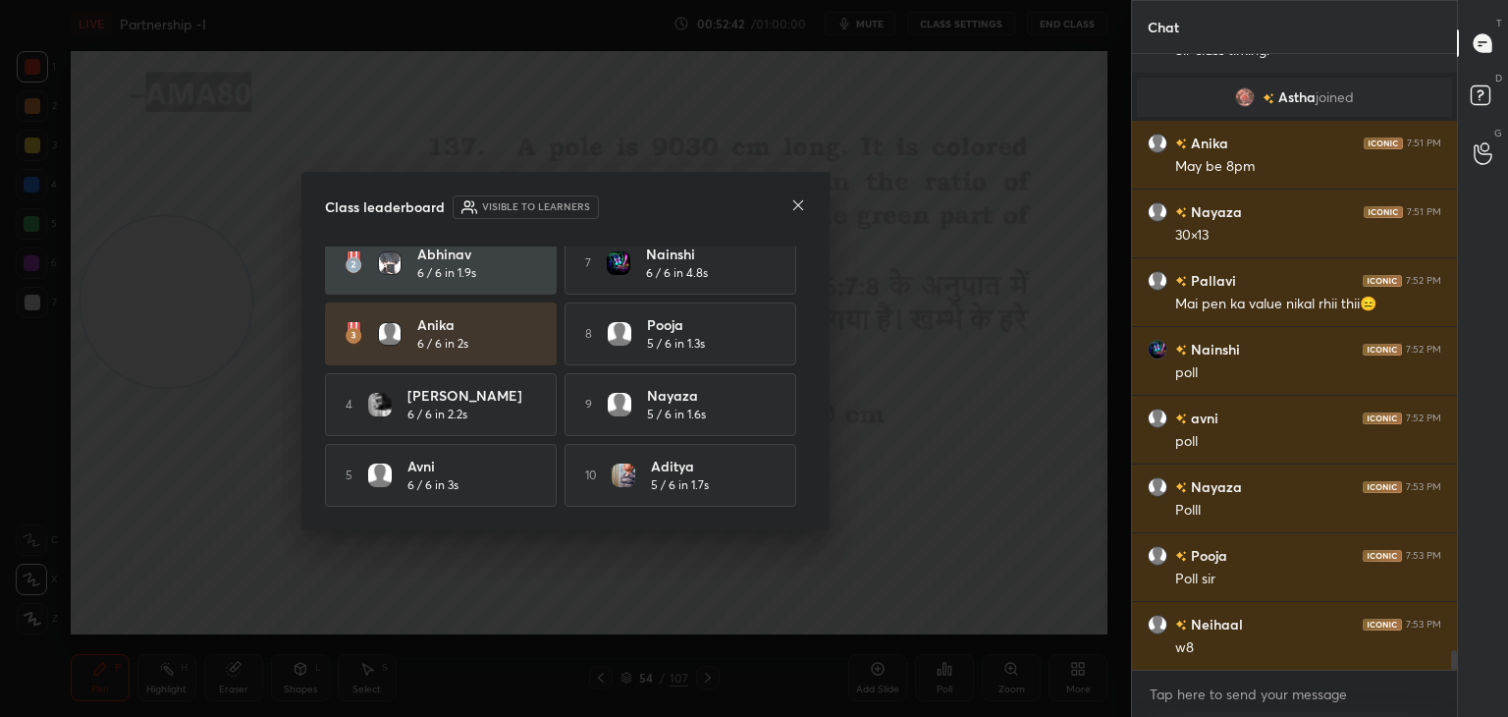
click at [801, 206] on icon at bounding box center [798, 205] width 16 height 16
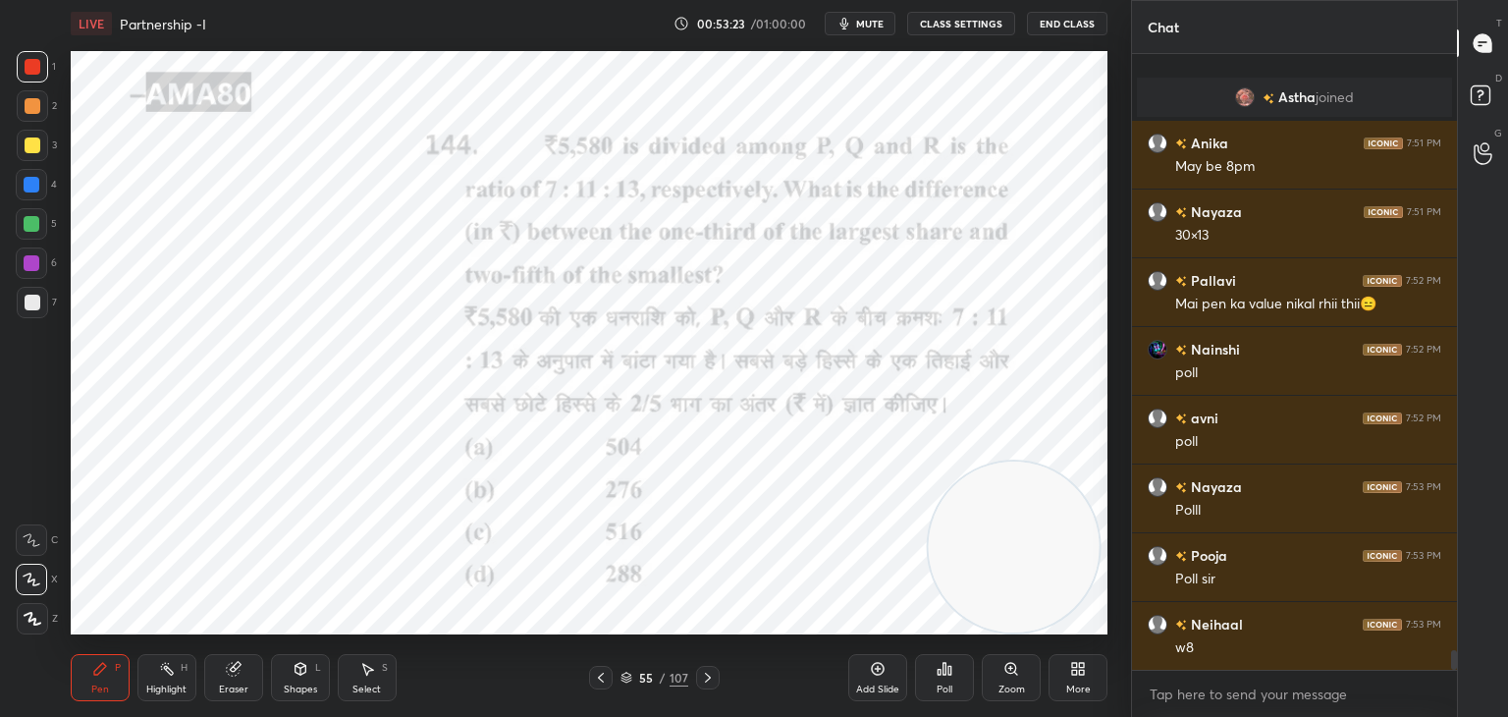
scroll to position [18559, 0]
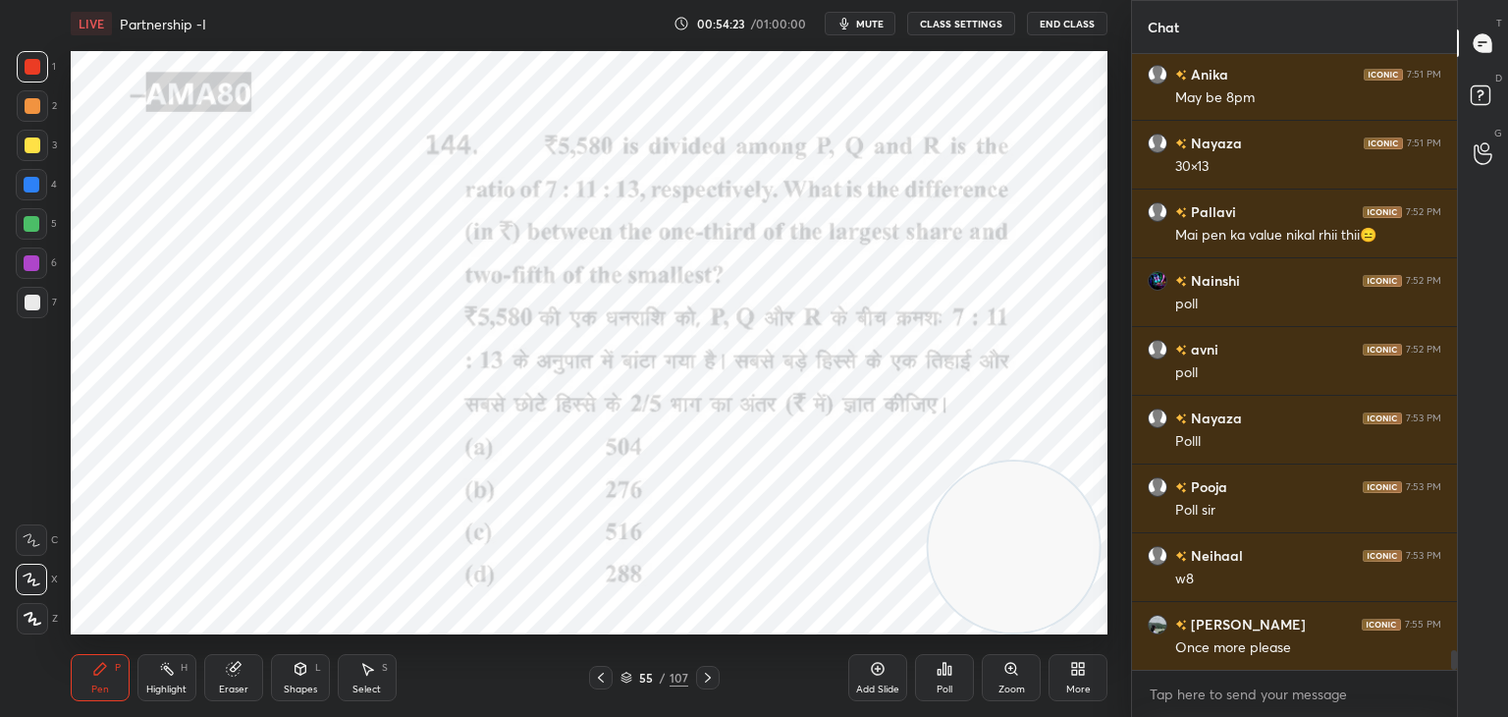
click at [232, 677] on div "Eraser" at bounding box center [233, 677] width 59 height 47
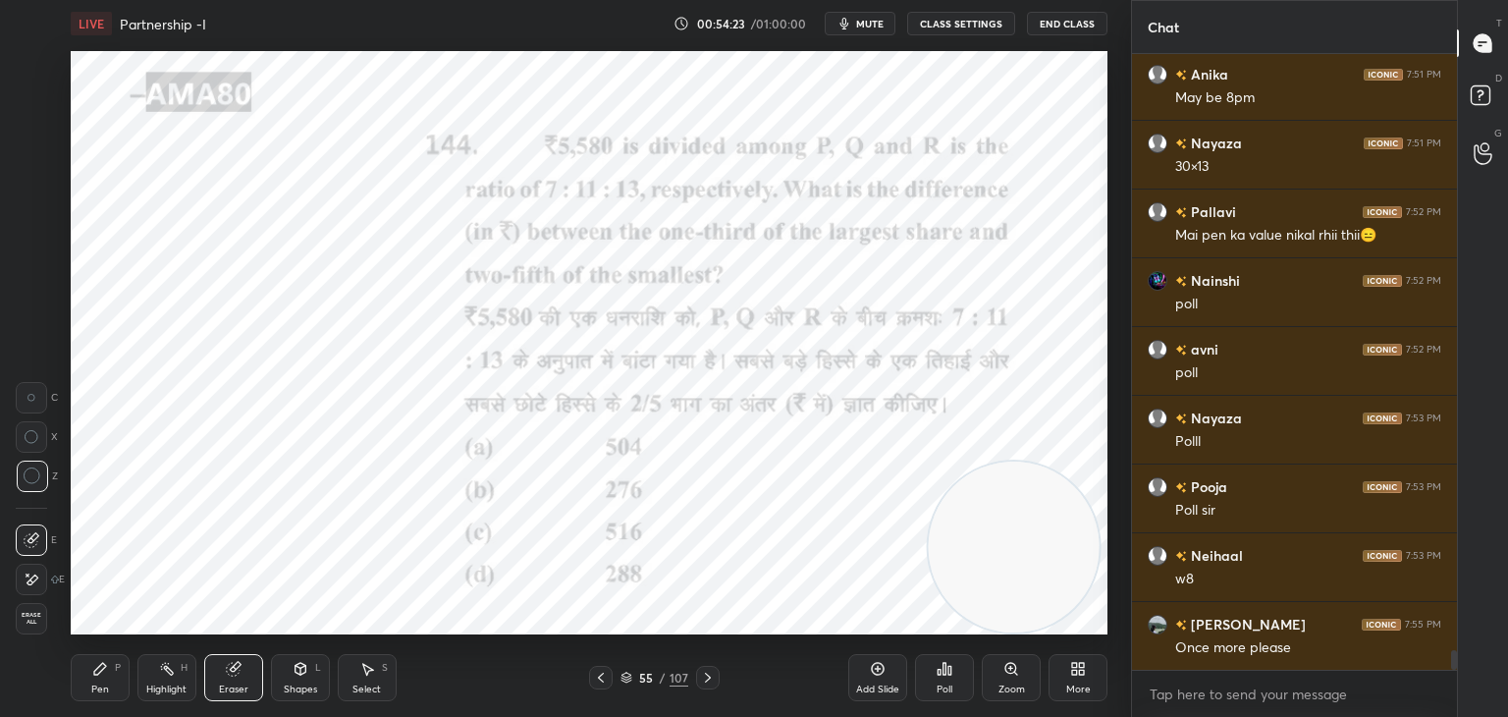
click at [43, 616] on span "Erase all" at bounding box center [31, 619] width 29 height 14
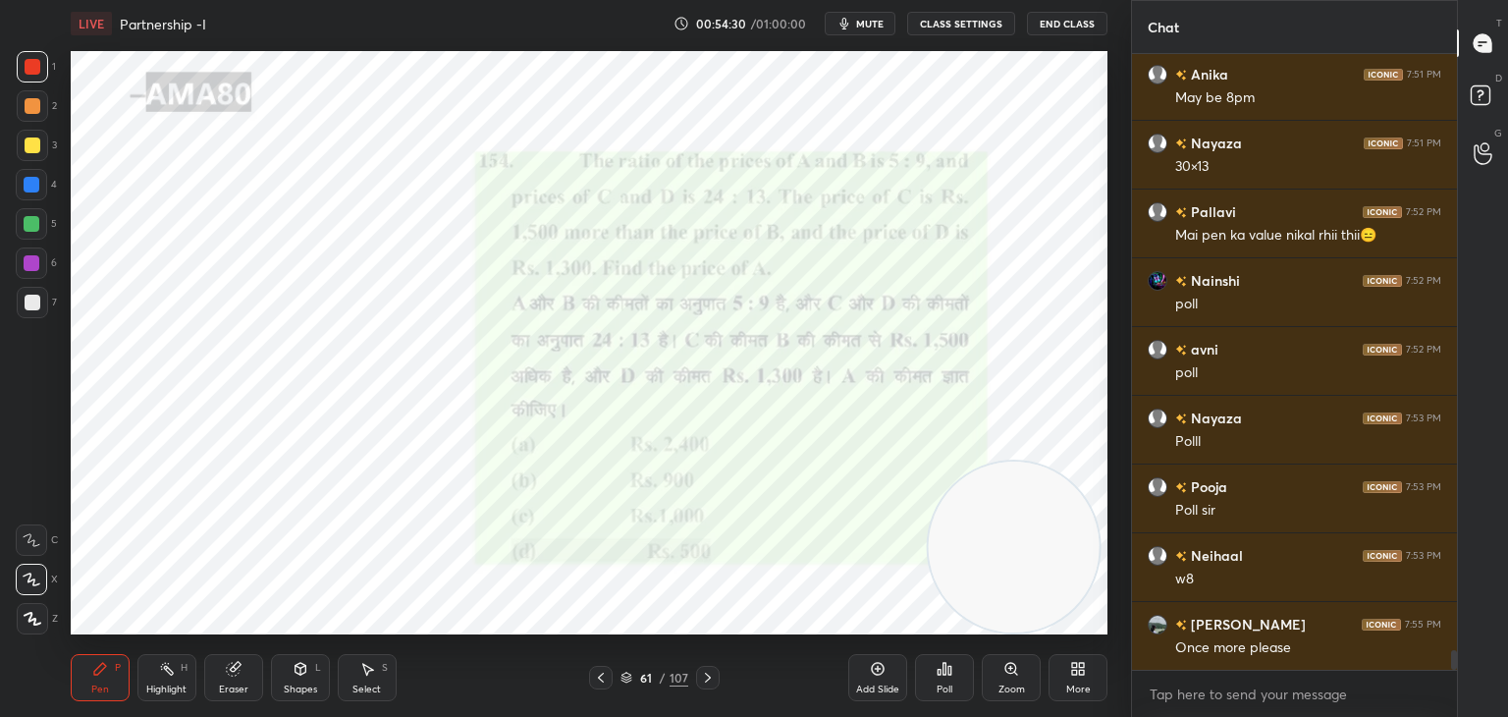
scroll to position [18627, 0]
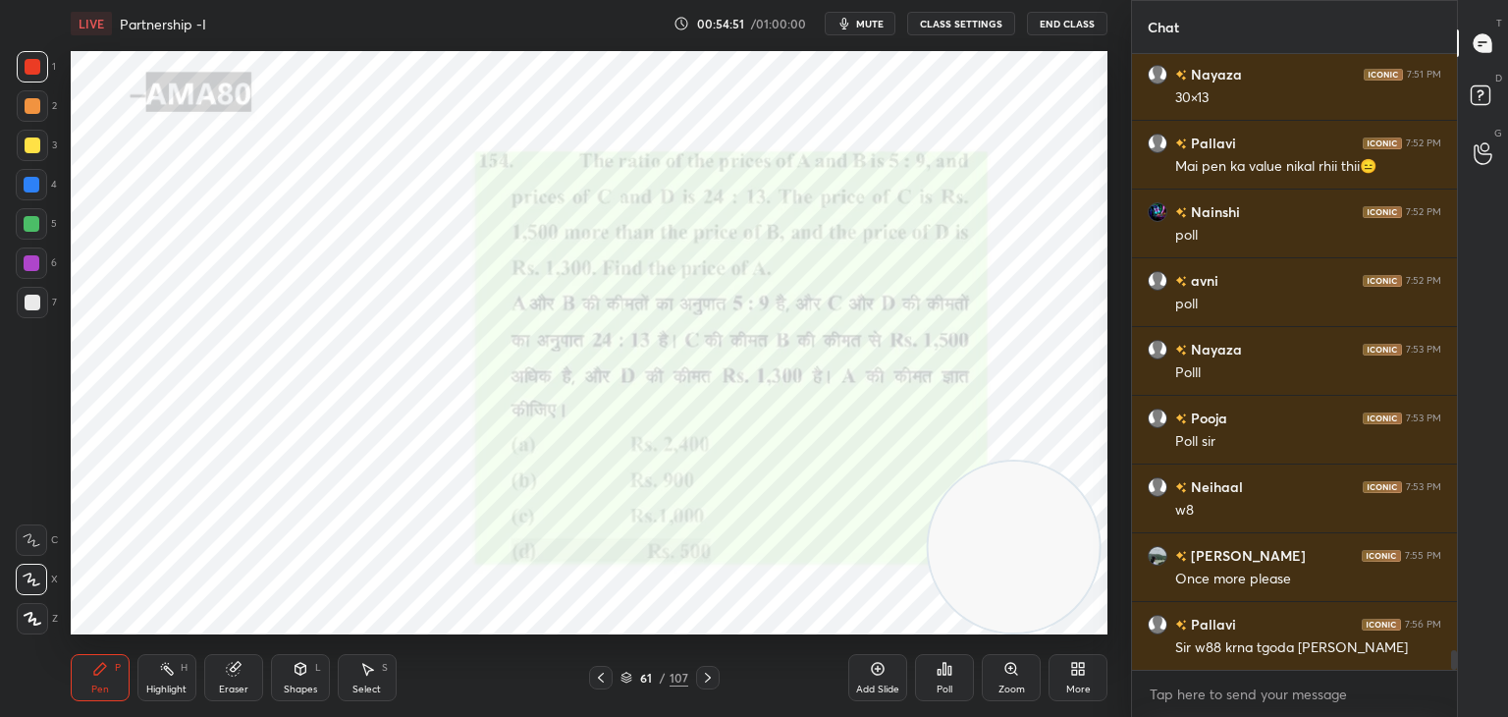
click at [871, 22] on span "mute" at bounding box center [869, 24] width 27 height 14
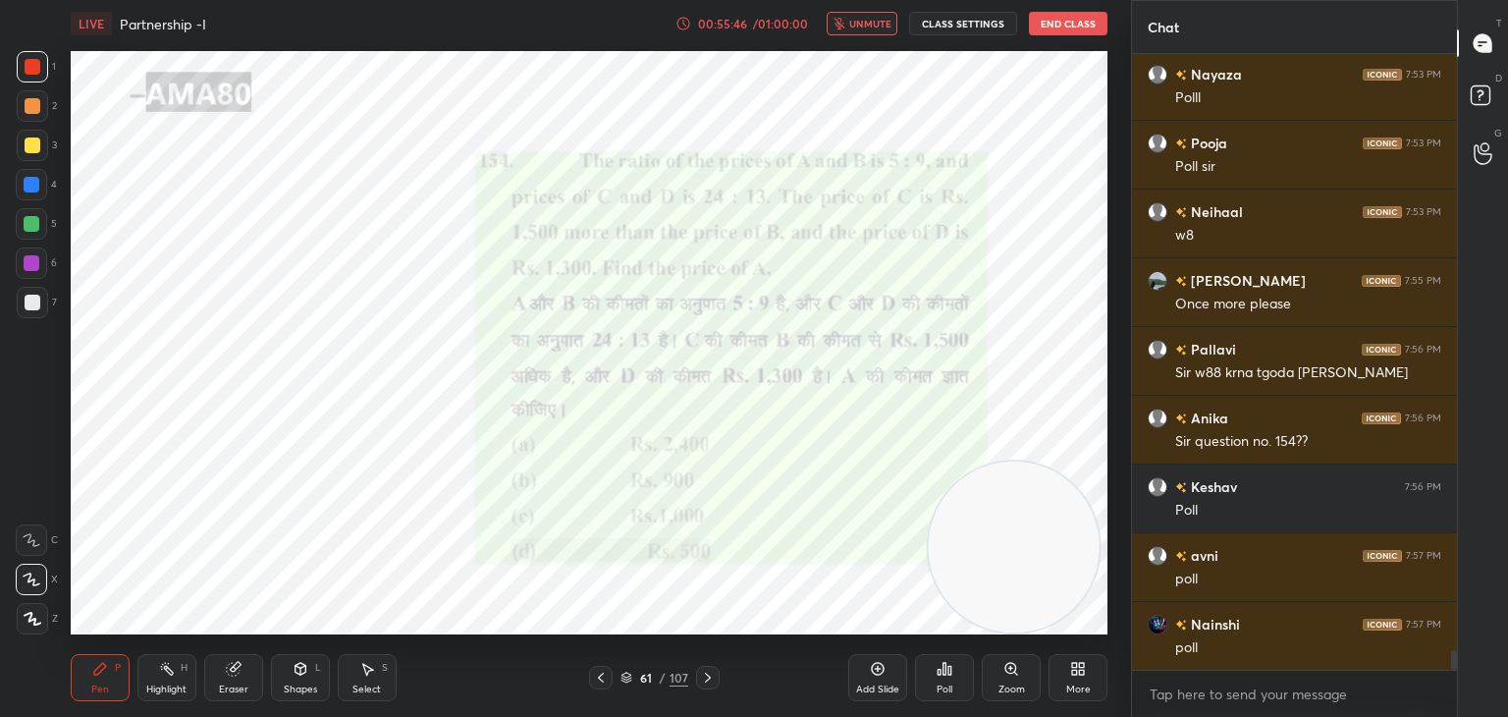
scroll to position [18971, 0]
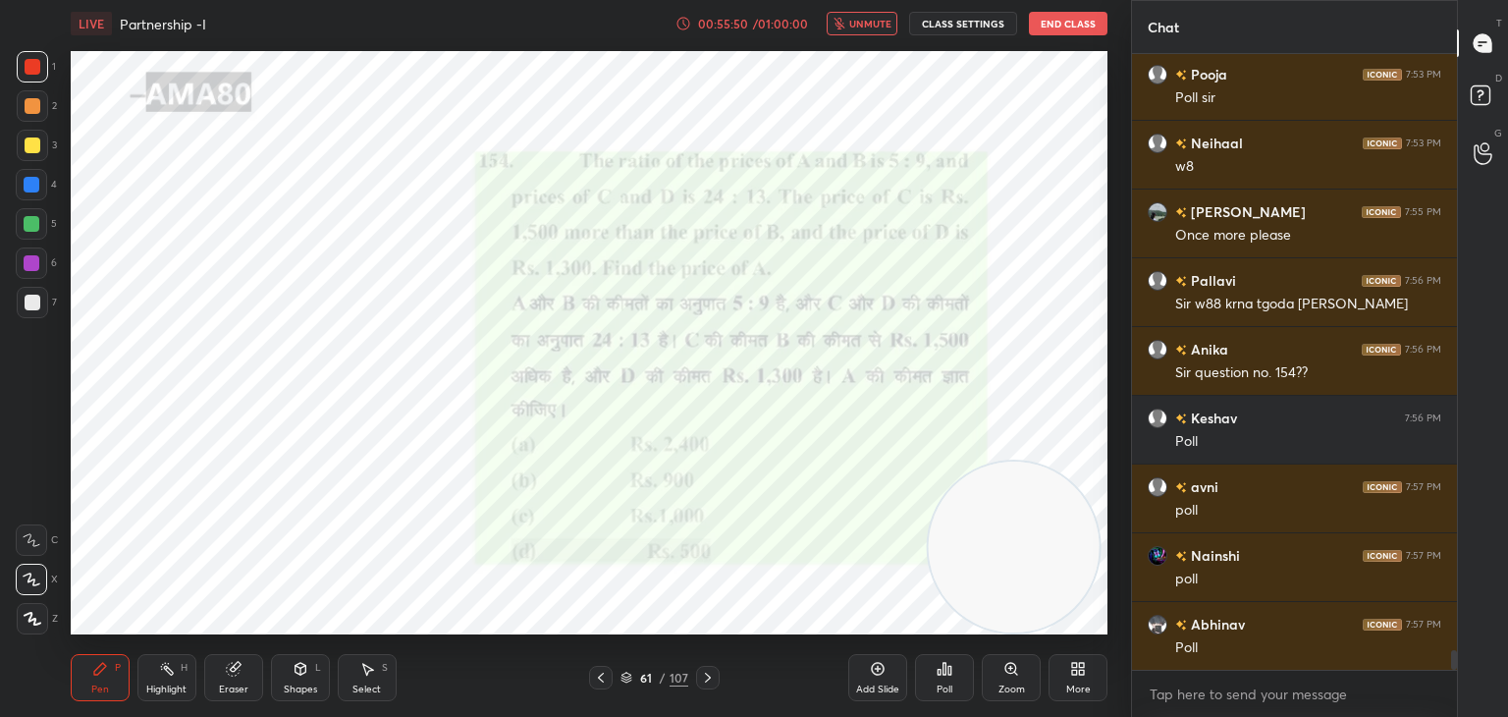
click at [855, 27] on span "unmute" at bounding box center [870, 24] width 42 height 14
click at [847, 25] on icon "button" at bounding box center [847, 24] width 9 height 12
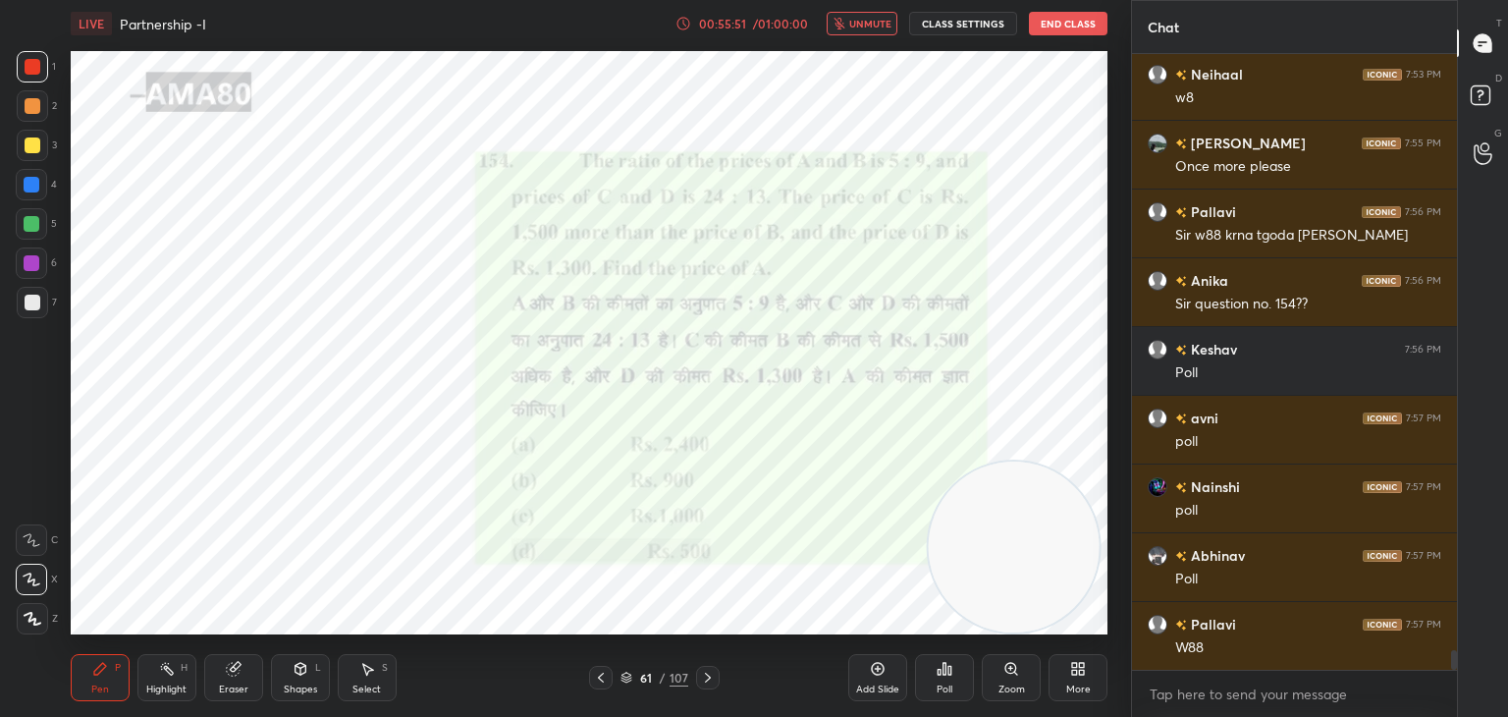
click at [844, 27] on icon "button" at bounding box center [839, 24] width 11 height 12
click at [939, 673] on icon at bounding box center [940, 672] width 3 height 5
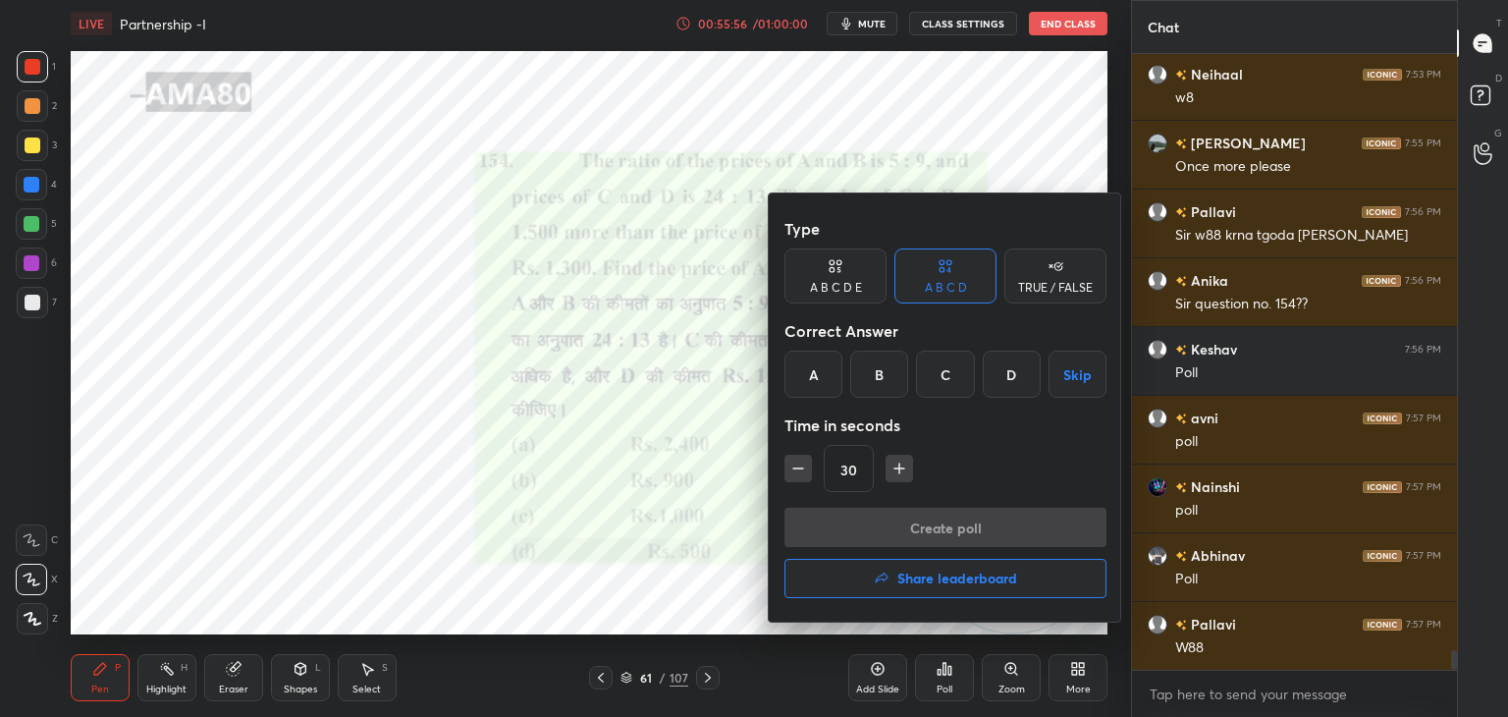
click at [1013, 378] on div "D" at bounding box center [1012, 374] width 58 height 47
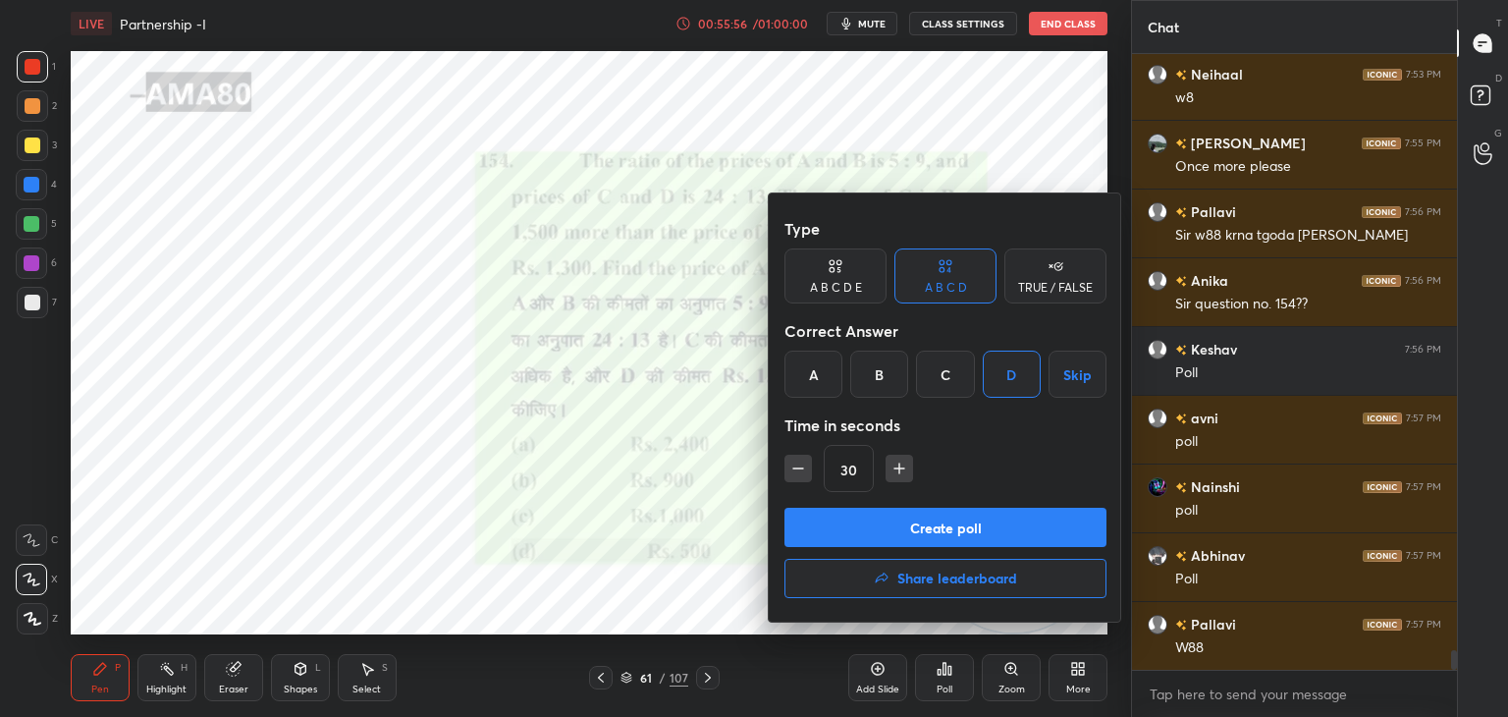
click at [971, 537] on button "Create poll" at bounding box center [946, 527] width 322 height 39
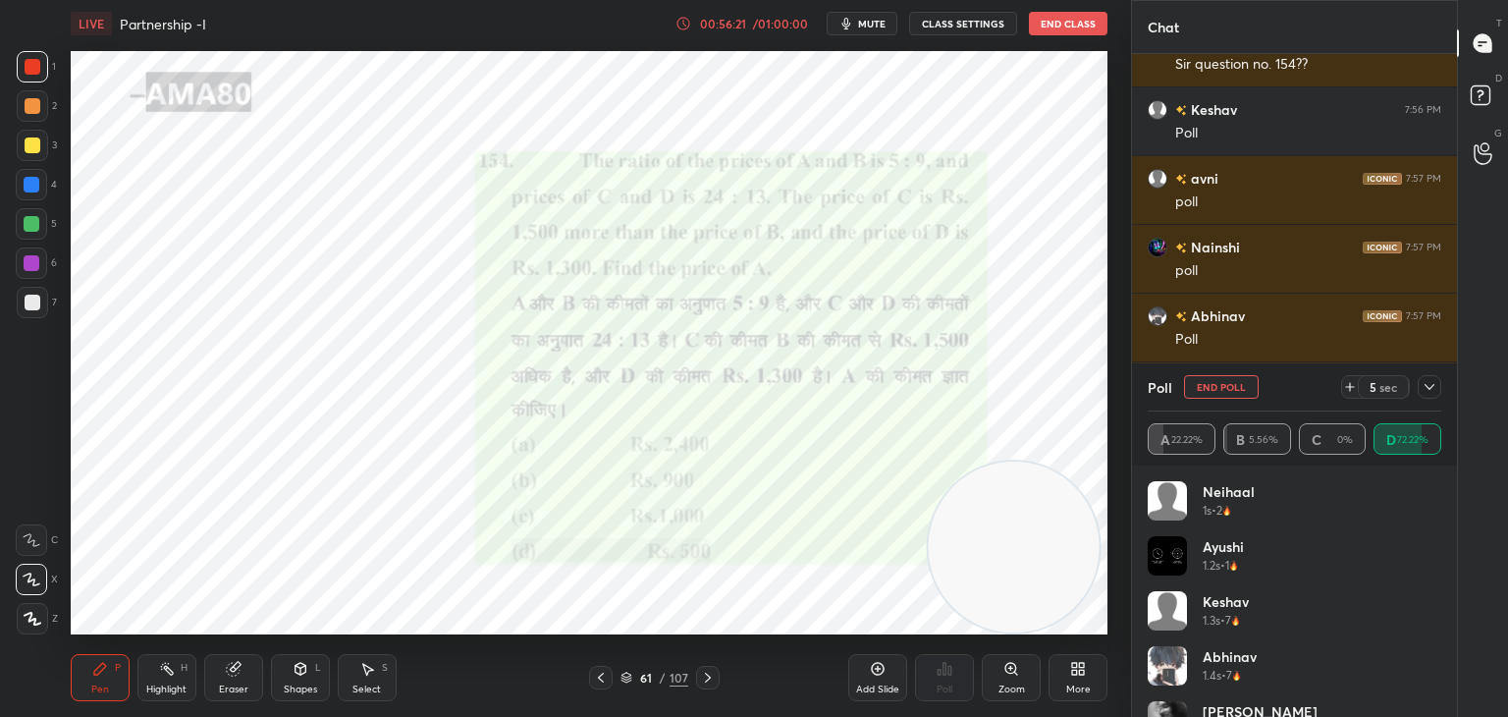
scroll to position [19348, 0]
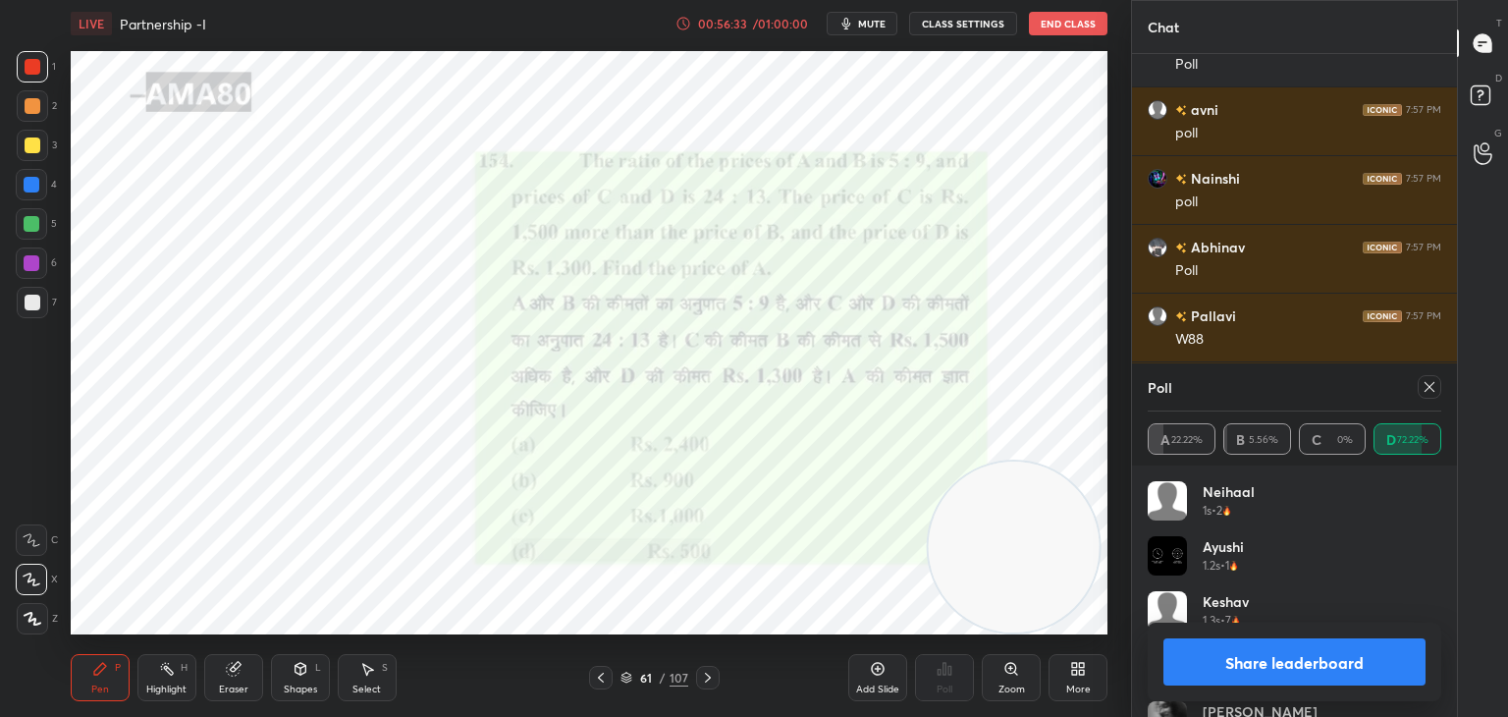
click at [1244, 656] on button "Share leaderboard" at bounding box center [1295, 661] width 262 height 47
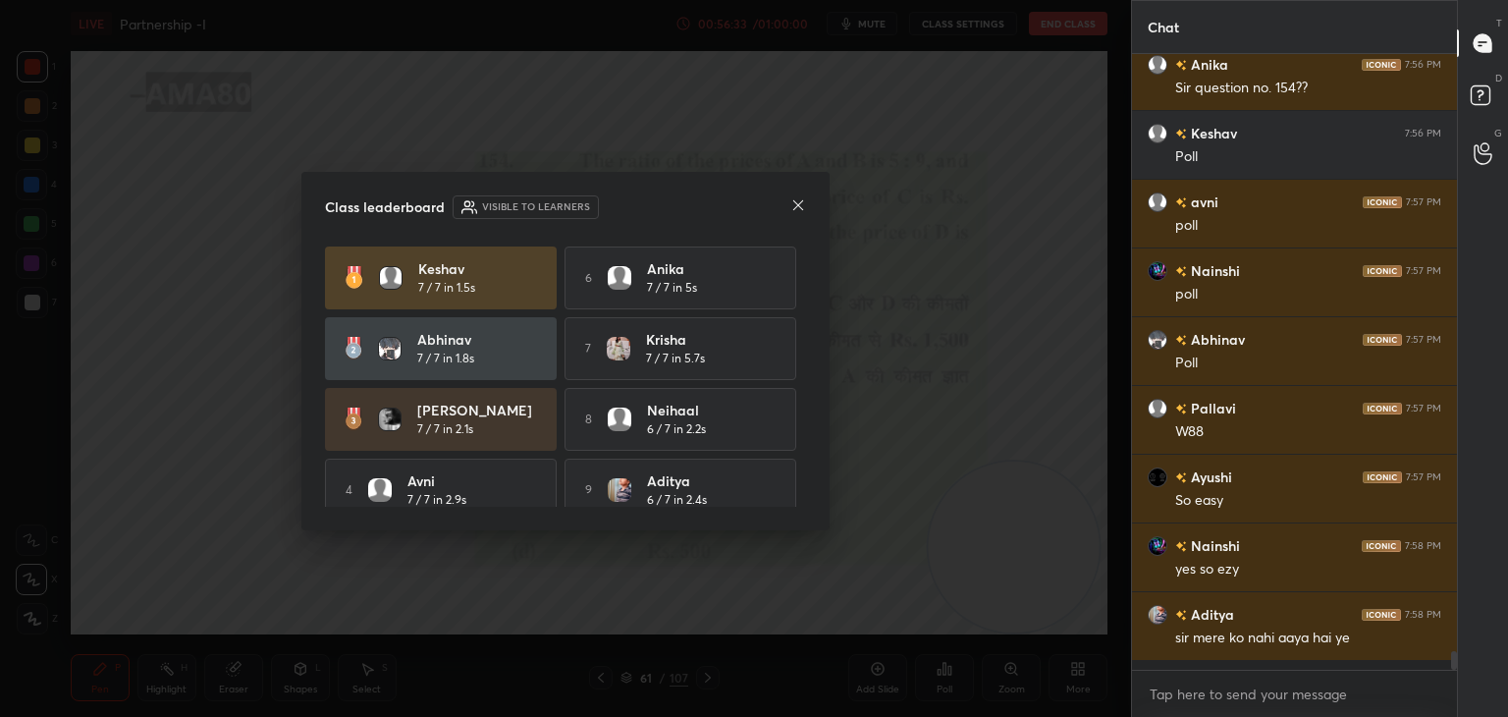
scroll to position [606, 319]
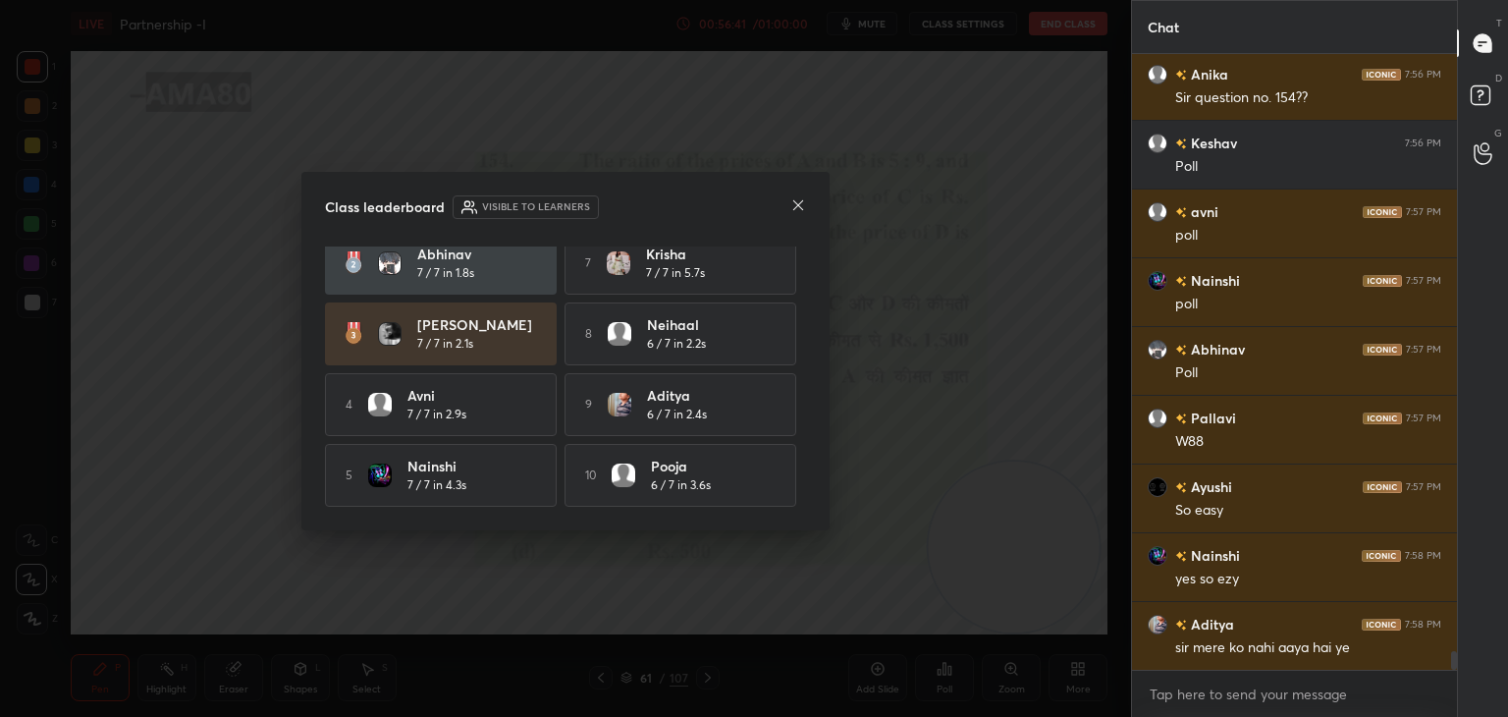
click at [793, 204] on icon at bounding box center [798, 205] width 16 height 16
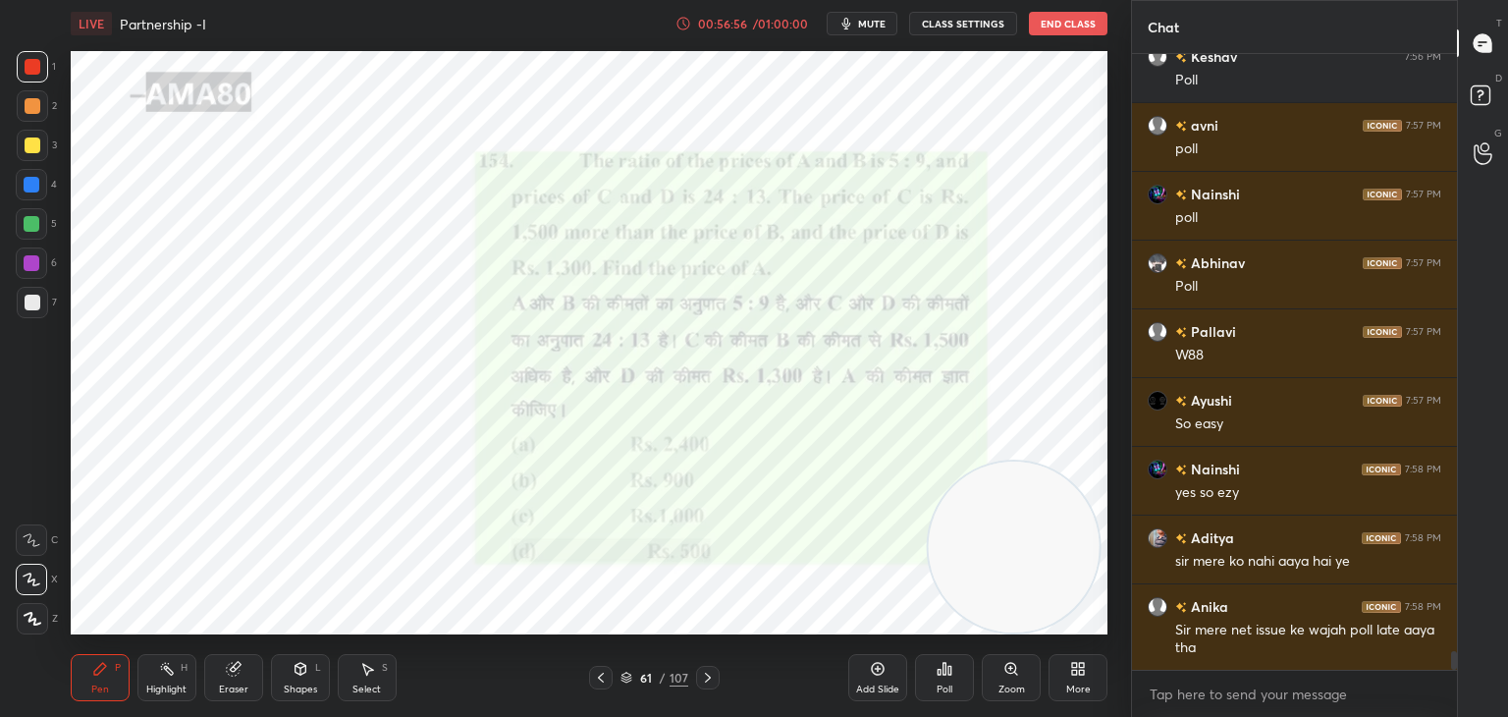
click at [287, 657] on div "Shapes L" at bounding box center [300, 677] width 59 height 47
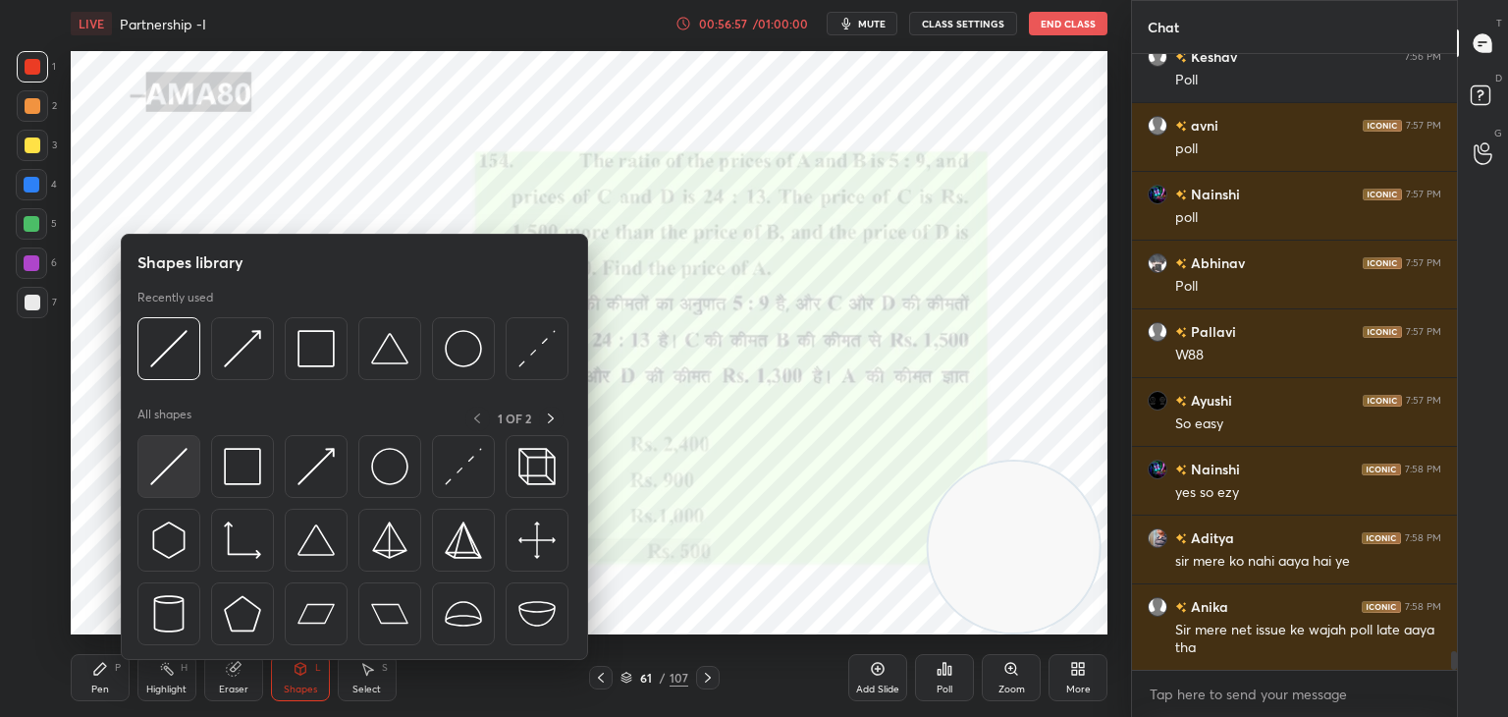
click at [195, 480] on div at bounding box center [168, 466] width 63 height 63
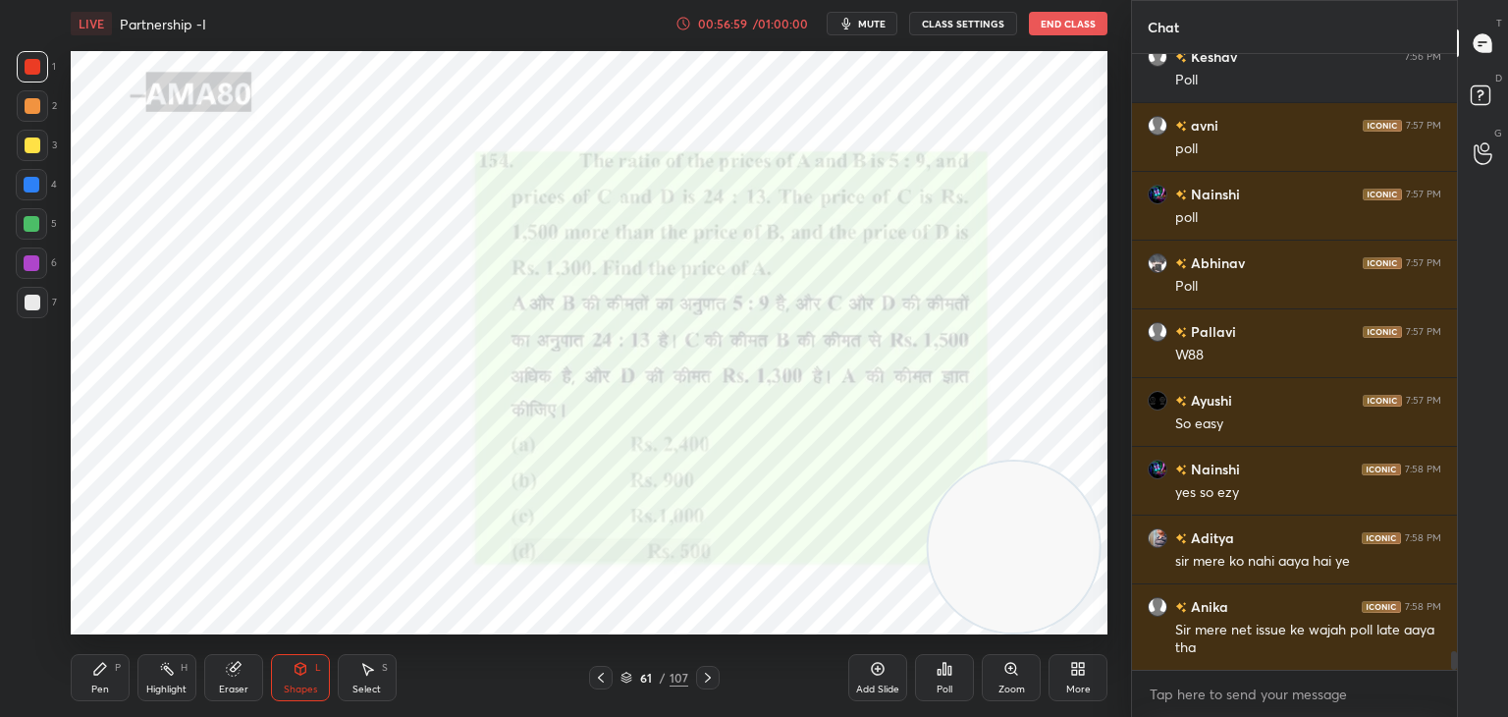
click at [112, 664] on div "Pen P" at bounding box center [100, 677] width 59 height 47
click at [42, 230] on div at bounding box center [31, 223] width 31 height 31
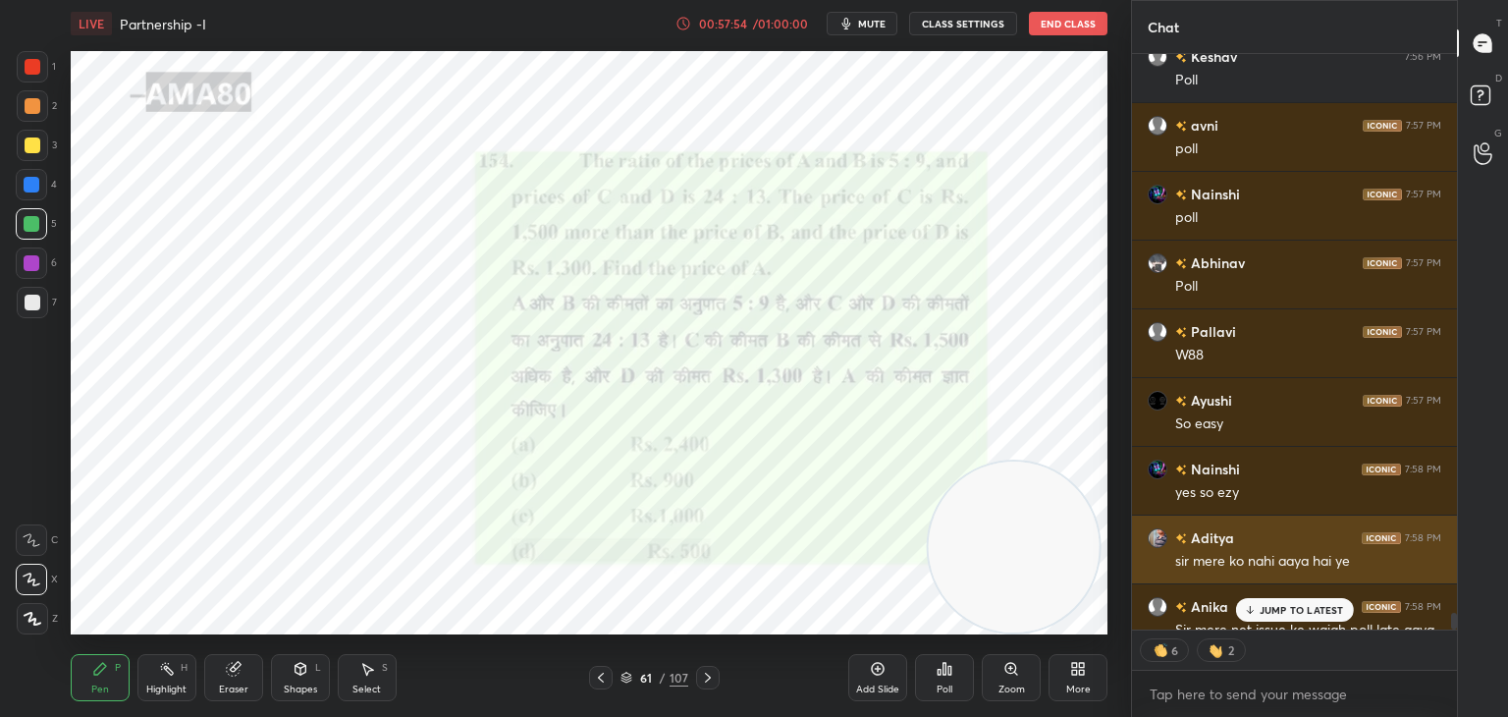
scroll to position [19372, 0]
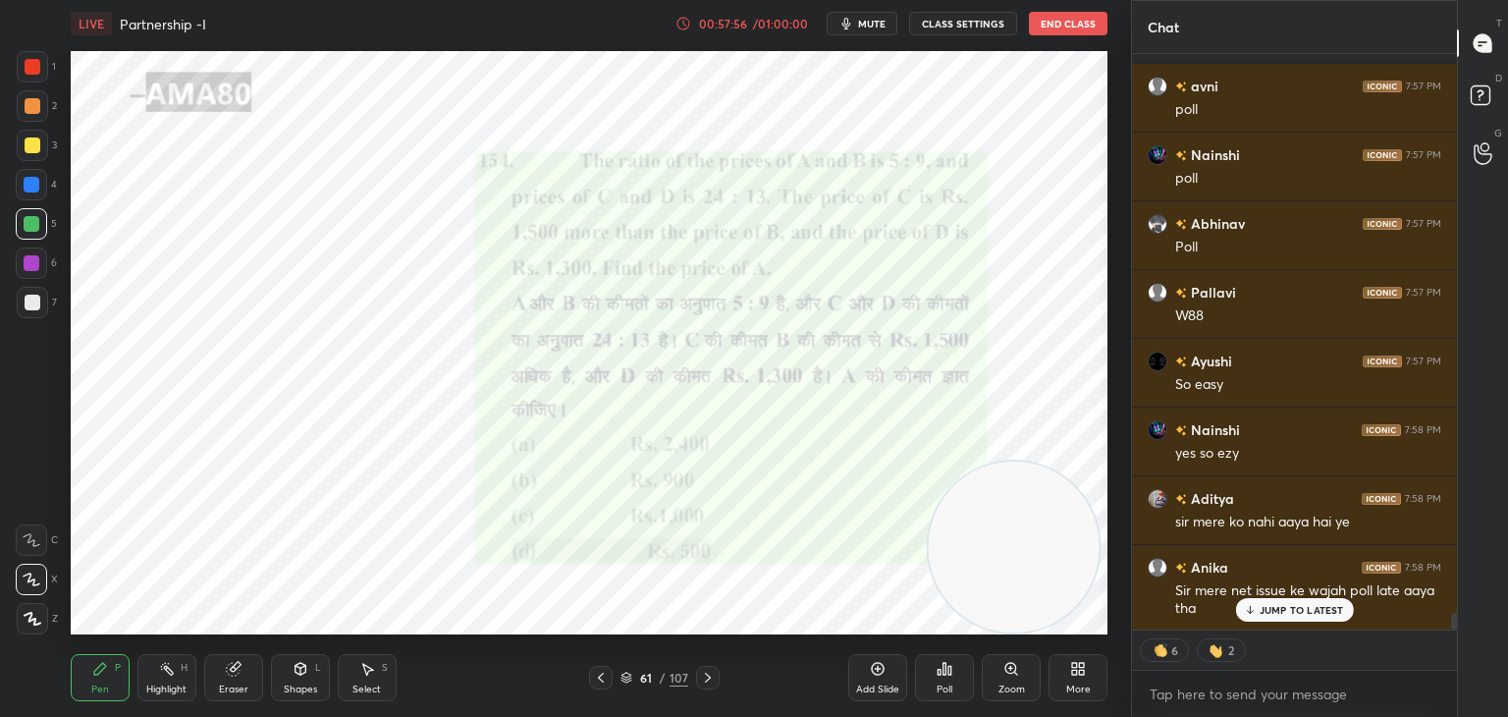
click at [1267, 602] on div "JUMP TO LATEST" at bounding box center [1294, 610] width 118 height 24
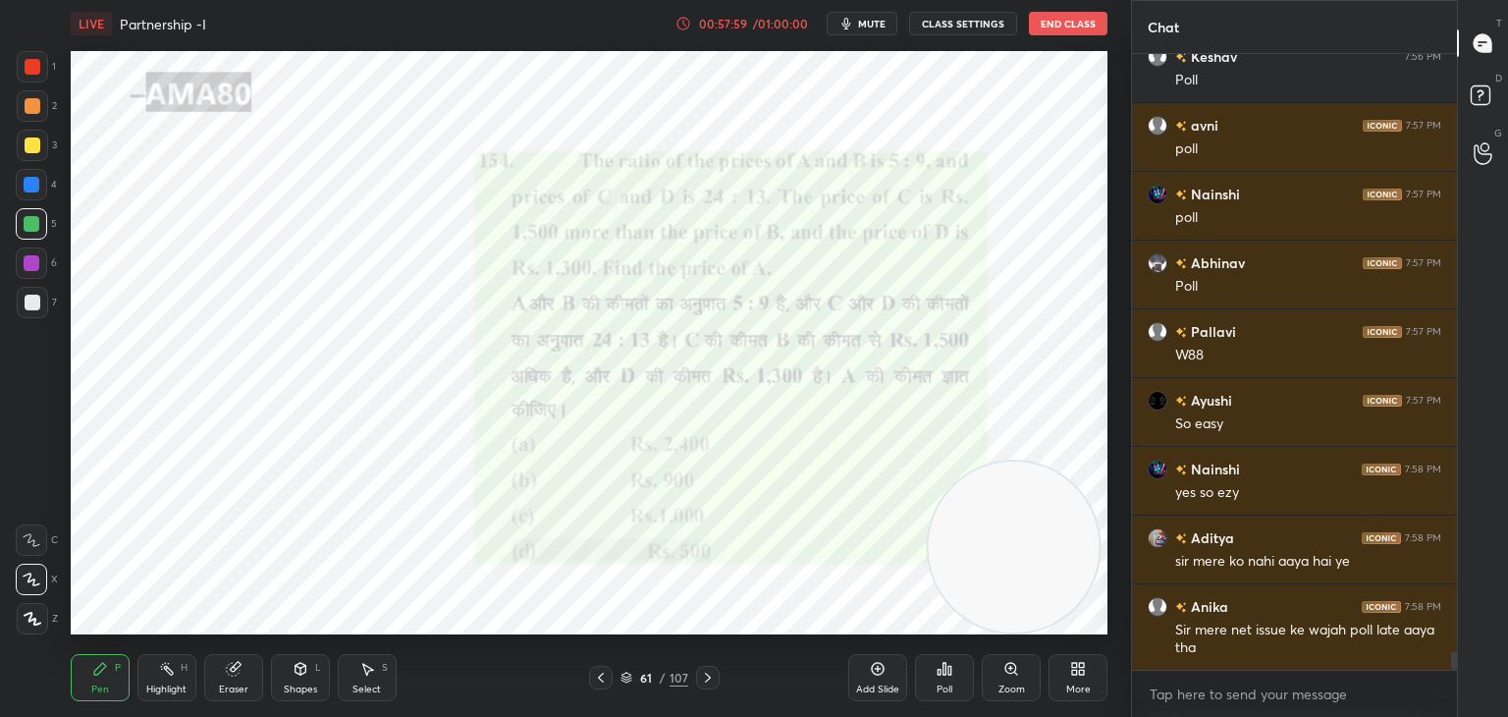
click at [31, 74] on div at bounding box center [33, 67] width 16 height 16
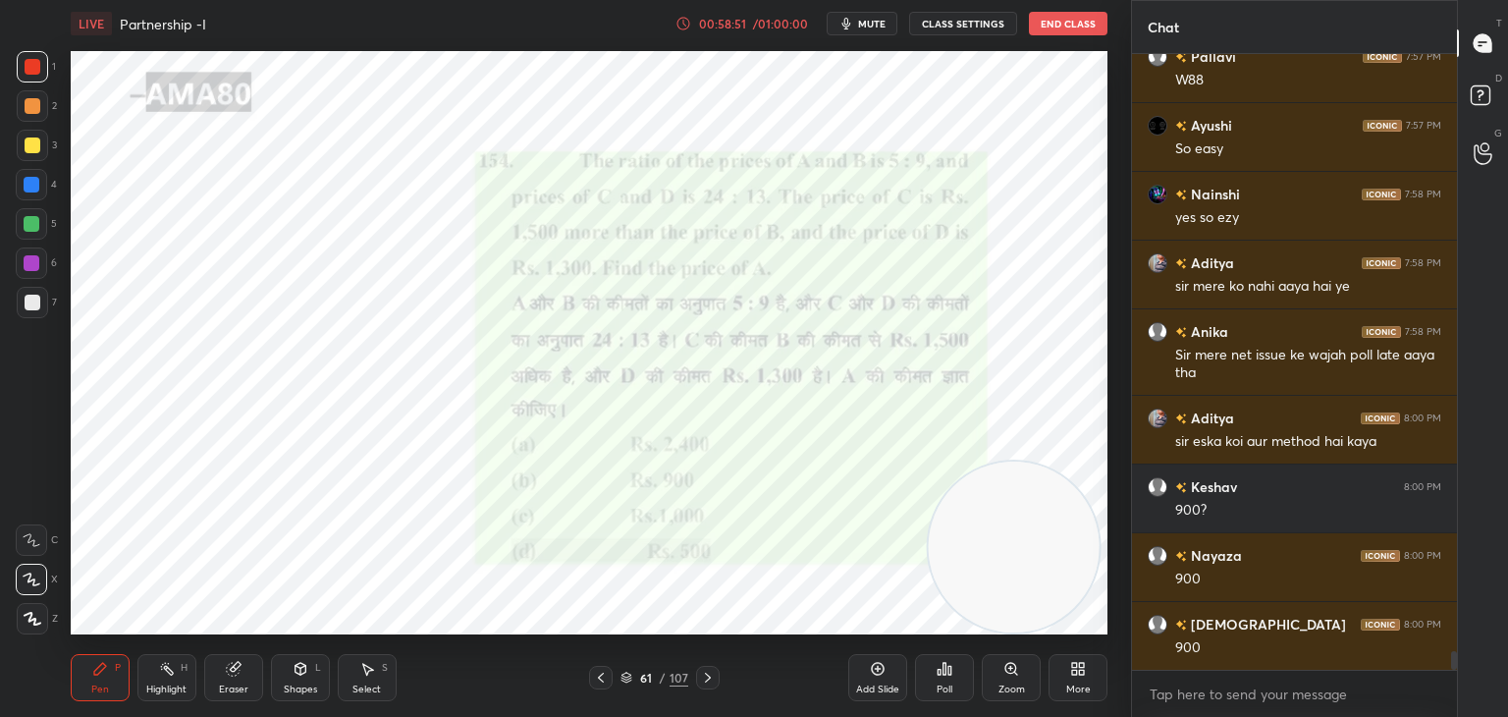
scroll to position [19676, 0]
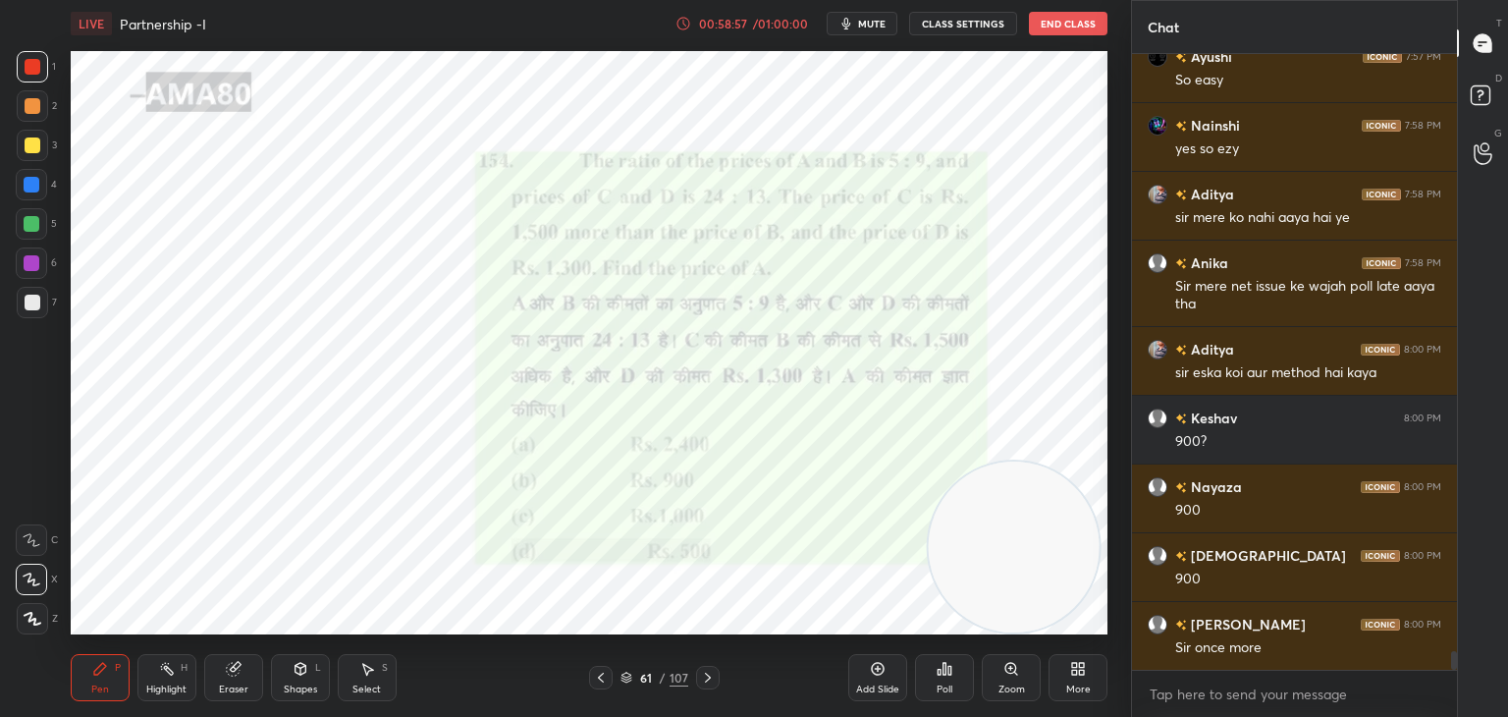
click at [35, 185] on div at bounding box center [32, 185] width 16 height 16
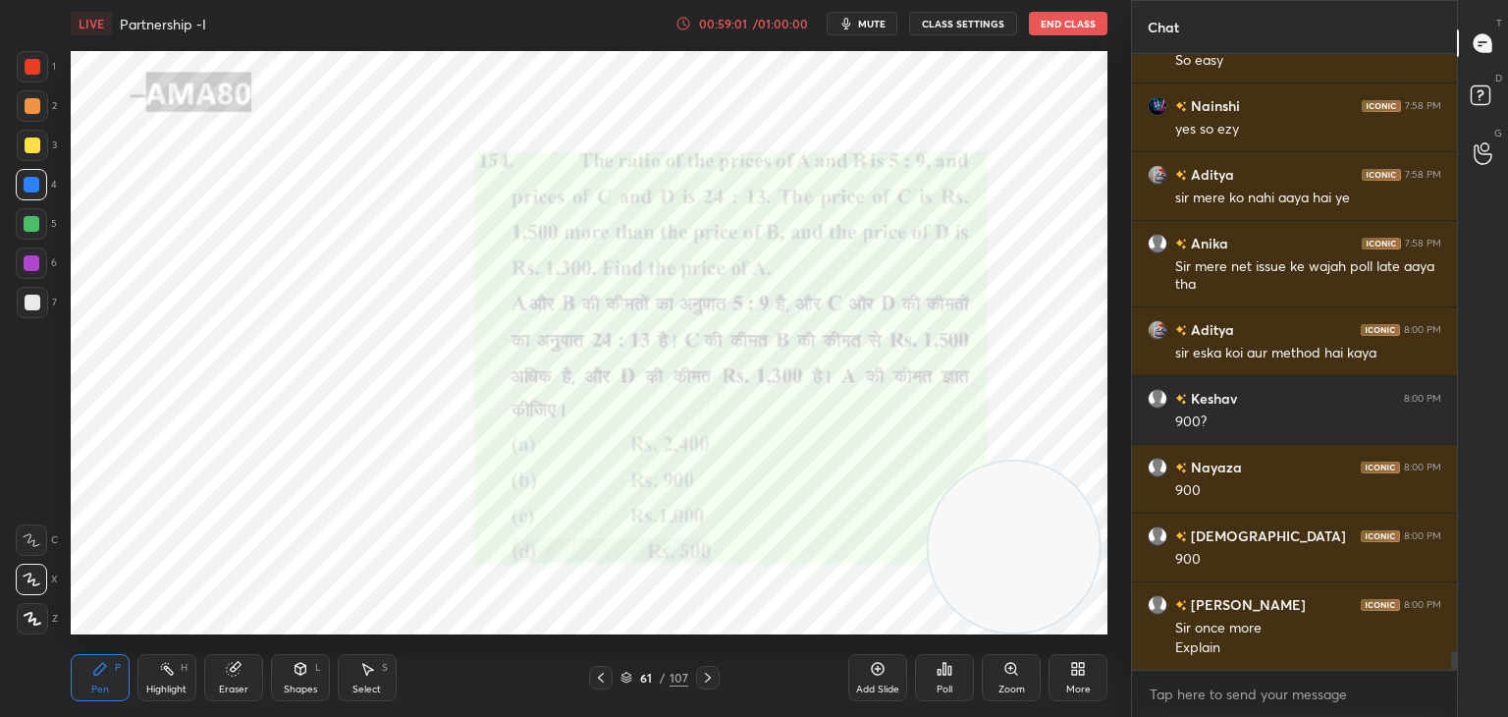
click at [175, 692] on div "Highlight" at bounding box center [166, 689] width 40 height 10
click at [32, 608] on div at bounding box center [31, 618] width 31 height 31
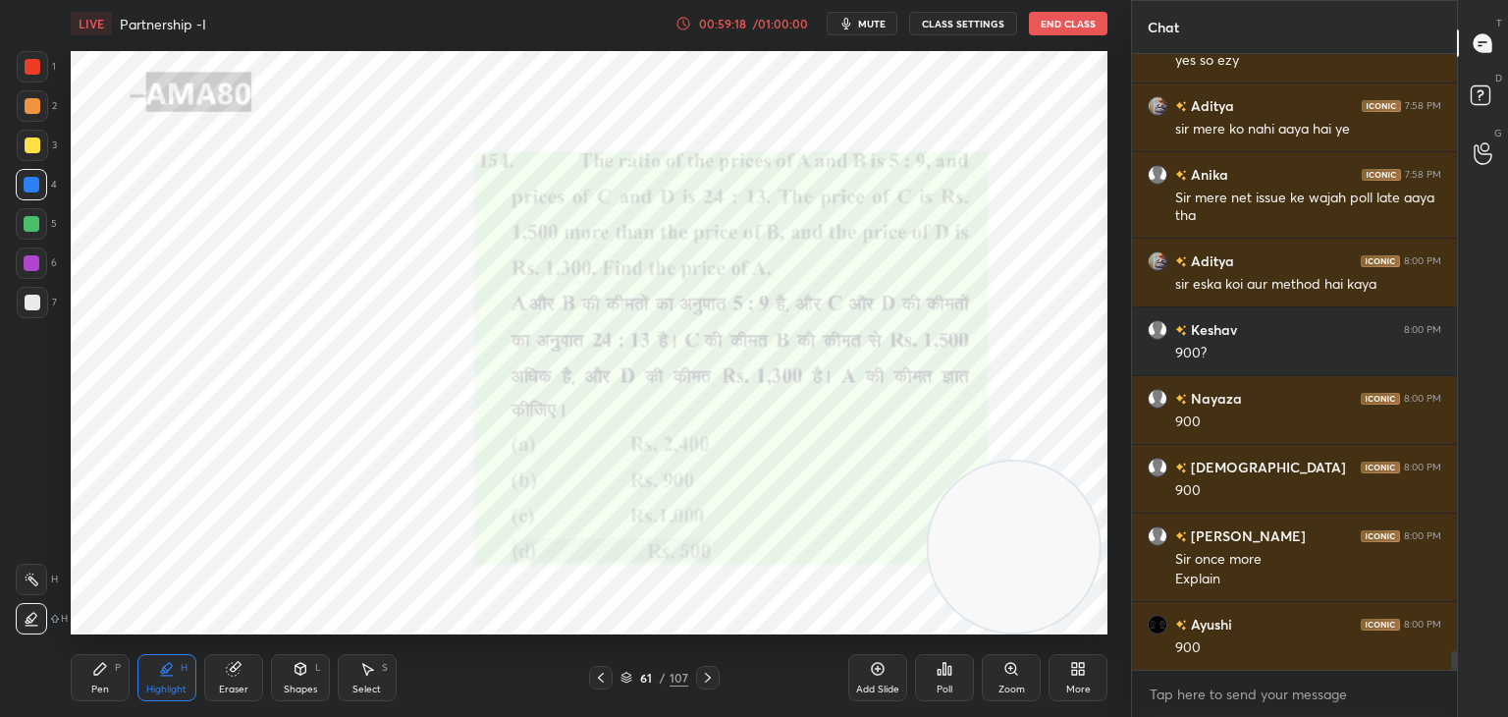
click at [104, 680] on div "Pen P" at bounding box center [100, 677] width 59 height 47
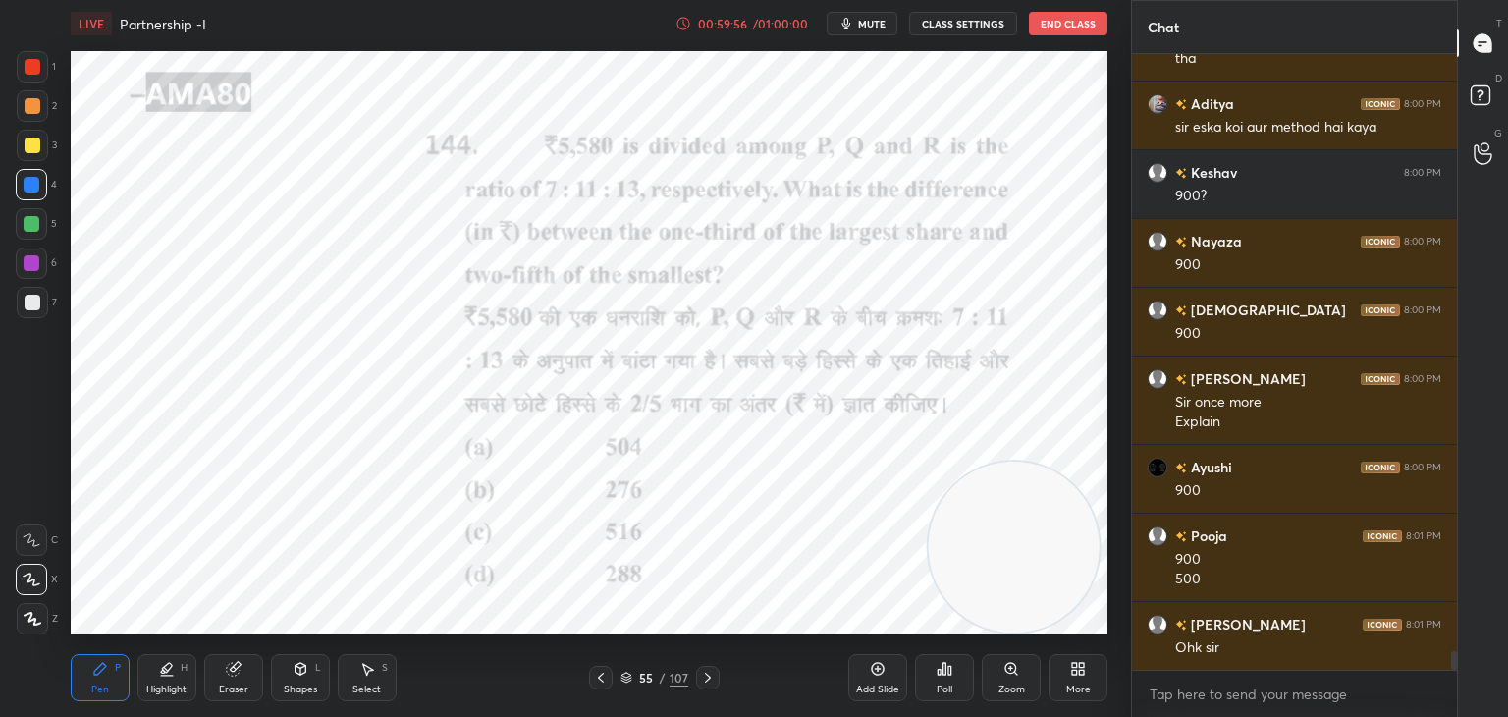
scroll to position [19990, 0]
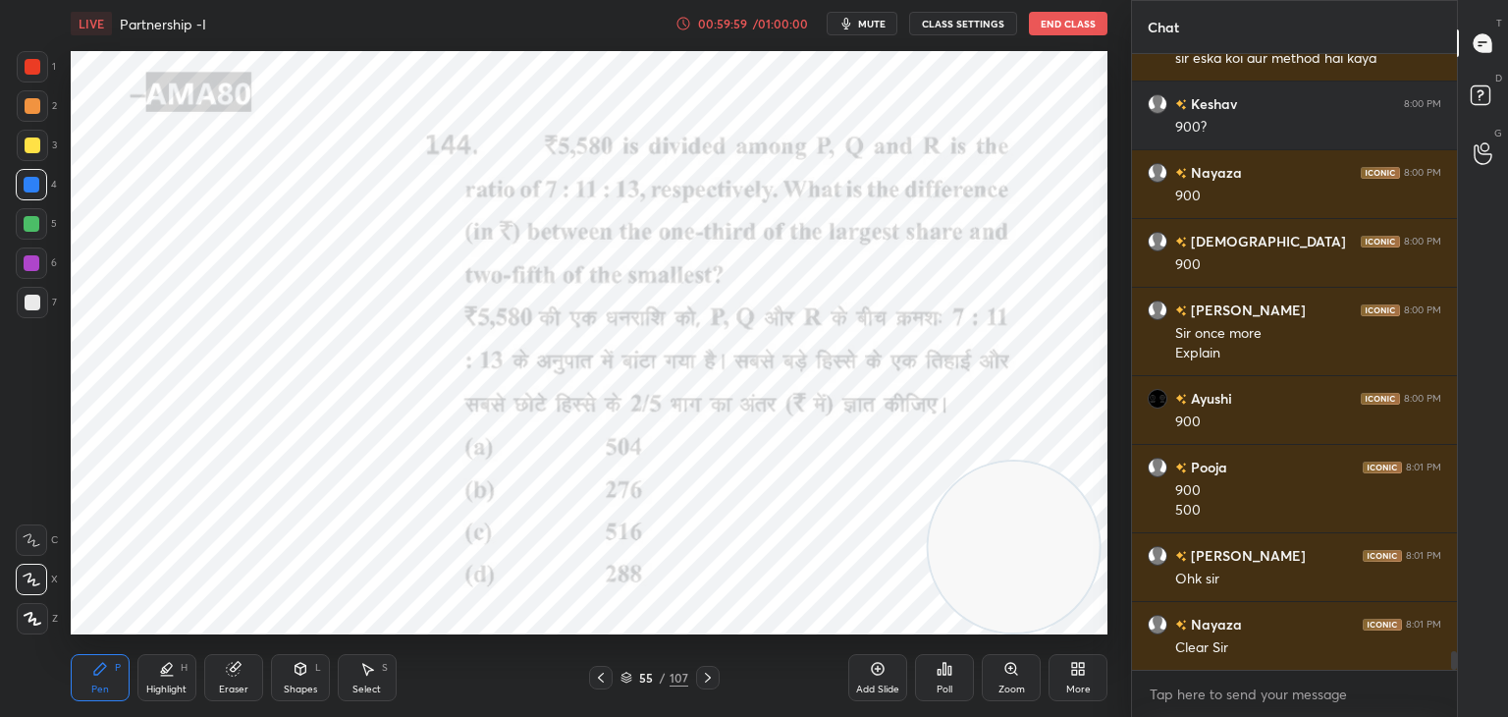
click at [881, 678] on div "Add Slide" at bounding box center [877, 677] width 59 height 47
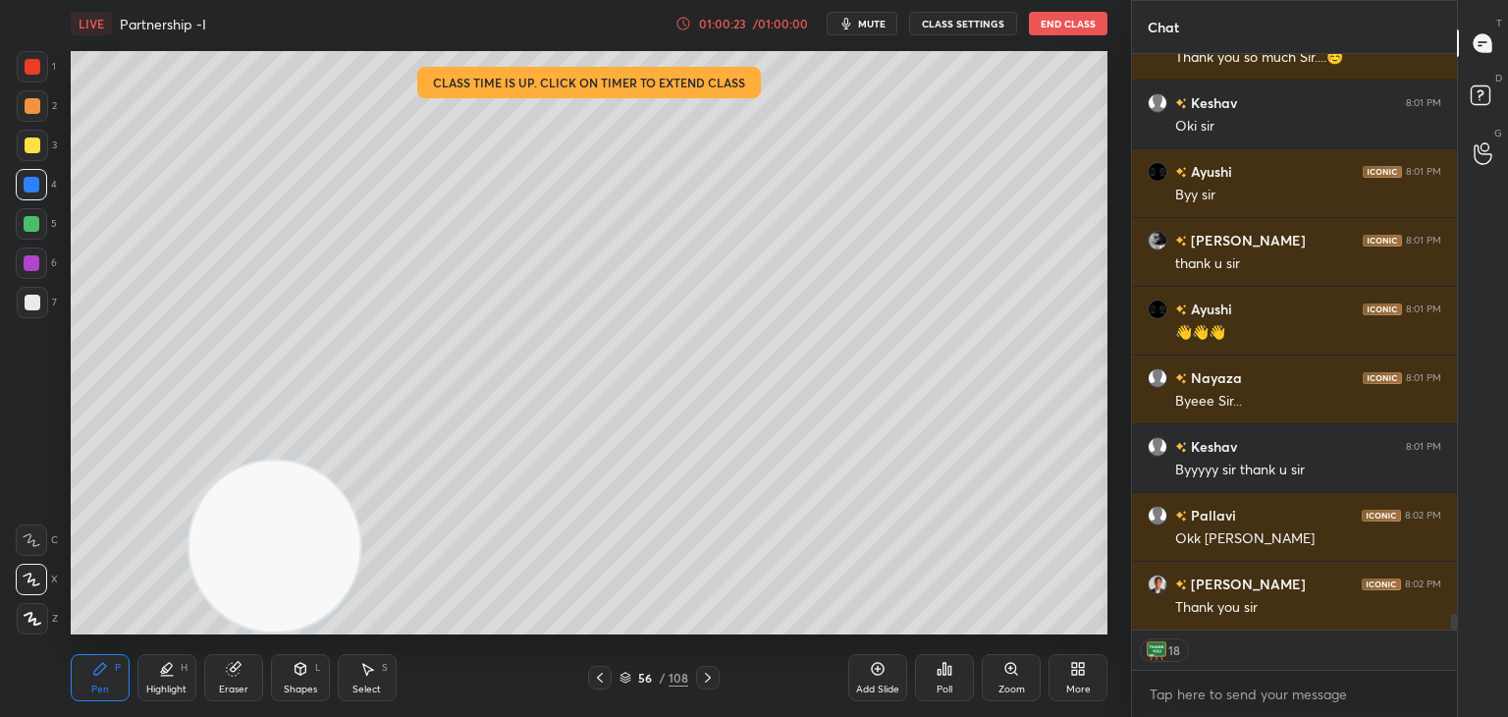
scroll to position [20786, 0]
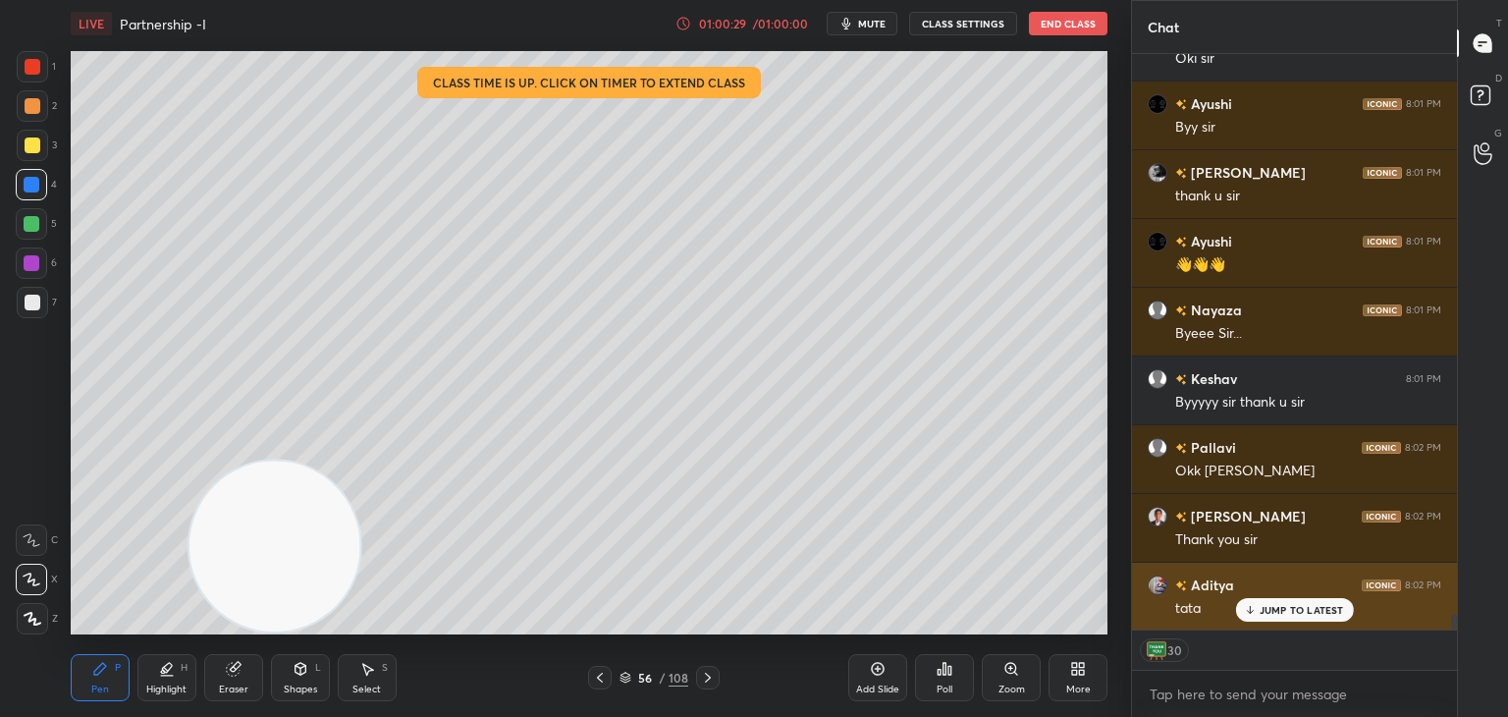
click at [1265, 598] on div "JUMP TO LATEST" at bounding box center [1294, 610] width 118 height 24
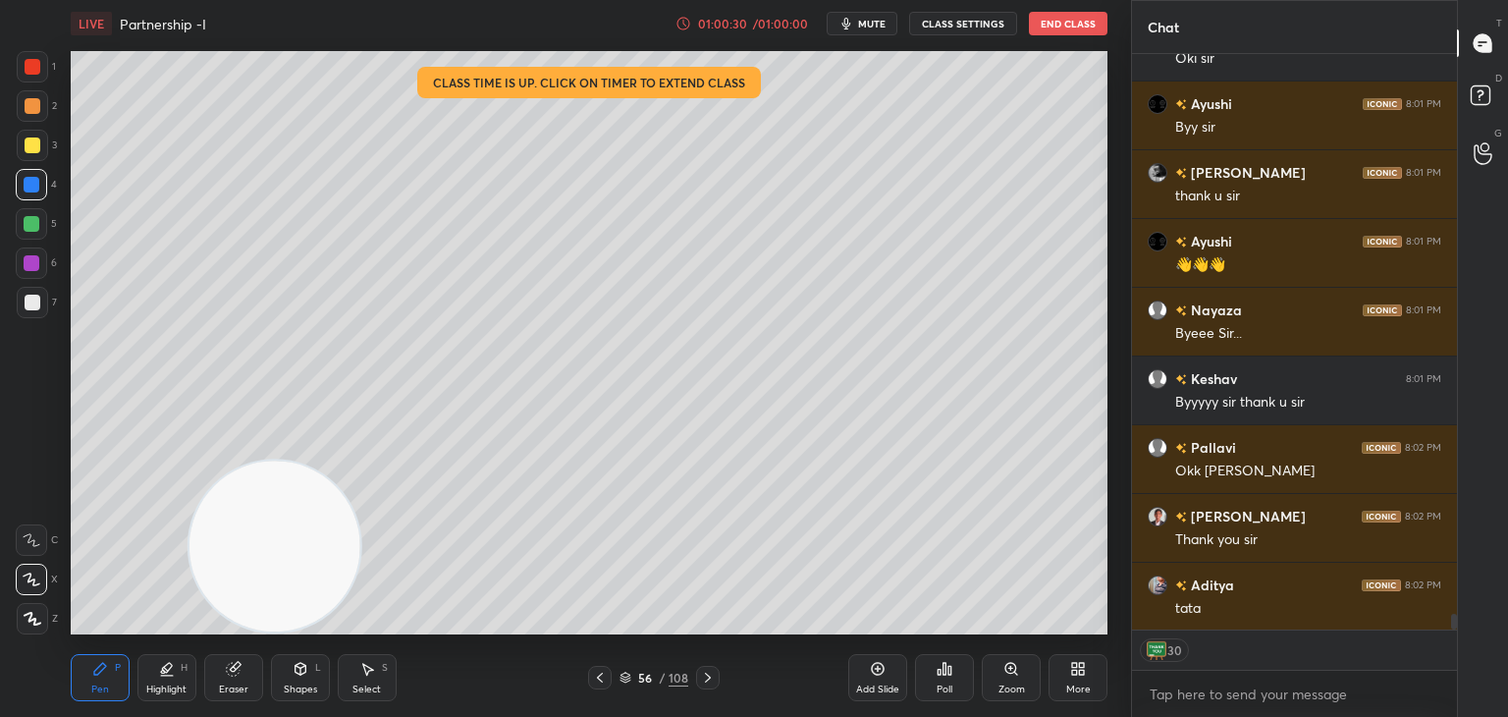
scroll to position [20805, 0]
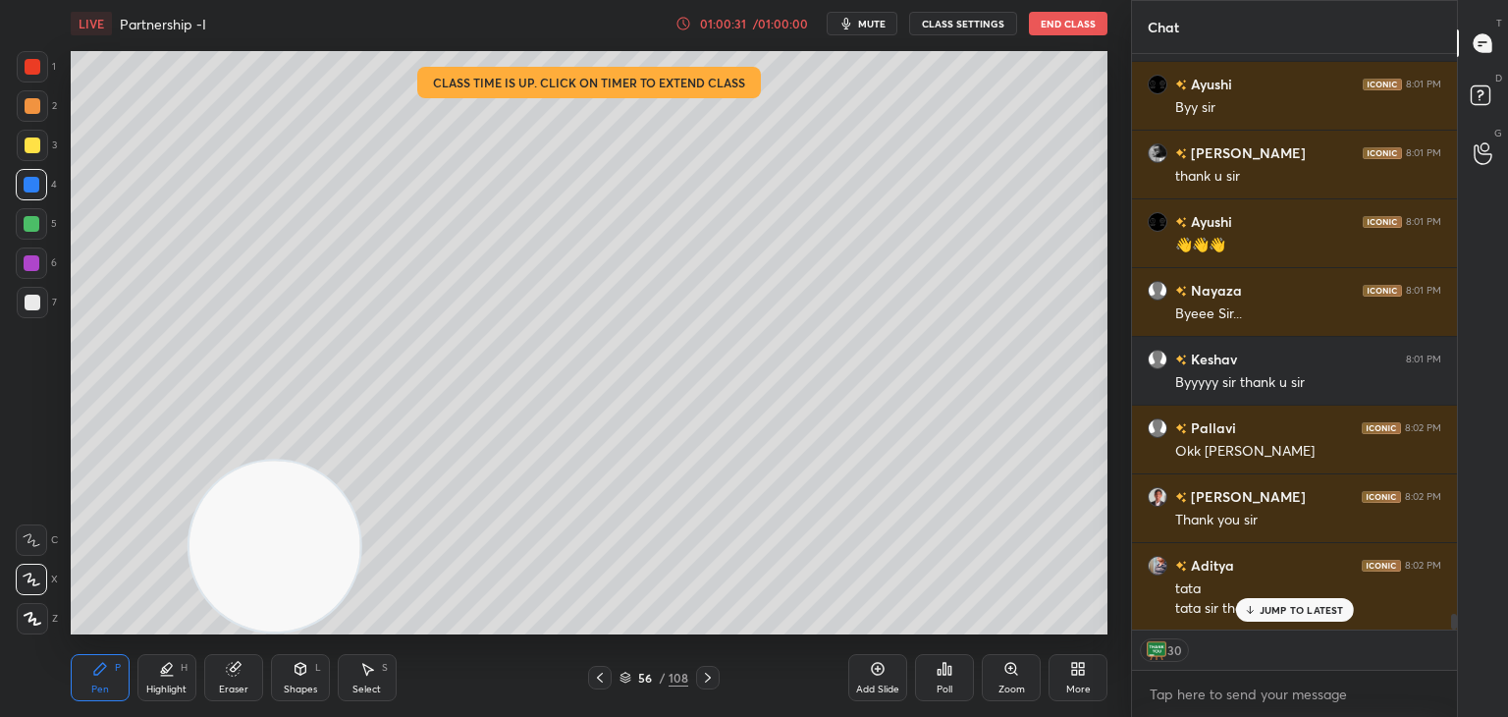
click at [1080, 21] on button "End Class" at bounding box center [1068, 24] width 79 height 24
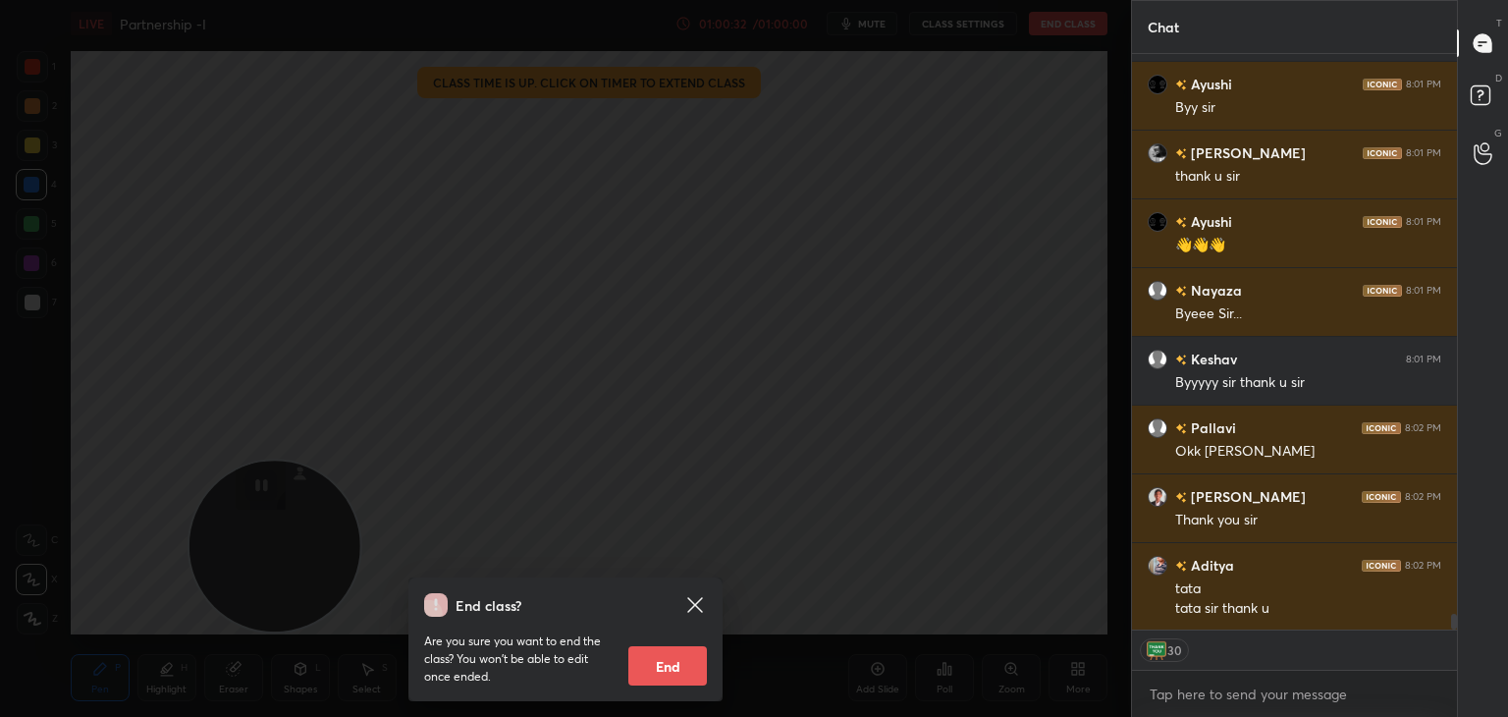
scroll to position [20875, 0]
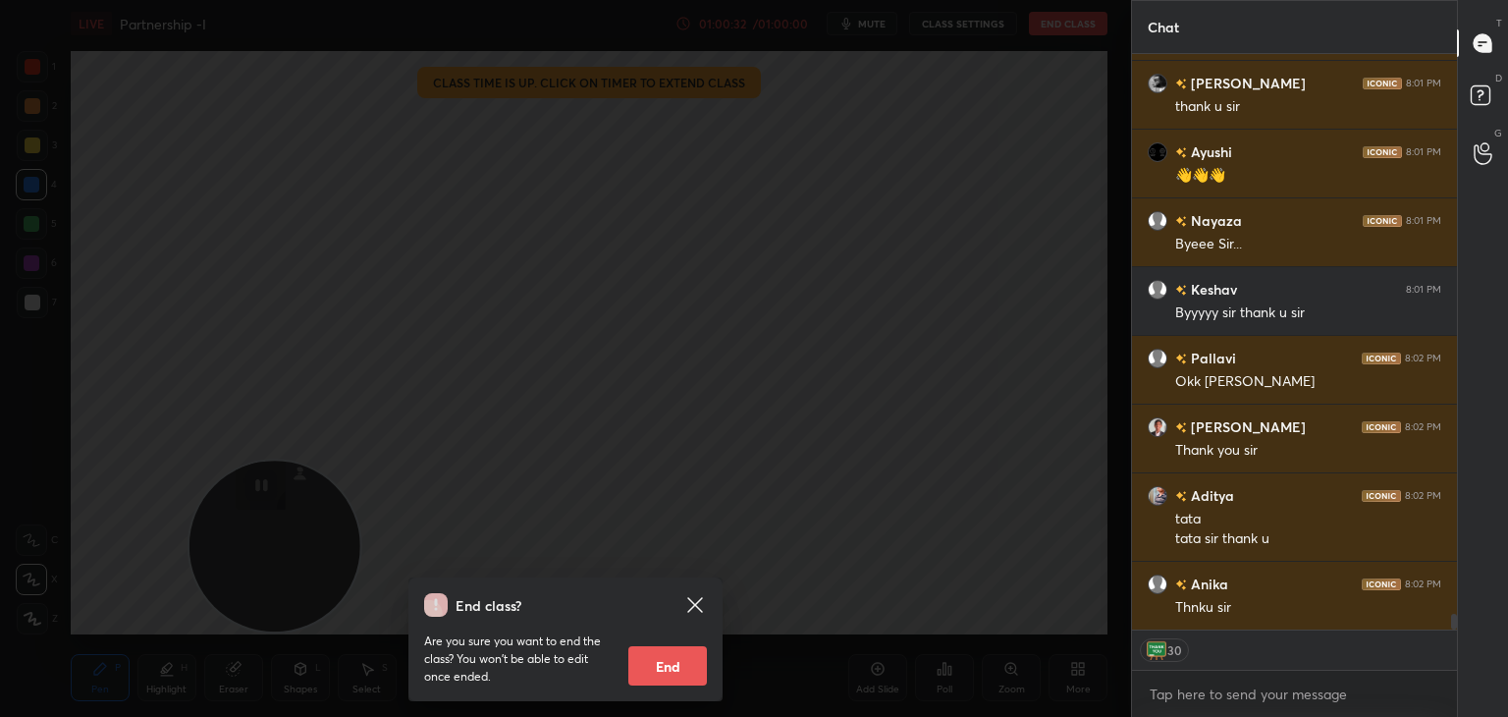
click at [684, 662] on button "End" at bounding box center [667, 665] width 79 height 39
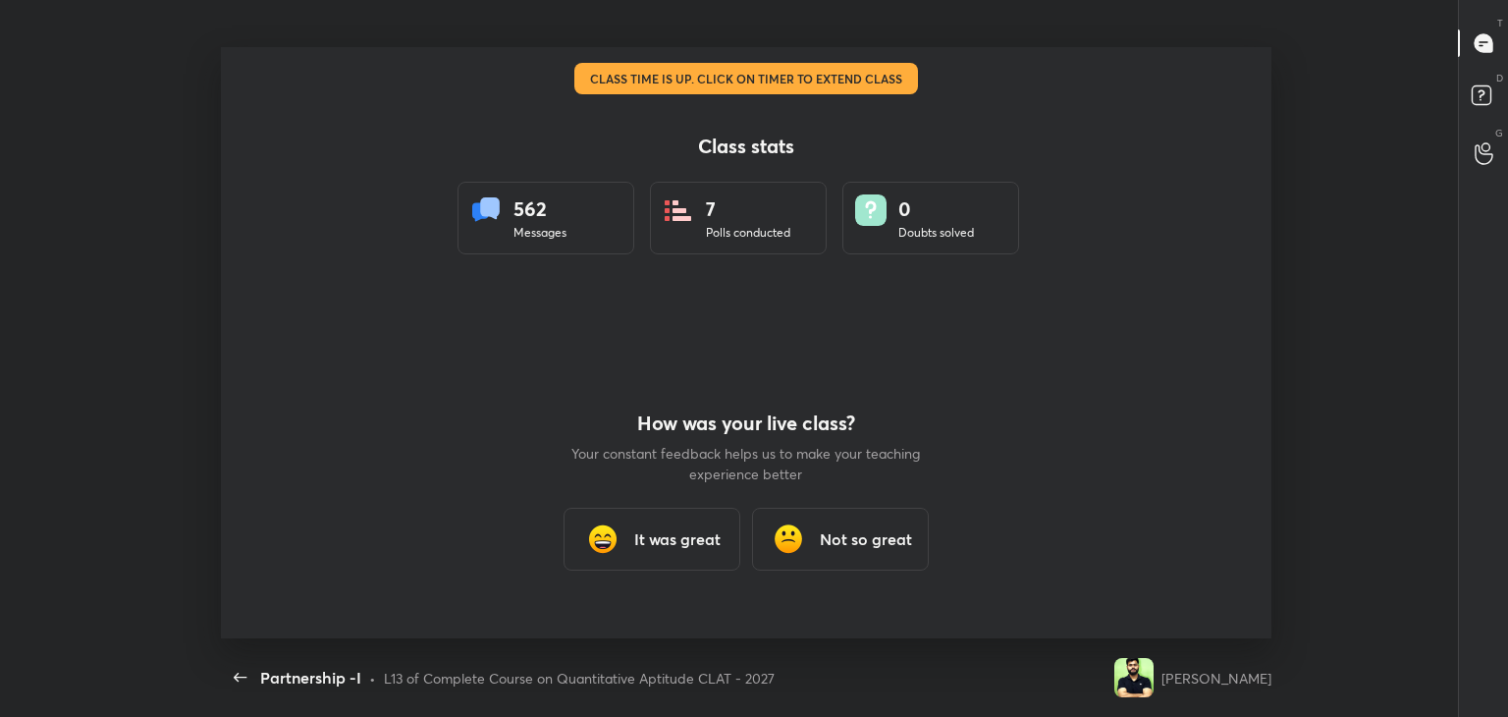
scroll to position [591, 1303]
type textarea "x"
